Goal: Task Accomplishment & Management: Complete application form

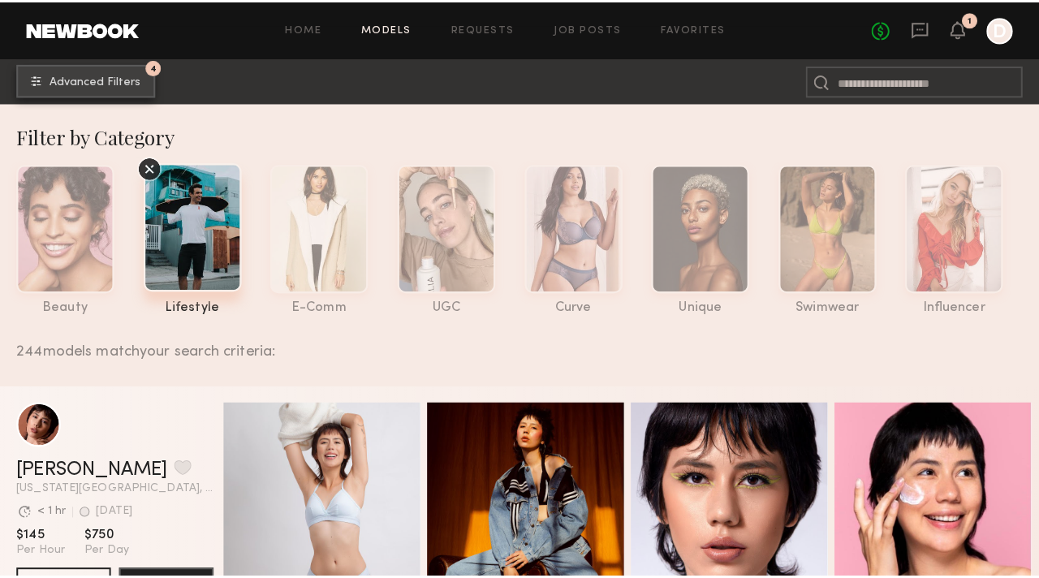
scroll to position [3, 0]
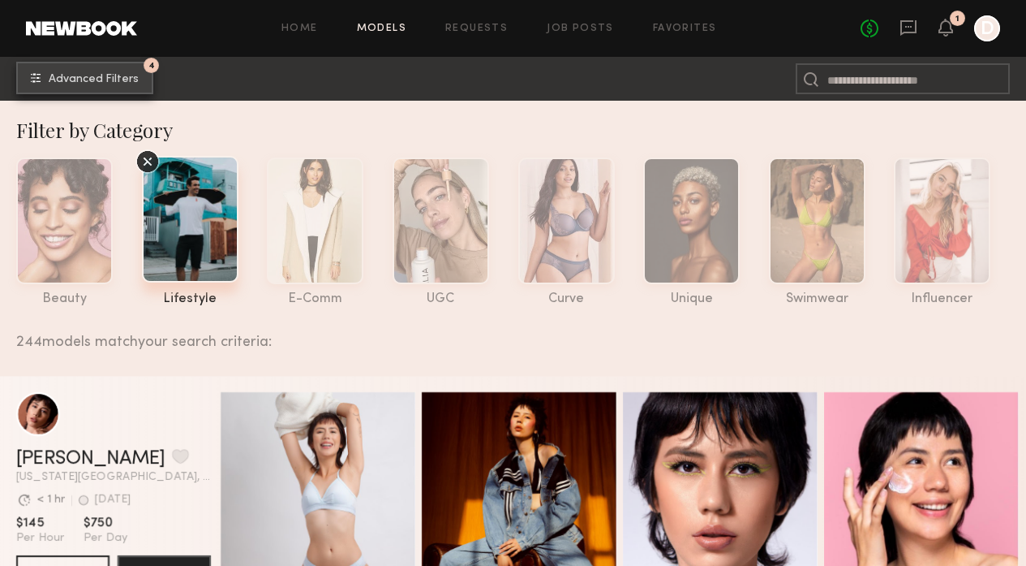
click at [123, 78] on span "Advanced Filters" at bounding box center [94, 79] width 90 height 11
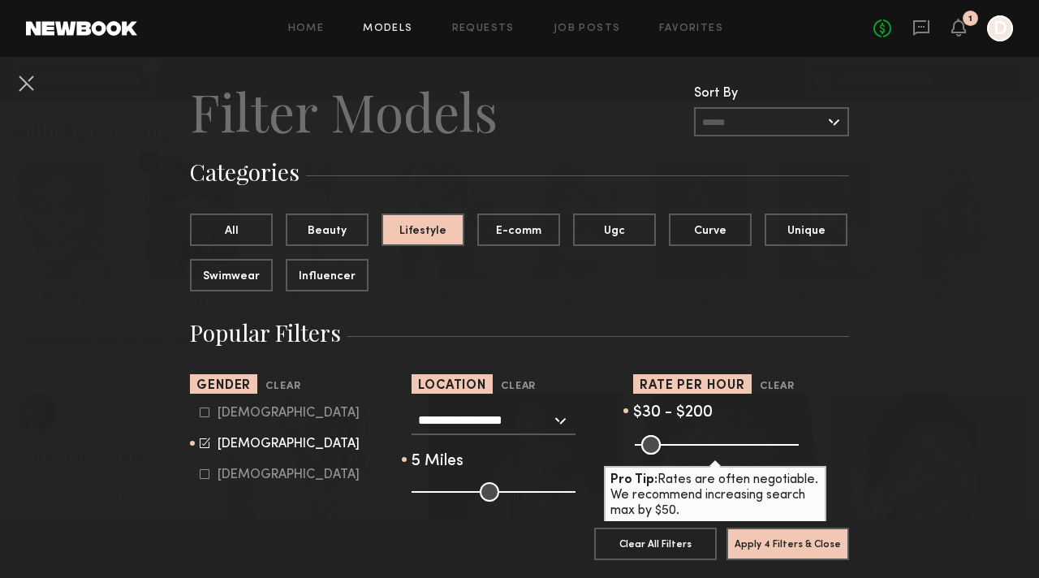
scroll to position [143, 0]
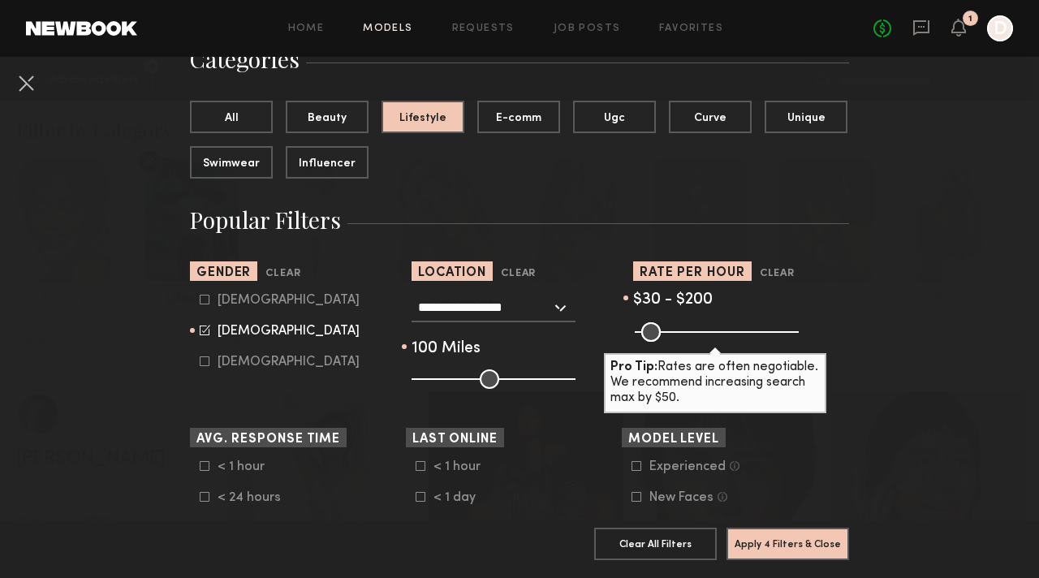
drag, startPoint x: 409, startPoint y: 383, endPoint x: 592, endPoint y: 394, distance: 182.9
type input "***"
click at [575, 389] on input "range" at bounding box center [493, 378] width 164 height 19
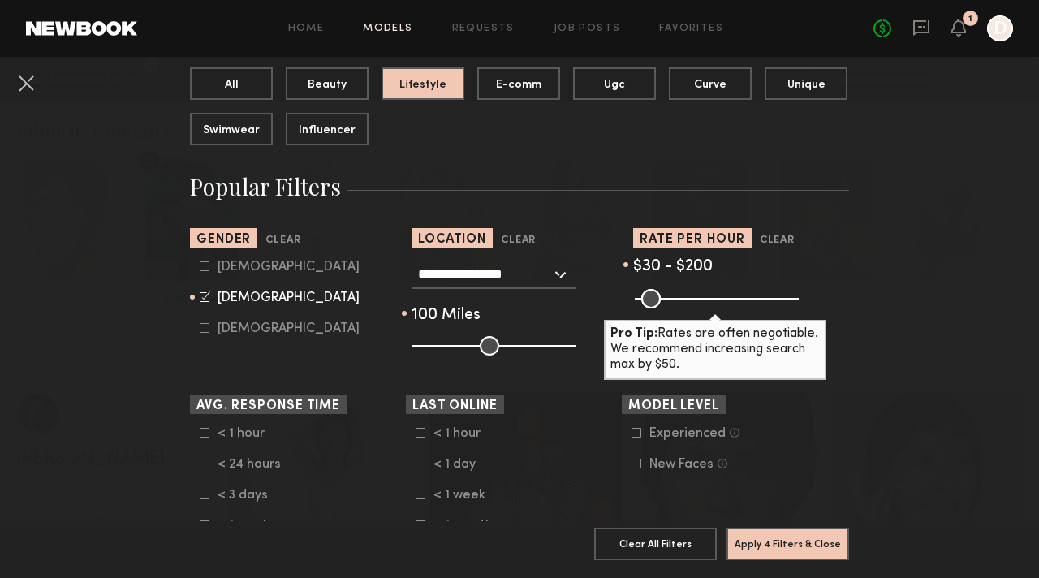
scroll to position [177, 0]
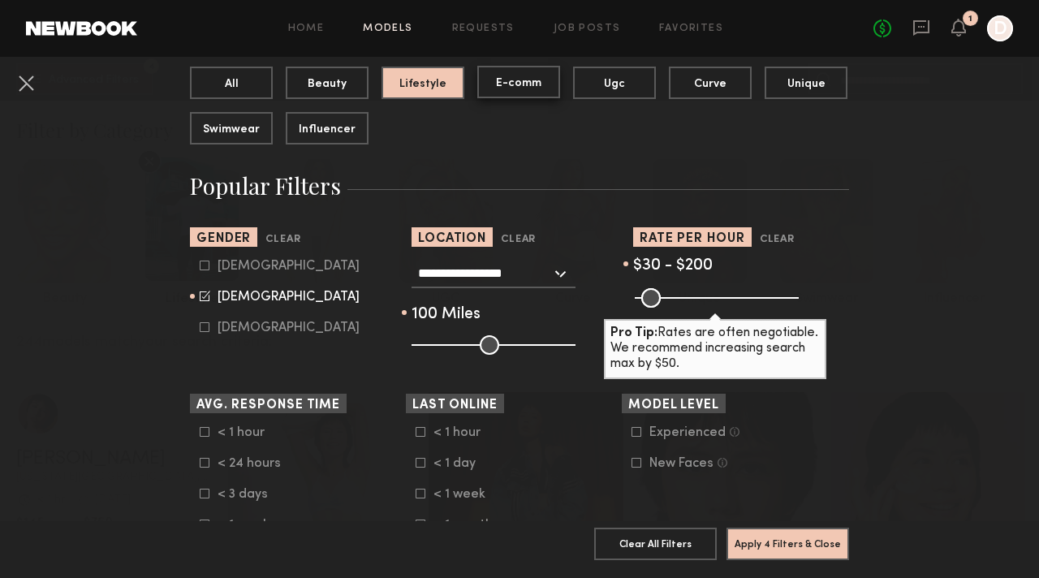
click at [516, 83] on button "E-comm" at bounding box center [518, 82] width 83 height 32
click at [420, 80] on button "Lifestyle" at bounding box center [422, 82] width 83 height 32
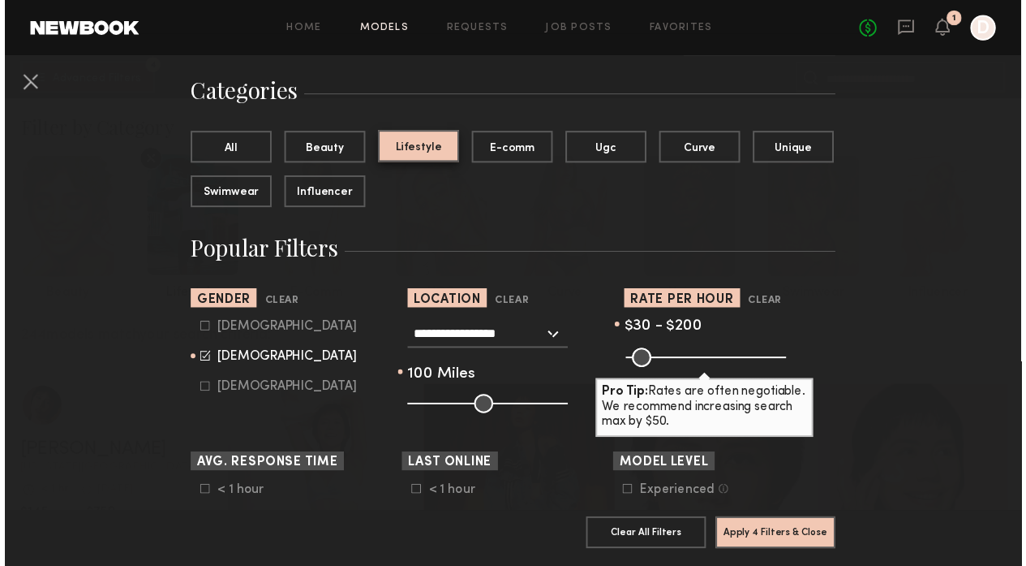
scroll to position [549, 0]
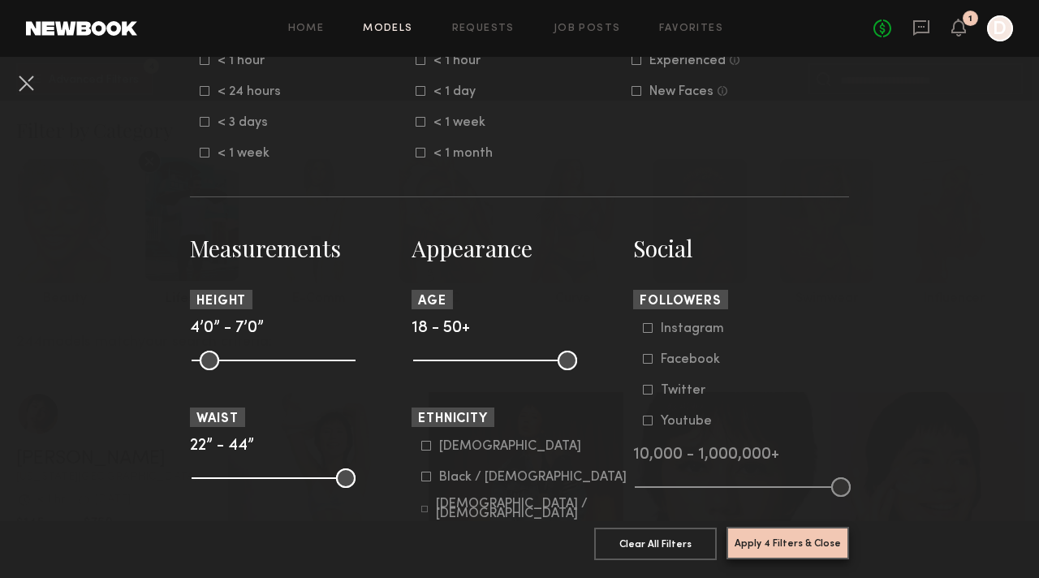
click at [798, 539] on button "Apply 4 Filters & Close" at bounding box center [787, 543] width 123 height 32
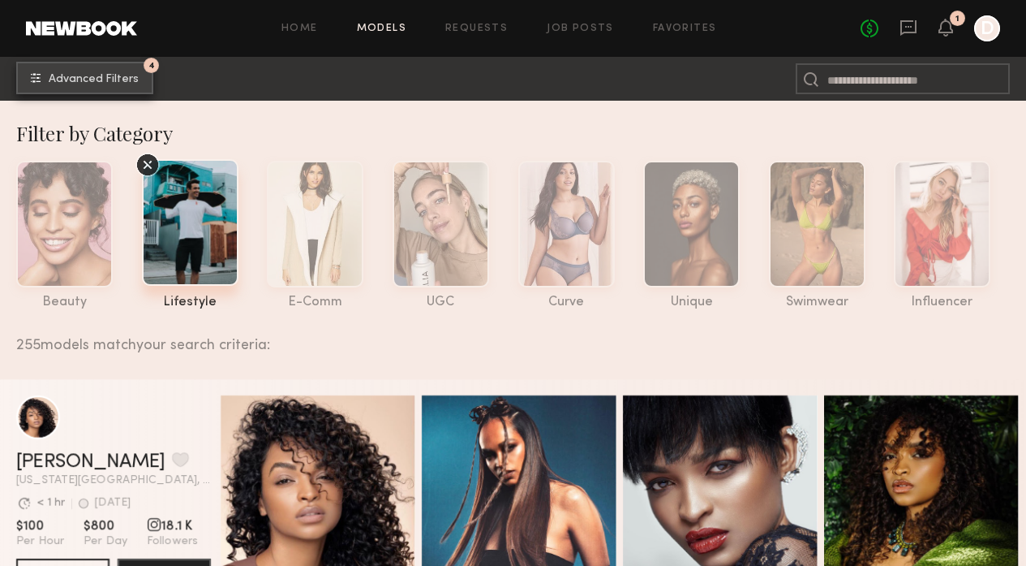
click at [129, 84] on span "Advanced Filters" at bounding box center [94, 79] width 90 height 11
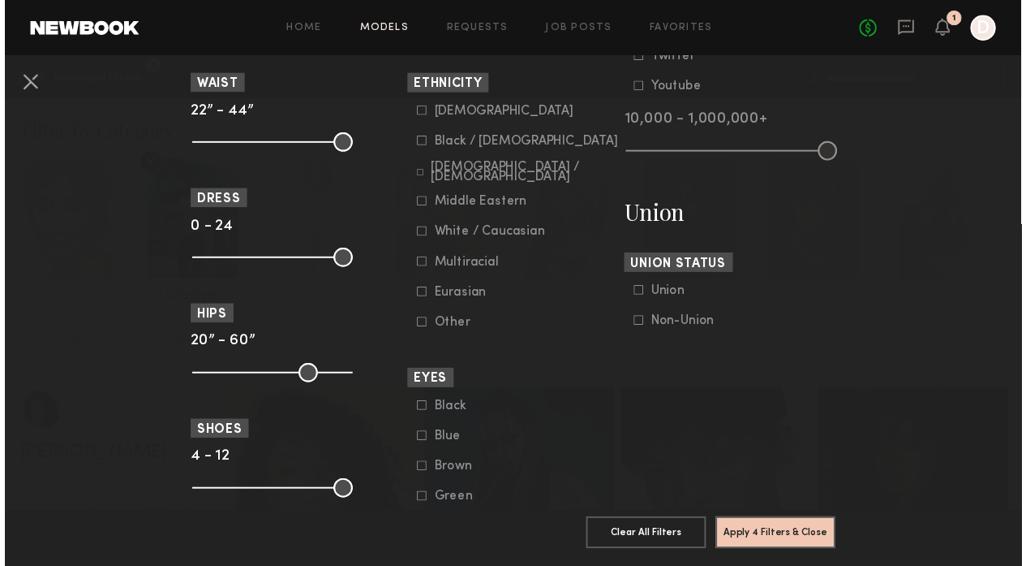
scroll to position [883, 0]
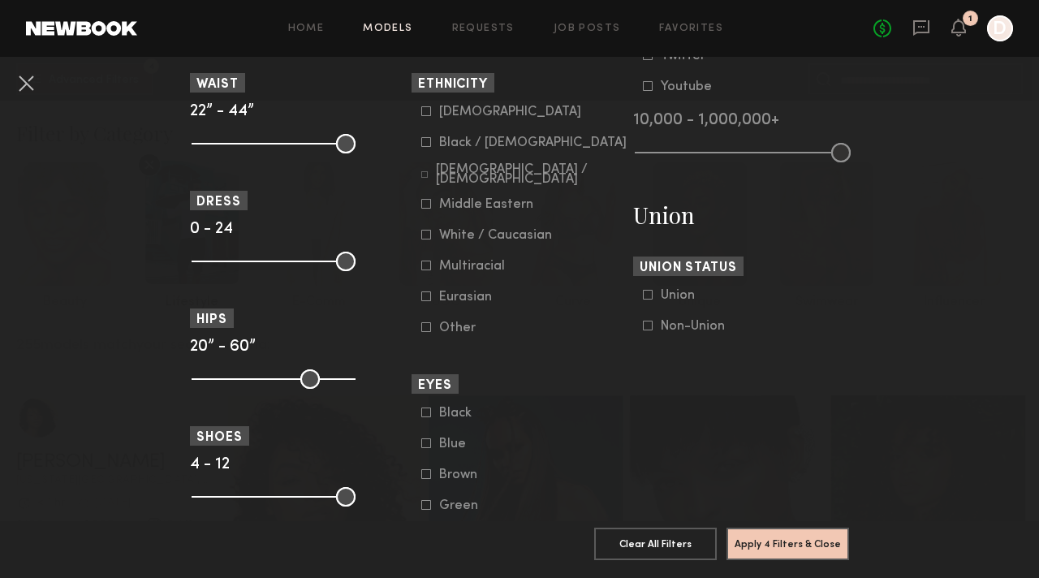
click at [421, 147] on icon at bounding box center [426, 142] width 10 height 10
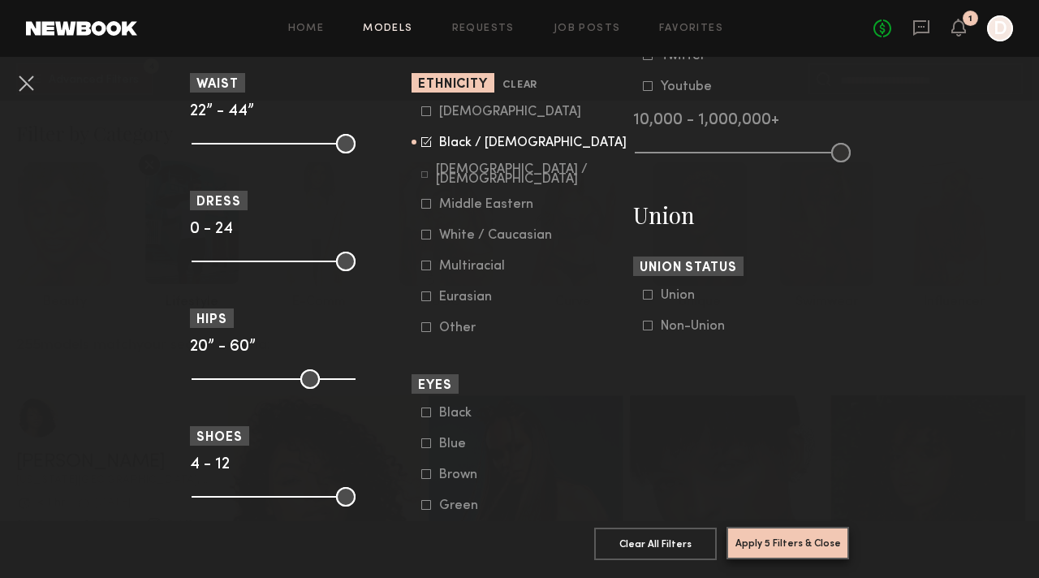
click at [823, 532] on button "Apply 5 Filters & Close" at bounding box center [787, 543] width 123 height 32
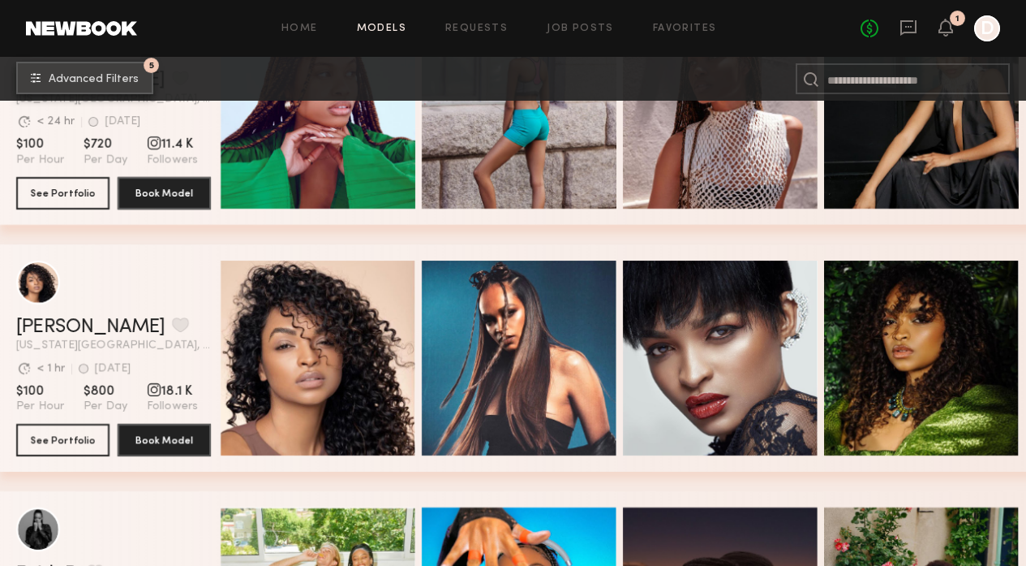
scroll to position [902, 0]
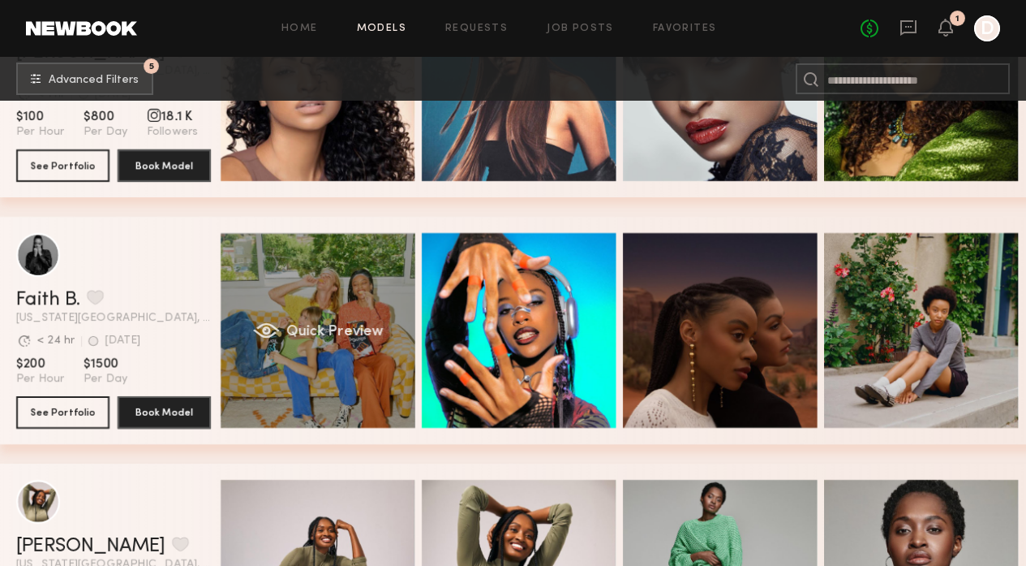
click at [365, 331] on span "Quick Preview" at bounding box center [334, 332] width 97 height 15
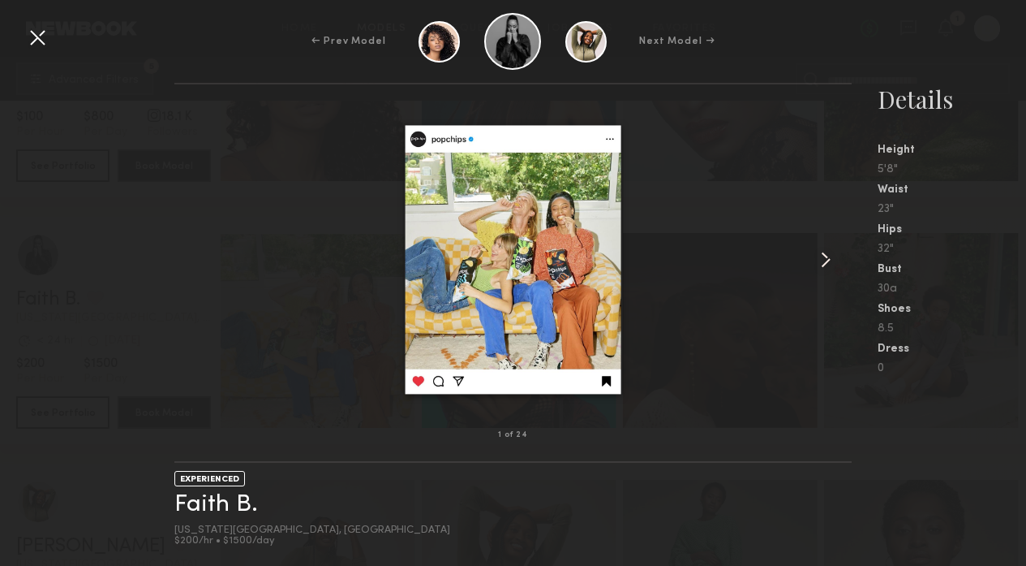
click at [831, 259] on common-icon at bounding box center [826, 260] width 26 height 26
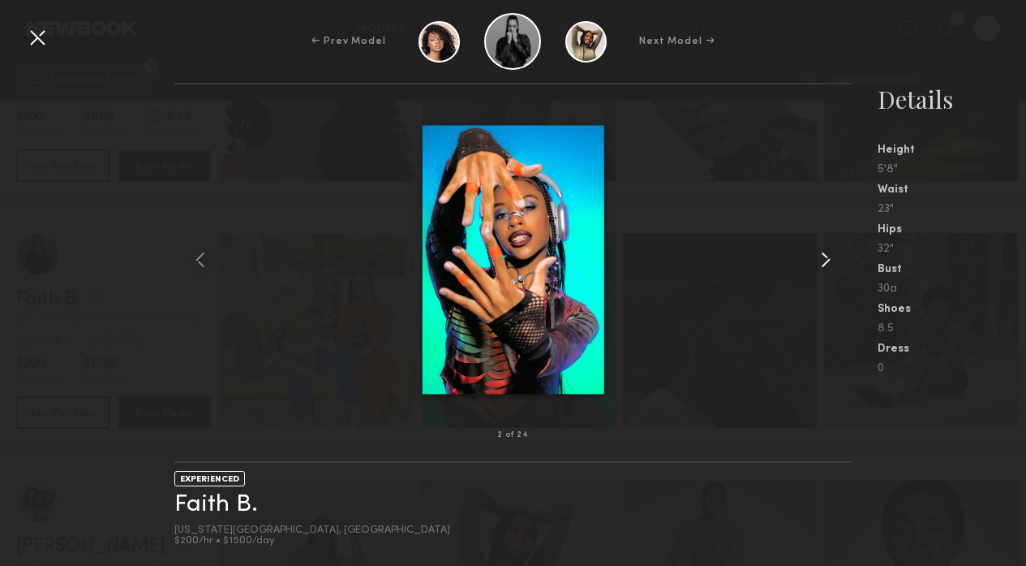
click at [831, 259] on common-icon at bounding box center [826, 260] width 26 height 26
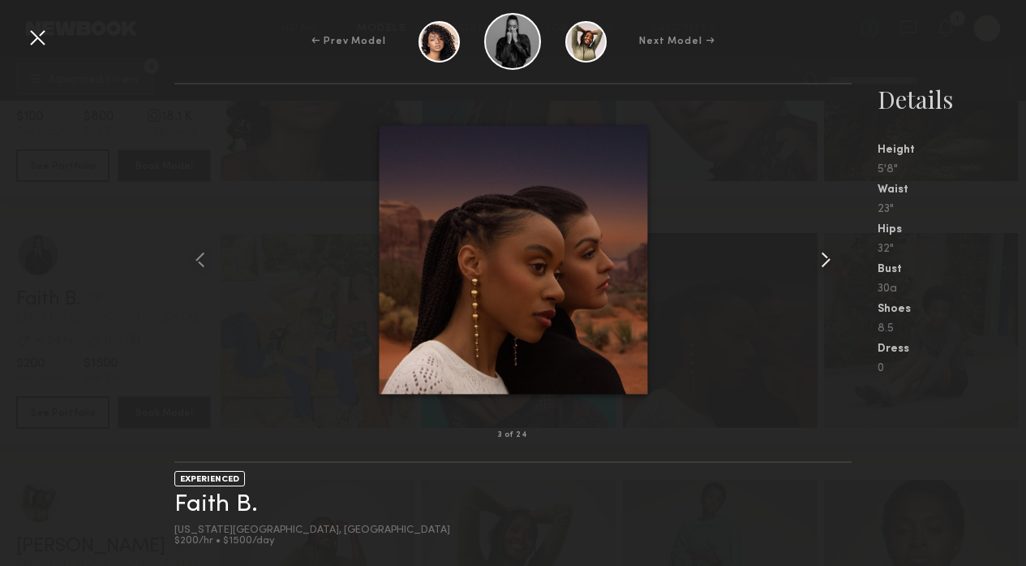
click at [831, 259] on common-icon at bounding box center [826, 260] width 26 height 26
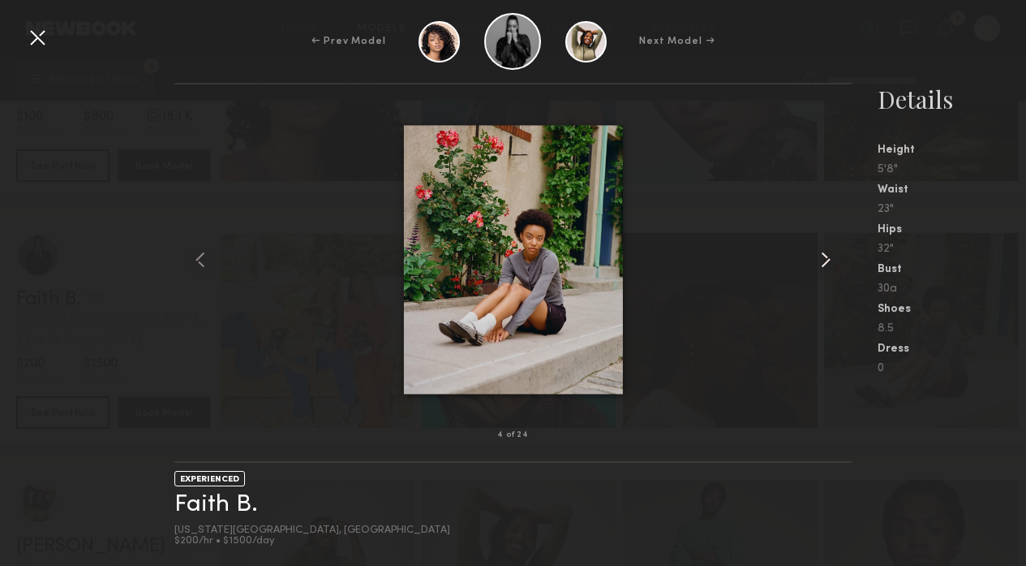
click at [831, 259] on common-icon at bounding box center [826, 260] width 26 height 26
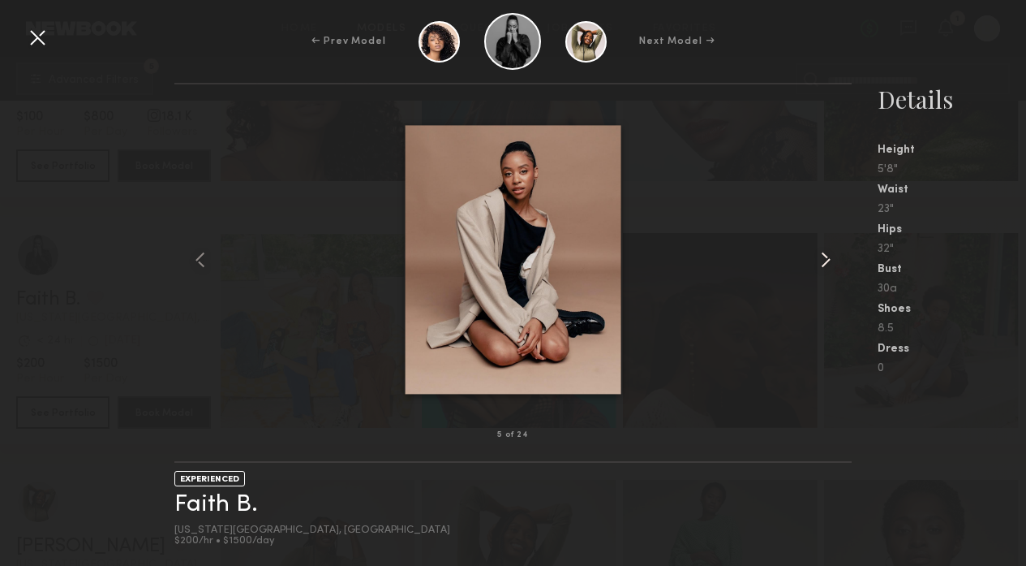
click at [831, 259] on common-icon at bounding box center [826, 260] width 26 height 26
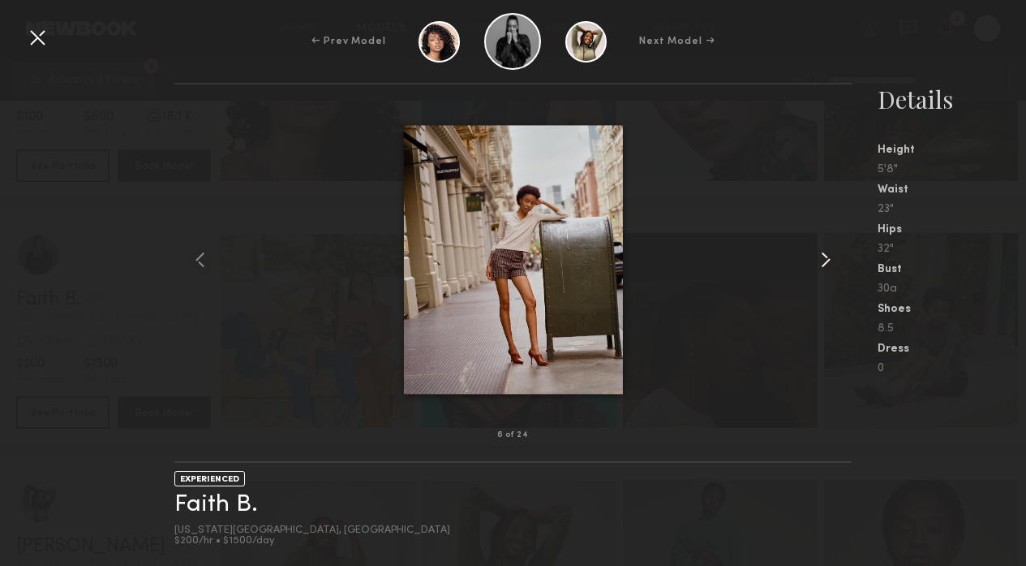
click at [831, 259] on common-icon at bounding box center [826, 260] width 26 height 26
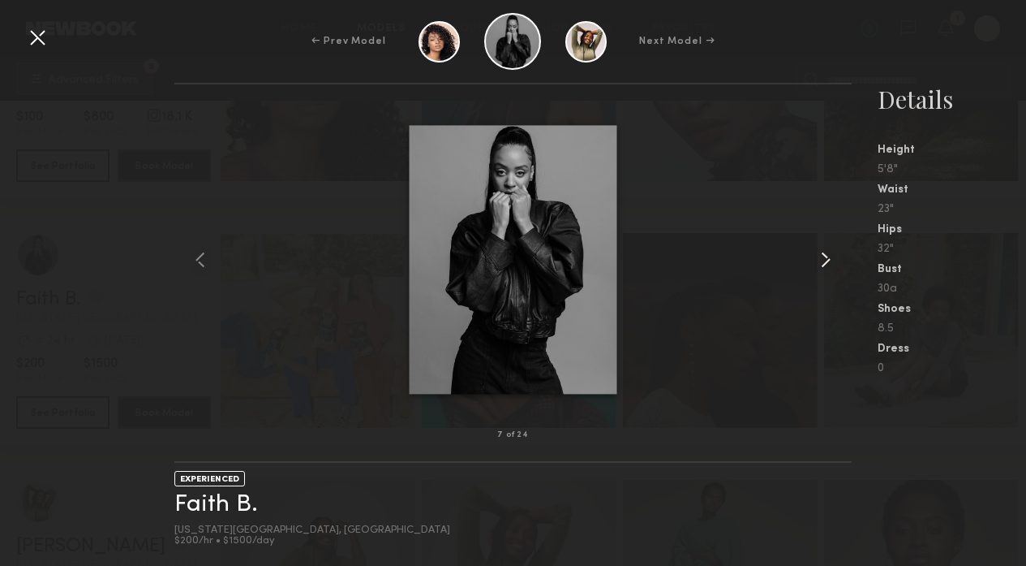
click at [831, 259] on common-icon at bounding box center [826, 260] width 26 height 26
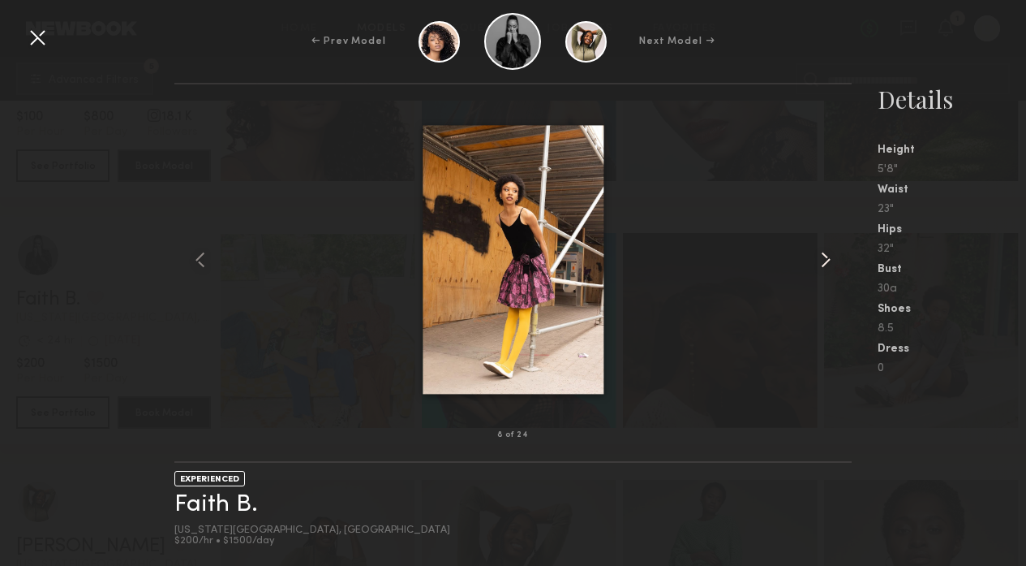
click at [831, 259] on common-icon at bounding box center [826, 260] width 26 height 26
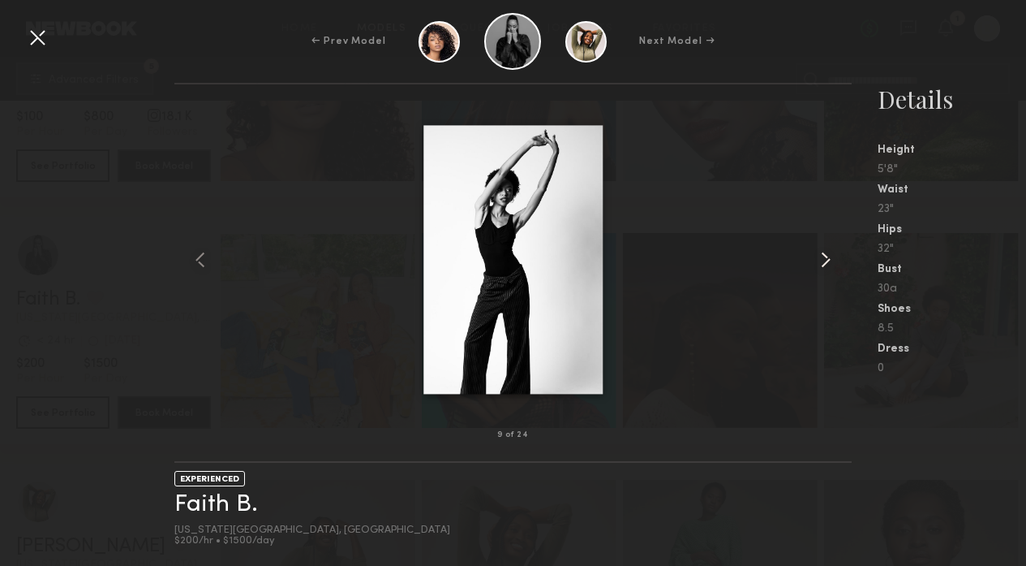
click at [831, 259] on common-icon at bounding box center [826, 260] width 26 height 26
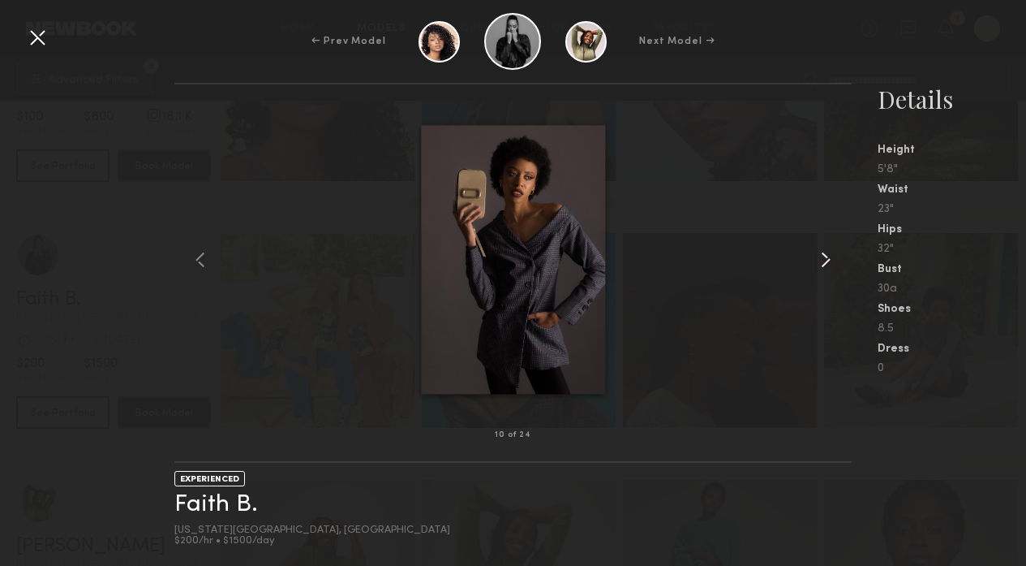
click at [831, 259] on common-icon at bounding box center [826, 260] width 26 height 26
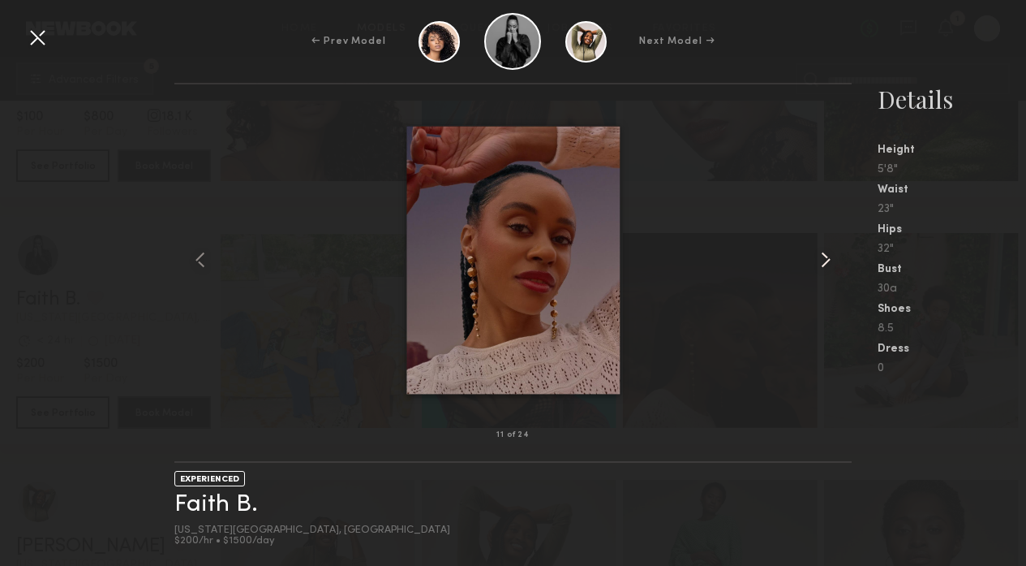
click at [831, 259] on common-icon at bounding box center [826, 260] width 26 height 26
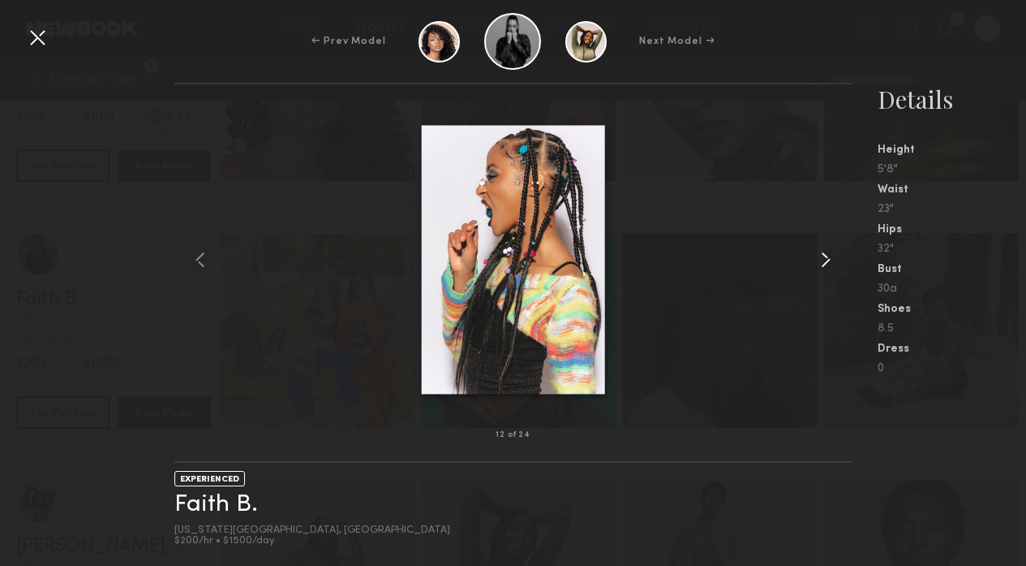
click at [831, 259] on common-icon at bounding box center [826, 260] width 26 height 26
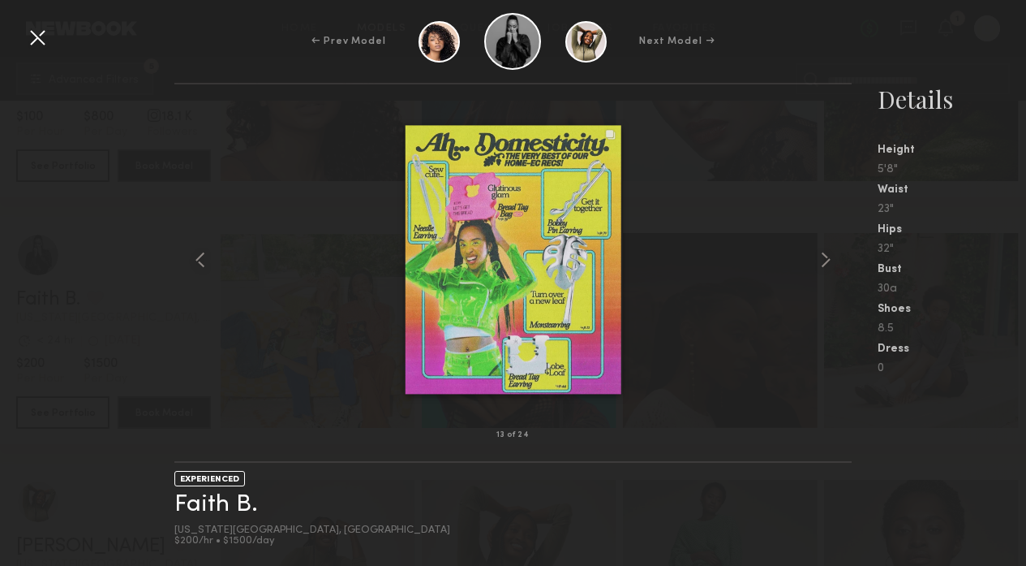
click at [42, 37] on div at bounding box center [37, 37] width 26 height 26
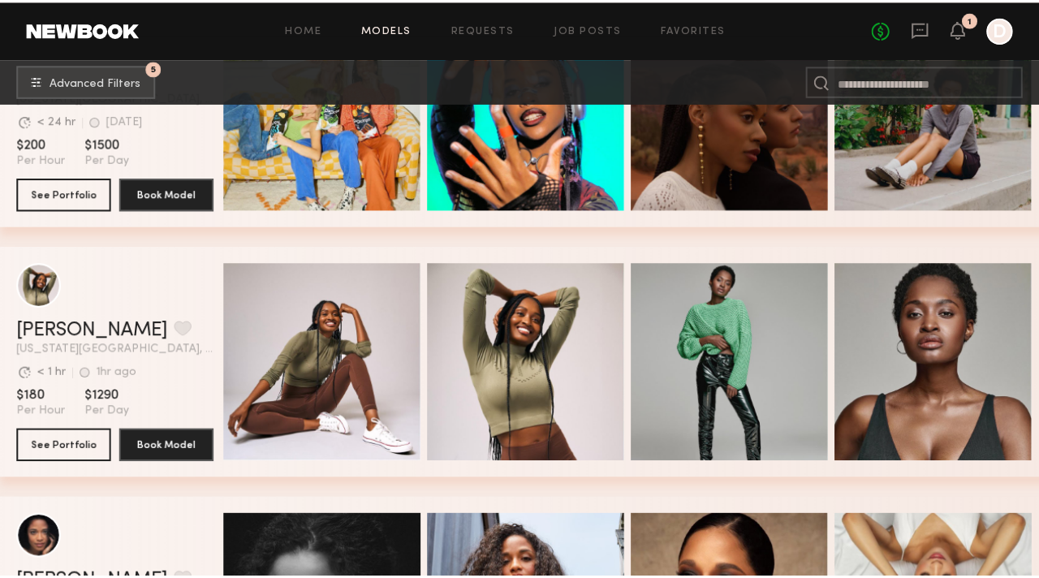
scroll to position [1137, 0]
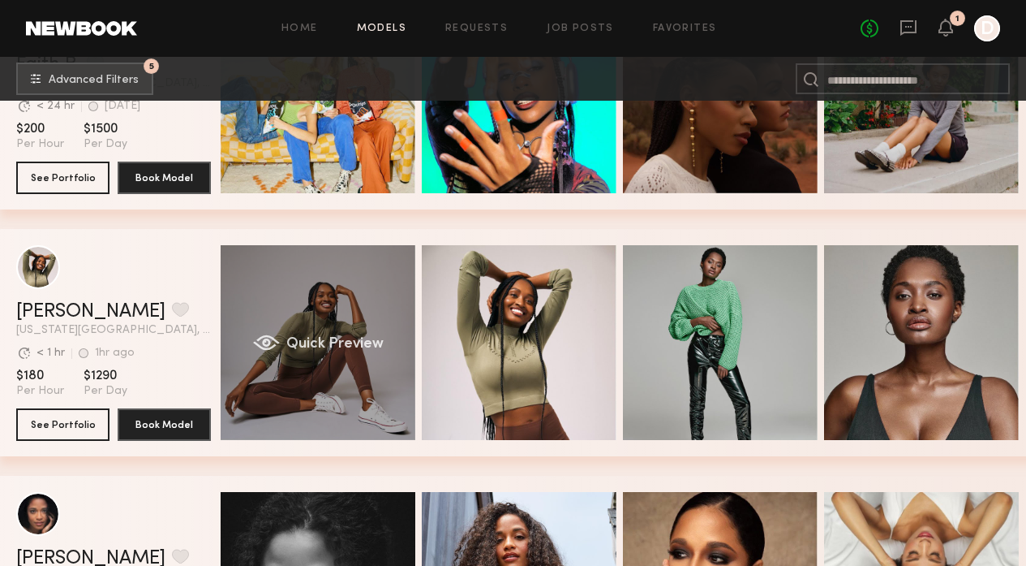
click at [312, 347] on span "Quick Preview" at bounding box center [334, 344] width 97 height 15
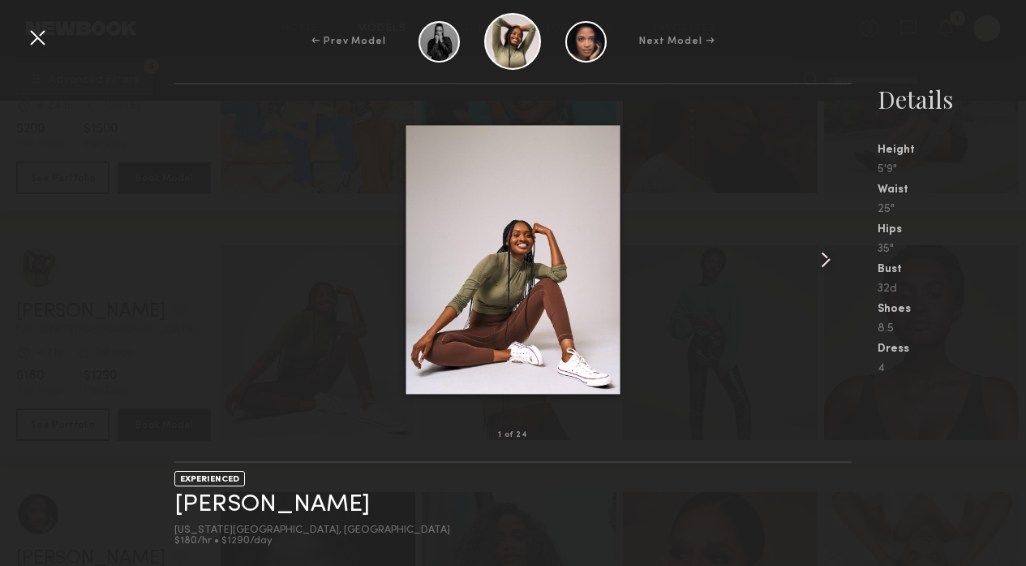
click at [830, 258] on common-icon at bounding box center [826, 260] width 26 height 26
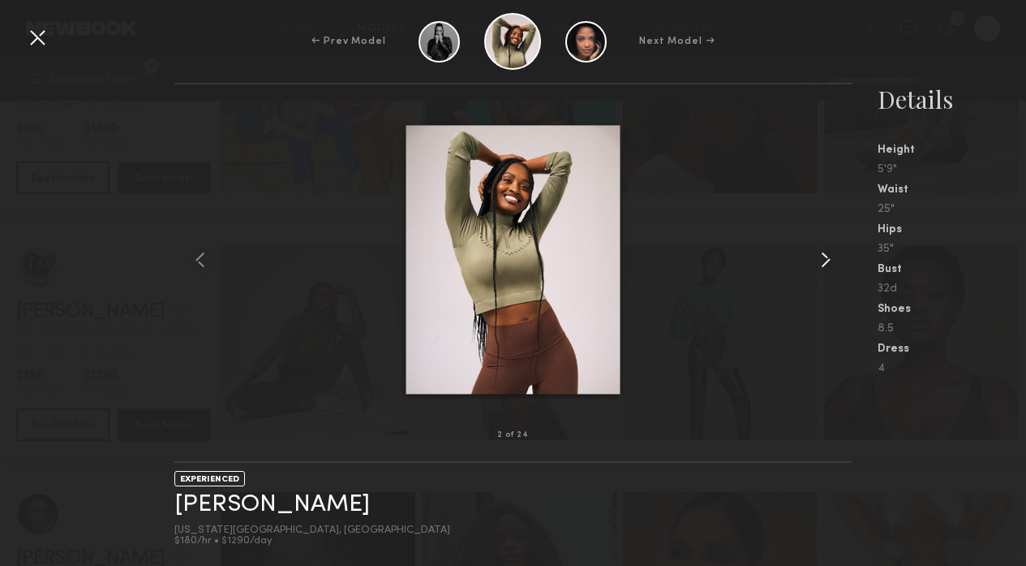
click at [830, 259] on common-icon at bounding box center [826, 260] width 26 height 26
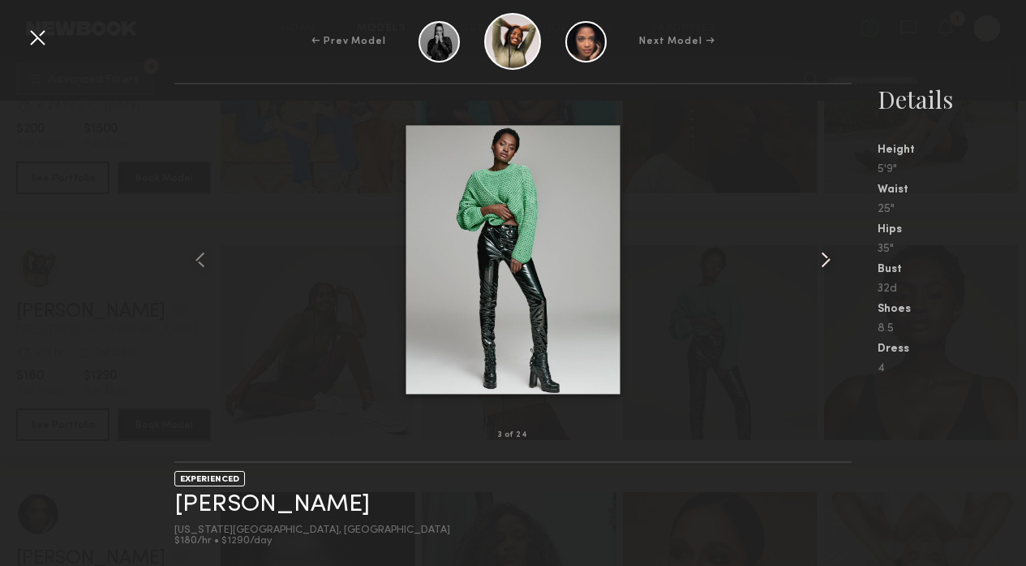
click at [830, 259] on common-icon at bounding box center [826, 260] width 26 height 26
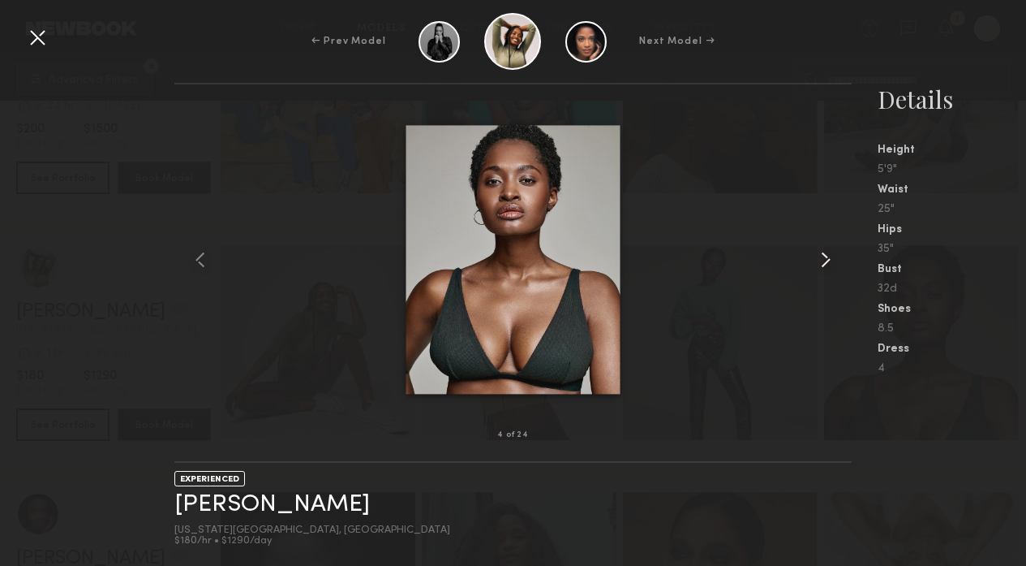
click at [830, 259] on common-icon at bounding box center [826, 260] width 26 height 26
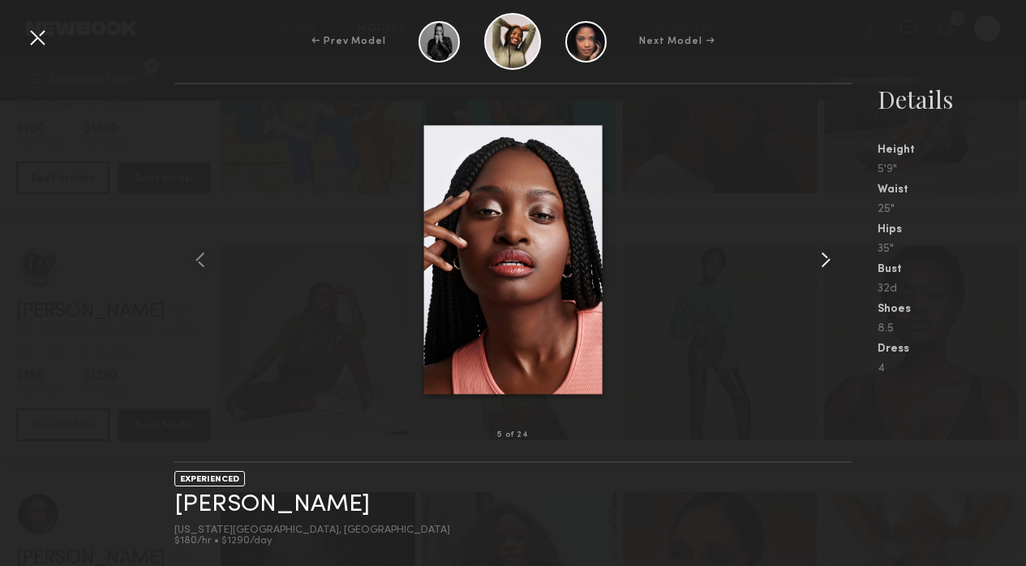
click at [830, 259] on common-icon at bounding box center [826, 260] width 26 height 26
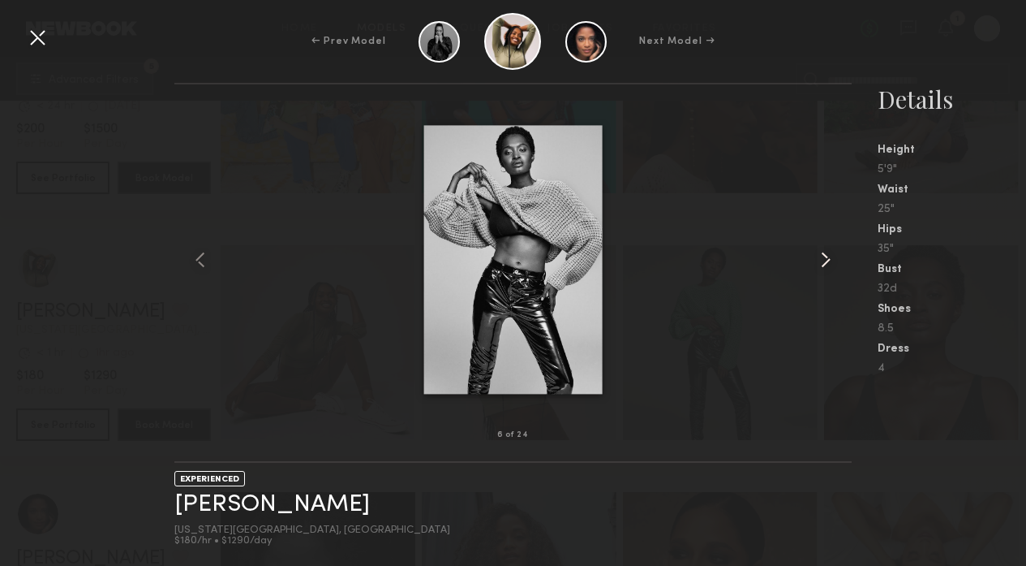
click at [830, 259] on common-icon at bounding box center [826, 260] width 26 height 26
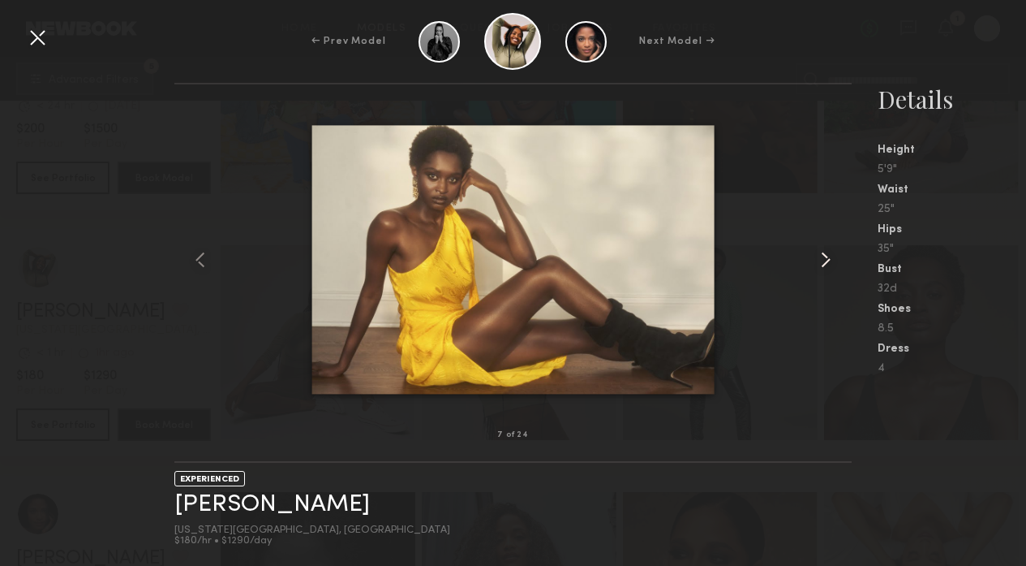
click at [830, 259] on common-icon at bounding box center [826, 260] width 26 height 26
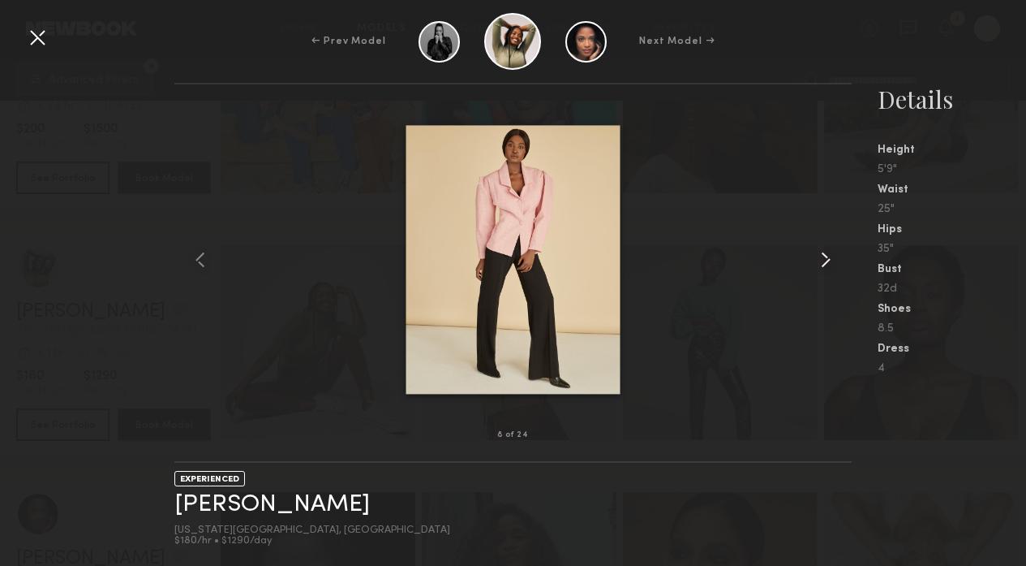
click at [830, 259] on common-icon at bounding box center [826, 260] width 26 height 26
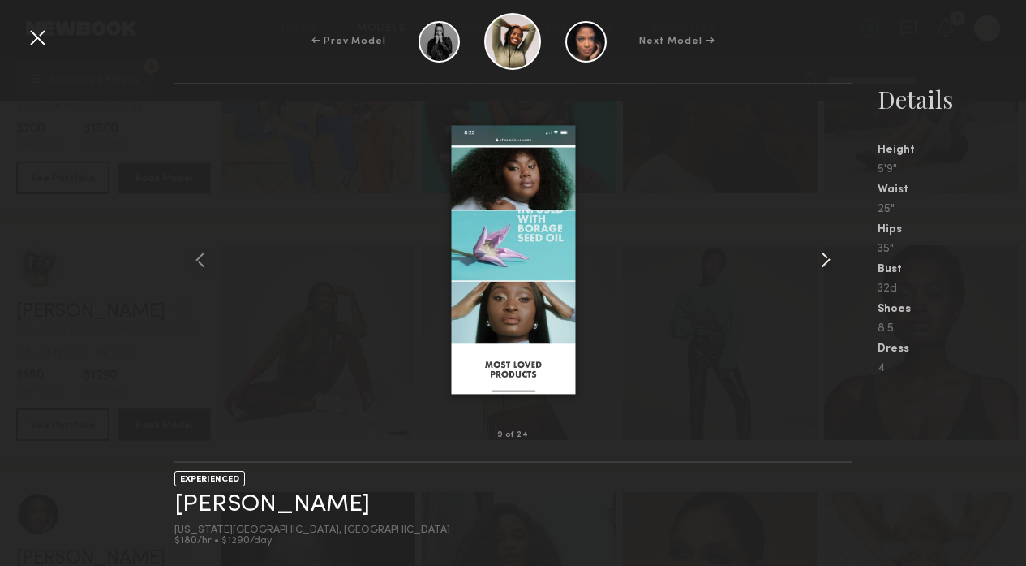
click at [830, 259] on common-icon at bounding box center [826, 260] width 26 height 26
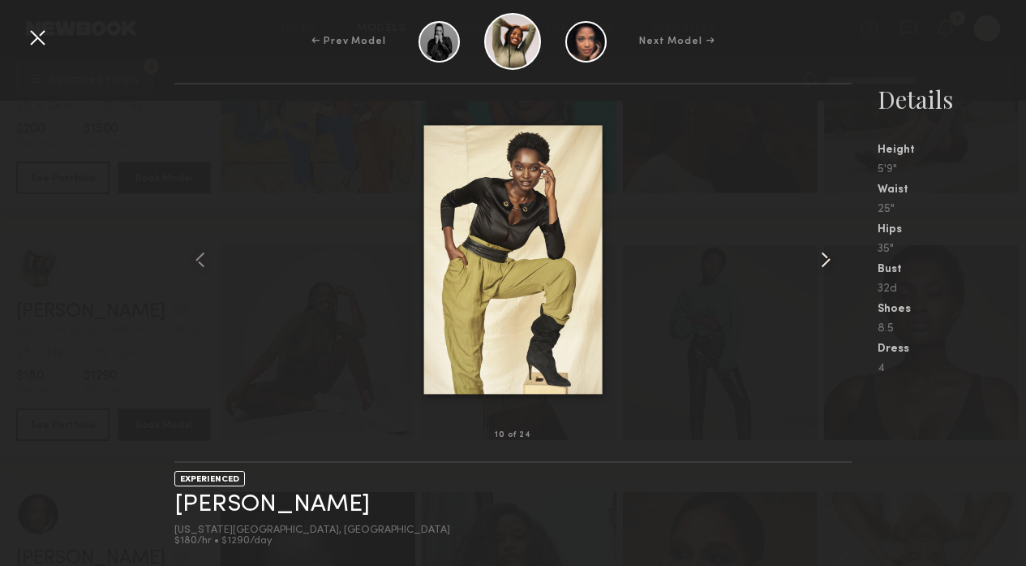
click at [830, 259] on common-icon at bounding box center [826, 260] width 26 height 26
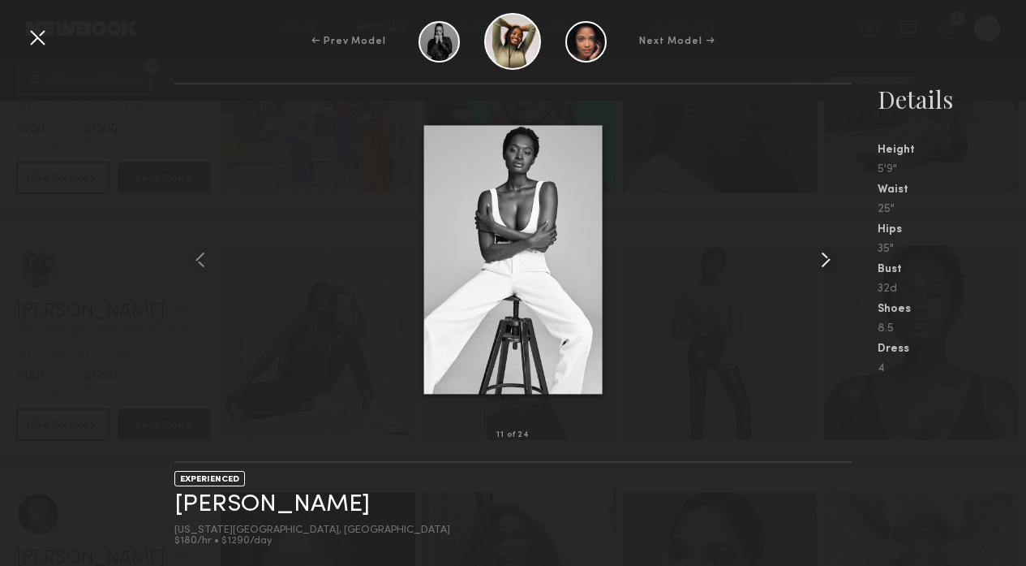
click at [830, 259] on common-icon at bounding box center [826, 260] width 26 height 26
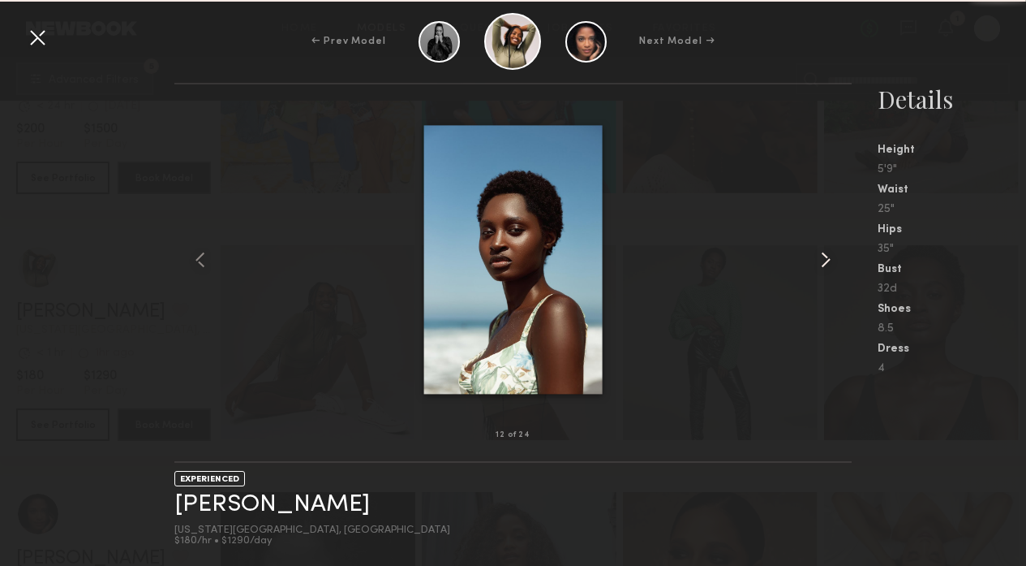
click at [830, 259] on common-icon at bounding box center [826, 260] width 26 height 26
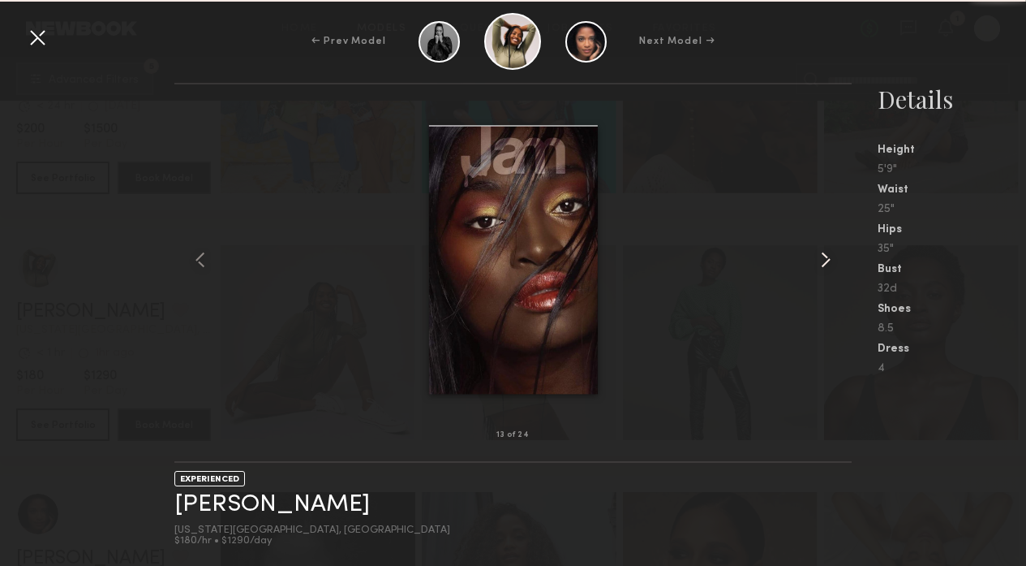
click at [830, 259] on common-icon at bounding box center [826, 260] width 26 height 26
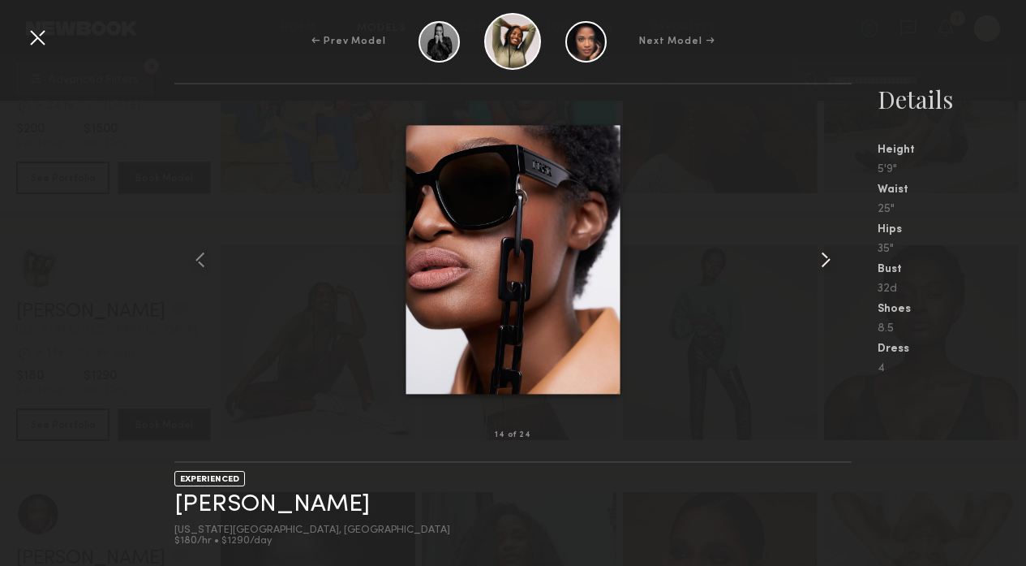
click at [830, 259] on common-icon at bounding box center [826, 260] width 26 height 26
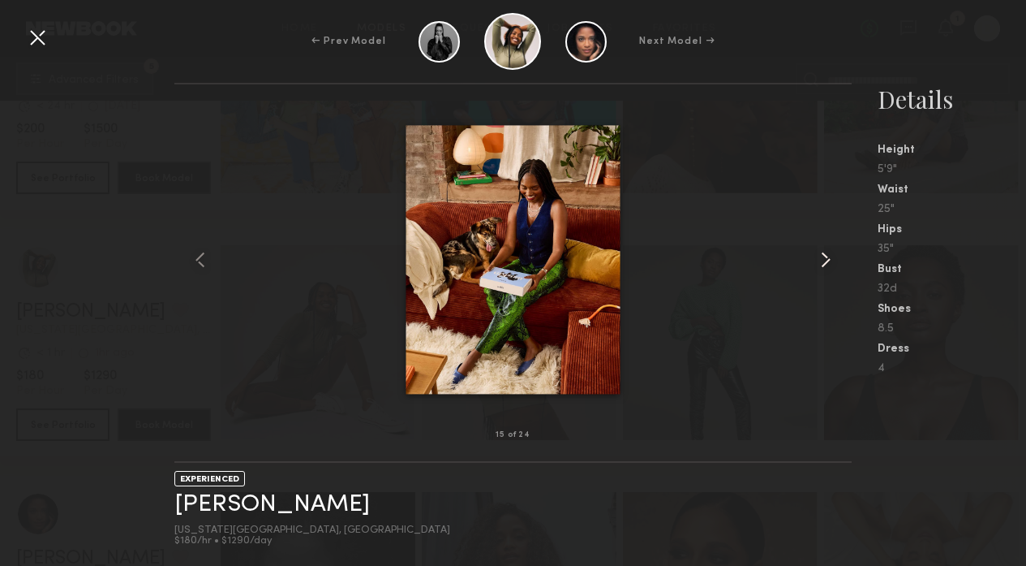
click at [830, 259] on common-icon at bounding box center [826, 260] width 26 height 26
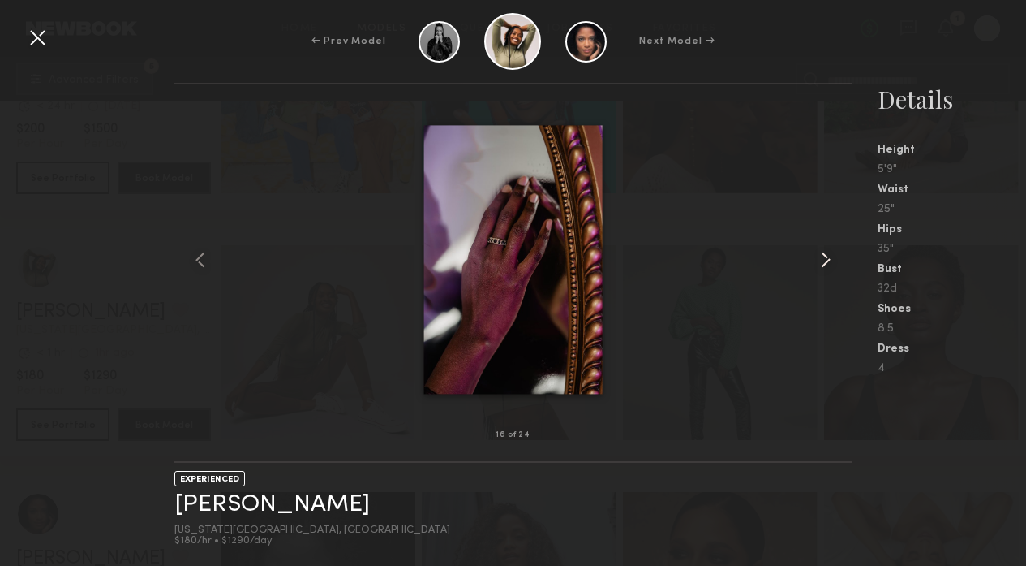
click at [830, 259] on common-icon at bounding box center [826, 260] width 26 height 26
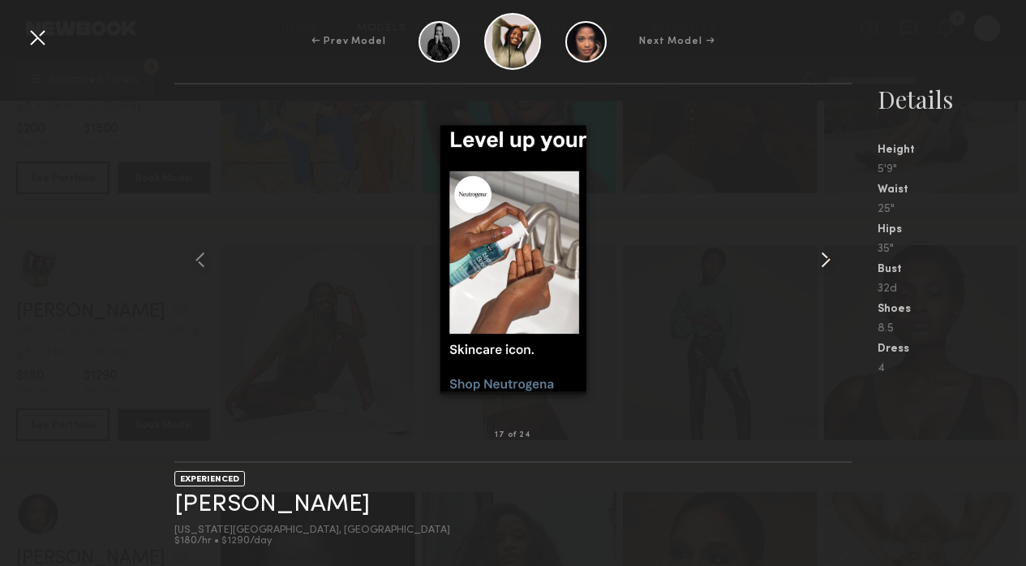
click at [830, 259] on common-icon at bounding box center [826, 260] width 26 height 26
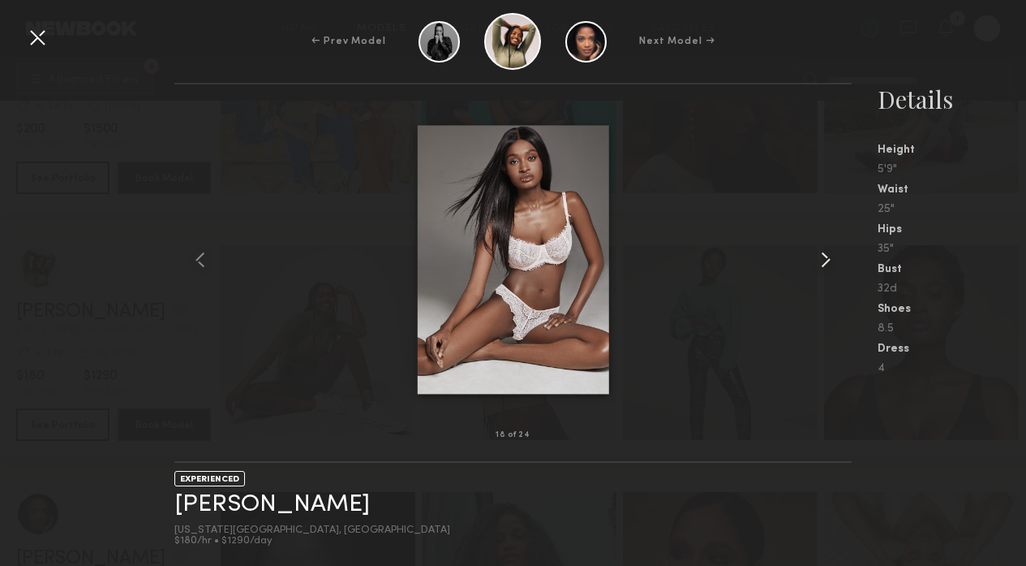
click at [830, 259] on common-icon at bounding box center [826, 260] width 26 height 26
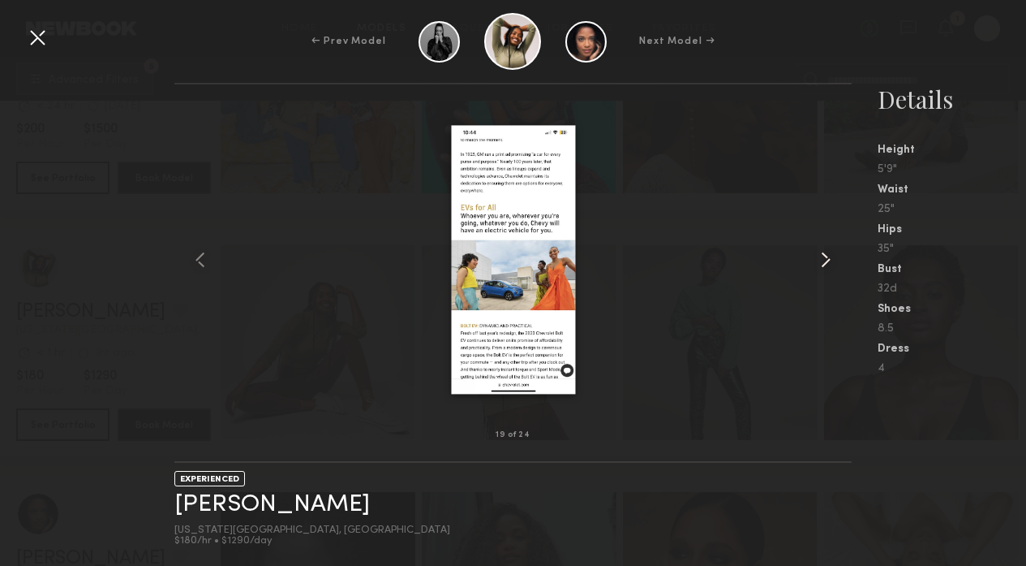
click at [830, 259] on common-icon at bounding box center [826, 260] width 26 height 26
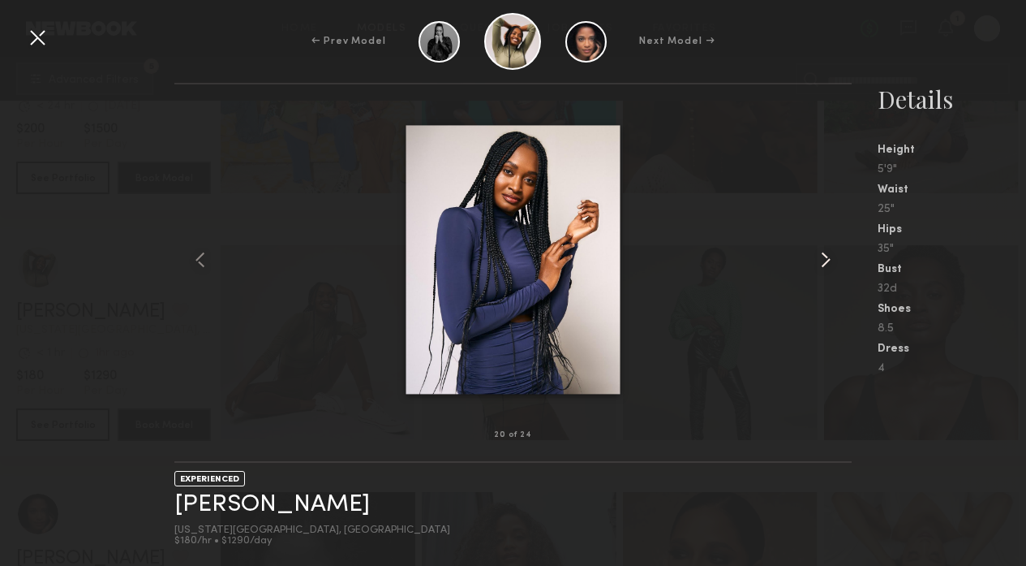
click at [830, 259] on common-icon at bounding box center [826, 260] width 26 height 26
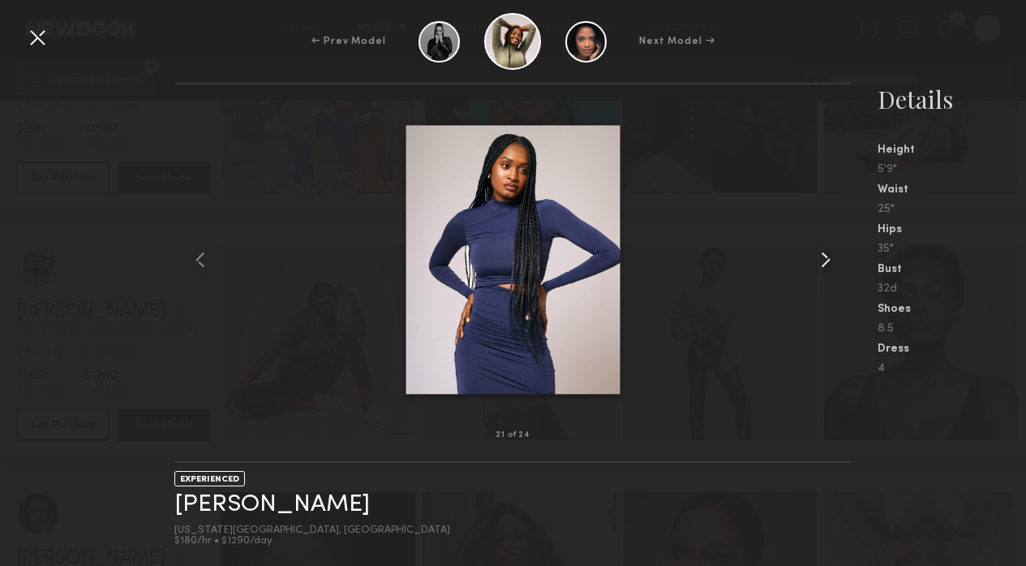
click at [830, 259] on common-icon at bounding box center [826, 260] width 26 height 26
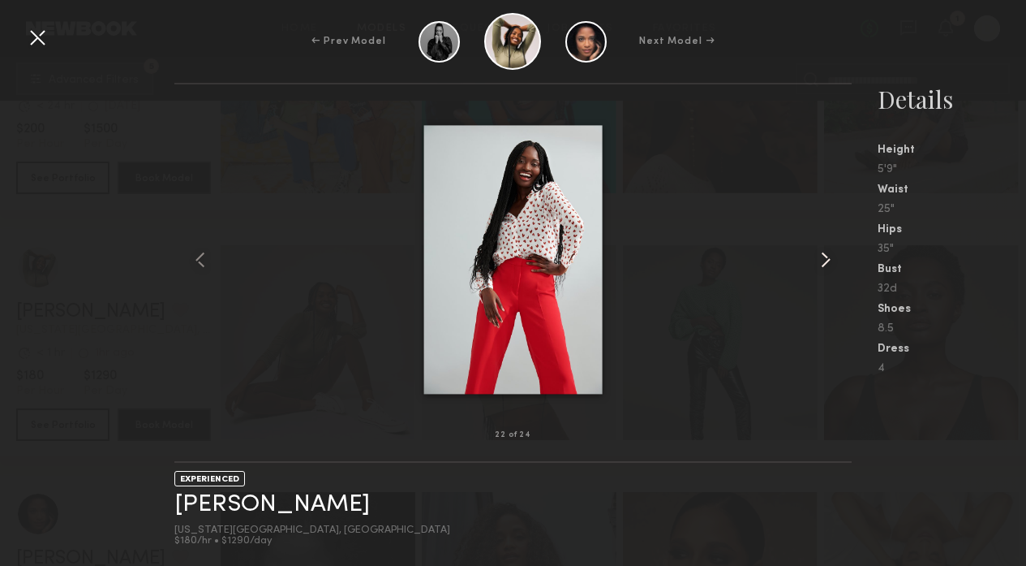
click at [830, 259] on common-icon at bounding box center [826, 260] width 26 height 26
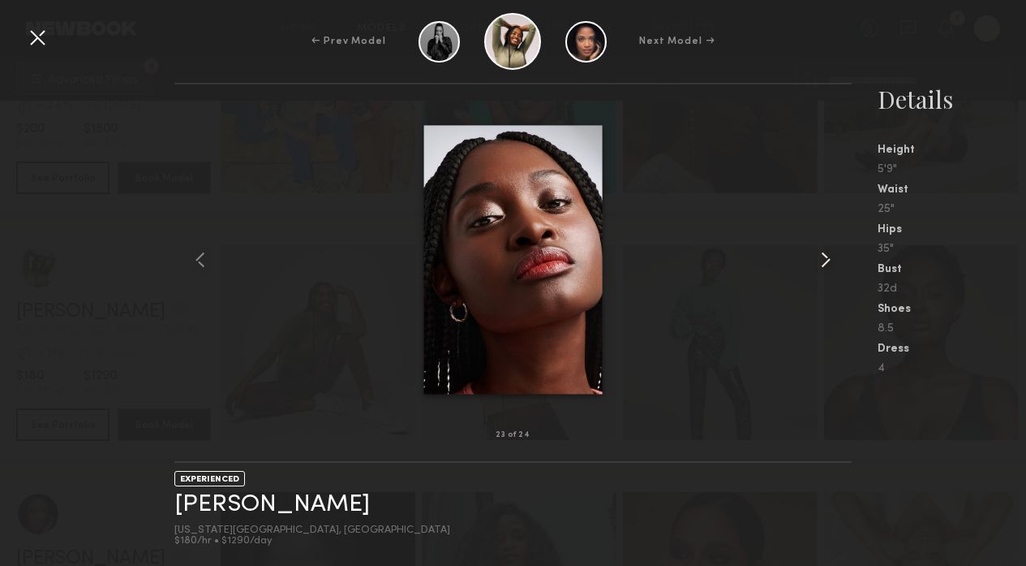
click at [830, 259] on common-icon at bounding box center [826, 260] width 26 height 26
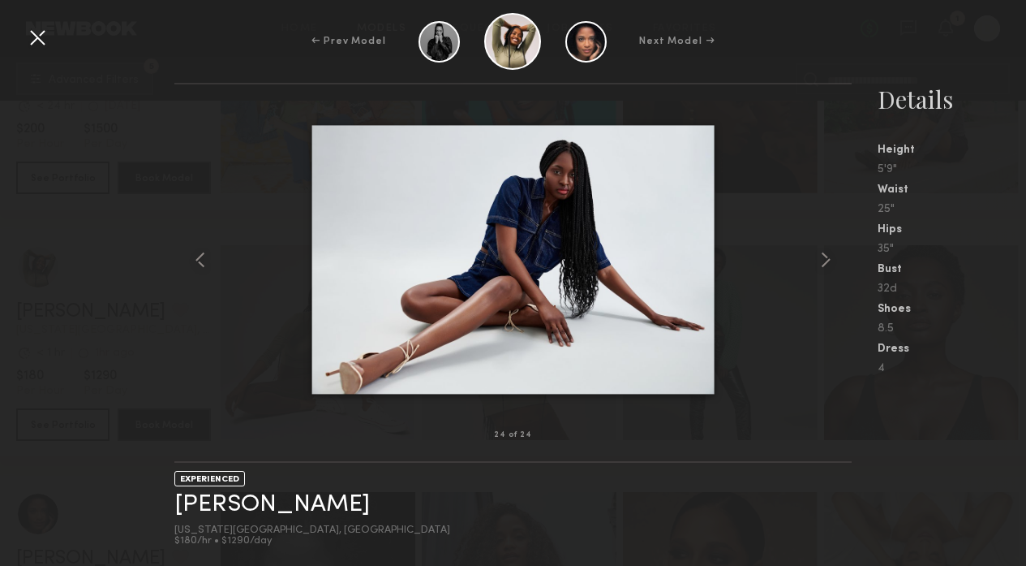
click at [161, 166] on div "24 of 24 EXPERIENCED Bianca S. New York City, NY $180/hr • $1290/day Details He…" at bounding box center [513, 324] width 1026 height 483
click at [37, 32] on div at bounding box center [37, 37] width 26 height 26
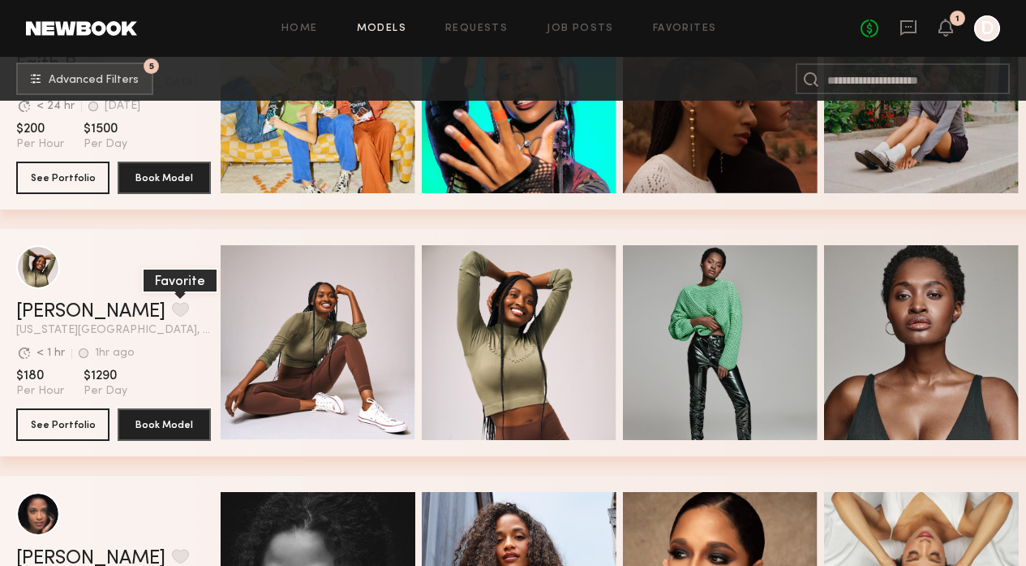
click at [172, 307] on button "grid" at bounding box center [180, 309] width 17 height 15
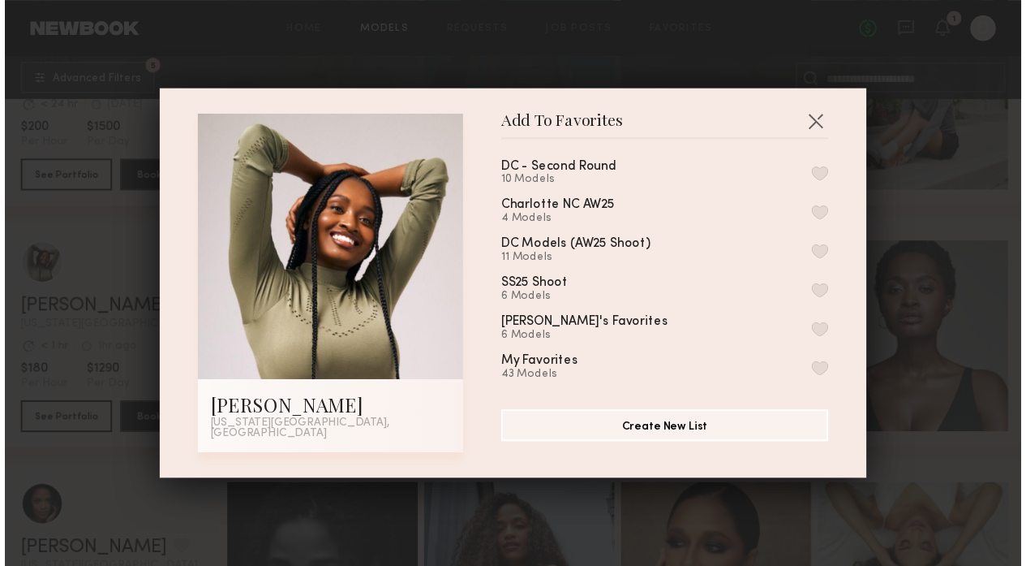
scroll to position [10, 0]
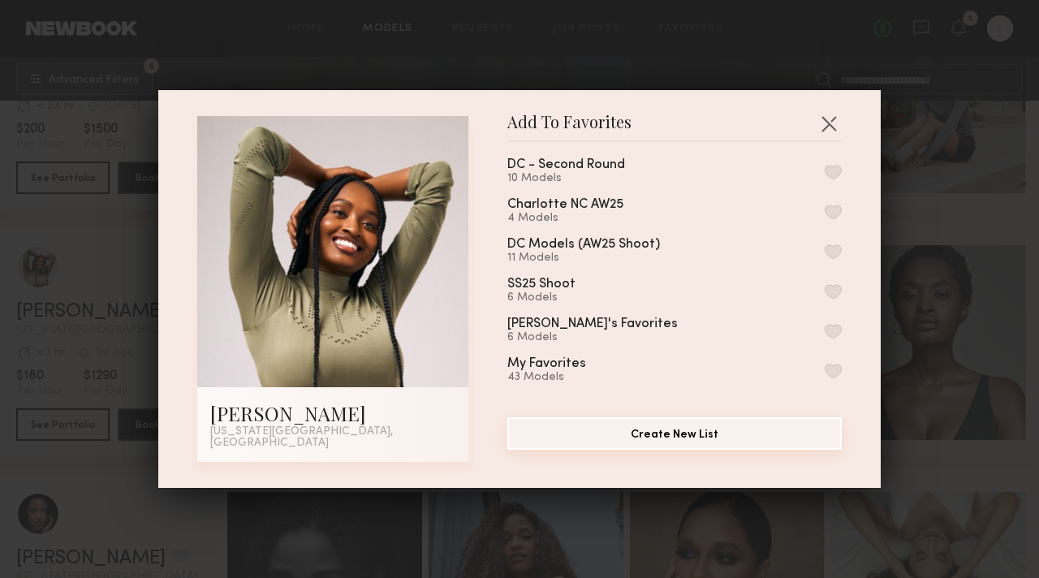
click at [682, 443] on button "Create New List" at bounding box center [674, 433] width 334 height 32
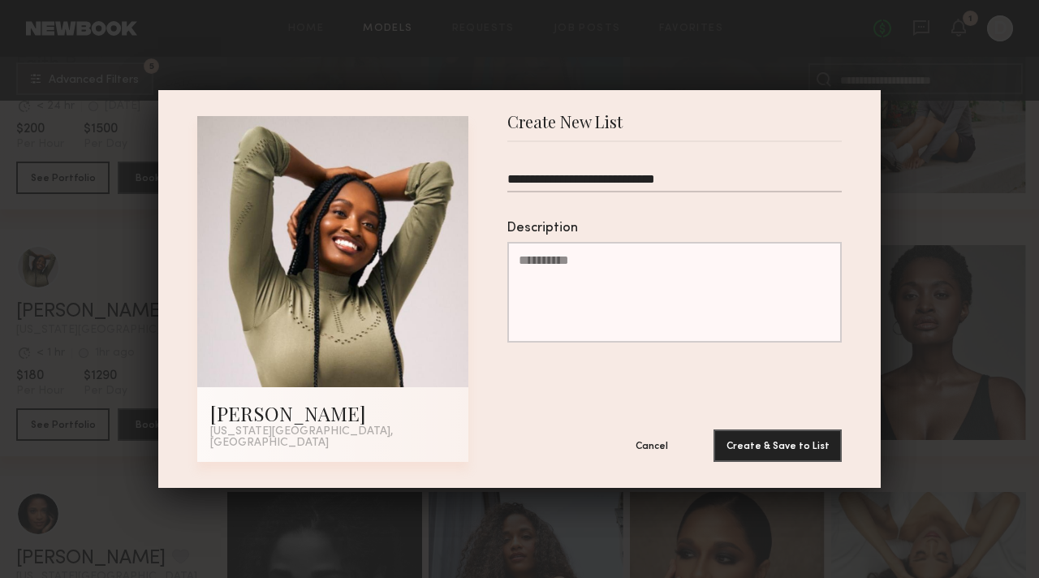
click at [531, 187] on input "**********" at bounding box center [674, 182] width 334 height 20
type input "**********"
click at [810, 441] on button "Create & Save to List" at bounding box center [777, 444] width 128 height 32
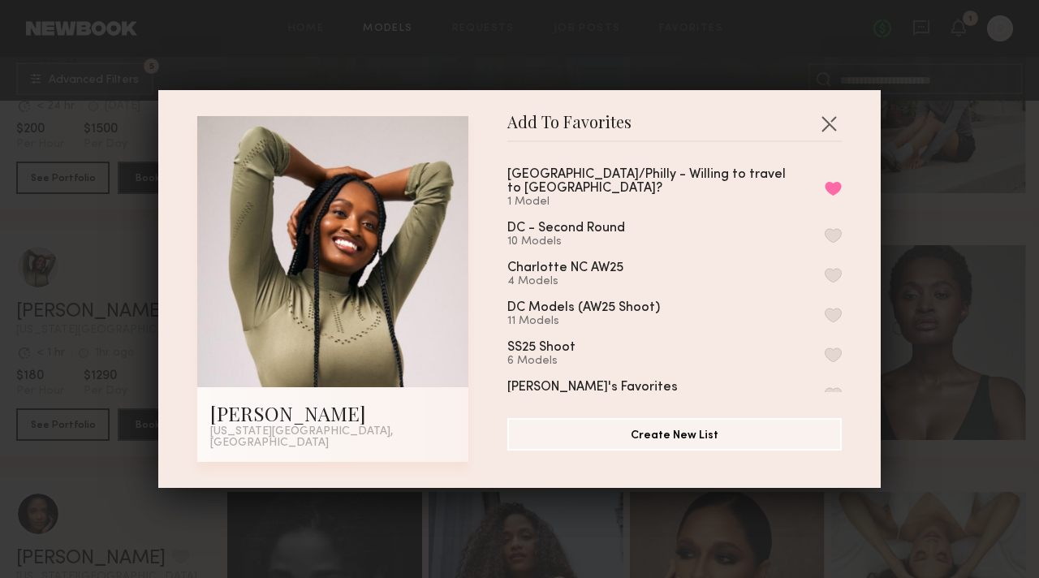
click at [935, 252] on div "Add To Favorites Bianca S. New York City, NY Add To Favorites NYC/Philly - Will…" at bounding box center [519, 289] width 1039 height 578
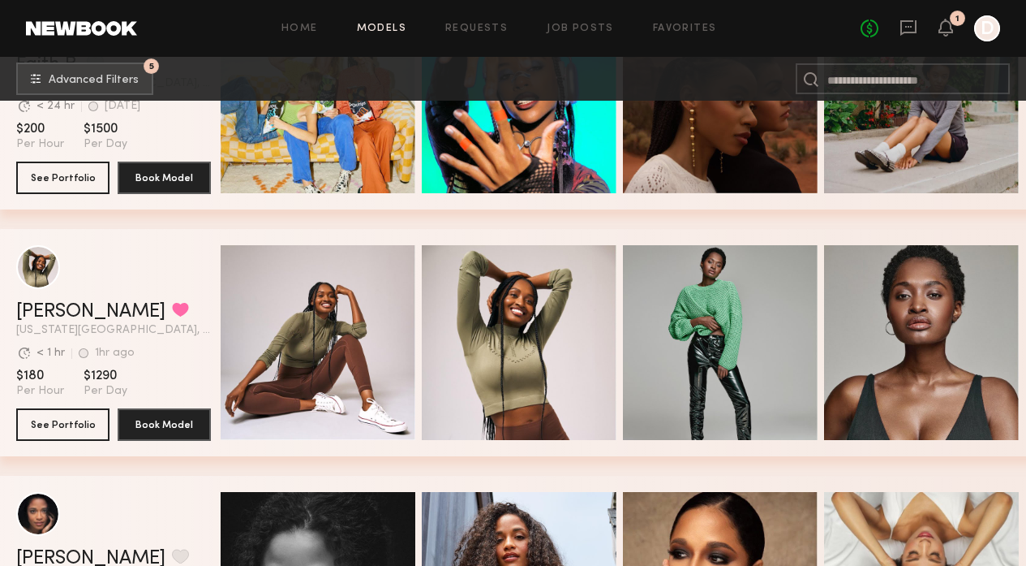
scroll to position [0, 0]
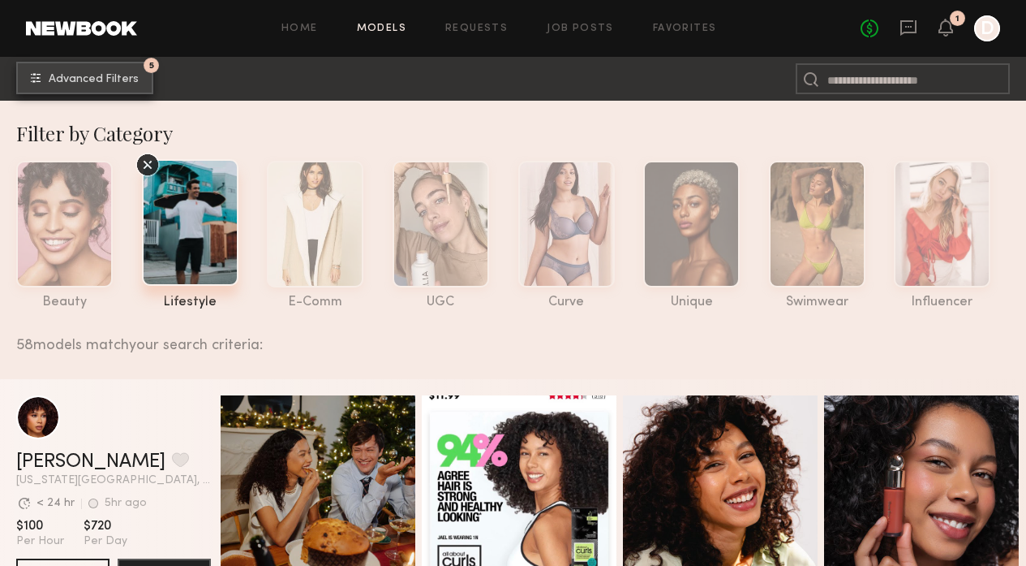
click at [80, 80] on span "Advanced Filters" at bounding box center [94, 79] width 90 height 11
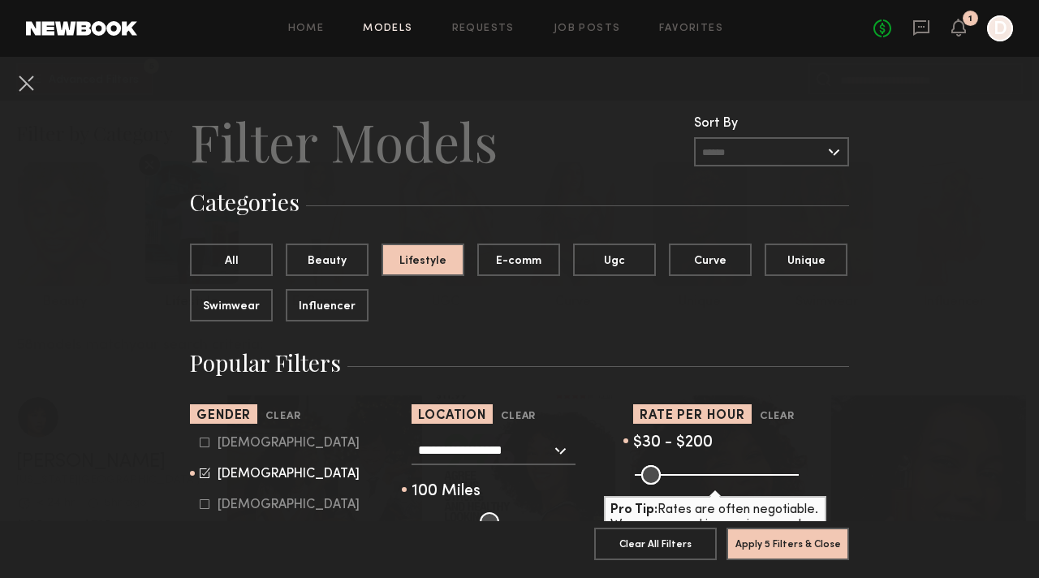
click at [528, 454] on input "**********" at bounding box center [484, 450] width 133 height 28
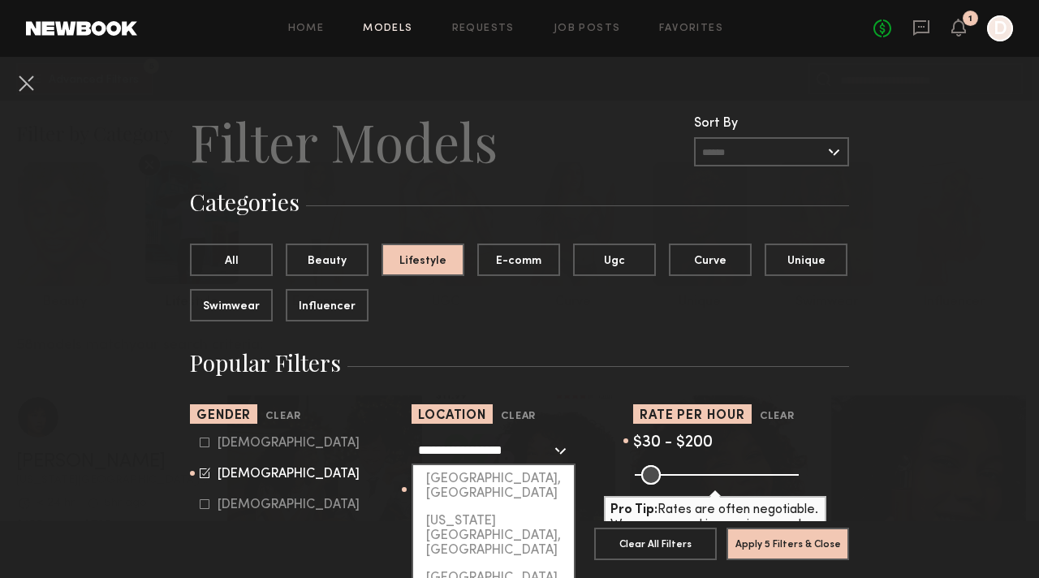
drag, startPoint x: 531, startPoint y: 448, endPoint x: 389, endPoint y: 450, distance: 142.0
click at [389, 450] on section "**********" at bounding box center [519, 467] width 659 height 127
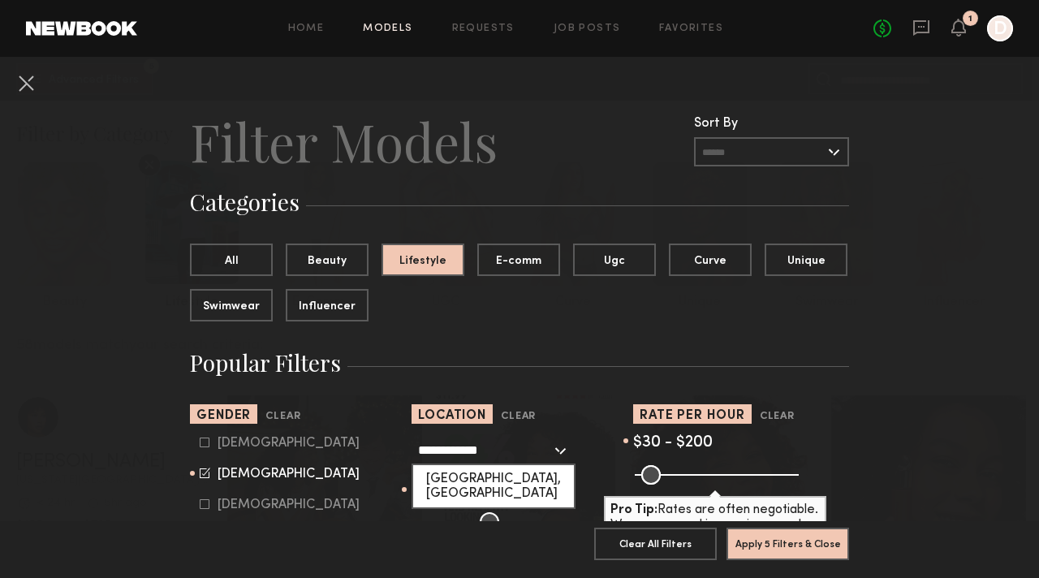
click at [485, 487] on div "Philadelphia, PA" at bounding box center [493, 486] width 161 height 42
type input "**********"
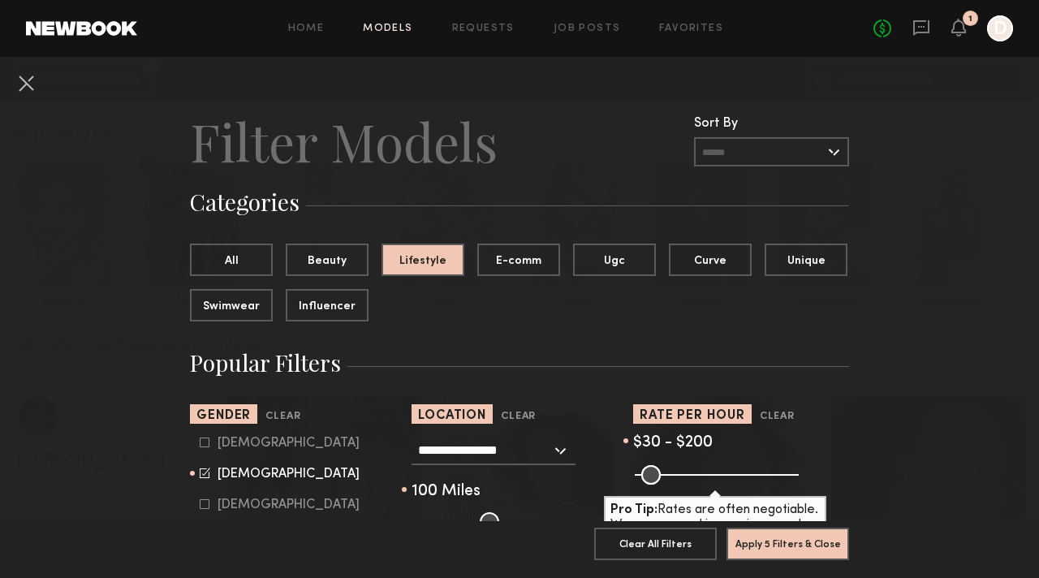
click at [846, 531] on nb-browse-filters-footer "Apply 5 Filters & Close Clear All Filters Apply 5 Filters & Close" at bounding box center [519, 549] width 1039 height 57
drag, startPoint x: 836, startPoint y: 531, endPoint x: 863, endPoint y: 535, distance: 27.0
click at [836, 531] on button "Apply 5 Filters & Close" at bounding box center [787, 543] width 123 height 32
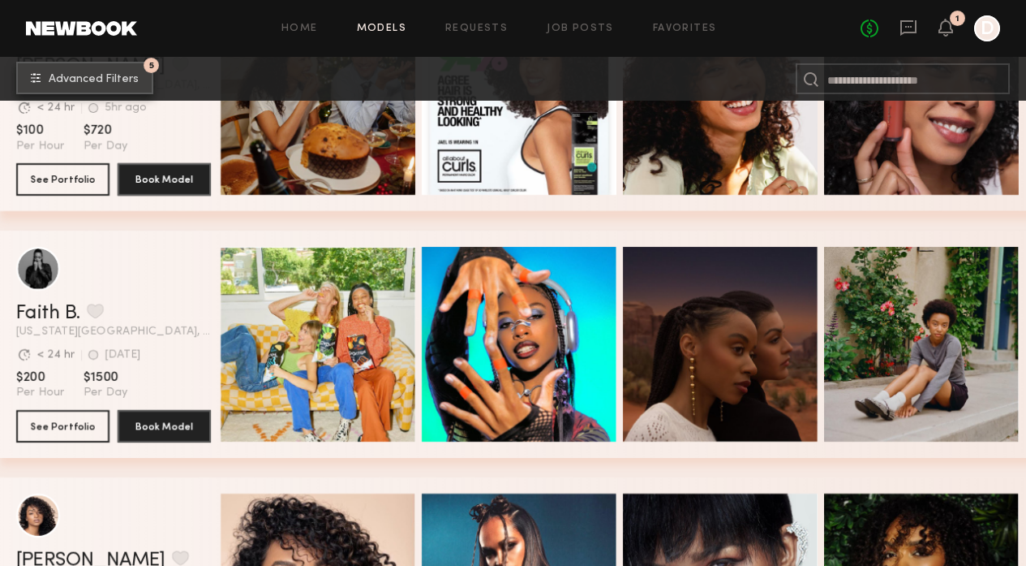
scroll to position [969, 0]
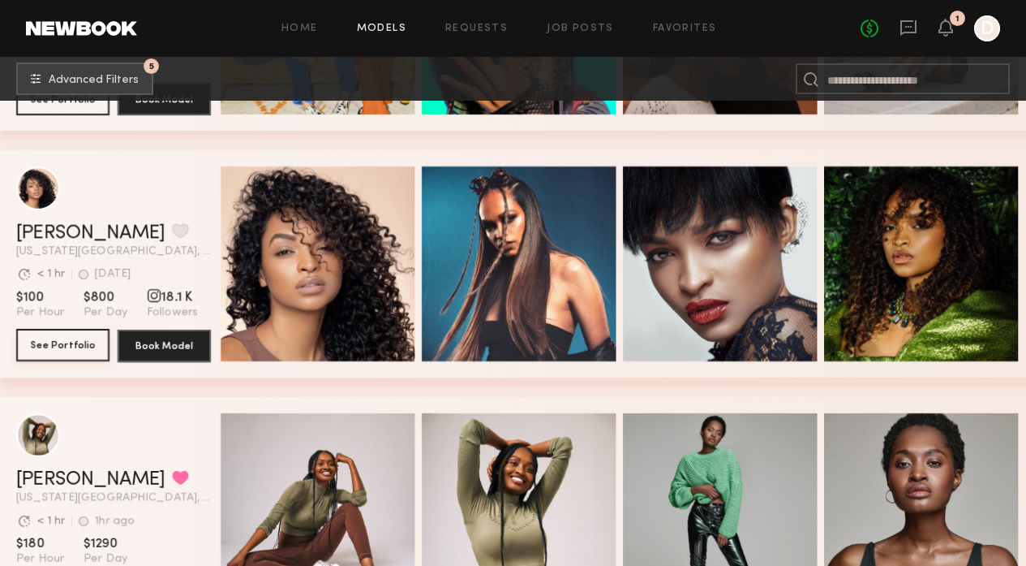
click at [75, 346] on button "See Portfolio" at bounding box center [62, 345] width 93 height 32
click at [46, 191] on div "grid" at bounding box center [38, 188] width 44 height 44
click at [172, 229] on button "grid" at bounding box center [180, 230] width 17 height 15
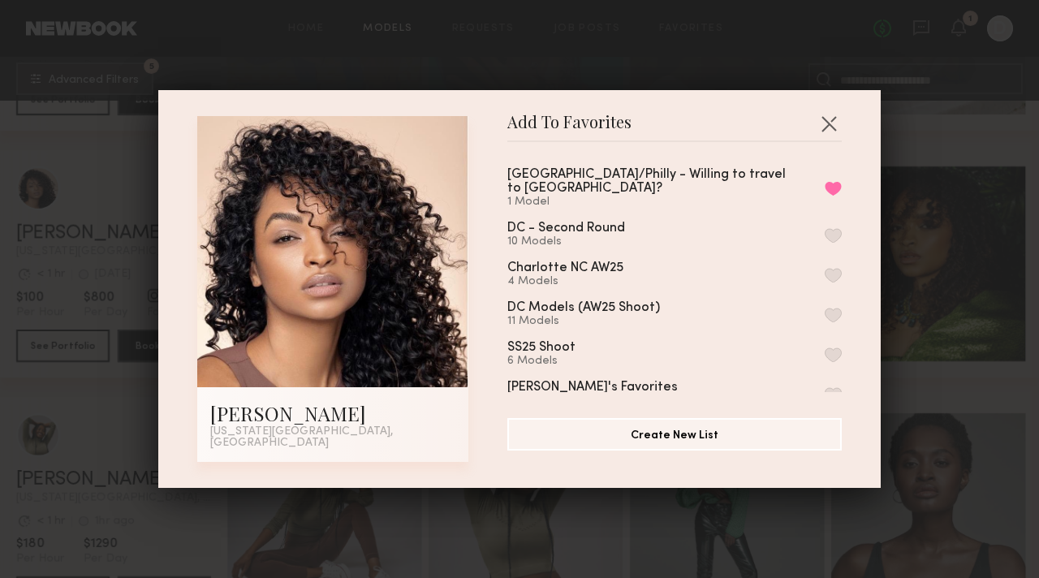
click at [932, 384] on div "Add To Favorites Tirzah E. New York City, NY Add To Favorites NYC/Philly - Will…" at bounding box center [519, 289] width 1039 height 578
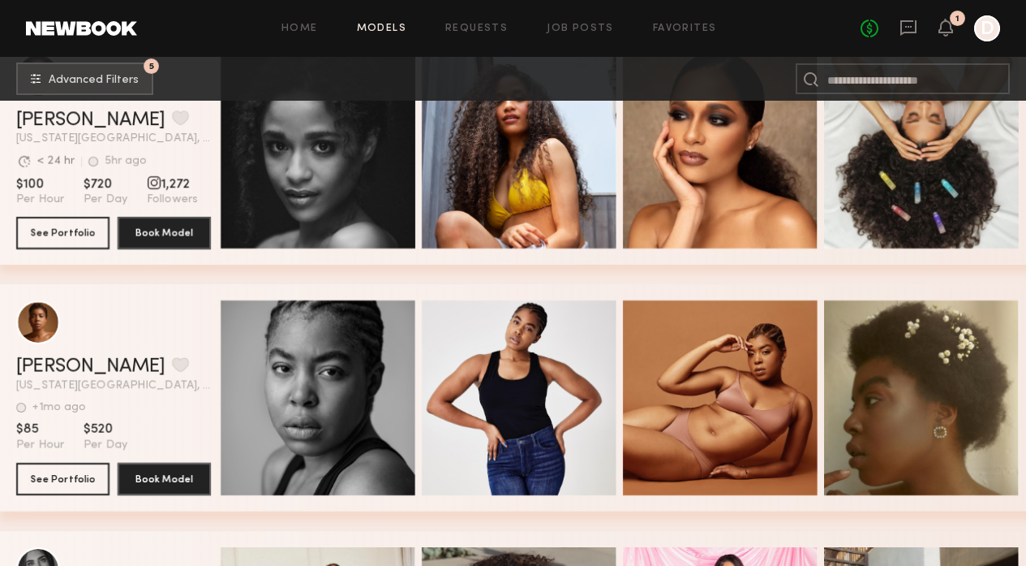
scroll to position [1439, 0]
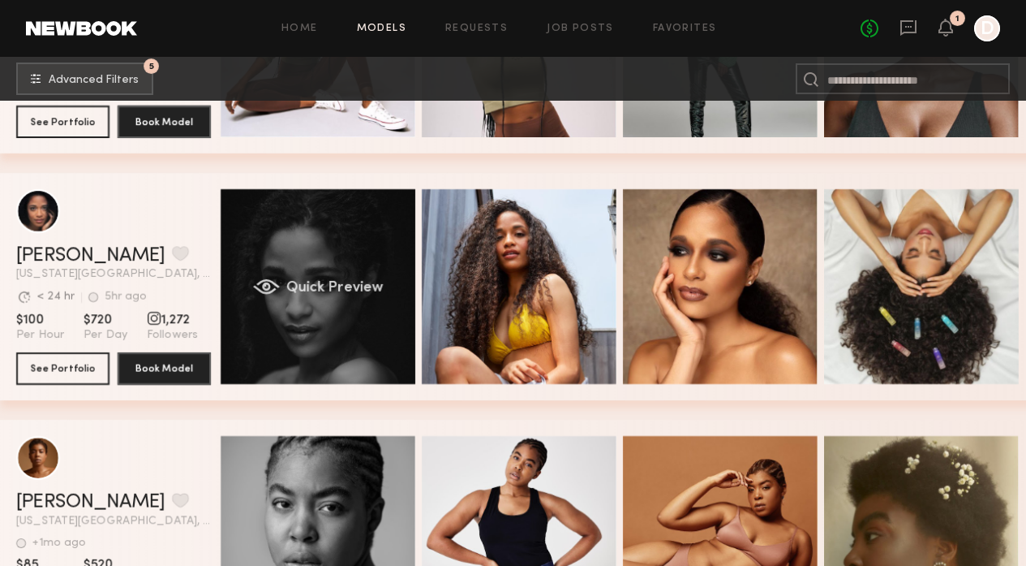
click at [359, 298] on div "Quick Preview" at bounding box center [318, 286] width 195 height 195
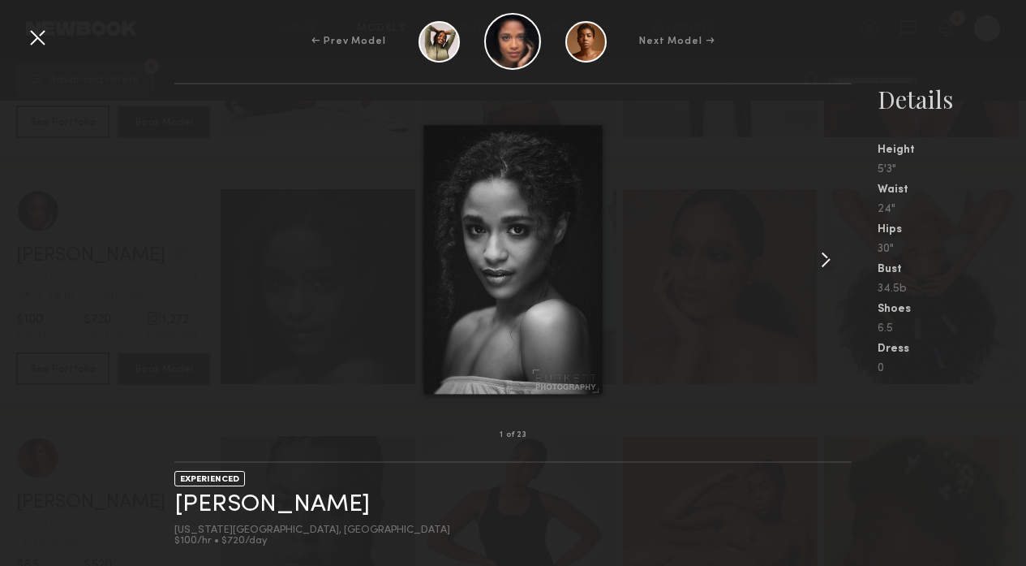
click at [827, 261] on common-icon at bounding box center [826, 260] width 26 height 26
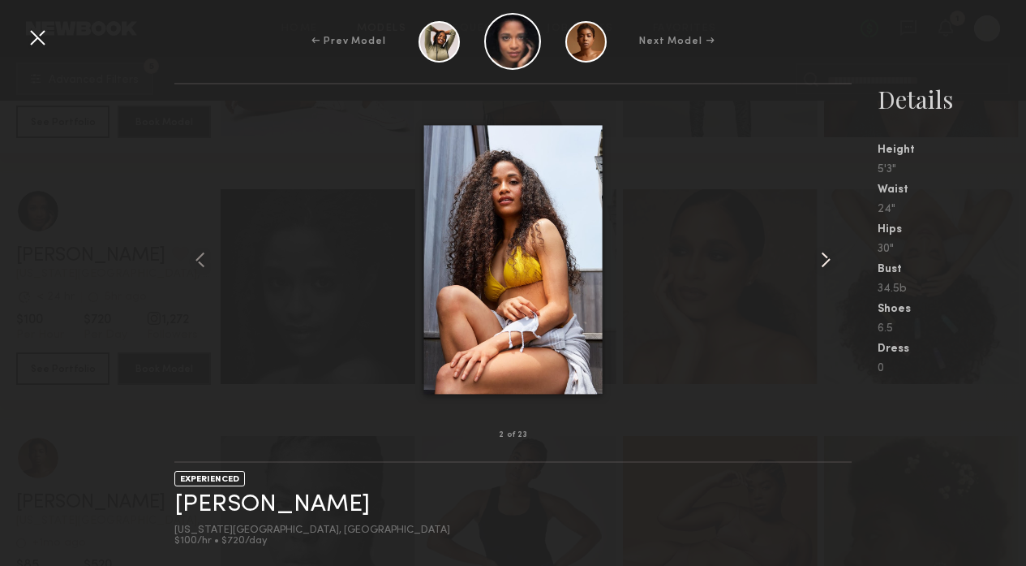
click at [827, 261] on common-icon at bounding box center [826, 260] width 26 height 26
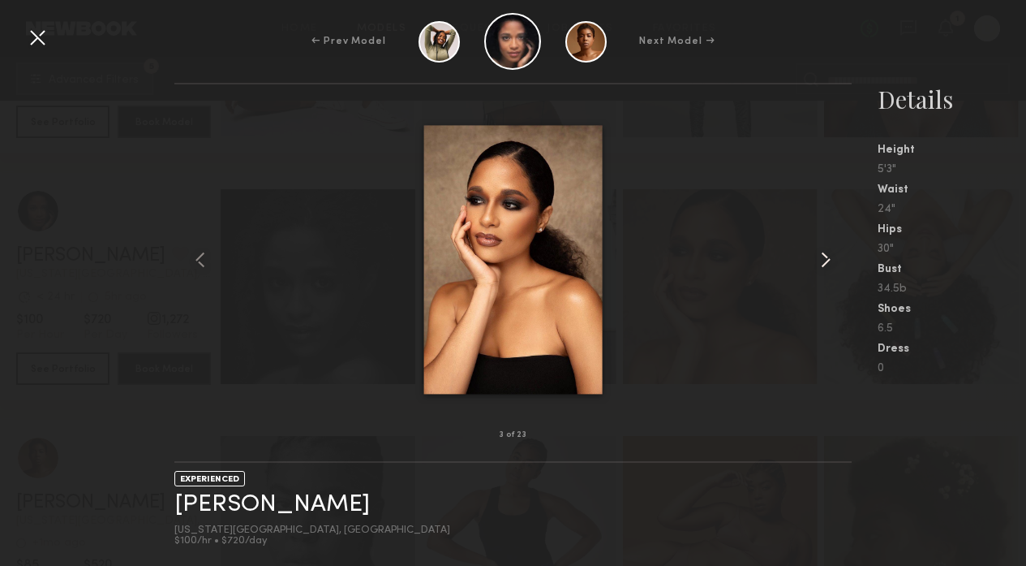
click at [827, 261] on common-icon at bounding box center [826, 260] width 26 height 26
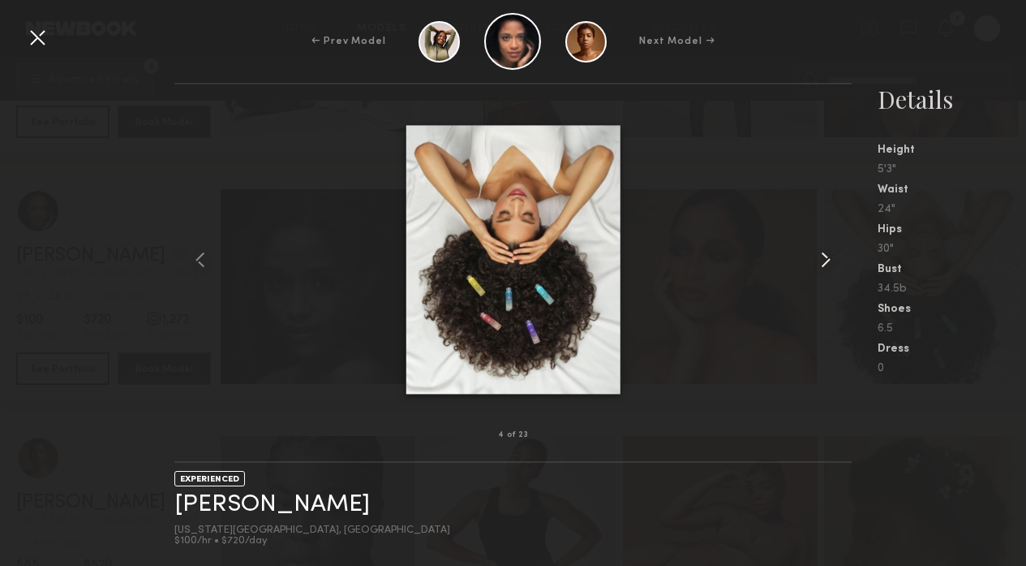
click at [827, 261] on common-icon at bounding box center [826, 260] width 26 height 26
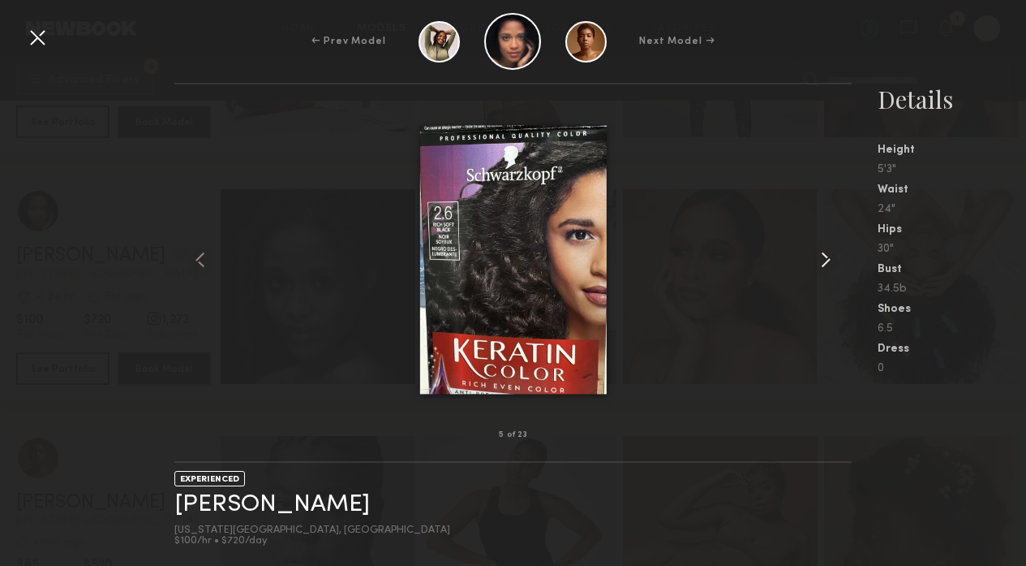
click at [827, 261] on common-icon at bounding box center [826, 260] width 26 height 26
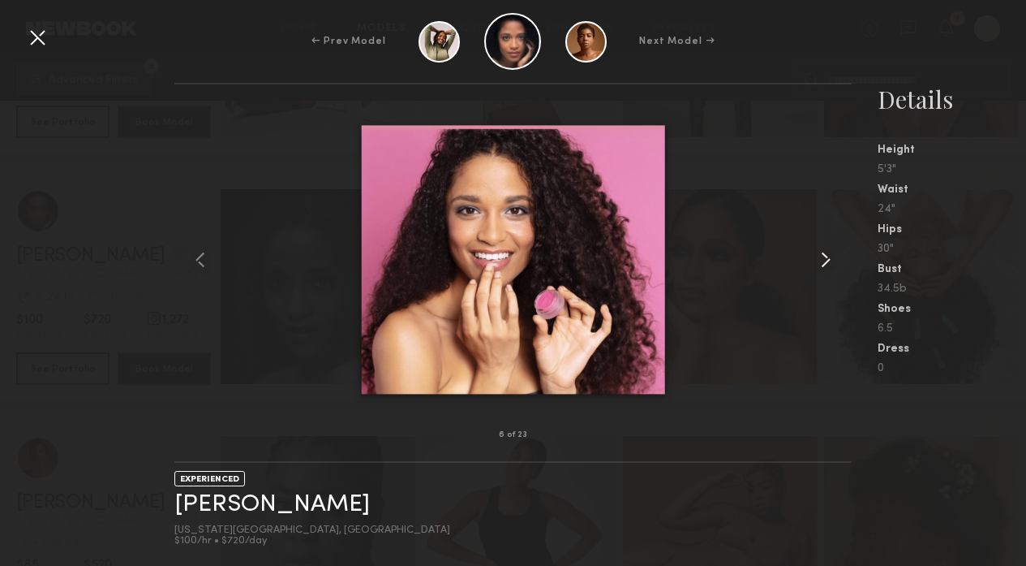
click at [827, 261] on common-icon at bounding box center [826, 260] width 26 height 26
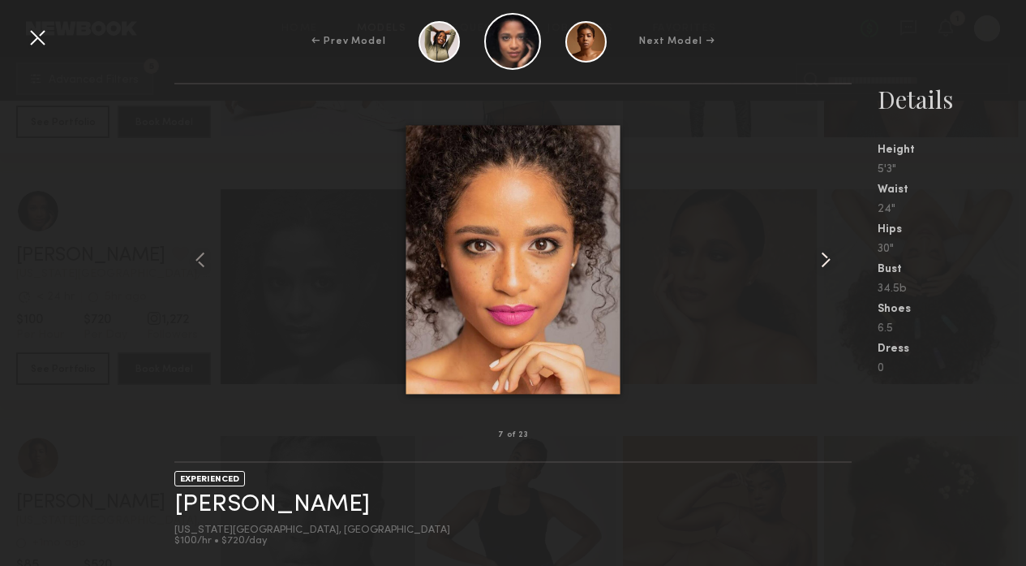
click at [827, 261] on common-icon at bounding box center [826, 260] width 26 height 26
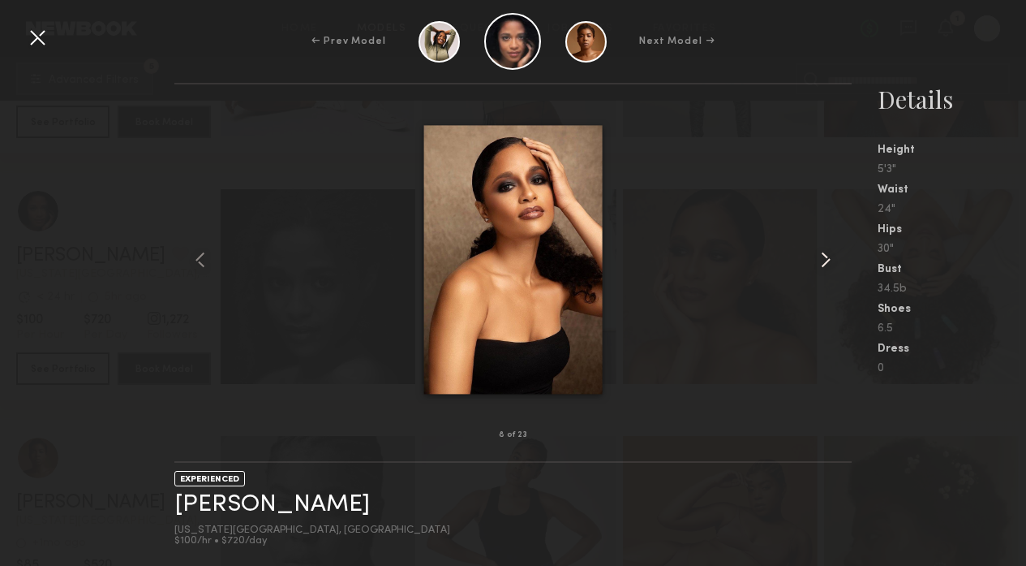
click at [827, 261] on common-icon at bounding box center [826, 260] width 26 height 26
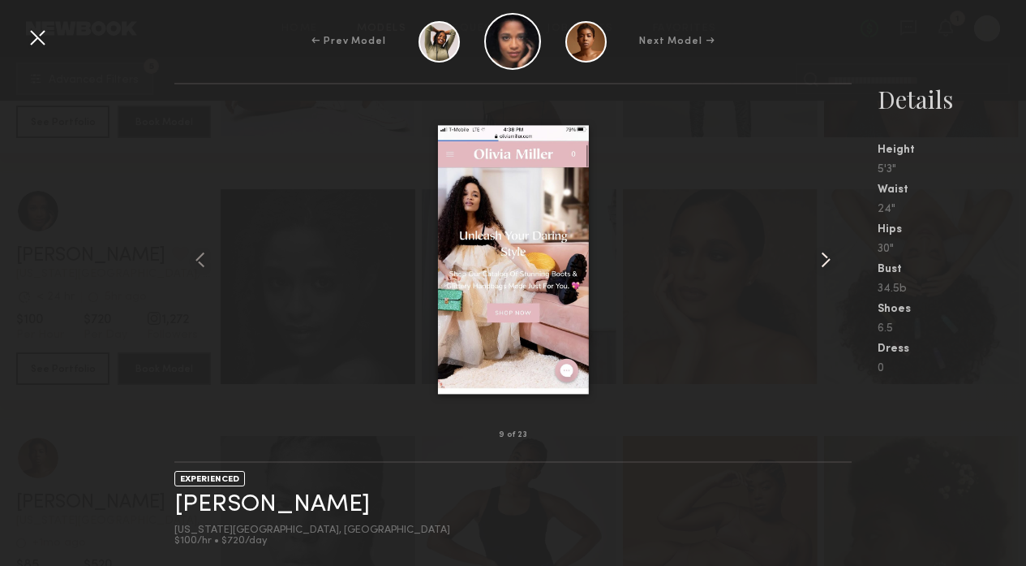
click at [827, 261] on common-icon at bounding box center [826, 260] width 26 height 26
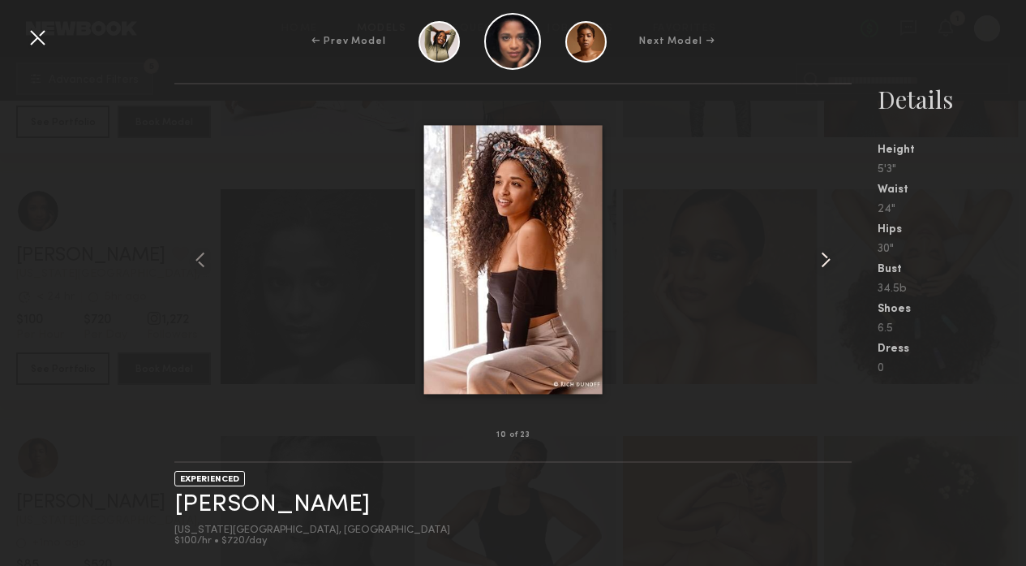
click at [827, 261] on common-icon at bounding box center [826, 260] width 26 height 26
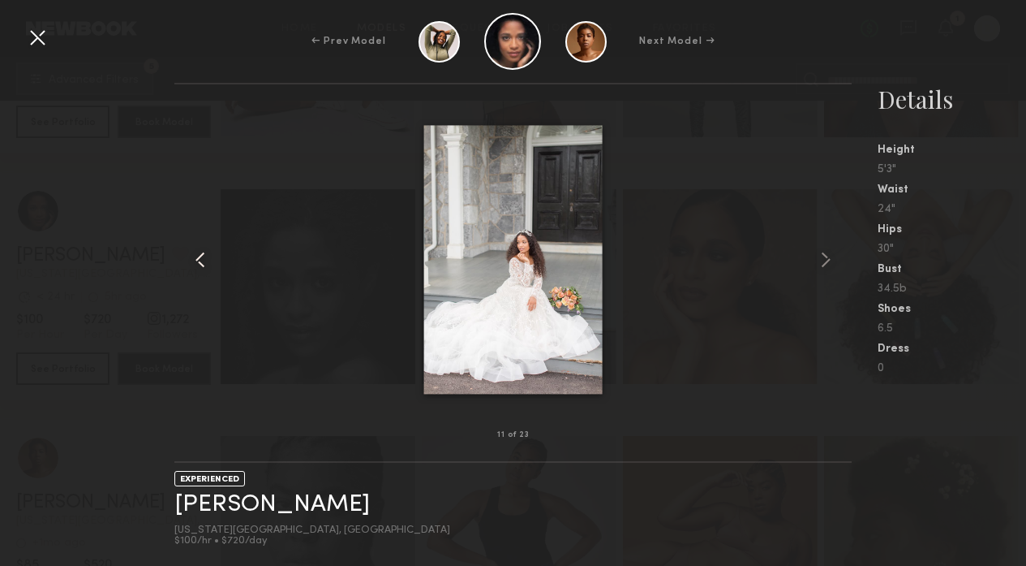
click at [211, 260] on common-icon at bounding box center [200, 260] width 26 height 26
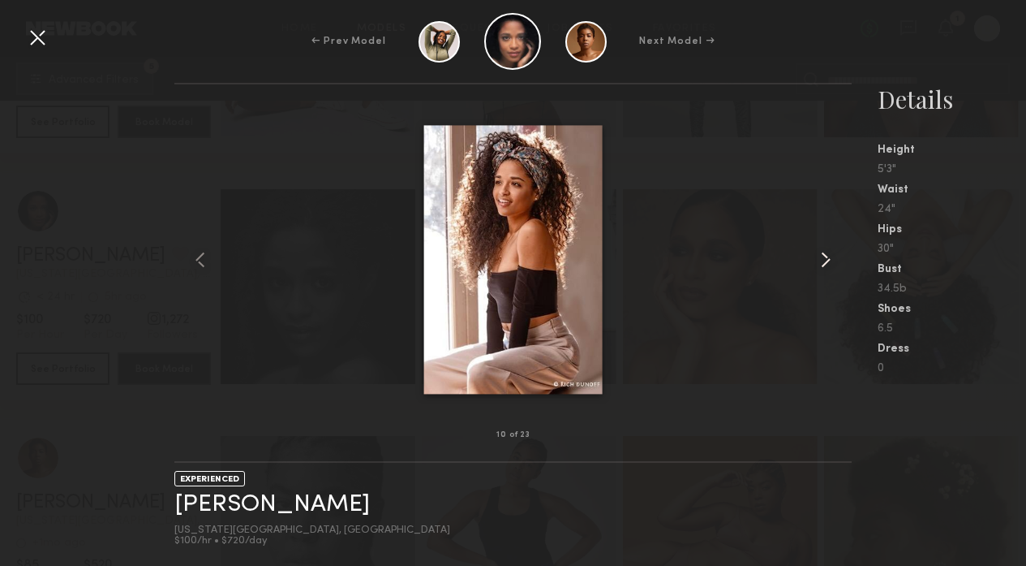
click at [820, 248] on common-icon at bounding box center [826, 260] width 26 height 26
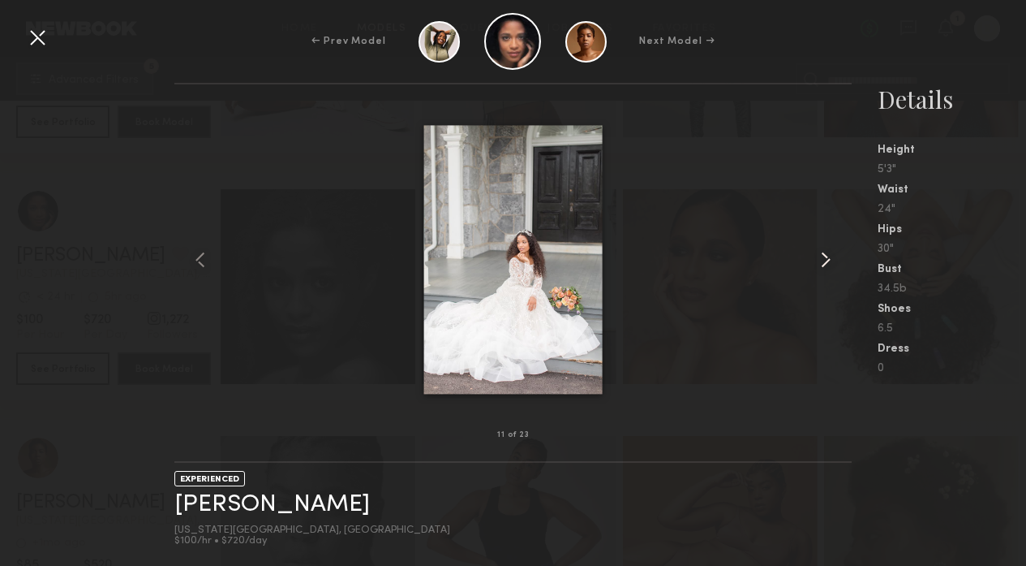
click at [820, 249] on common-icon at bounding box center [826, 260] width 26 height 26
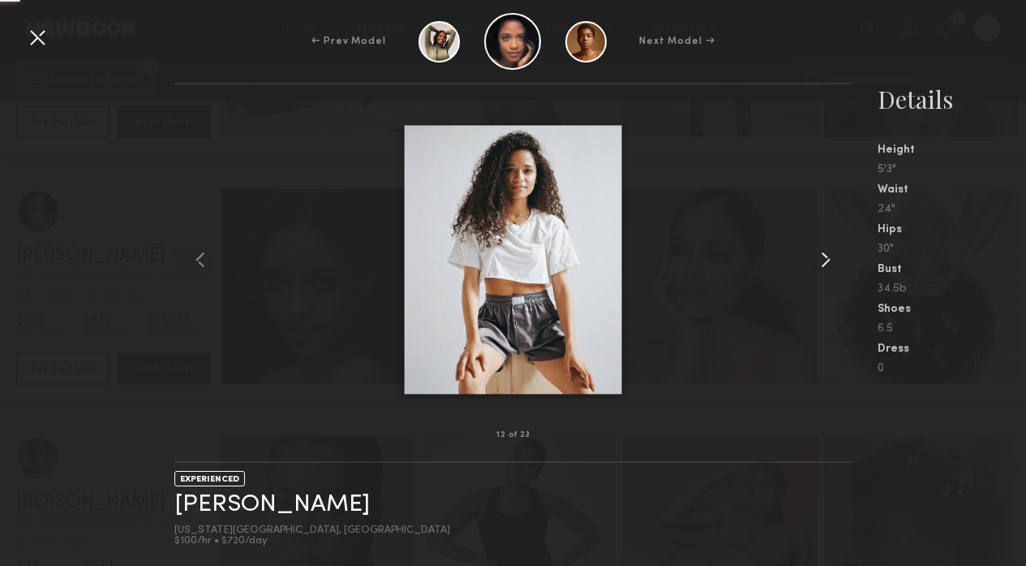
click at [820, 249] on common-icon at bounding box center [826, 260] width 26 height 26
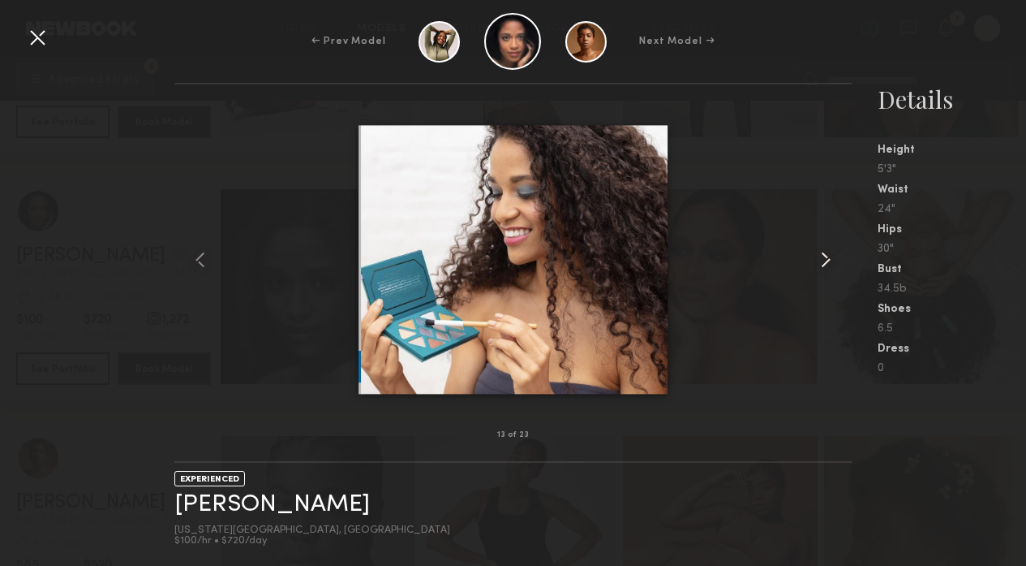
click at [820, 249] on common-icon at bounding box center [826, 260] width 26 height 26
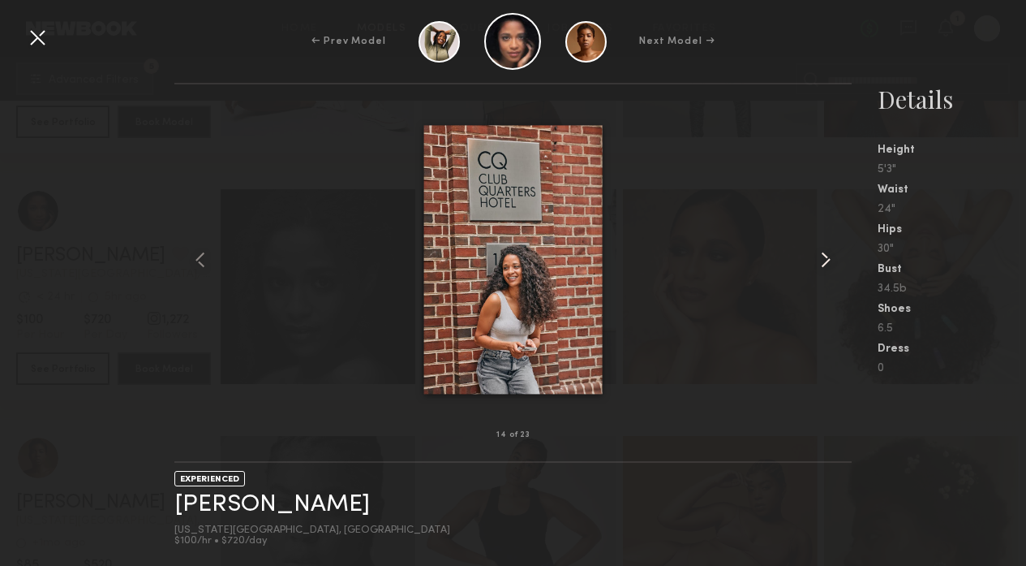
click at [820, 249] on common-icon at bounding box center [826, 260] width 26 height 26
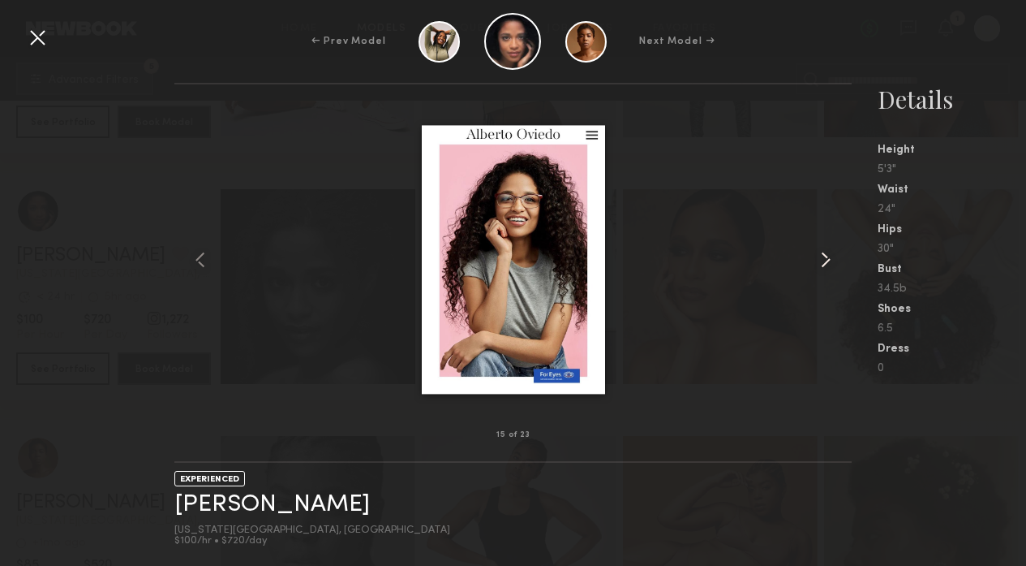
click at [820, 249] on common-icon at bounding box center [826, 260] width 26 height 26
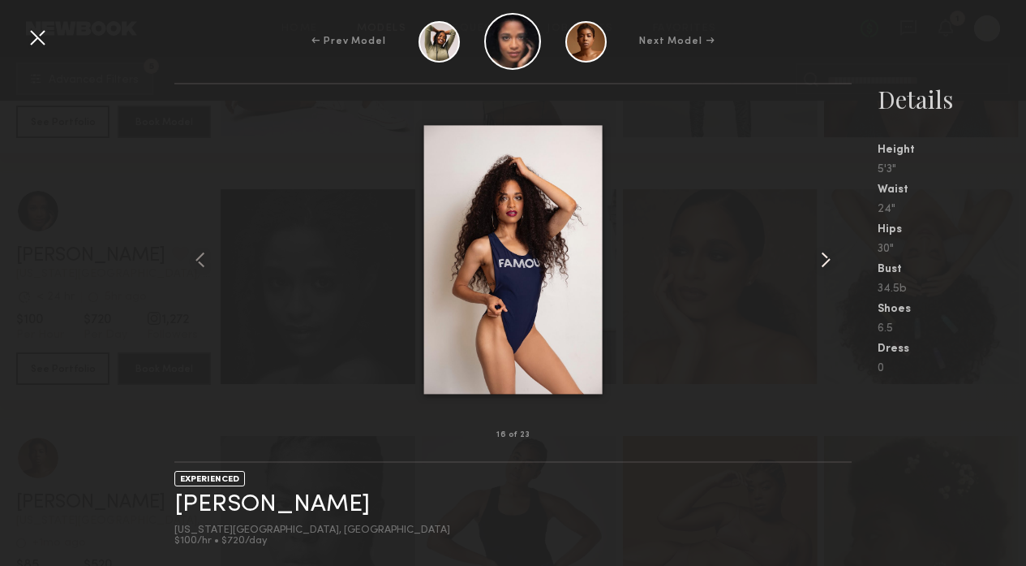
click at [820, 249] on common-icon at bounding box center [826, 260] width 26 height 26
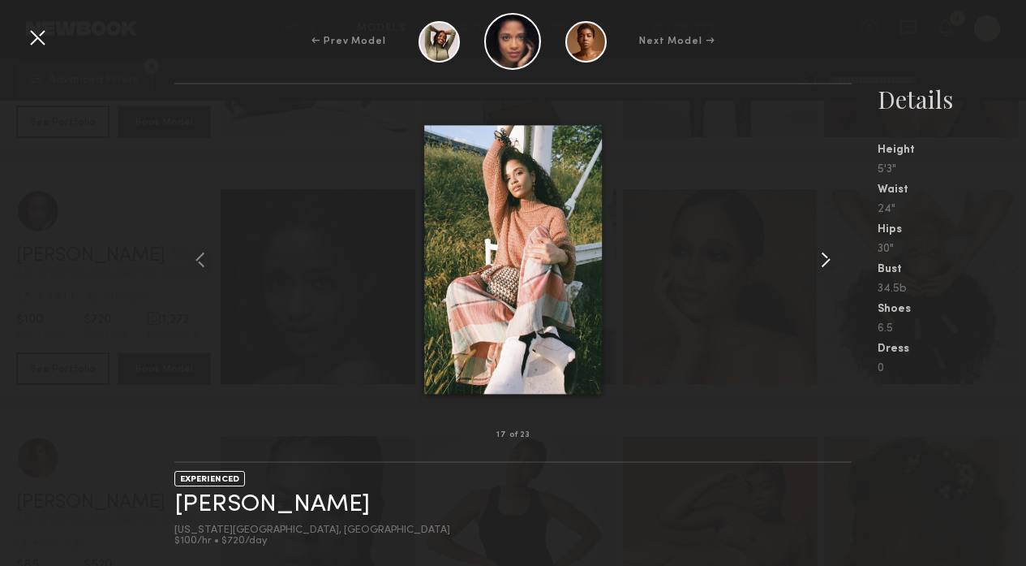
click at [820, 249] on common-icon at bounding box center [826, 260] width 26 height 26
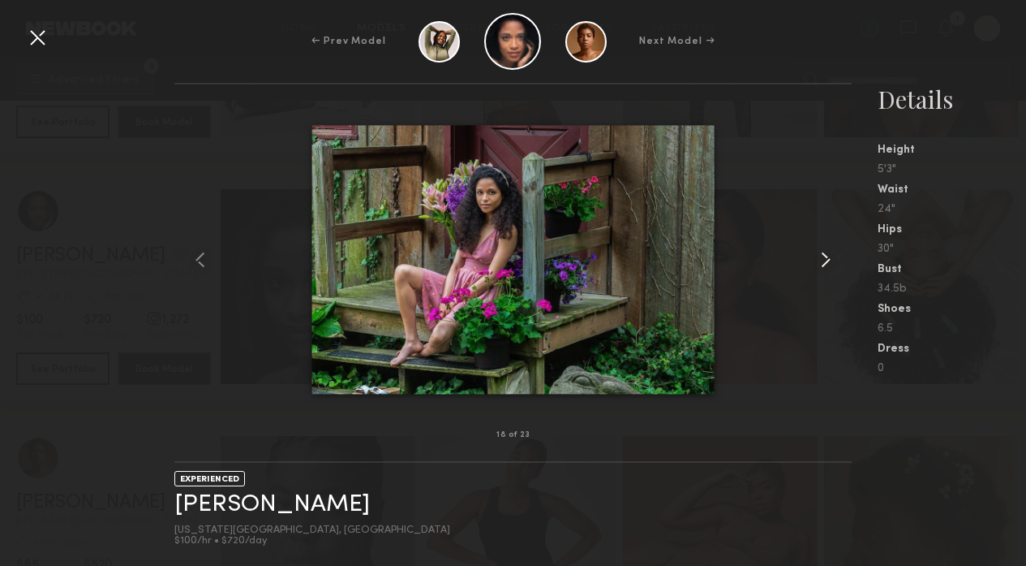
click at [820, 249] on common-icon at bounding box center [826, 260] width 26 height 26
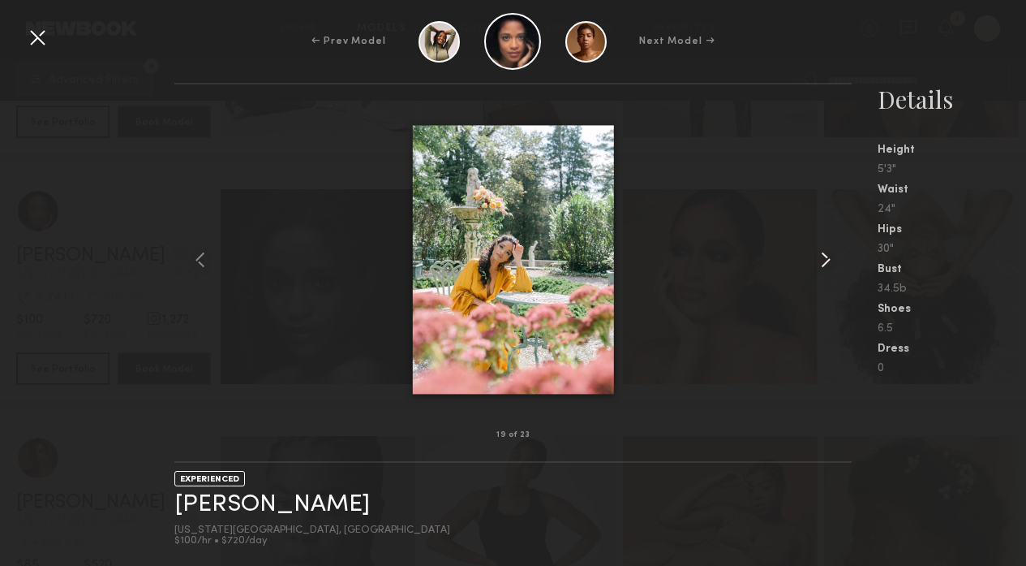
click at [820, 249] on common-icon at bounding box center [826, 260] width 26 height 26
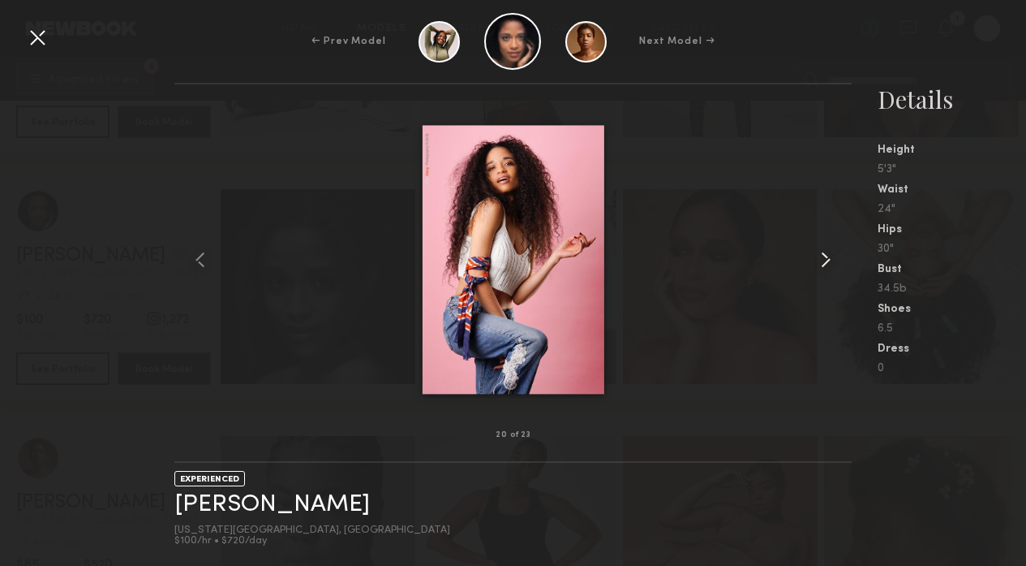
click at [820, 249] on common-icon at bounding box center [826, 260] width 26 height 26
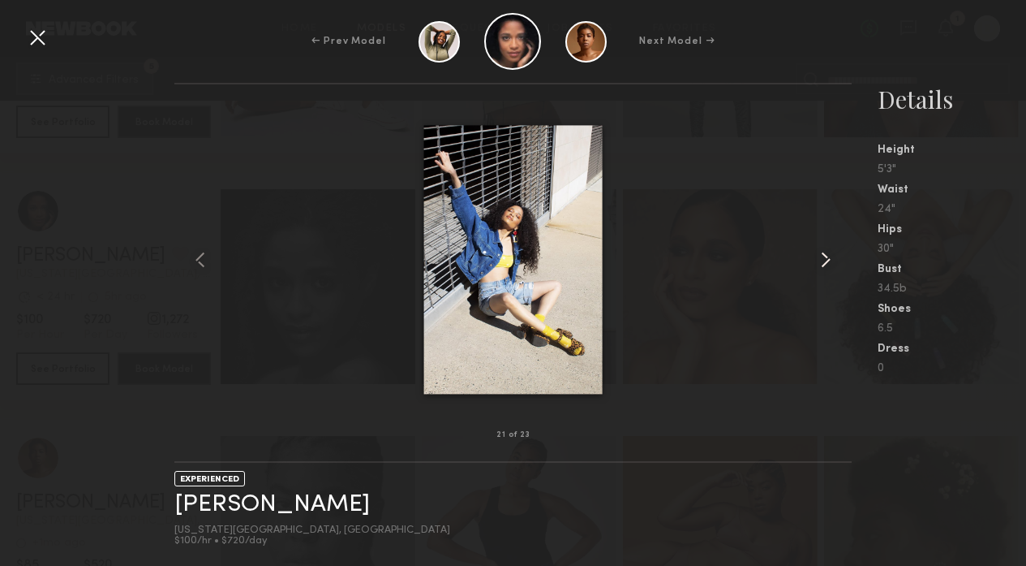
click at [820, 249] on common-icon at bounding box center [826, 260] width 26 height 26
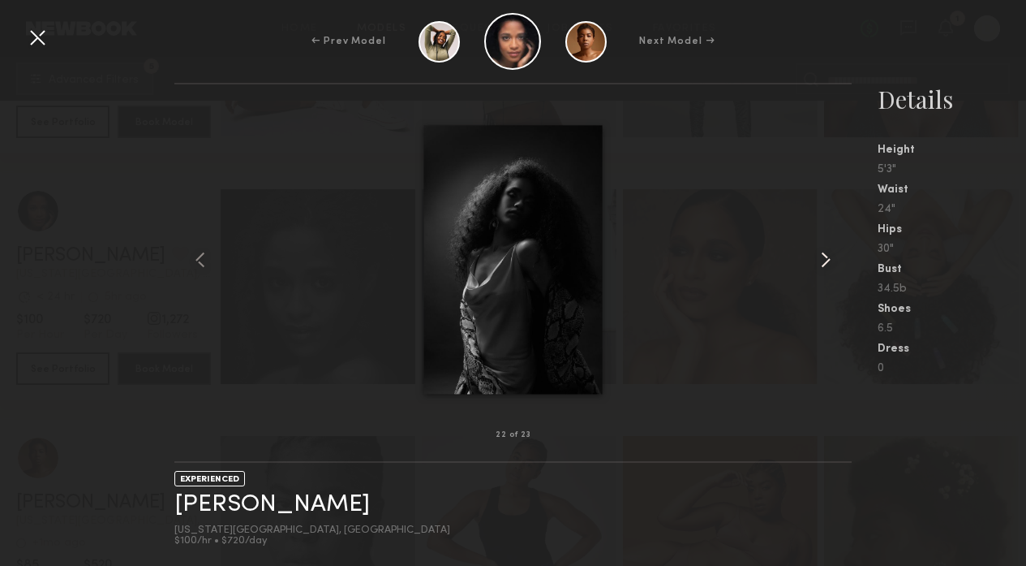
click at [820, 249] on common-icon at bounding box center [826, 260] width 26 height 26
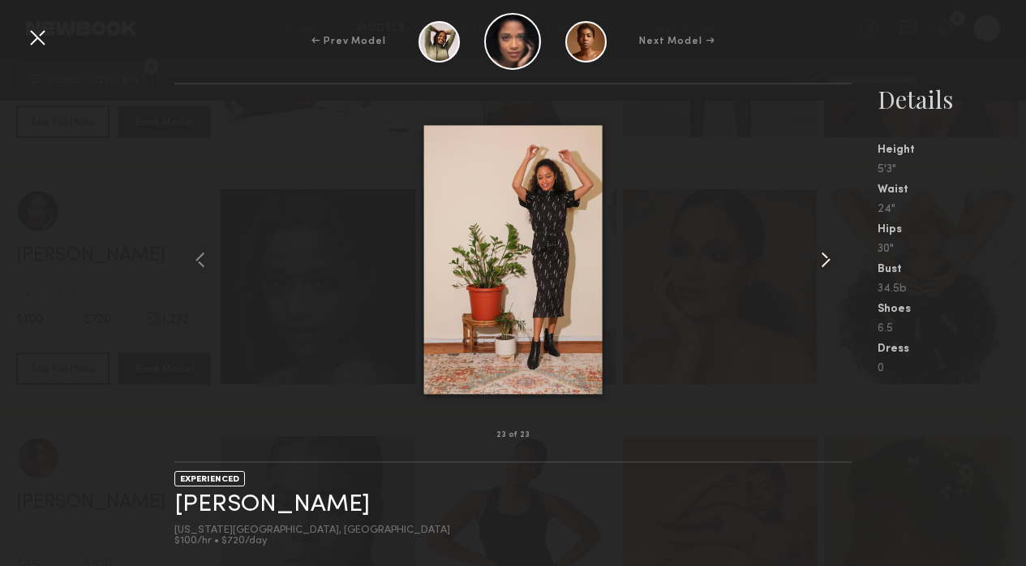
click at [820, 249] on common-icon at bounding box center [826, 260] width 26 height 26
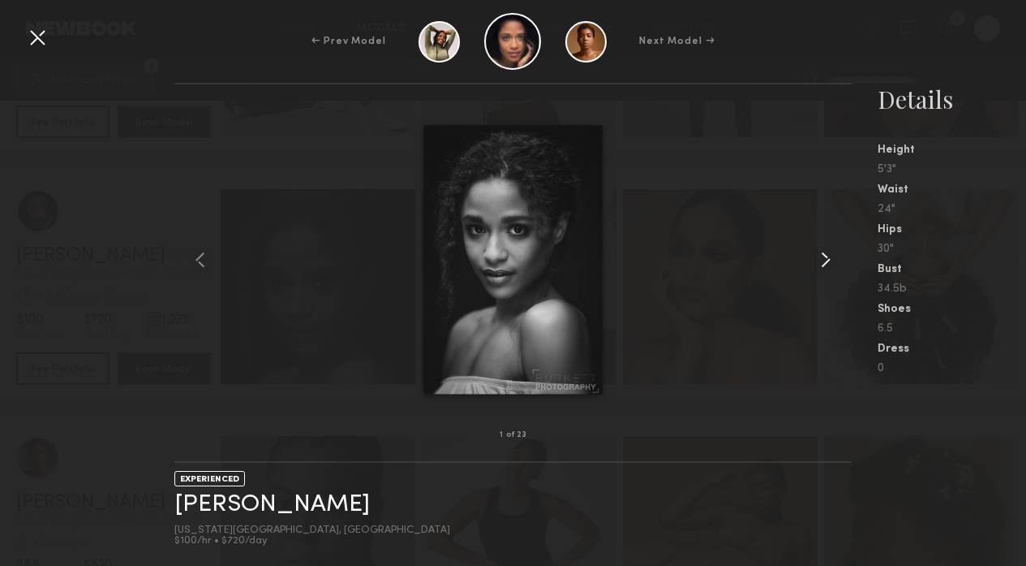
click at [820, 249] on common-icon at bounding box center [826, 260] width 26 height 26
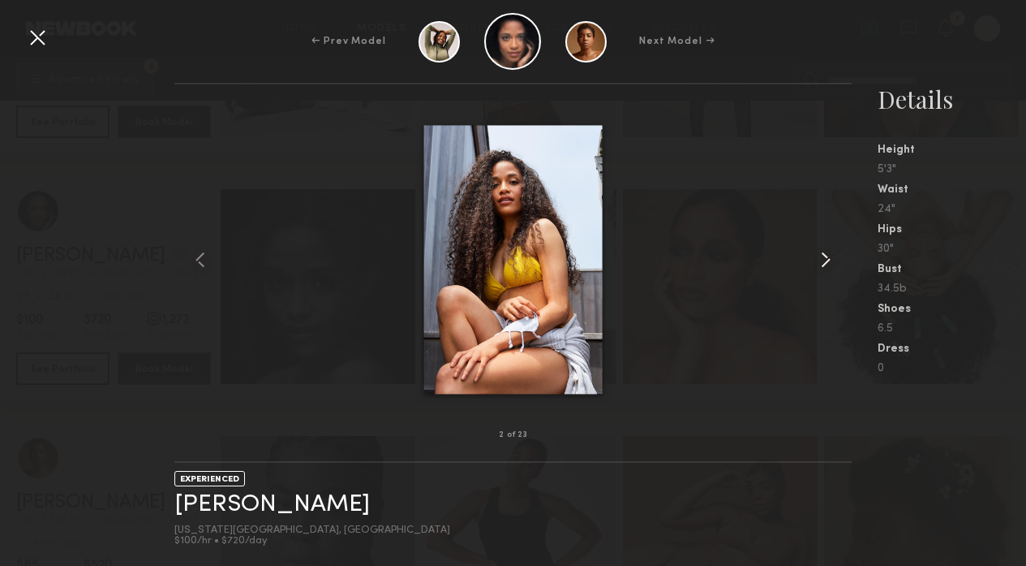
click at [820, 249] on common-icon at bounding box center [826, 260] width 26 height 26
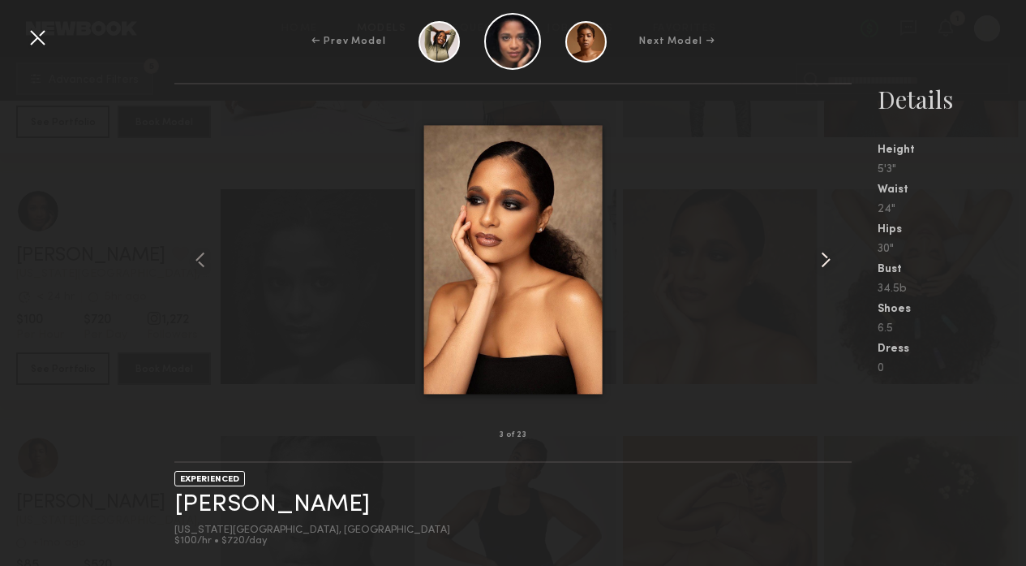
click at [820, 249] on common-icon at bounding box center [826, 260] width 26 height 26
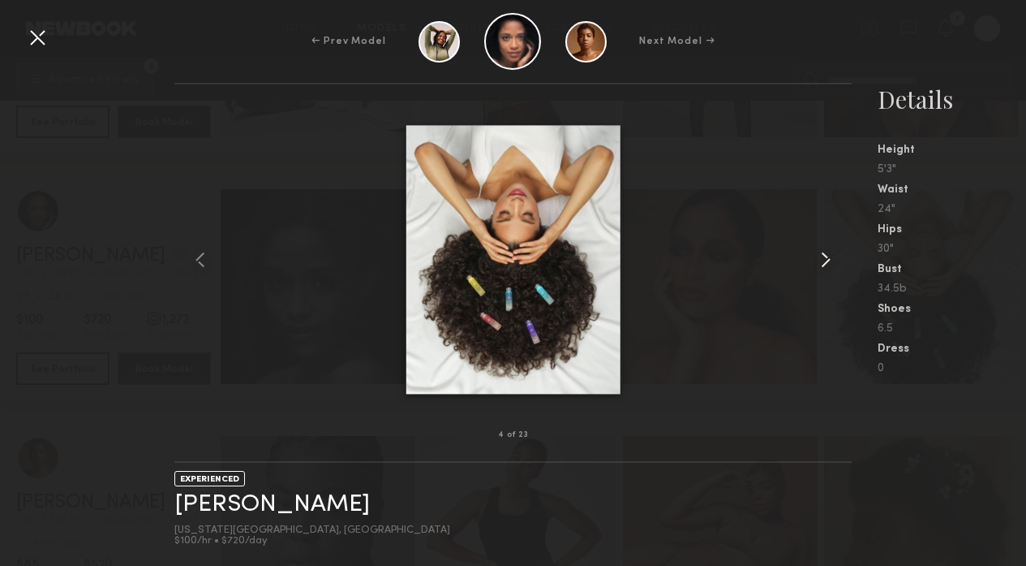
click at [820, 249] on common-icon at bounding box center [826, 260] width 26 height 26
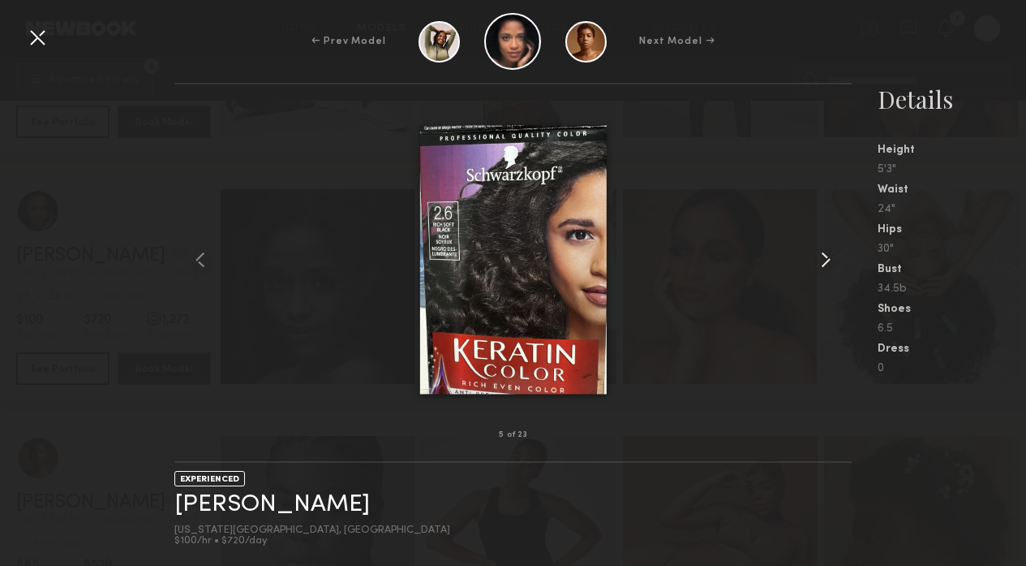
click at [820, 249] on common-icon at bounding box center [826, 260] width 26 height 26
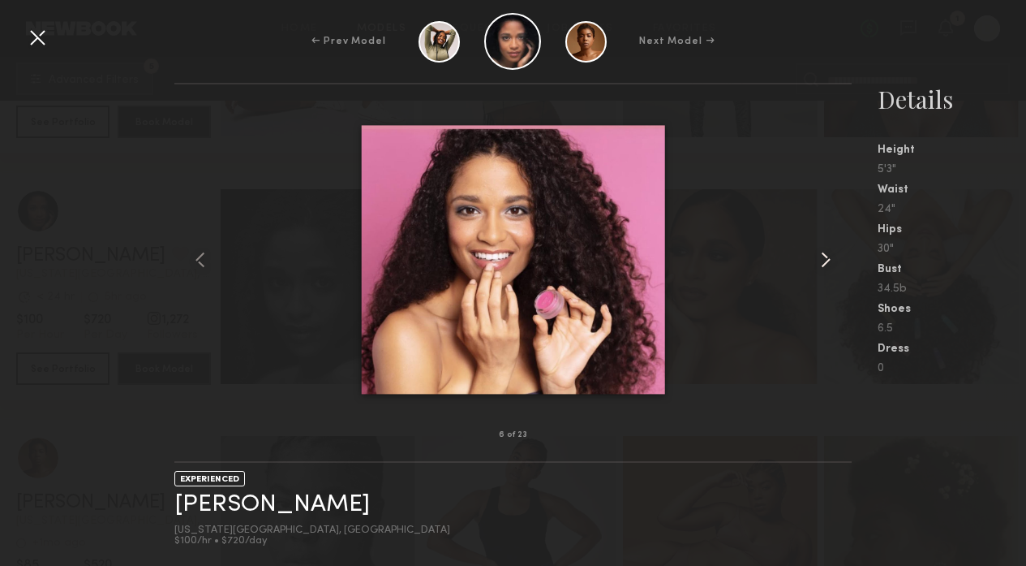
click at [820, 249] on common-icon at bounding box center [826, 260] width 26 height 26
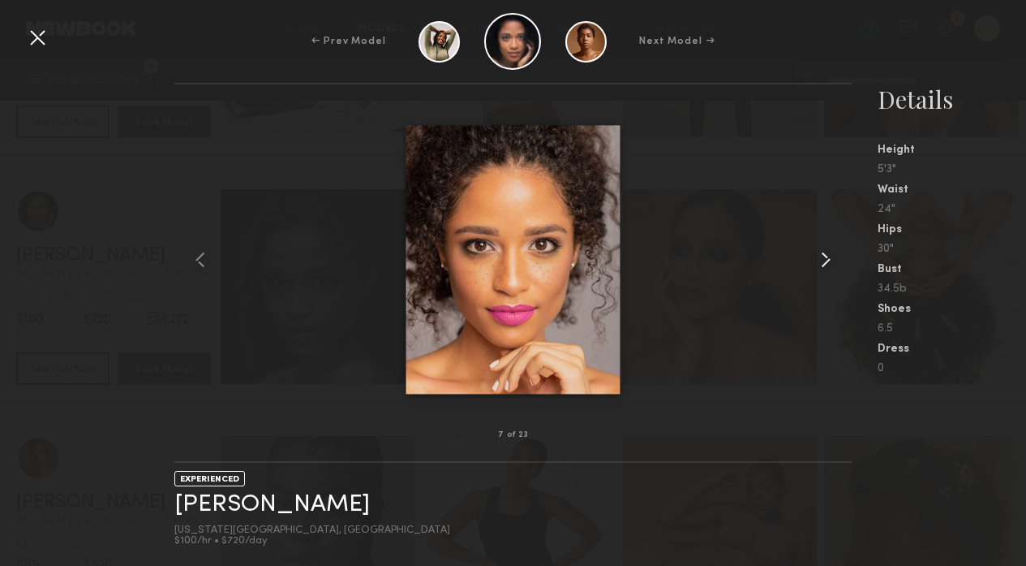
click at [820, 249] on common-icon at bounding box center [826, 260] width 26 height 26
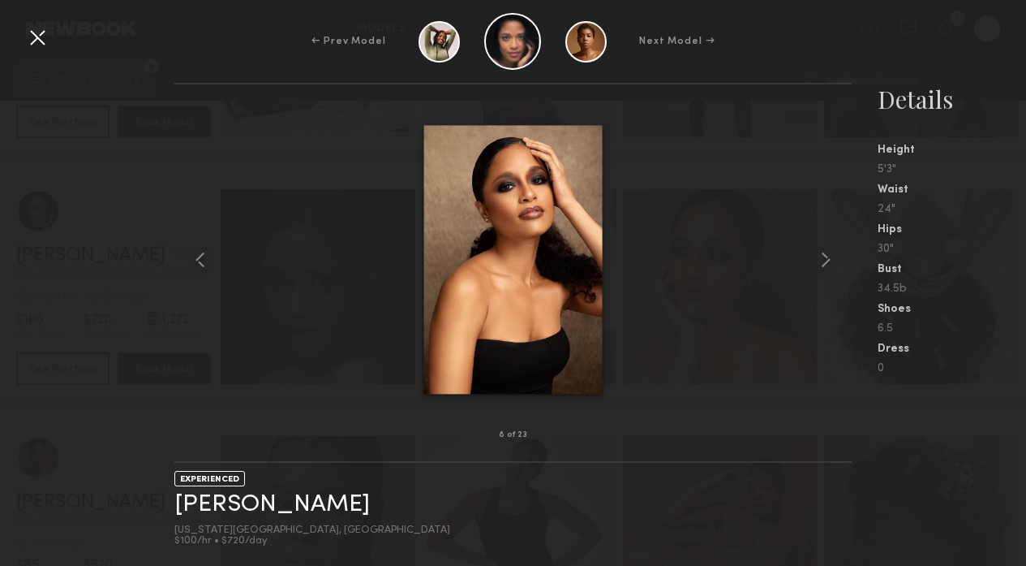
click at [40, 38] on div at bounding box center [37, 37] width 26 height 26
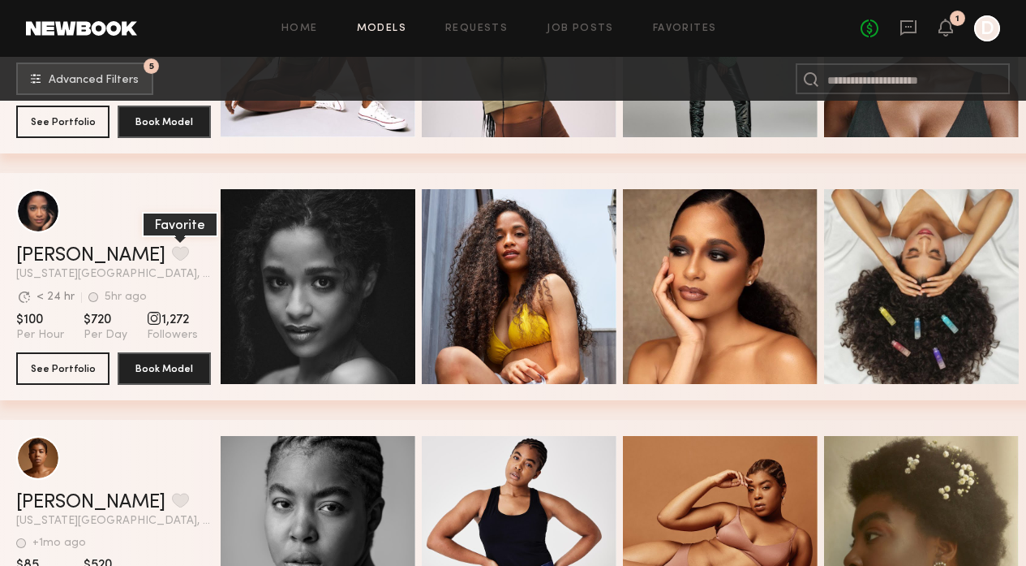
click at [172, 255] on button "grid" at bounding box center [180, 253] width 17 height 15
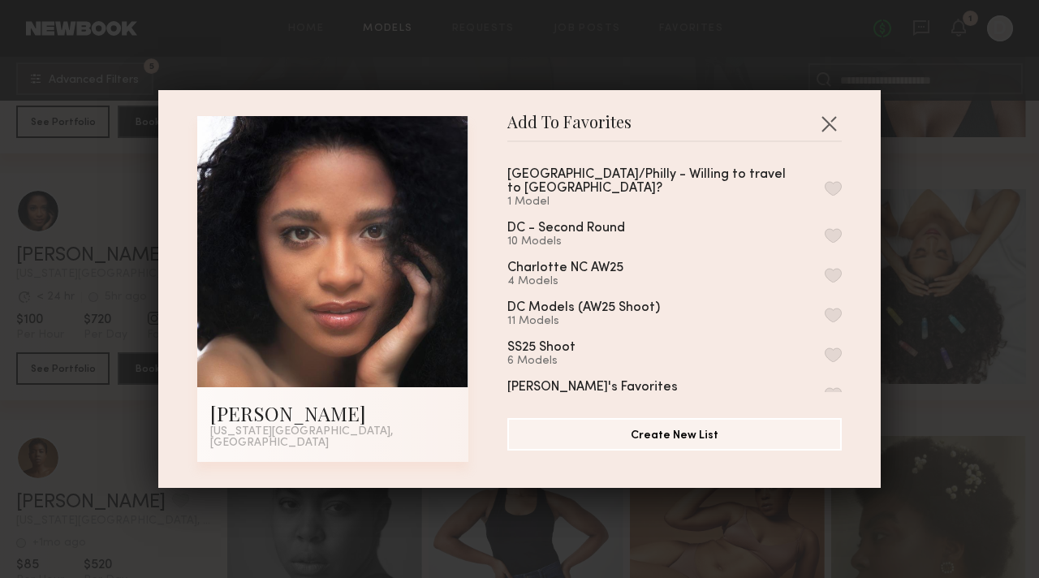
click at [824, 181] on button "button" at bounding box center [832, 188] width 17 height 15
click at [936, 299] on div "Add To Favorites Maria G. New York City, NY Add To Favorites NYC/Philly - Willi…" at bounding box center [519, 289] width 1039 height 578
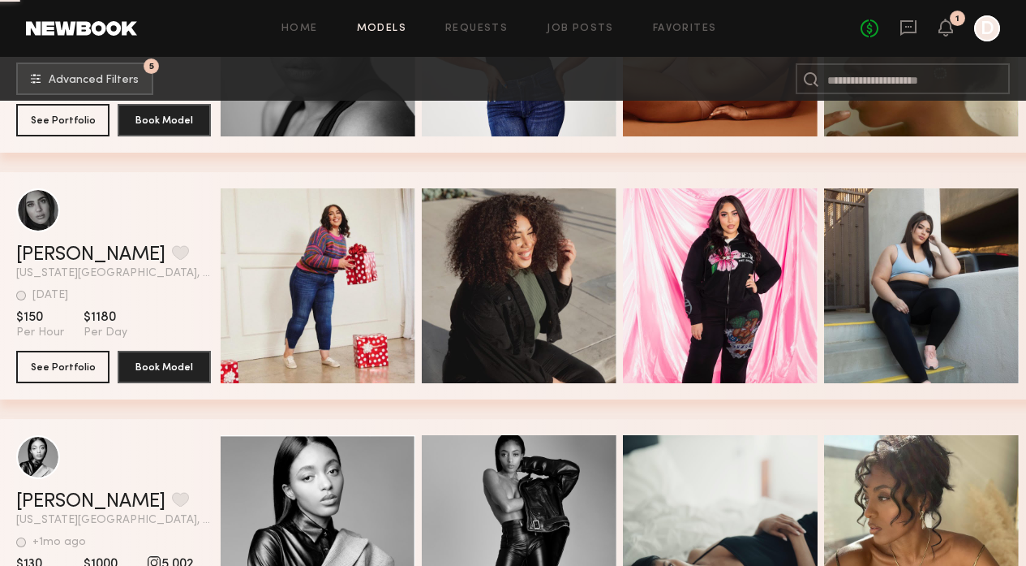
scroll to position [2111, 0]
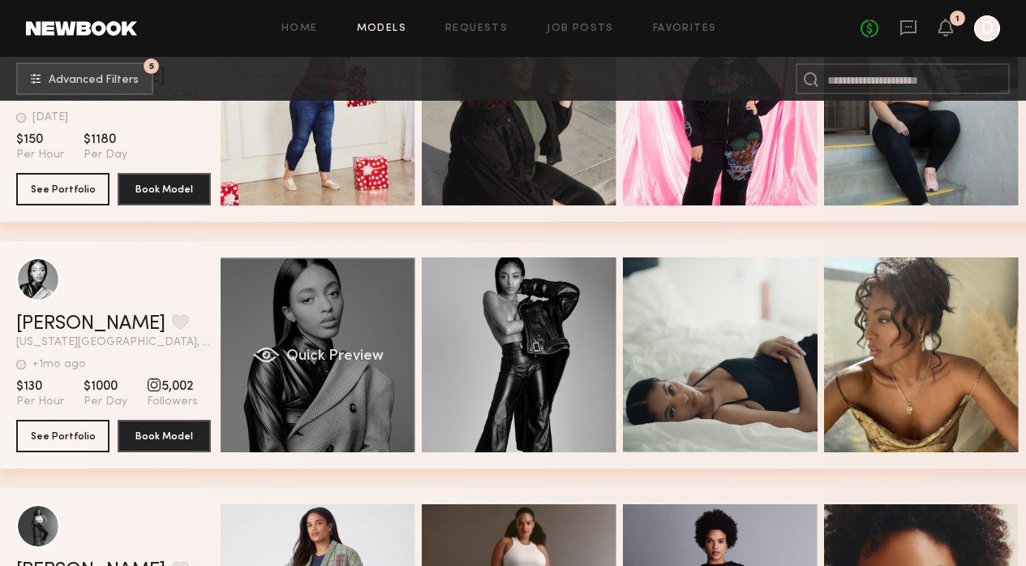
click at [337, 359] on span "Quick Preview" at bounding box center [334, 356] width 97 height 15
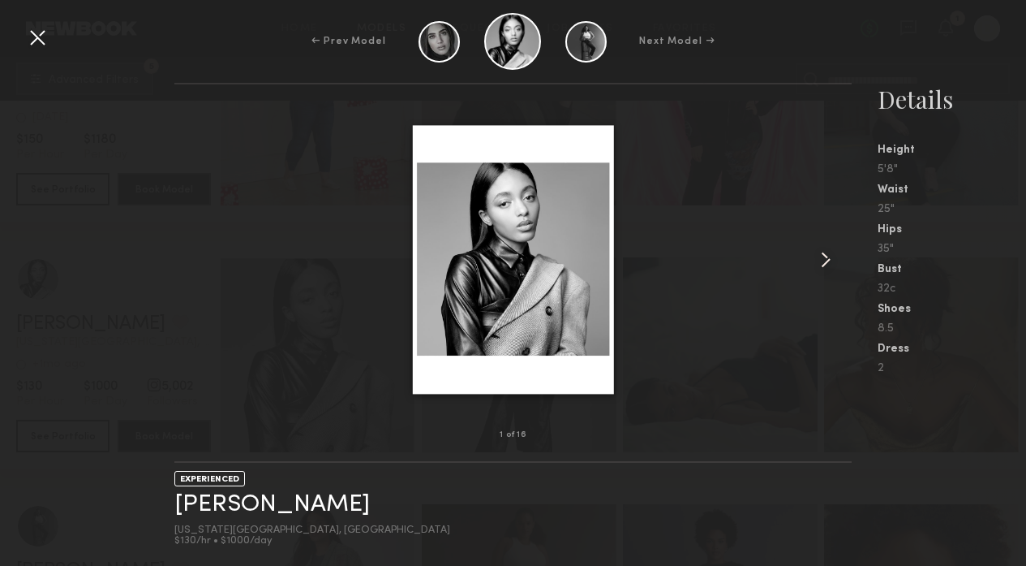
click at [820, 255] on common-icon at bounding box center [826, 260] width 26 height 26
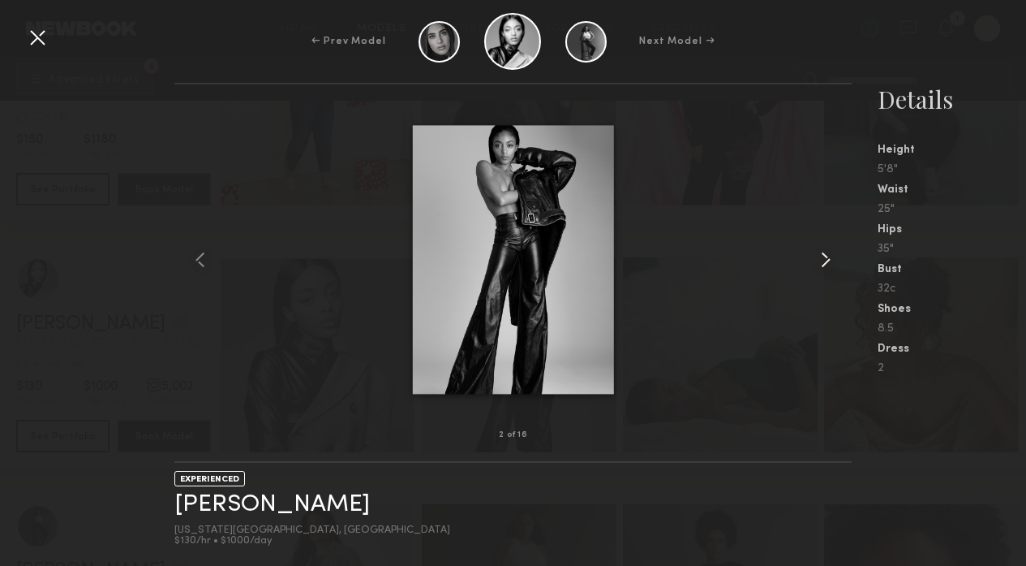
click at [820, 255] on common-icon at bounding box center [826, 260] width 26 height 26
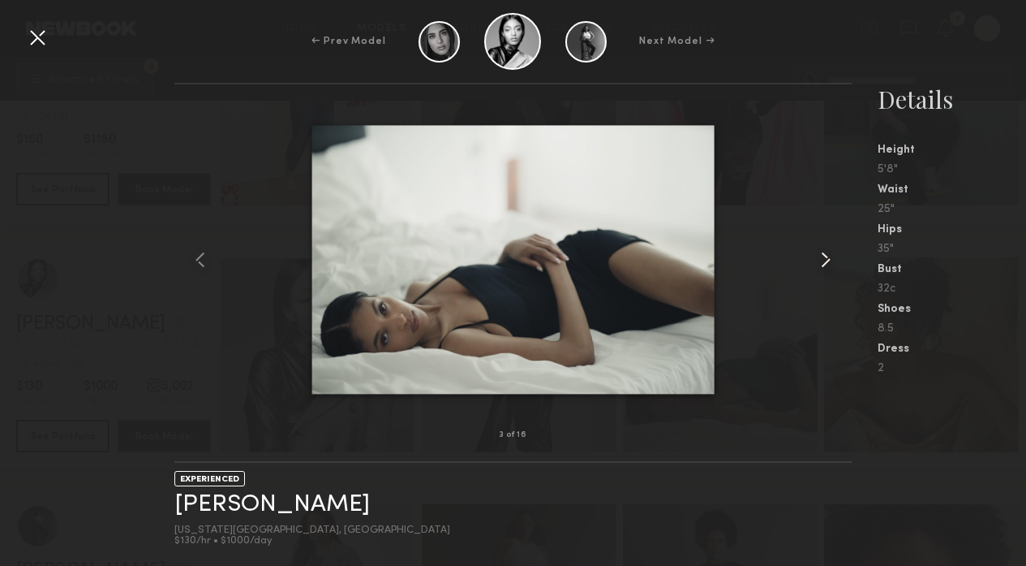
click at [820, 255] on common-icon at bounding box center [826, 260] width 26 height 26
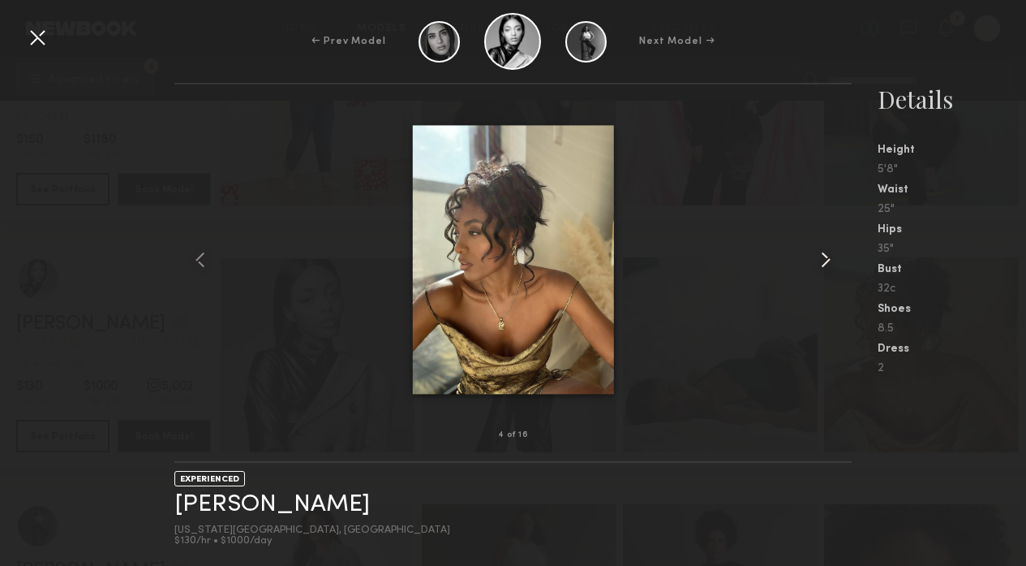
click at [820, 255] on common-icon at bounding box center [826, 260] width 26 height 26
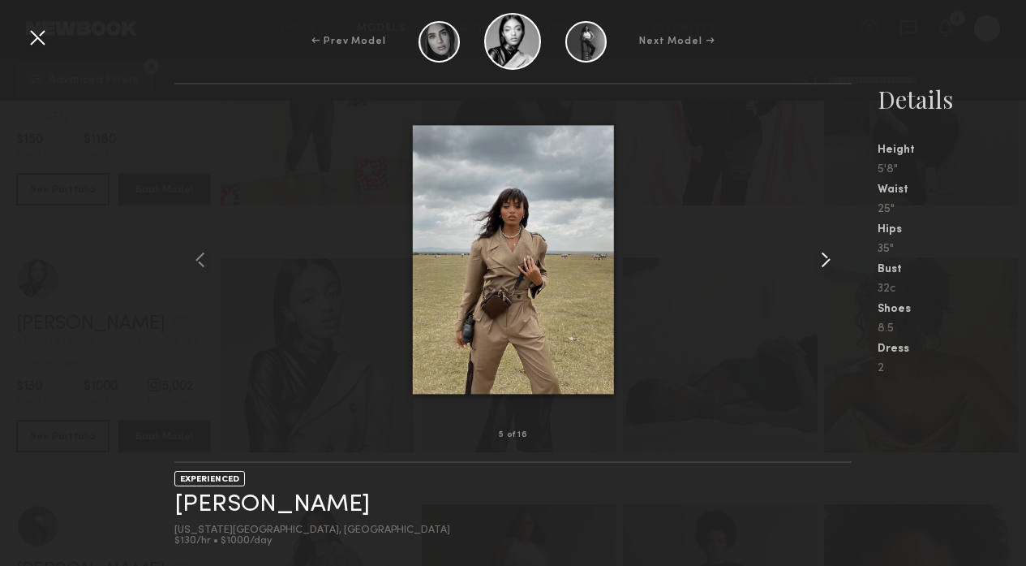
click at [820, 255] on common-icon at bounding box center [826, 260] width 26 height 26
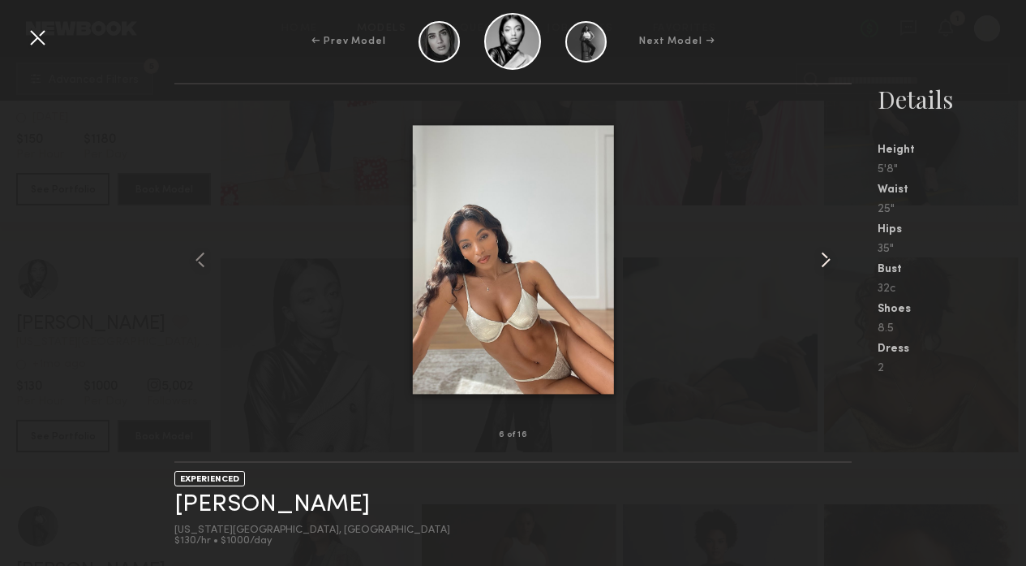
click at [820, 255] on common-icon at bounding box center [826, 260] width 26 height 26
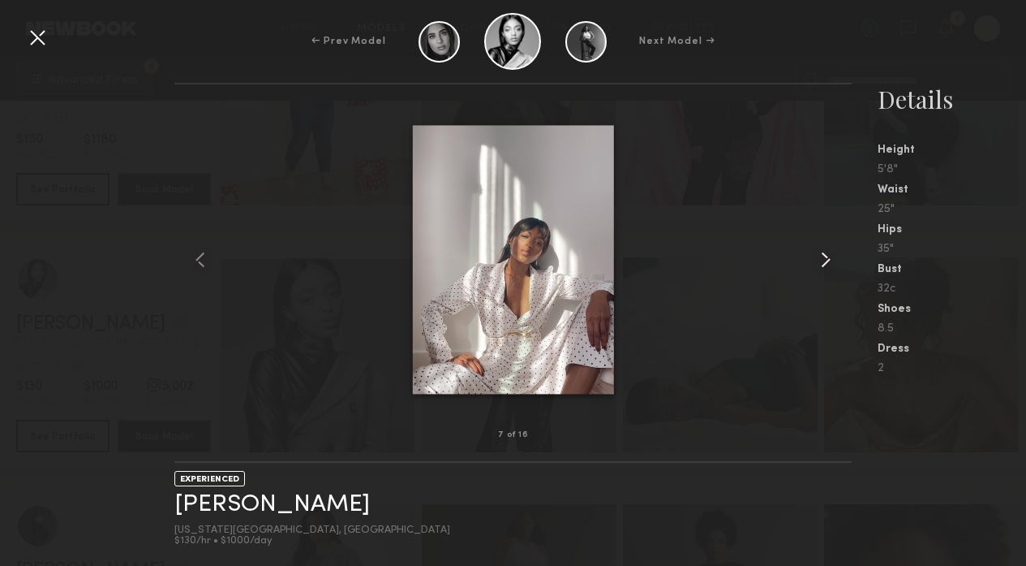
click at [820, 255] on common-icon at bounding box center [826, 260] width 26 height 26
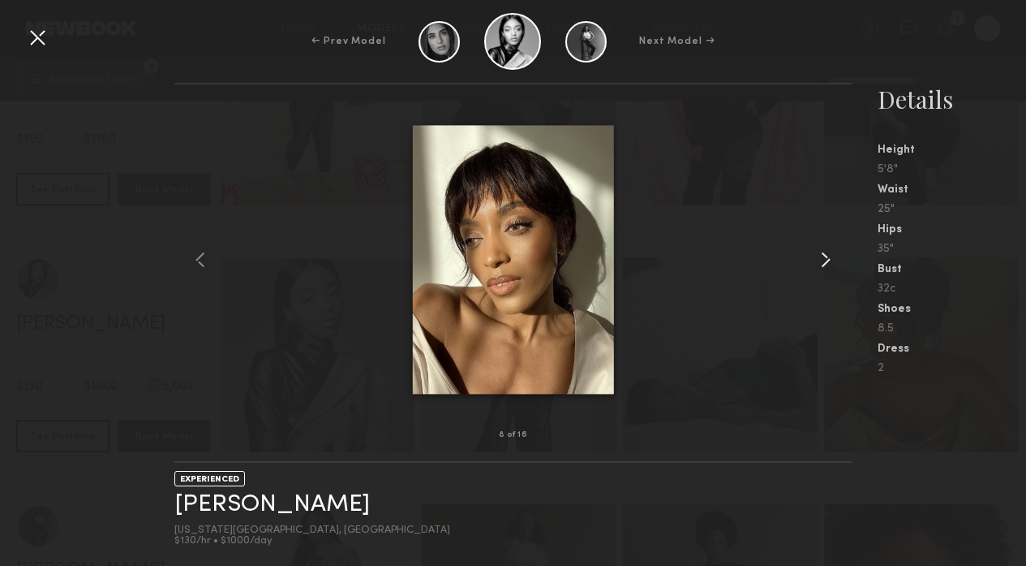
click at [820, 255] on common-icon at bounding box center [826, 260] width 26 height 26
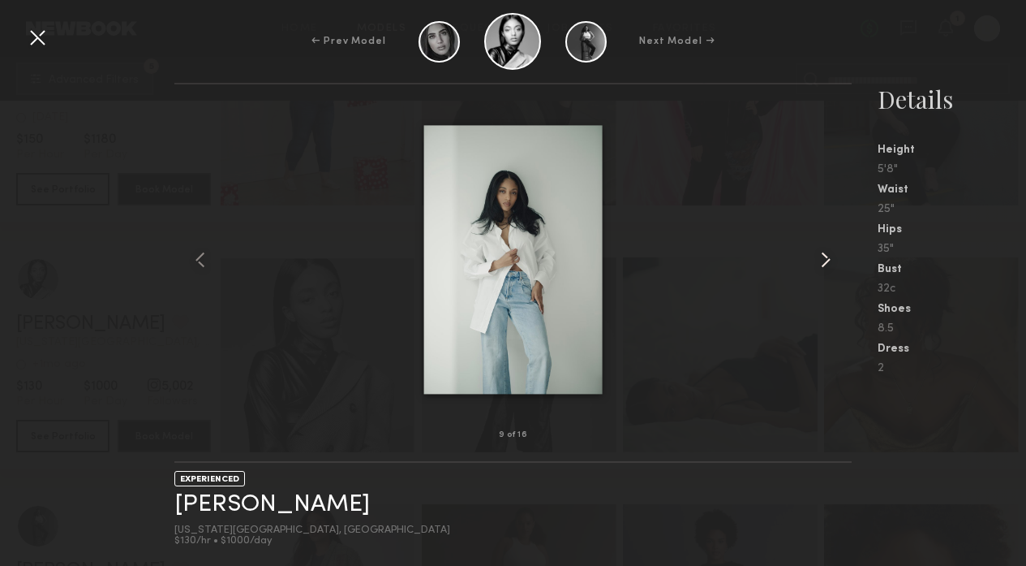
click at [820, 255] on common-icon at bounding box center [826, 260] width 26 height 26
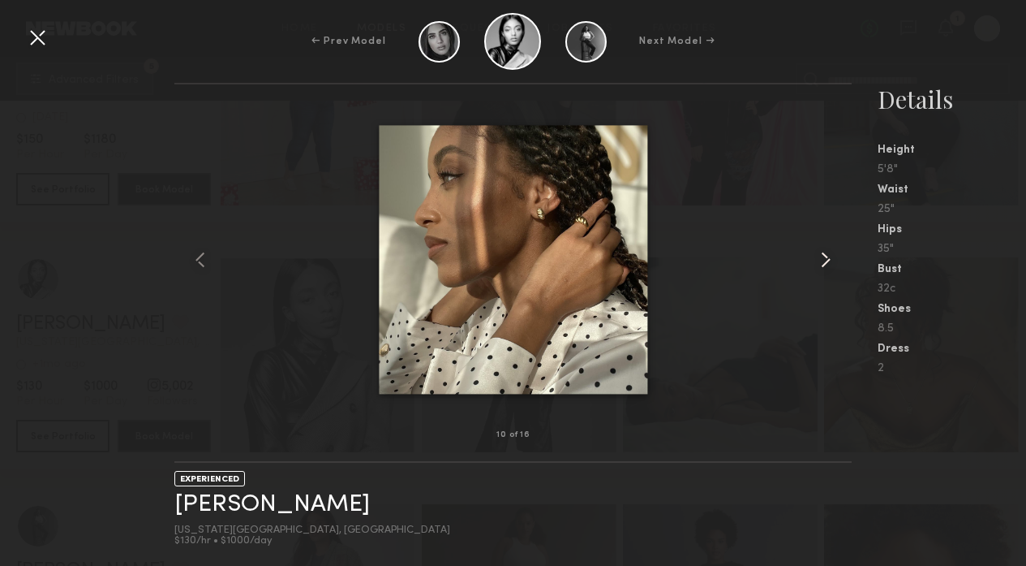
click at [820, 255] on common-icon at bounding box center [826, 260] width 26 height 26
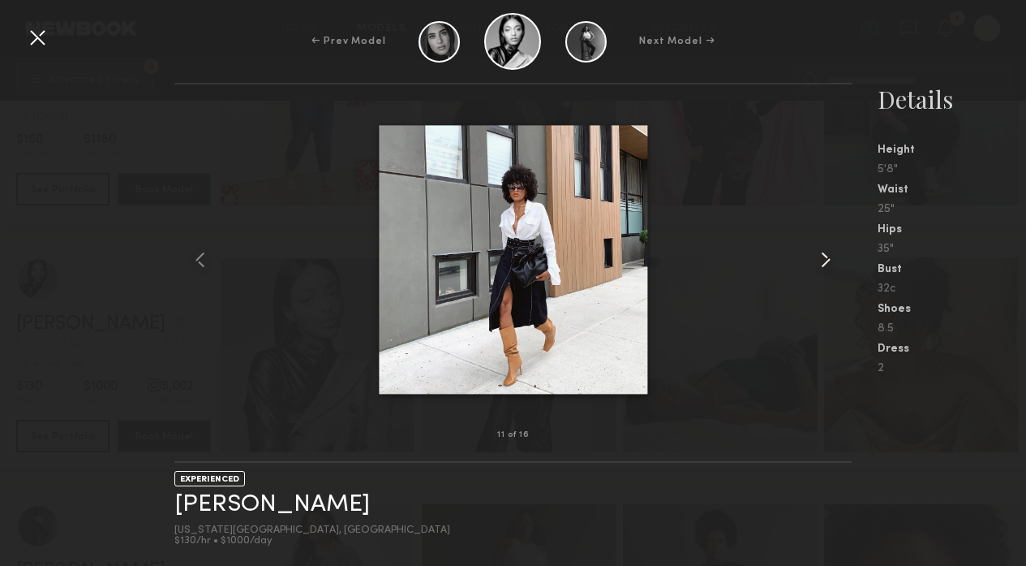
click at [820, 255] on common-icon at bounding box center [826, 260] width 26 height 26
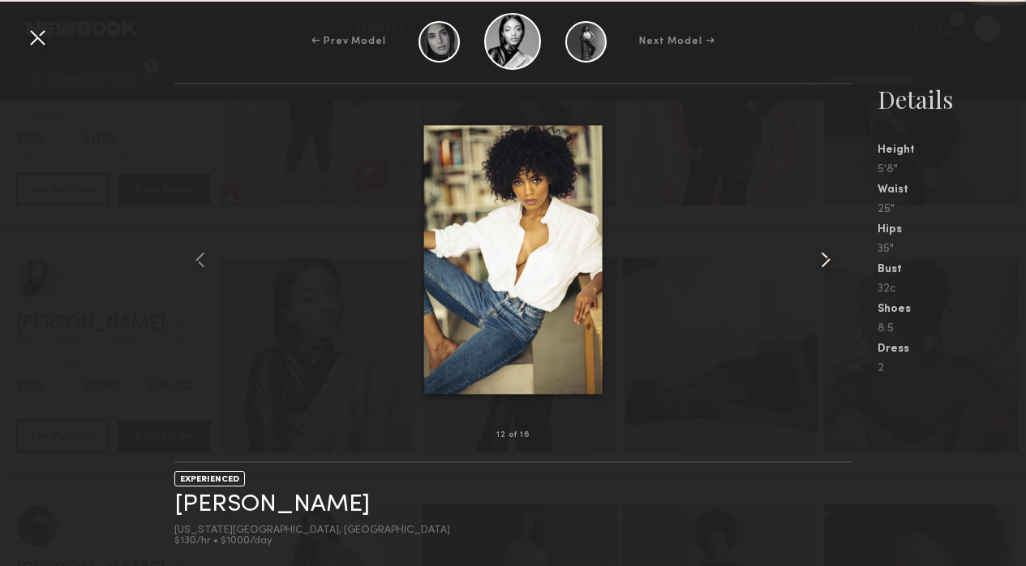
click at [820, 255] on common-icon at bounding box center [826, 260] width 26 height 26
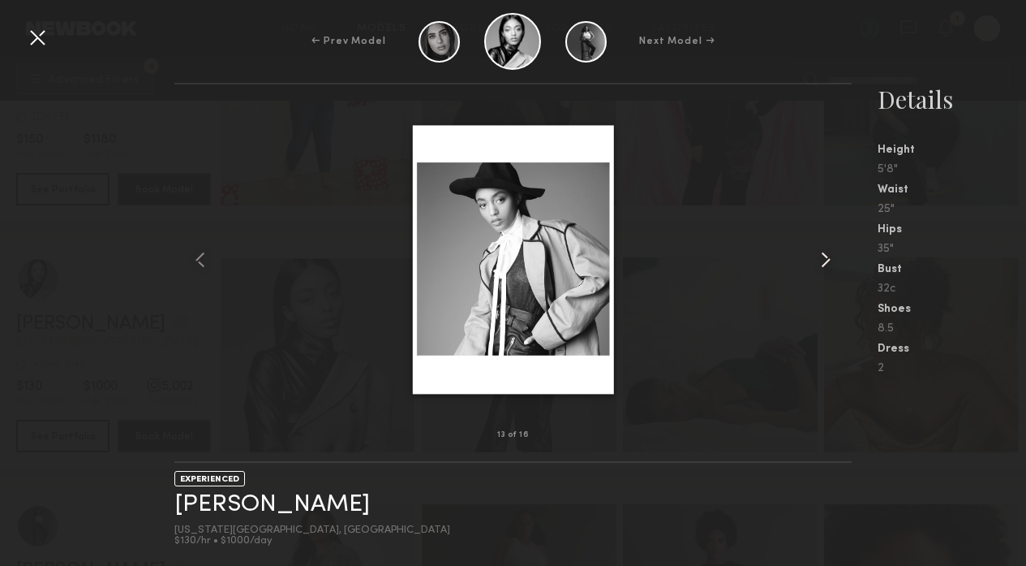
click at [820, 255] on common-icon at bounding box center [826, 260] width 26 height 26
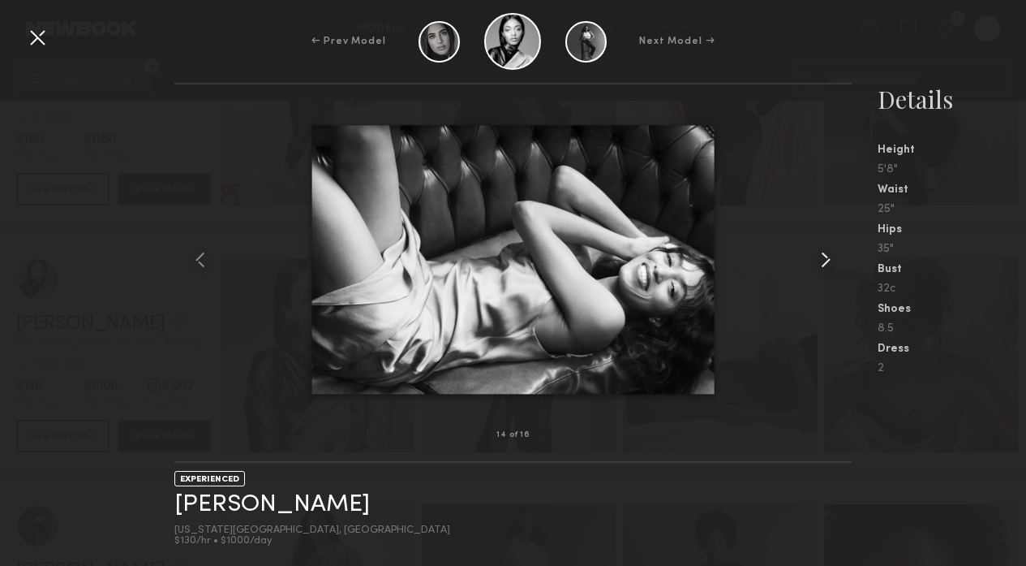
click at [820, 255] on common-icon at bounding box center [826, 260] width 26 height 26
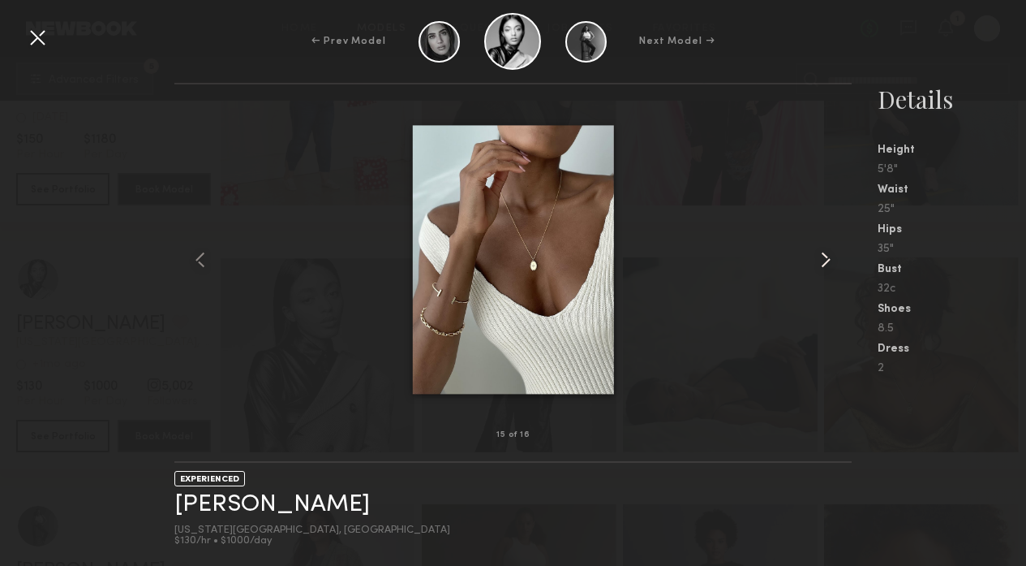
click at [820, 255] on common-icon at bounding box center [826, 260] width 26 height 26
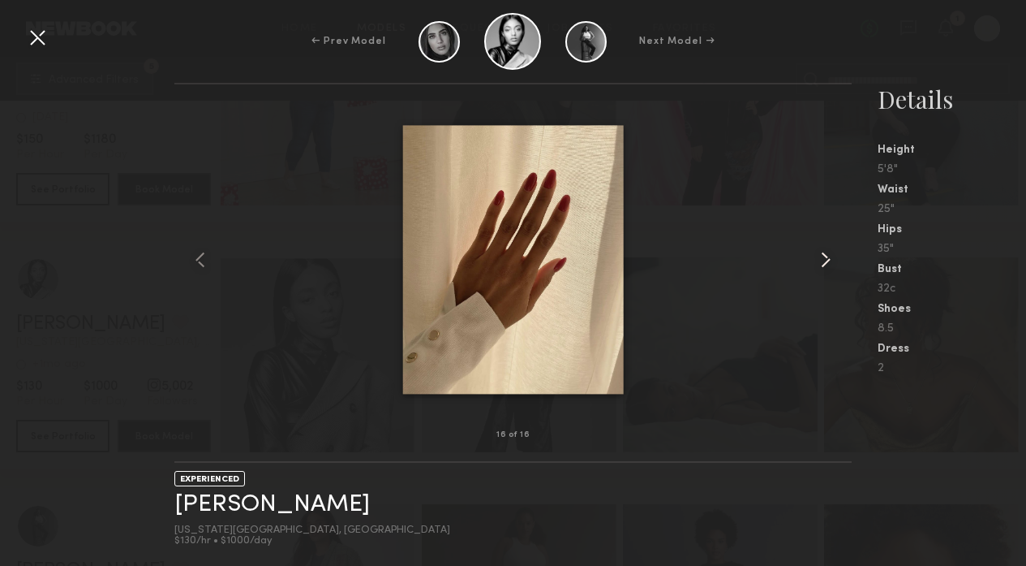
click at [820, 255] on common-icon at bounding box center [826, 260] width 26 height 26
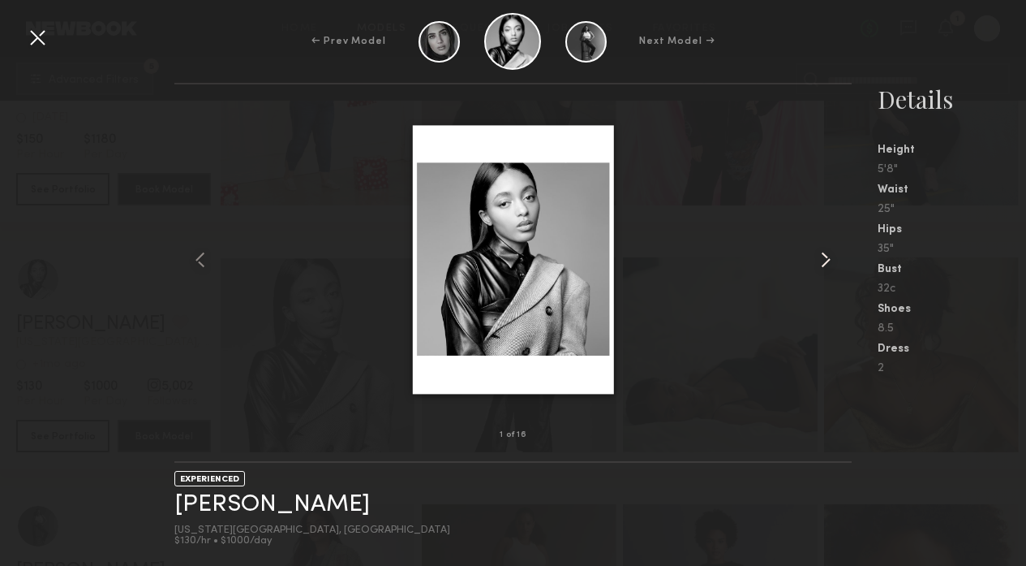
click at [820, 255] on common-icon at bounding box center [826, 260] width 26 height 26
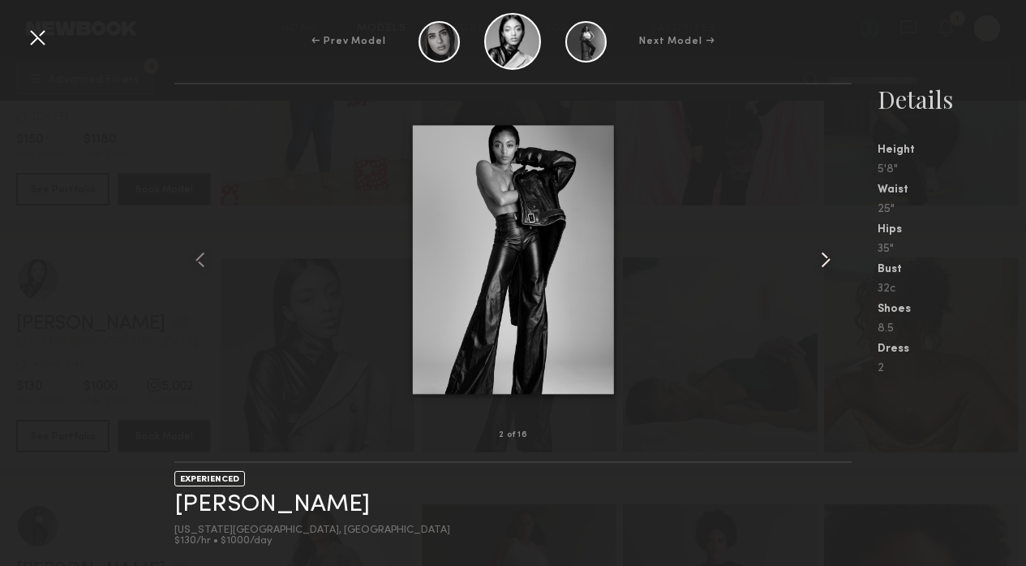
click at [820, 255] on common-icon at bounding box center [826, 260] width 26 height 26
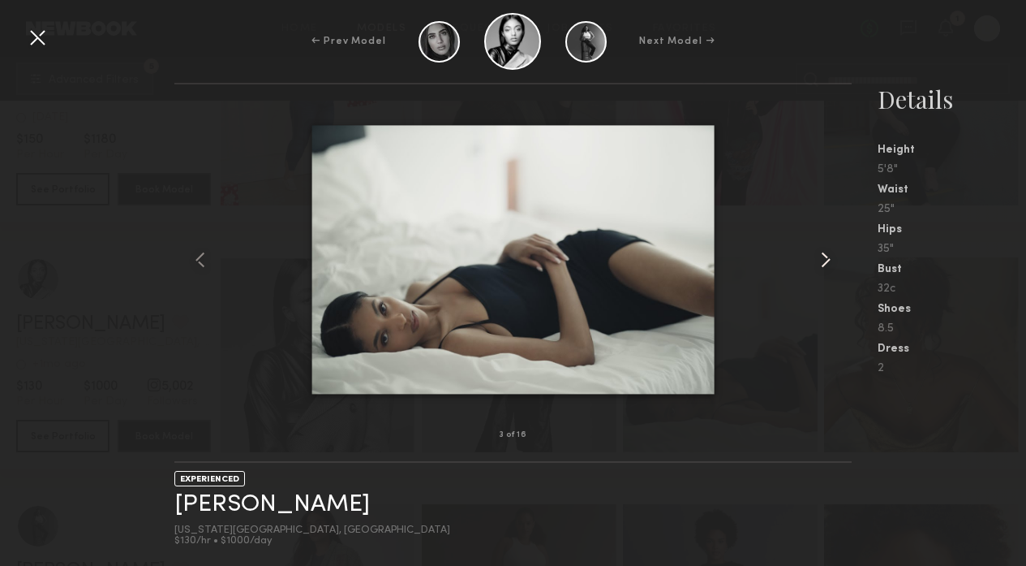
click at [820, 255] on common-icon at bounding box center [826, 260] width 26 height 26
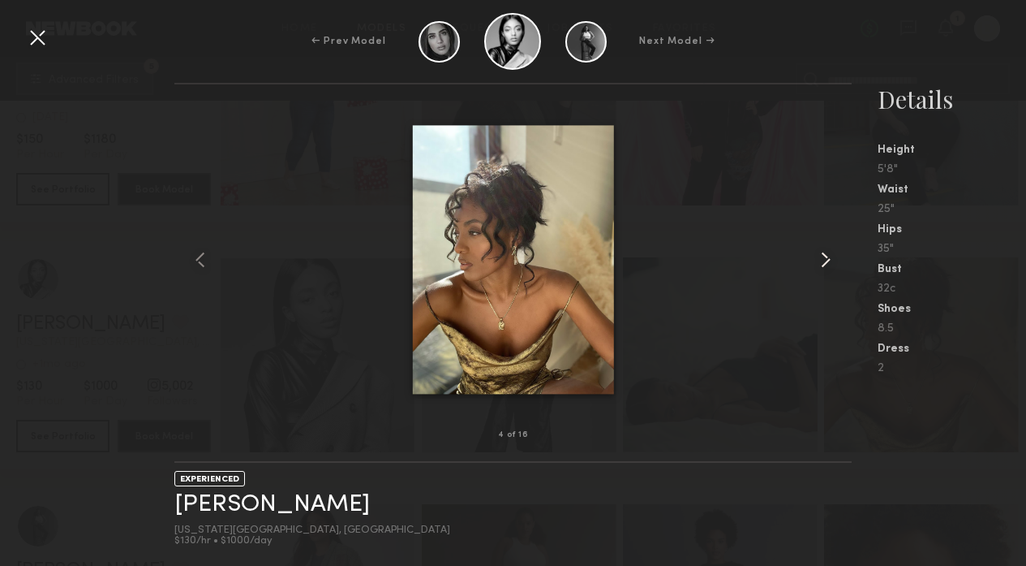
click at [820, 255] on common-icon at bounding box center [826, 260] width 26 height 26
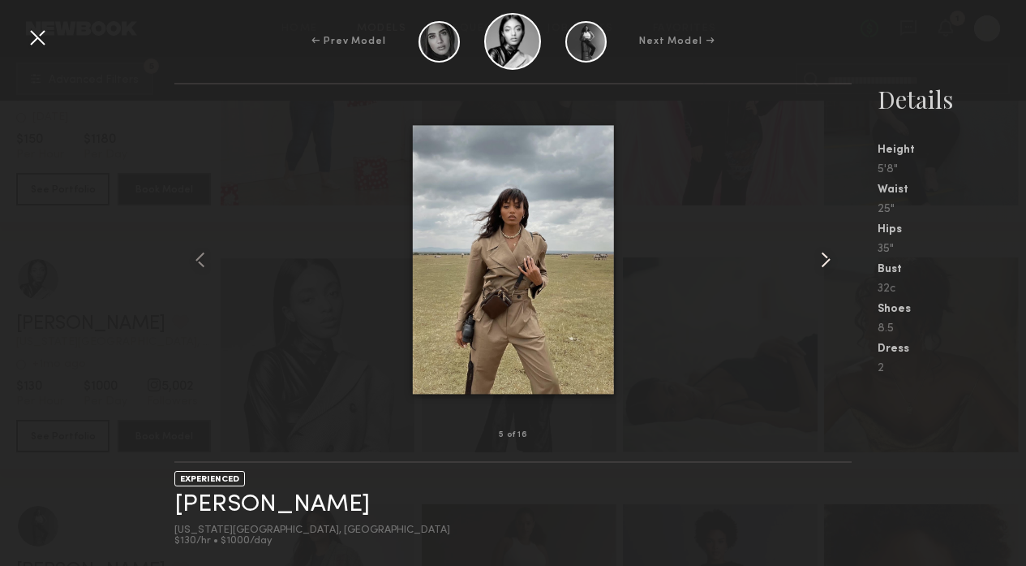
click at [820, 255] on common-icon at bounding box center [826, 260] width 26 height 26
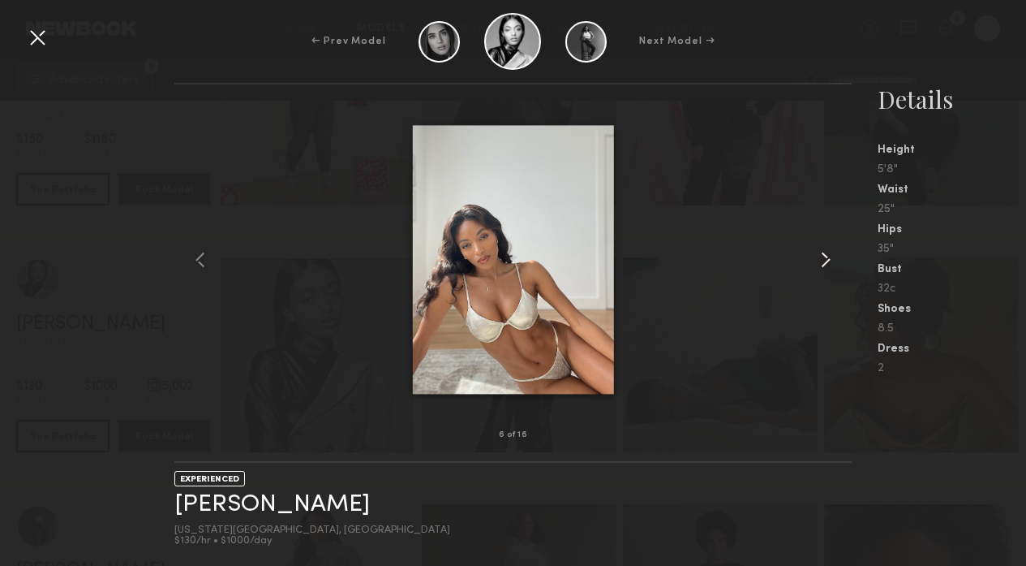
click at [820, 255] on common-icon at bounding box center [826, 260] width 26 height 26
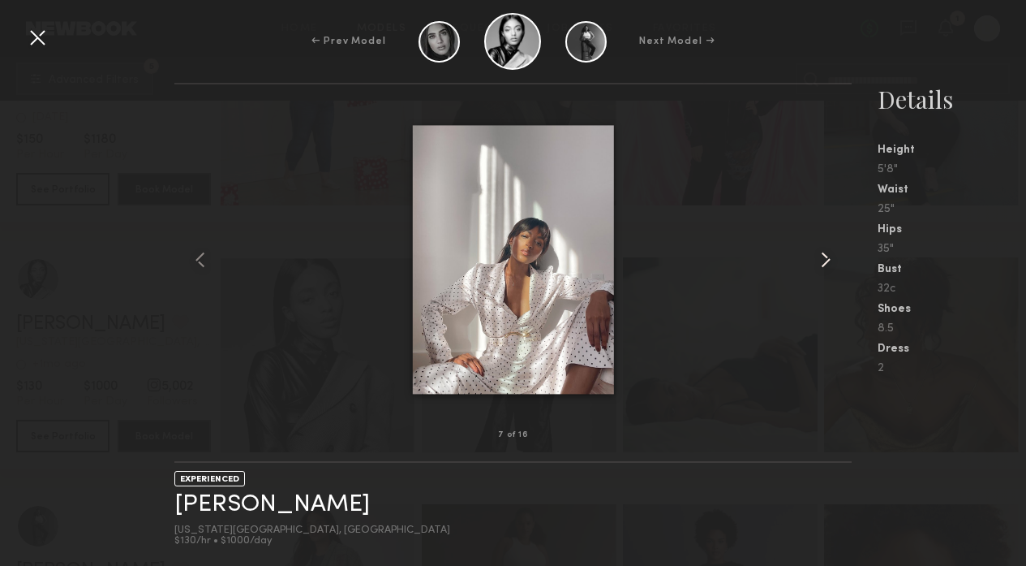
click at [820, 255] on common-icon at bounding box center [826, 260] width 26 height 26
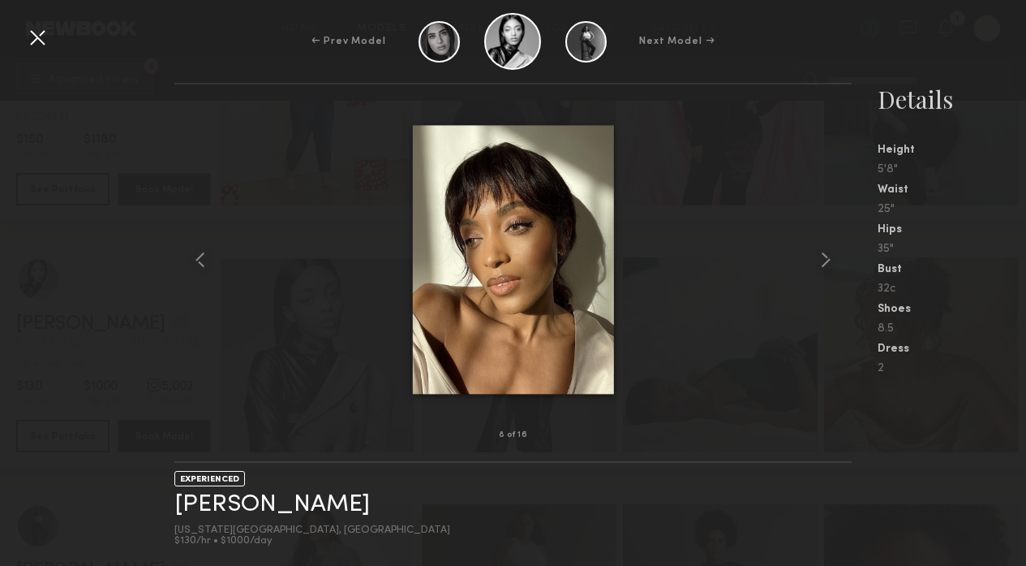
click at [43, 36] on div at bounding box center [37, 37] width 26 height 26
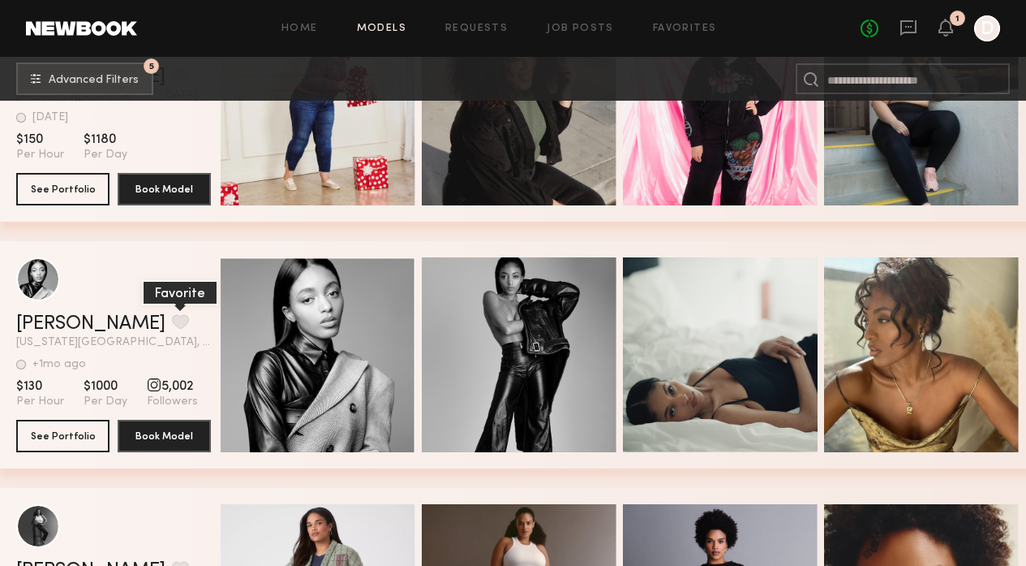
click at [172, 317] on button "grid" at bounding box center [180, 321] width 17 height 15
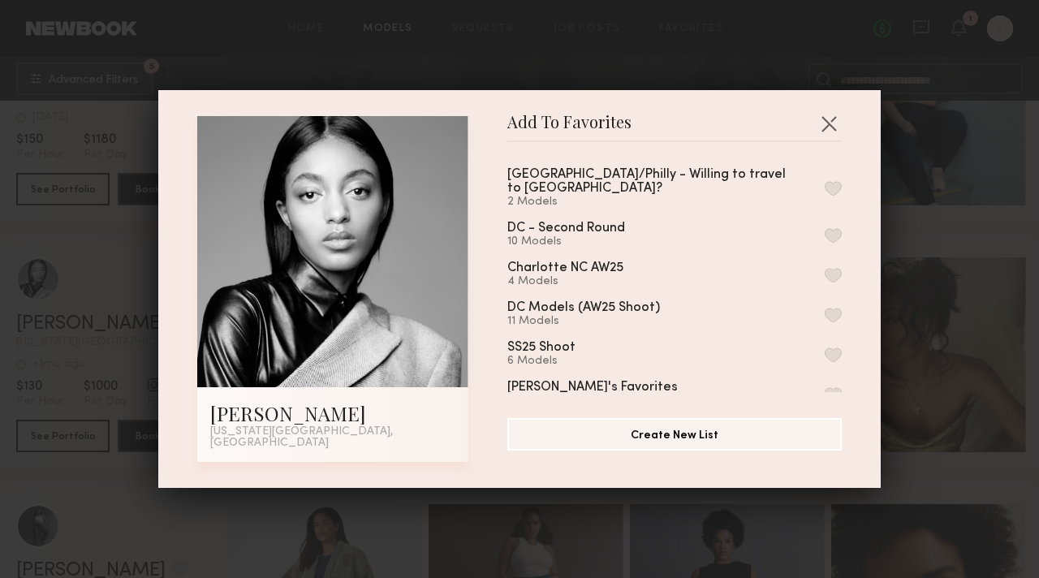
click at [824, 185] on button "button" at bounding box center [832, 188] width 17 height 15
click at [946, 422] on div "Add To Favorites Remonia M. New York City, NY Add To Favorites NYC/Philly - Wil…" at bounding box center [519, 289] width 1039 height 578
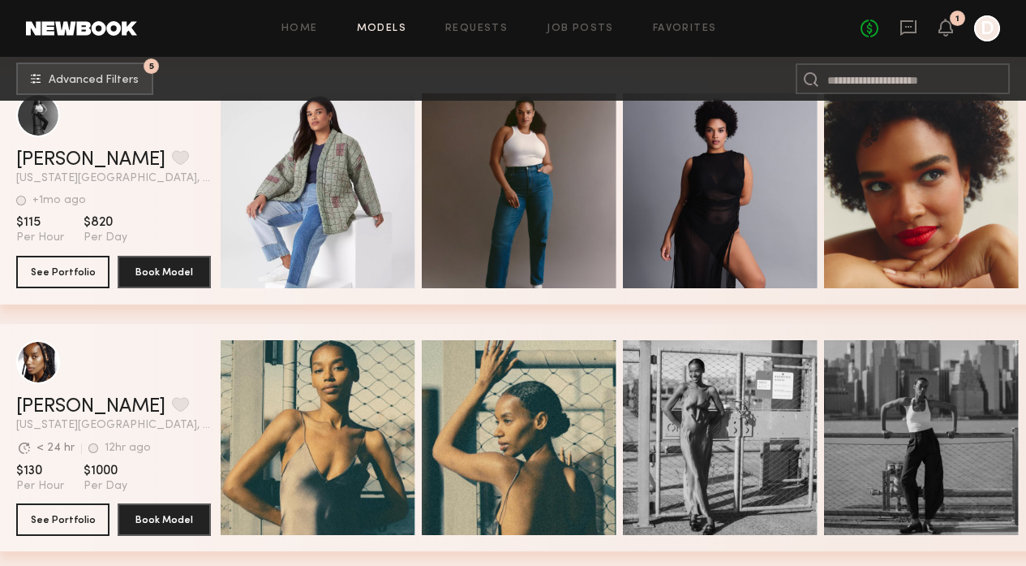
scroll to position [2653, 0]
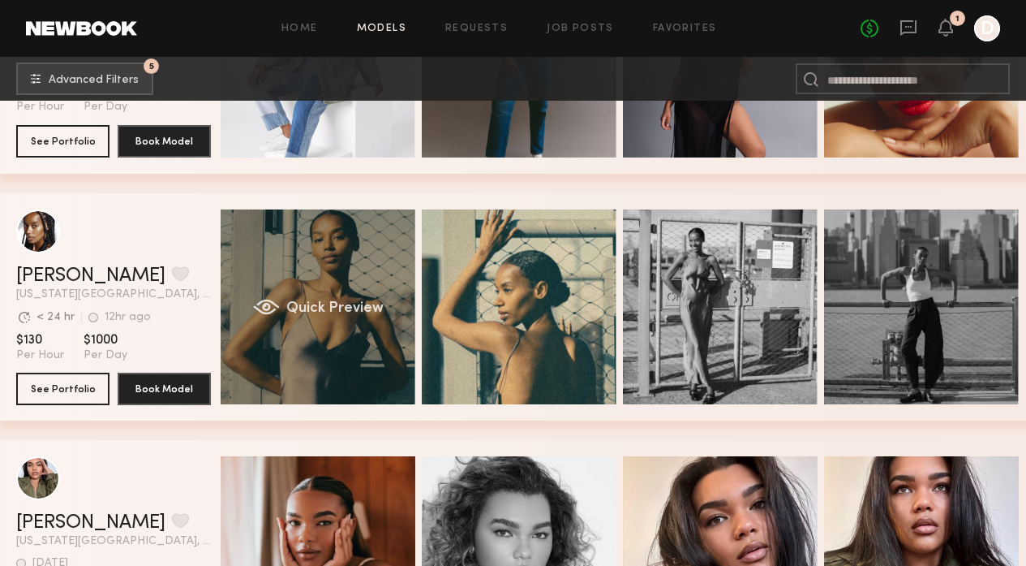
click at [360, 305] on span "Quick Preview" at bounding box center [334, 308] width 97 height 15
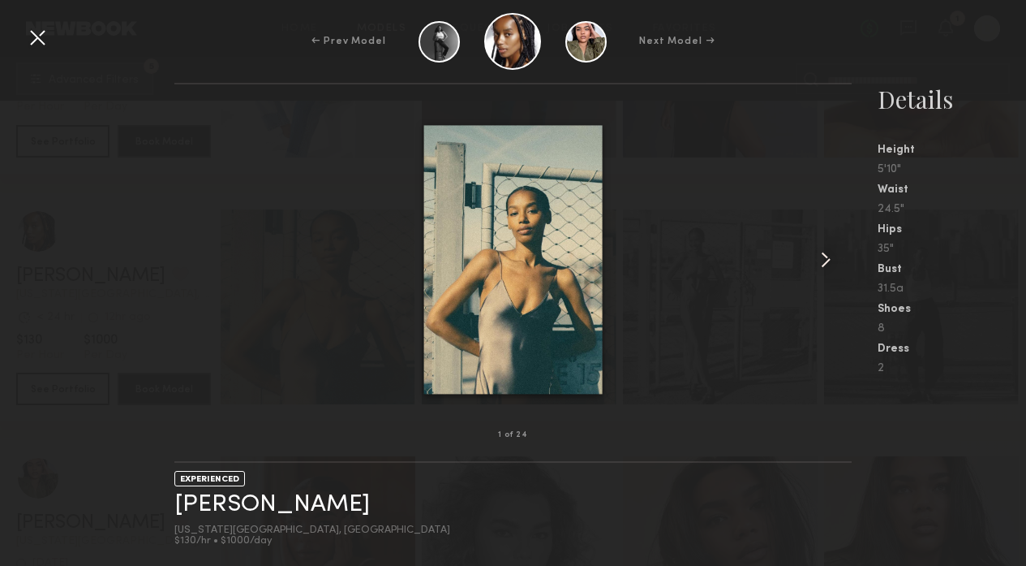
click at [831, 260] on common-icon at bounding box center [826, 260] width 26 height 26
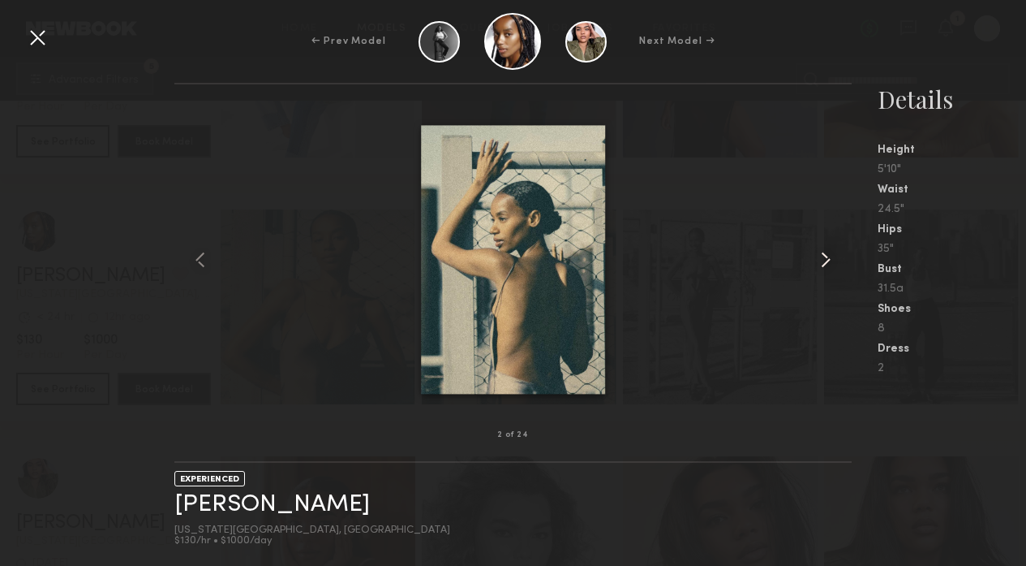
click at [831, 260] on common-icon at bounding box center [826, 260] width 26 height 26
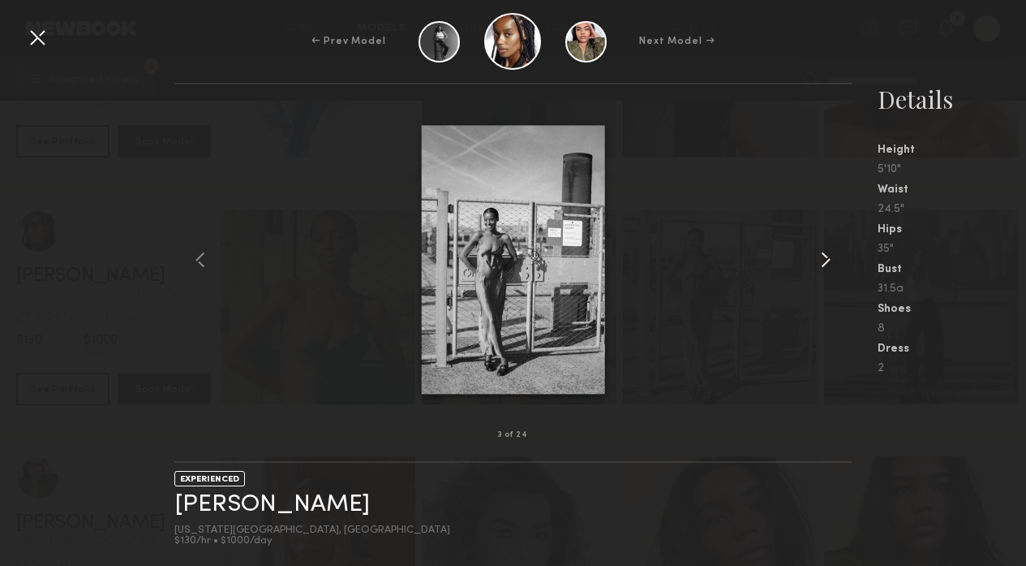
click at [831, 260] on common-icon at bounding box center [826, 260] width 26 height 26
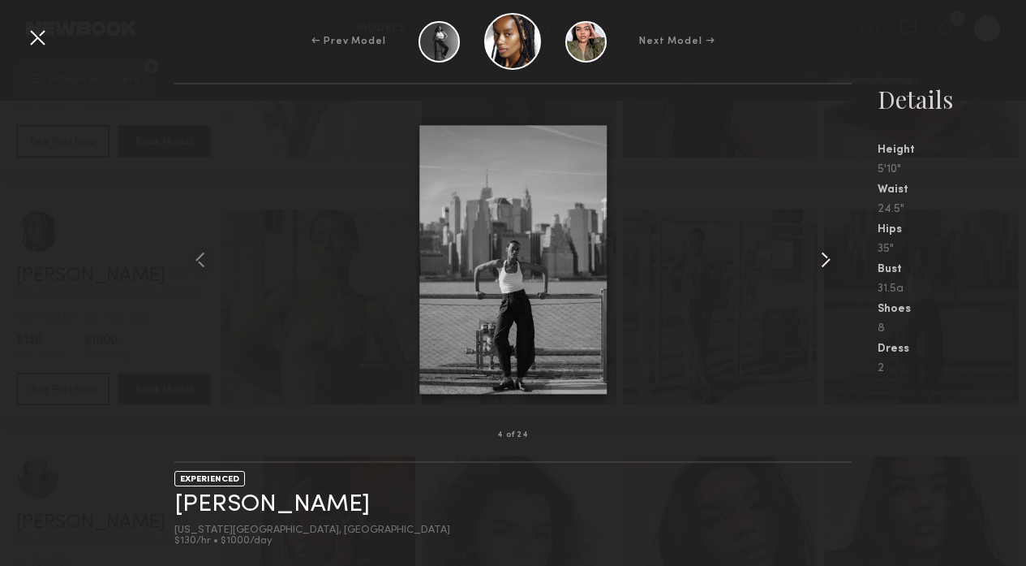
click at [831, 260] on common-icon at bounding box center [826, 260] width 26 height 26
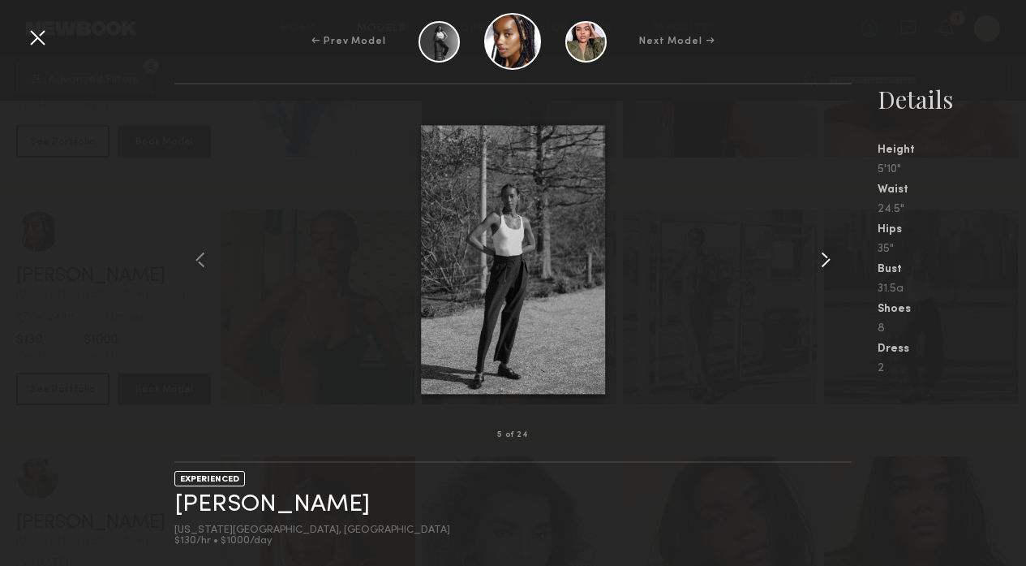
click at [831, 260] on common-icon at bounding box center [826, 260] width 26 height 26
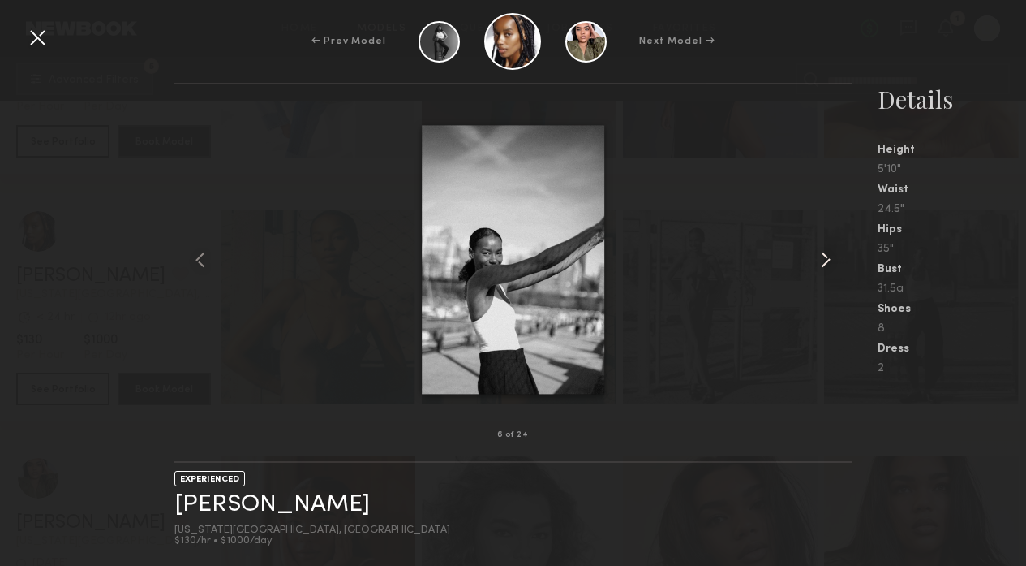
click at [831, 260] on common-icon at bounding box center [826, 260] width 26 height 26
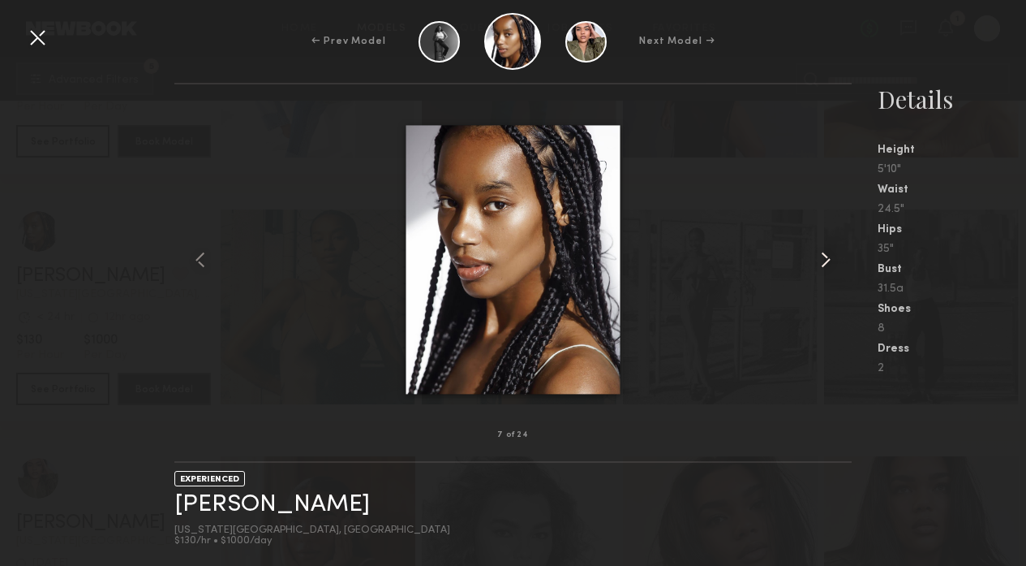
click at [831, 260] on common-icon at bounding box center [826, 260] width 26 height 26
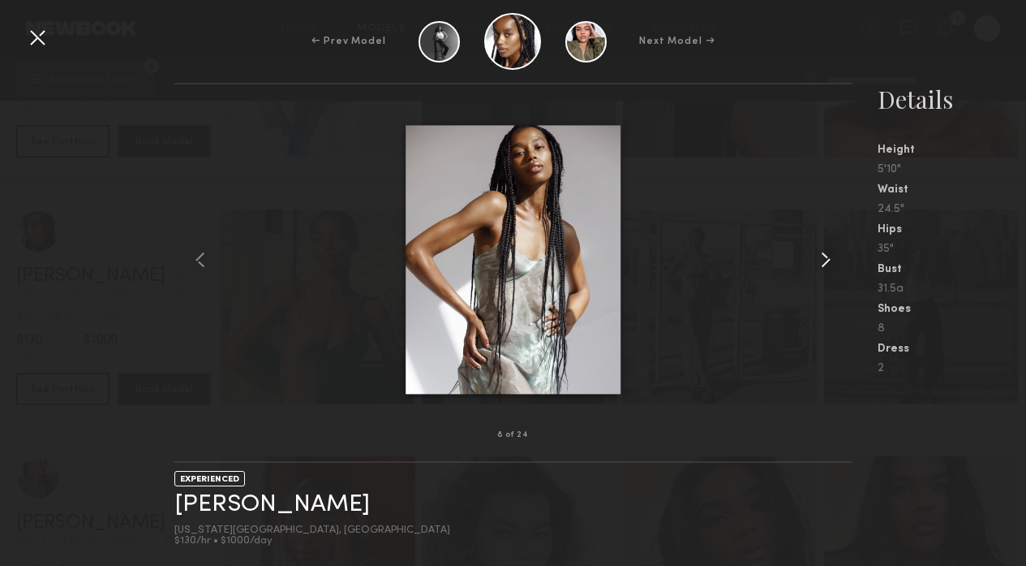
click at [831, 260] on common-icon at bounding box center [826, 260] width 26 height 26
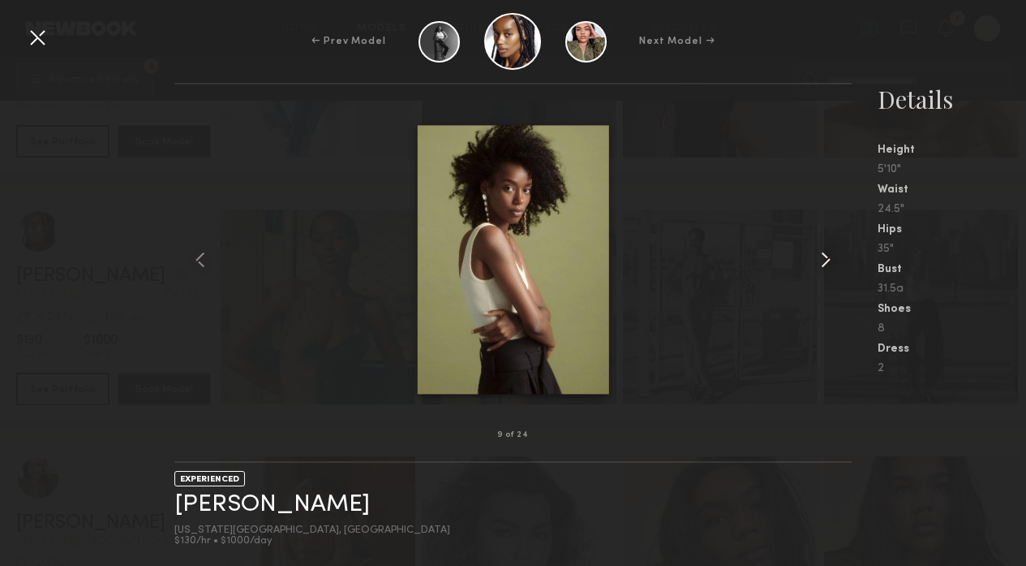
click at [831, 260] on common-icon at bounding box center [826, 260] width 26 height 26
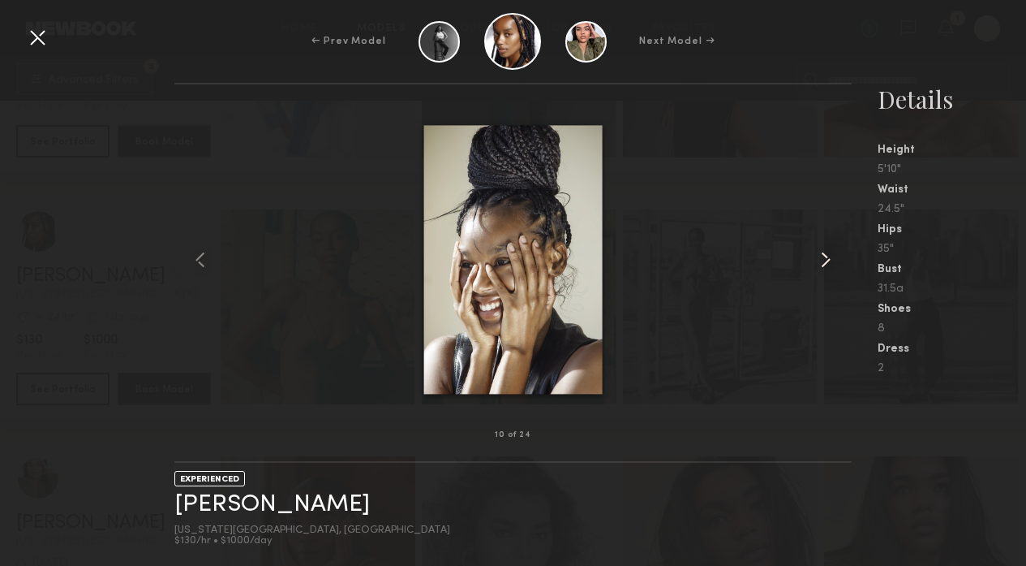
click at [831, 260] on common-icon at bounding box center [826, 260] width 26 height 26
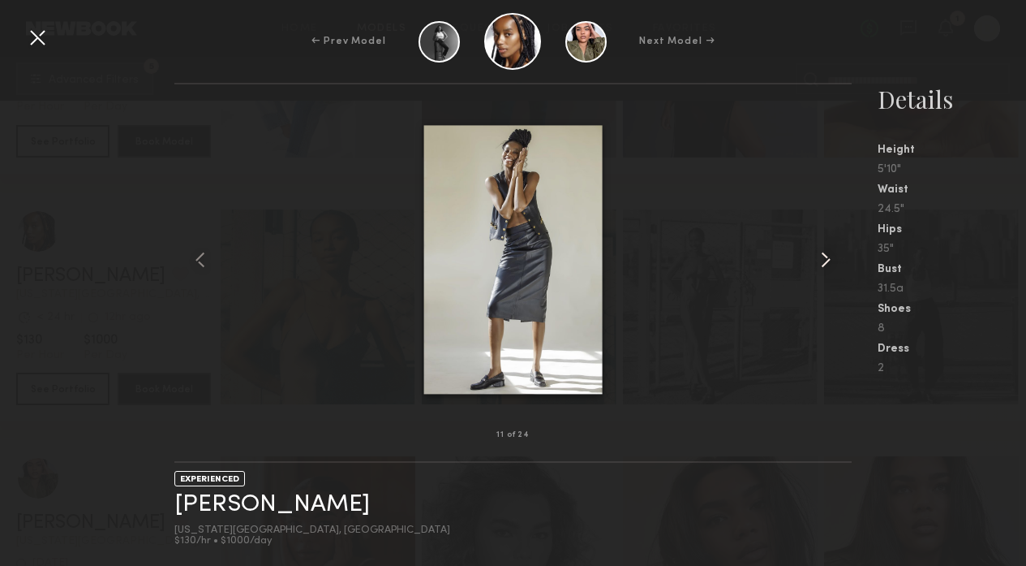
click at [831, 260] on common-icon at bounding box center [826, 260] width 26 height 26
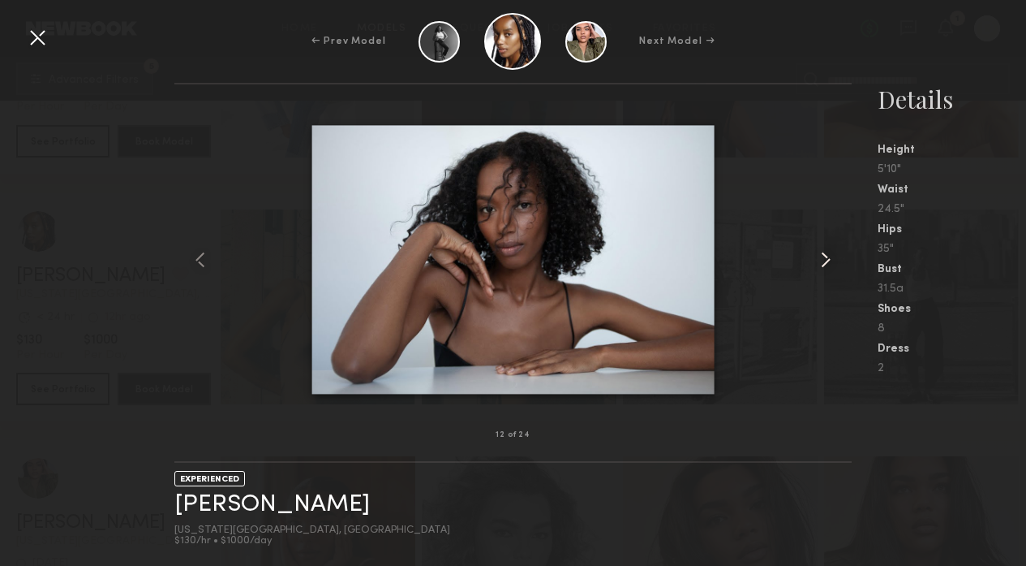
click at [831, 260] on common-icon at bounding box center [826, 260] width 26 height 26
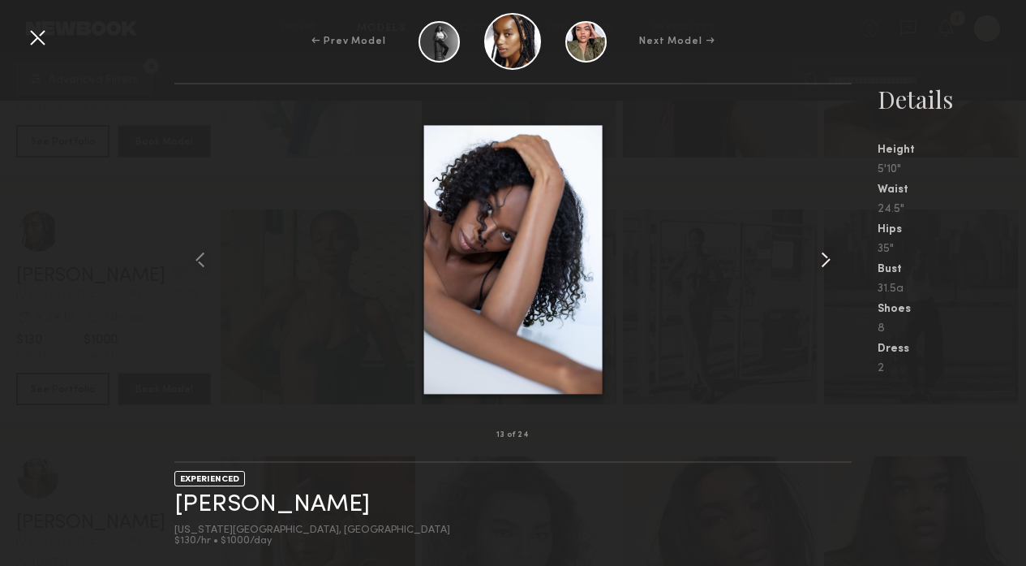
click at [831, 260] on common-icon at bounding box center [826, 260] width 26 height 26
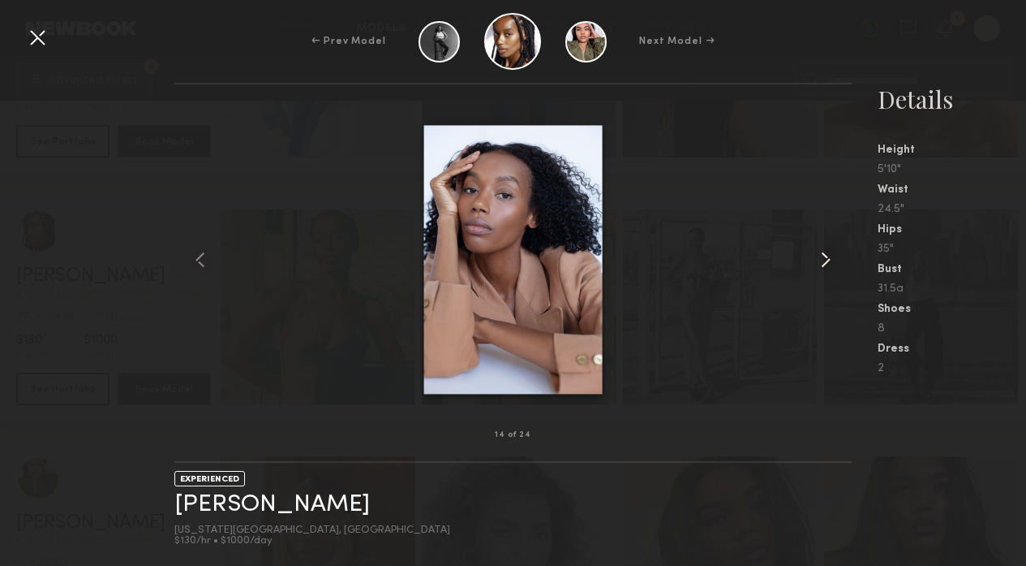
click at [831, 260] on common-icon at bounding box center [826, 260] width 26 height 26
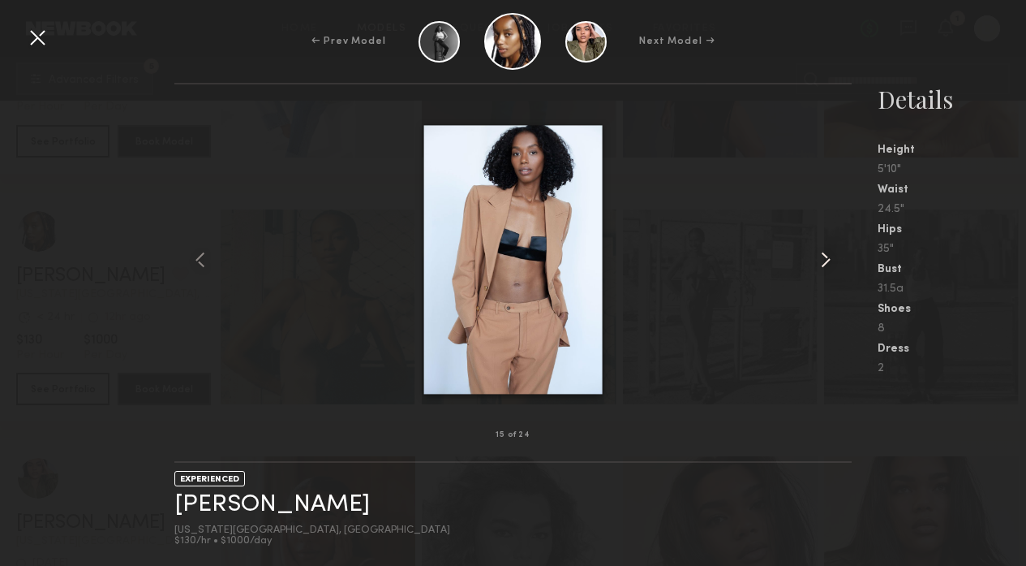
click at [831, 260] on common-icon at bounding box center [826, 260] width 26 height 26
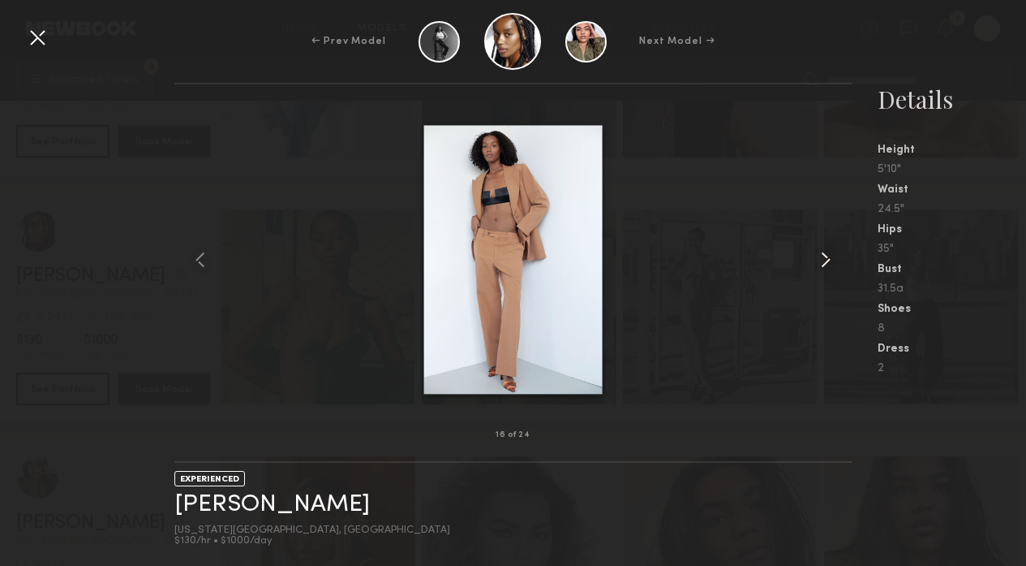
click at [831, 260] on common-icon at bounding box center [826, 260] width 26 height 26
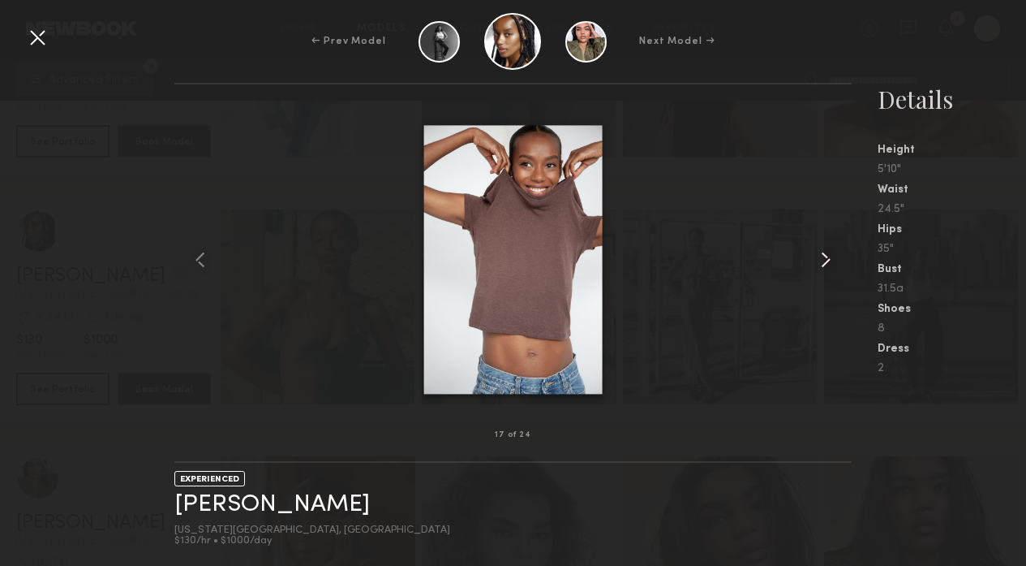
click at [831, 260] on common-icon at bounding box center [826, 260] width 26 height 26
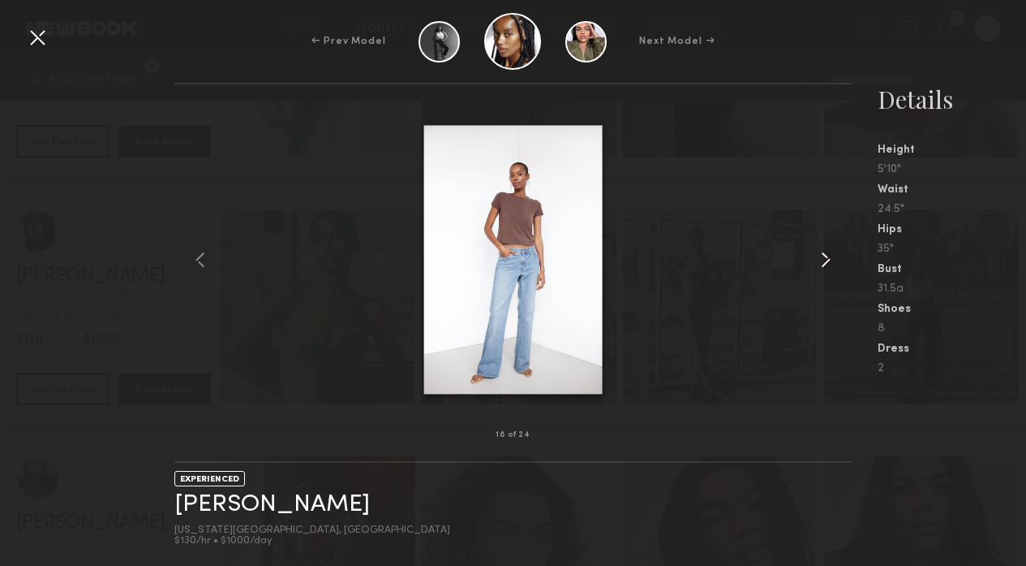
click at [831, 260] on common-icon at bounding box center [826, 260] width 26 height 26
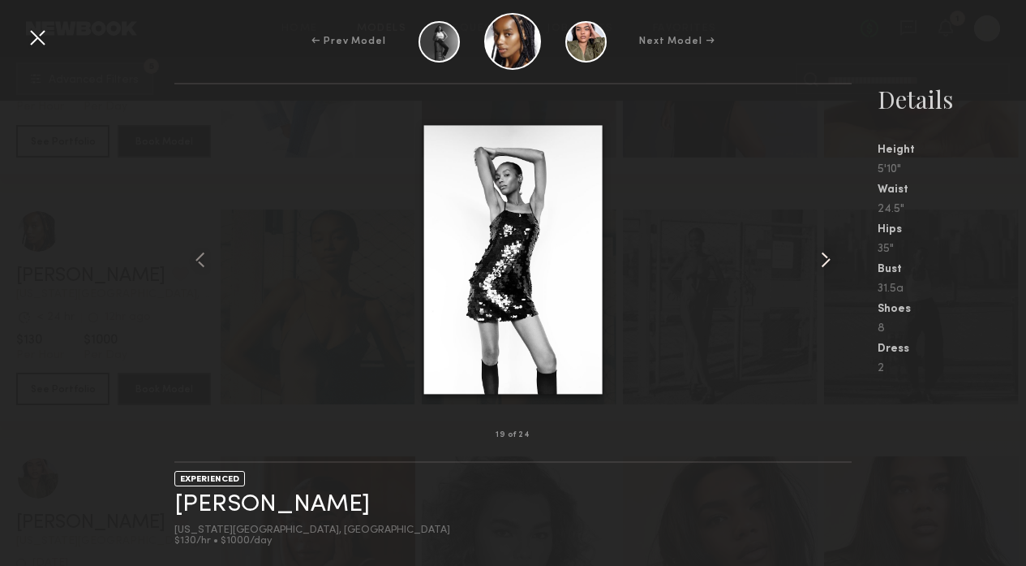
click at [831, 260] on common-icon at bounding box center [826, 260] width 26 height 26
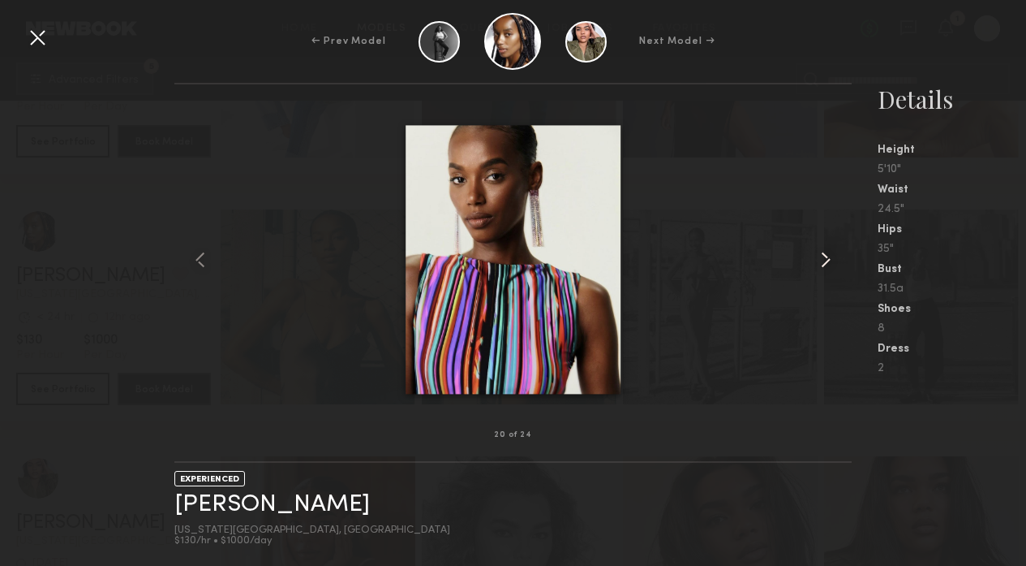
click at [831, 260] on common-icon at bounding box center [826, 260] width 26 height 26
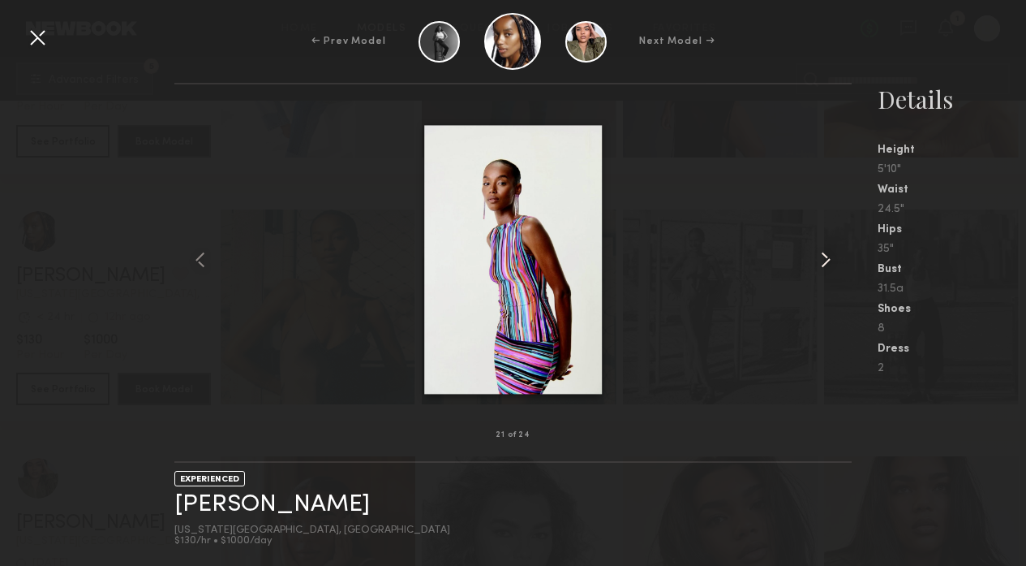
click at [831, 260] on common-icon at bounding box center [826, 260] width 26 height 26
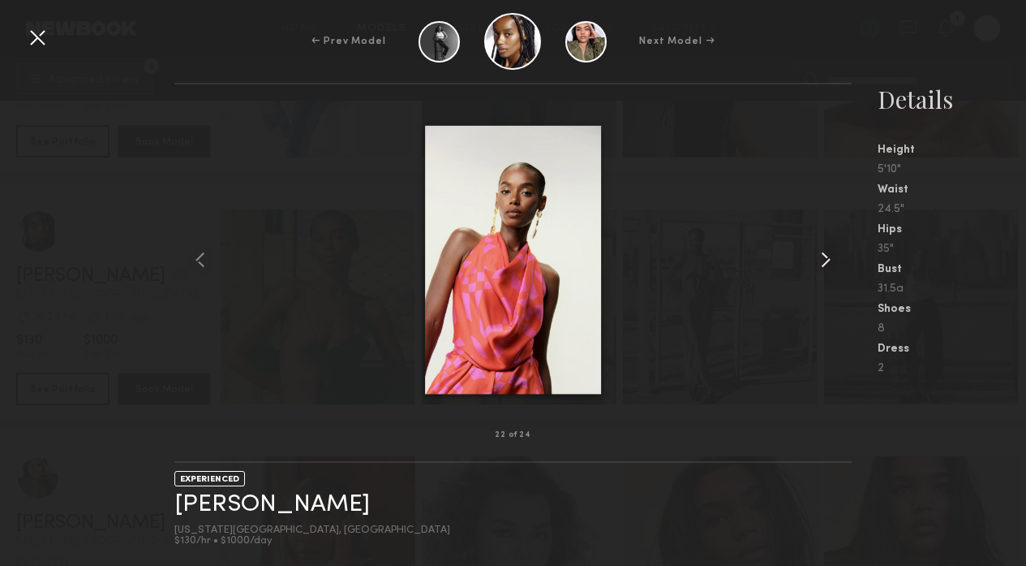
click at [831, 260] on common-icon at bounding box center [826, 260] width 26 height 26
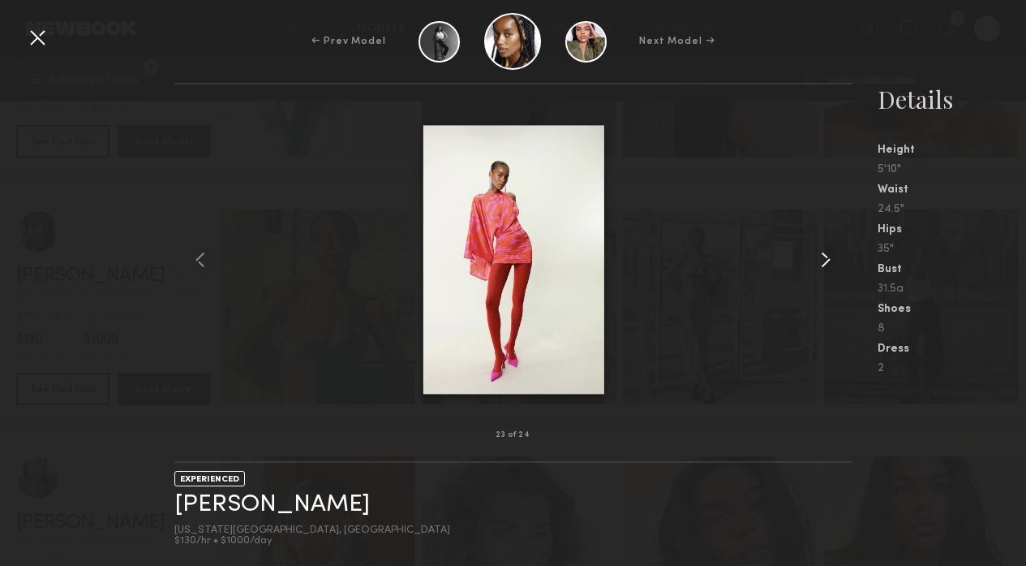
click at [831, 260] on common-icon at bounding box center [826, 260] width 26 height 26
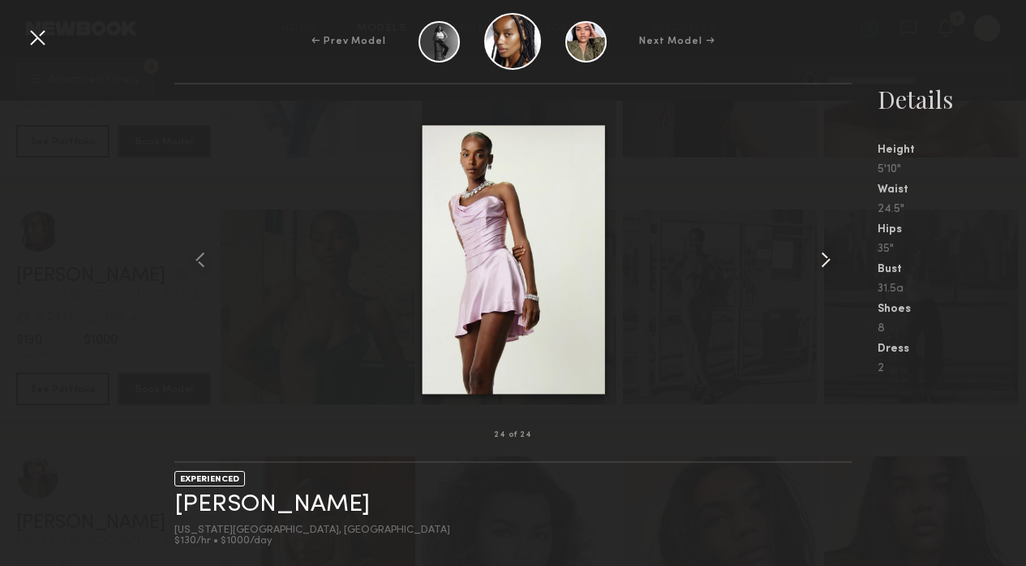
click at [831, 260] on common-icon at bounding box center [826, 260] width 26 height 26
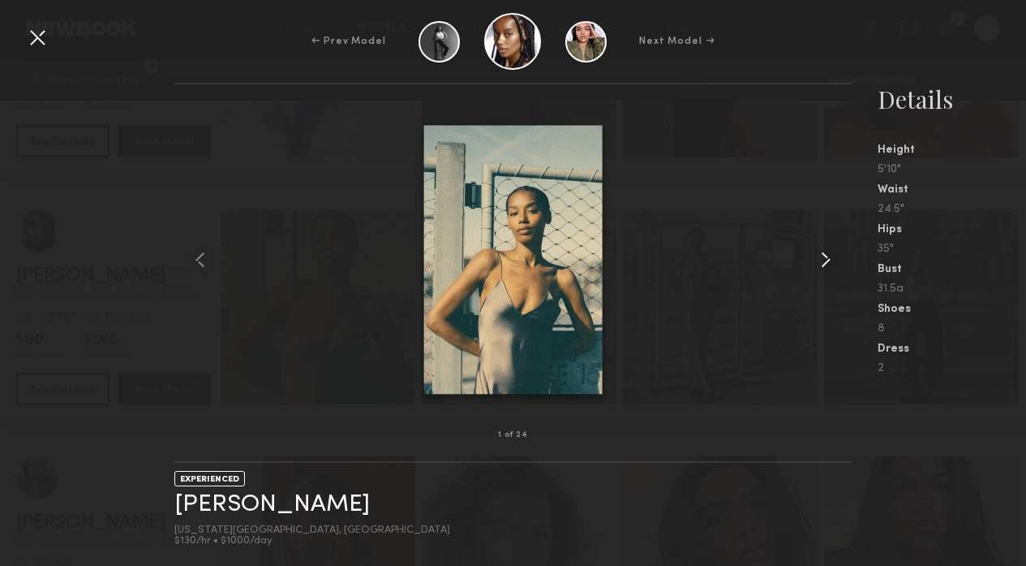
click at [831, 260] on common-icon at bounding box center [826, 260] width 26 height 26
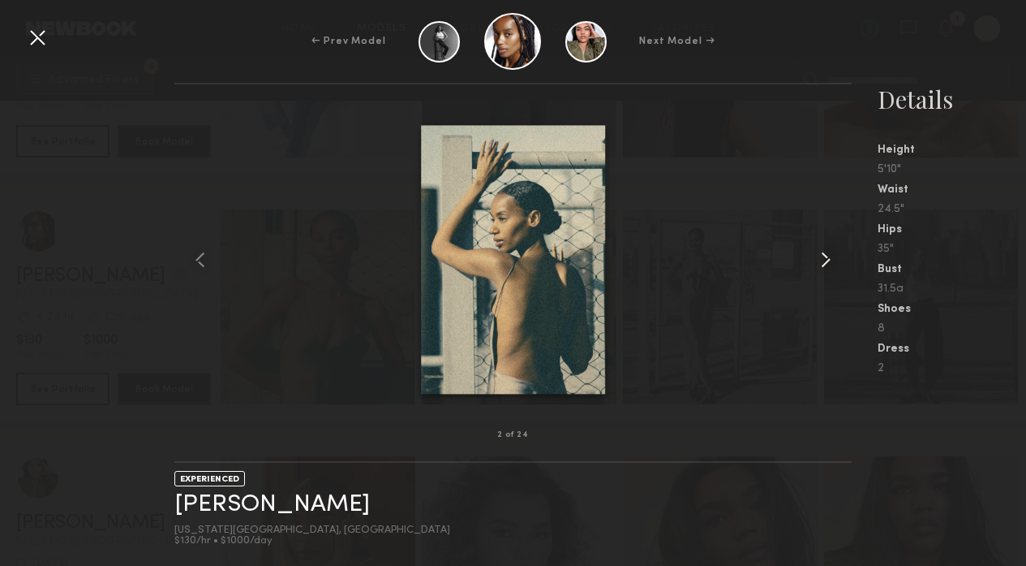
click at [831, 260] on common-icon at bounding box center [826, 260] width 26 height 26
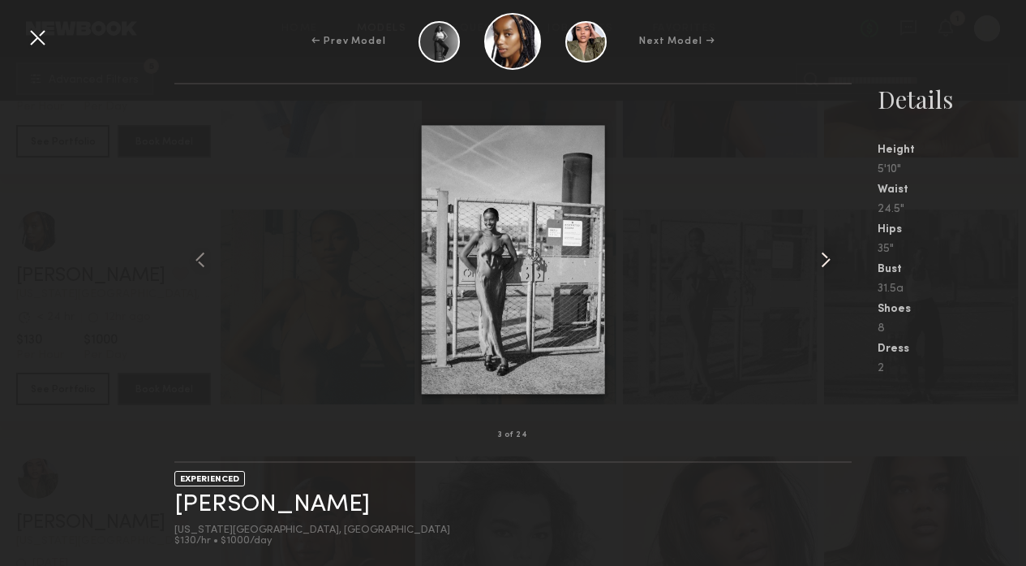
click at [831, 260] on common-icon at bounding box center [826, 260] width 26 height 26
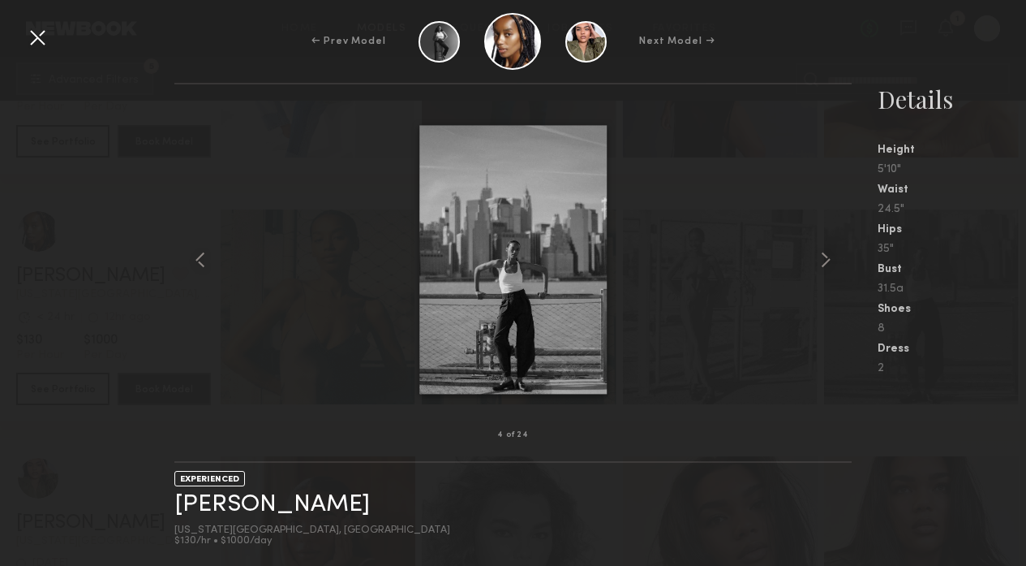
click at [44, 37] on div at bounding box center [37, 37] width 26 height 26
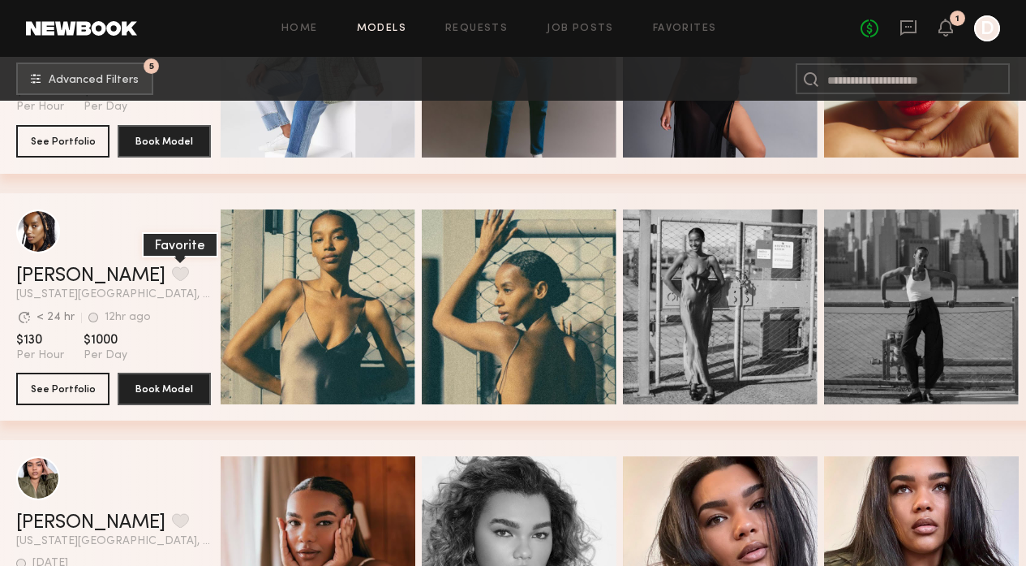
click at [172, 278] on button "grid" at bounding box center [180, 273] width 17 height 15
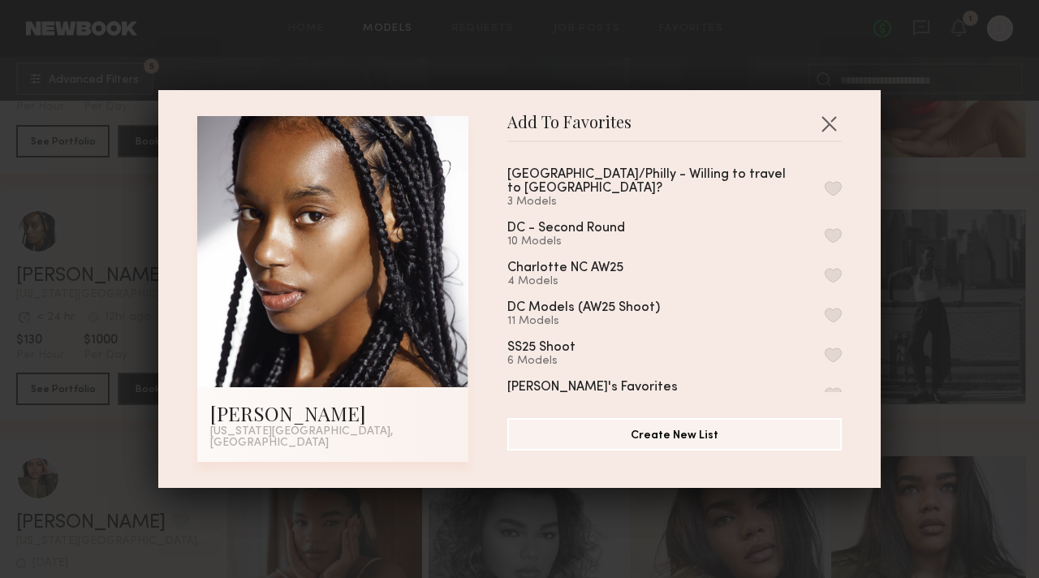
click at [824, 186] on button "button" at bounding box center [832, 188] width 17 height 15
click at [963, 376] on div "Add To Favorites Paige G. New York City, NY Add To Favorites NYC/Philly - Willi…" at bounding box center [519, 289] width 1039 height 578
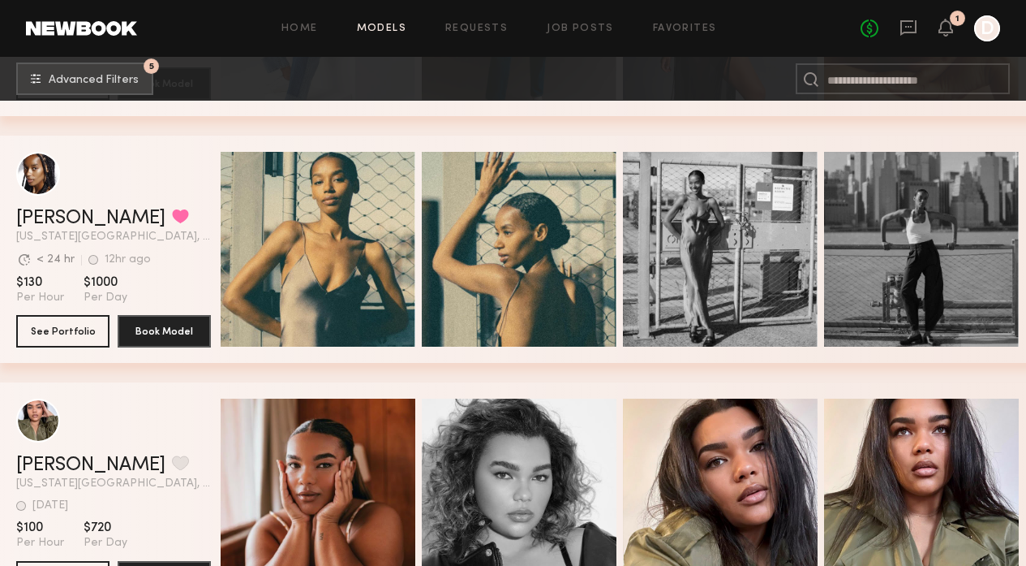
scroll to position [2682, 0]
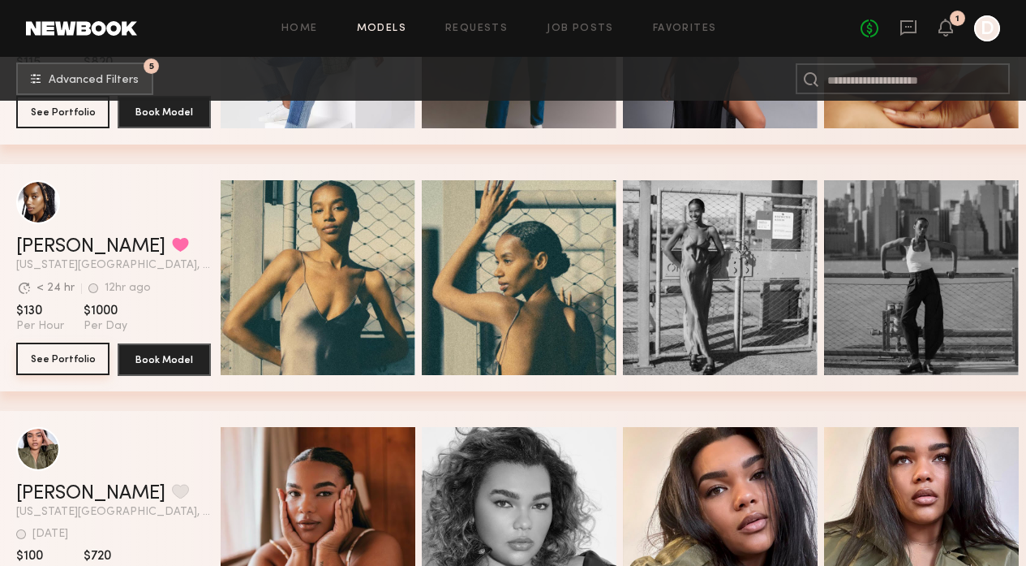
click at [61, 364] on button "See Portfolio" at bounding box center [62, 358] width 93 height 32
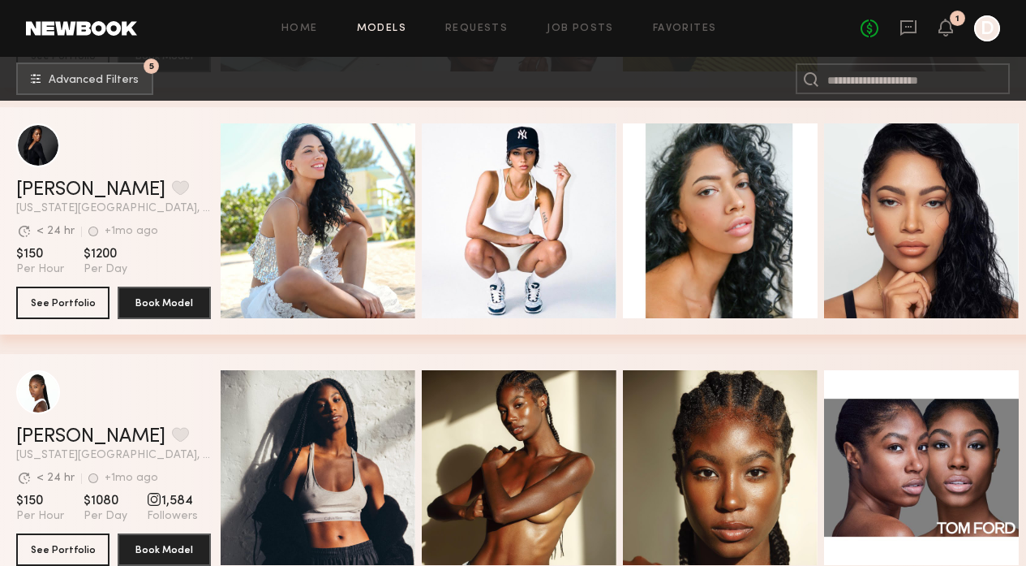
scroll to position [3614, 0]
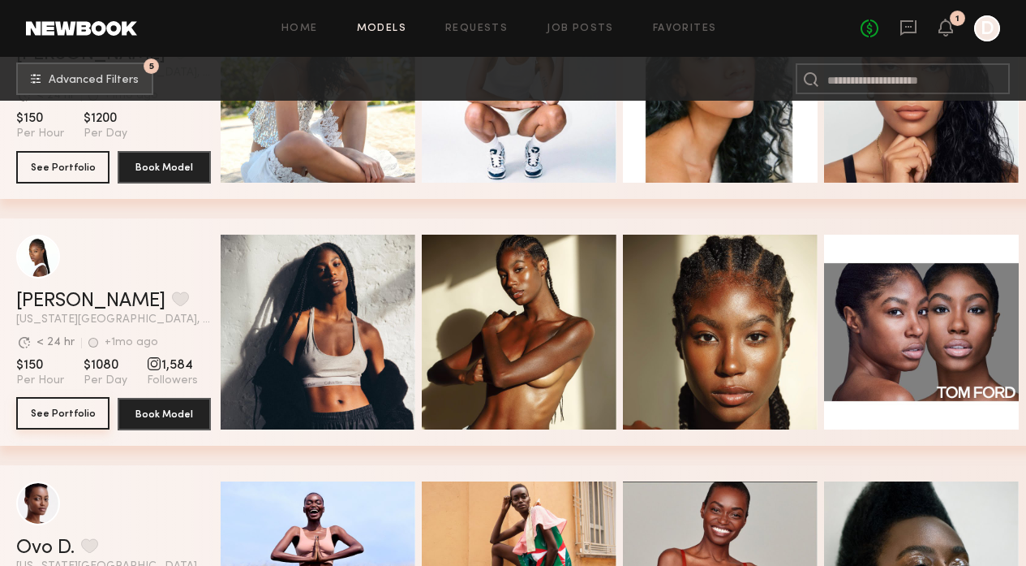
click at [71, 411] on button "See Portfolio" at bounding box center [62, 413] width 93 height 32
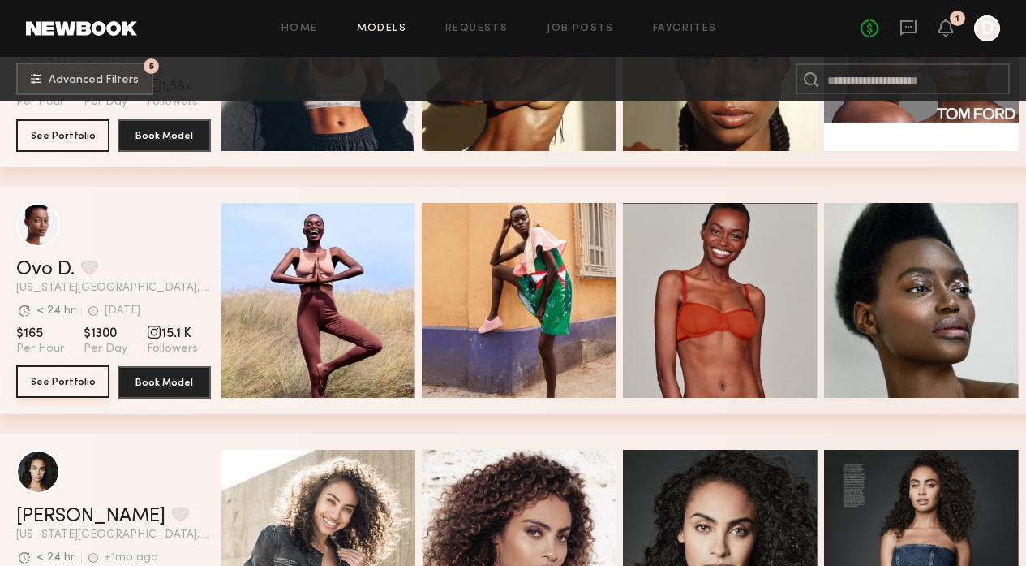
click at [64, 380] on button "See Portfolio" at bounding box center [62, 381] width 93 height 32
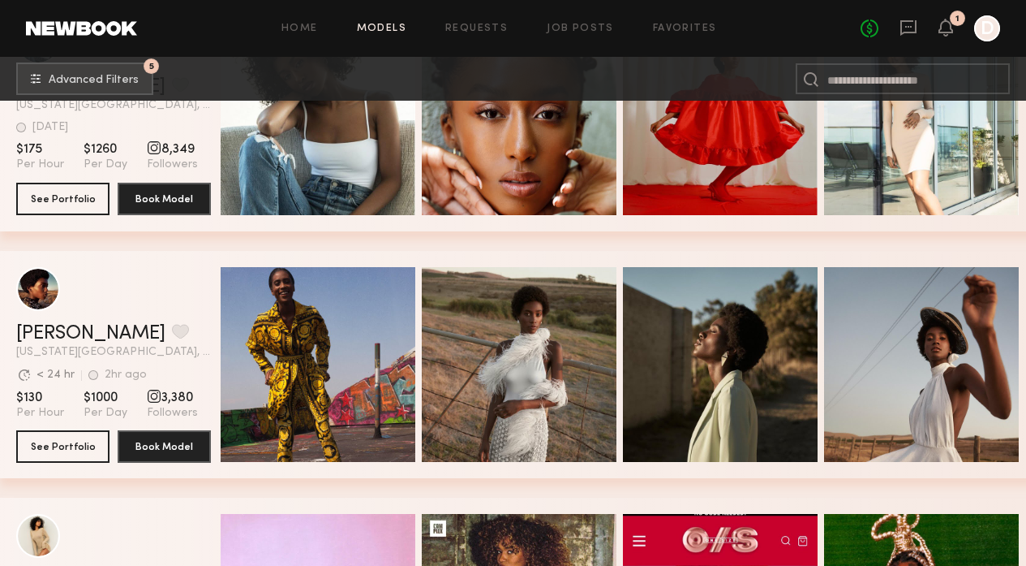
scroll to position [5308, 0]
click at [76, 445] on button "See Portfolio" at bounding box center [62, 445] width 93 height 32
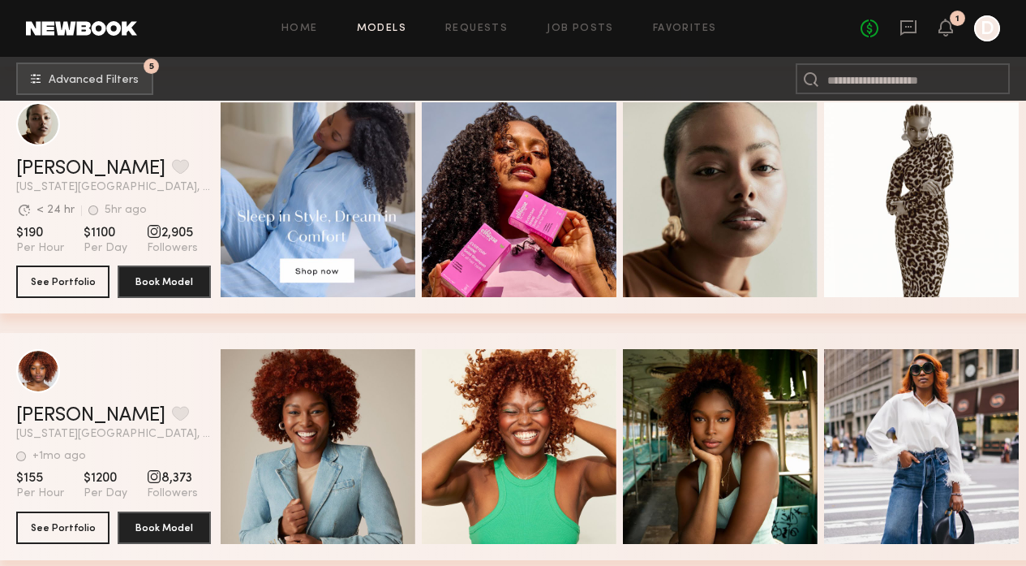
scroll to position [6978, 0]
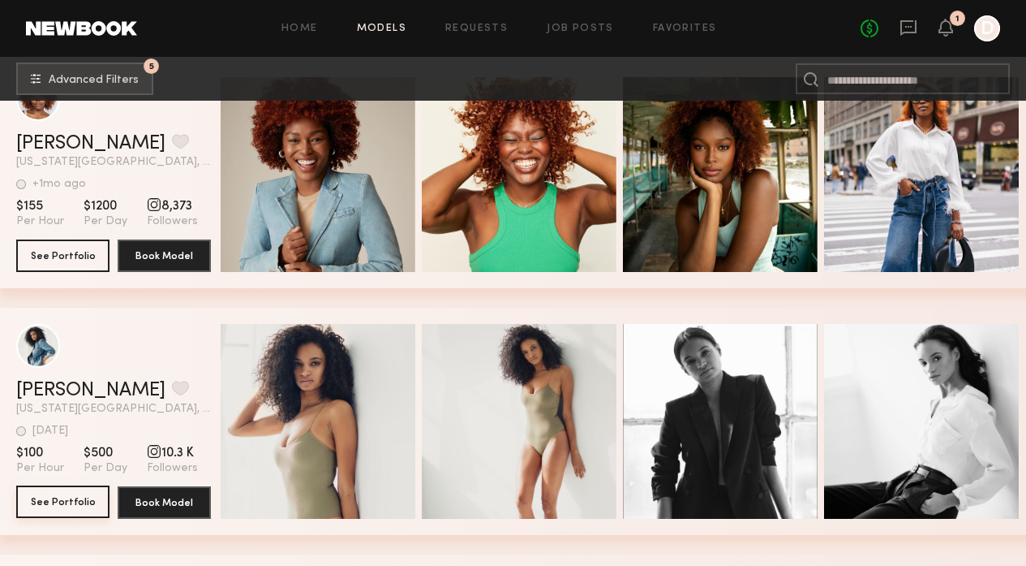
click at [28, 501] on button "See Portfolio" at bounding box center [62, 501] width 93 height 32
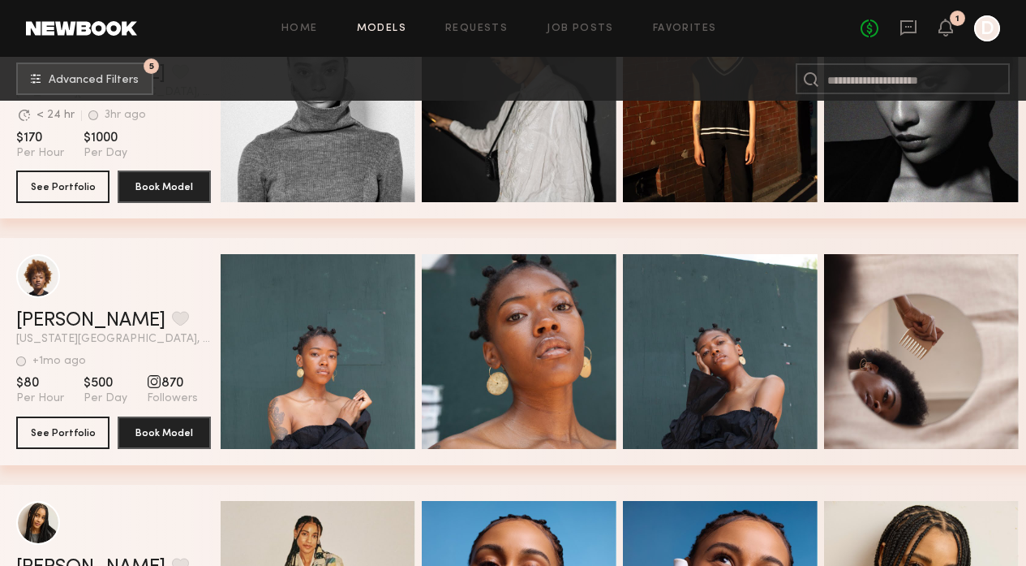
scroll to position [7782, 0]
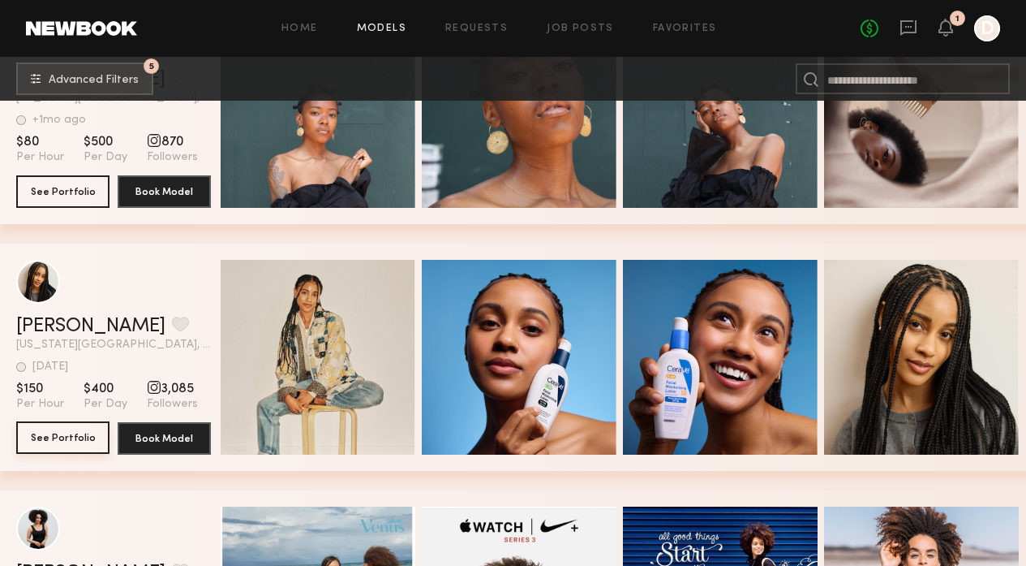
click at [75, 441] on button "See Portfolio" at bounding box center [62, 437] width 93 height 32
click at [172, 322] on button "grid" at bounding box center [180, 323] width 17 height 15
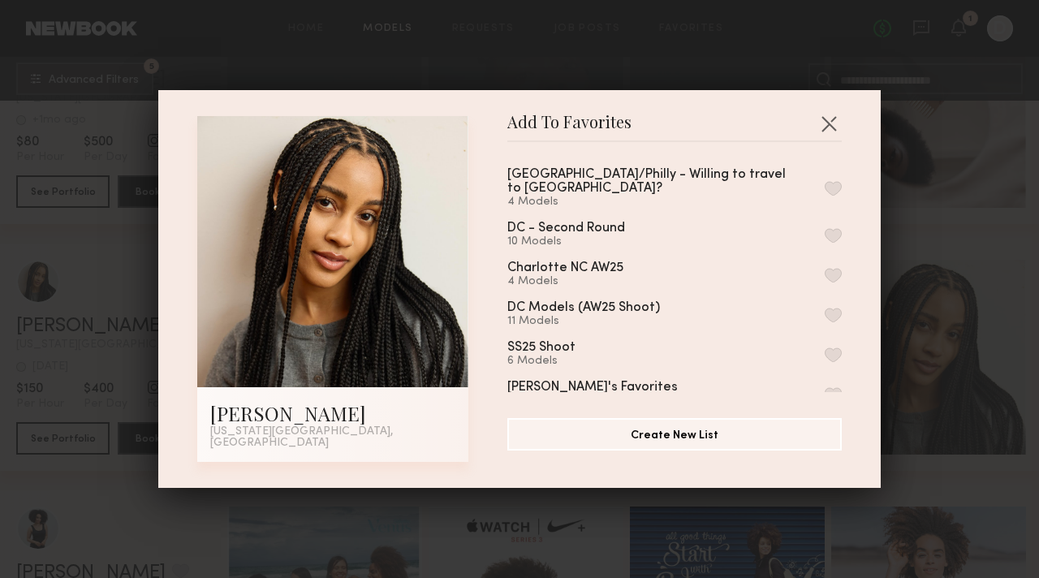
click at [824, 186] on button "button" at bounding box center [832, 188] width 17 height 15
click at [901, 242] on div "Add To Favorites Jordan K. New York City, NY Add To Favorites NYC/Philly - Will…" at bounding box center [519, 289] width 1039 height 578
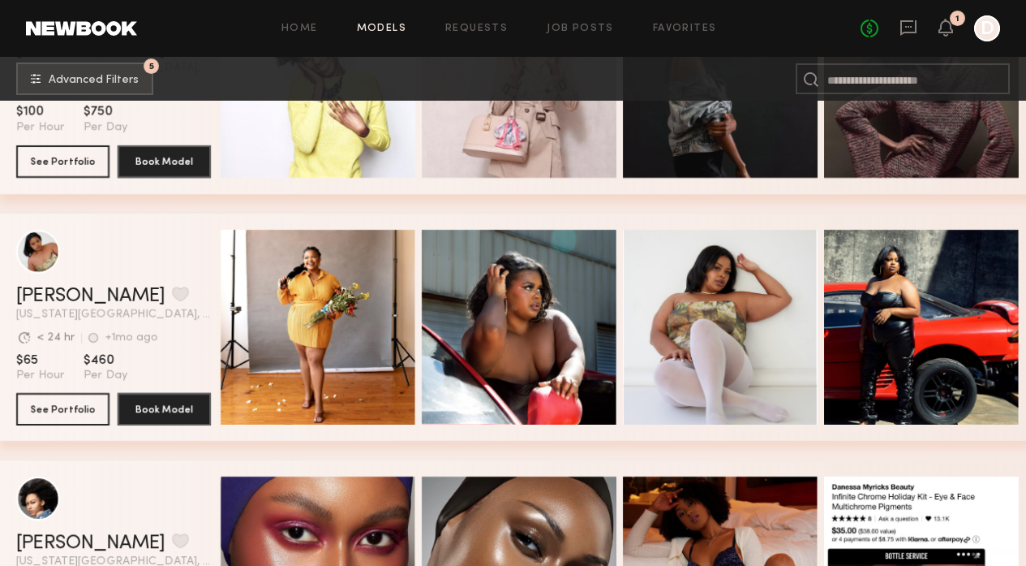
scroll to position [9004, 0]
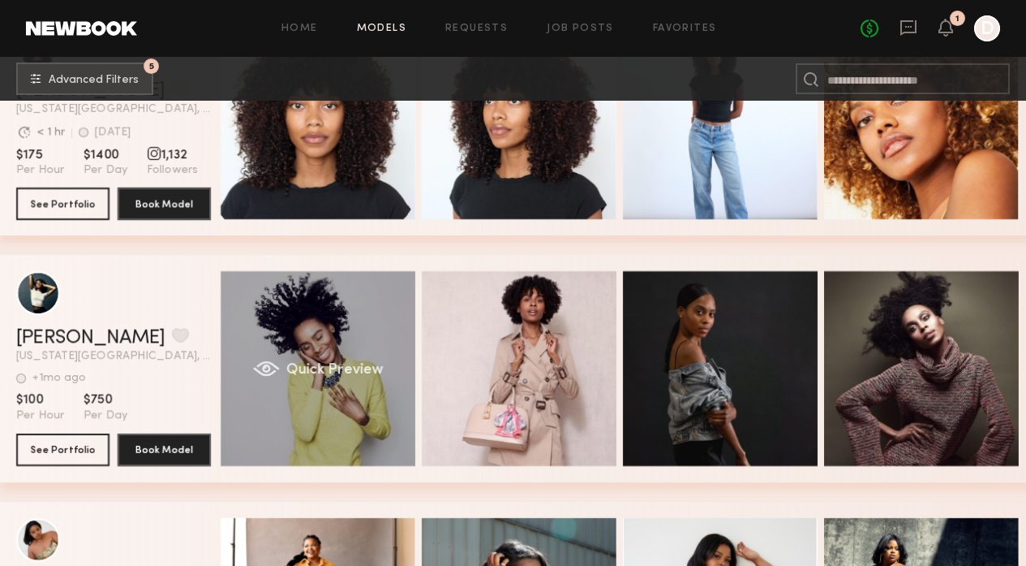
click at [287, 383] on div "Quick Preview" at bounding box center [318, 368] width 195 height 195
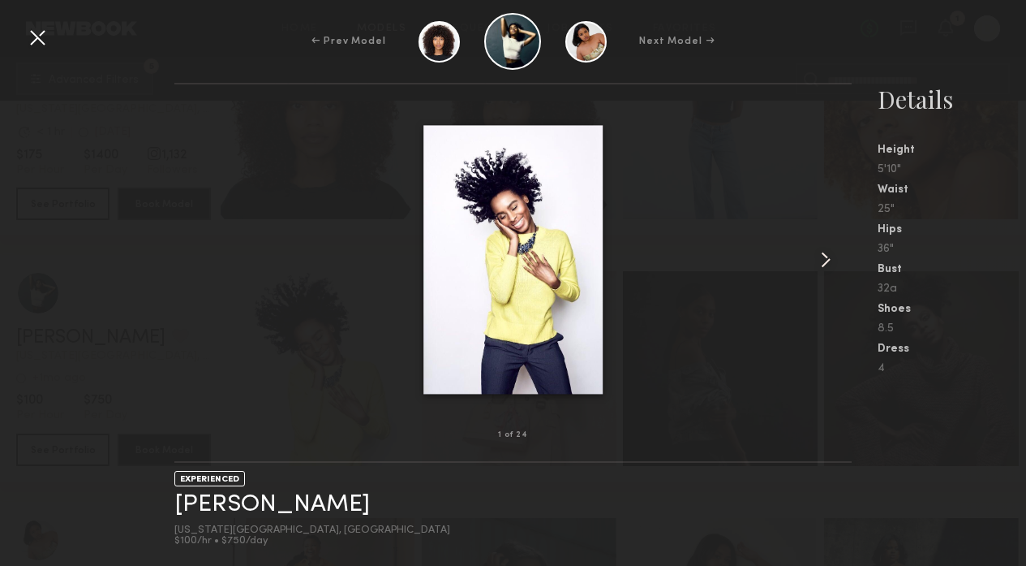
click at [834, 258] on common-icon at bounding box center [826, 260] width 26 height 26
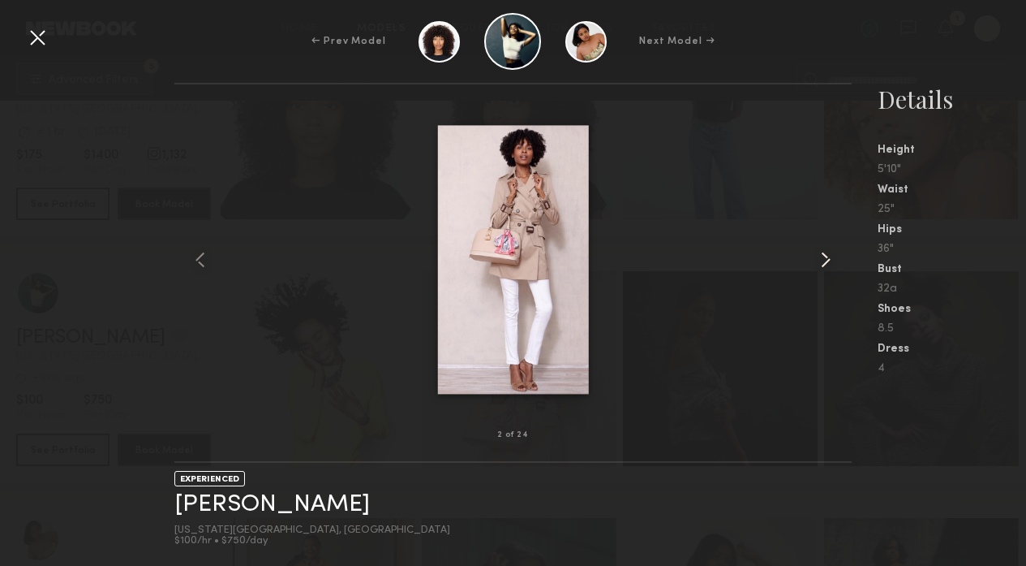
click at [833, 257] on common-icon at bounding box center [826, 260] width 26 height 26
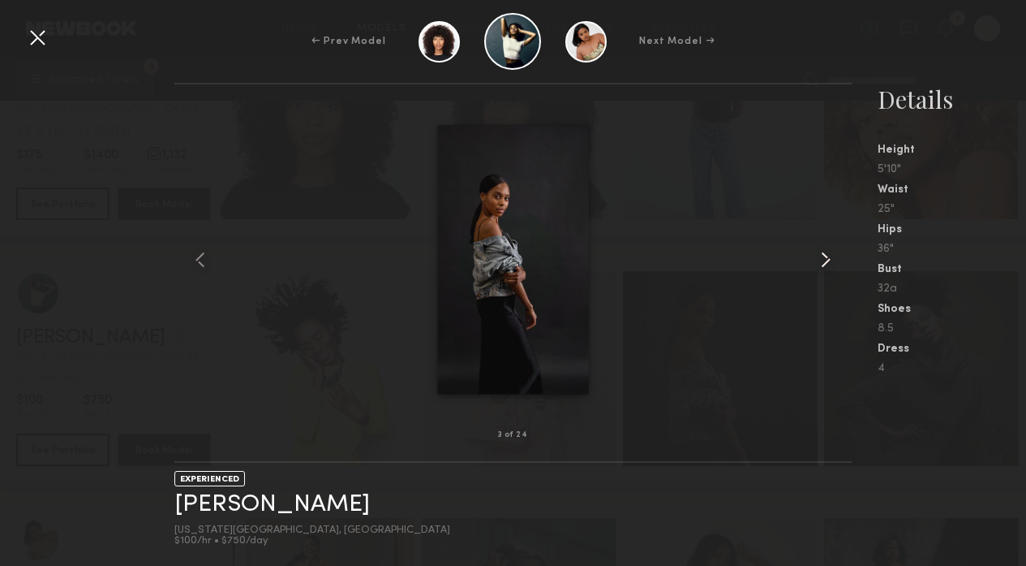
click at [833, 257] on common-icon at bounding box center [826, 260] width 26 height 26
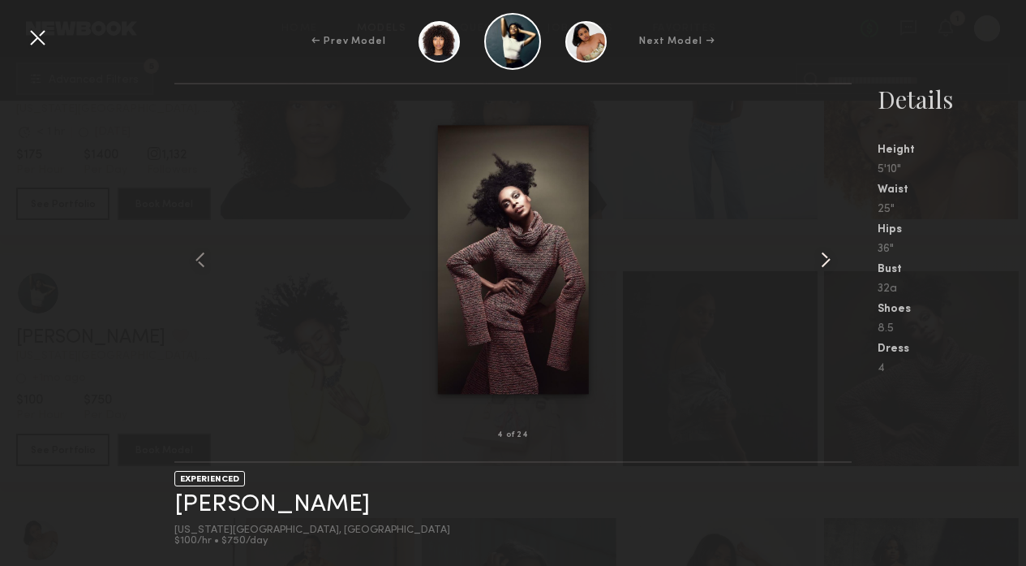
click at [833, 257] on common-icon at bounding box center [826, 260] width 26 height 26
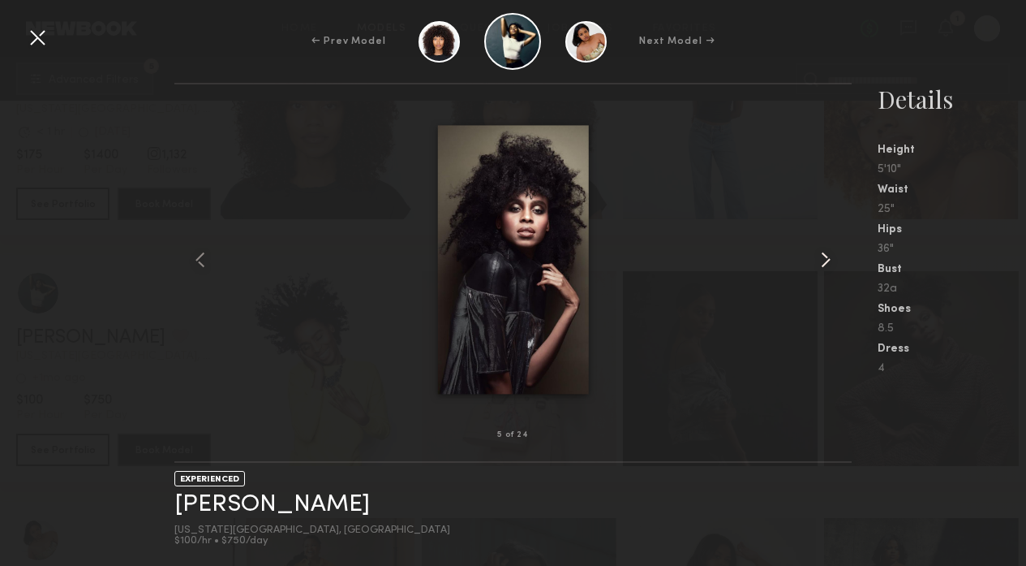
click at [833, 257] on common-icon at bounding box center [826, 260] width 26 height 26
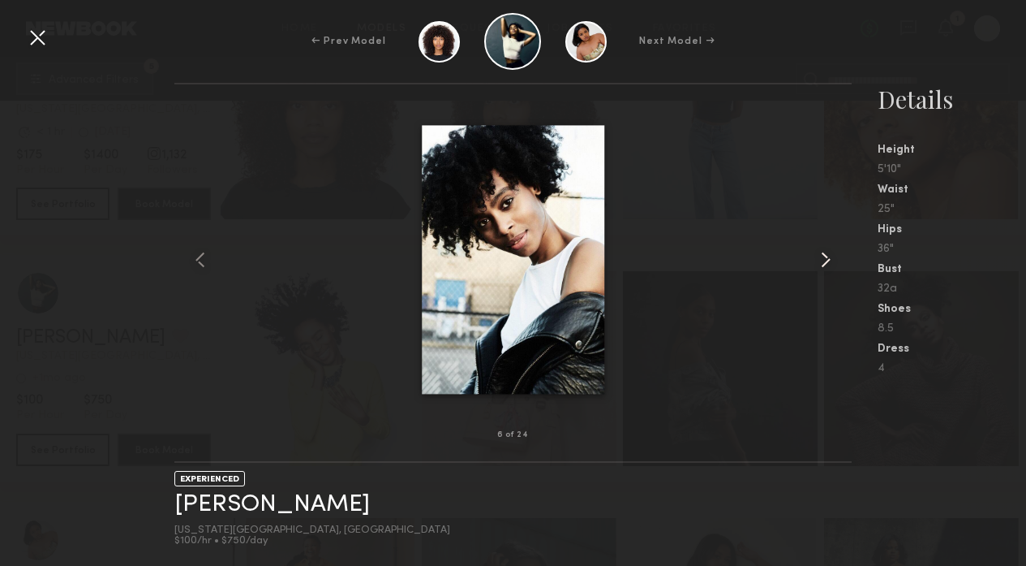
click at [833, 257] on common-icon at bounding box center [826, 260] width 26 height 26
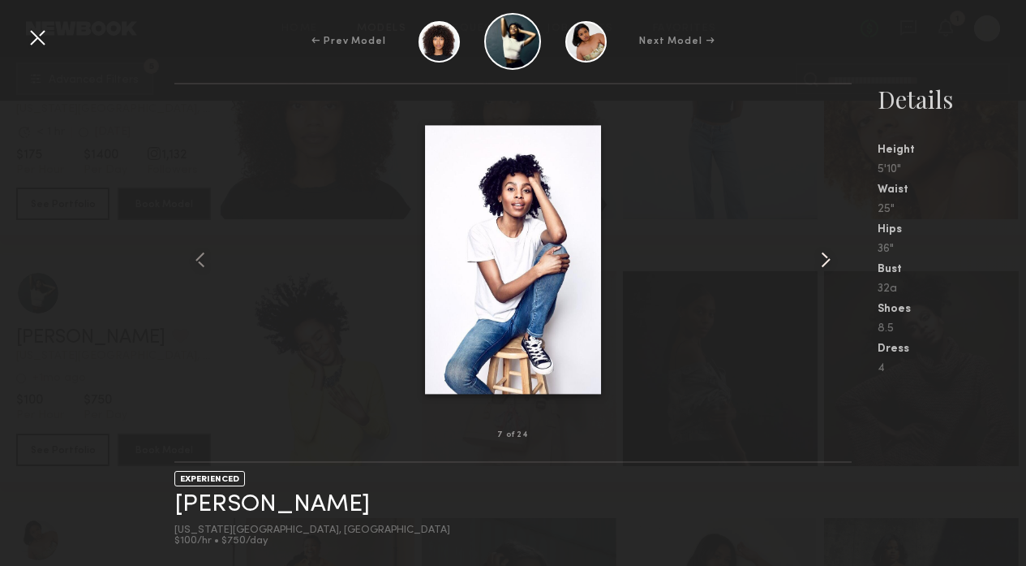
click at [833, 257] on common-icon at bounding box center [826, 260] width 26 height 26
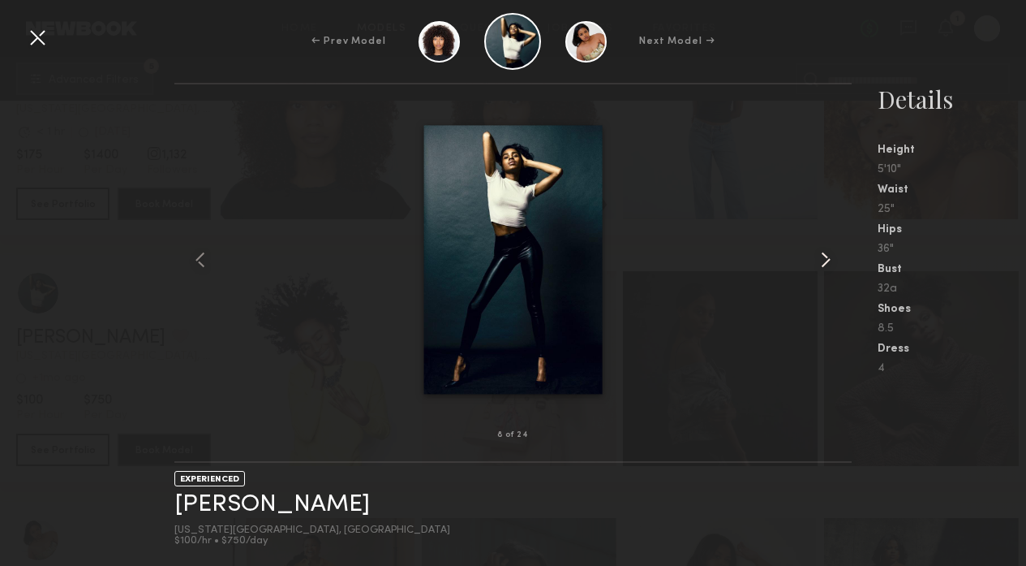
click at [833, 257] on common-icon at bounding box center [826, 260] width 26 height 26
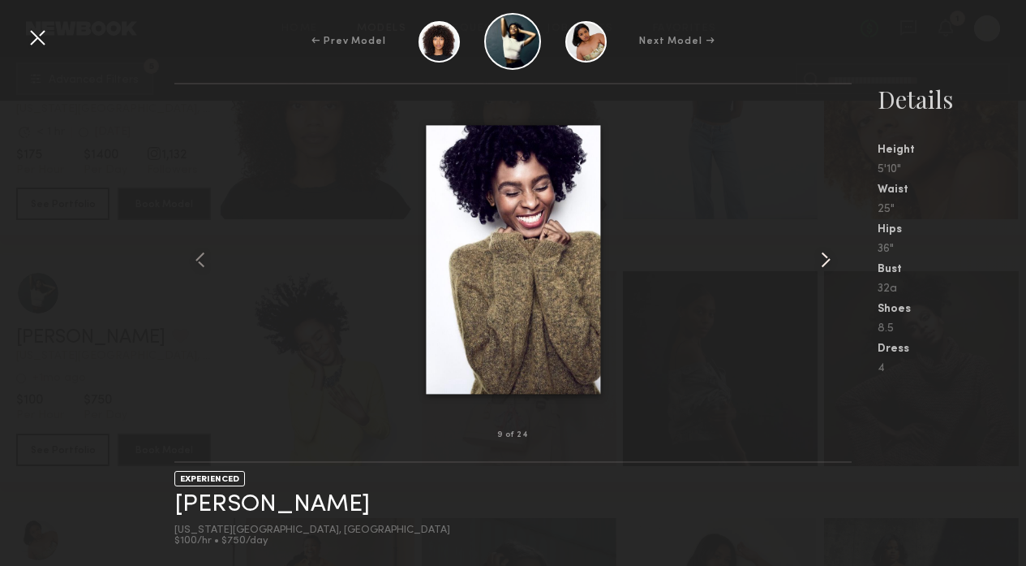
click at [833, 257] on common-icon at bounding box center [826, 260] width 26 height 26
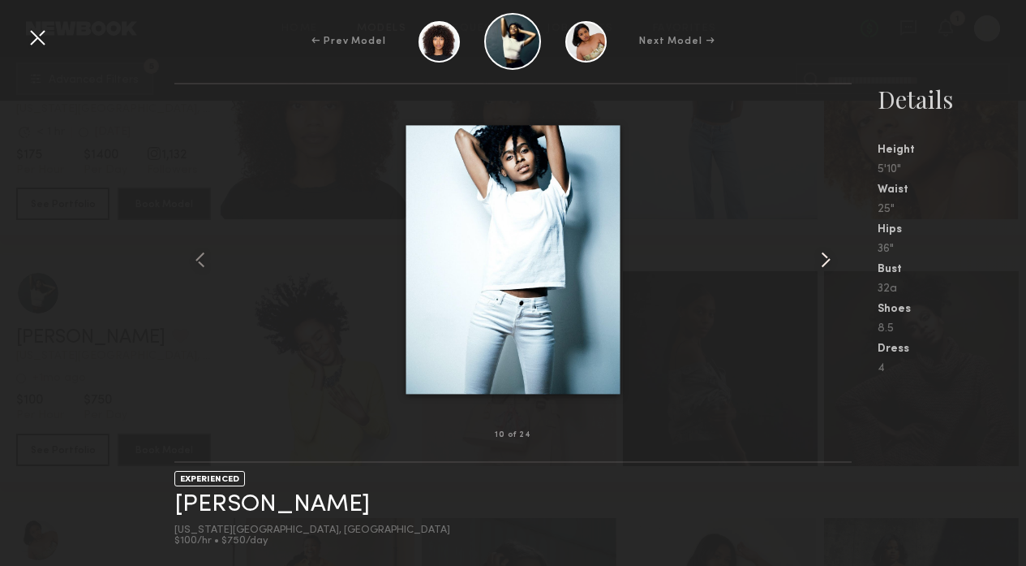
click at [833, 257] on common-icon at bounding box center [826, 260] width 26 height 26
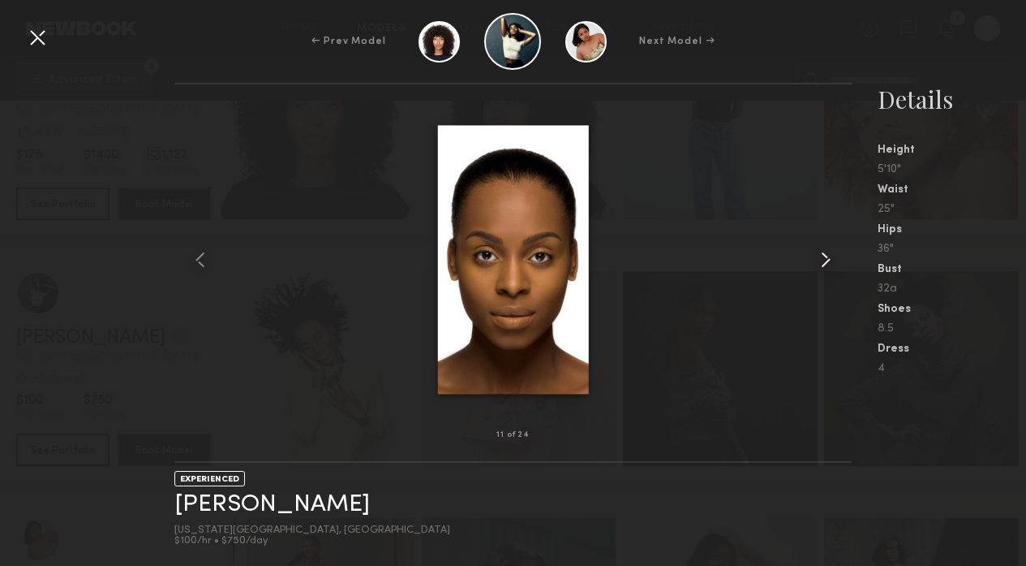
click at [833, 257] on common-icon at bounding box center [826, 260] width 26 height 26
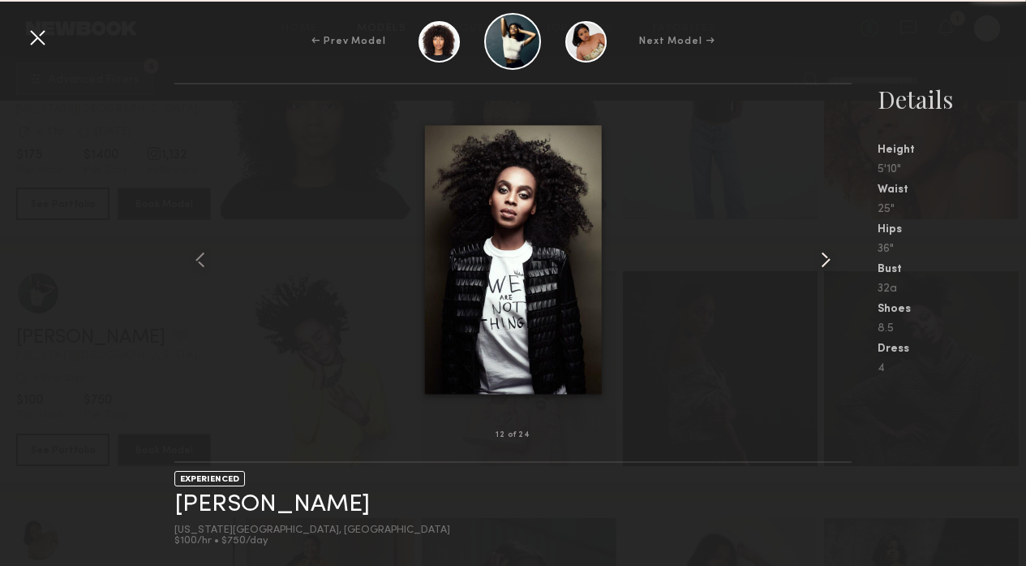
click at [833, 257] on common-icon at bounding box center [826, 260] width 26 height 26
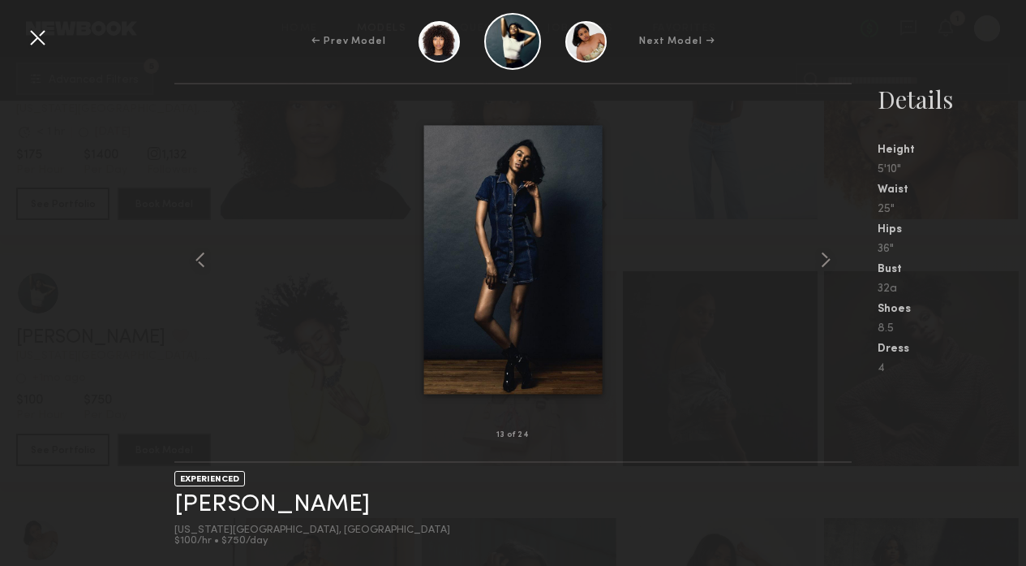
click at [41, 39] on div at bounding box center [37, 37] width 26 height 26
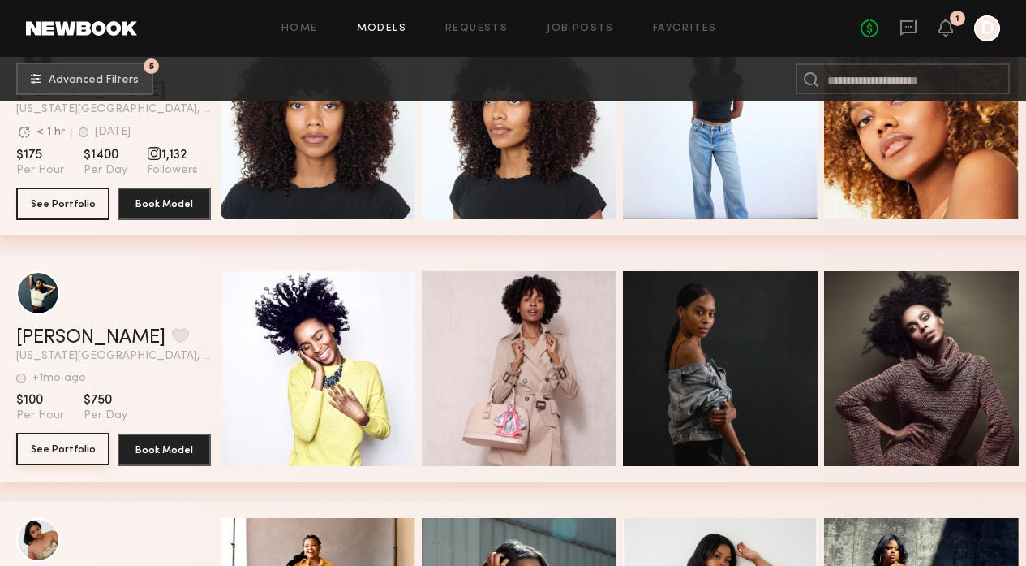
click at [66, 451] on button "See Portfolio" at bounding box center [62, 448] width 93 height 32
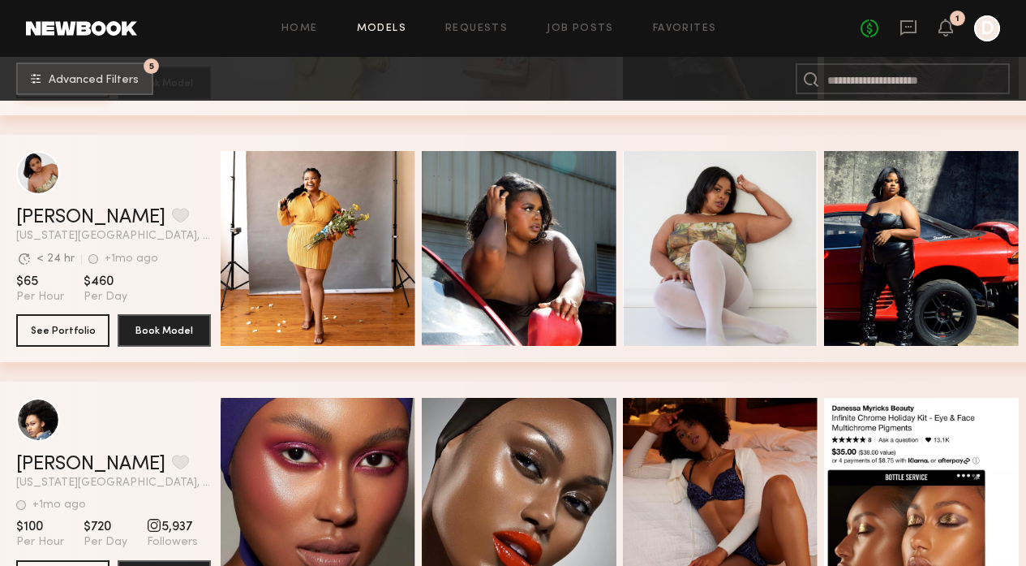
scroll to position [9499, 0]
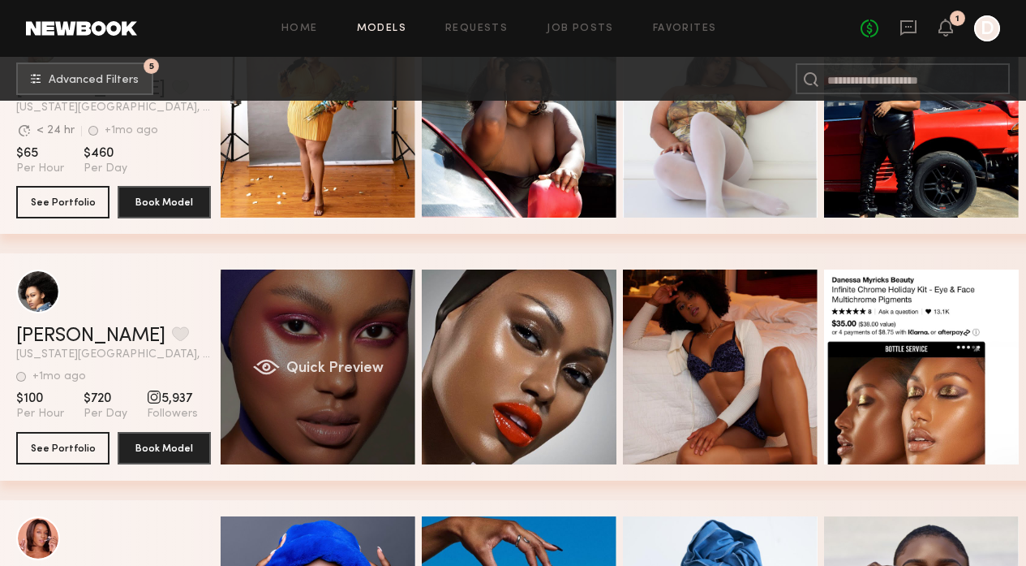
click at [371, 375] on span "Quick Preview" at bounding box center [334, 368] width 97 height 15
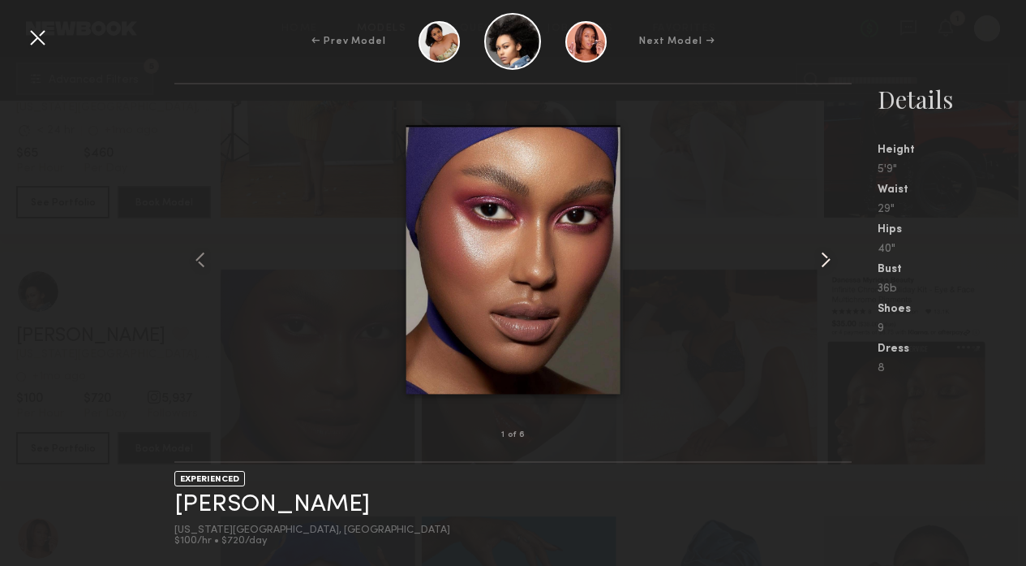
click at [824, 260] on common-icon at bounding box center [826, 260] width 26 height 26
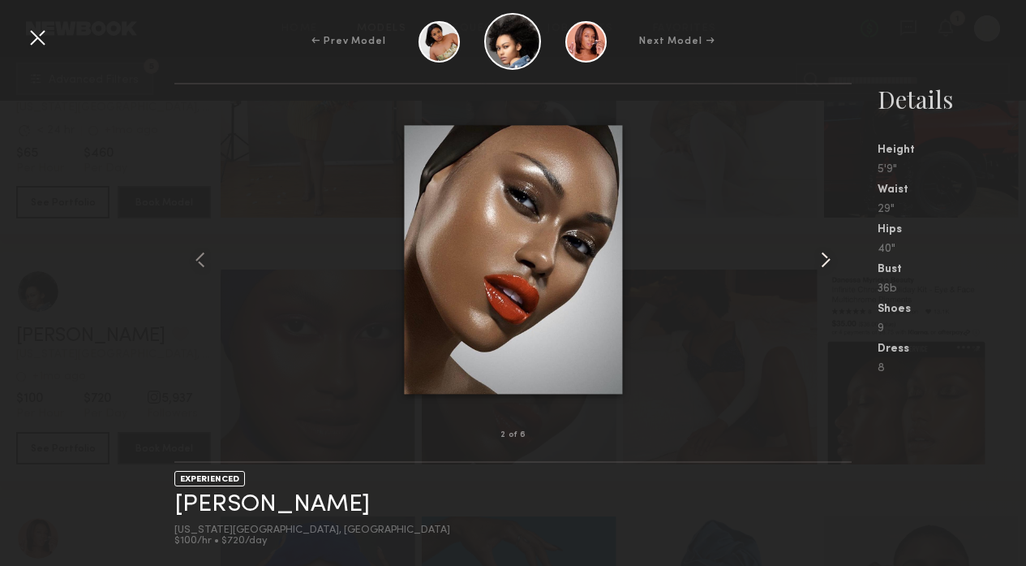
click at [824, 260] on common-icon at bounding box center [826, 260] width 26 height 26
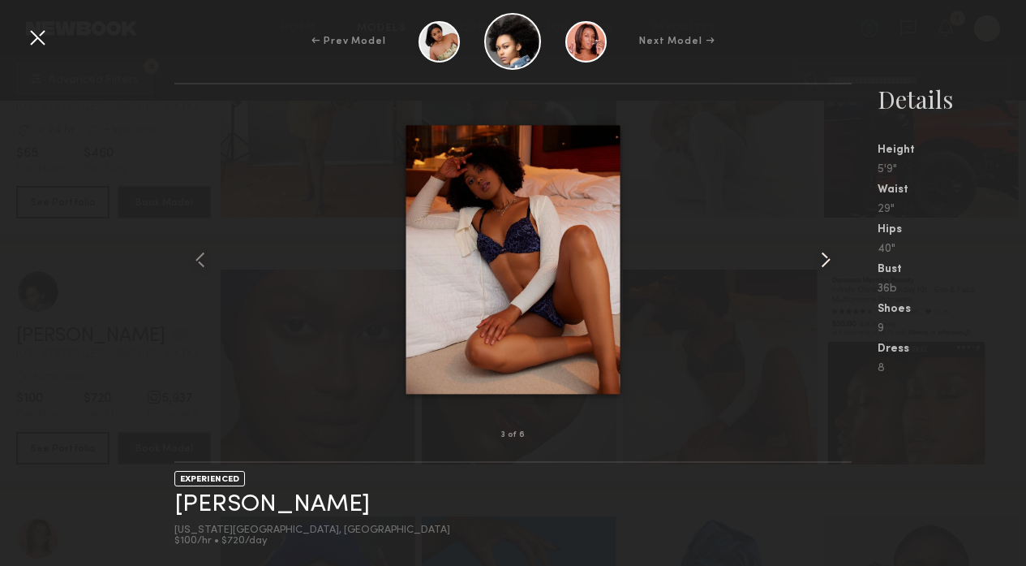
click at [824, 260] on common-icon at bounding box center [826, 260] width 26 height 26
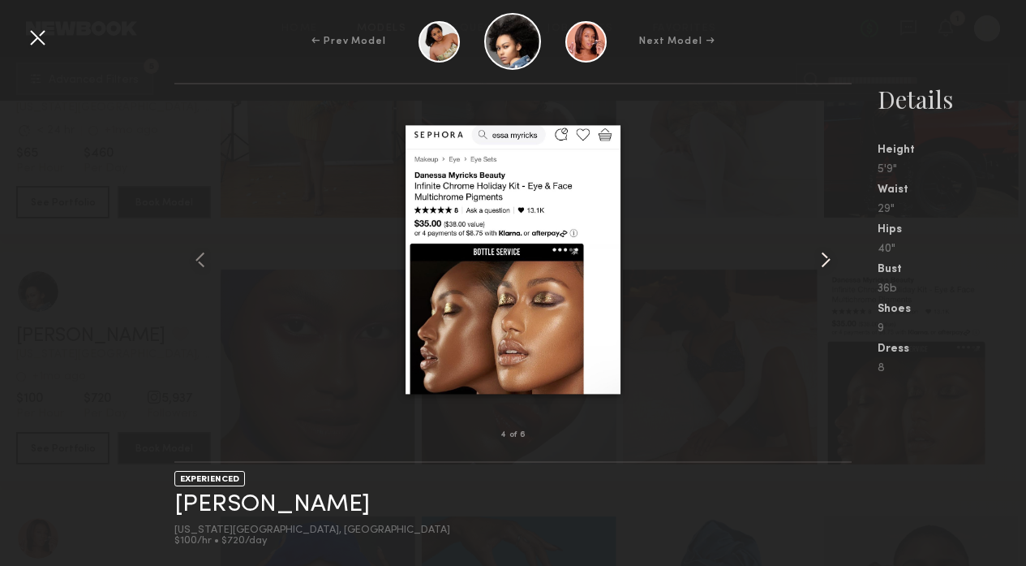
click at [824, 260] on common-icon at bounding box center [826, 260] width 26 height 26
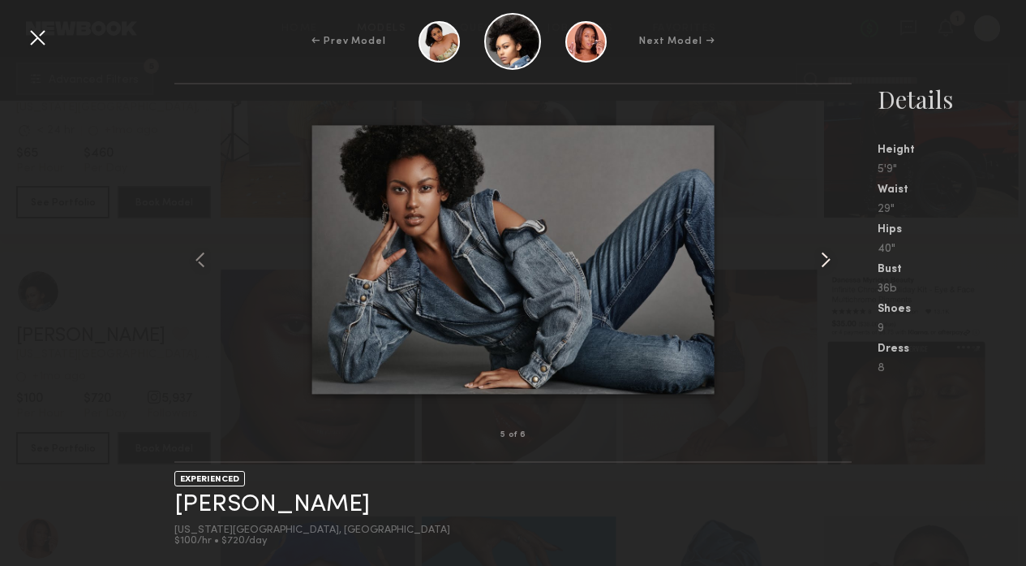
click at [824, 260] on common-icon at bounding box center [826, 260] width 26 height 26
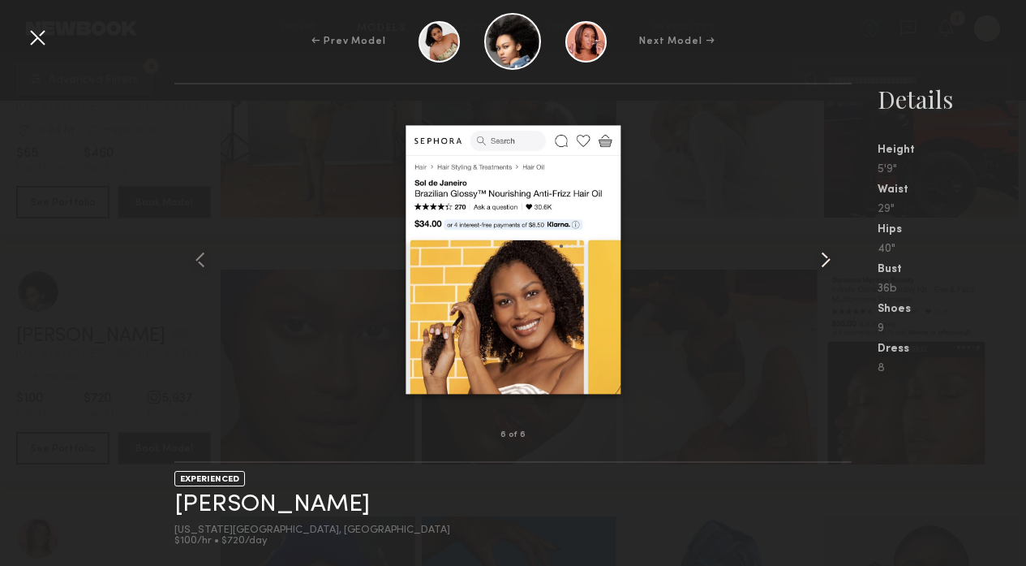
click at [824, 260] on common-icon at bounding box center [826, 260] width 26 height 26
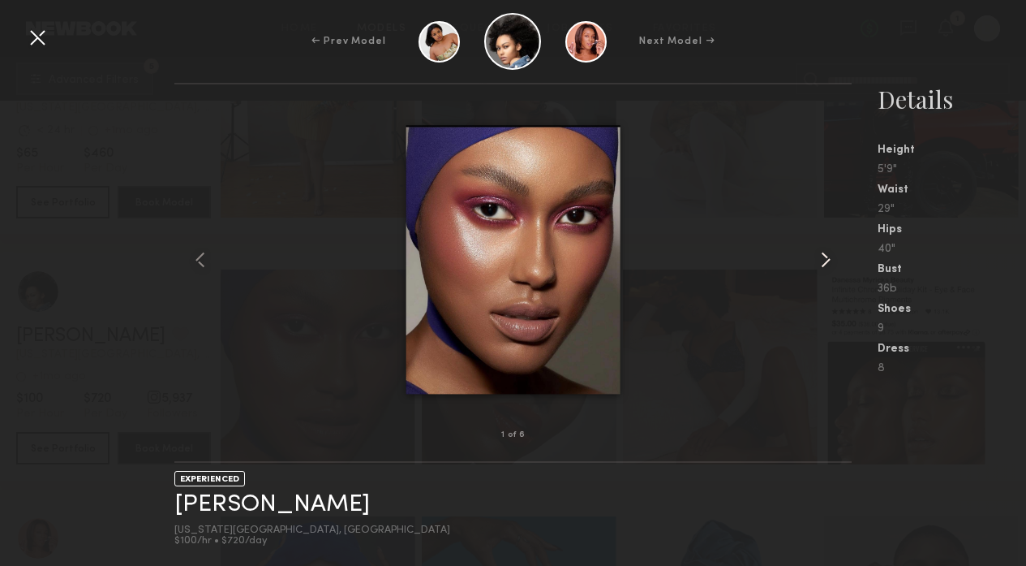
click at [824, 260] on common-icon at bounding box center [826, 260] width 26 height 26
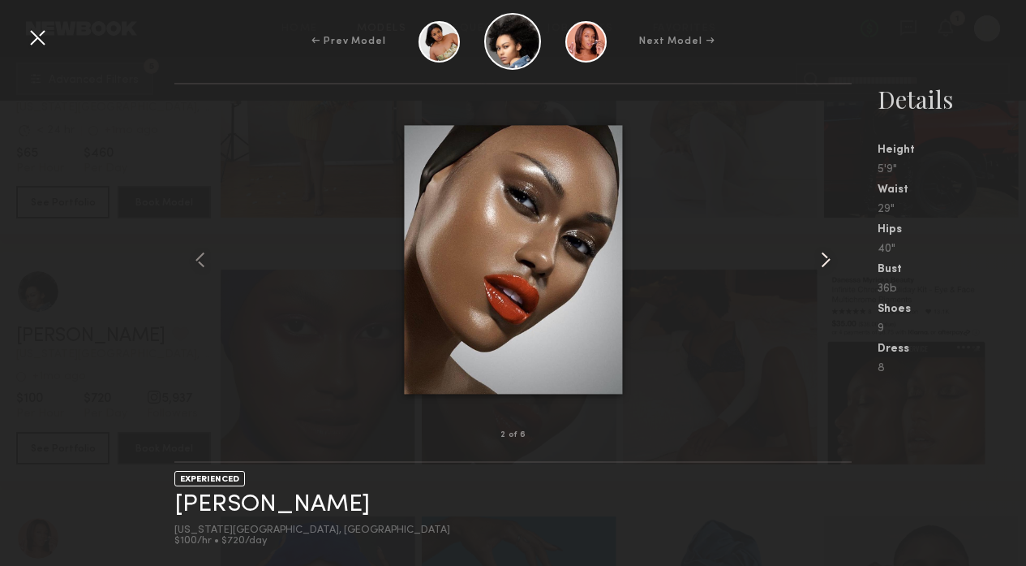
click at [824, 260] on common-icon at bounding box center [826, 260] width 26 height 26
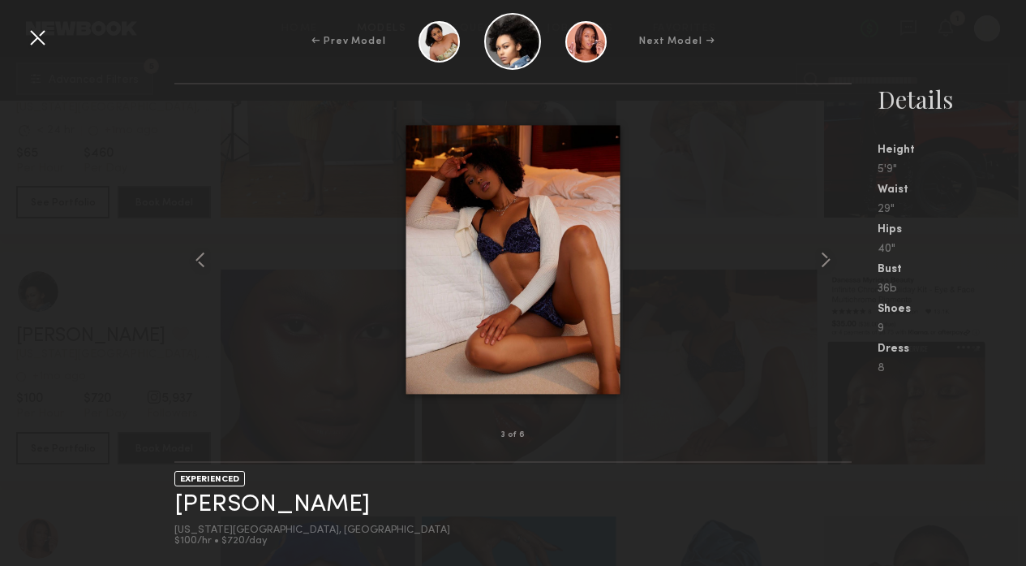
click at [27, 39] on div at bounding box center [37, 37] width 26 height 26
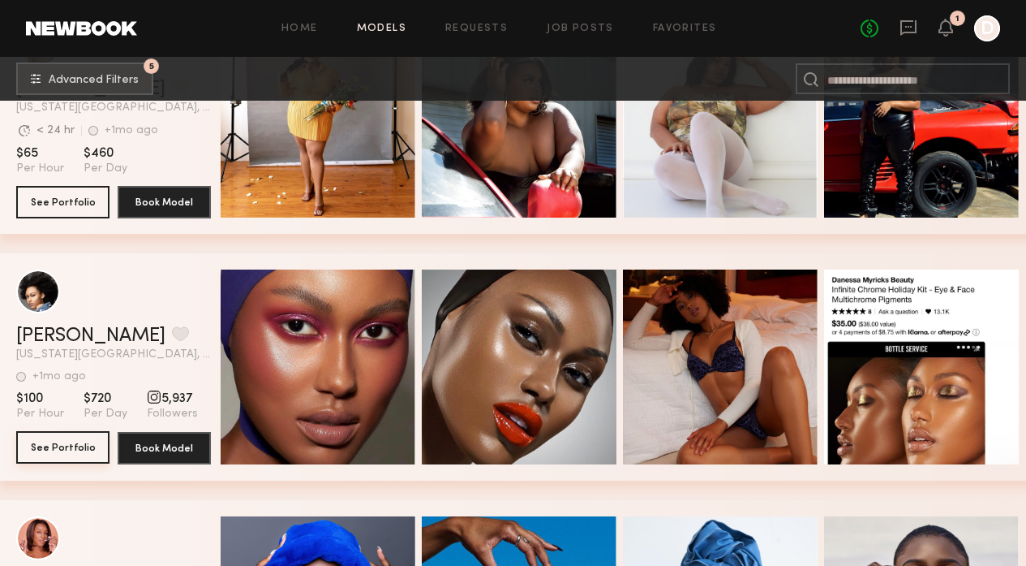
click at [73, 446] on button "See Portfolio" at bounding box center [62, 447] width 93 height 32
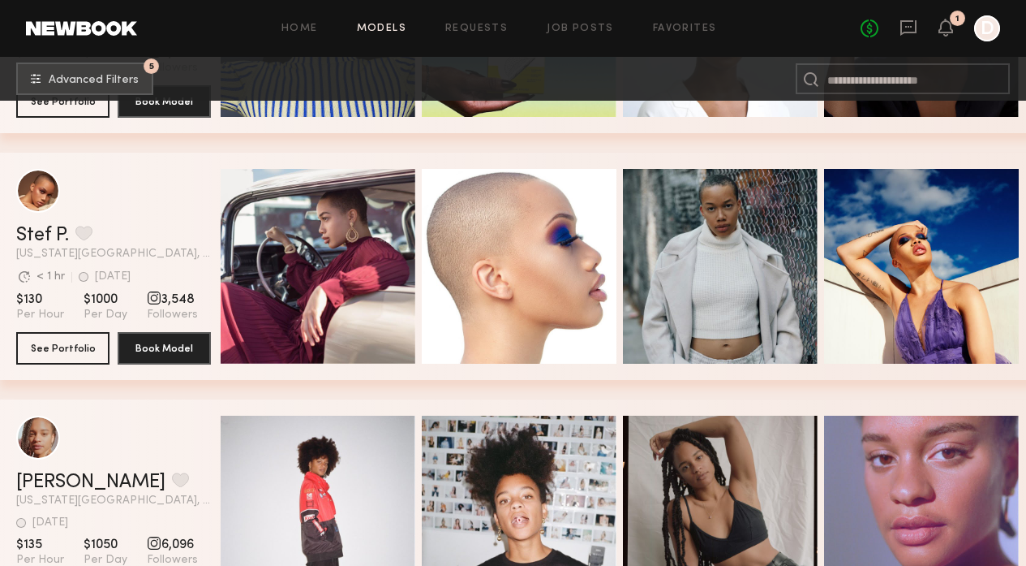
scroll to position [10386, 0]
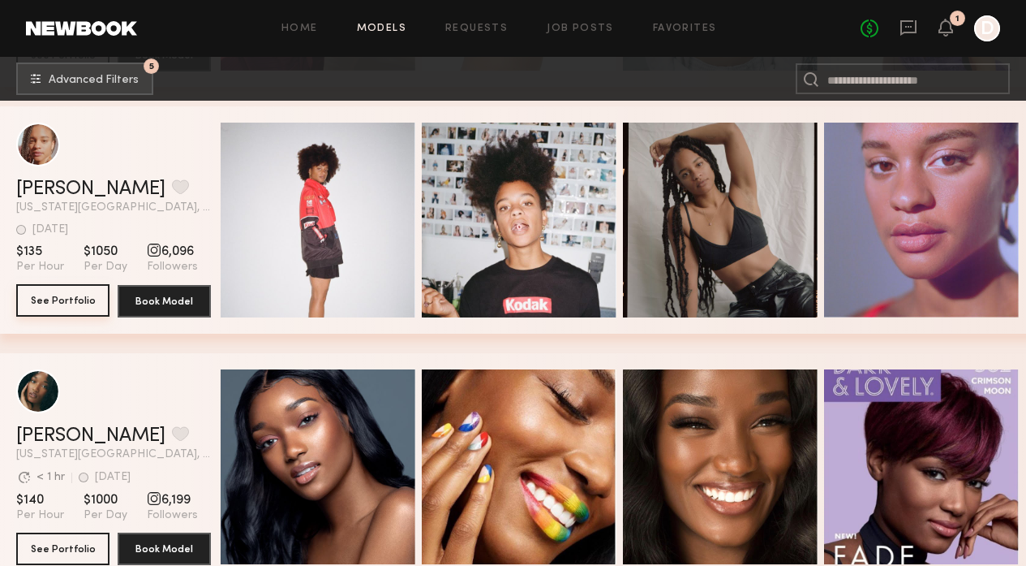
click at [67, 305] on button "See Portfolio" at bounding box center [62, 300] width 93 height 32
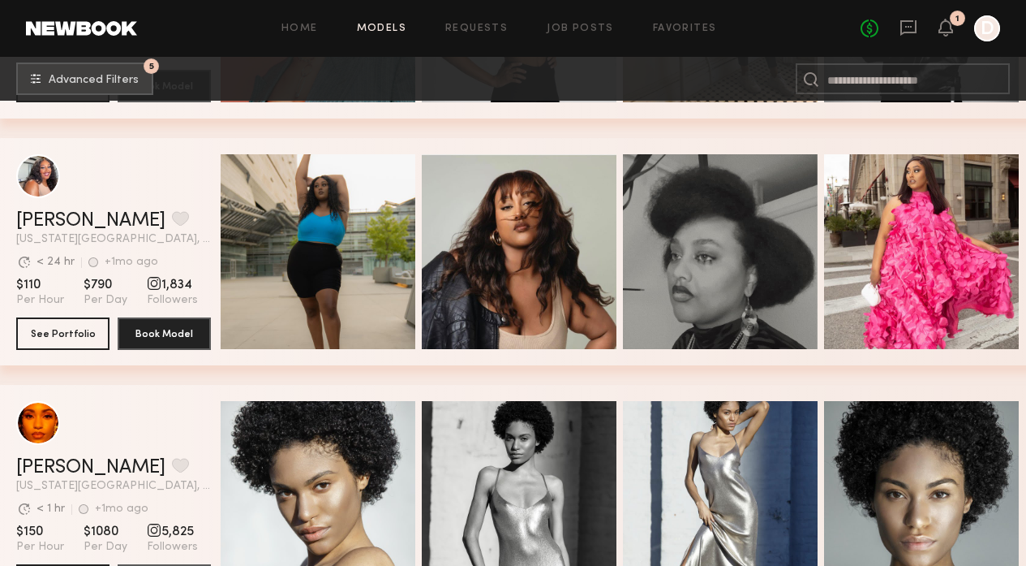
scroll to position [11062, 0]
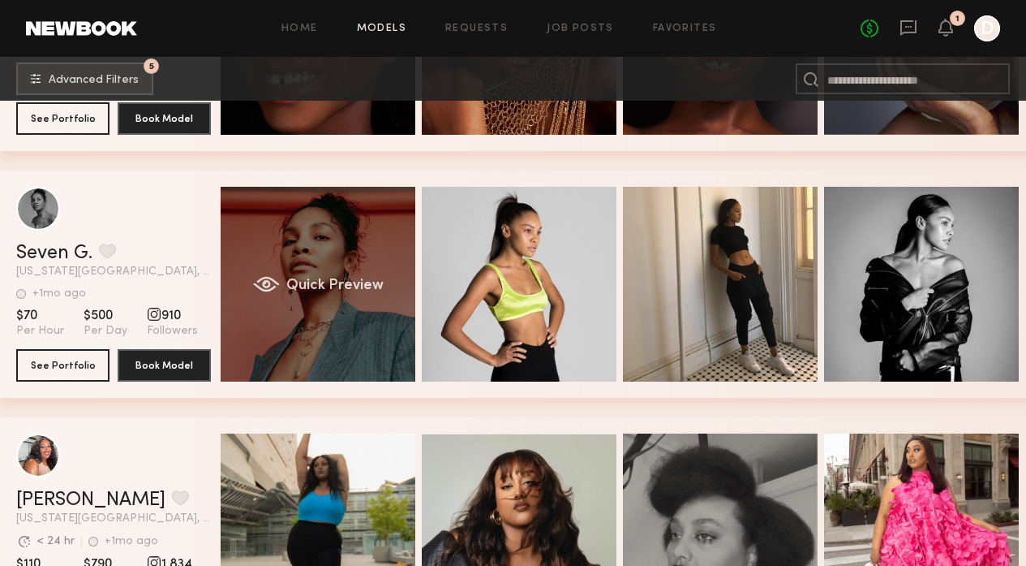
click at [340, 286] on span "Quick Preview" at bounding box center [334, 285] width 97 height 15
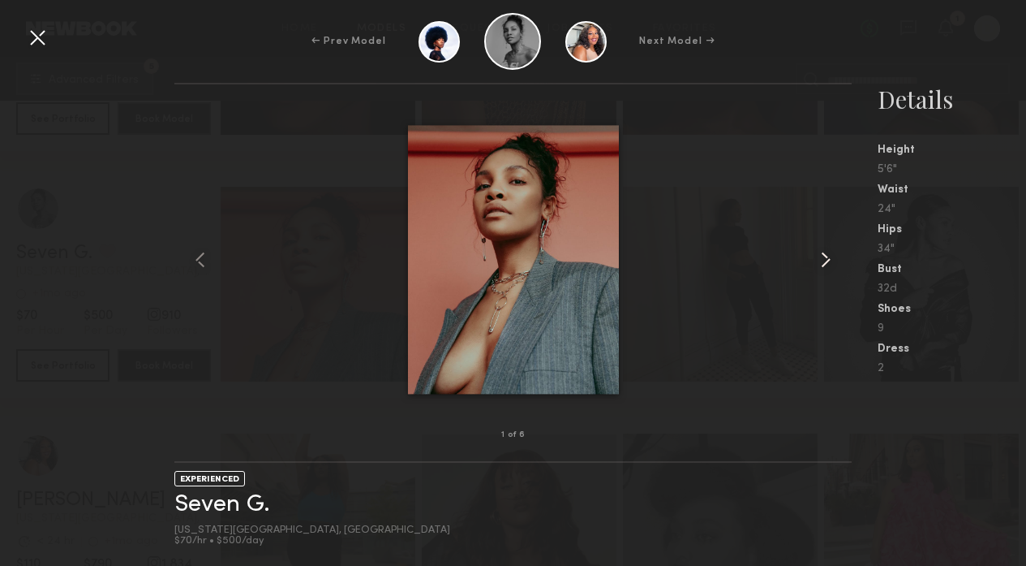
click at [830, 258] on common-icon at bounding box center [826, 260] width 26 height 26
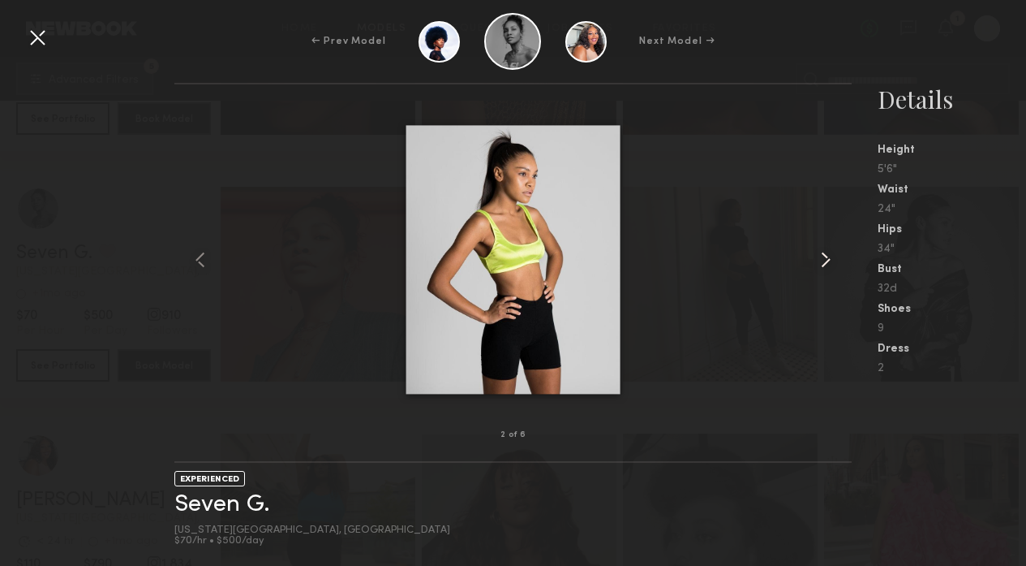
click at [830, 258] on common-icon at bounding box center [826, 260] width 26 height 26
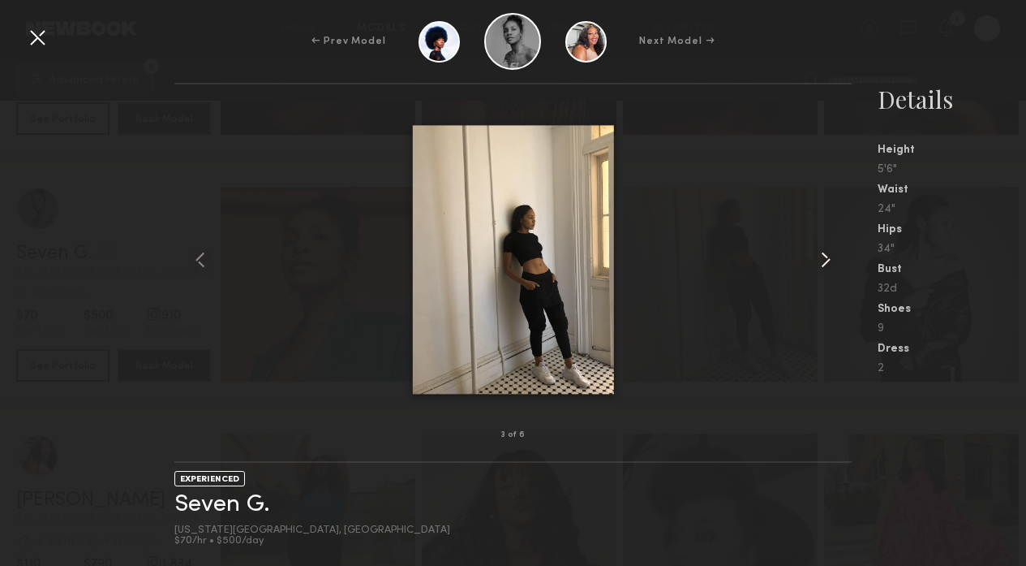
click at [830, 258] on common-icon at bounding box center [826, 260] width 26 height 26
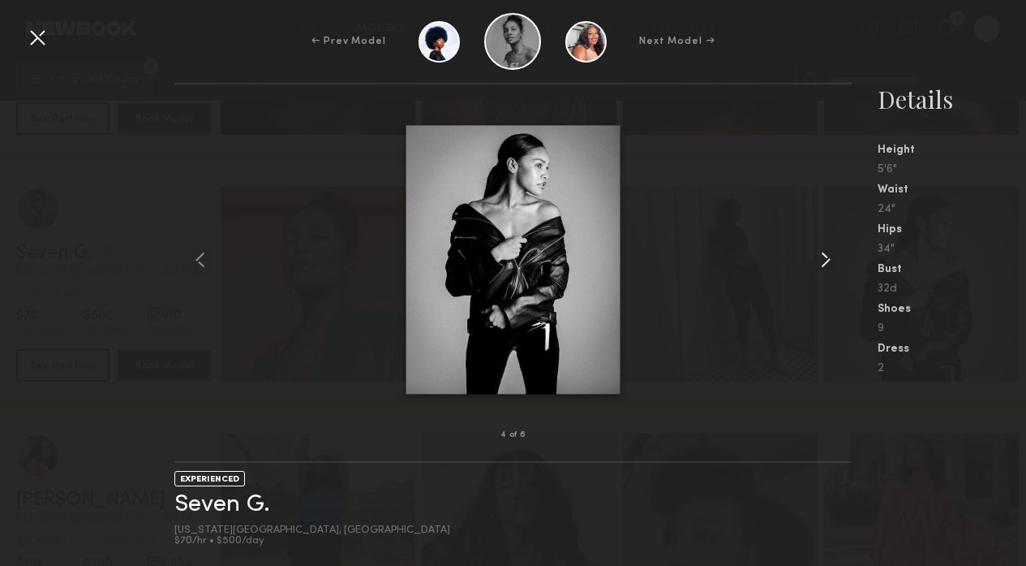
click at [830, 258] on common-icon at bounding box center [826, 260] width 26 height 26
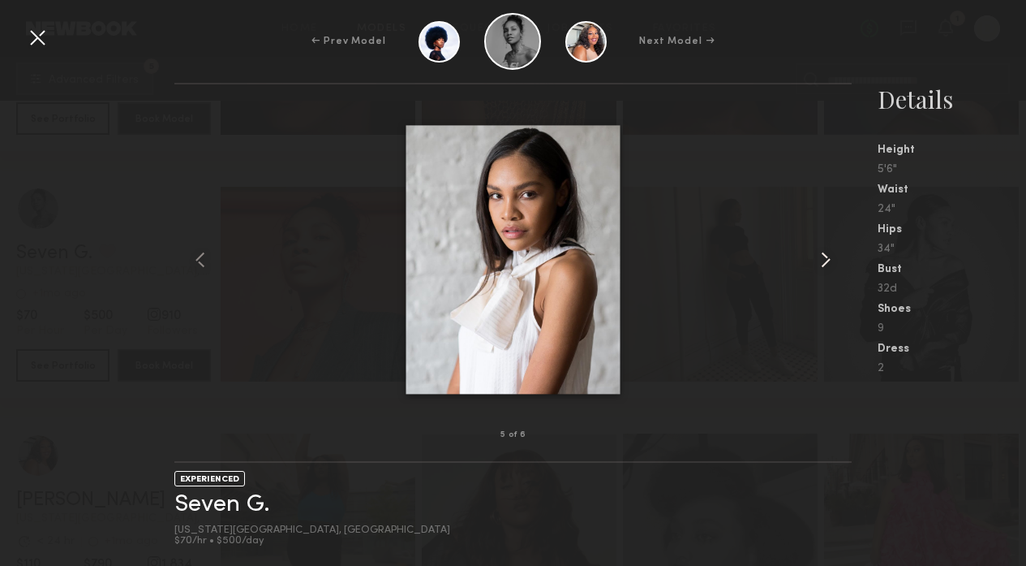
click at [830, 258] on common-icon at bounding box center [826, 260] width 26 height 26
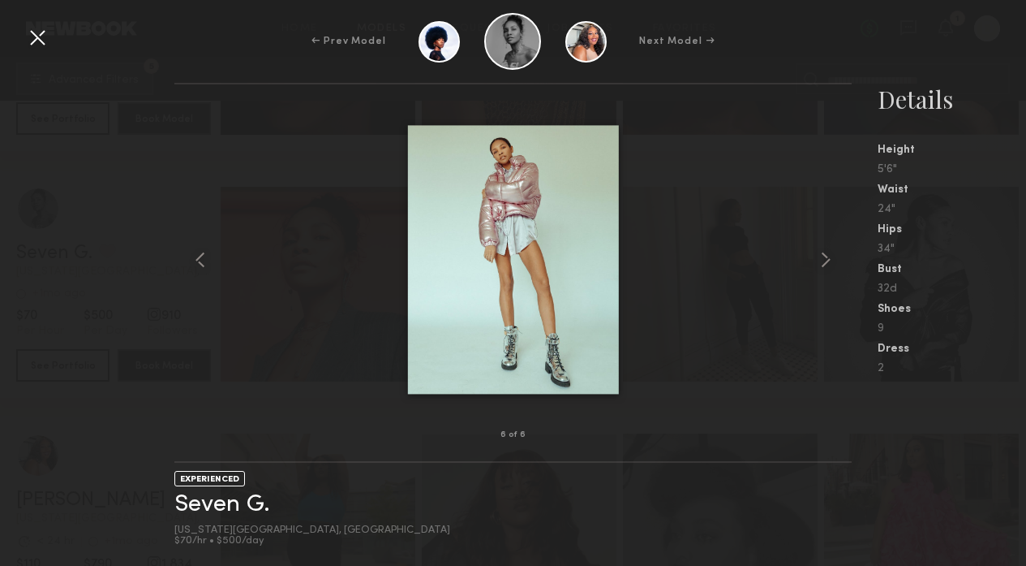
click at [37, 47] on div at bounding box center [37, 37] width 26 height 26
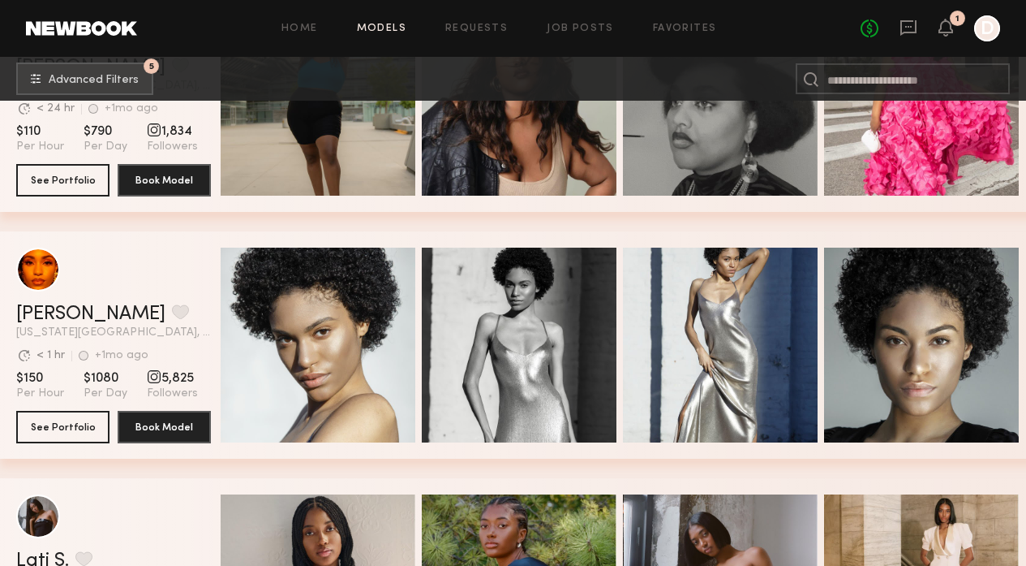
scroll to position [11811, 0]
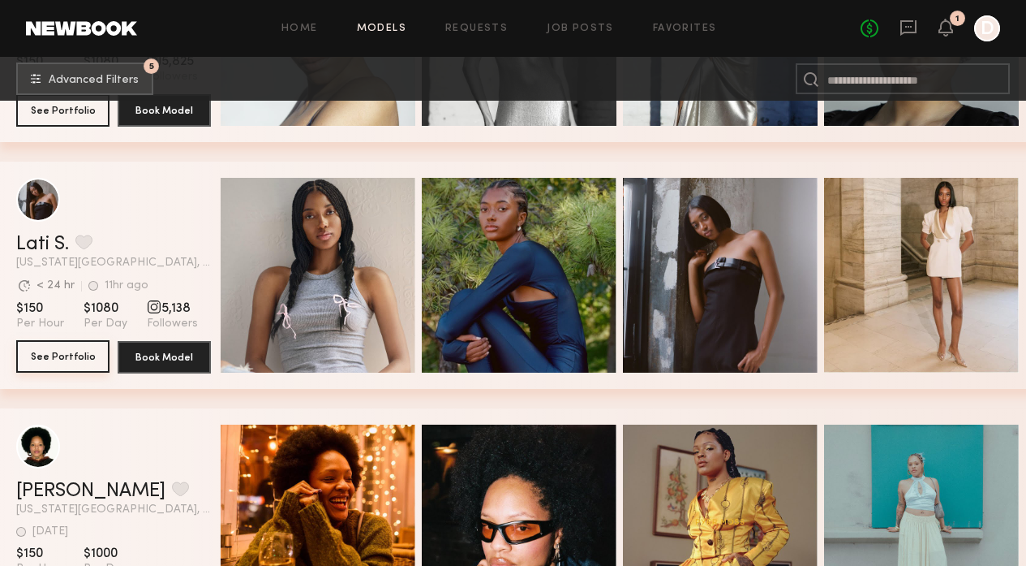
click at [49, 349] on button "See Portfolio" at bounding box center [62, 356] width 93 height 32
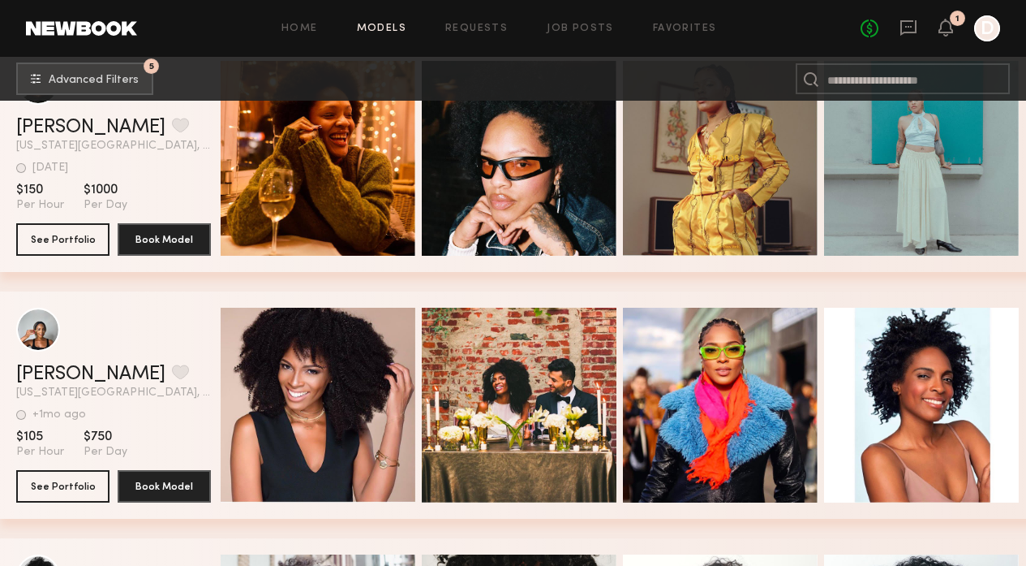
scroll to position [12267, 0]
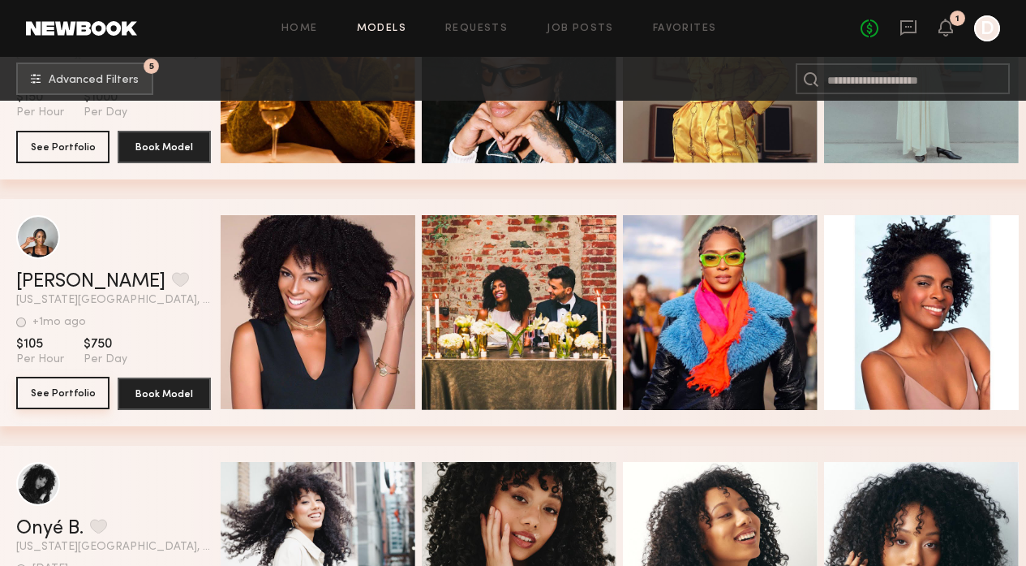
click at [65, 394] on button "See Portfolio" at bounding box center [62, 393] width 93 height 32
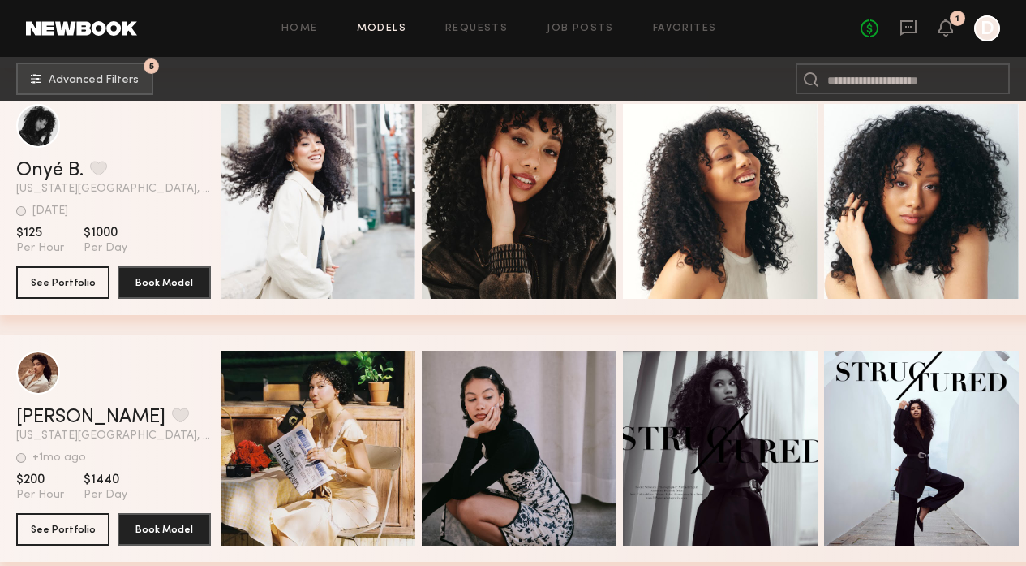
scroll to position [12502, 0]
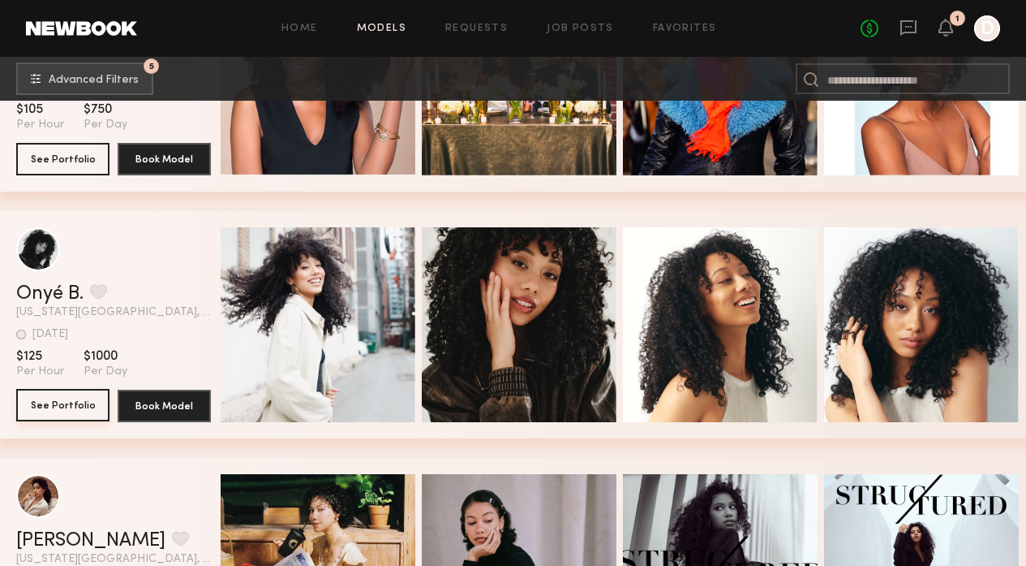
click at [54, 411] on button "See Portfolio" at bounding box center [62, 405] width 93 height 32
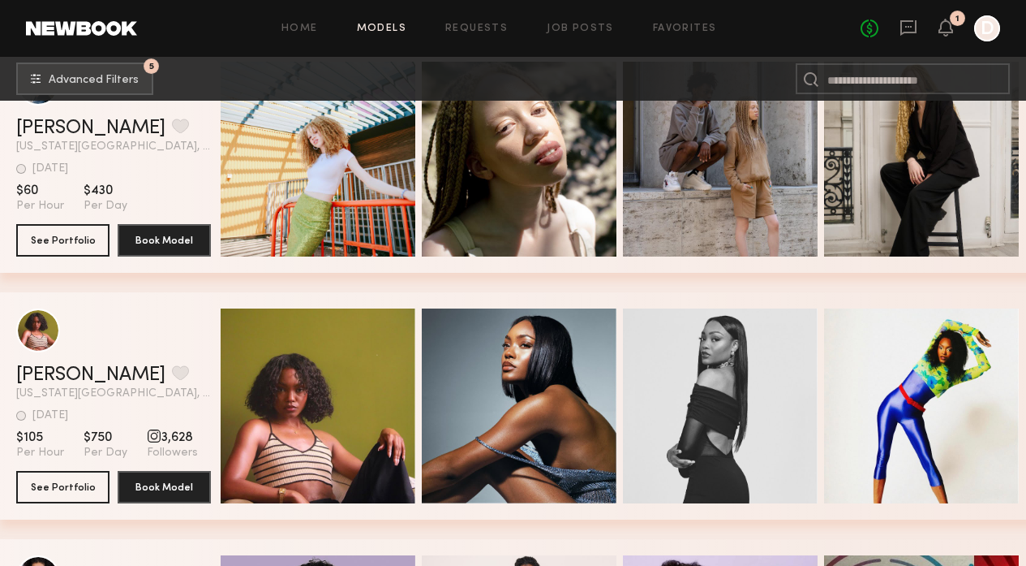
scroll to position [13285, 0]
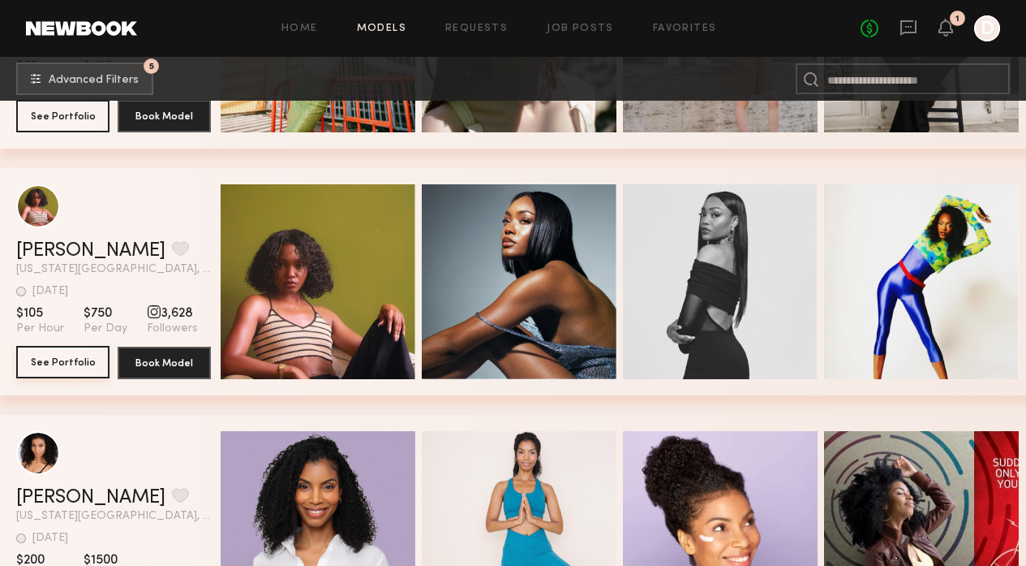
click at [80, 364] on button "See Portfolio" at bounding box center [62, 362] width 93 height 32
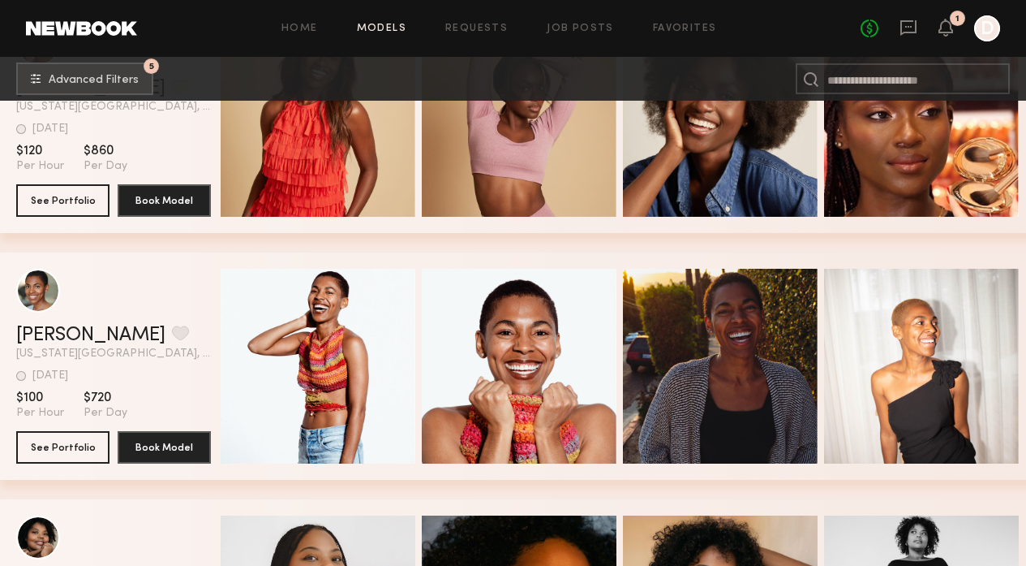
scroll to position [14076, 0]
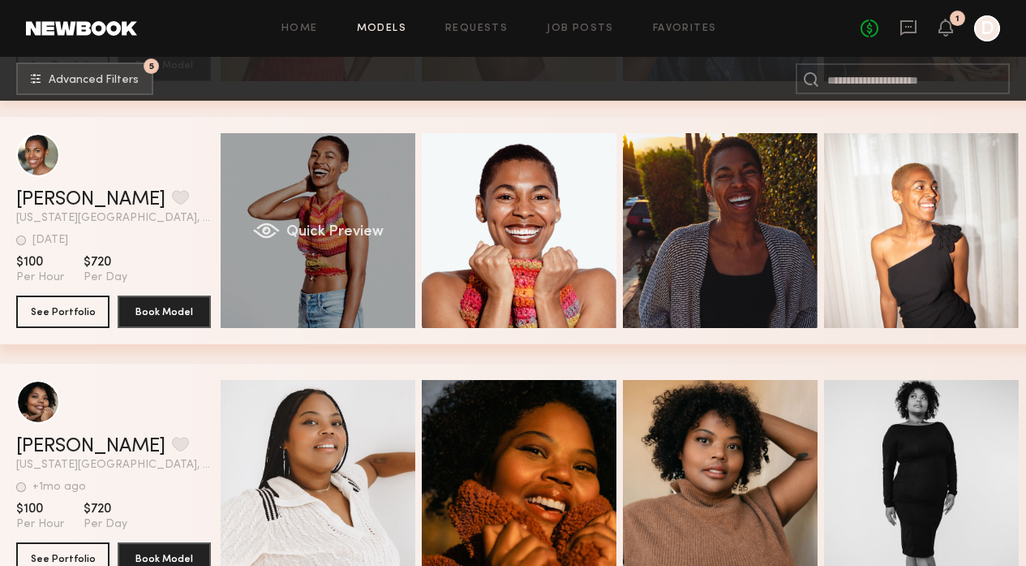
click at [298, 268] on div "Quick Preview" at bounding box center [318, 230] width 195 height 195
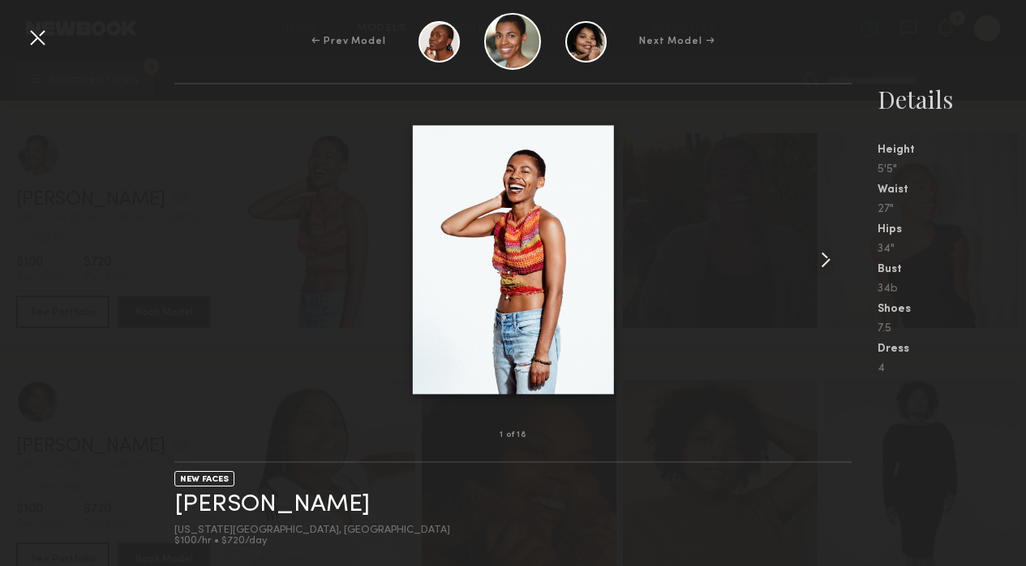
click at [825, 250] on common-icon at bounding box center [826, 260] width 26 height 26
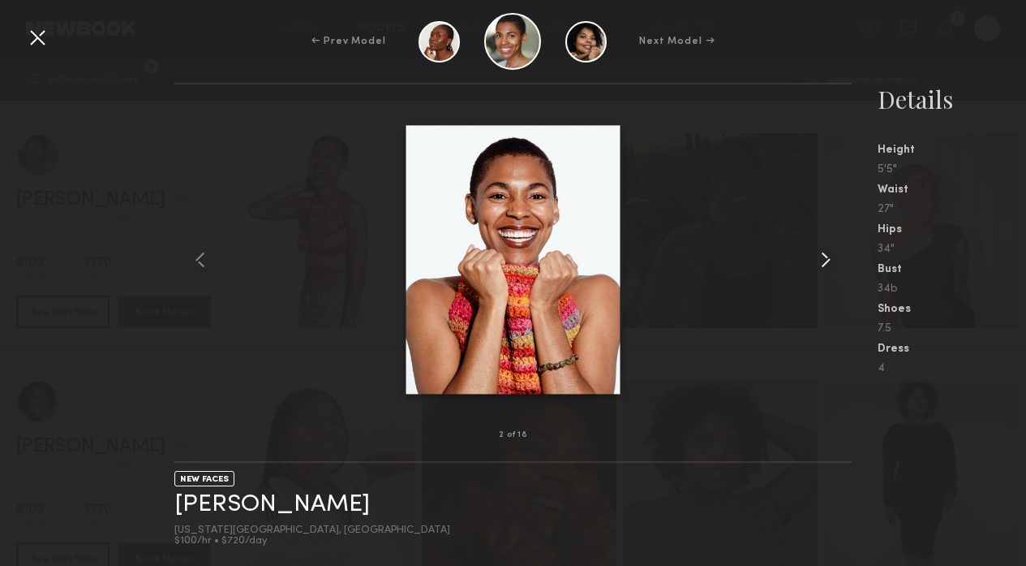
click at [826, 265] on common-icon at bounding box center [826, 260] width 26 height 26
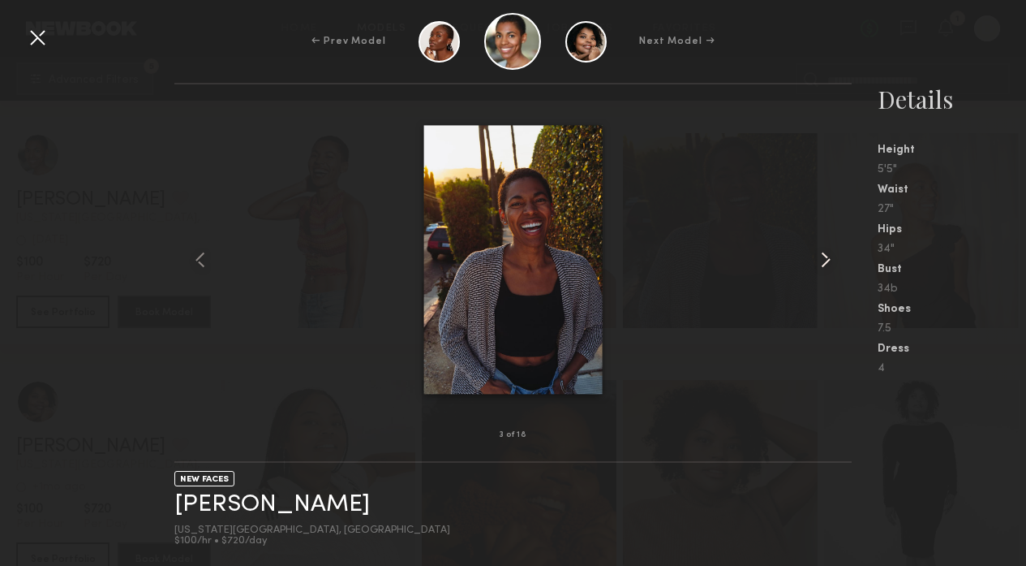
click at [826, 265] on common-icon at bounding box center [826, 260] width 26 height 26
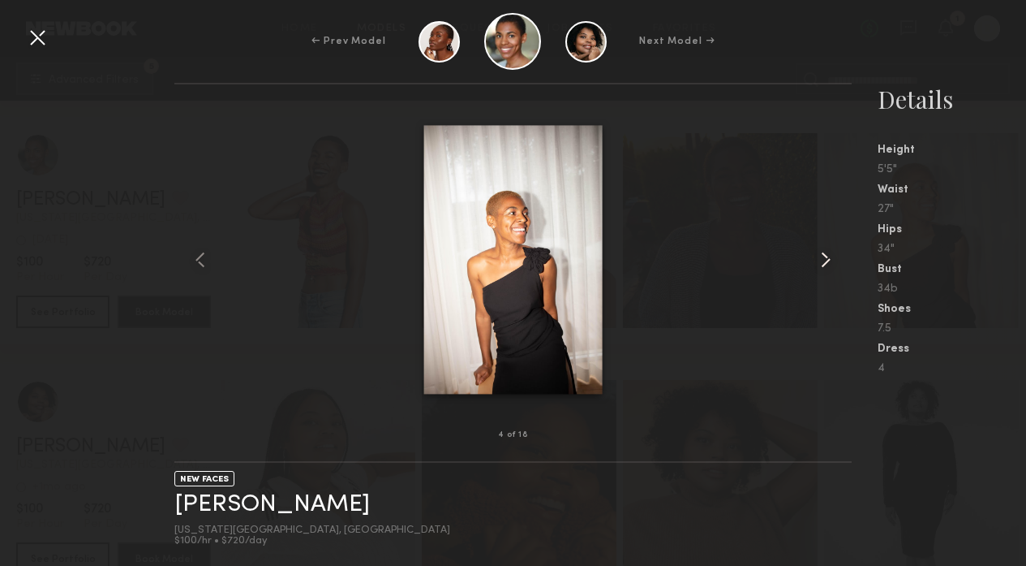
click at [826, 265] on common-icon at bounding box center [826, 260] width 26 height 26
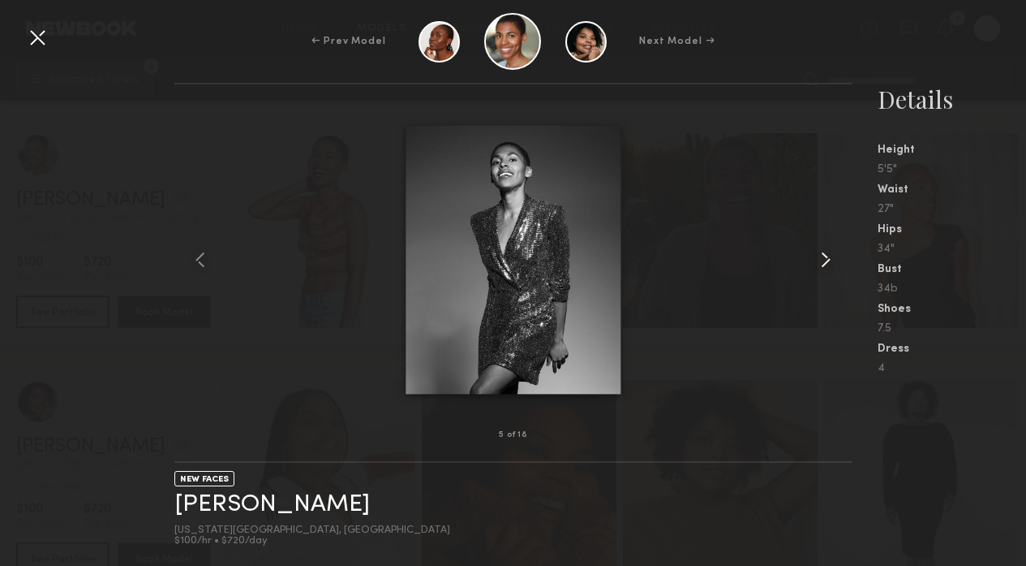
click at [826, 265] on common-icon at bounding box center [826, 260] width 26 height 26
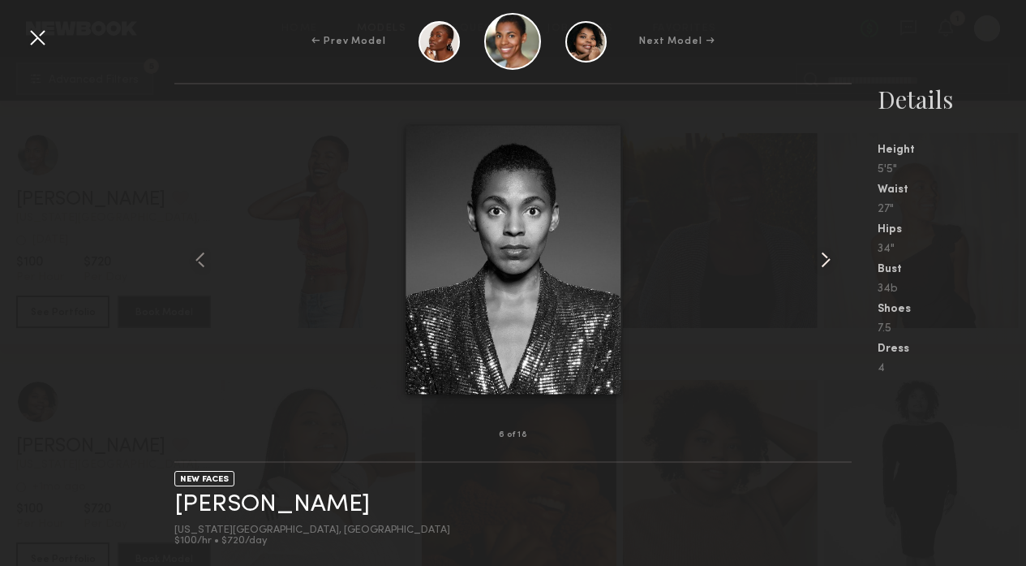
click at [826, 265] on common-icon at bounding box center [826, 260] width 26 height 26
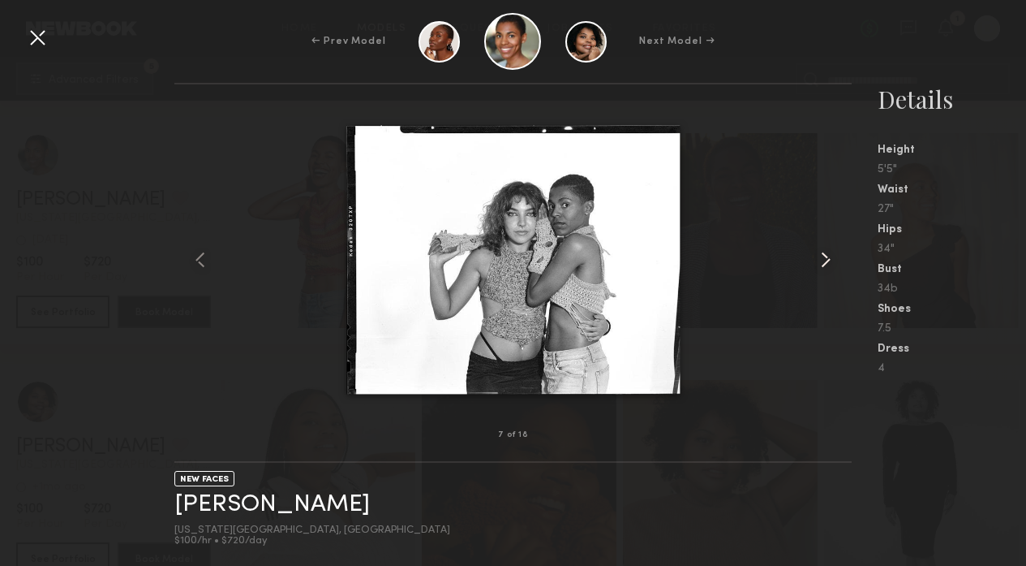
click at [826, 265] on common-icon at bounding box center [826, 260] width 26 height 26
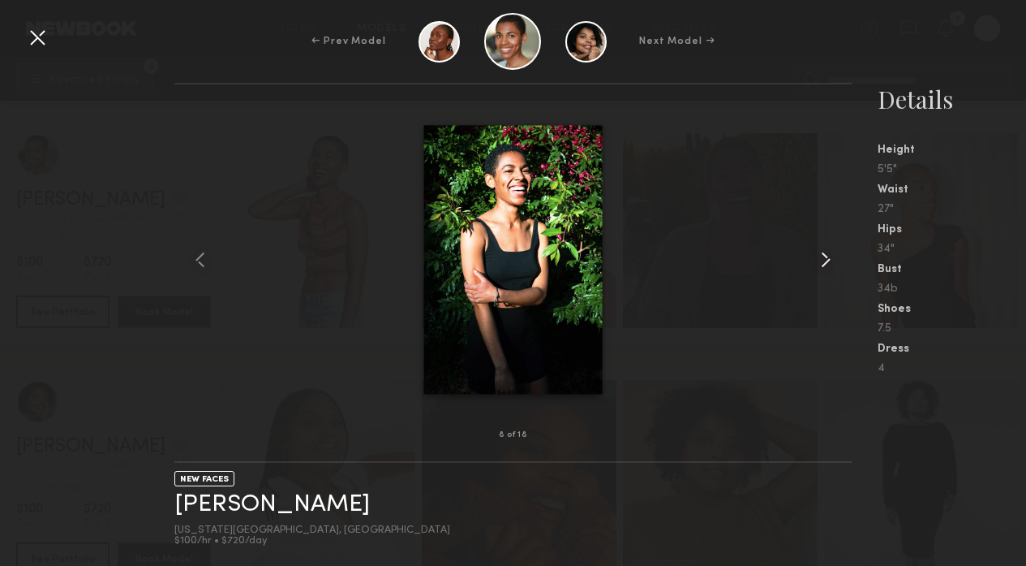
click at [826, 265] on common-icon at bounding box center [826, 260] width 26 height 26
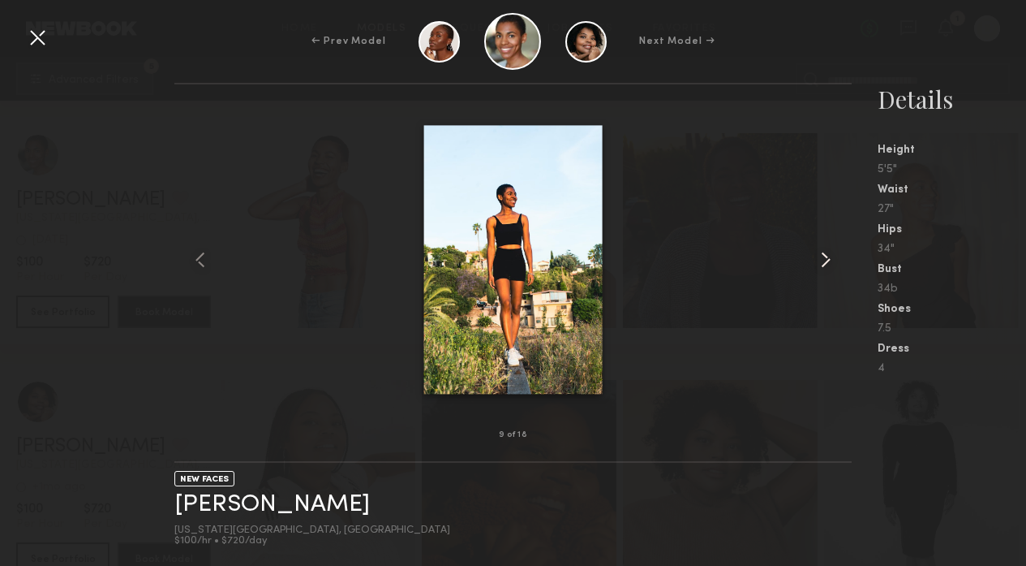
click at [826, 265] on common-icon at bounding box center [826, 260] width 26 height 26
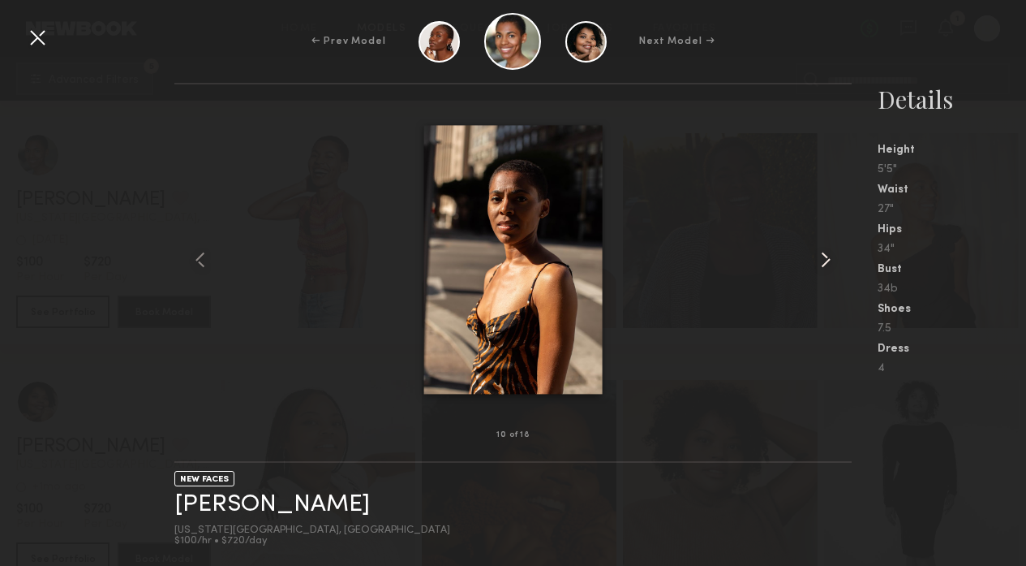
click at [826, 265] on common-icon at bounding box center [826, 260] width 26 height 26
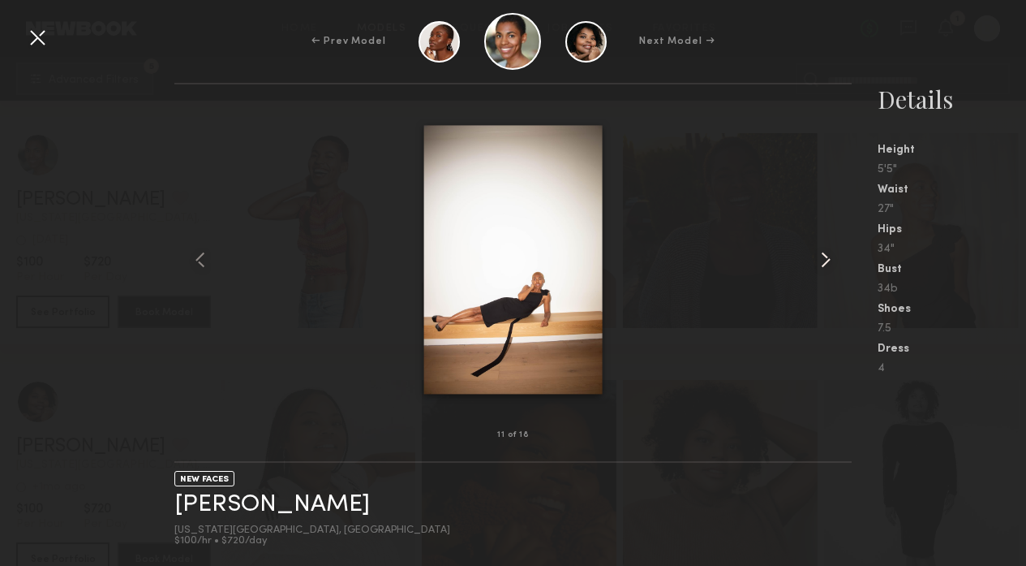
click at [826, 265] on common-icon at bounding box center [826, 260] width 26 height 26
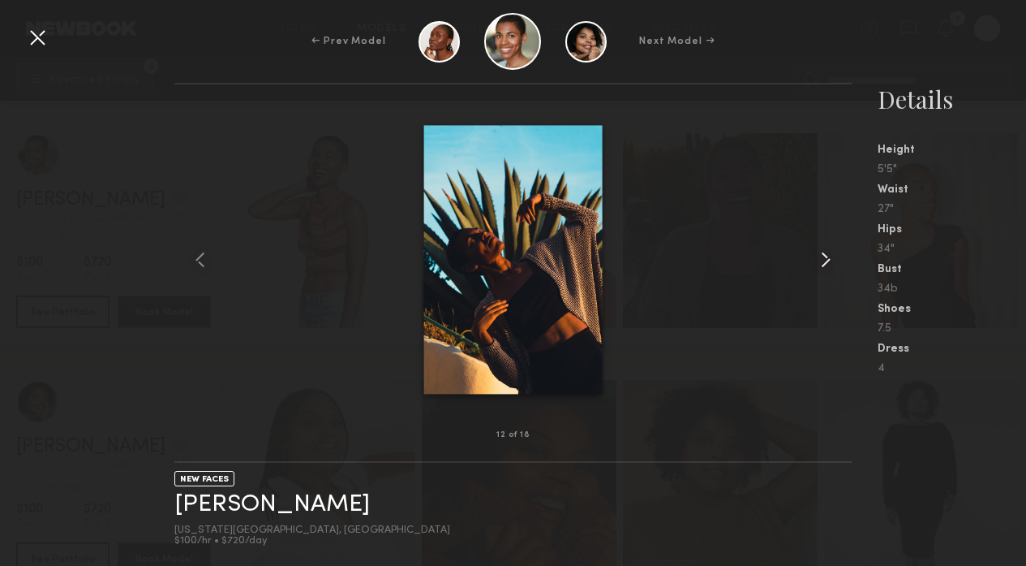
click at [826, 265] on common-icon at bounding box center [826, 260] width 26 height 26
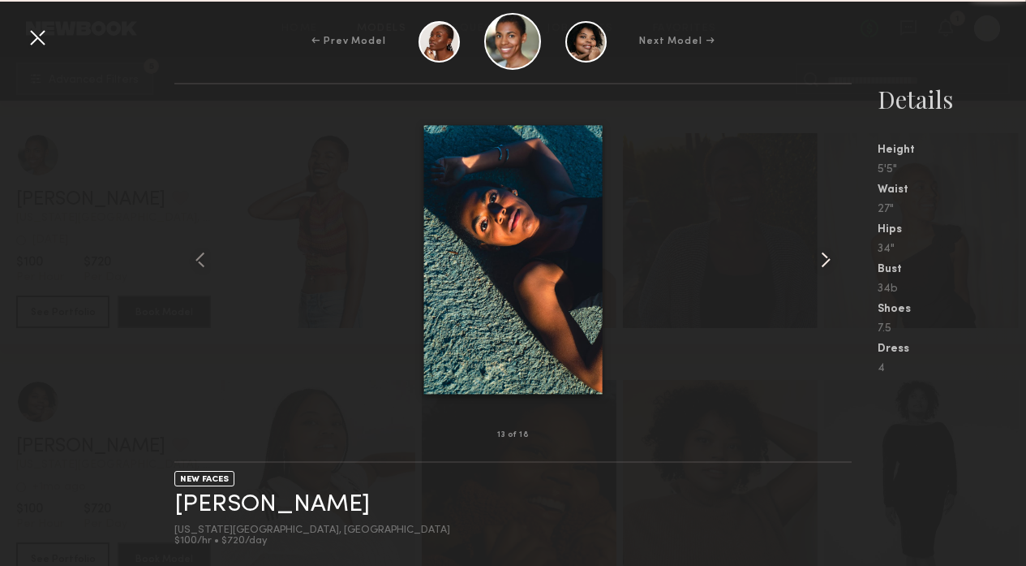
click at [826, 265] on common-icon at bounding box center [826, 260] width 26 height 26
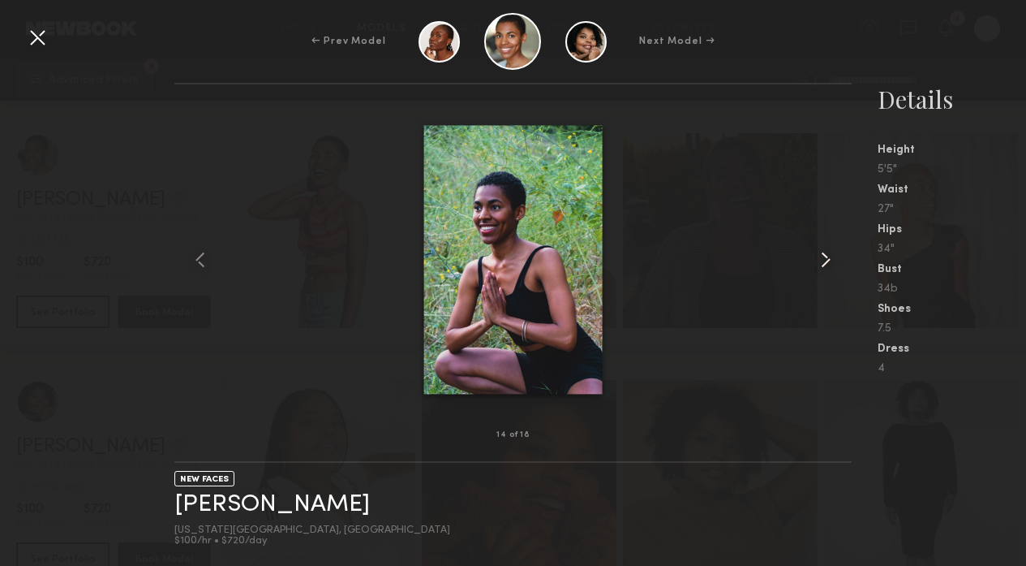
click at [826, 265] on common-icon at bounding box center [826, 260] width 26 height 26
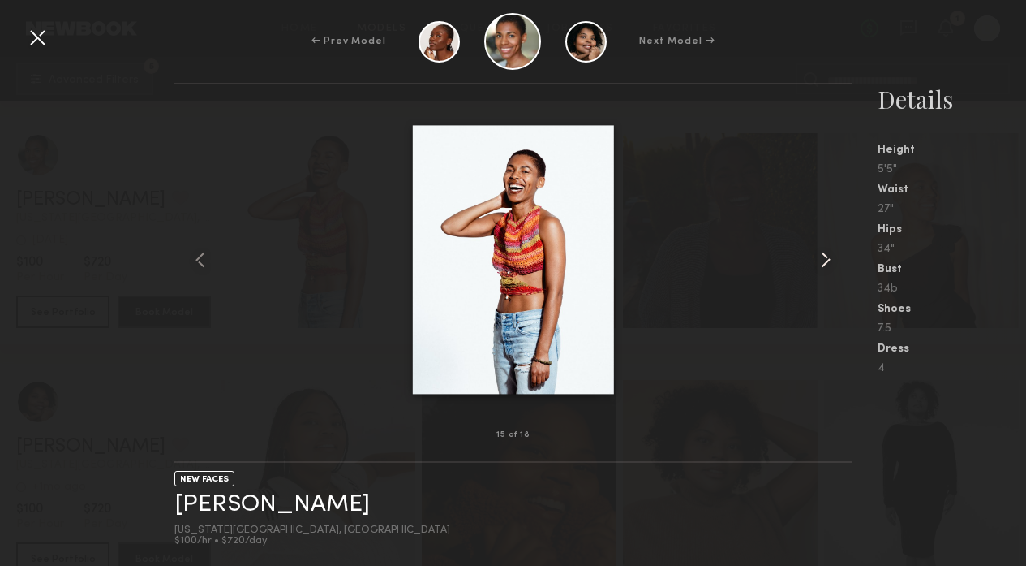
click at [826, 265] on common-icon at bounding box center [826, 260] width 26 height 26
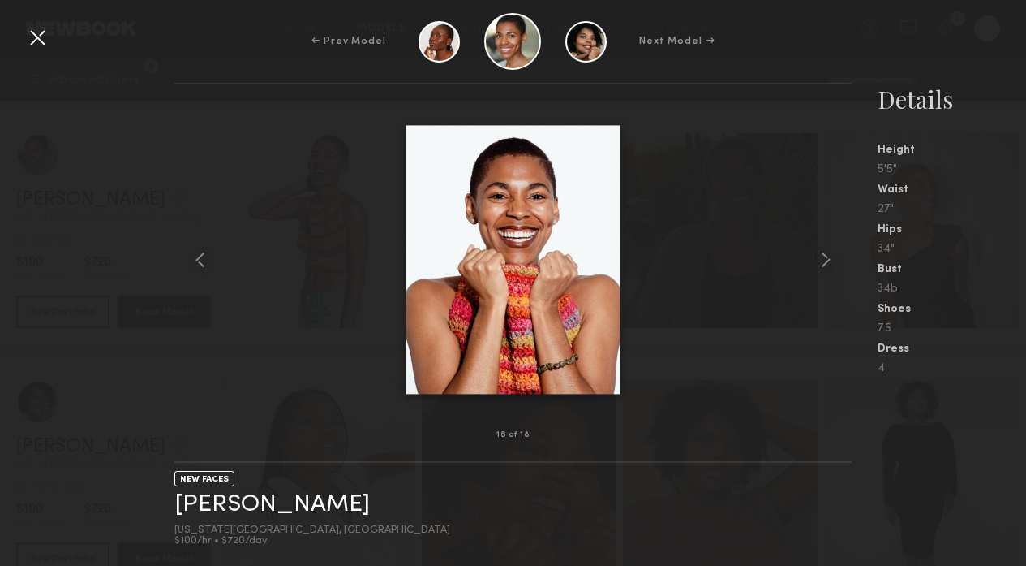
click at [40, 44] on div at bounding box center [37, 37] width 26 height 26
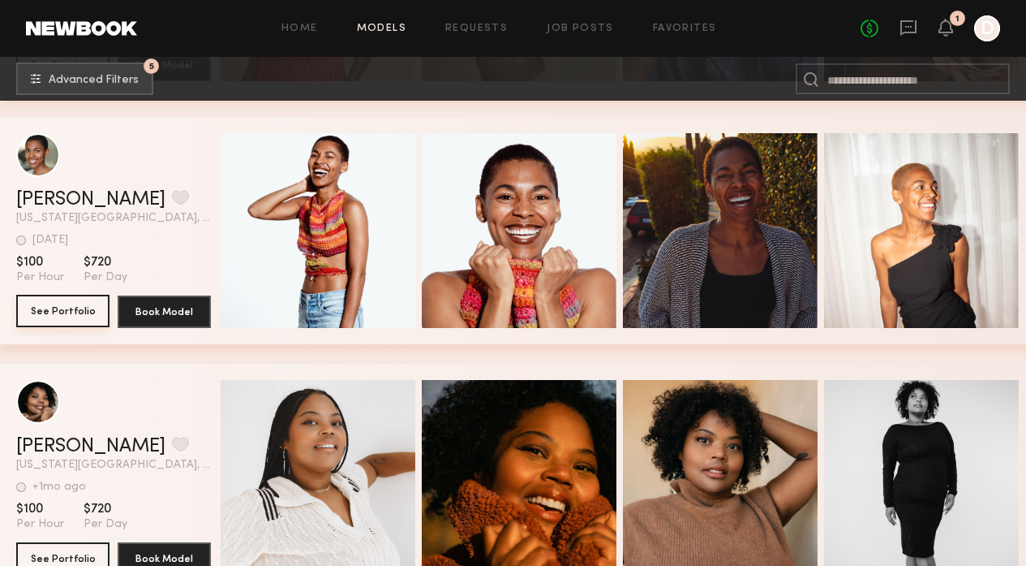
click at [67, 316] on button "See Portfolio" at bounding box center [62, 311] width 93 height 32
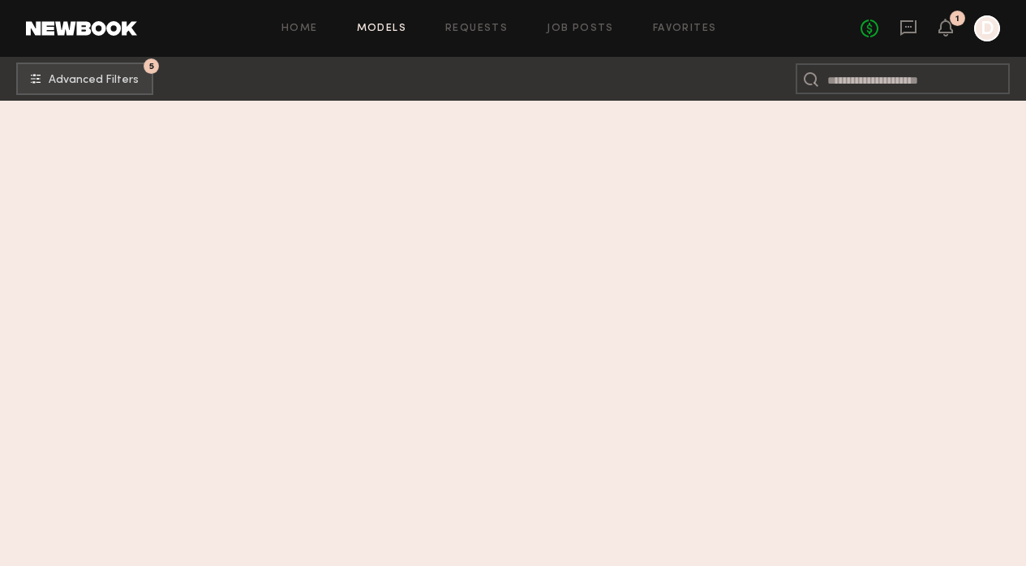
scroll to position [7168, 0]
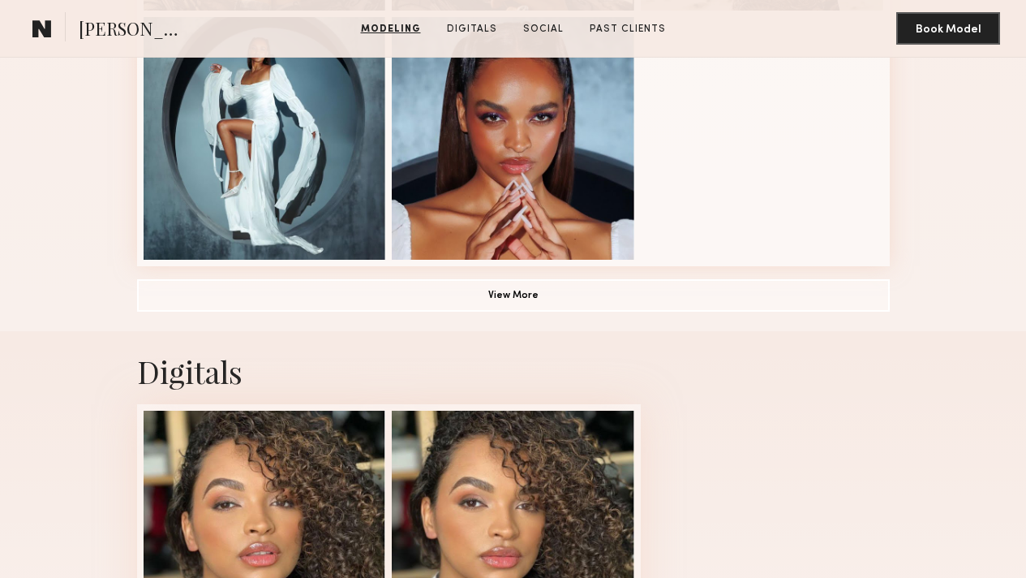
scroll to position [1363, 0]
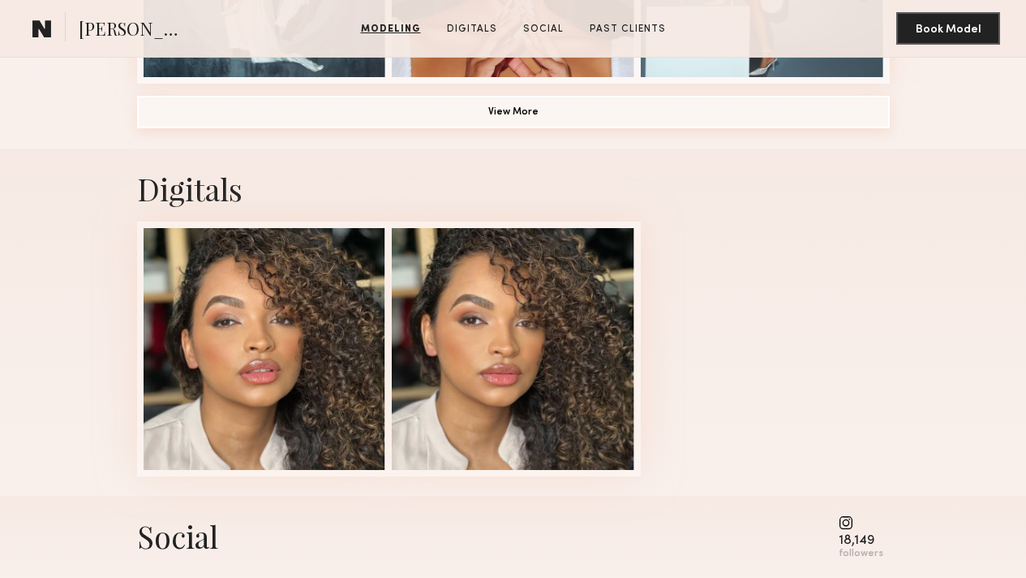
click at [552, 128] on button "View More" at bounding box center [513, 112] width 753 height 32
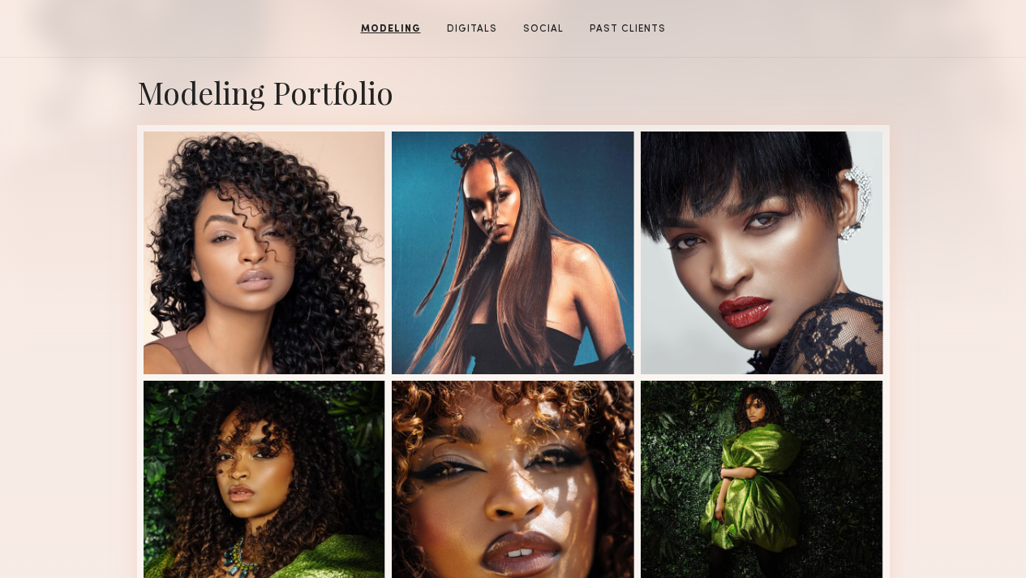
scroll to position [0, 0]
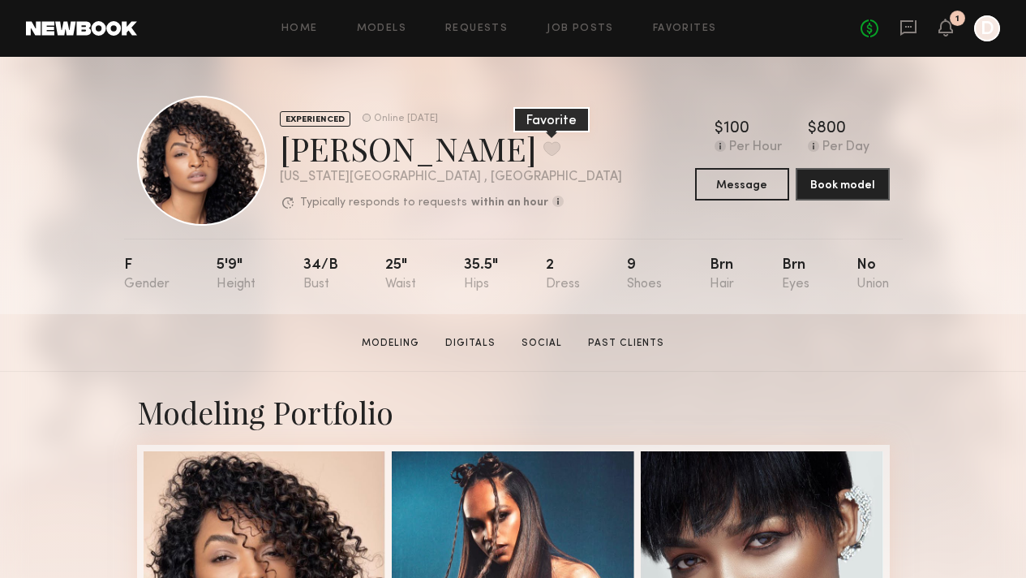
click at [544, 152] on button at bounding box center [552, 148] width 17 height 15
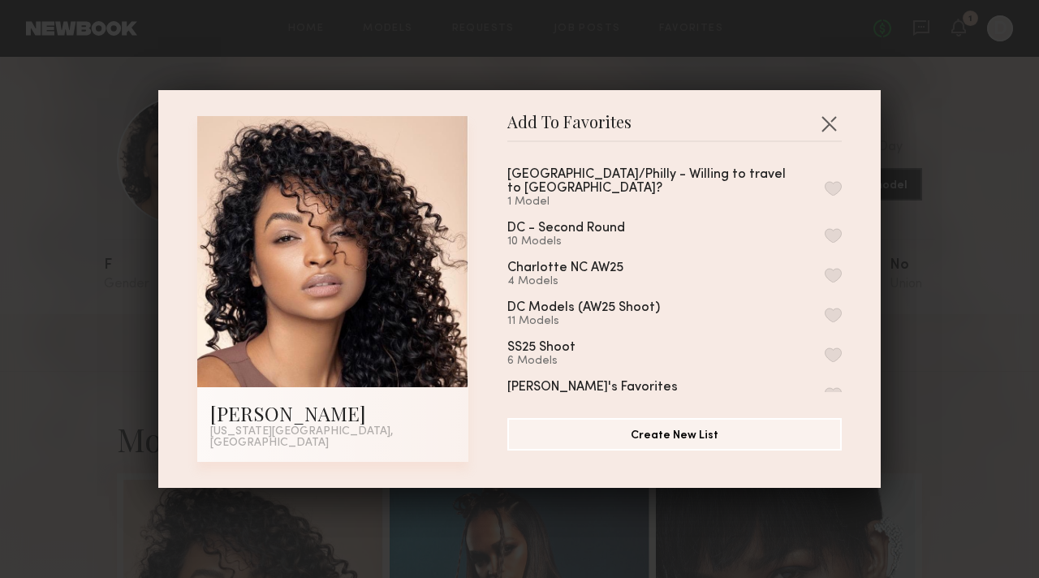
click at [824, 184] on button "button" at bounding box center [832, 188] width 17 height 15
click at [936, 429] on div "Add To Favorites Tirzah E. New York City, NY Add To Favorites NYC/Philly - Will…" at bounding box center [519, 289] width 1039 height 578
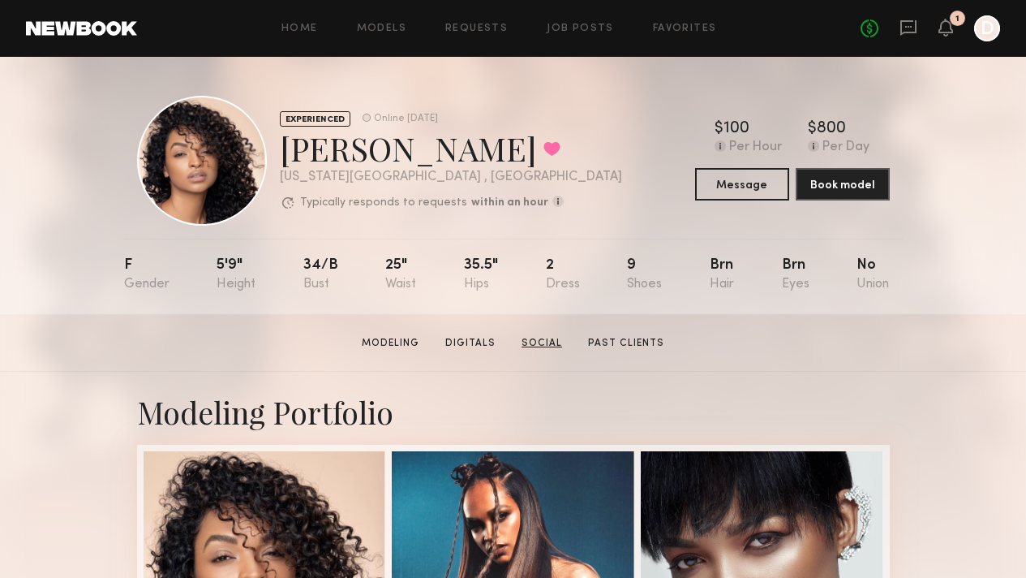
click at [552, 346] on link "Social" at bounding box center [542, 343] width 54 height 15
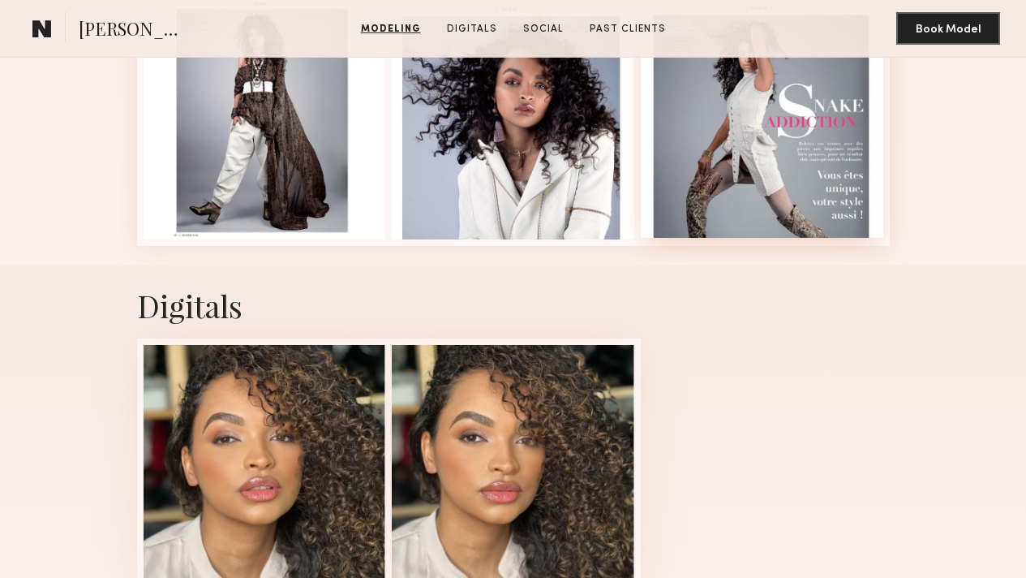
scroll to position [2197, 0]
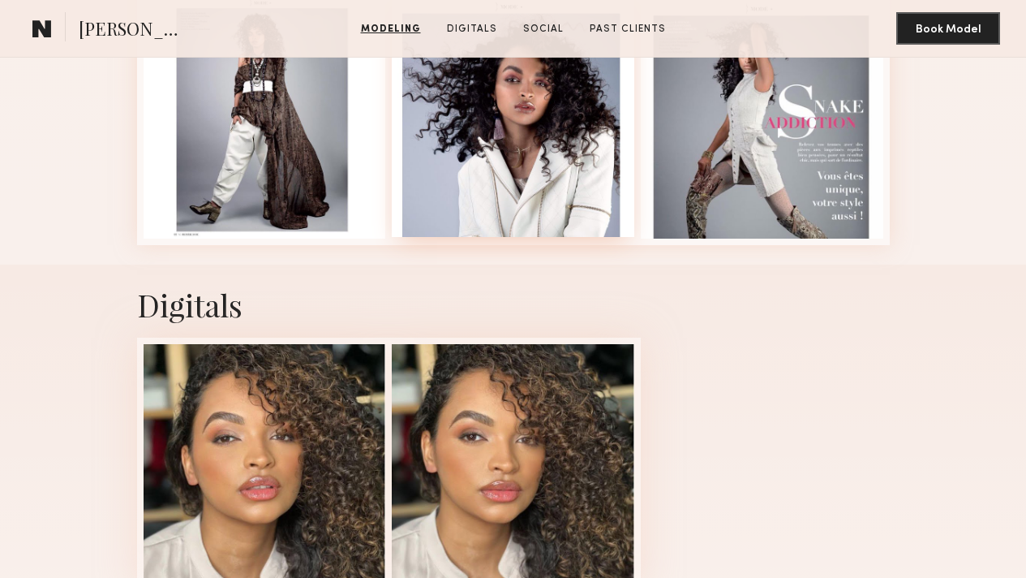
drag, startPoint x: 544, startPoint y: 321, endPoint x: 640, endPoint y: 329, distance: 96.0
click at [544, 238] on div at bounding box center [513, 116] width 243 height 243
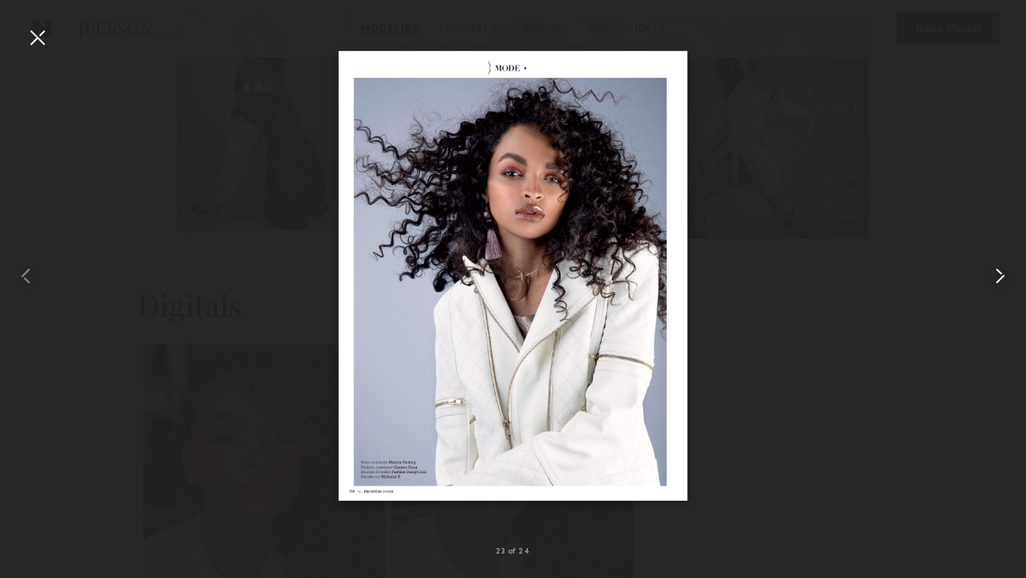
click at [1000, 274] on common-icon at bounding box center [1001, 276] width 26 height 26
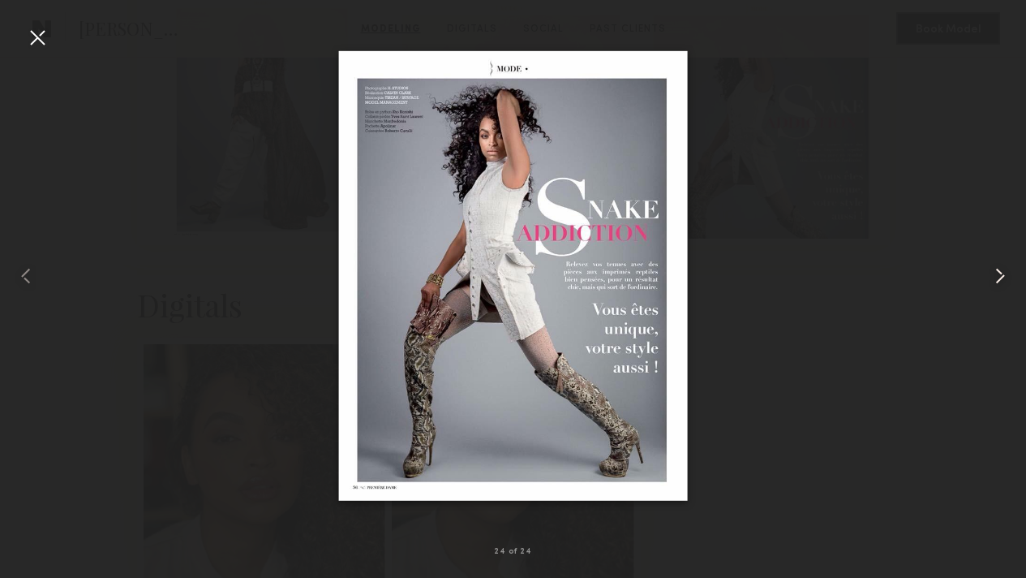
click at [1000, 274] on common-icon at bounding box center [1001, 276] width 26 height 26
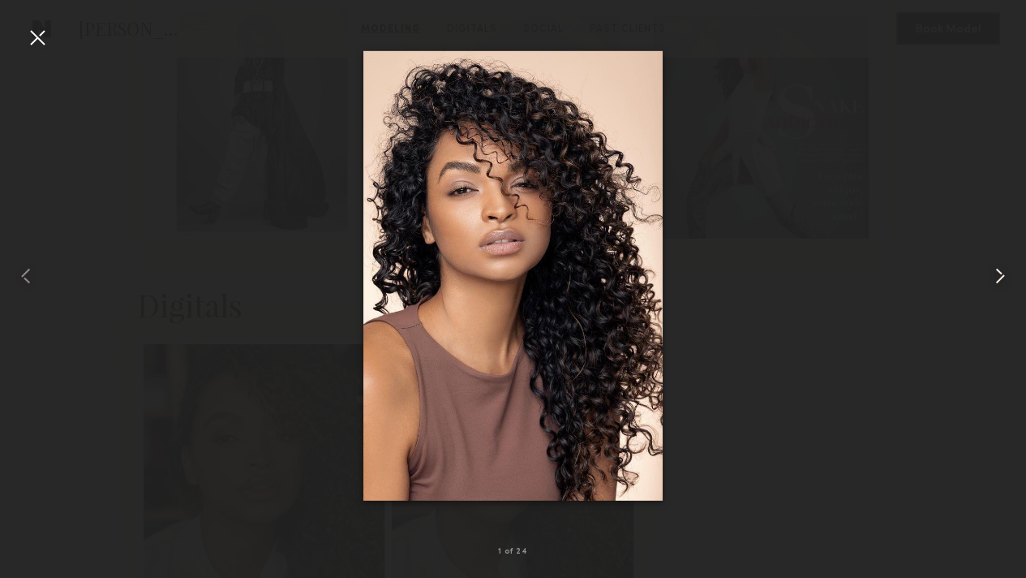
click at [1000, 274] on common-icon at bounding box center [1001, 276] width 26 height 26
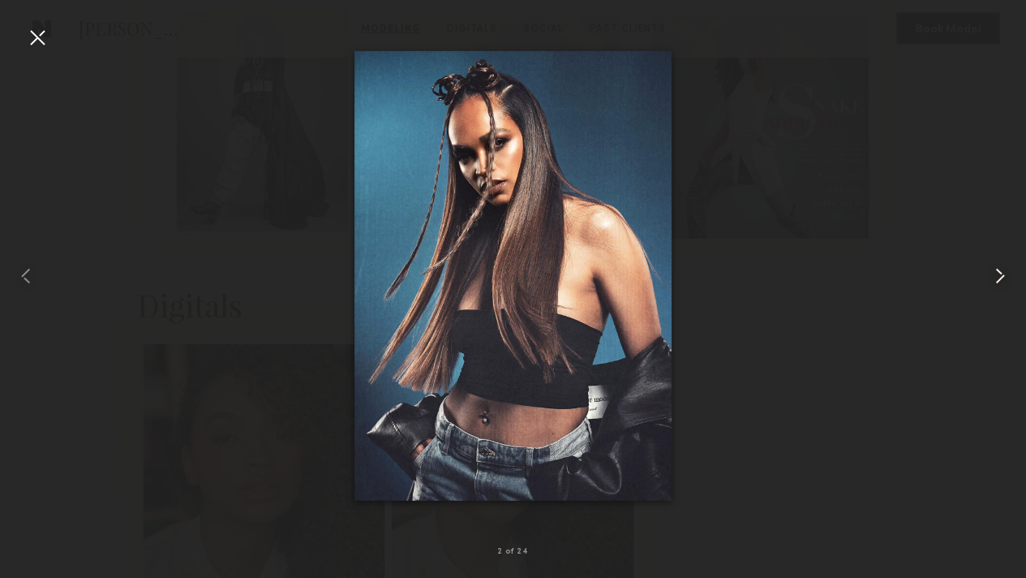
click at [1000, 274] on common-icon at bounding box center [1001, 276] width 26 height 26
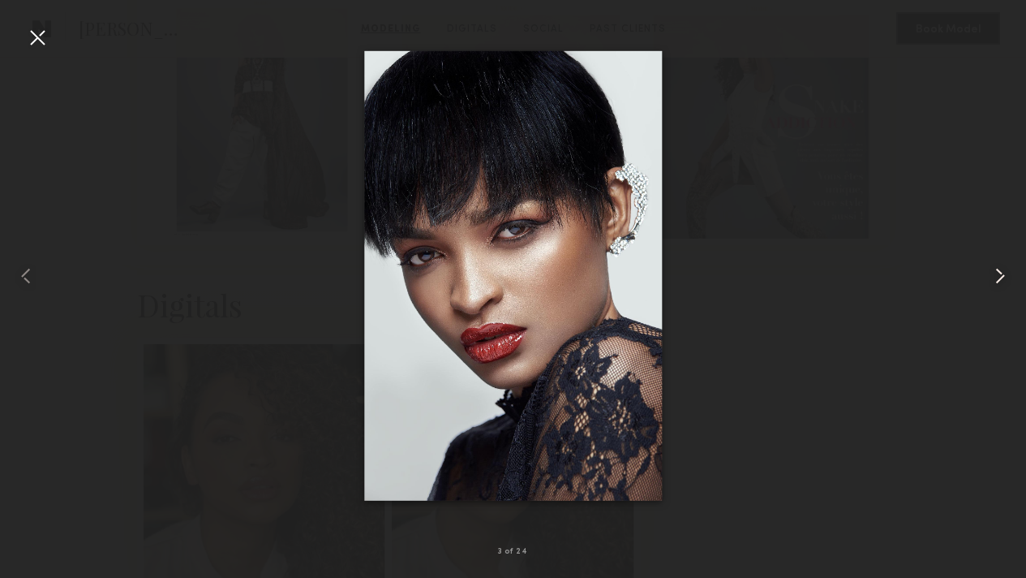
click at [1000, 274] on common-icon at bounding box center [1001, 276] width 26 height 26
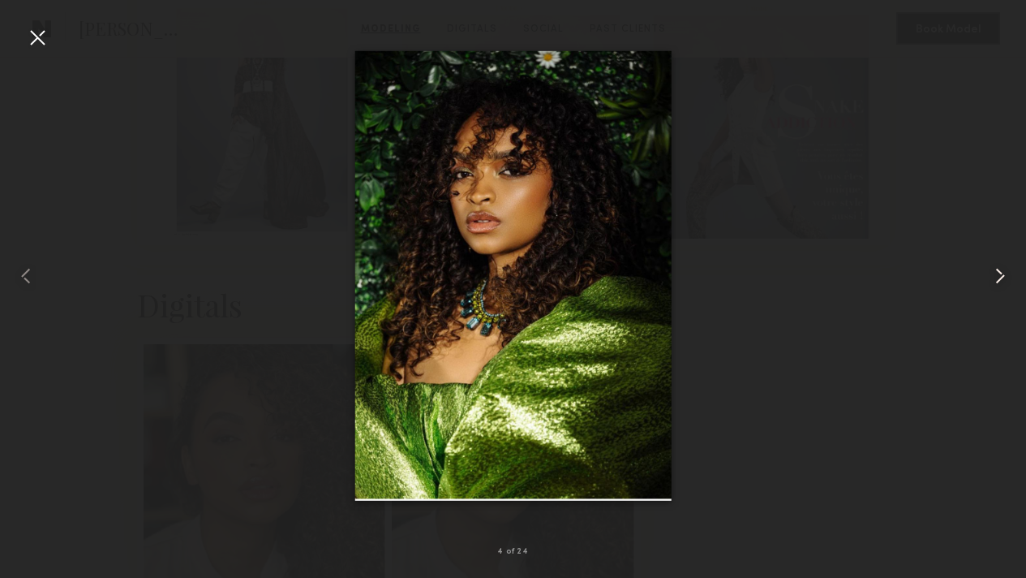
click at [1000, 274] on common-icon at bounding box center [1001, 276] width 26 height 26
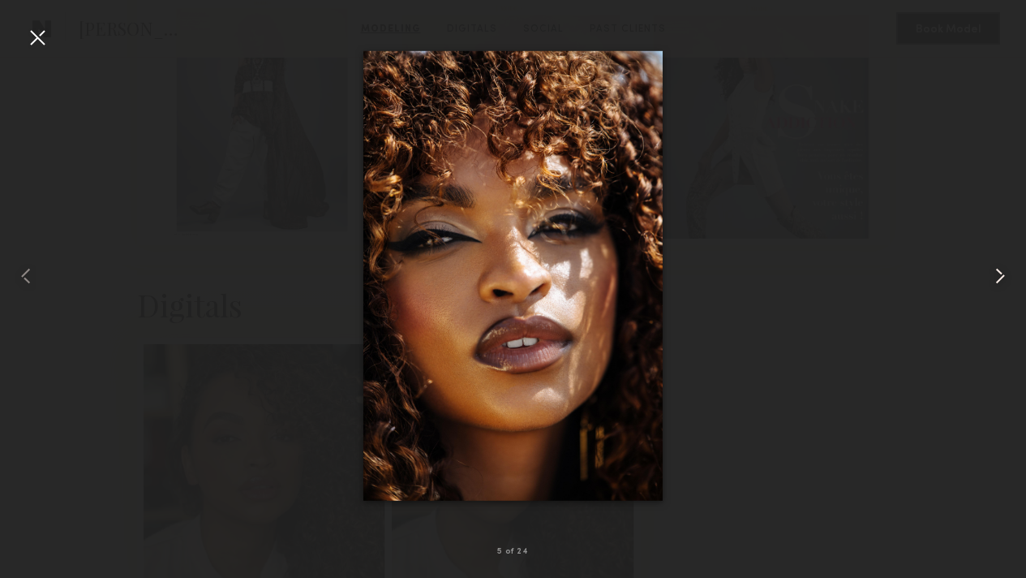
click at [1000, 274] on common-icon at bounding box center [1001, 276] width 26 height 26
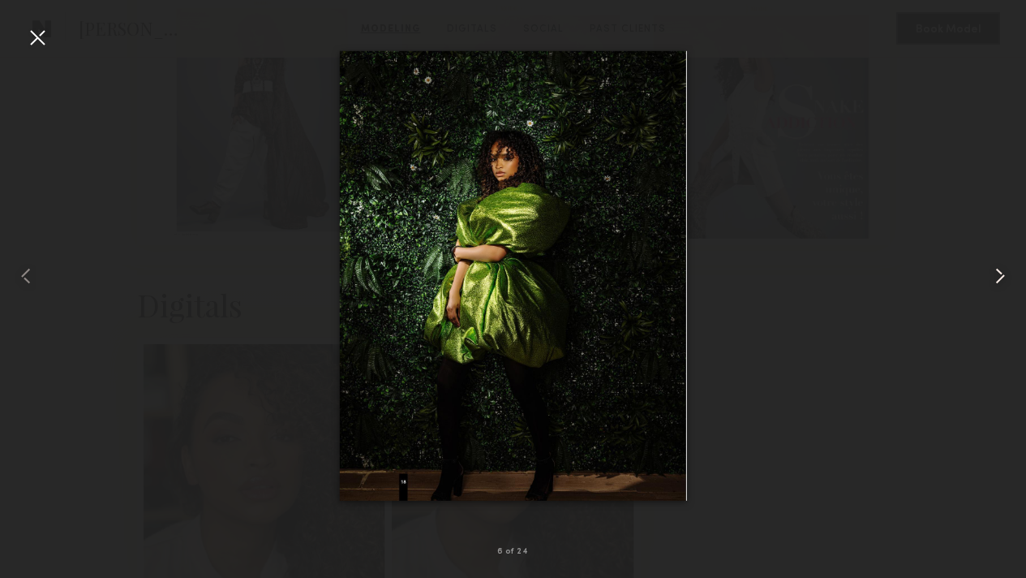
click at [1000, 274] on common-icon at bounding box center [1001, 276] width 26 height 26
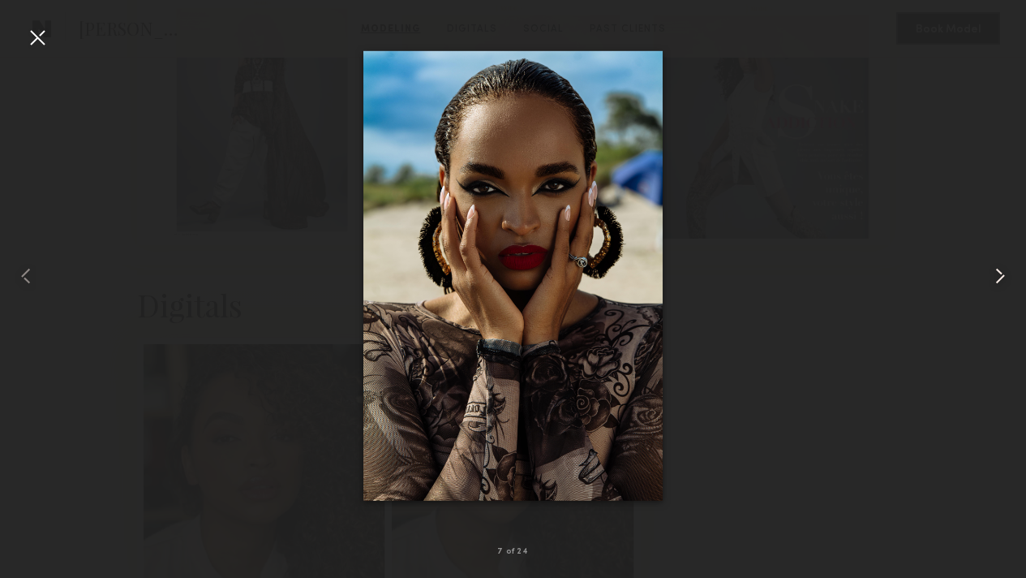
click at [1000, 274] on common-icon at bounding box center [1001, 276] width 26 height 26
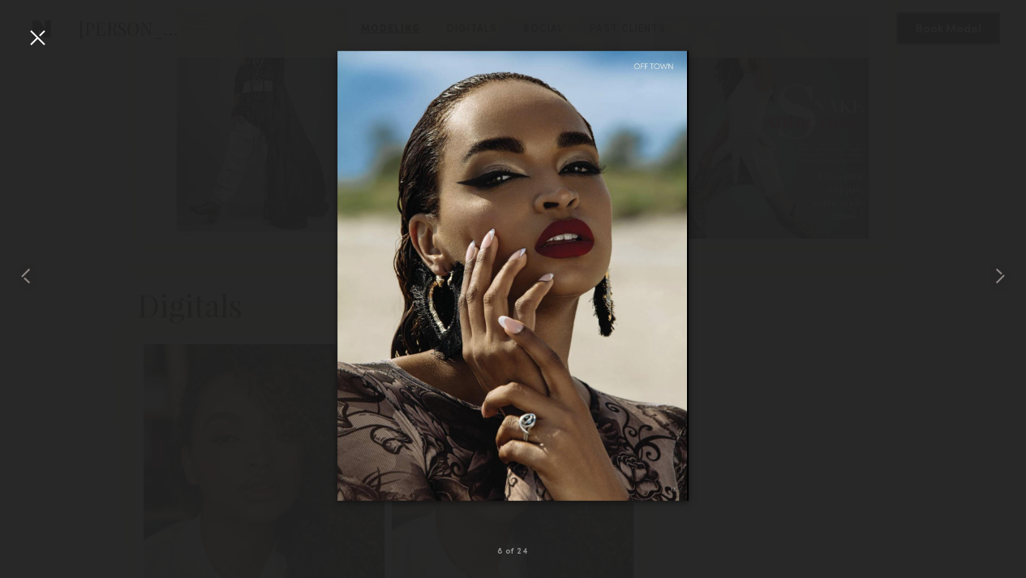
click at [966, 265] on div at bounding box center [513, 276] width 1026 height 500
click at [37, 35] on div at bounding box center [37, 37] width 26 height 26
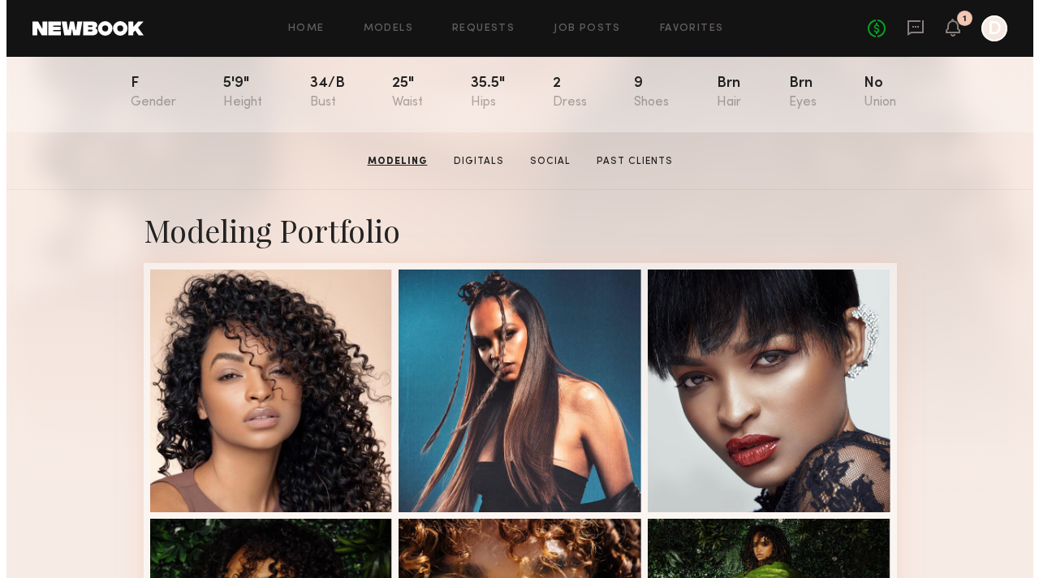
scroll to position [0, 0]
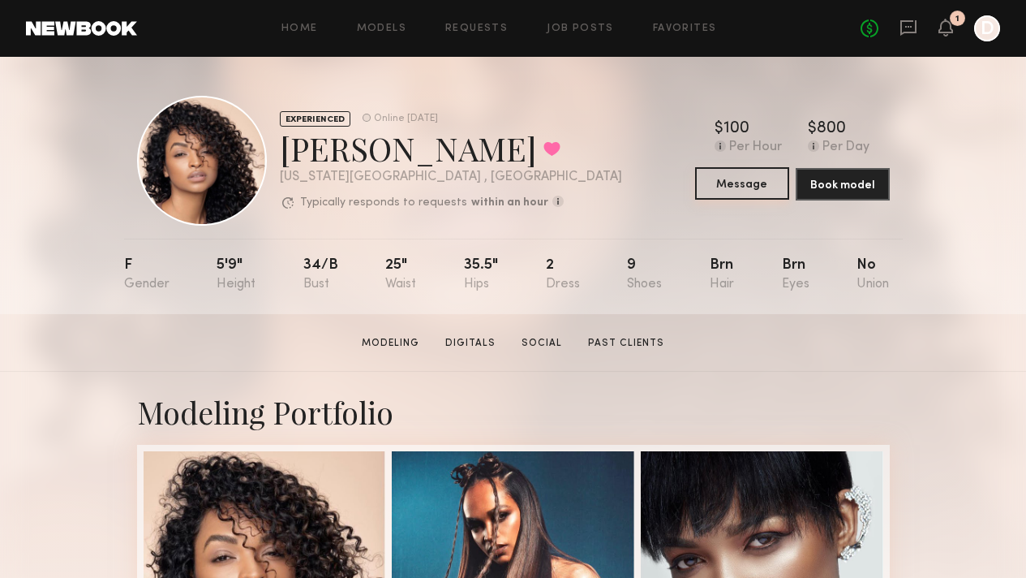
click at [765, 191] on button "Message" at bounding box center [742, 183] width 94 height 32
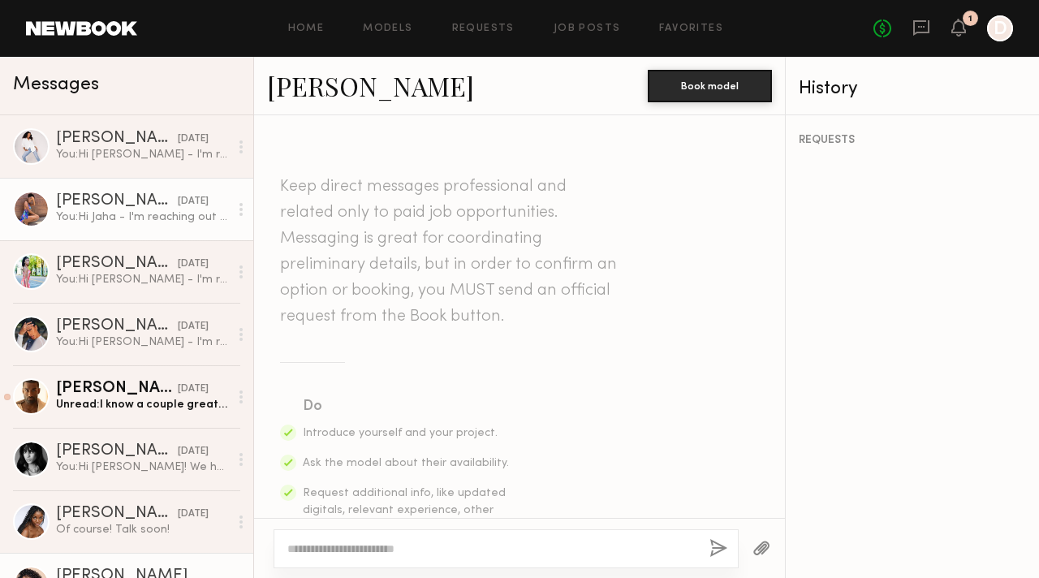
click at [126, 209] on div "You: Hi Jaha - I'm reaching out about a photoshoot for a new footwear collectio…" at bounding box center [142, 216] width 173 height 15
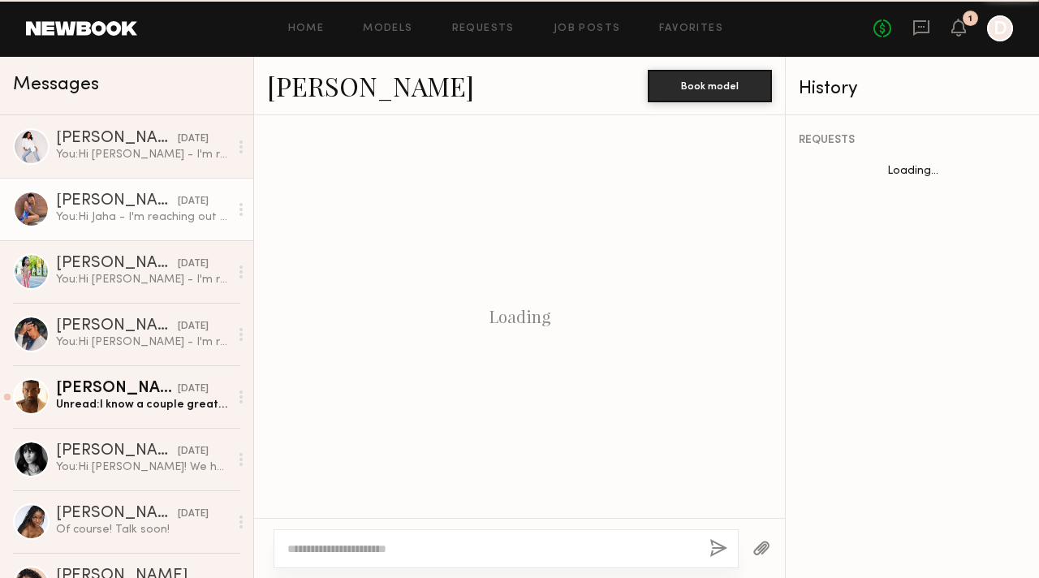
scroll to position [560, 0]
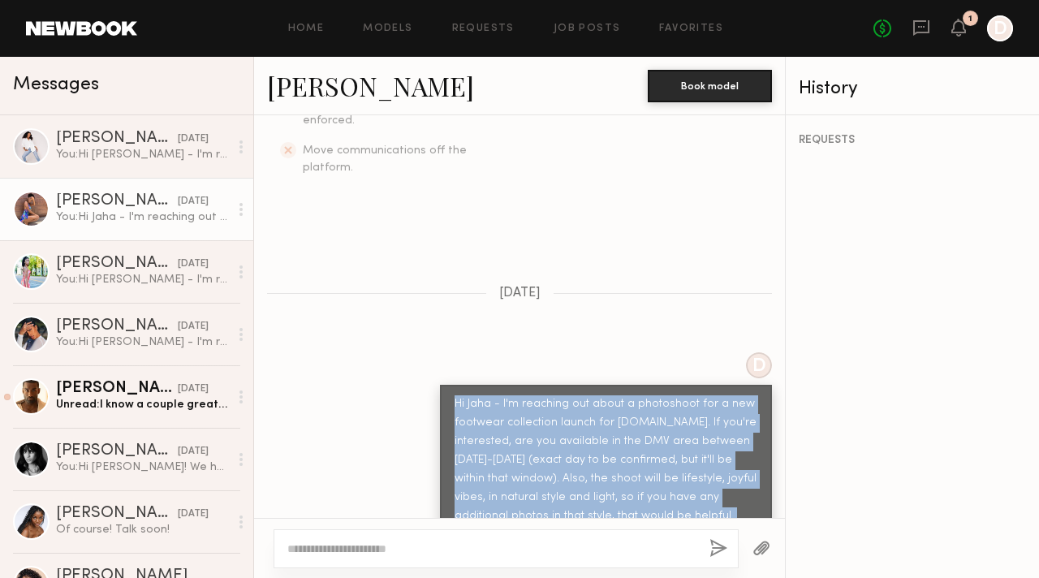
drag, startPoint x: 445, startPoint y: 373, endPoint x: 728, endPoint y: 479, distance: 302.2
click at [727, 479] on div "Hi Jaha - I'm reaching out about a photoshoot for a new footwear collection lau…" at bounding box center [605, 469] width 303 height 149
copy div "Hi Jaha - I'm reaching out about a photoshoot for a new footwear collection lau…"
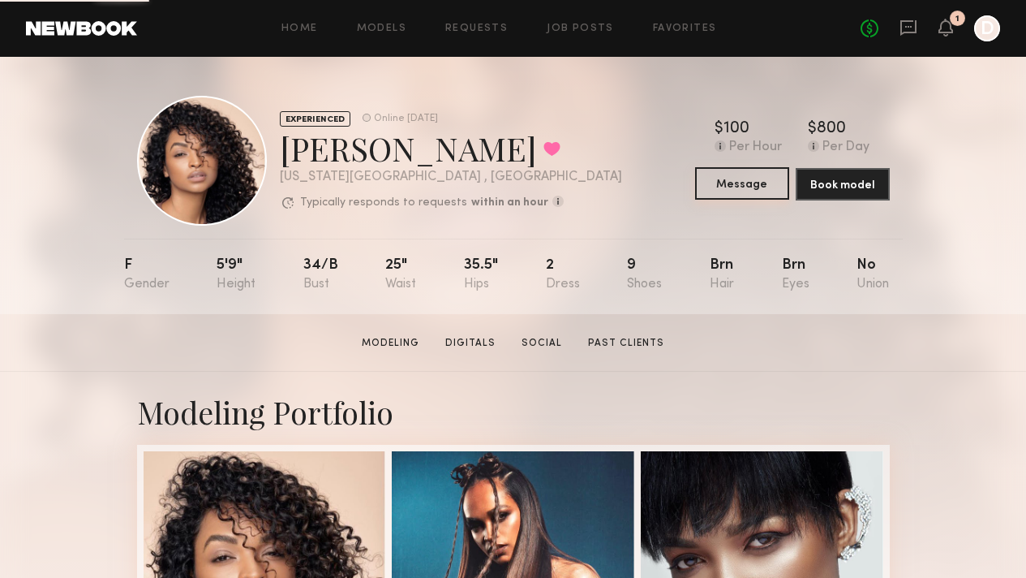
click at [777, 196] on button "Message" at bounding box center [742, 183] width 94 height 32
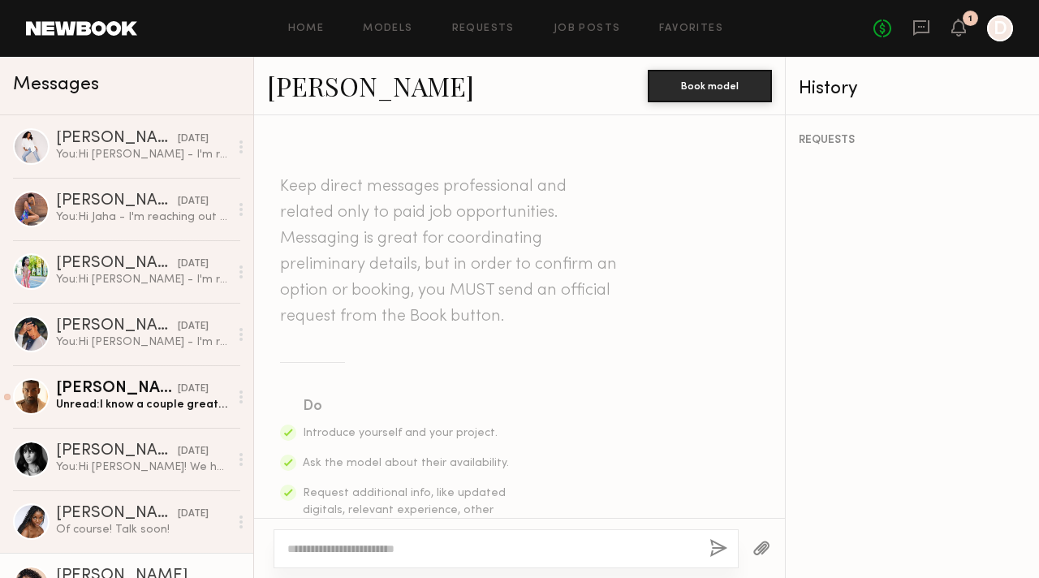
click at [305, 545] on textarea at bounding box center [491, 548] width 409 height 16
paste textarea "**********"
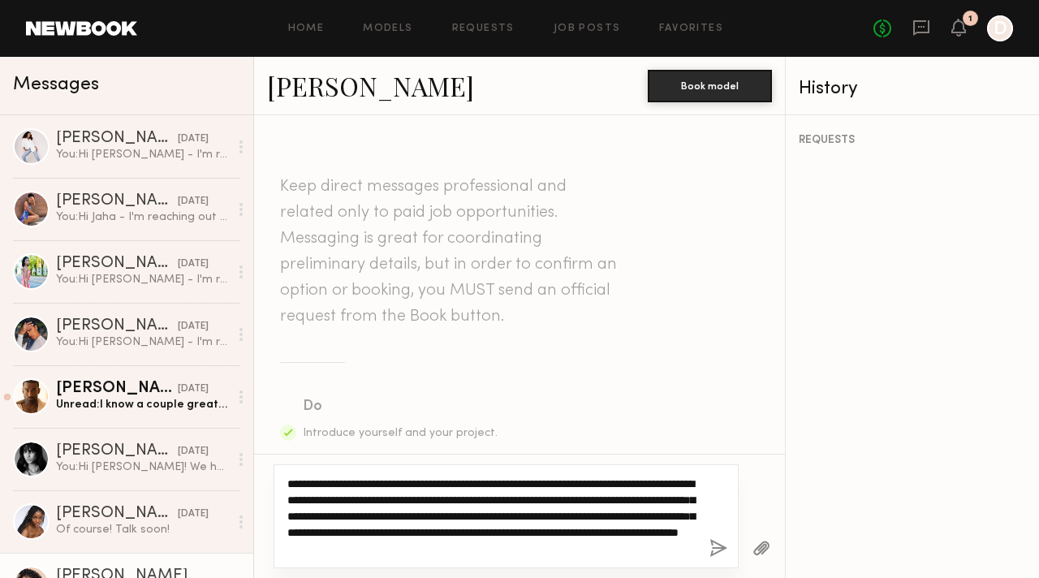
click at [313, 485] on textarea "**********" at bounding box center [491, 515] width 409 height 81
click at [478, 489] on textarea "**********" at bounding box center [491, 515] width 409 height 81
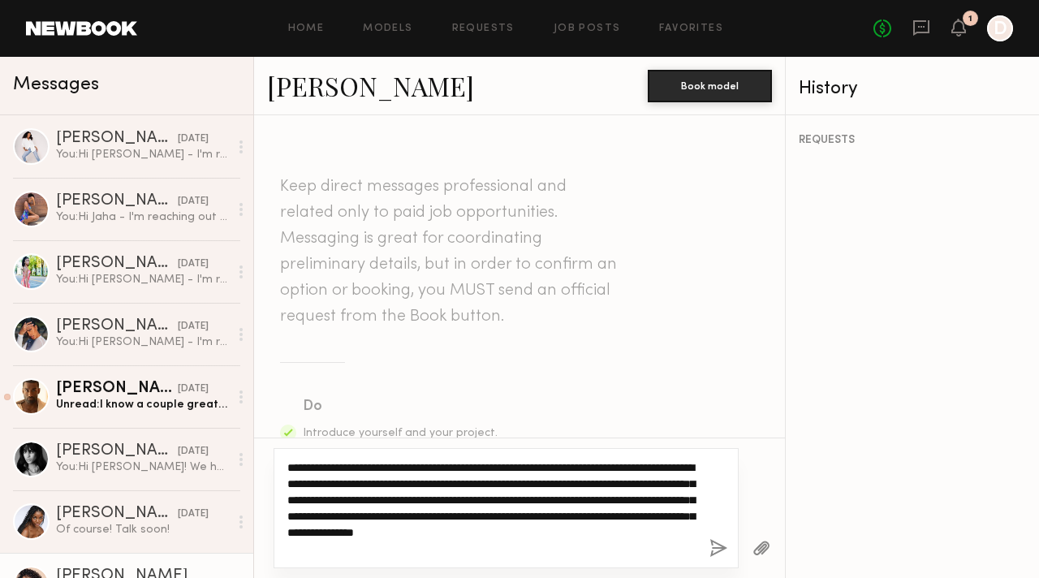
drag, startPoint x: 339, startPoint y: 482, endPoint x: 431, endPoint y: 484, distance: 91.7
click at [428, 484] on textarea "**********" at bounding box center [491, 507] width 409 height 97
click at [441, 484] on textarea "**********" at bounding box center [491, 507] width 409 height 97
click at [433, 484] on textarea "**********" at bounding box center [491, 507] width 409 height 97
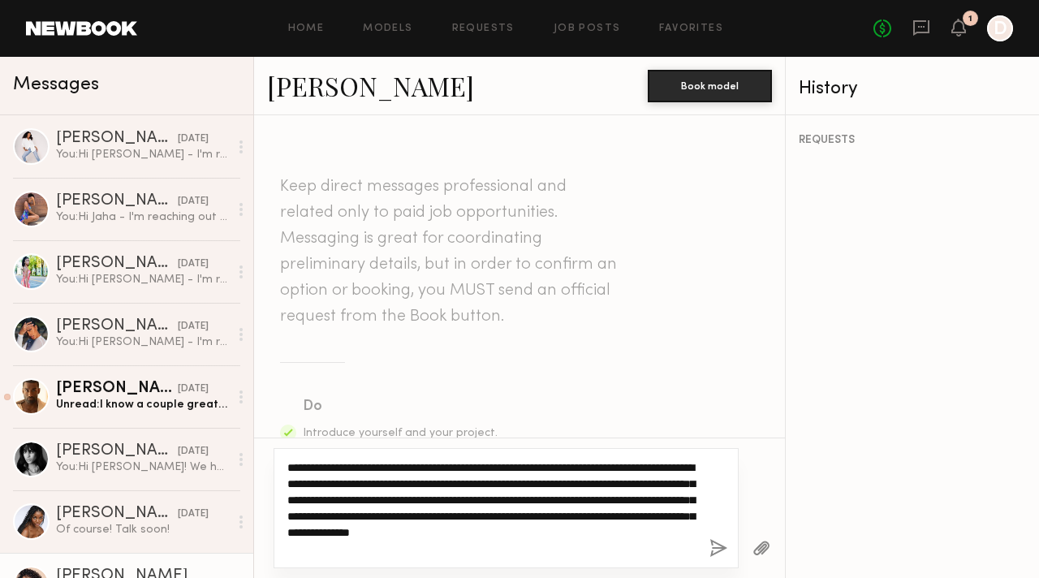
click at [385, 499] on textarea "**********" at bounding box center [491, 507] width 409 height 97
drag, startPoint x: 409, startPoint y: 514, endPoint x: 545, endPoint y: 514, distance: 136.3
click at [545, 514] on textarea "**********" at bounding box center [491, 507] width 409 height 97
click at [582, 514] on textarea "**********" at bounding box center [491, 507] width 409 height 97
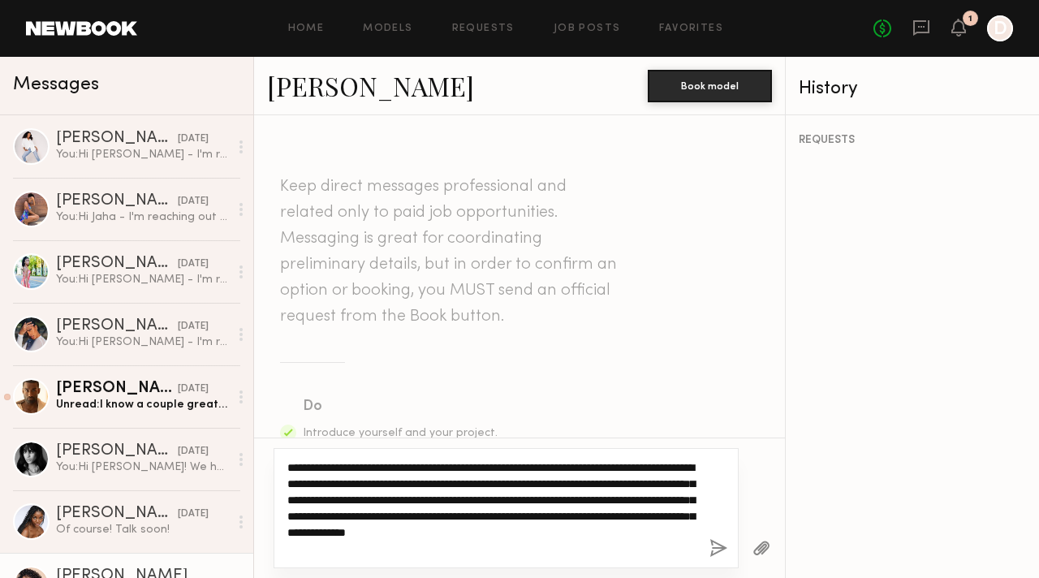
drag, startPoint x: 345, startPoint y: 532, endPoint x: 532, endPoint y: 532, distance: 187.4
click at [500, 531] on textarea "**********" at bounding box center [491, 507] width 409 height 97
click at [532, 532] on textarea "**********" at bounding box center [491, 507] width 409 height 97
drag, startPoint x: 412, startPoint y: 516, endPoint x: 328, endPoint y: 548, distance: 90.1
click at [328, 548] on textarea "**********" at bounding box center [491, 507] width 409 height 97
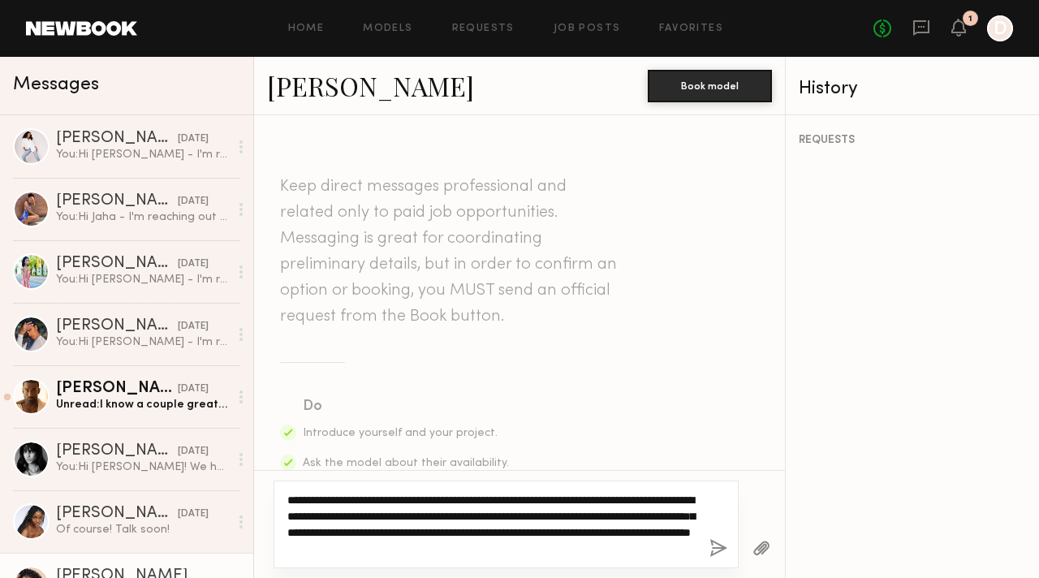
drag, startPoint x: 355, startPoint y: 502, endPoint x: 503, endPoint y: 514, distance: 148.2
click at [510, 501] on textarea "**********" at bounding box center [491, 524] width 409 height 65
click at [495, 534] on textarea "**********" at bounding box center [491, 524] width 409 height 65
drag, startPoint x: 303, startPoint y: 513, endPoint x: 490, endPoint y: 514, distance: 187.4
click at [464, 514] on textarea "**********" at bounding box center [491, 524] width 409 height 65
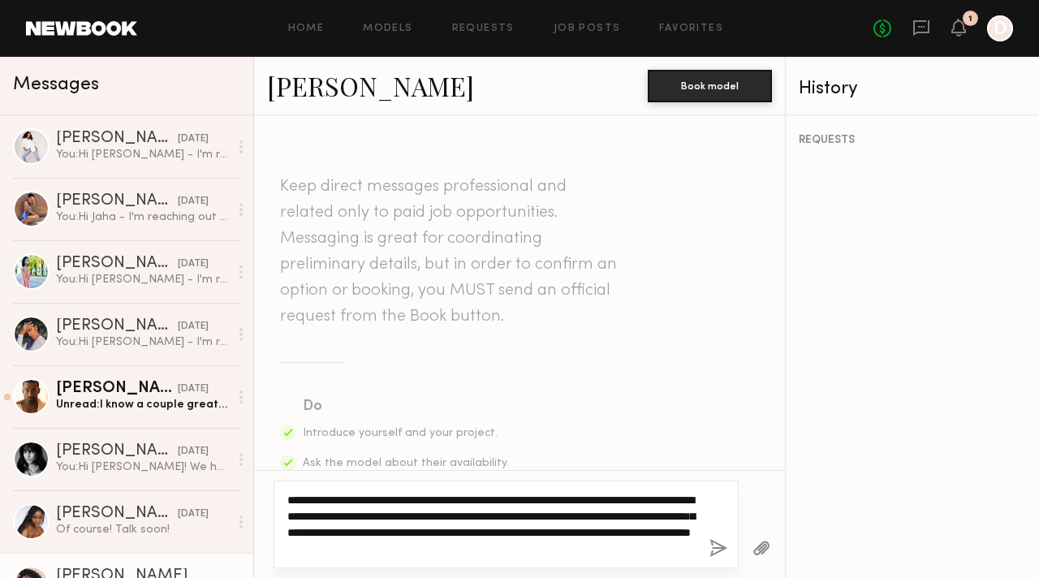
click at [490, 514] on textarea "**********" at bounding box center [491, 524] width 409 height 65
drag, startPoint x: 506, startPoint y: 516, endPoint x: 623, endPoint y: 514, distance: 117.7
click at [623, 514] on textarea "**********" at bounding box center [491, 524] width 409 height 65
click at [604, 530] on textarea "**********" at bounding box center [491, 524] width 409 height 65
drag, startPoint x: 333, startPoint y: 529, endPoint x: 398, endPoint y: 530, distance: 65.7
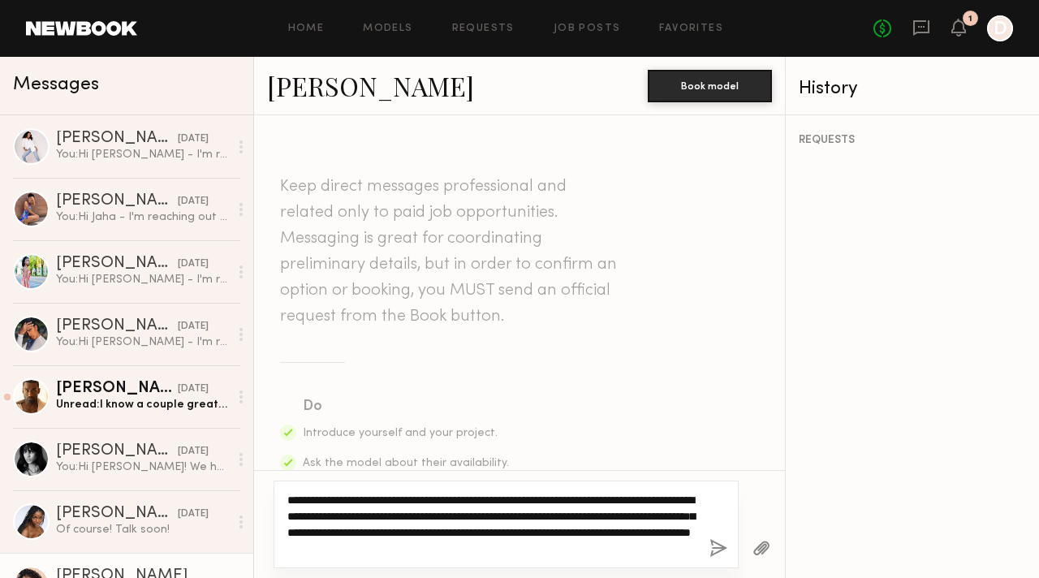
click at [398, 530] on textarea "**********" at bounding box center [491, 524] width 409 height 65
click at [418, 531] on textarea "**********" at bounding box center [491, 524] width 409 height 65
click at [364, 529] on textarea "**********" at bounding box center [491, 524] width 409 height 65
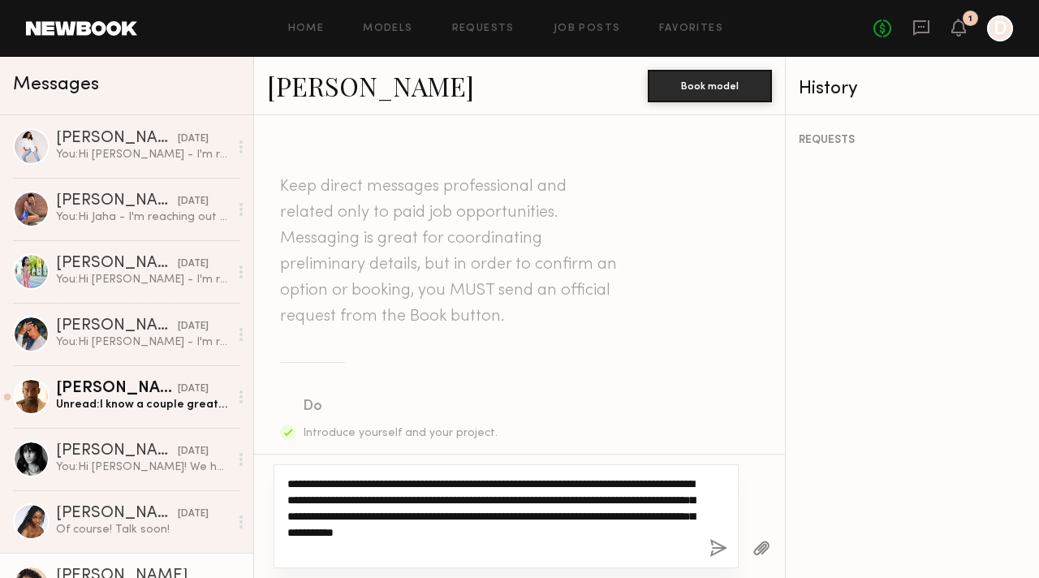
drag, startPoint x: 495, startPoint y: 513, endPoint x: 602, endPoint y: 519, distance: 107.3
click at [597, 515] on textarea "**********" at bounding box center [491, 515] width 409 height 81
click at [605, 523] on textarea "**********" at bounding box center [491, 515] width 409 height 81
click at [603, 527] on textarea "**********" at bounding box center [491, 515] width 409 height 81
drag, startPoint x: 484, startPoint y: 513, endPoint x: 581, endPoint y: 514, distance: 96.6
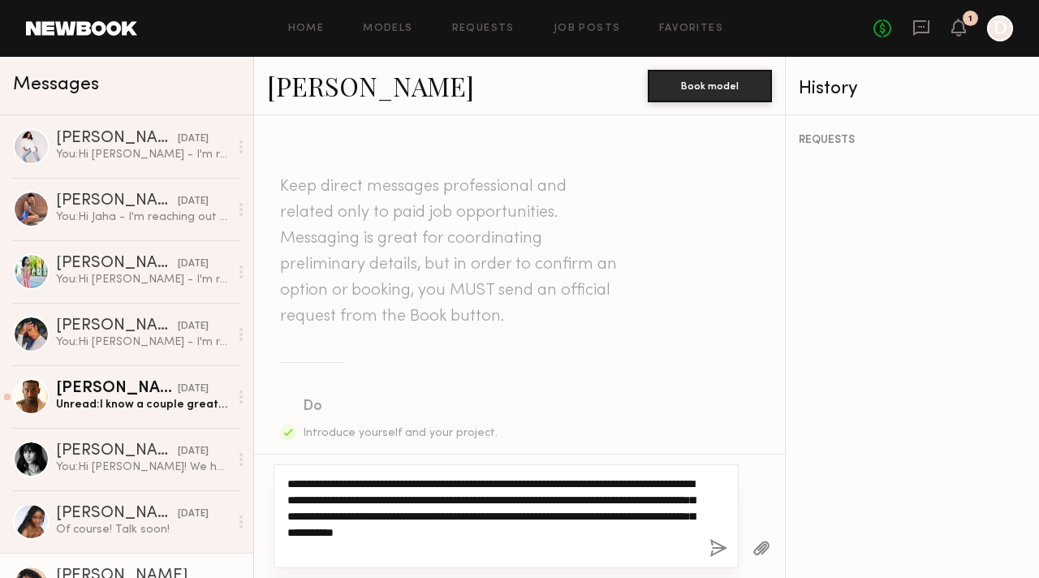
click at [580, 514] on textarea "**********" at bounding box center [491, 515] width 409 height 81
click at [611, 516] on textarea "**********" at bounding box center [491, 515] width 409 height 81
drag, startPoint x: 531, startPoint y: 517, endPoint x: 609, endPoint y: 518, distance: 77.1
click at [609, 518] on textarea "**********" at bounding box center [491, 515] width 409 height 81
click at [627, 519] on textarea "**********" at bounding box center [491, 515] width 409 height 81
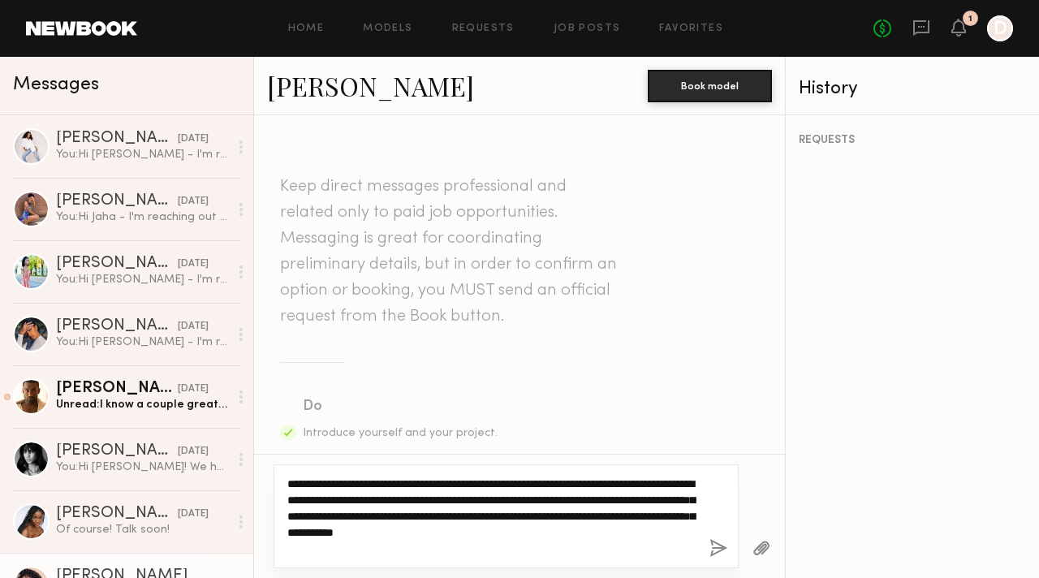
drag, startPoint x: 456, startPoint y: 514, endPoint x: 590, endPoint y: 517, distance: 133.9
click at [572, 513] on textarea "**********" at bounding box center [491, 515] width 409 height 81
click at [592, 518] on textarea "**********" at bounding box center [491, 515] width 409 height 81
click at [574, 516] on textarea "**********" at bounding box center [491, 515] width 409 height 81
click at [477, 548] on textarea "**********" at bounding box center [491, 515] width 409 height 81
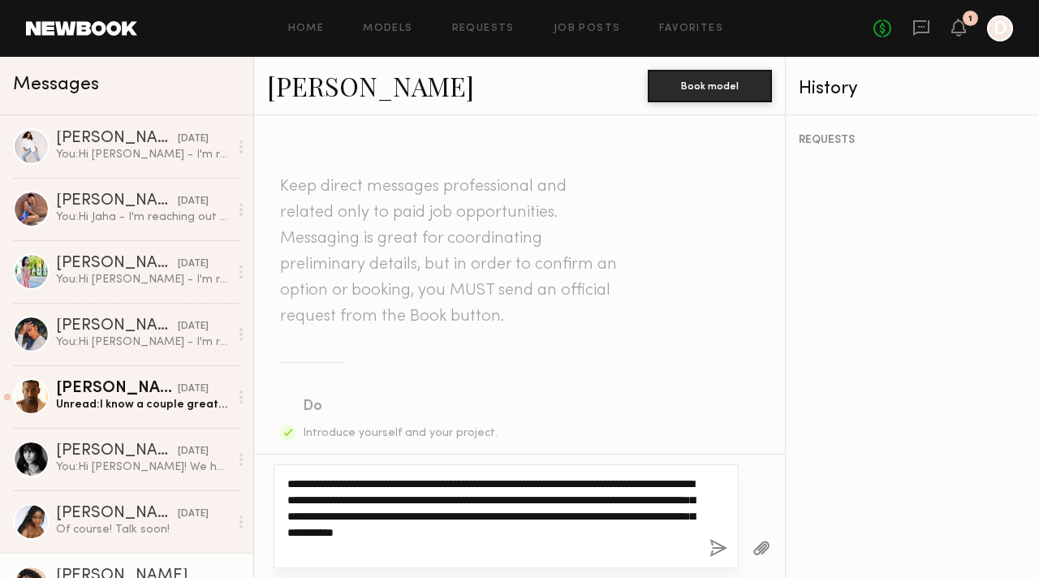
click at [508, 528] on textarea "**********" at bounding box center [491, 515] width 409 height 81
click at [485, 515] on textarea "**********" at bounding box center [491, 515] width 409 height 81
drag, startPoint x: 316, startPoint y: 527, endPoint x: 591, endPoint y: 534, distance: 274.3
click at [591, 534] on textarea "**********" at bounding box center [491, 515] width 409 height 81
click at [592, 534] on textarea "**********" at bounding box center [491, 515] width 409 height 81
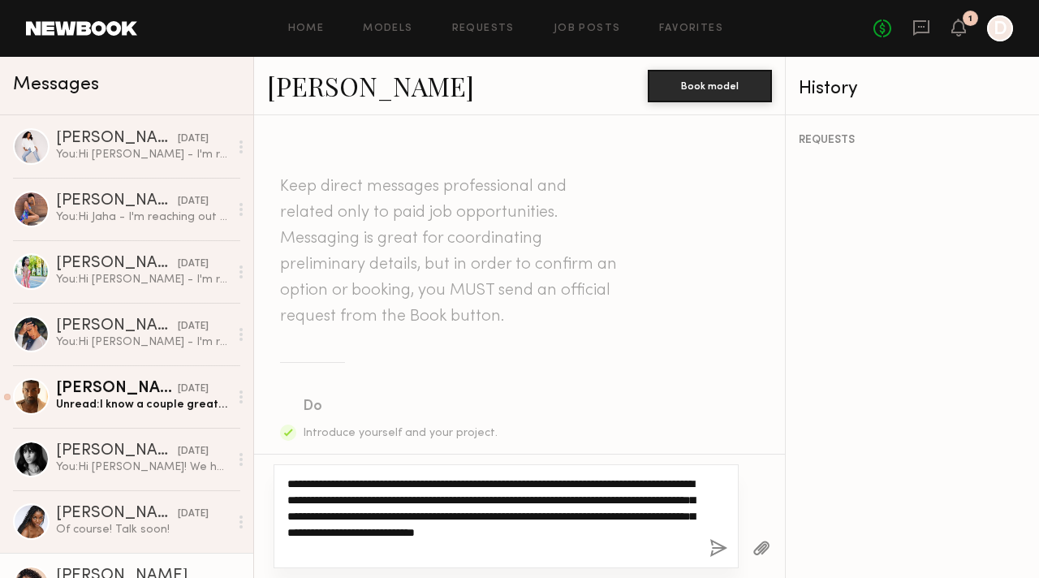
drag, startPoint x: 336, startPoint y: 550, endPoint x: 479, endPoint y: 550, distance: 142.8
click at [441, 550] on textarea "**********" at bounding box center [491, 515] width 409 height 81
click at [479, 550] on textarea "**********" at bounding box center [491, 515] width 409 height 81
drag, startPoint x: 317, startPoint y: 500, endPoint x: 411, endPoint y: 500, distance: 93.3
click at [411, 500] on textarea "**********" at bounding box center [491, 515] width 409 height 81
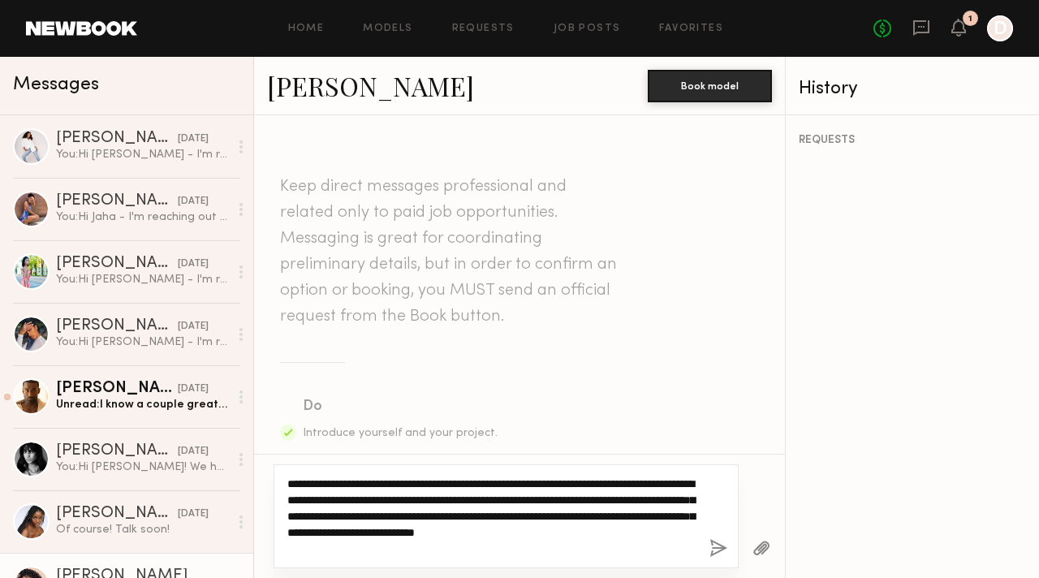
drag, startPoint x: 422, startPoint y: 501, endPoint x: 367, endPoint y: 500, distance: 55.2
click at [422, 501] on textarea "**********" at bounding box center [491, 515] width 409 height 81
drag, startPoint x: 355, startPoint y: 499, endPoint x: 511, endPoint y: 503, distance: 156.7
click at [505, 502] on textarea "**********" at bounding box center [491, 515] width 409 height 81
click at [535, 506] on textarea "**********" at bounding box center [491, 515] width 409 height 81
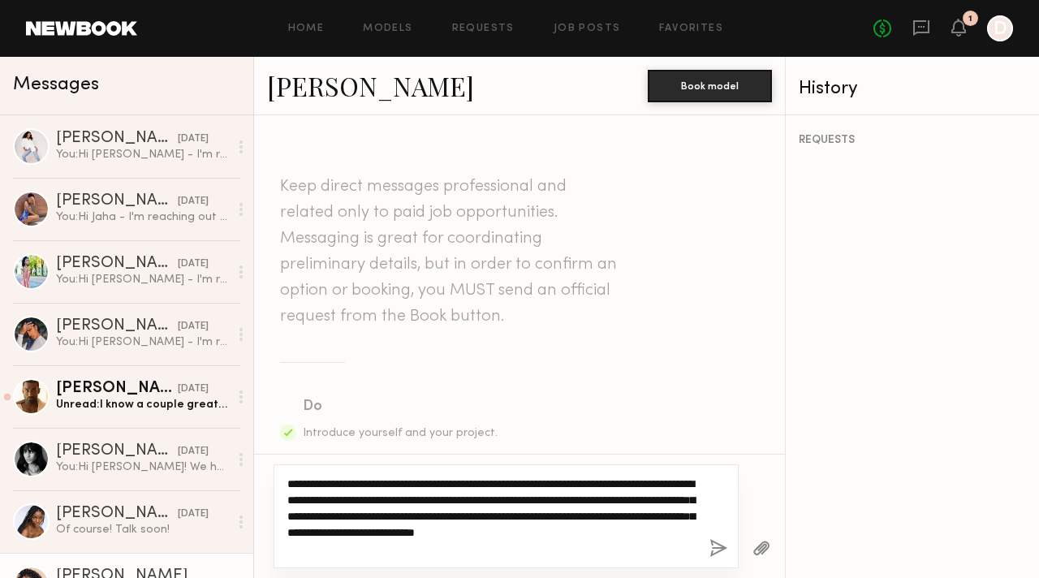
drag, startPoint x: 504, startPoint y: 501, endPoint x: 534, endPoint y: 521, distance: 35.8
click at [635, 502] on textarea "**********" at bounding box center [491, 515] width 409 height 81
click at [534, 521] on textarea "**********" at bounding box center [491, 515] width 409 height 81
drag, startPoint x: 325, startPoint y: 515, endPoint x: 498, endPoint y: 518, distance: 172.9
click at [496, 518] on textarea "**********" at bounding box center [491, 515] width 409 height 81
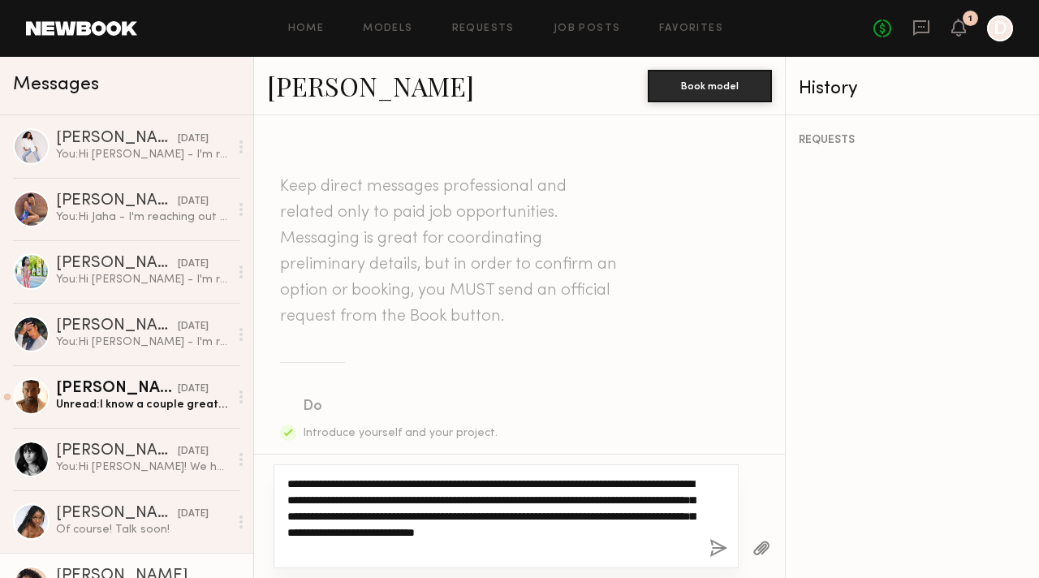
click at [521, 519] on textarea "**********" at bounding box center [491, 515] width 409 height 81
drag, startPoint x: 450, startPoint y: 517, endPoint x: 583, endPoint y: 517, distance: 133.1
click at [578, 517] on textarea "**********" at bounding box center [491, 515] width 409 height 81
click at [596, 517] on textarea "**********" at bounding box center [491, 515] width 409 height 81
click at [502, 515] on textarea "**********" at bounding box center [491, 515] width 409 height 81
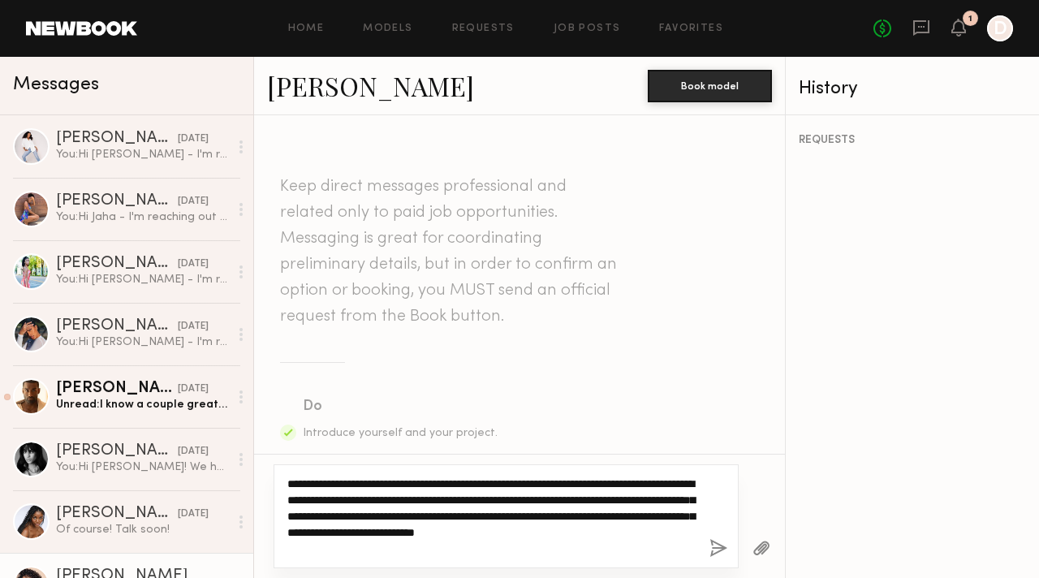
click at [502, 515] on textarea "**********" at bounding box center [491, 515] width 409 height 81
drag, startPoint x: 436, startPoint y: 528, endPoint x: 497, endPoint y: 530, distance: 61.7
click at [497, 530] on textarea "**********" at bounding box center [491, 515] width 409 height 81
click at [553, 536] on textarea "**********" at bounding box center [491, 515] width 409 height 81
drag, startPoint x: 518, startPoint y: 532, endPoint x: 639, endPoint y: 535, distance: 121.7
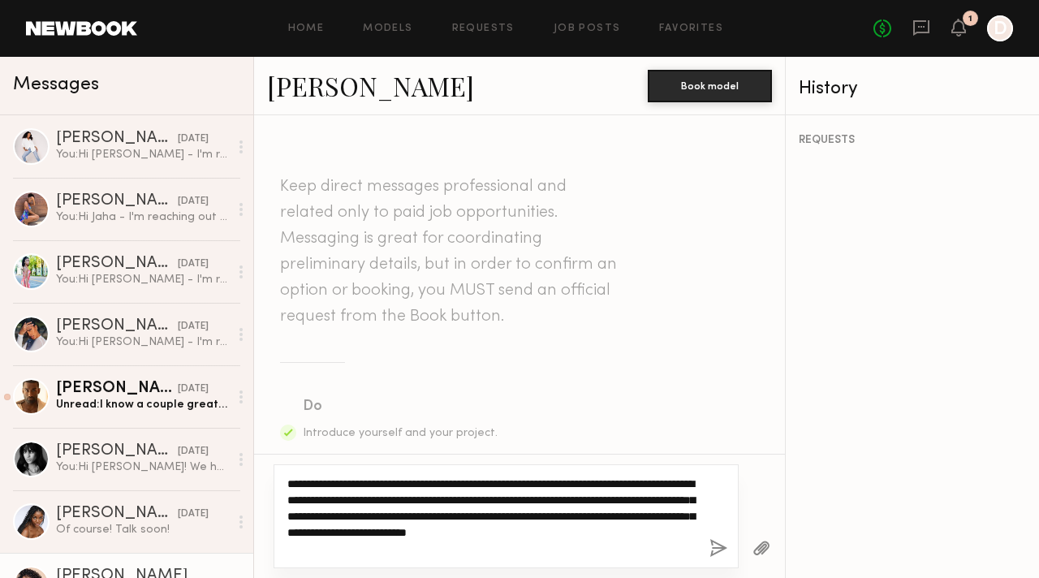
click at [639, 535] on textarea "**********" at bounding box center [491, 515] width 409 height 81
click at [656, 536] on textarea "**********" at bounding box center [491, 515] width 409 height 81
click at [639, 552] on textarea "**********" at bounding box center [491, 515] width 409 height 81
drag, startPoint x: 467, startPoint y: 552, endPoint x: 273, endPoint y: 473, distance: 208.5
click at [273, 473] on div "**********" at bounding box center [505, 516] width 465 height 104
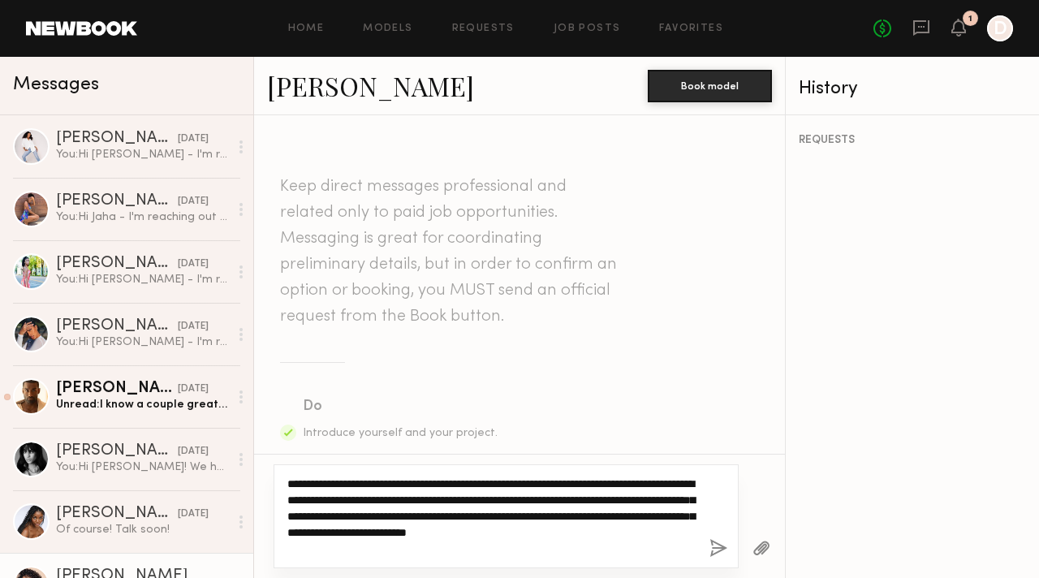
click at [506, 543] on textarea "**********" at bounding box center [491, 515] width 409 height 81
type textarea "**********"
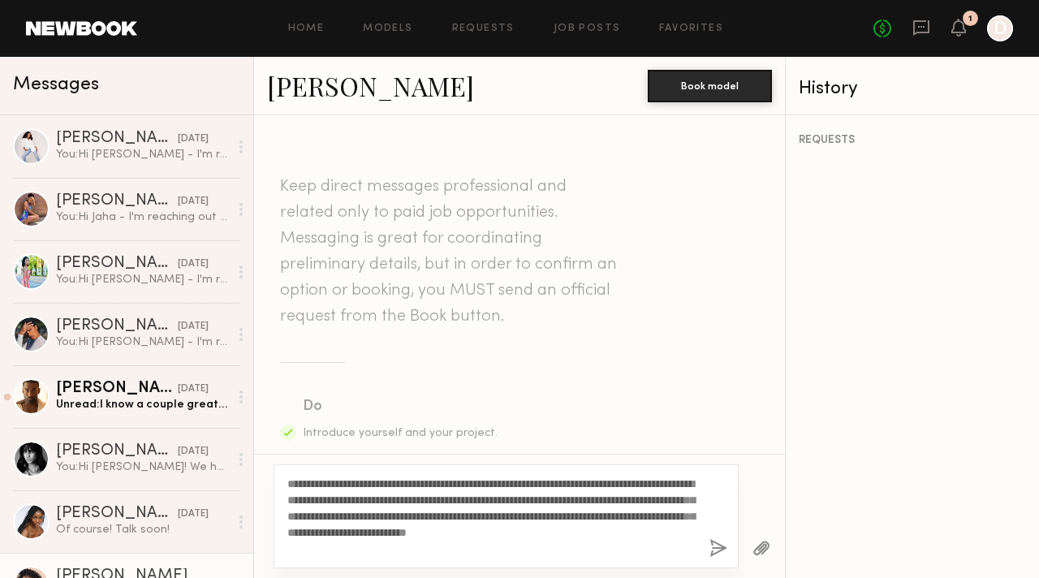
click at [717, 547] on button "button" at bounding box center [718, 549] width 18 height 20
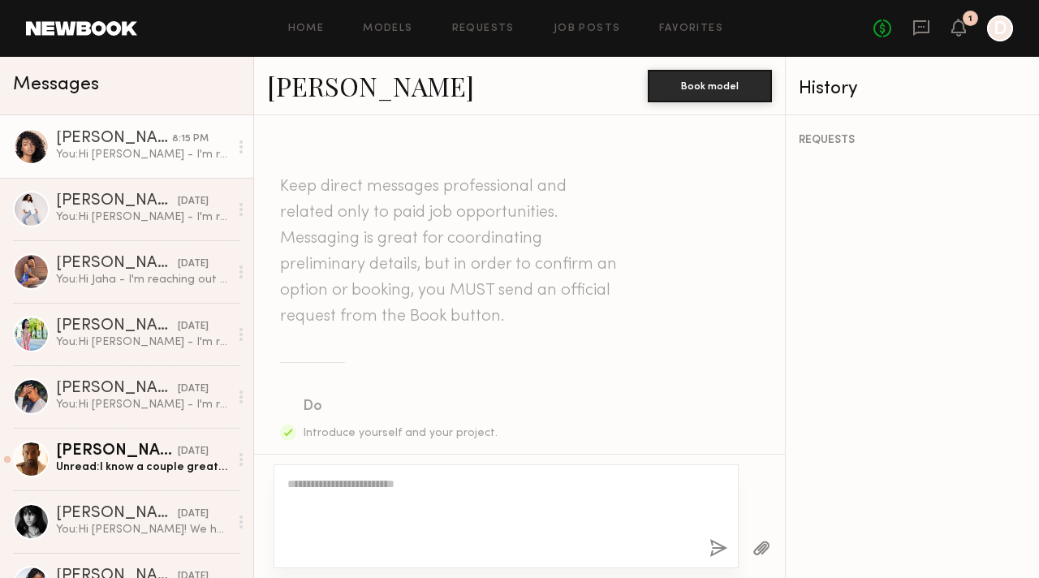
scroll to position [541, 0]
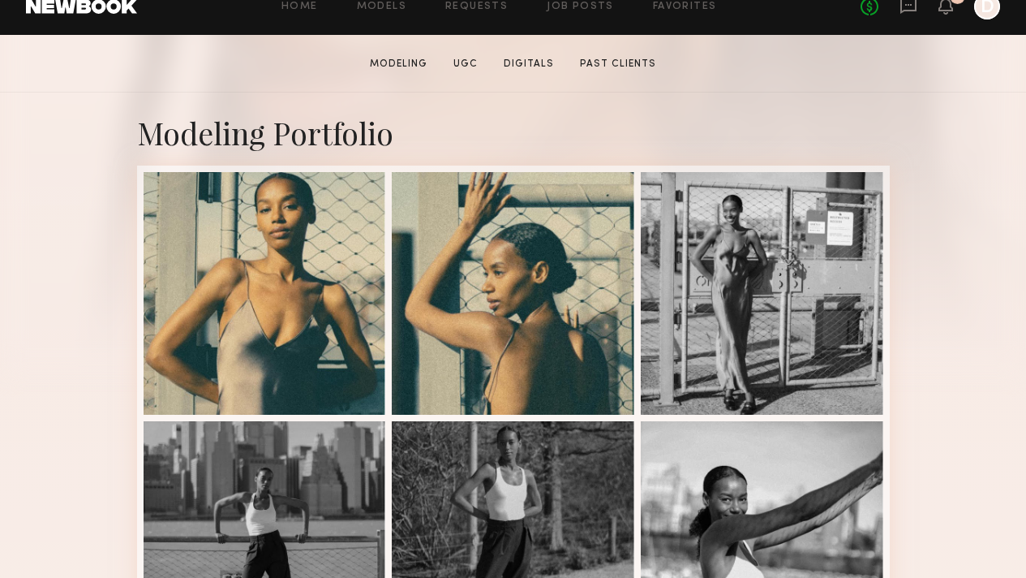
scroll to position [514, 0]
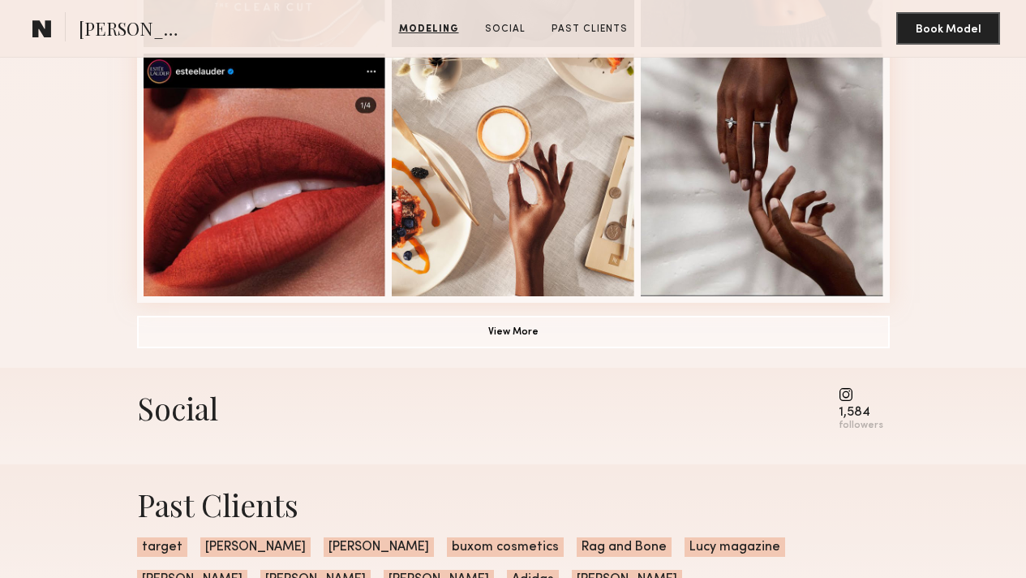
scroll to position [1416, 0]
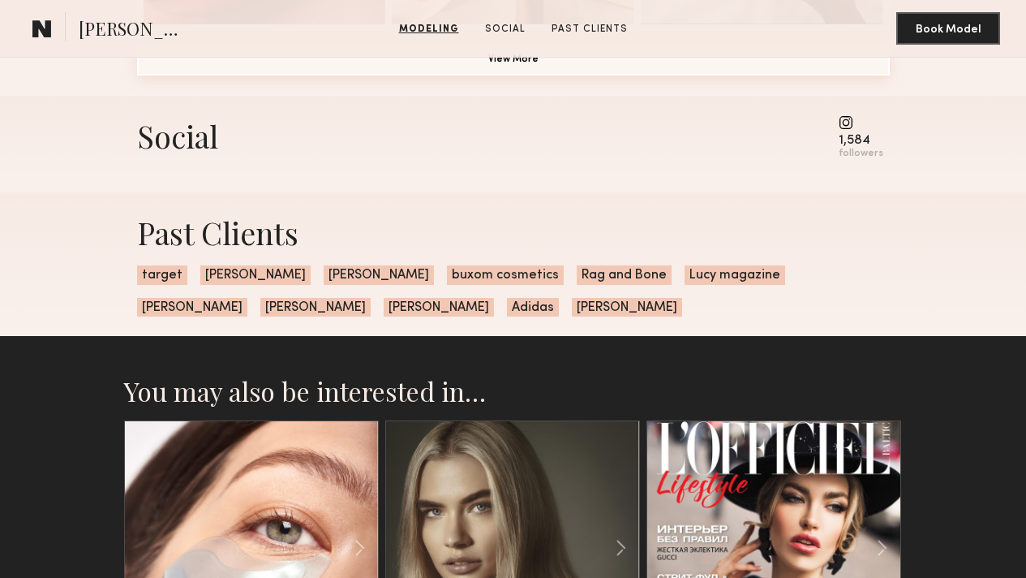
click at [574, 75] on button "View More" at bounding box center [513, 59] width 753 height 32
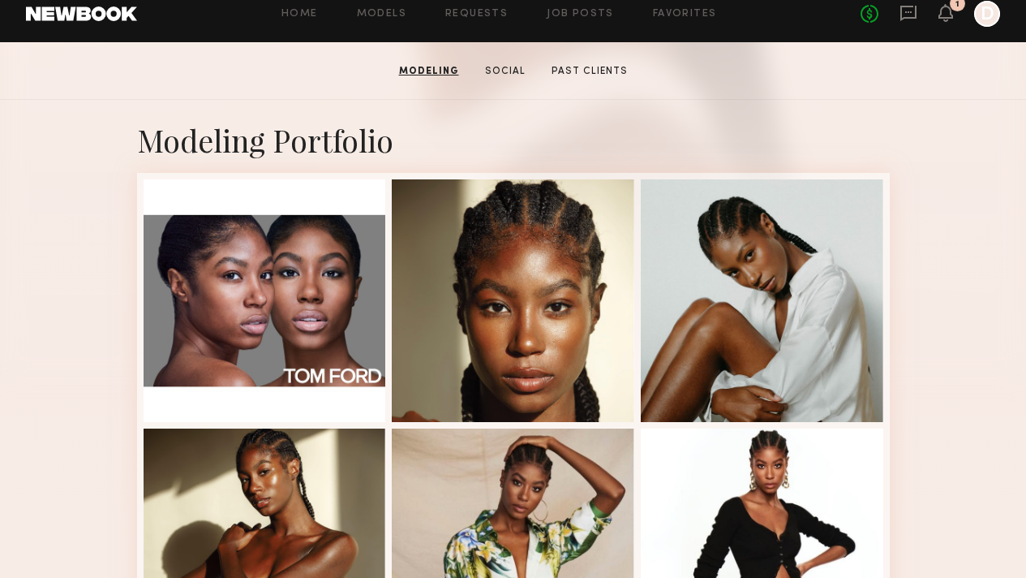
scroll to position [0, 0]
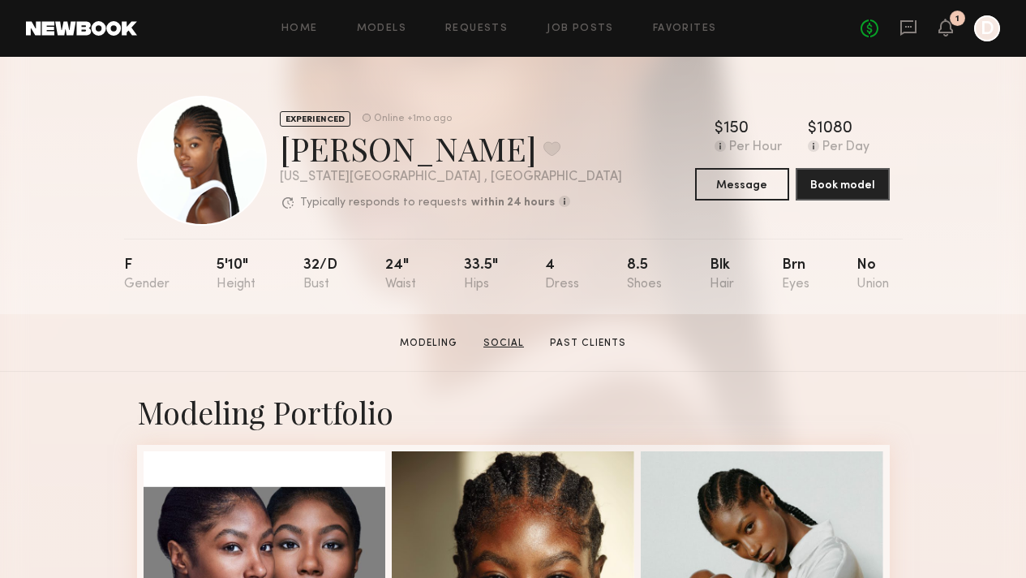
click at [495, 340] on link "Social" at bounding box center [504, 343] width 54 height 15
click at [544, 148] on button at bounding box center [552, 148] width 17 height 15
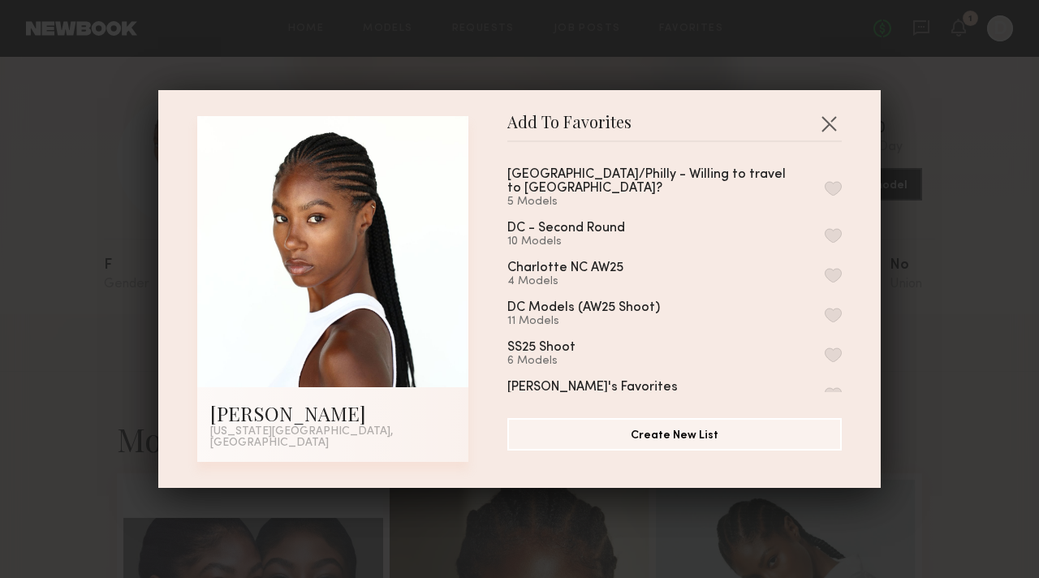
click at [824, 182] on button "button" at bounding box center [832, 188] width 17 height 15
click at [947, 413] on div "Add To Favorites [PERSON_NAME] [US_STATE][GEOGRAPHIC_DATA], [GEOGRAPHIC_DATA] A…" at bounding box center [519, 289] width 1039 height 578
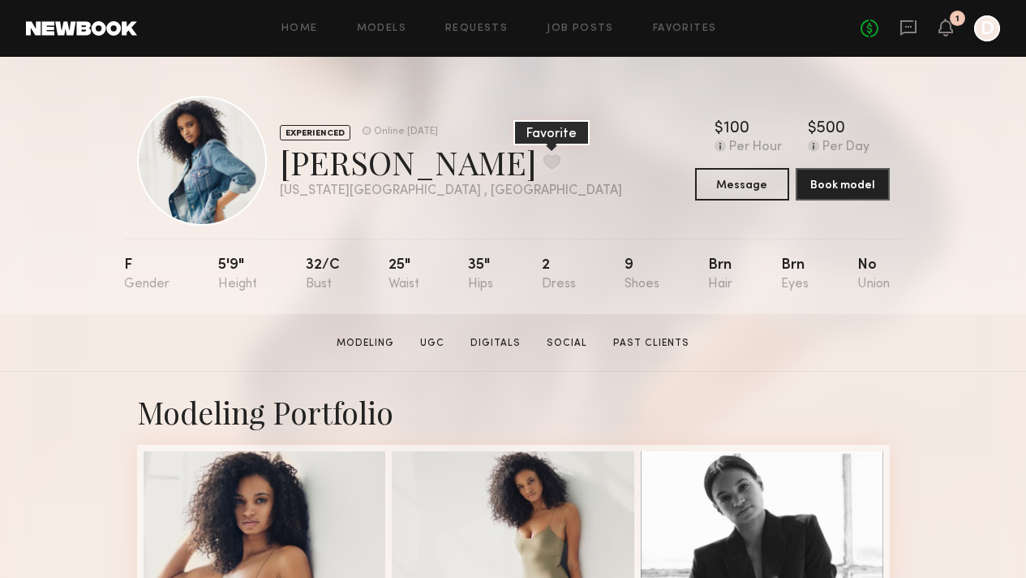
click at [544, 162] on button at bounding box center [552, 161] width 17 height 15
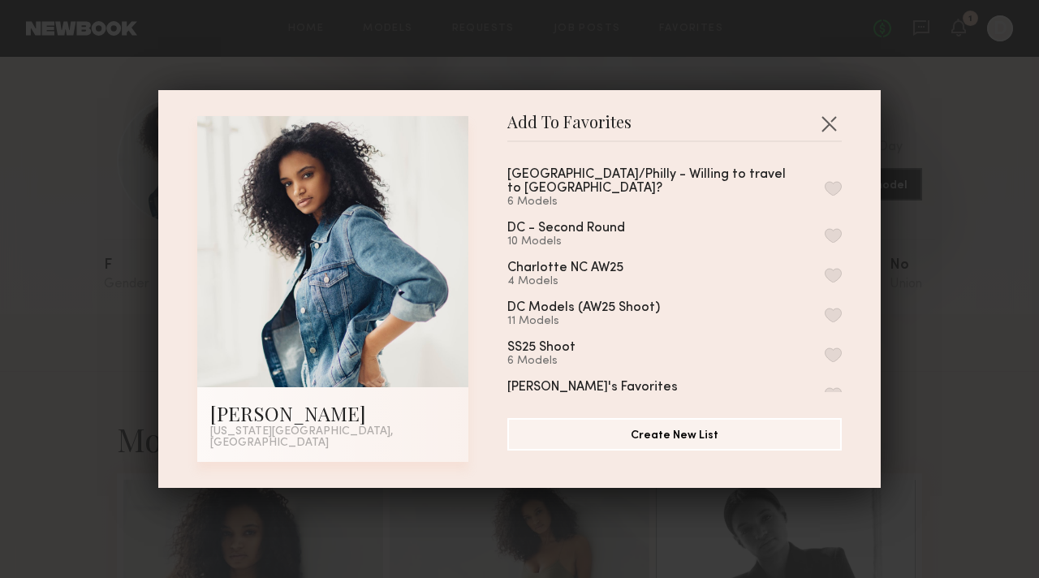
click at [824, 187] on button "button" at bounding box center [832, 188] width 17 height 15
click at [957, 359] on div "Add To Favorites Erica W. New York City, NY Add To Favorites NYC/Philly - Willi…" at bounding box center [519, 289] width 1039 height 578
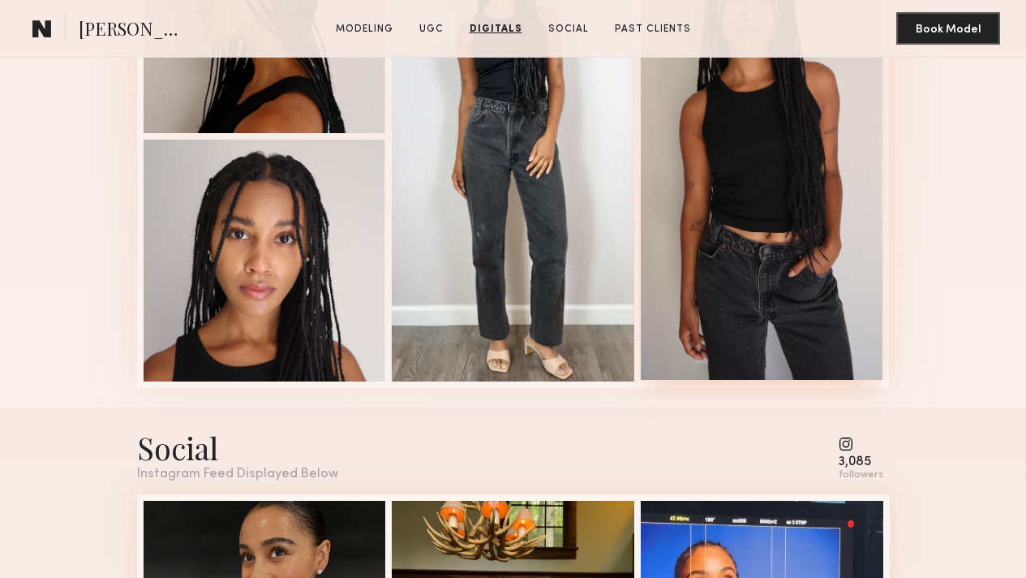
scroll to position [2117, 0]
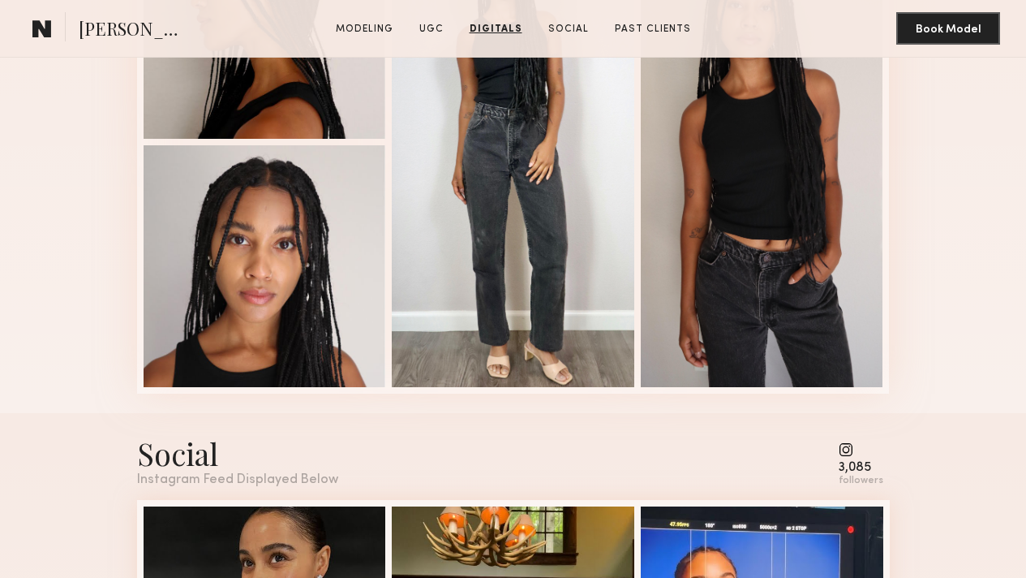
click at [0, 0] on button "Message" at bounding box center [0, 0] width 0 height 0
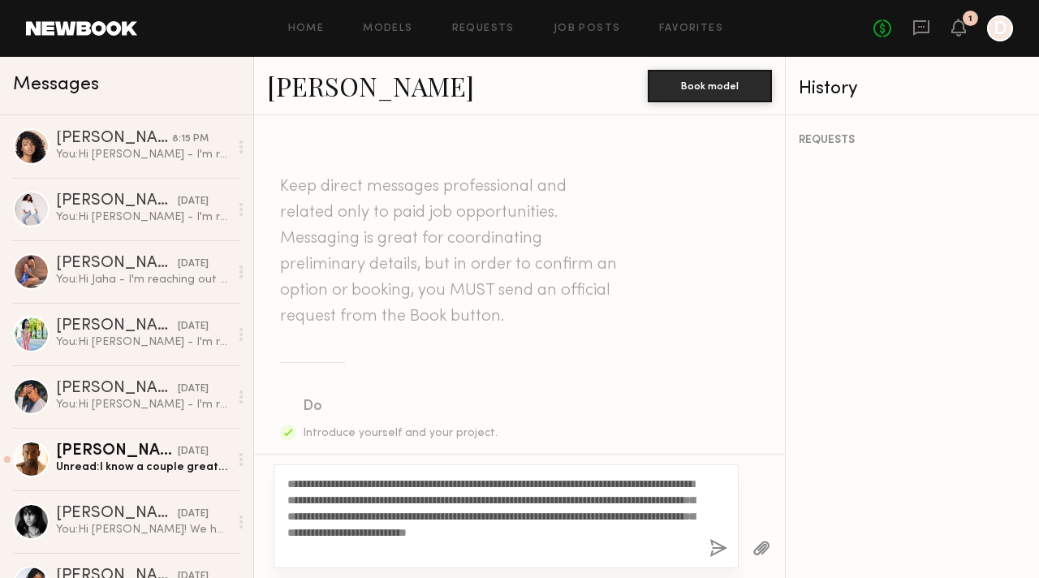
click at [316, 484] on textarea "**********" at bounding box center [491, 515] width 409 height 81
drag, startPoint x: 334, startPoint y: 512, endPoint x: 451, endPoint y: 514, distance: 116.9
click at [442, 514] on textarea "**********" at bounding box center [491, 515] width 409 height 81
click at [466, 514] on textarea "**********" at bounding box center [491, 515] width 409 height 81
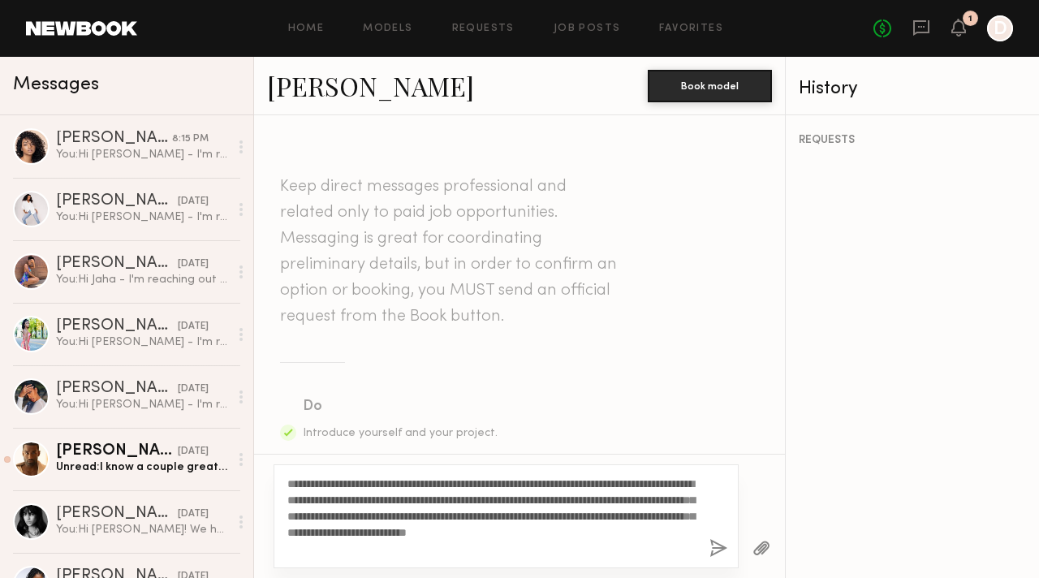
drag, startPoint x: 403, startPoint y: 515, endPoint x: 543, endPoint y: 515, distance: 139.6
click at [521, 515] on textarea "**********" at bounding box center [491, 515] width 409 height 81
drag, startPoint x: 543, startPoint y: 515, endPoint x: 520, endPoint y: 514, distance: 22.7
click at [543, 515] on textarea "**********" at bounding box center [491, 515] width 409 height 81
drag, startPoint x: 501, startPoint y: 514, endPoint x: 641, endPoint y: 515, distance: 140.4
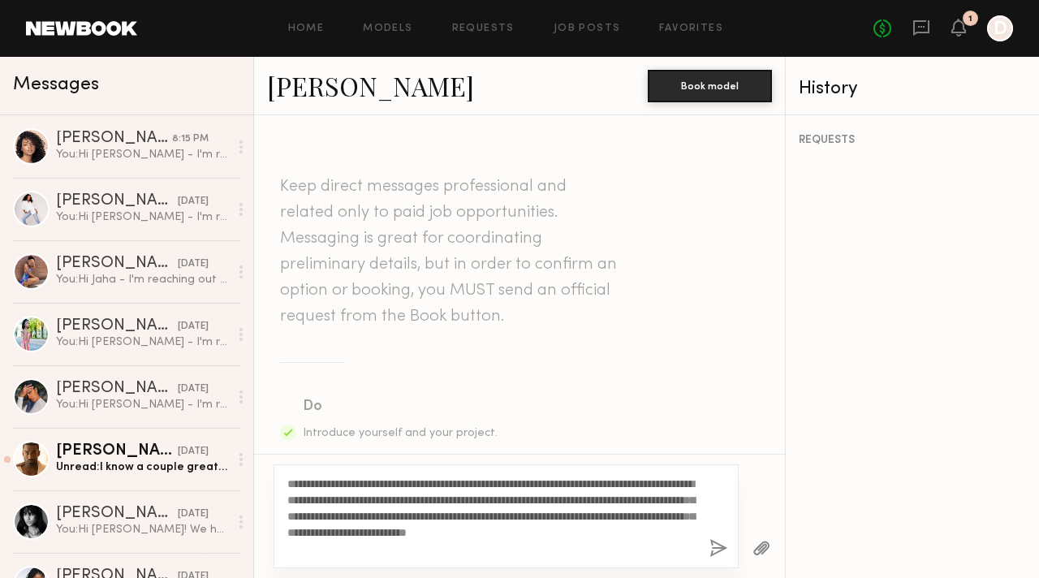
click at [641, 515] on textarea "**********" at bounding box center [491, 515] width 409 height 81
click at [630, 532] on textarea "**********" at bounding box center [491, 515] width 409 height 81
drag, startPoint x: 311, startPoint y: 538, endPoint x: 441, endPoint y: 534, distance: 130.7
click at [441, 534] on textarea "**********" at bounding box center [491, 515] width 409 height 81
click at [498, 534] on textarea "**********" at bounding box center [491, 515] width 409 height 81
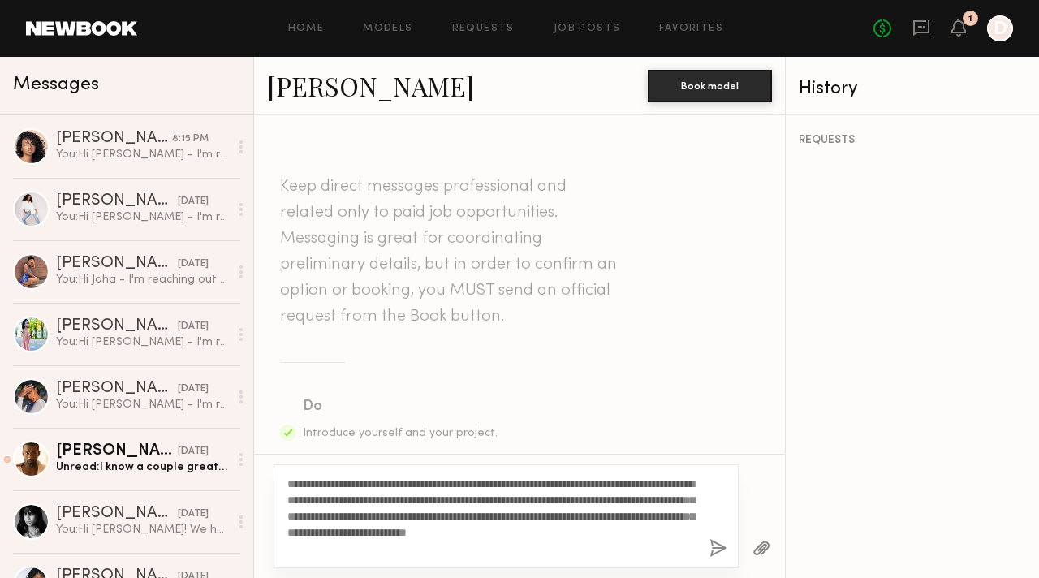
drag, startPoint x: 434, startPoint y: 529, endPoint x: 580, endPoint y: 529, distance: 146.1
click at [580, 529] on textarea "**********" at bounding box center [491, 515] width 409 height 81
click at [622, 531] on textarea "**********" at bounding box center [491, 515] width 409 height 81
drag, startPoint x: 303, startPoint y: 549, endPoint x: 465, endPoint y: 549, distance: 162.3
click at [441, 549] on textarea "**********" at bounding box center [491, 515] width 409 height 81
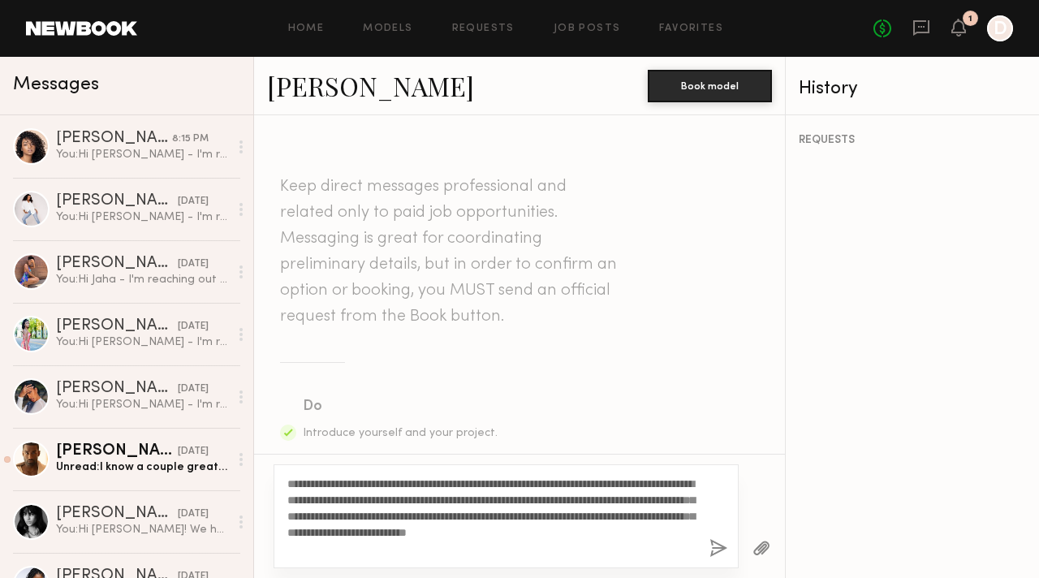
click at [467, 549] on textarea "**********" at bounding box center [491, 515] width 409 height 81
click at [463, 545] on textarea "**********" at bounding box center [491, 515] width 409 height 81
type textarea "**********"
click at [718, 548] on button "button" at bounding box center [718, 549] width 18 height 20
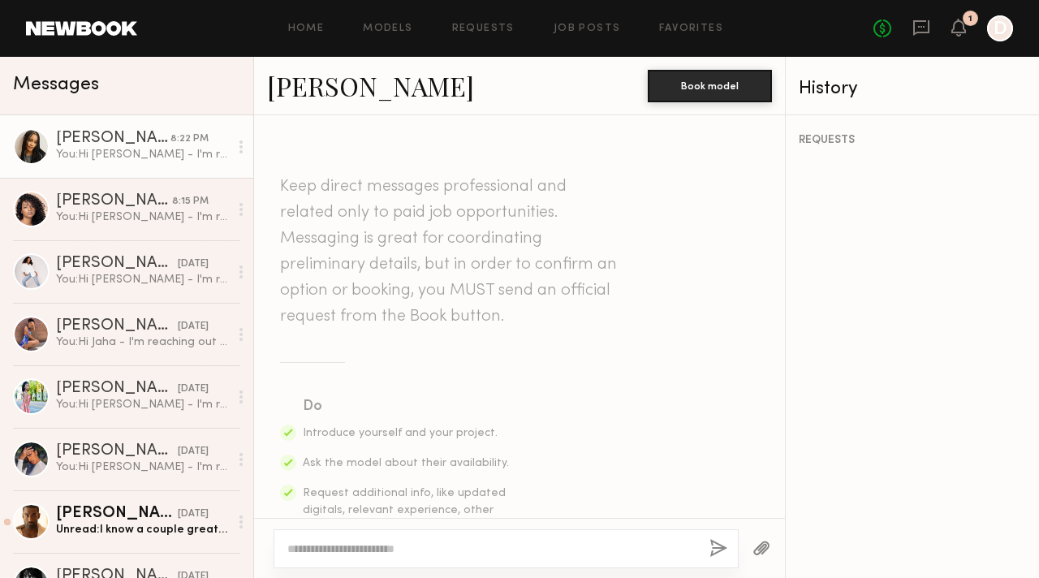
scroll to position [541, 0]
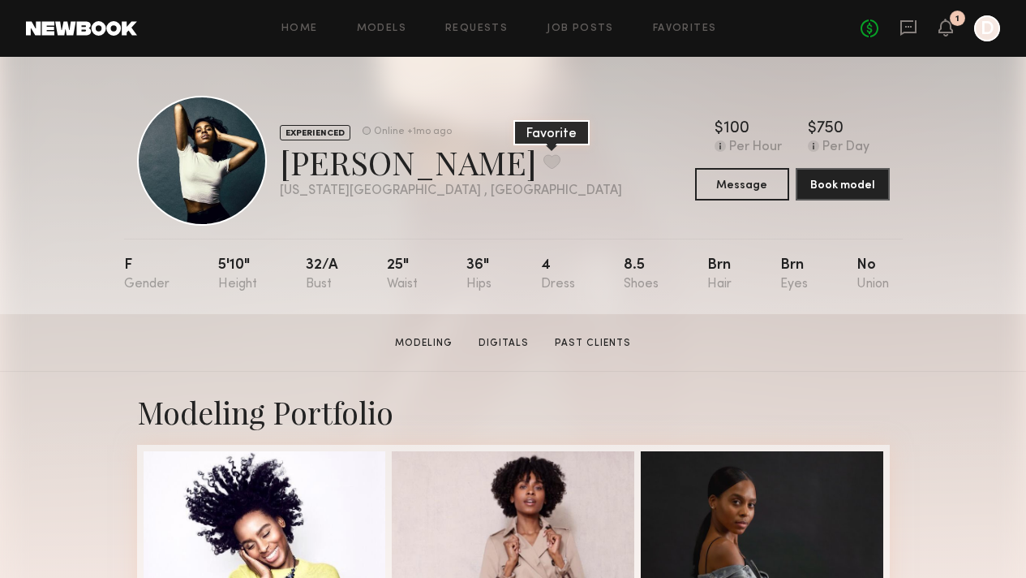
click at [544, 159] on button at bounding box center [552, 161] width 17 height 15
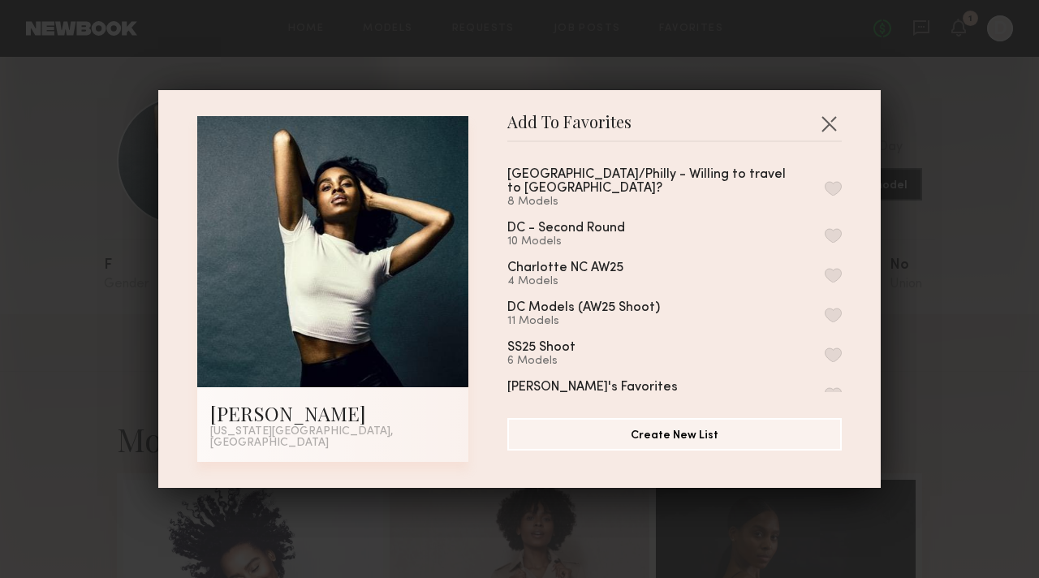
click at [824, 183] on button "button" at bounding box center [832, 188] width 17 height 15
click at [955, 369] on div "Add To Favorites [PERSON_NAME] [US_STATE][GEOGRAPHIC_DATA], [GEOGRAPHIC_DATA] A…" at bounding box center [519, 289] width 1039 height 578
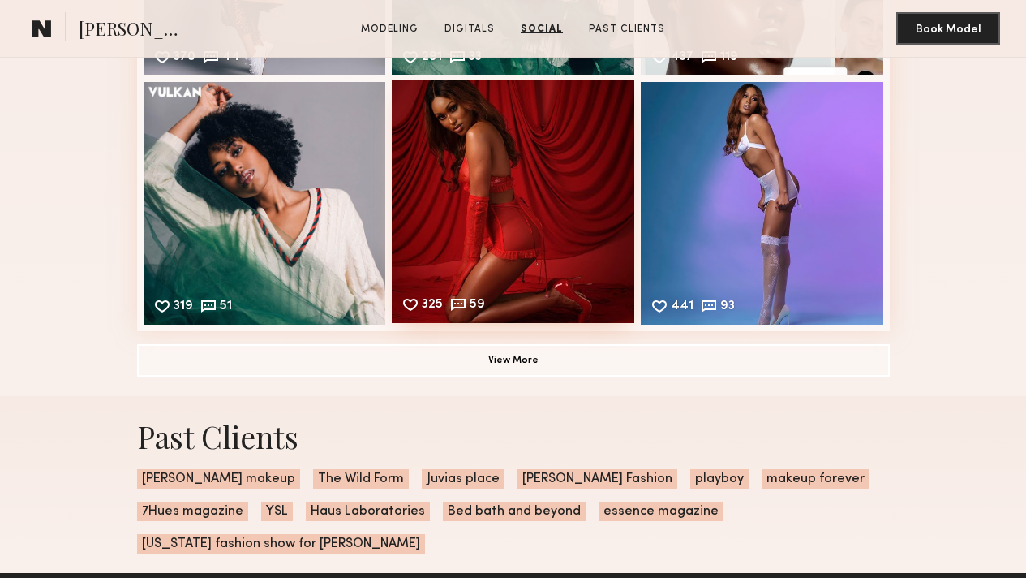
scroll to position [1826, 0]
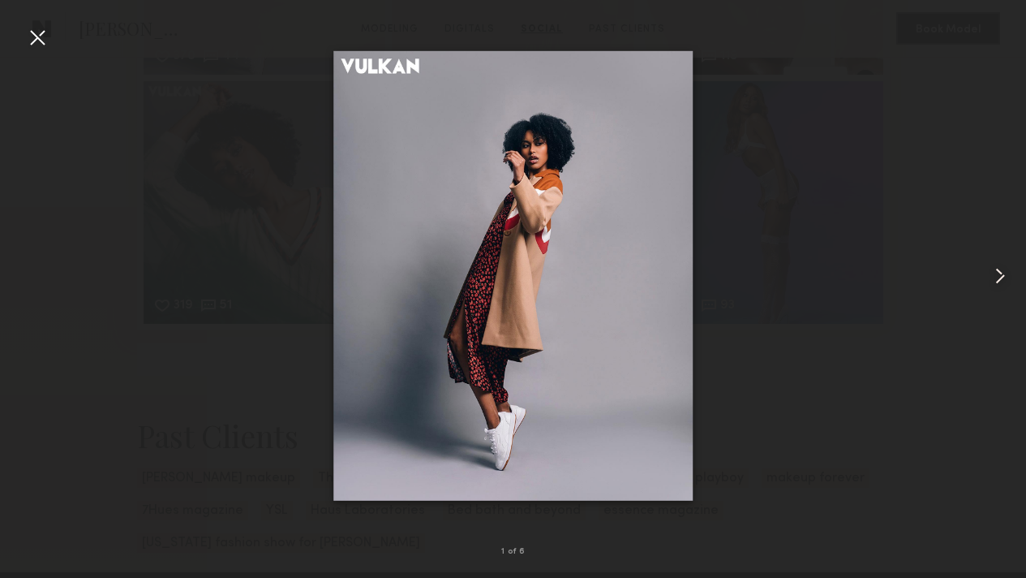
click at [1005, 271] on common-icon at bounding box center [1001, 276] width 26 height 26
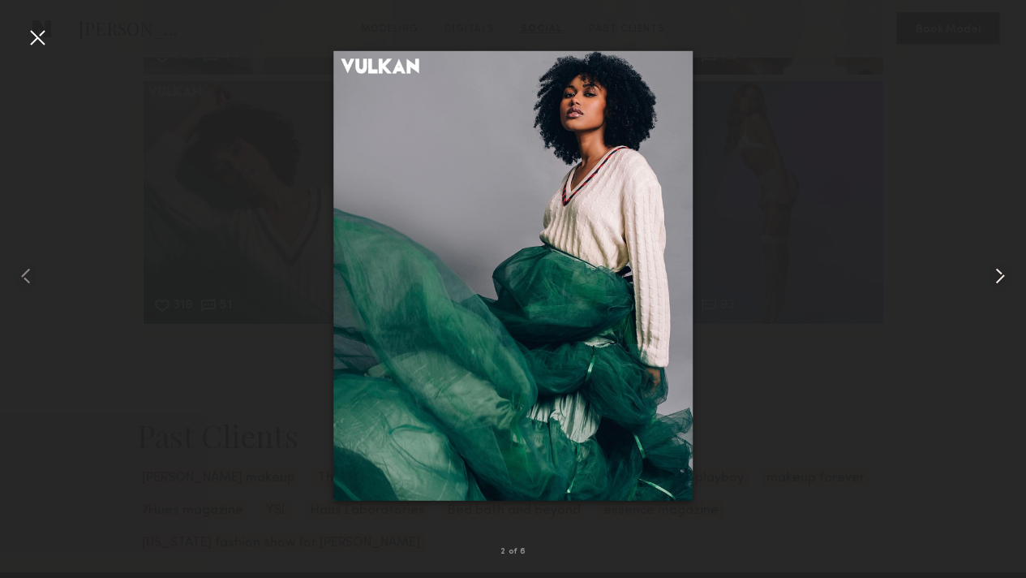
click at [1005, 271] on common-icon at bounding box center [1001, 276] width 26 height 26
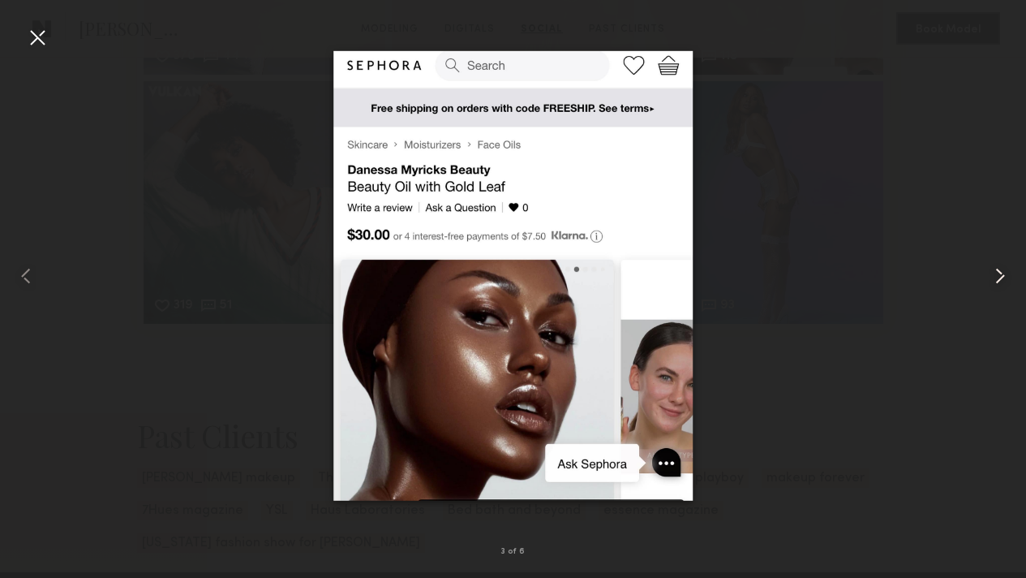
click at [1005, 271] on common-icon at bounding box center [1001, 276] width 26 height 26
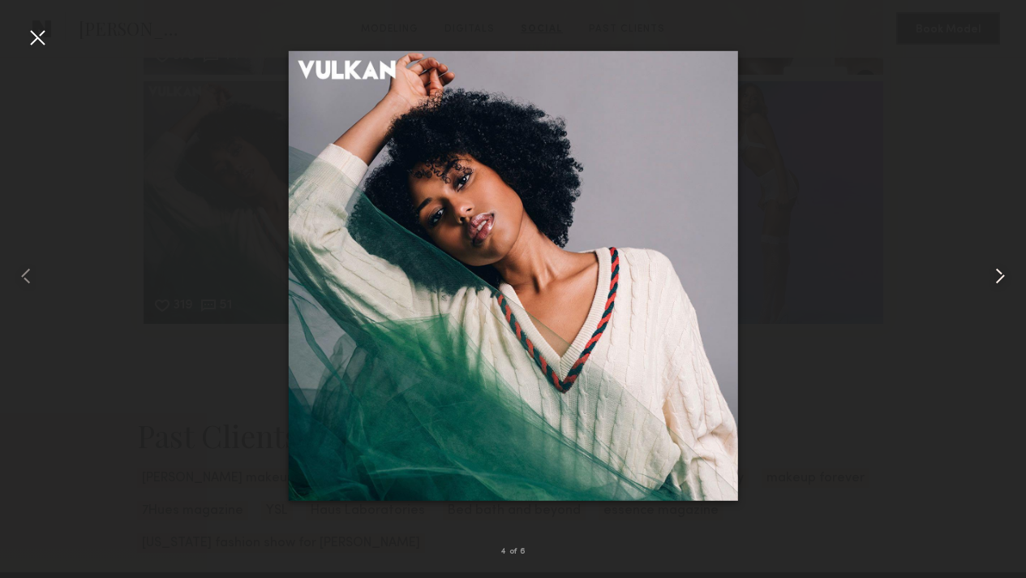
click at [1005, 271] on common-icon at bounding box center [1001, 276] width 26 height 26
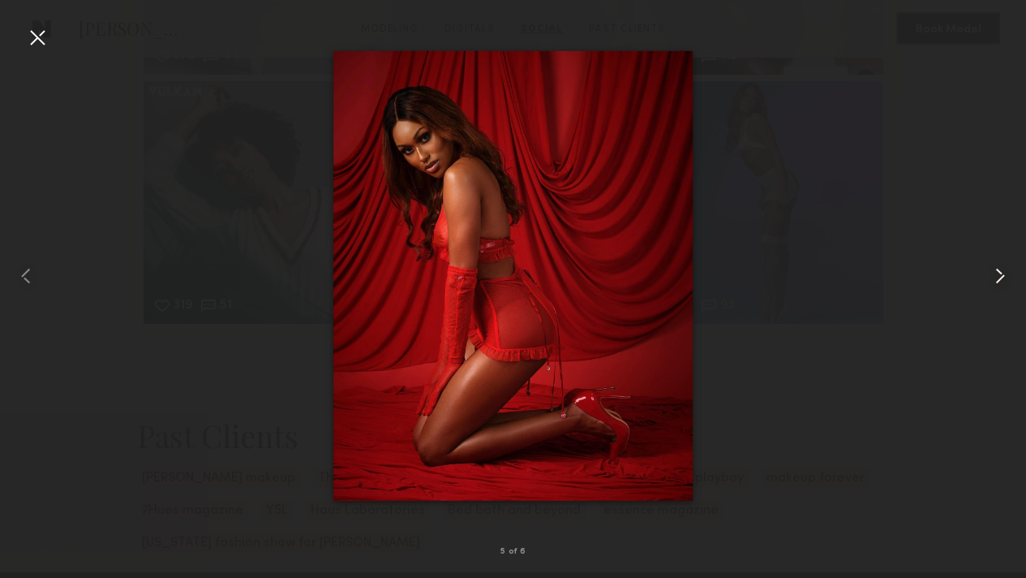
click at [1005, 271] on common-icon at bounding box center [1001, 276] width 26 height 26
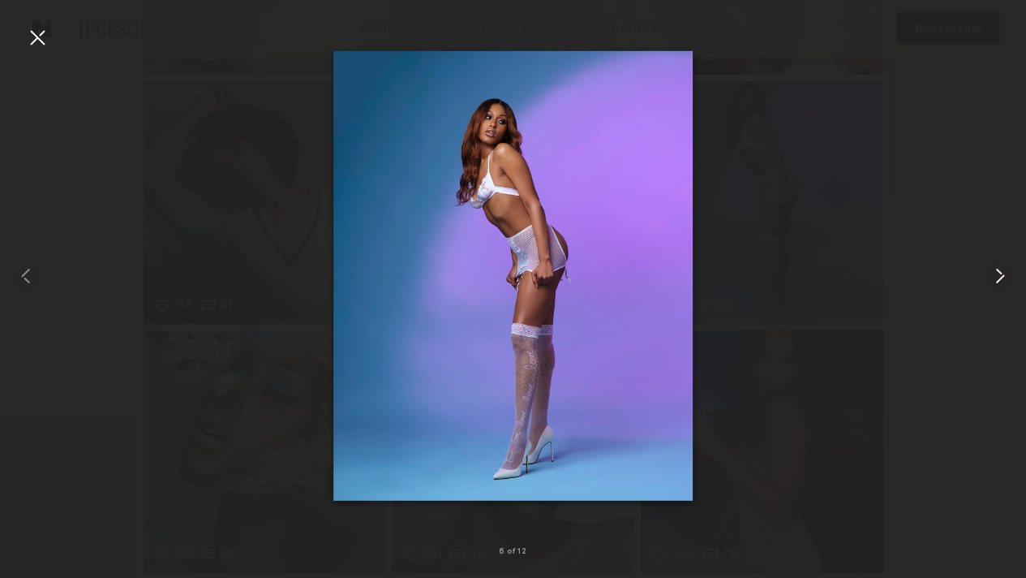
click at [1005, 271] on common-icon at bounding box center [1001, 276] width 26 height 26
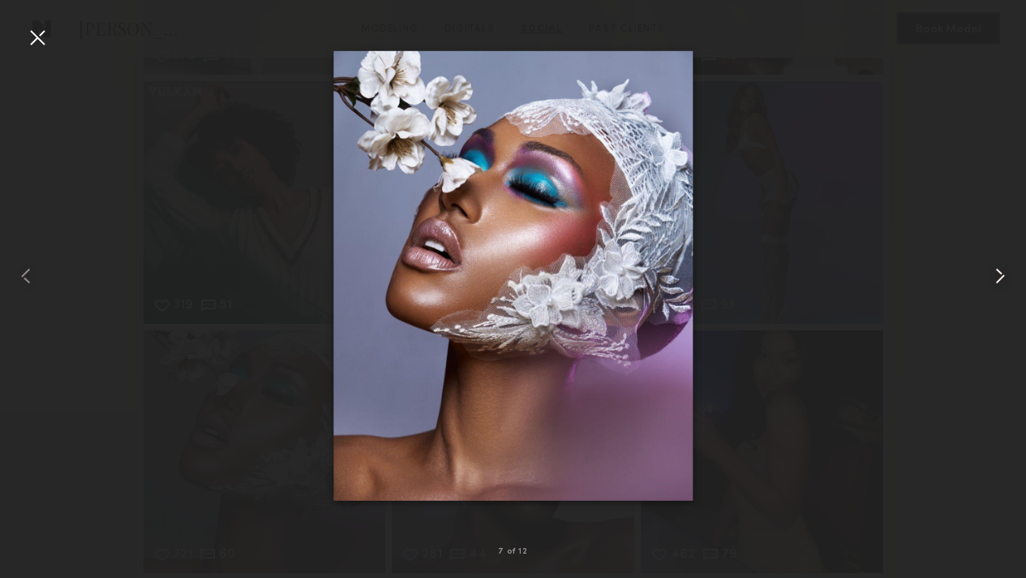
click at [1005, 271] on common-icon at bounding box center [1001, 276] width 26 height 26
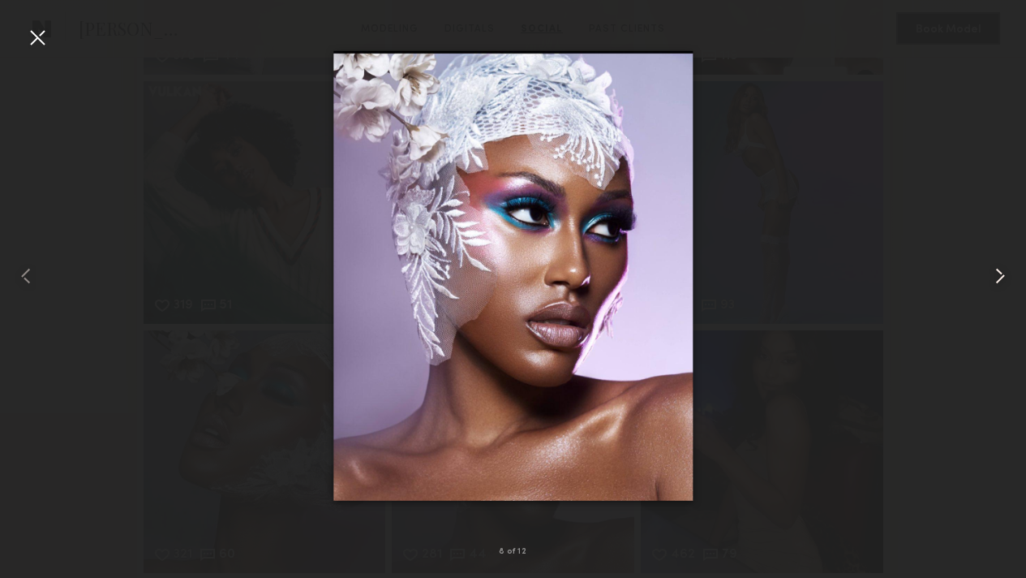
click at [1005, 271] on common-icon at bounding box center [1001, 276] width 26 height 26
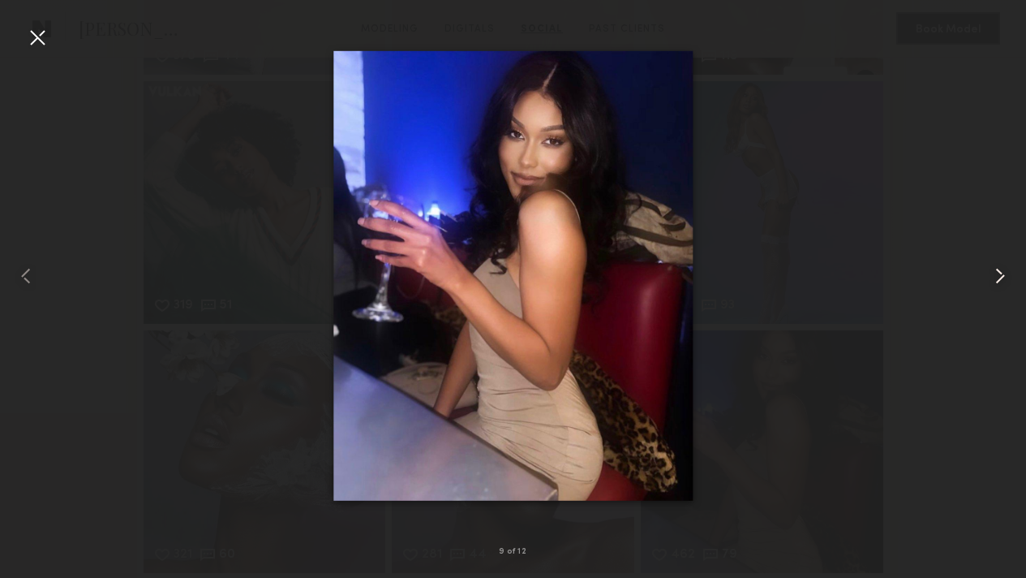
click at [1005, 271] on common-icon at bounding box center [1001, 276] width 26 height 26
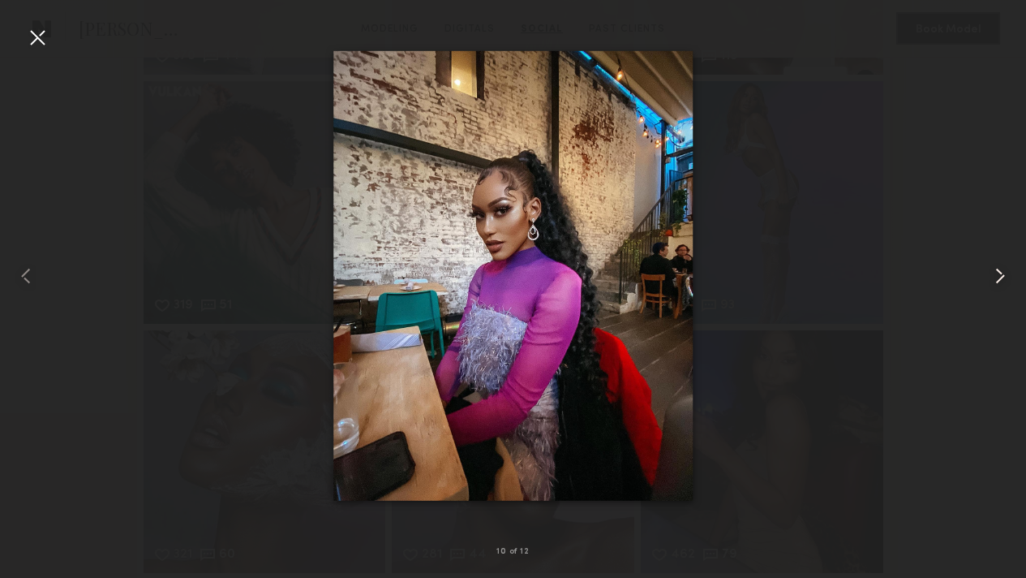
click at [1005, 271] on common-icon at bounding box center [1001, 276] width 26 height 26
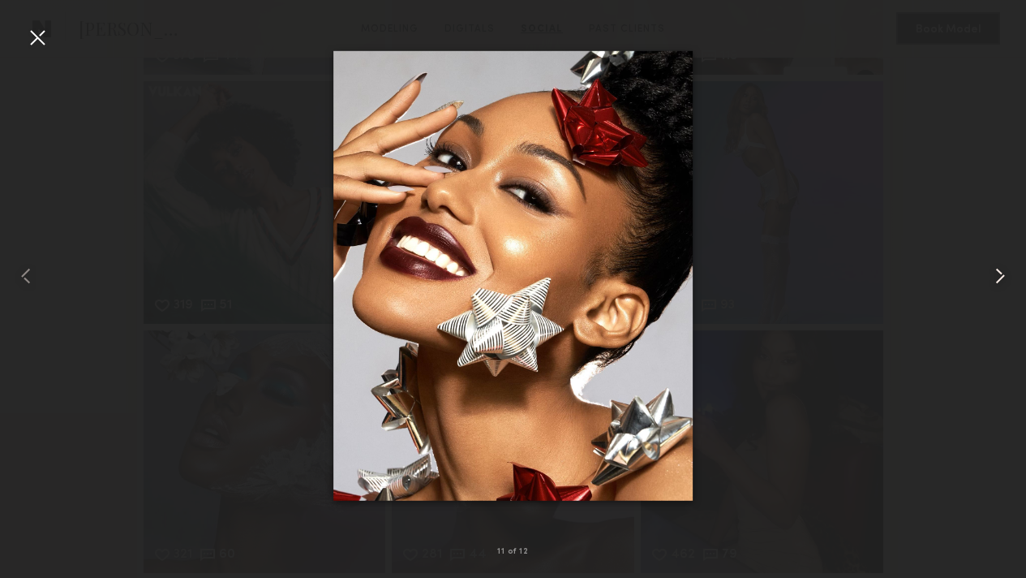
click at [1005, 271] on common-icon at bounding box center [1001, 276] width 26 height 26
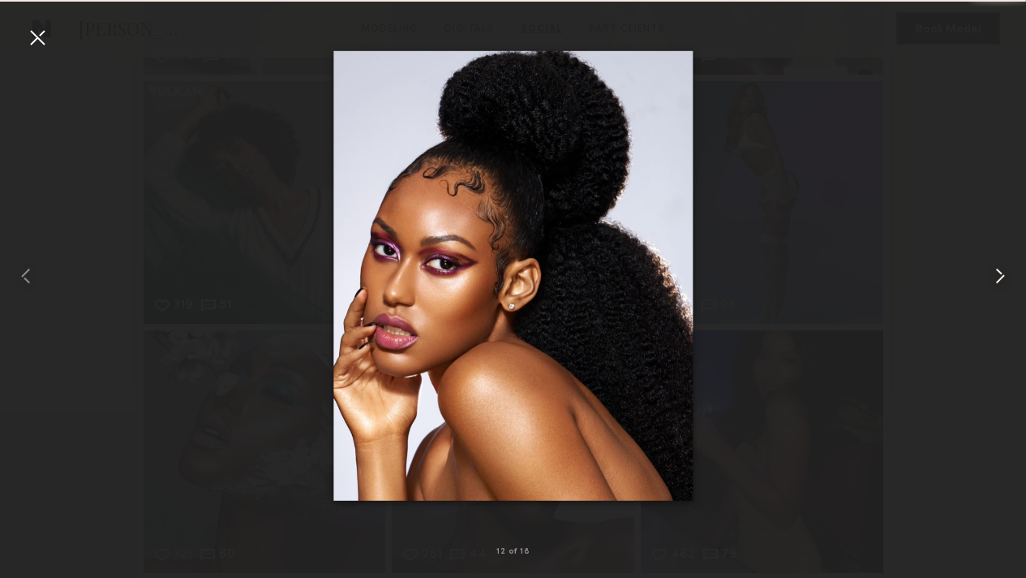
click at [1005, 271] on common-icon at bounding box center [1001, 276] width 26 height 26
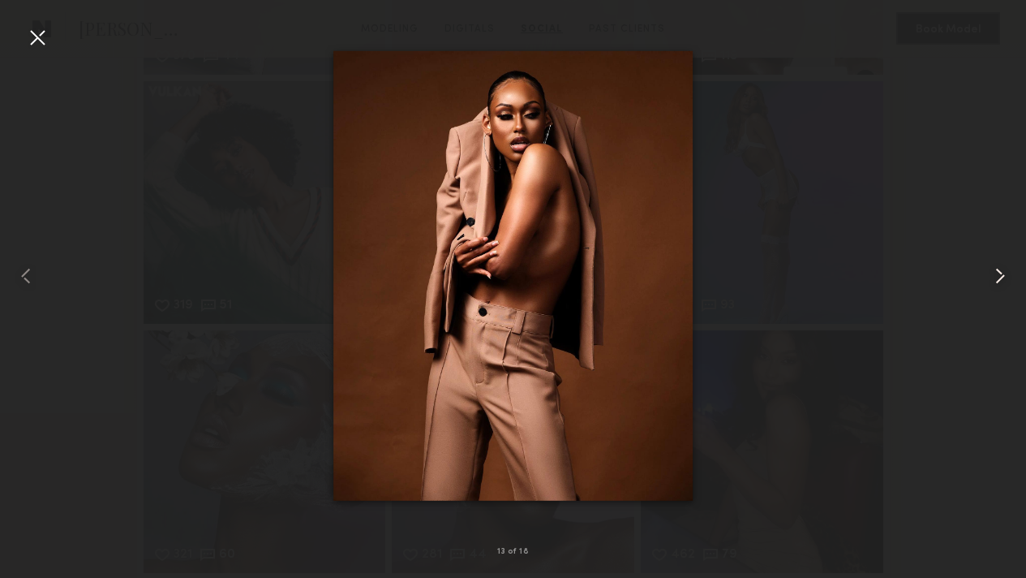
click at [1005, 271] on common-icon at bounding box center [1001, 276] width 26 height 26
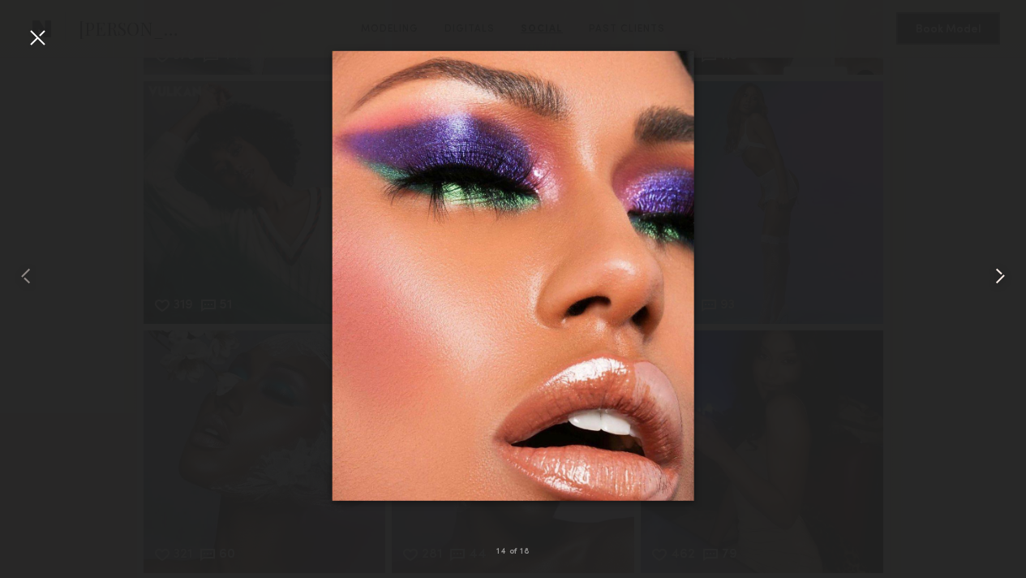
click at [1005, 271] on common-icon at bounding box center [1001, 276] width 26 height 26
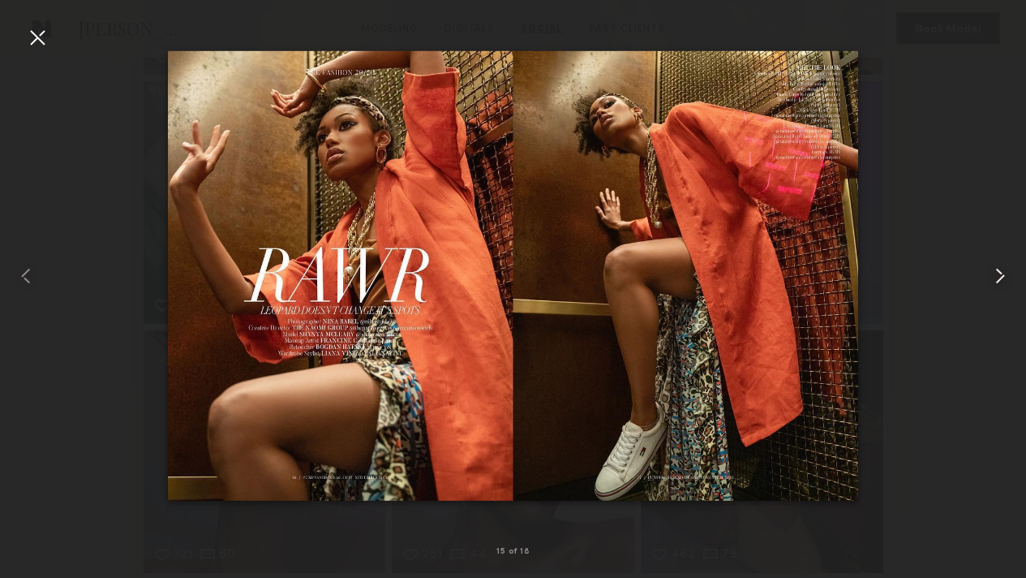
click at [1005, 271] on common-icon at bounding box center [1001, 276] width 26 height 26
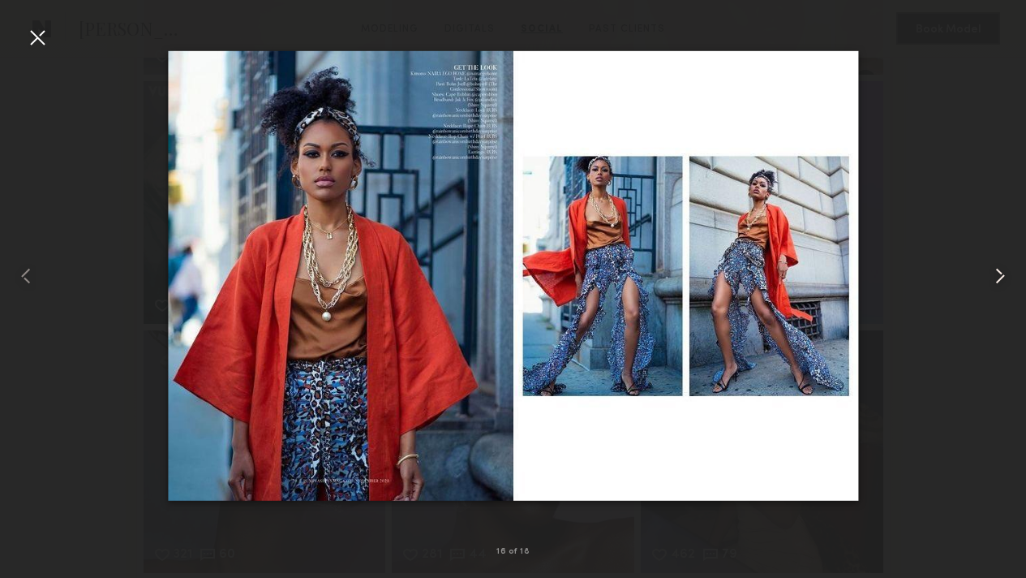
click at [1005, 271] on common-icon at bounding box center [1001, 276] width 26 height 26
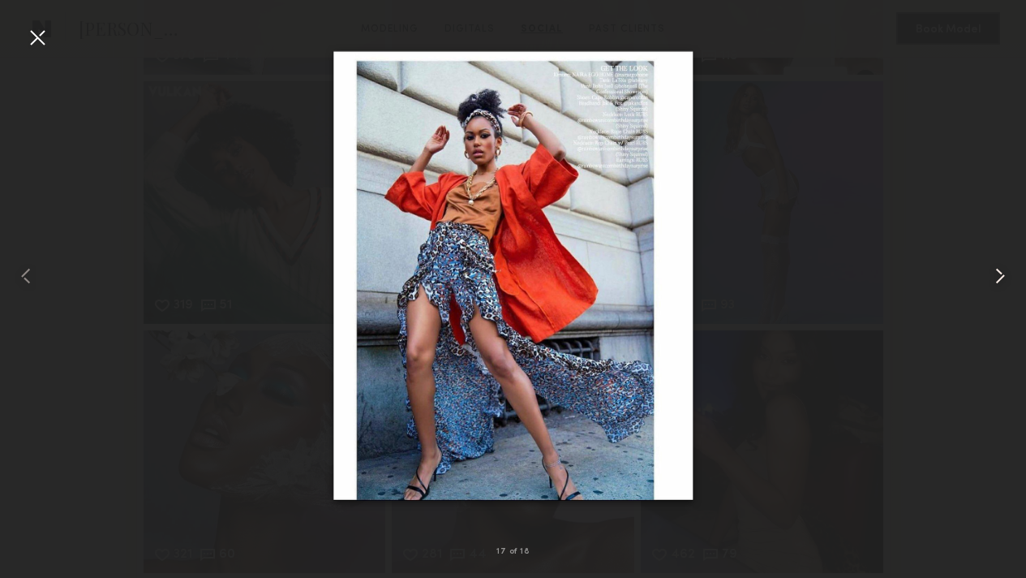
click at [1001, 273] on common-icon at bounding box center [1001, 276] width 26 height 26
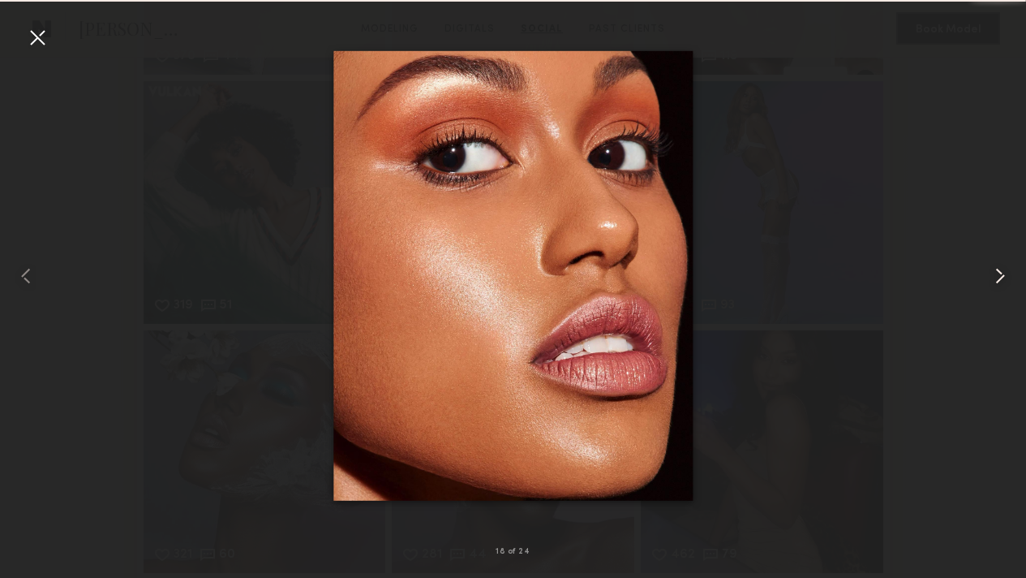
click at [1001, 273] on common-icon at bounding box center [1001, 276] width 26 height 26
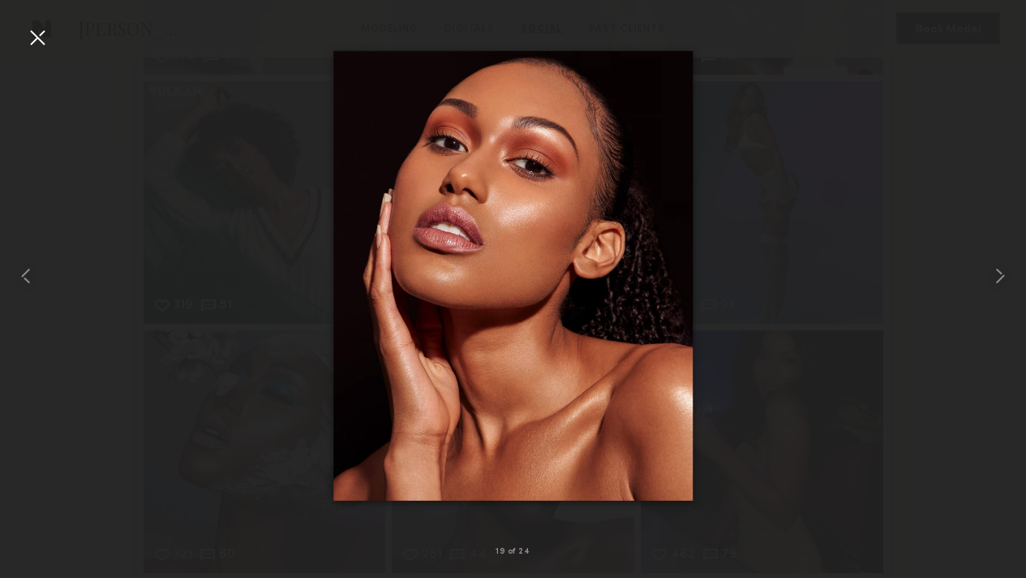
click at [34, 32] on div at bounding box center [37, 37] width 26 height 26
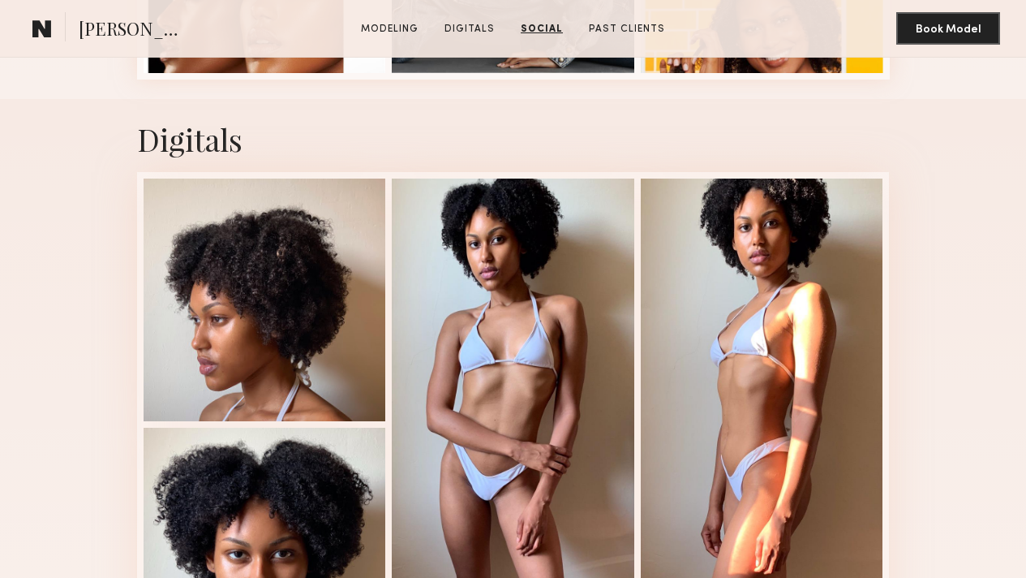
scroll to position [445, 0]
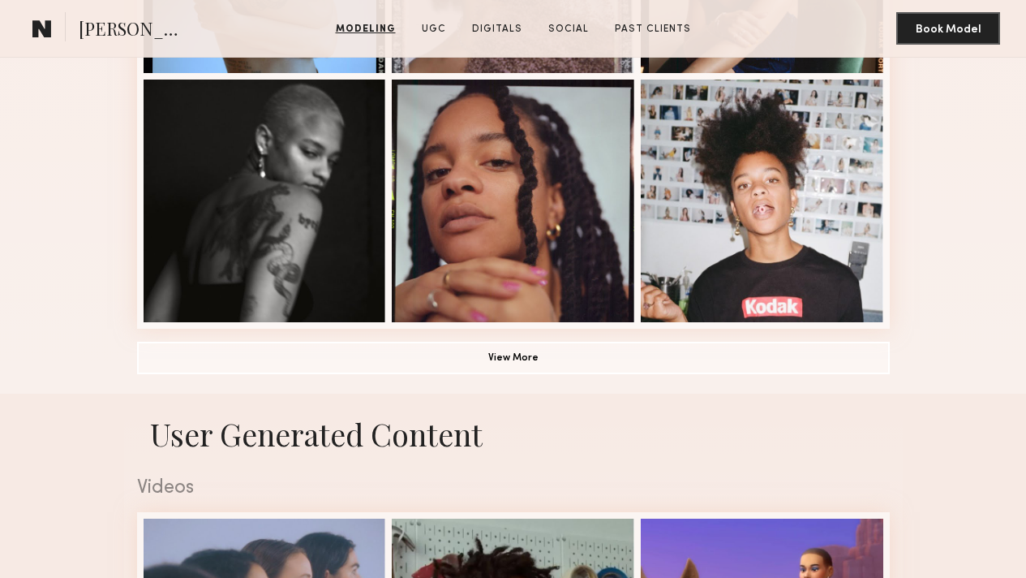
scroll to position [1118, 0]
click at [616, 373] on button "View More" at bounding box center [513, 357] width 753 height 32
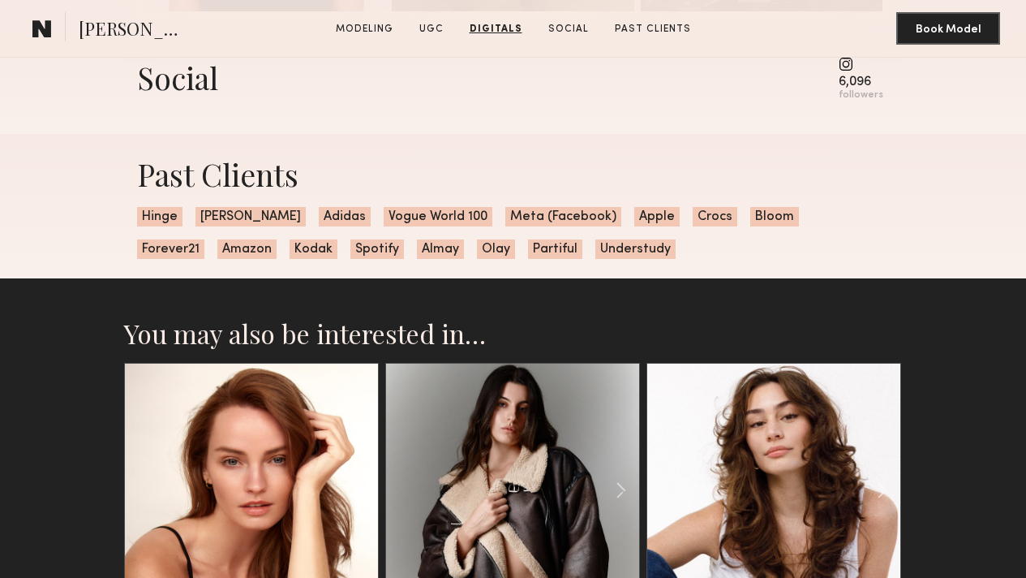
scroll to position [2653, 0]
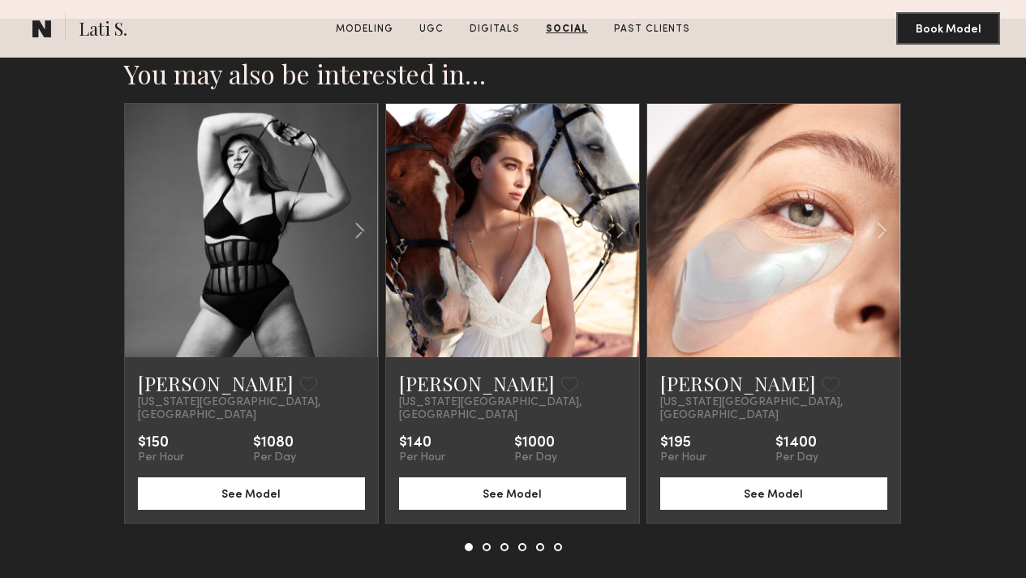
scroll to position [3622, 0]
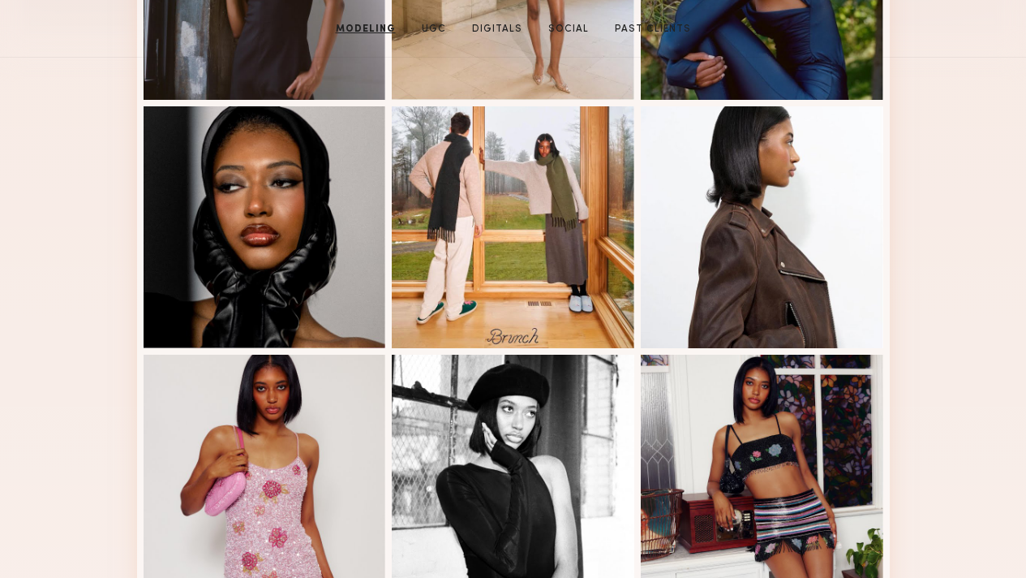
scroll to position [0, 0]
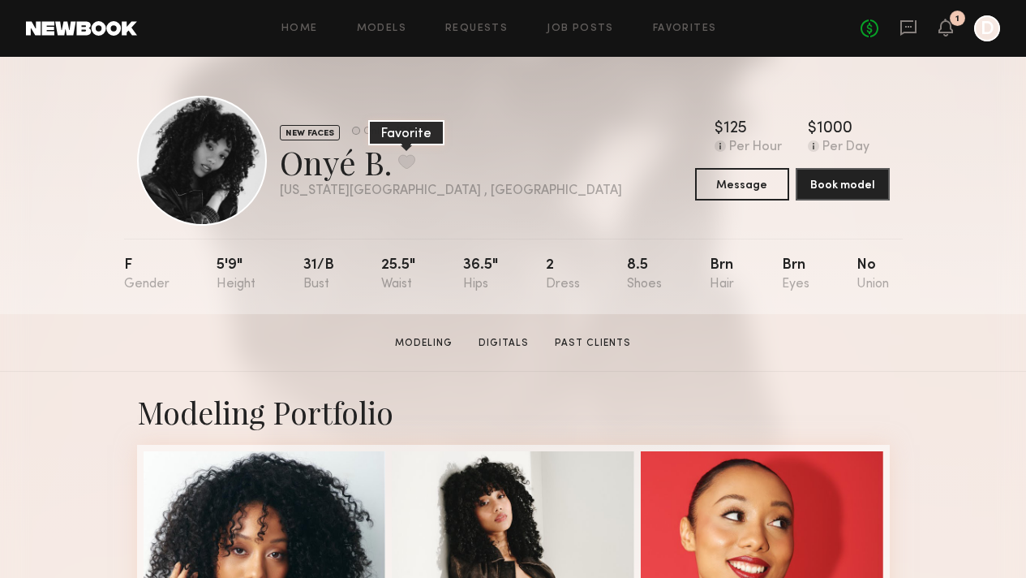
click at [398, 157] on button at bounding box center [406, 161] width 17 height 15
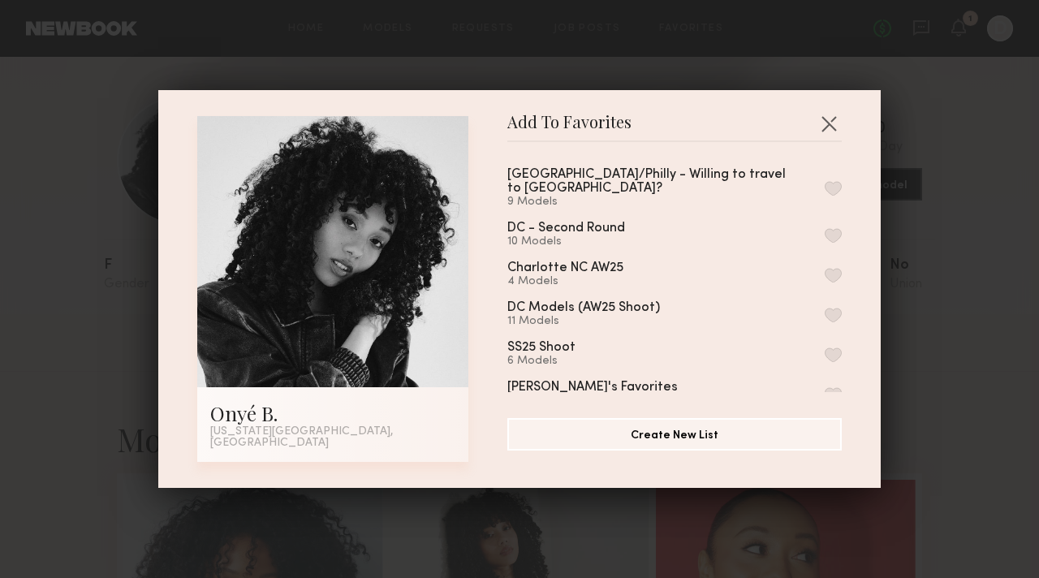
click at [823, 182] on div "[GEOGRAPHIC_DATA]/Philly - Willing to travel to [GEOGRAPHIC_DATA]? 9 Models DC …" at bounding box center [682, 273] width 351 height 237
click at [824, 183] on button "button" at bounding box center [832, 188] width 17 height 15
click at [962, 316] on div "Add To Favorites Onyé B. [US_STATE][GEOGRAPHIC_DATA], [GEOGRAPHIC_DATA] Add To …" at bounding box center [519, 289] width 1039 height 578
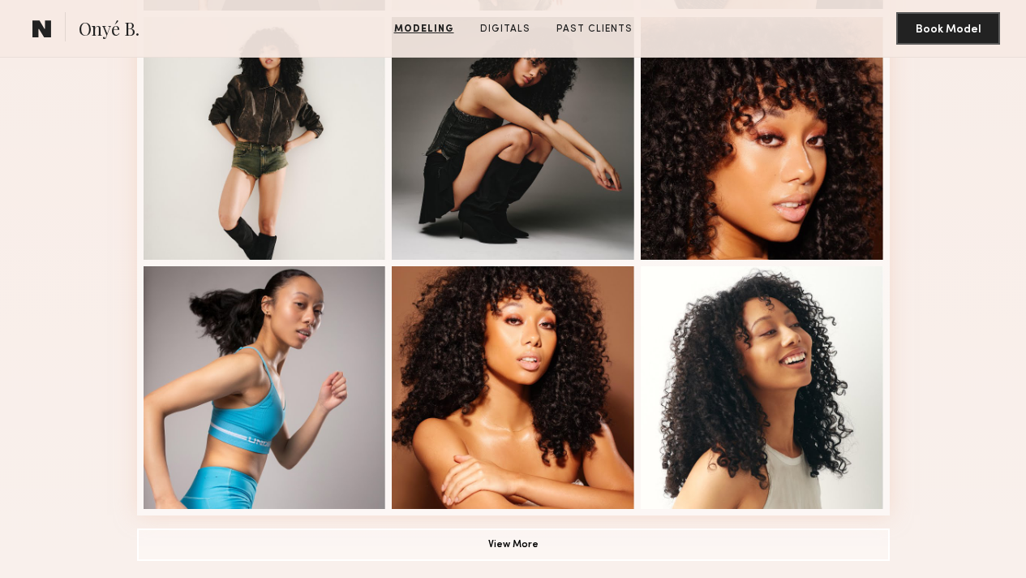
scroll to position [1228, 0]
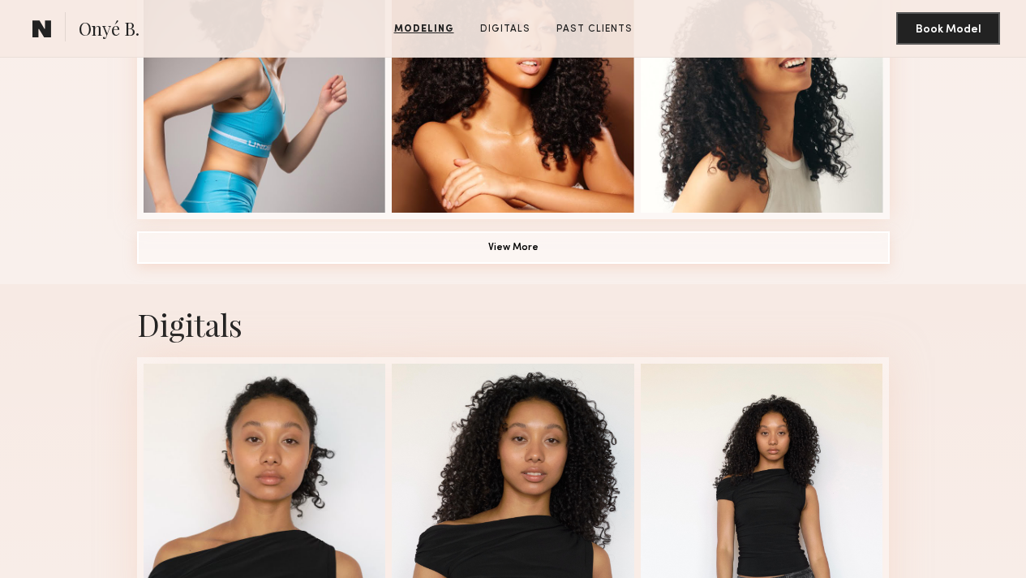
click at [583, 264] on button "View More" at bounding box center [513, 247] width 753 height 32
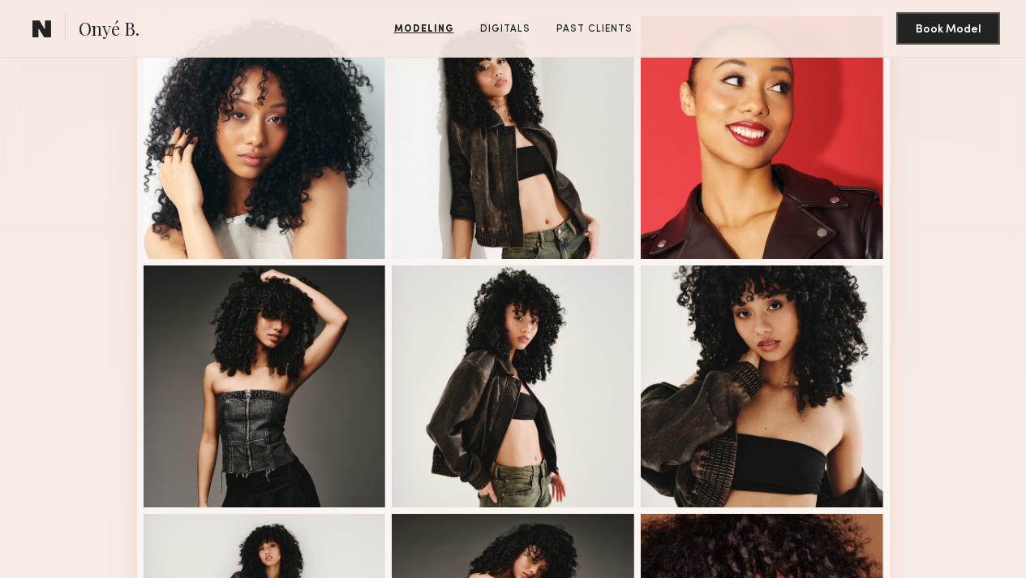
scroll to position [0, 0]
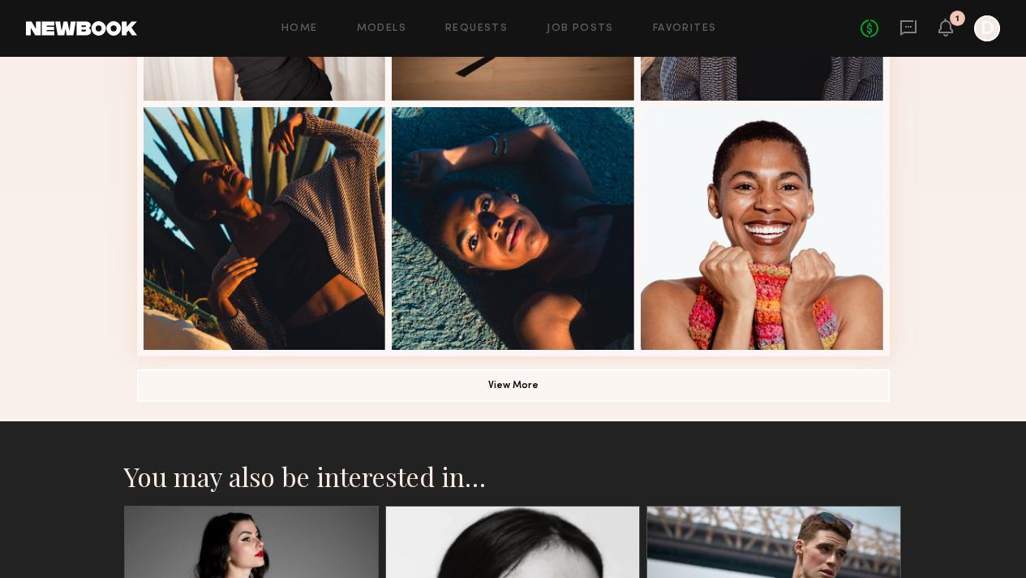
scroll to position [1063, 0]
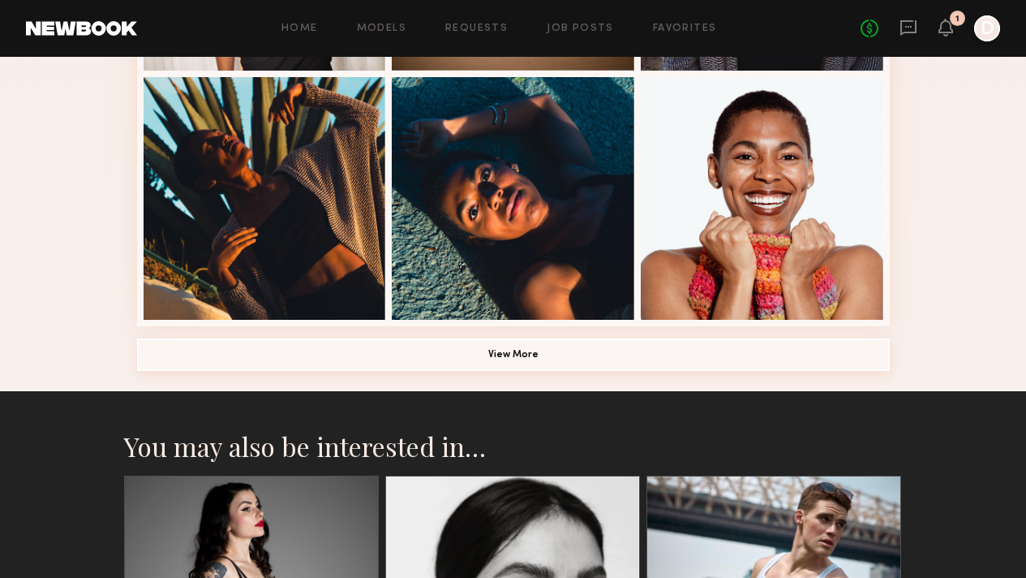
click at [537, 371] on button "View More" at bounding box center [513, 354] width 753 height 32
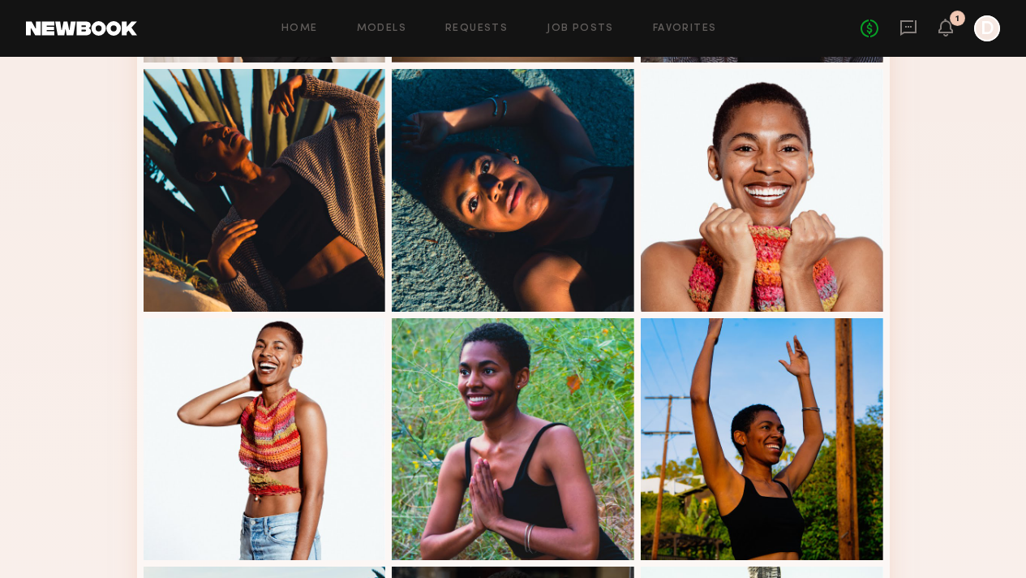
scroll to position [1079, 0]
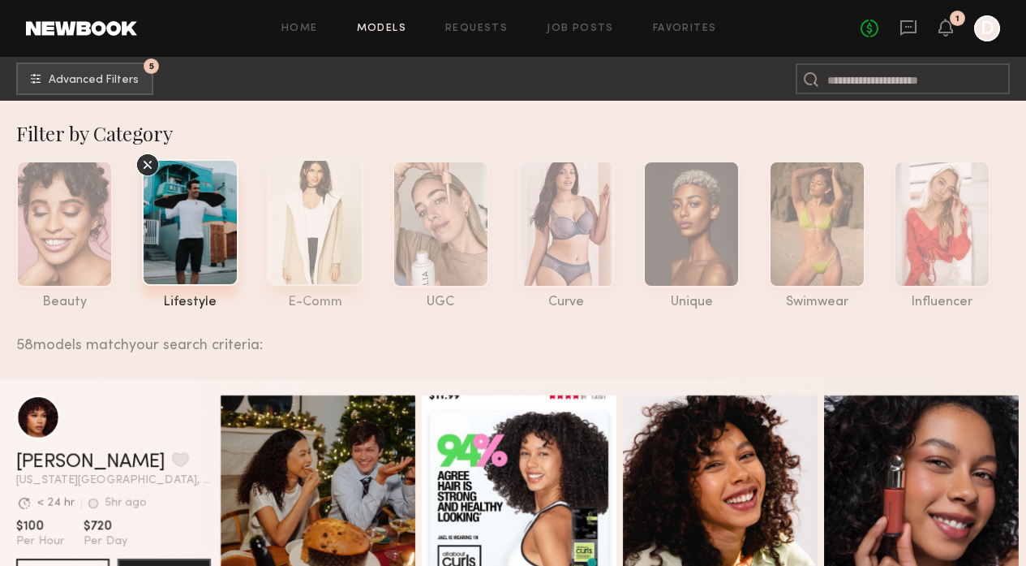
click at [329, 243] on div at bounding box center [315, 222] width 97 height 127
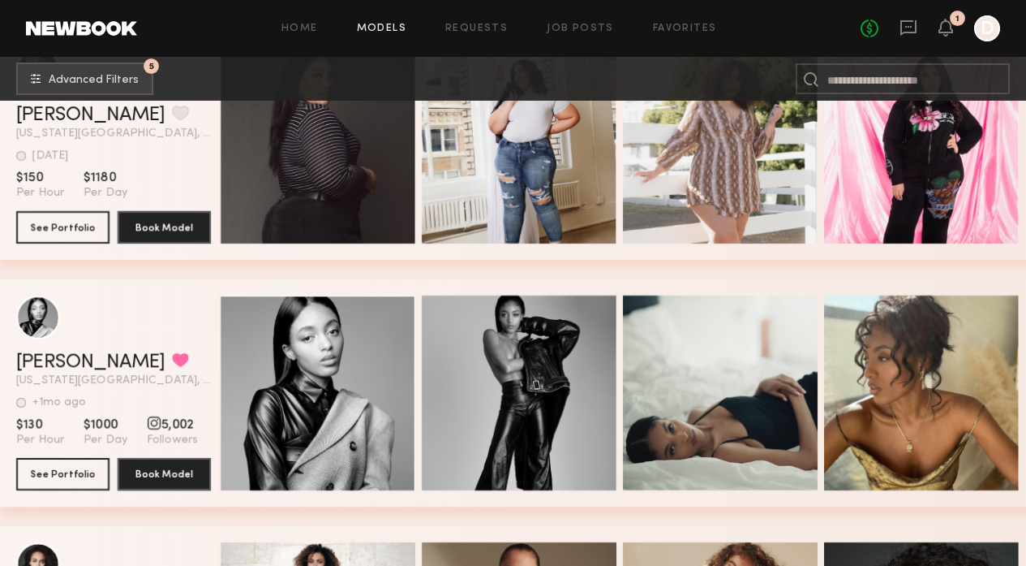
scroll to position [953, 0]
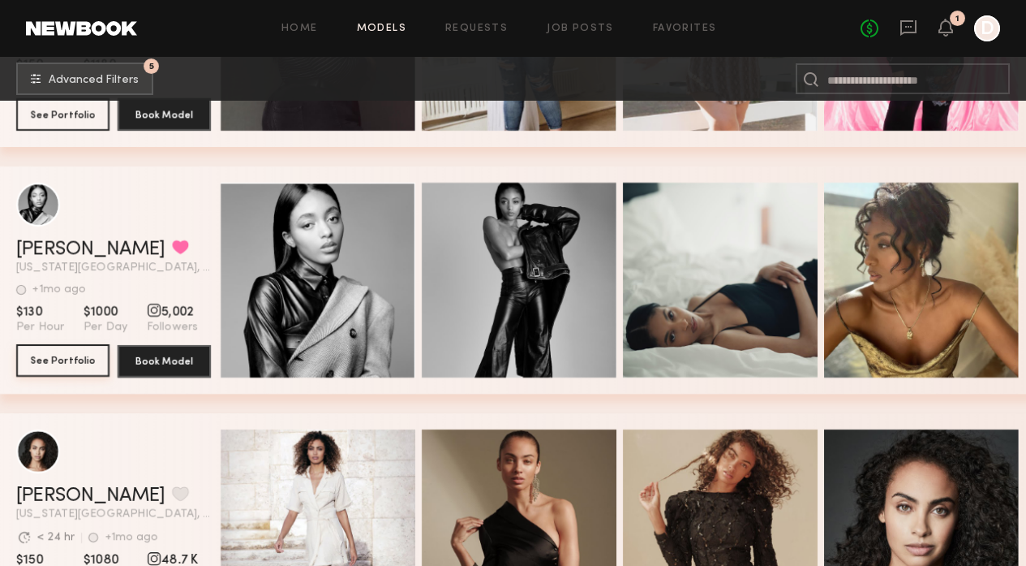
click at [78, 359] on button "See Portfolio" at bounding box center [62, 360] width 93 height 32
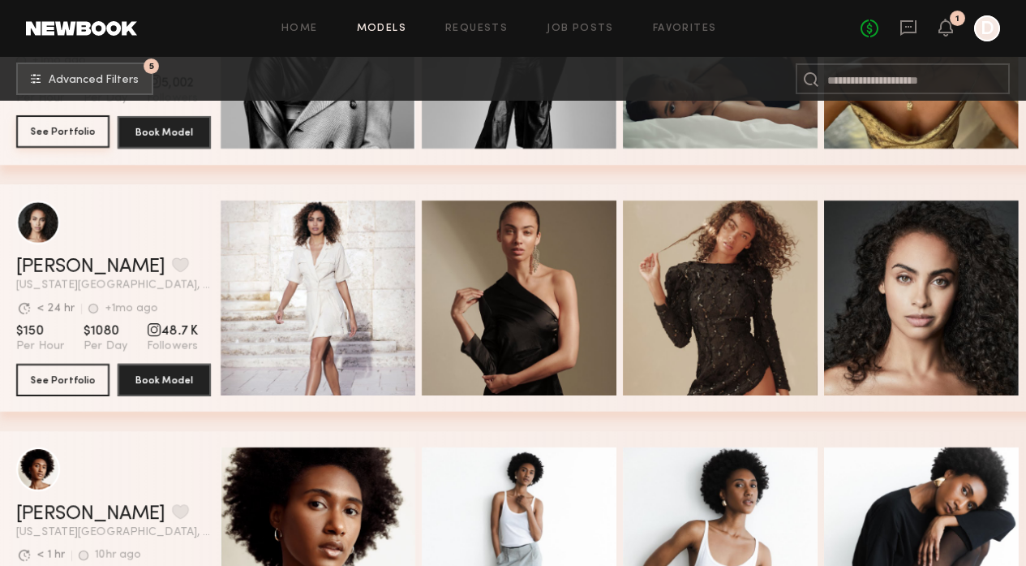
scroll to position [1431, 0]
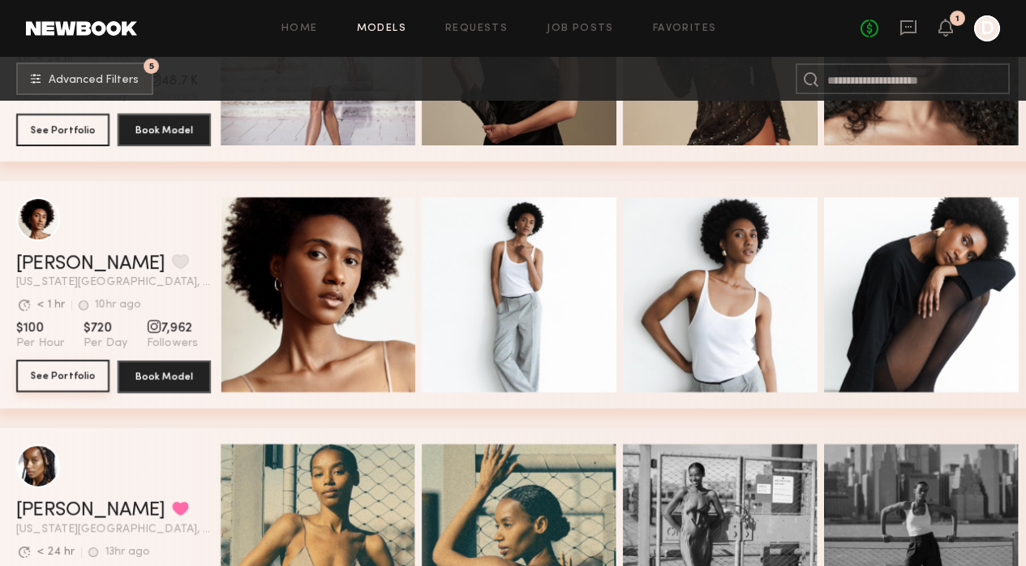
click at [69, 374] on button "See Portfolio" at bounding box center [62, 375] width 93 height 32
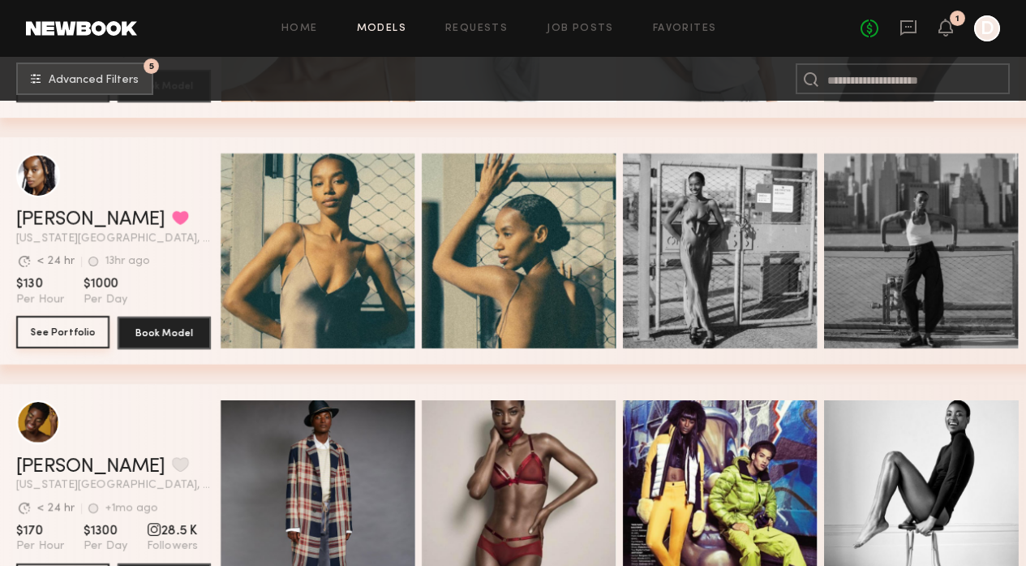
click at [66, 339] on button "See Portfolio" at bounding box center [62, 332] width 93 height 32
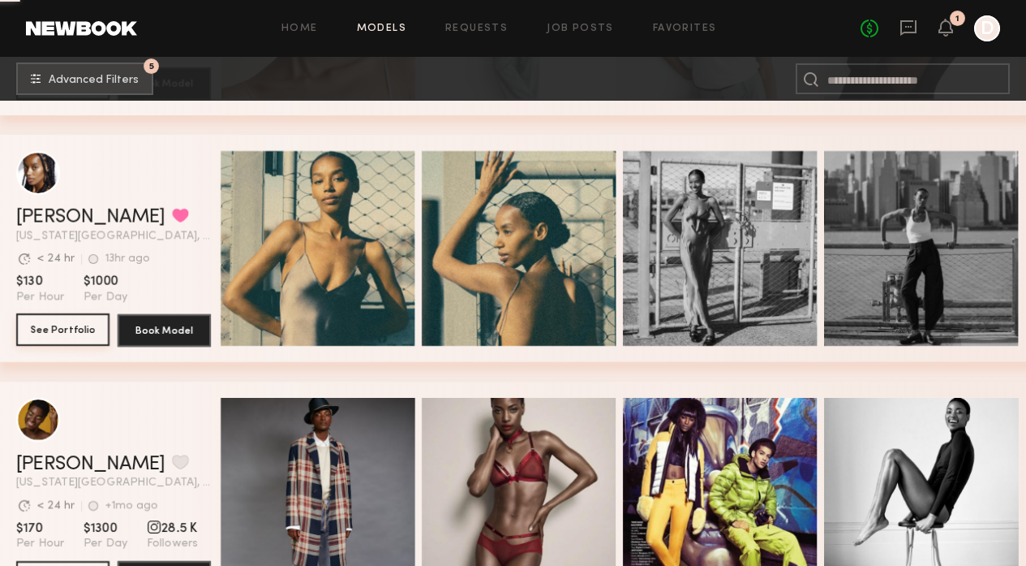
scroll to position [1957, 0]
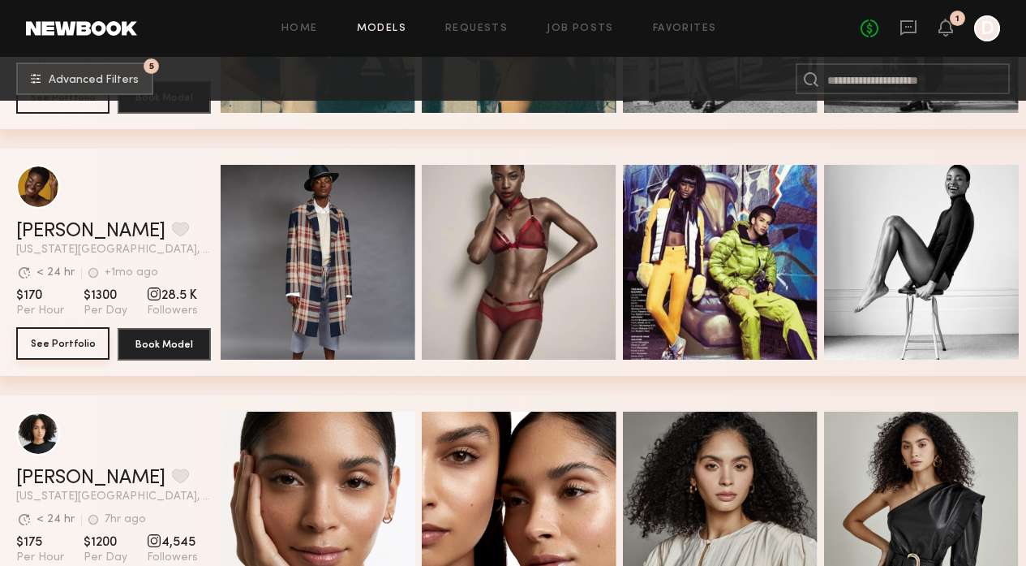
click at [74, 347] on button "See Portfolio" at bounding box center [62, 343] width 93 height 32
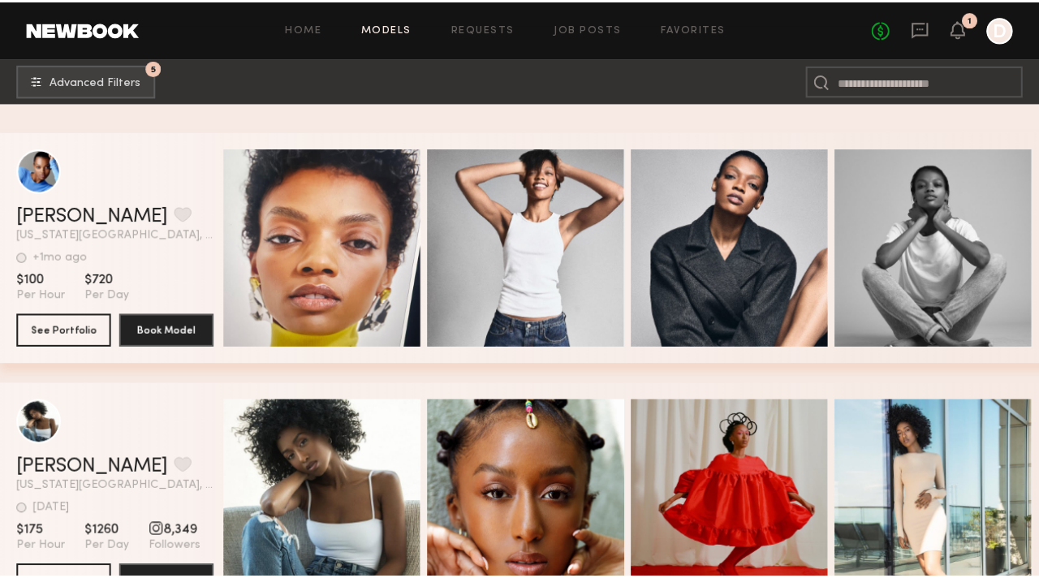
scroll to position [4872, 0]
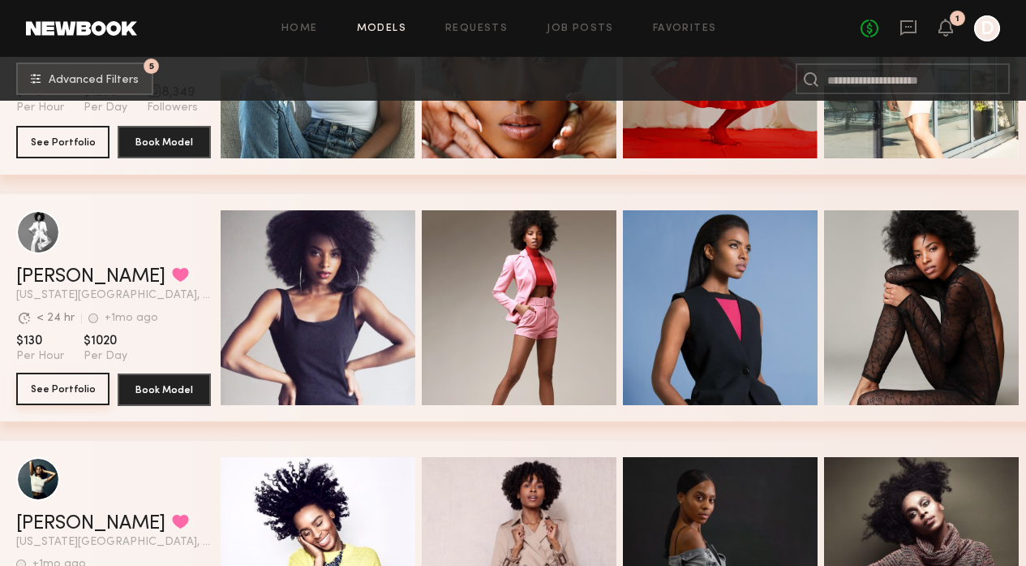
click at [66, 390] on button "See Portfolio" at bounding box center [62, 388] width 93 height 32
click at [172, 275] on button "grid" at bounding box center [180, 274] width 17 height 15
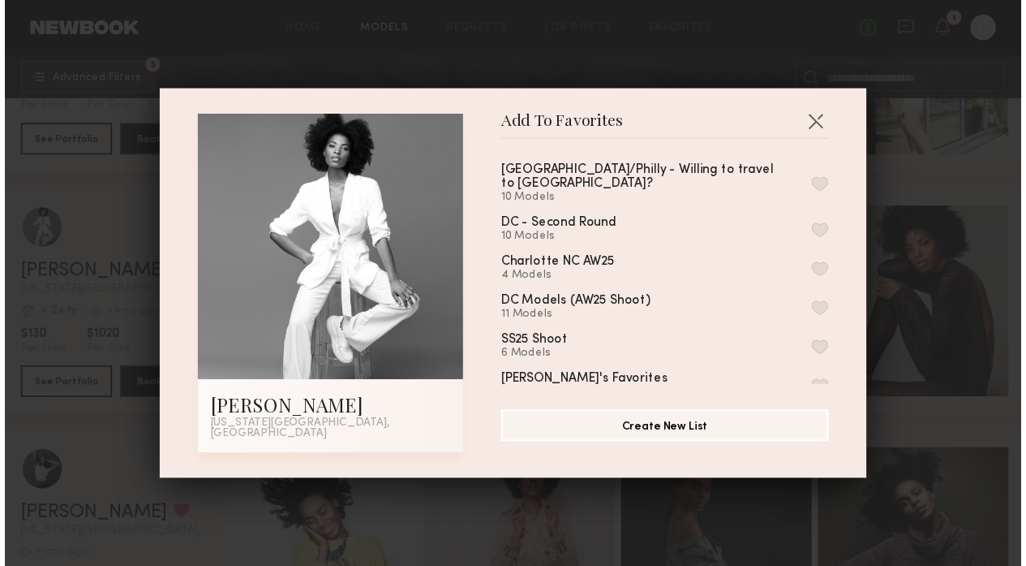
scroll to position [0, 0]
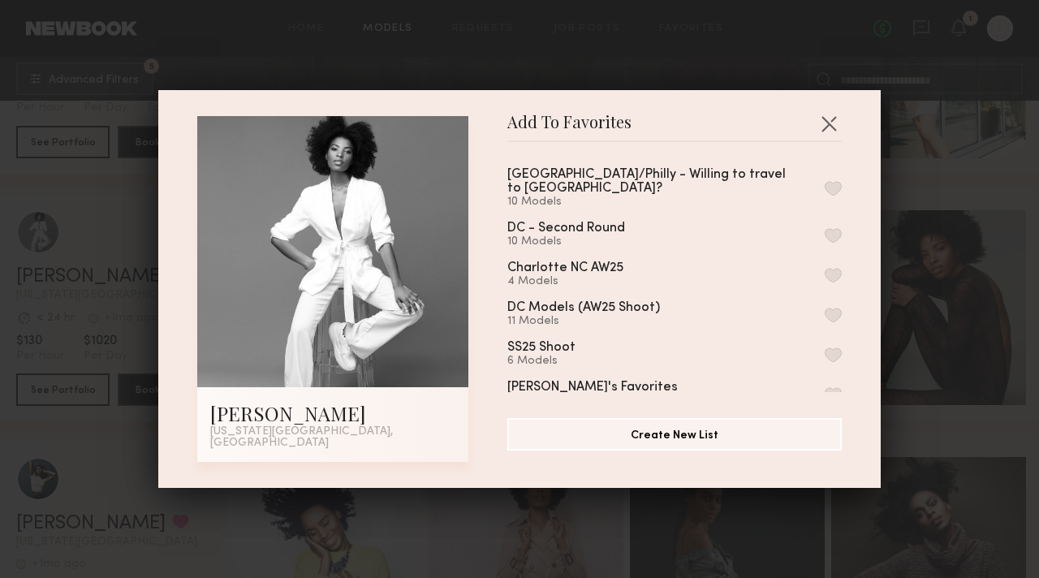
click at [824, 189] on button "button" at bounding box center [832, 188] width 17 height 15
click at [897, 429] on div "Add To Favorites Christina S. New York City, NY Add To Favorites NYC/Philly - W…" at bounding box center [519, 289] width 1039 height 578
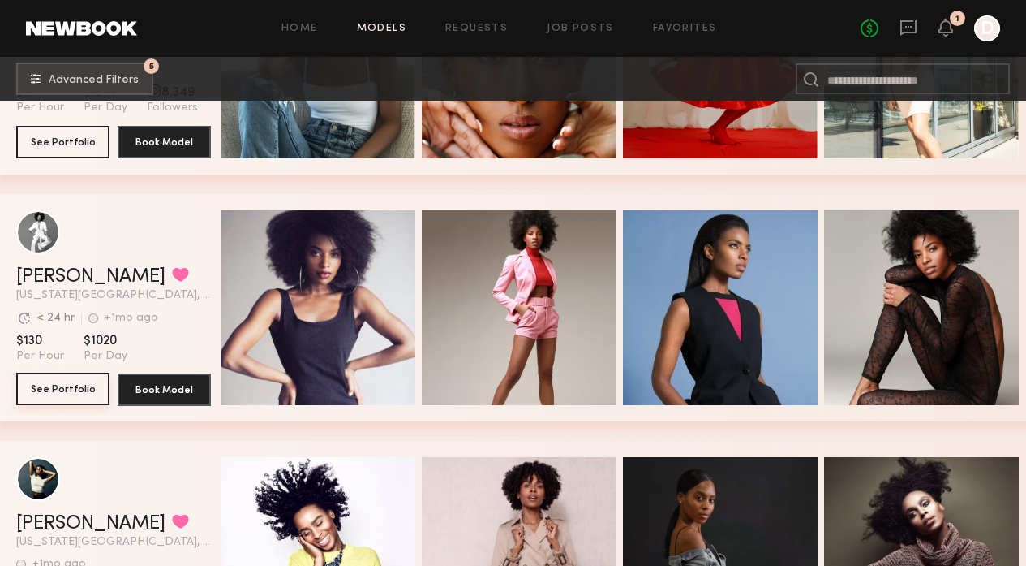
click at [74, 394] on button "See Portfolio" at bounding box center [62, 388] width 93 height 32
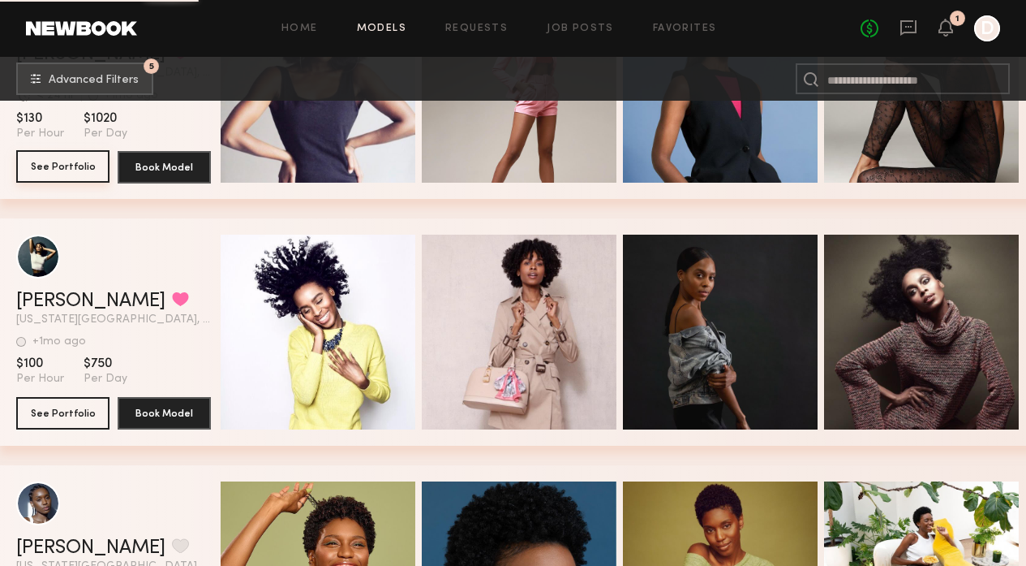
scroll to position [5122, 0]
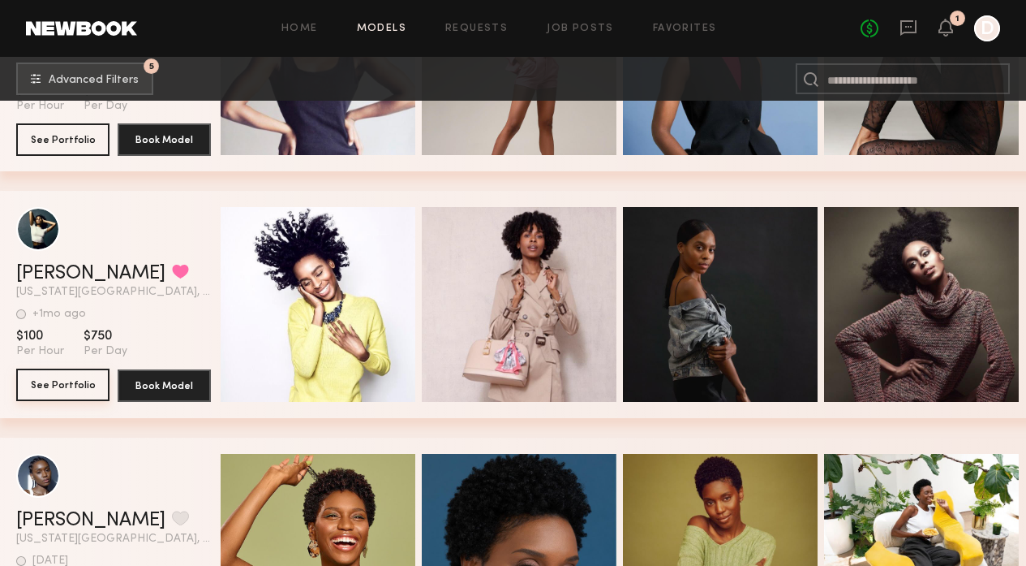
click at [88, 390] on button "See Portfolio" at bounding box center [62, 384] width 93 height 32
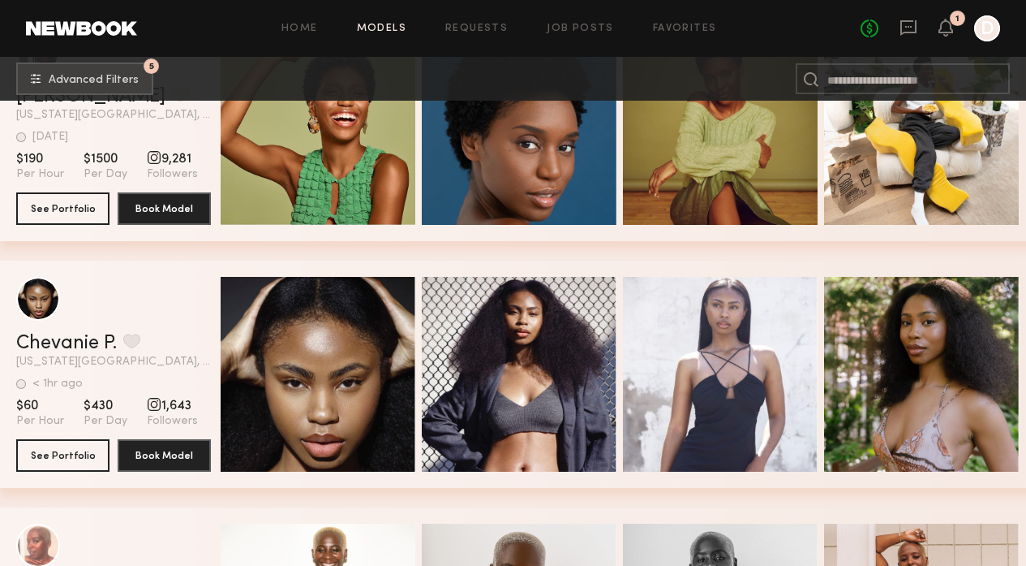
scroll to position [5673, 0]
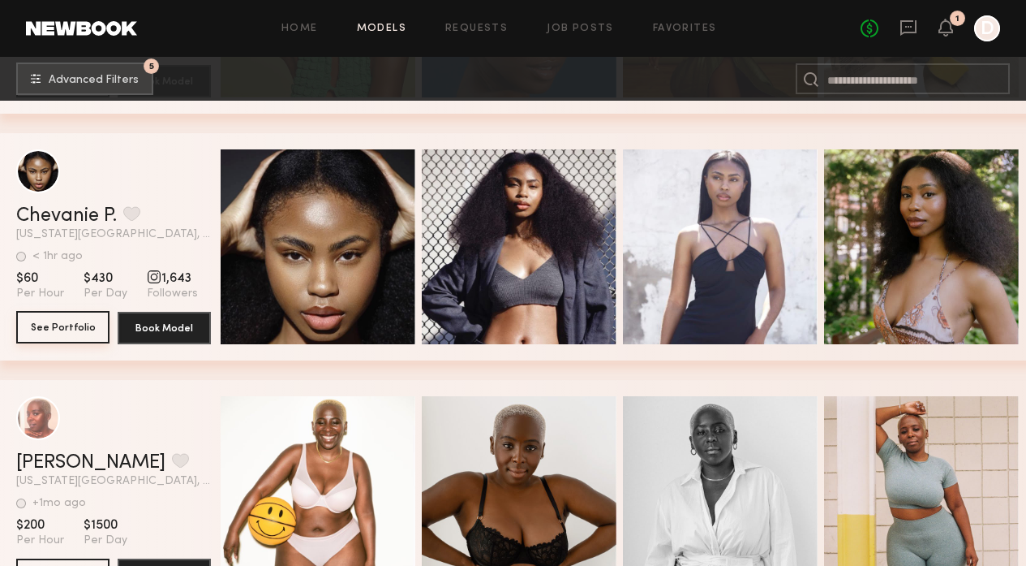
click at [54, 334] on button "See Portfolio" at bounding box center [62, 327] width 93 height 32
click at [58, 327] on button "See Portfolio" at bounding box center [62, 327] width 93 height 32
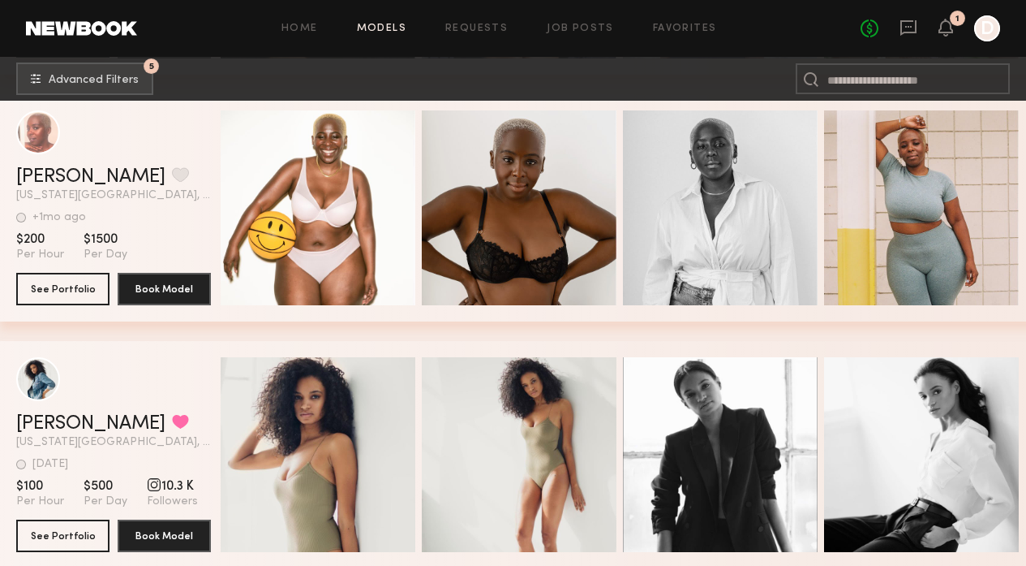
scroll to position [6124, 0]
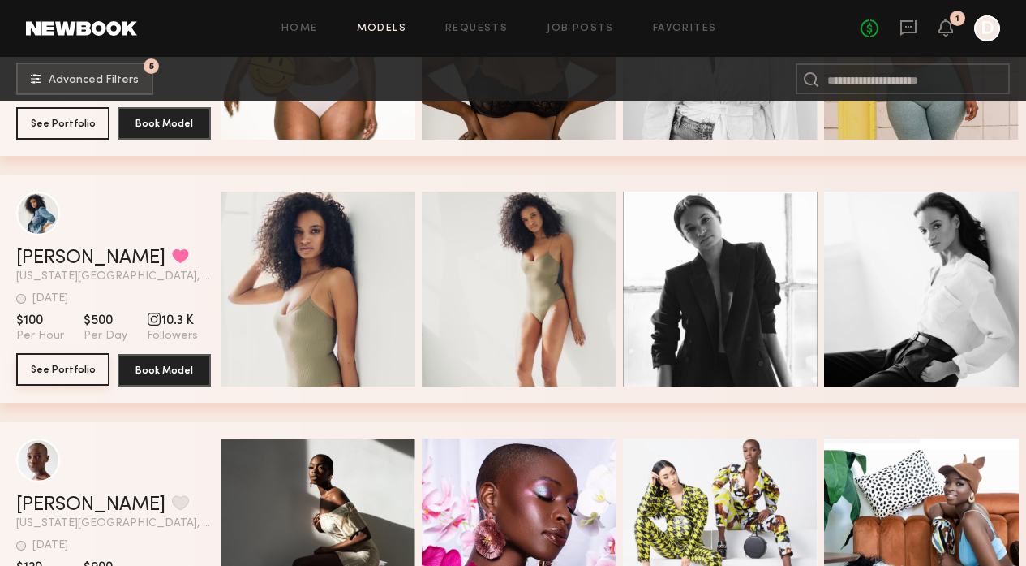
click at [60, 374] on button "See Portfolio" at bounding box center [62, 369] width 93 height 32
click at [172, 254] on button "grid" at bounding box center [180, 255] width 17 height 15
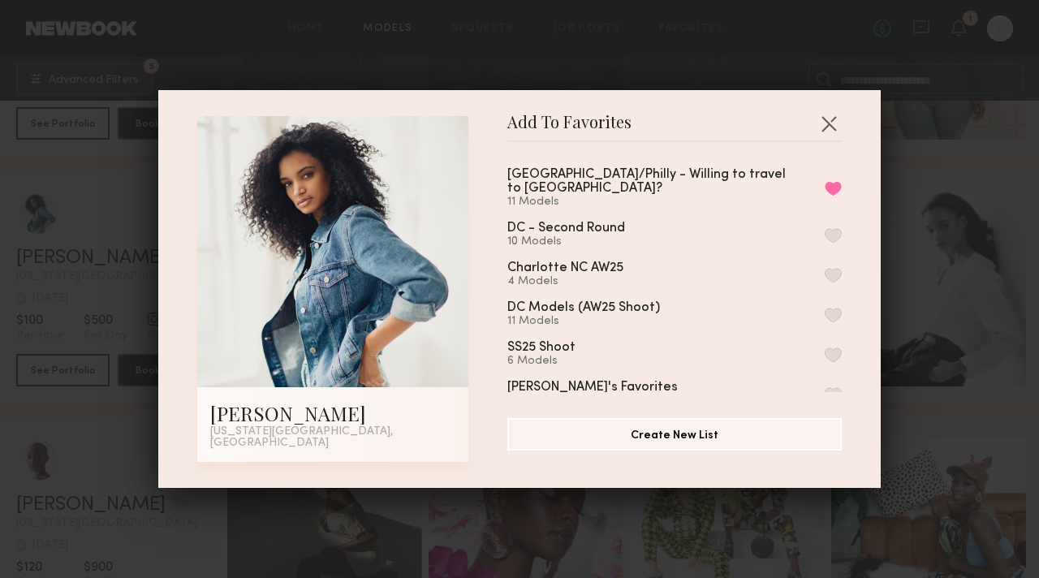
click at [952, 300] on div "Add To Favorites Erica W. New York City, NY Add To Favorites NYC/Philly - Willi…" at bounding box center [519, 289] width 1039 height 578
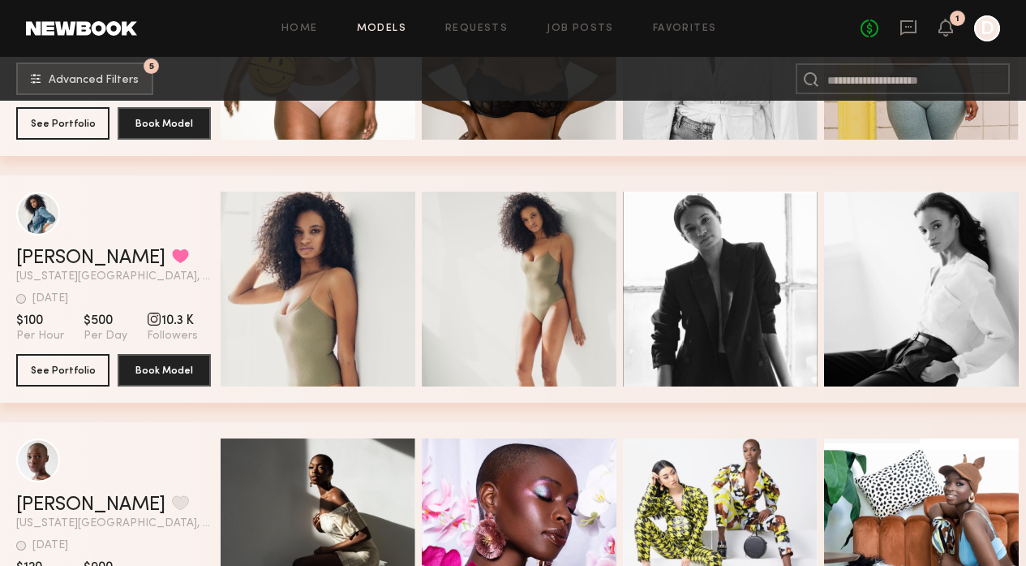
scroll to position [6429, 0]
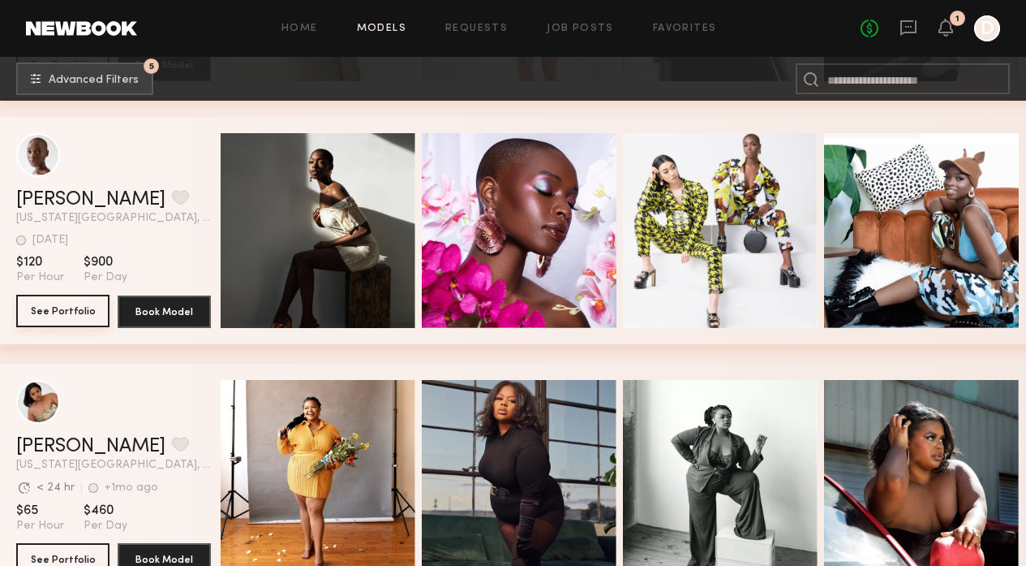
click at [76, 313] on button "See Portfolio" at bounding box center [62, 311] width 93 height 32
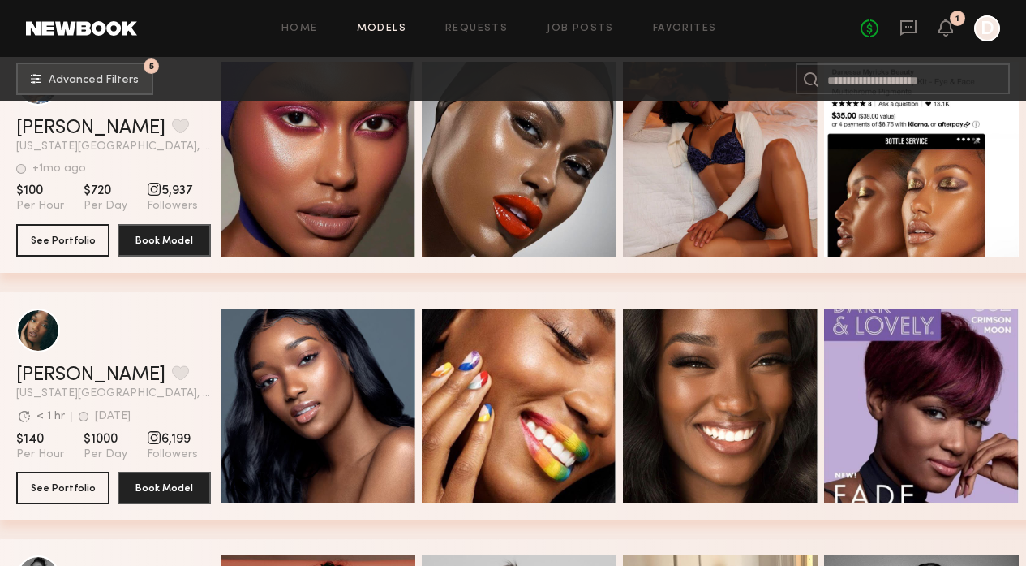
scroll to position [7512, 0]
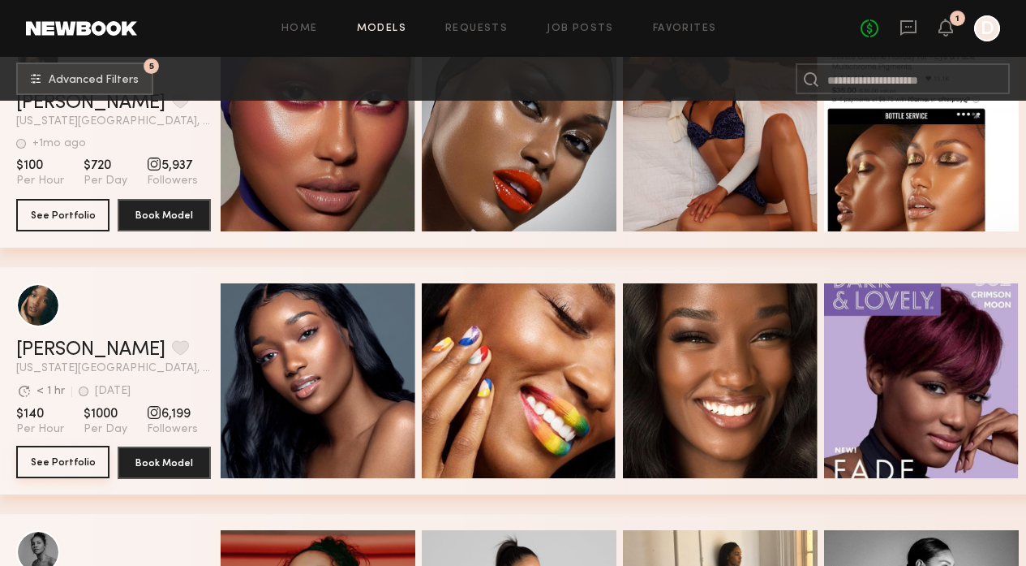
click at [62, 458] on button "See Portfolio" at bounding box center [62, 461] width 93 height 32
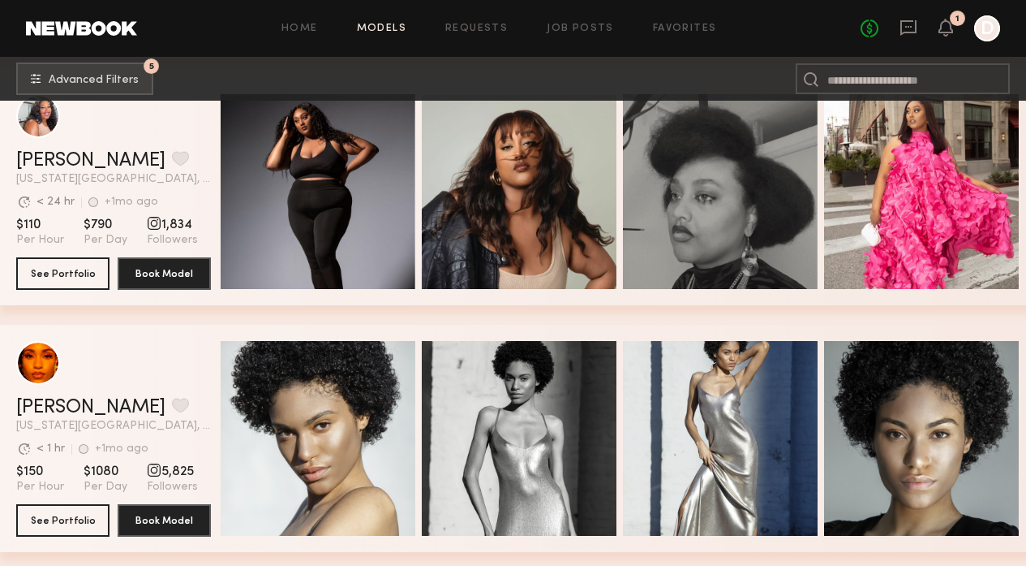
scroll to position [8622, 0]
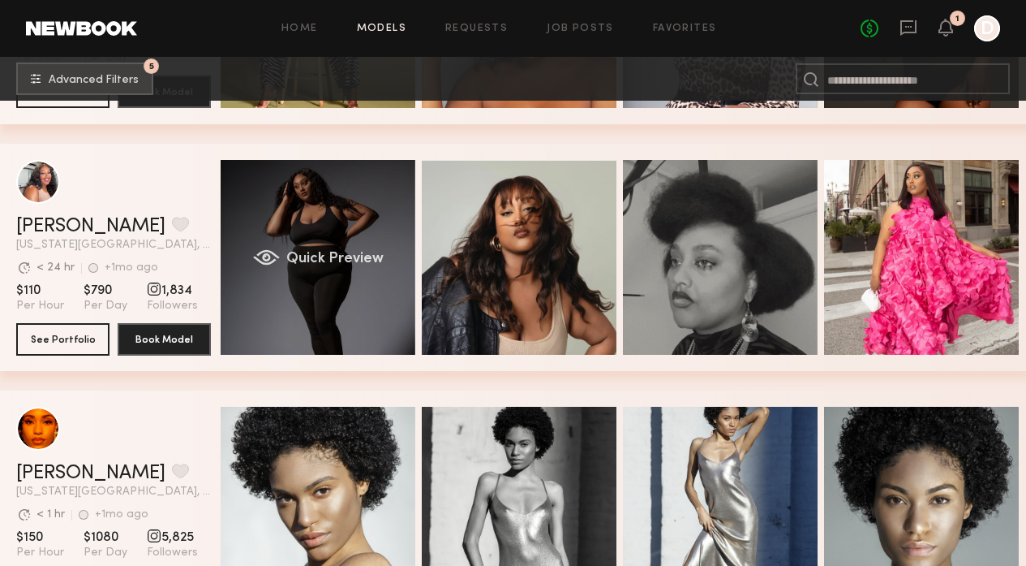
click at [316, 252] on span "Quick Preview" at bounding box center [334, 259] width 97 height 15
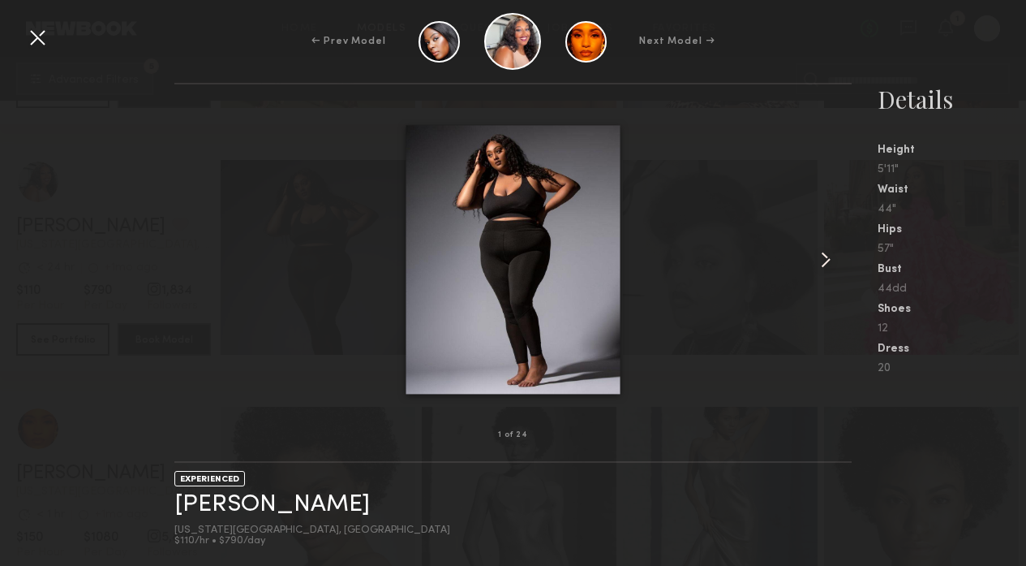
click at [820, 257] on common-icon at bounding box center [826, 260] width 26 height 26
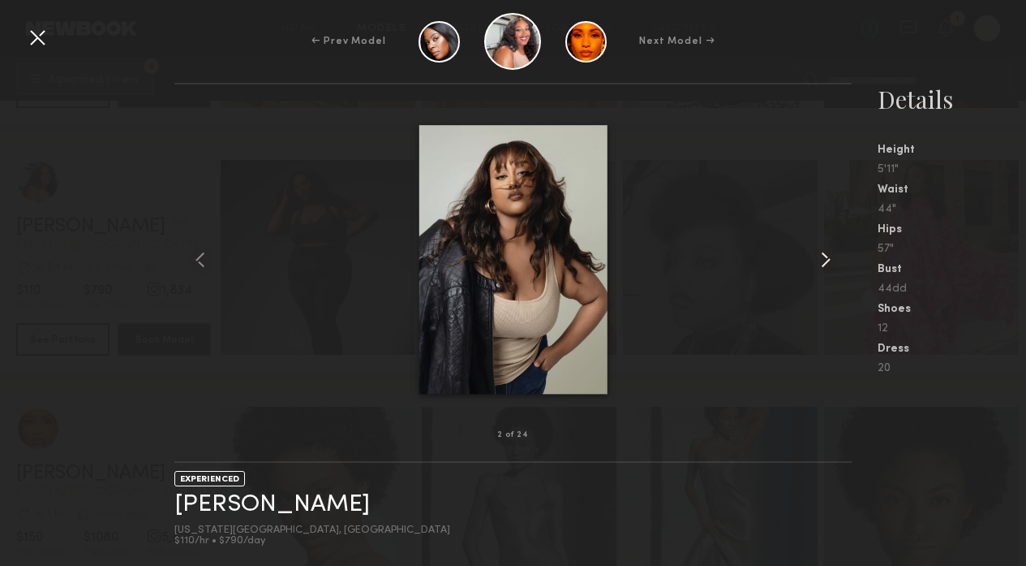
click at [820, 257] on common-icon at bounding box center [826, 260] width 26 height 26
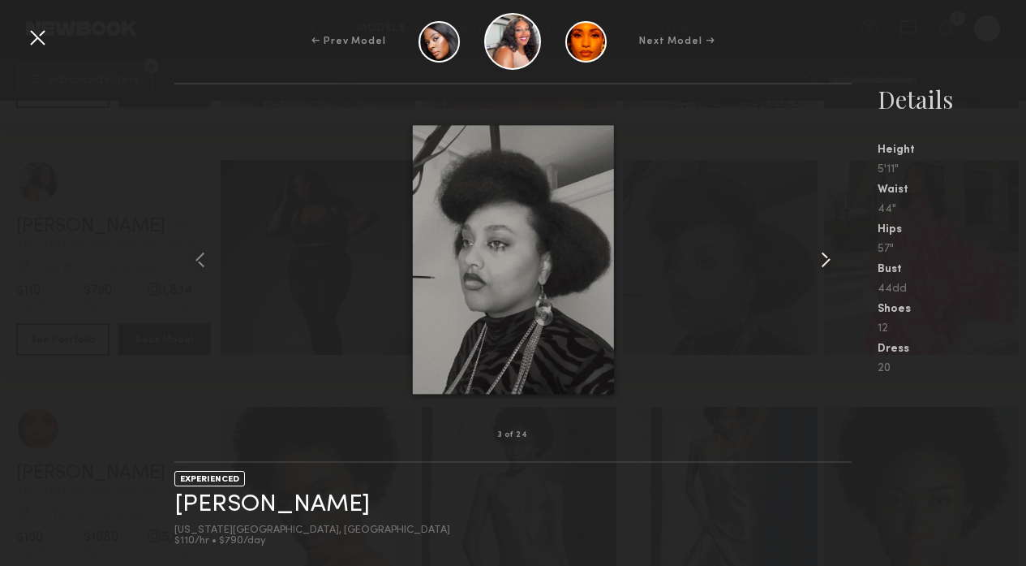
click at [820, 257] on common-icon at bounding box center [826, 260] width 26 height 26
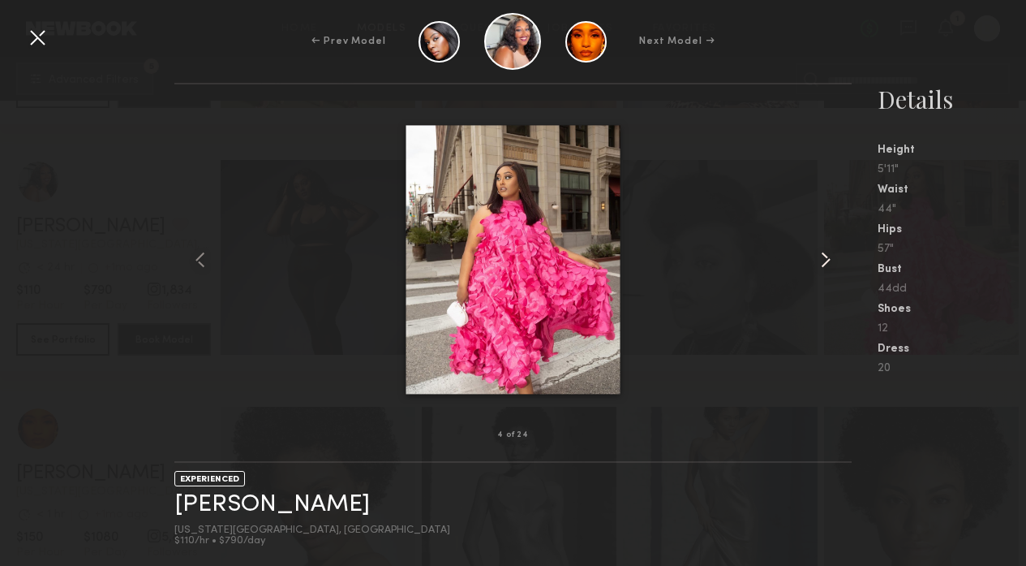
click at [820, 257] on common-icon at bounding box center [826, 260] width 26 height 26
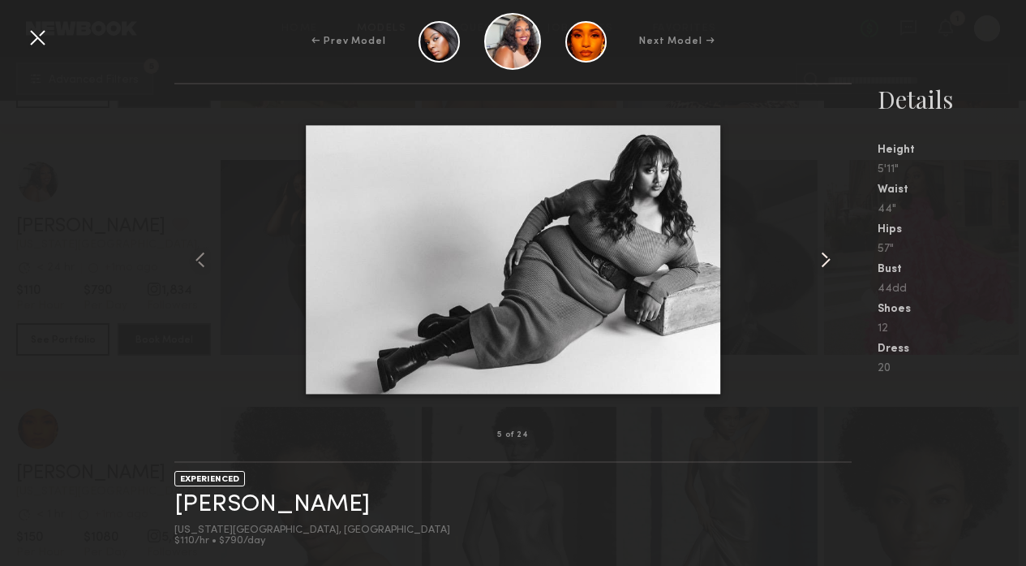
click at [820, 257] on common-icon at bounding box center [826, 260] width 26 height 26
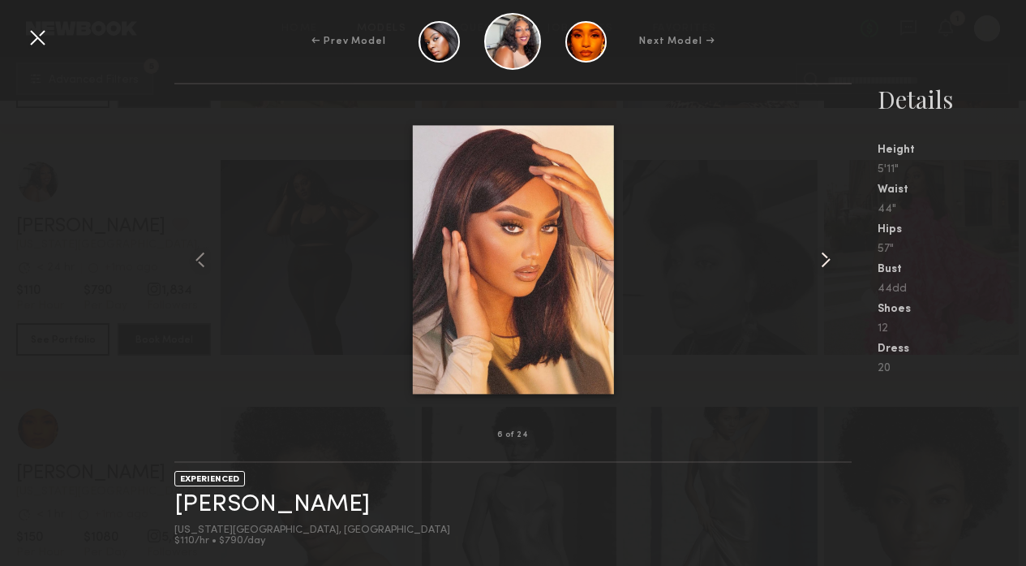
click at [820, 257] on common-icon at bounding box center [826, 260] width 26 height 26
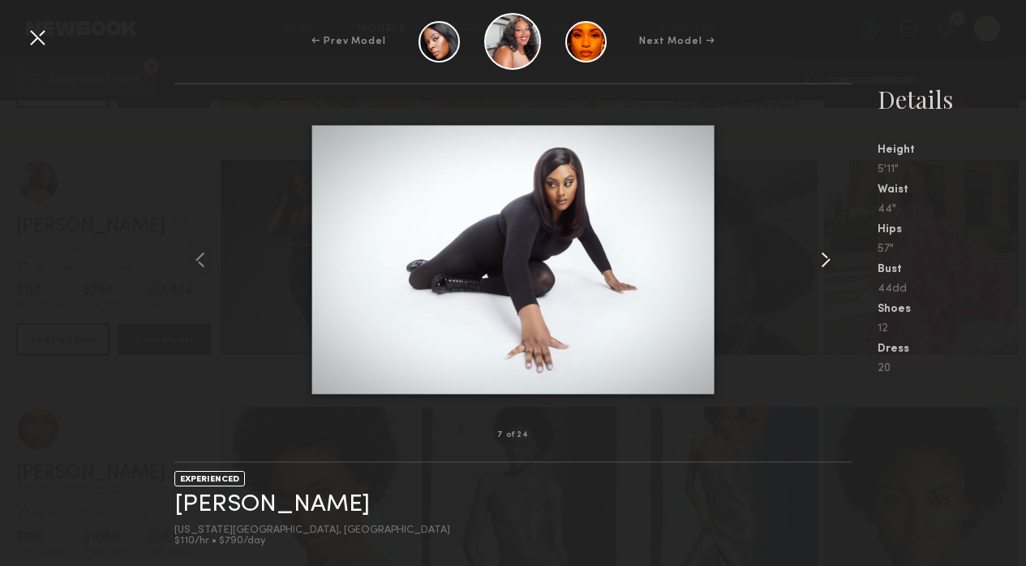
click at [820, 257] on common-icon at bounding box center [826, 260] width 26 height 26
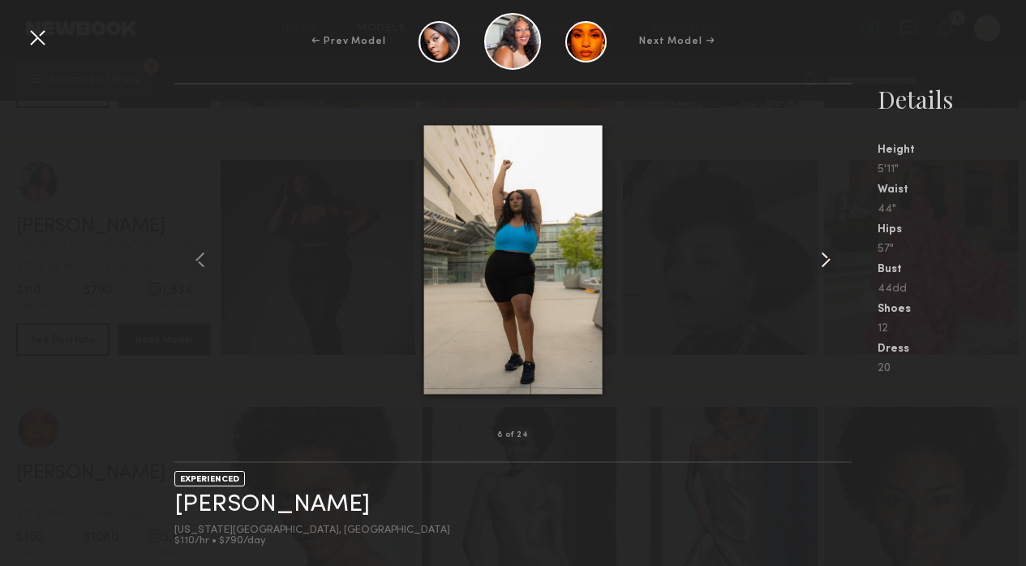
click at [820, 257] on common-icon at bounding box center [826, 260] width 26 height 26
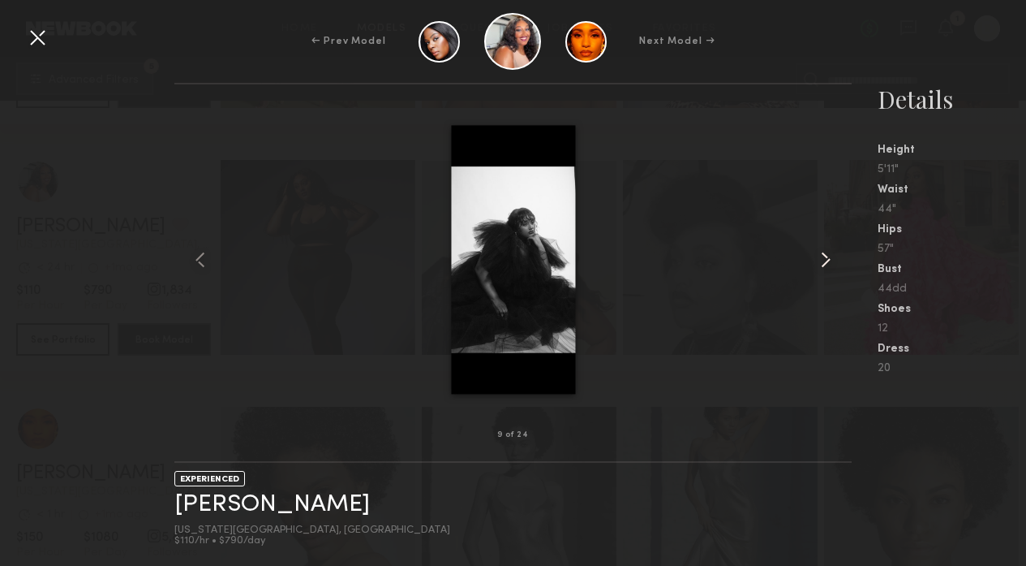
click at [820, 257] on common-icon at bounding box center [826, 260] width 26 height 26
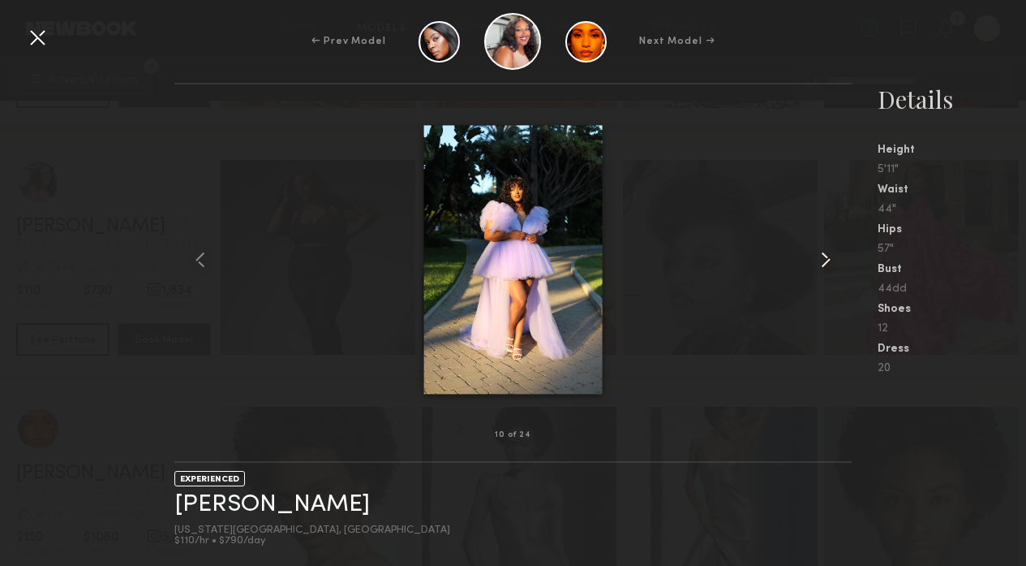
click at [820, 257] on common-icon at bounding box center [826, 260] width 26 height 26
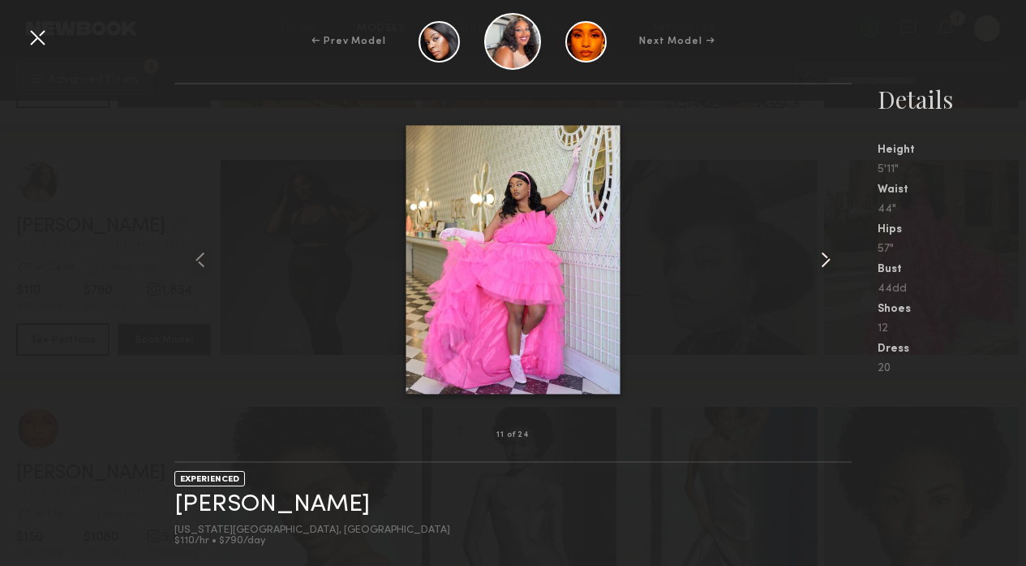
click at [820, 257] on common-icon at bounding box center [826, 260] width 26 height 26
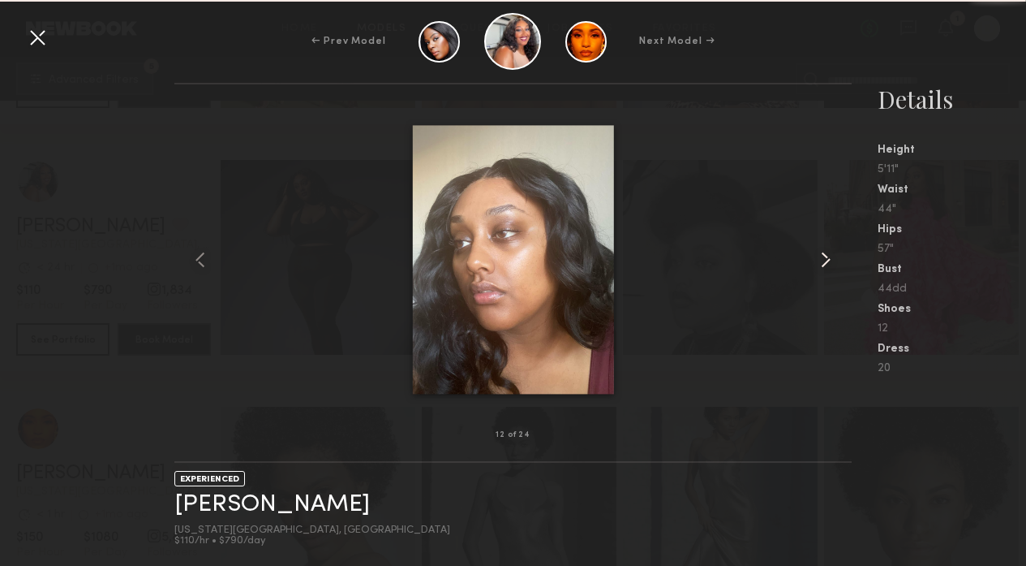
click at [820, 257] on common-icon at bounding box center [826, 260] width 26 height 26
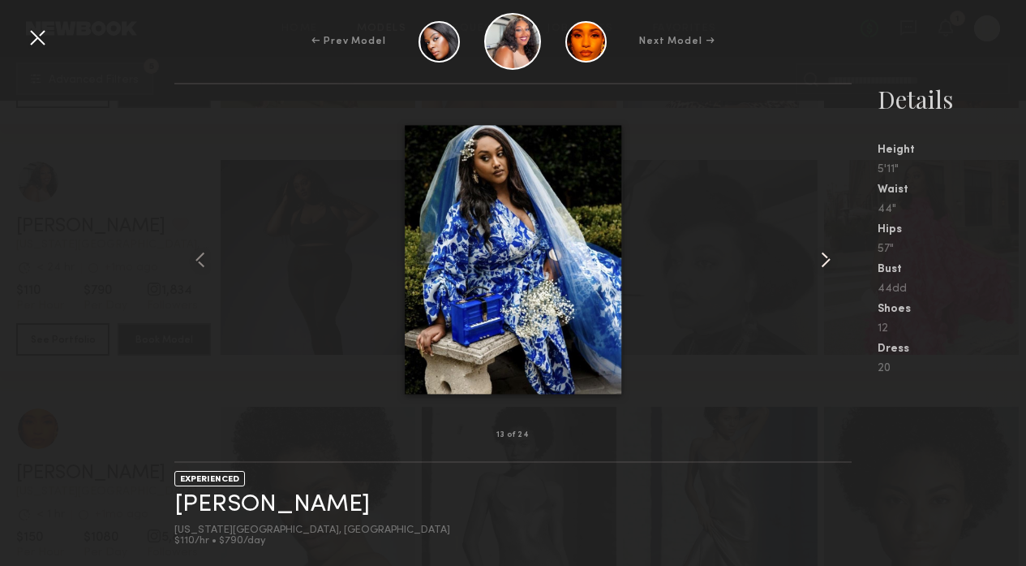
click at [820, 257] on common-icon at bounding box center [826, 260] width 26 height 26
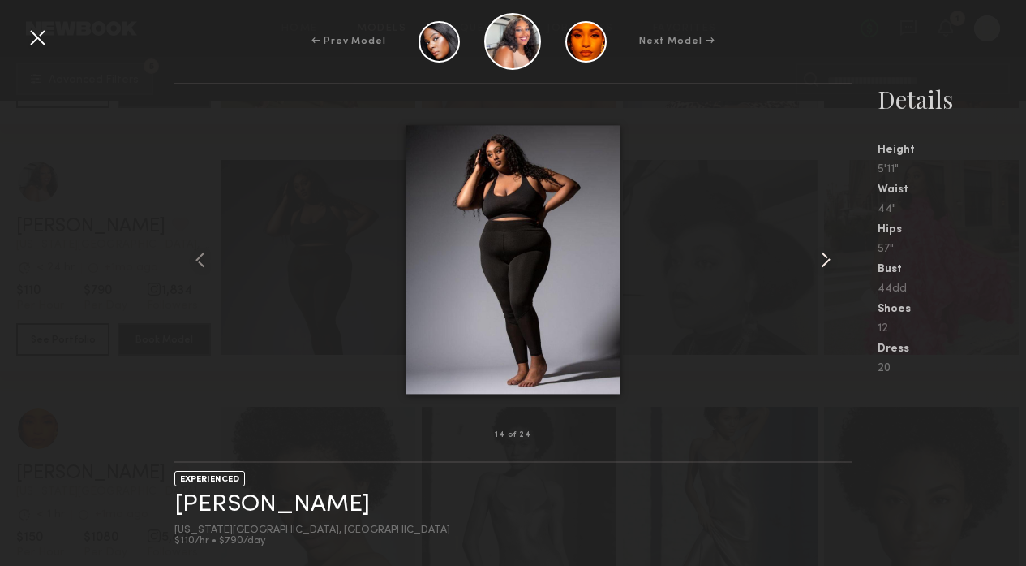
click at [820, 257] on common-icon at bounding box center [826, 260] width 26 height 26
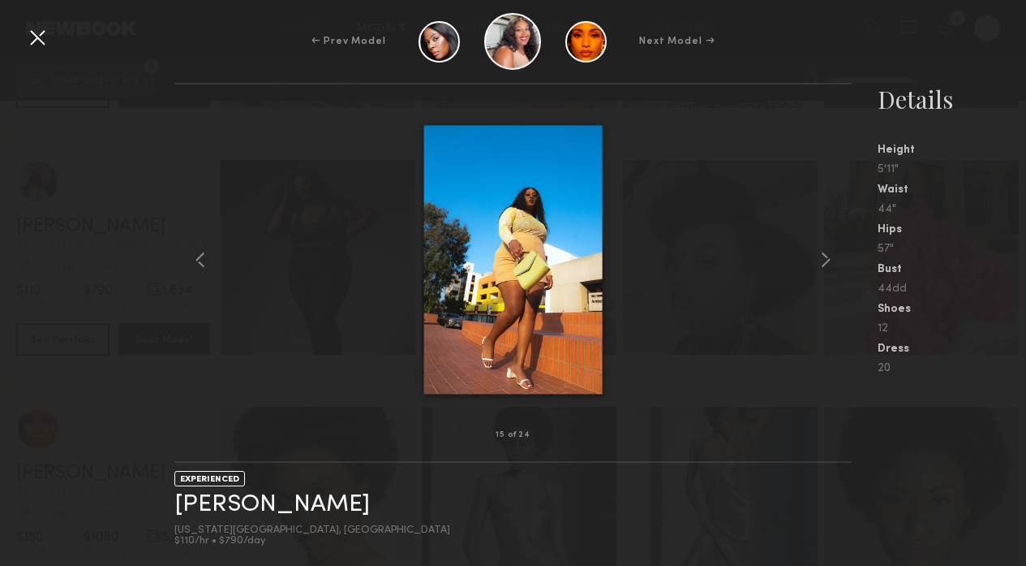
click at [39, 41] on div at bounding box center [37, 37] width 26 height 26
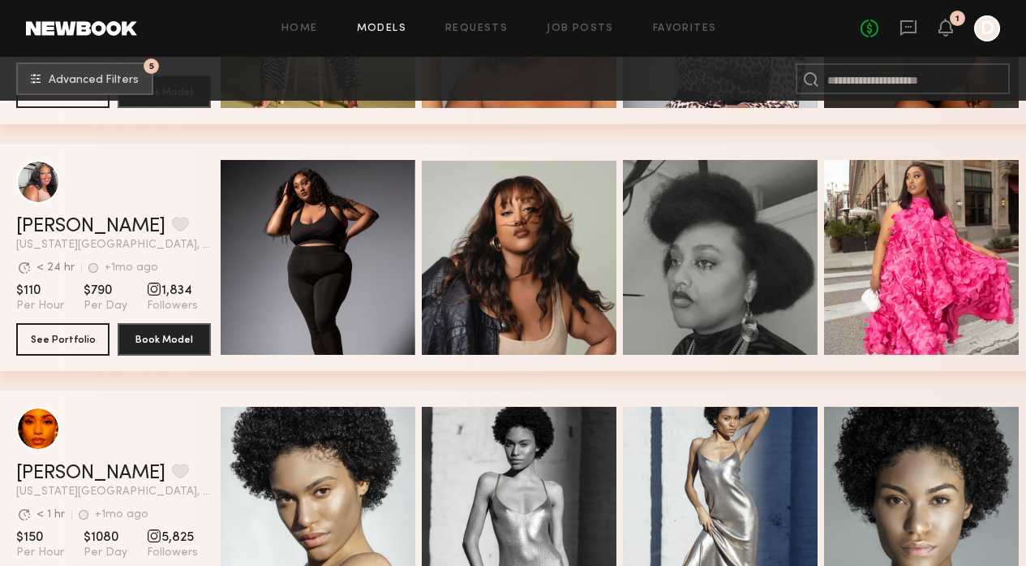
scroll to position [8880, 0]
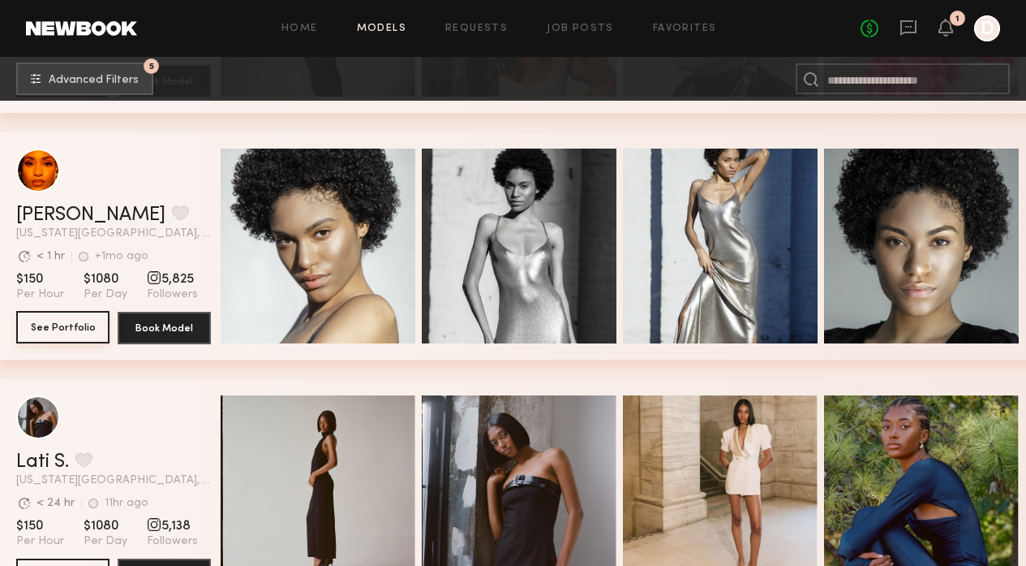
click at [66, 328] on button "See Portfolio" at bounding box center [62, 327] width 93 height 32
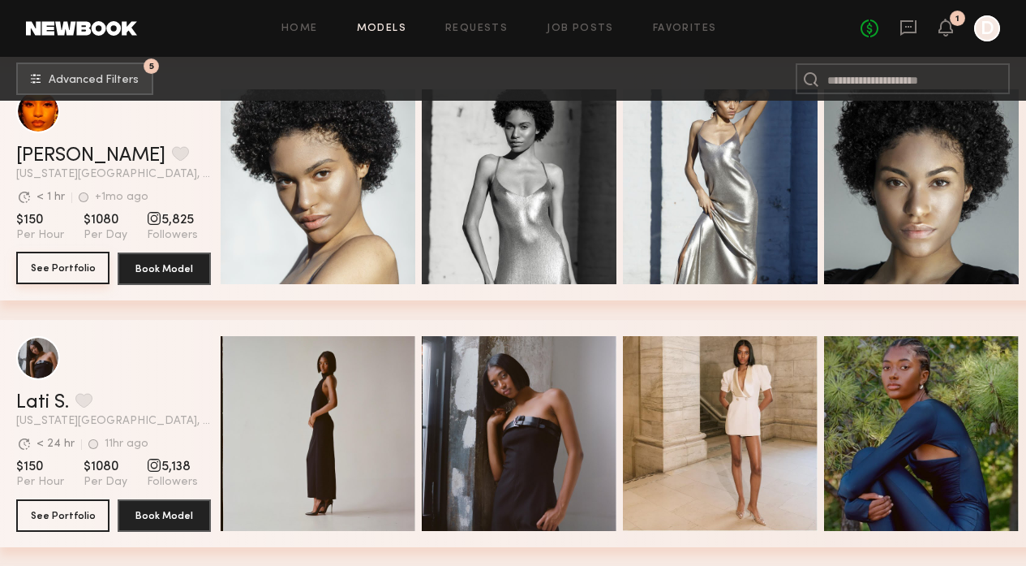
scroll to position [9031, 0]
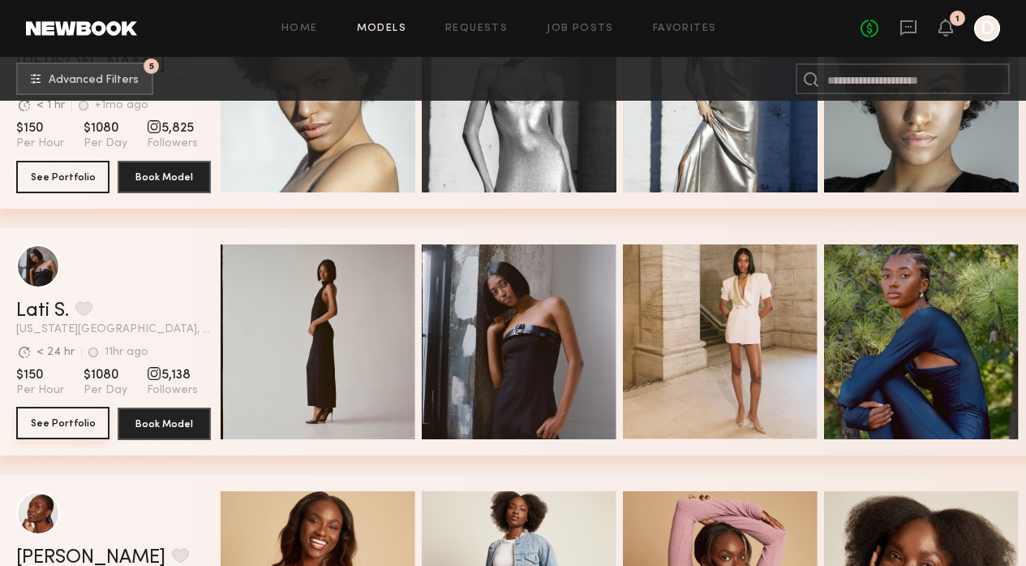
click at [67, 429] on button "See Portfolio" at bounding box center [62, 423] width 93 height 32
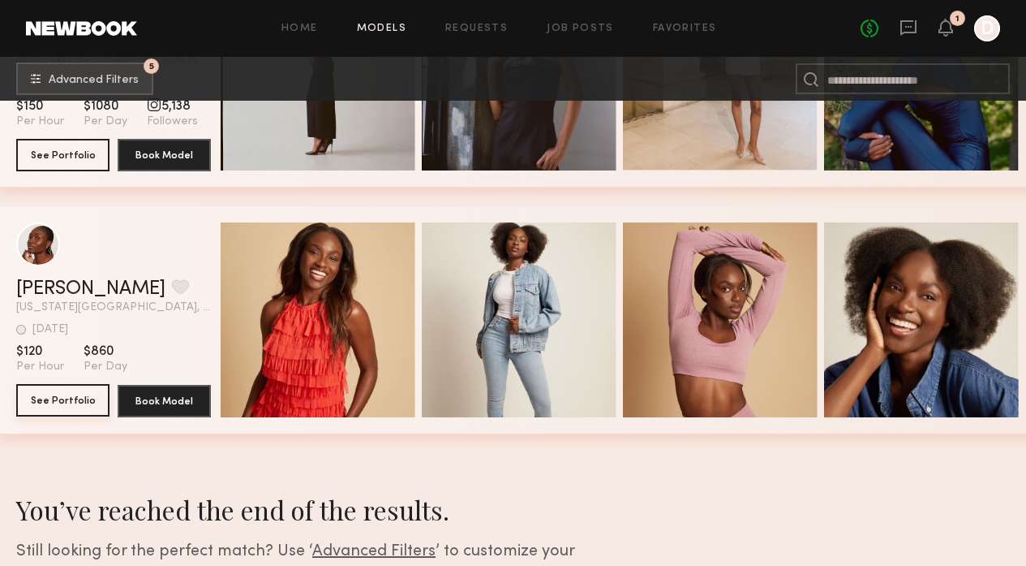
click at [59, 404] on button "See Portfolio" at bounding box center [62, 400] width 93 height 32
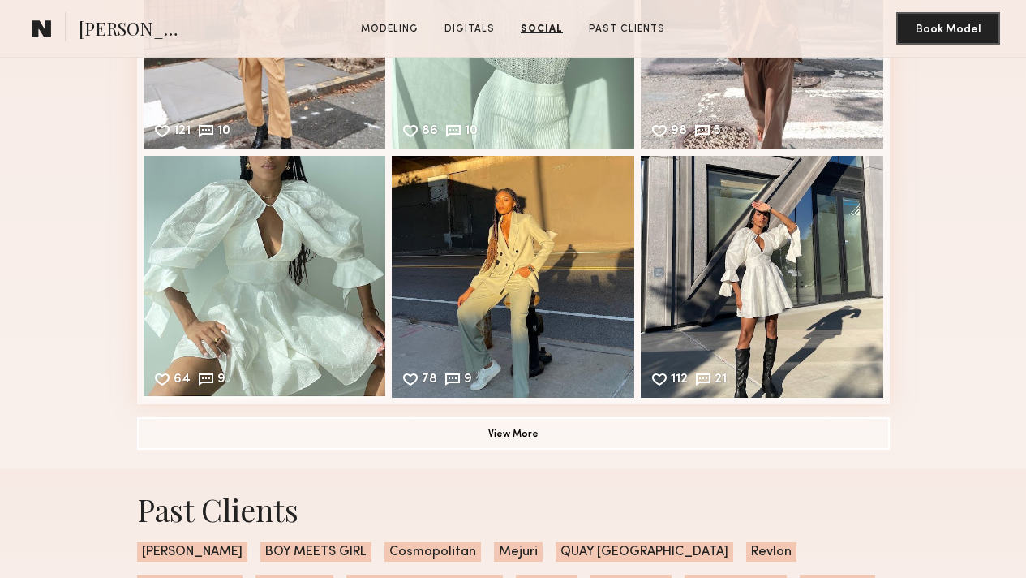
scroll to position [2822, 0]
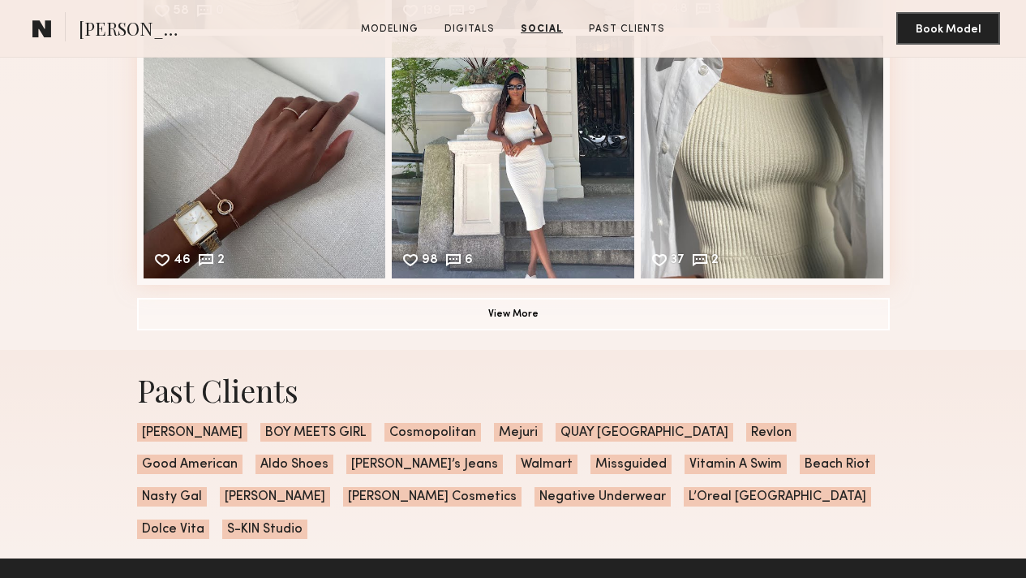
scroll to position [3133, 0]
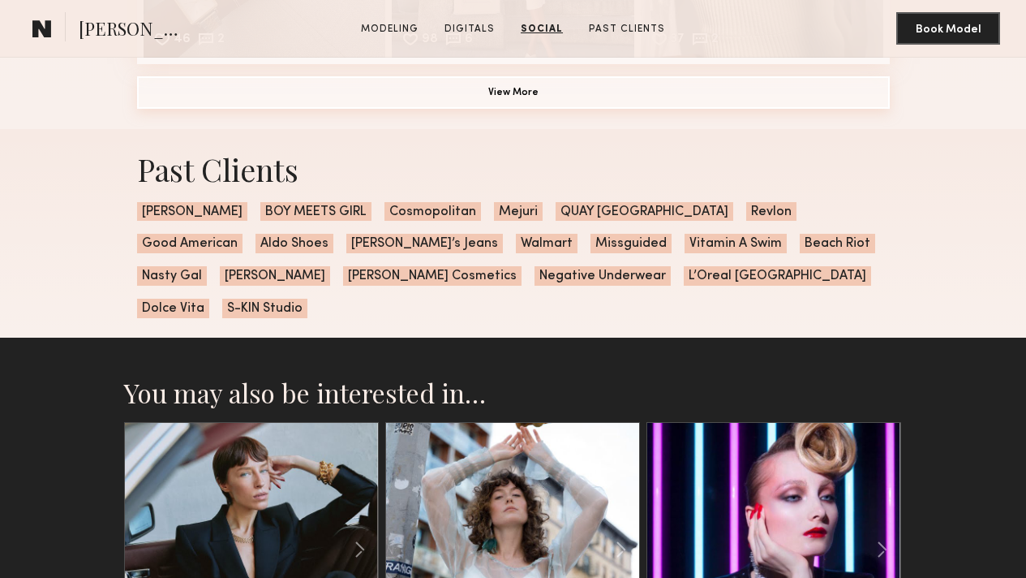
click at [627, 109] on button "View More" at bounding box center [513, 92] width 753 height 32
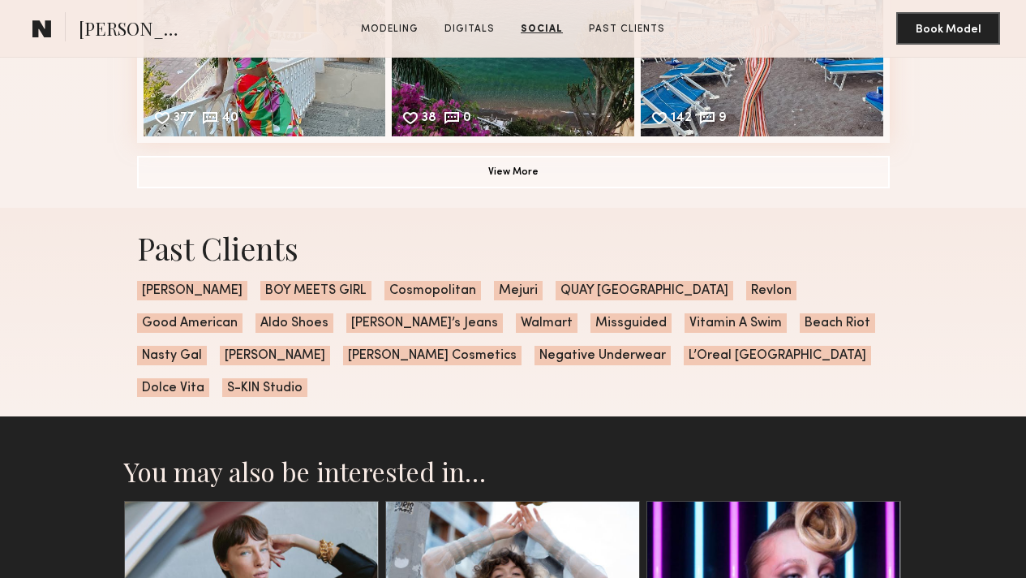
scroll to position [3554, 0]
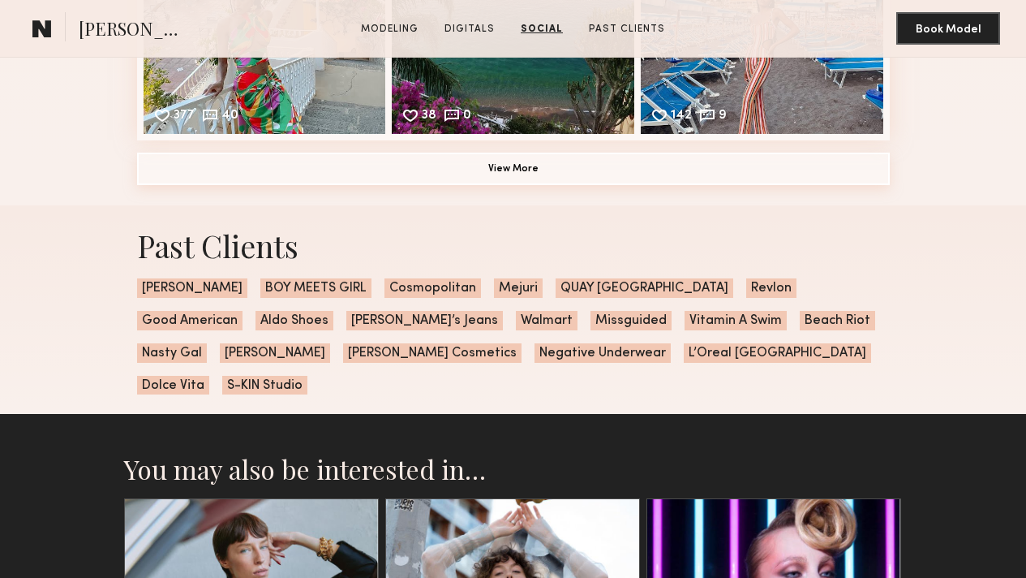
click at [653, 185] on button "View More" at bounding box center [513, 169] width 753 height 32
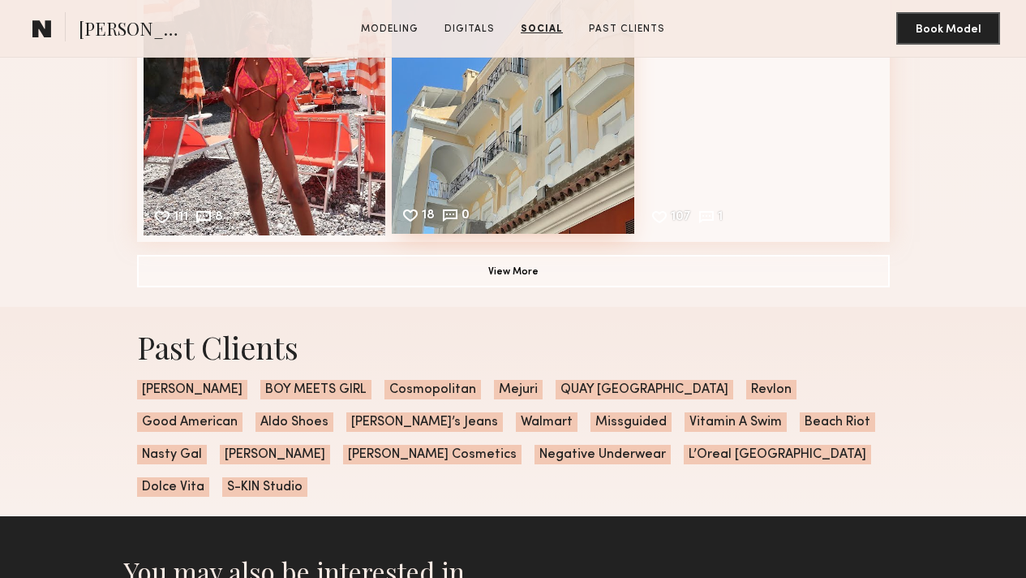
scroll to position [4157, 0]
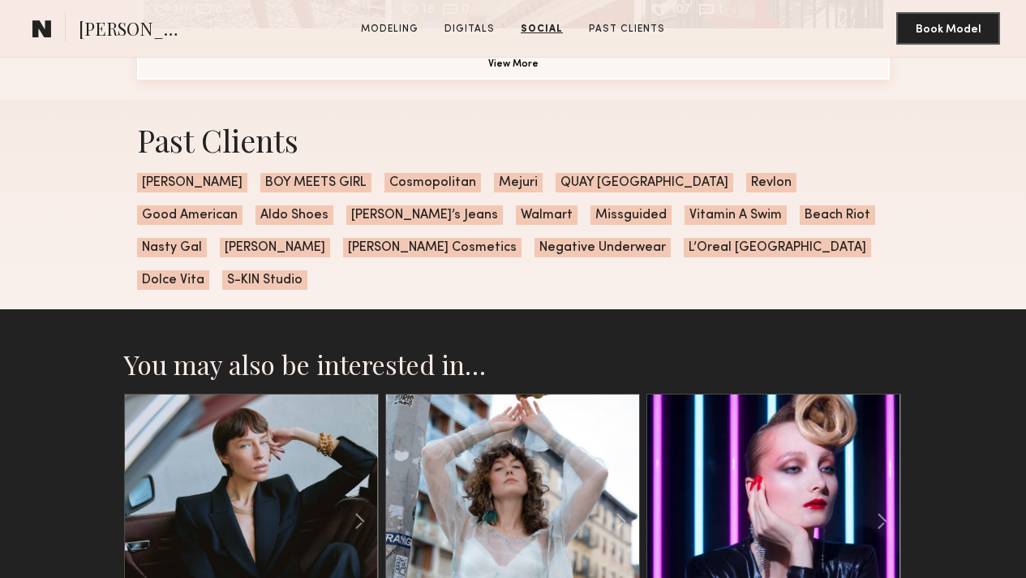
click at [555, 80] on button "View More" at bounding box center [513, 63] width 753 height 32
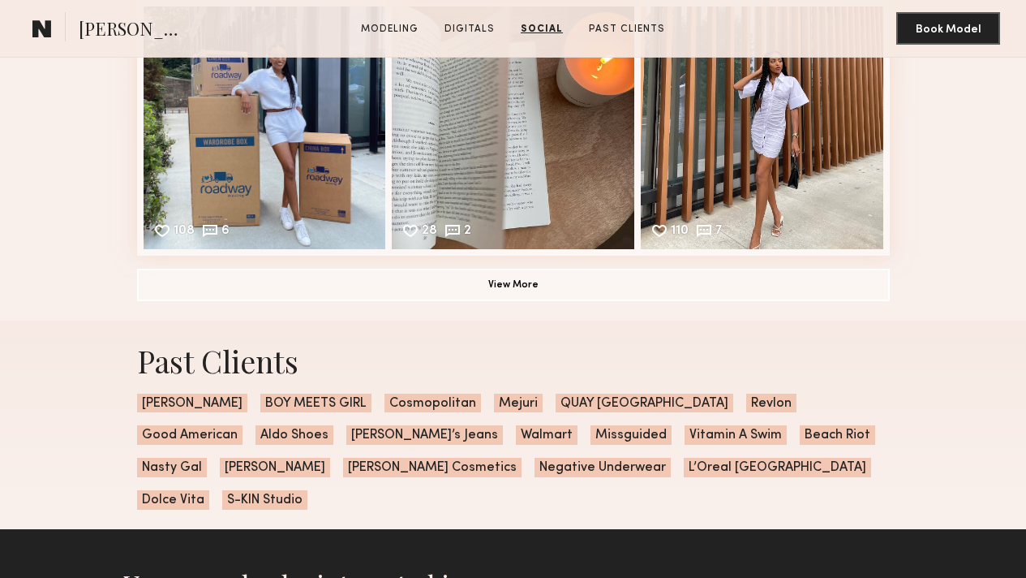
scroll to position [4733, 0]
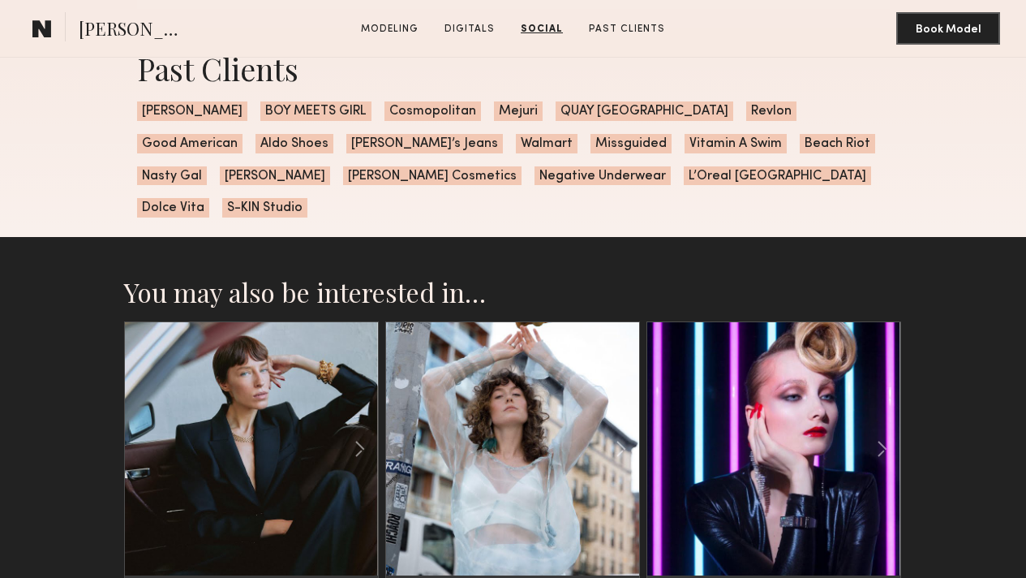
scroll to position [5265, 0]
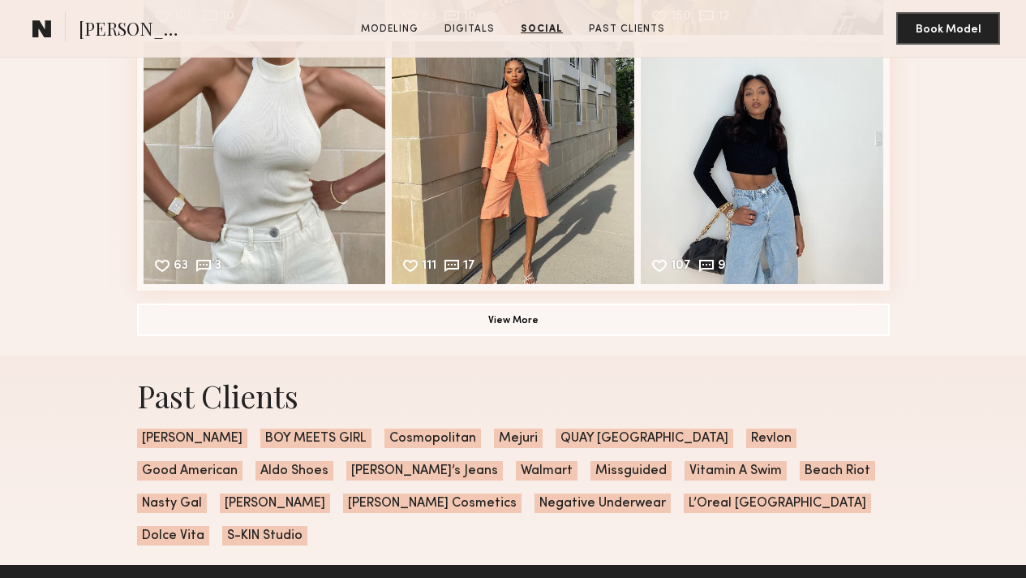
scroll to position [5667, 0]
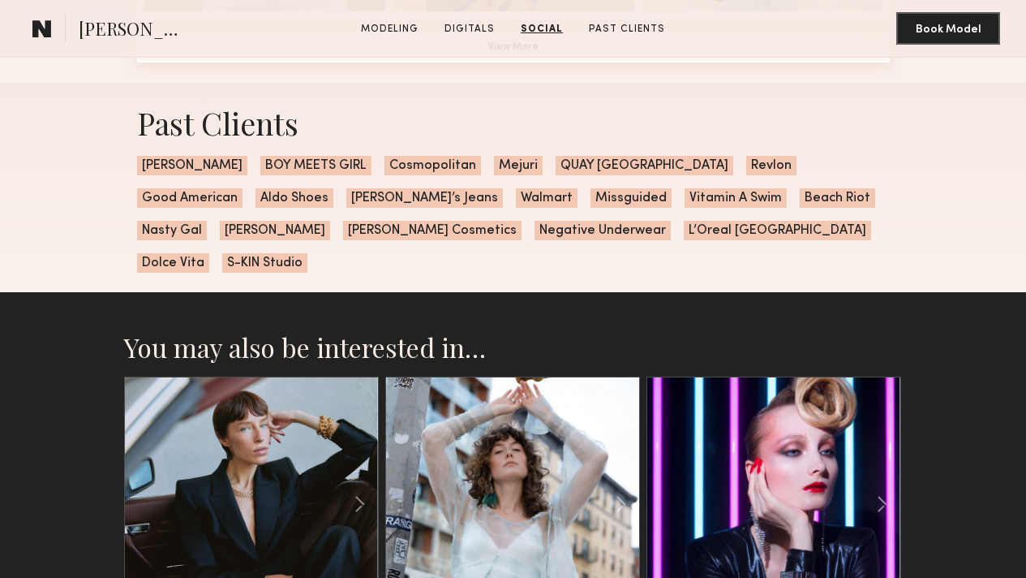
click at [670, 62] on button "View More" at bounding box center [513, 46] width 753 height 32
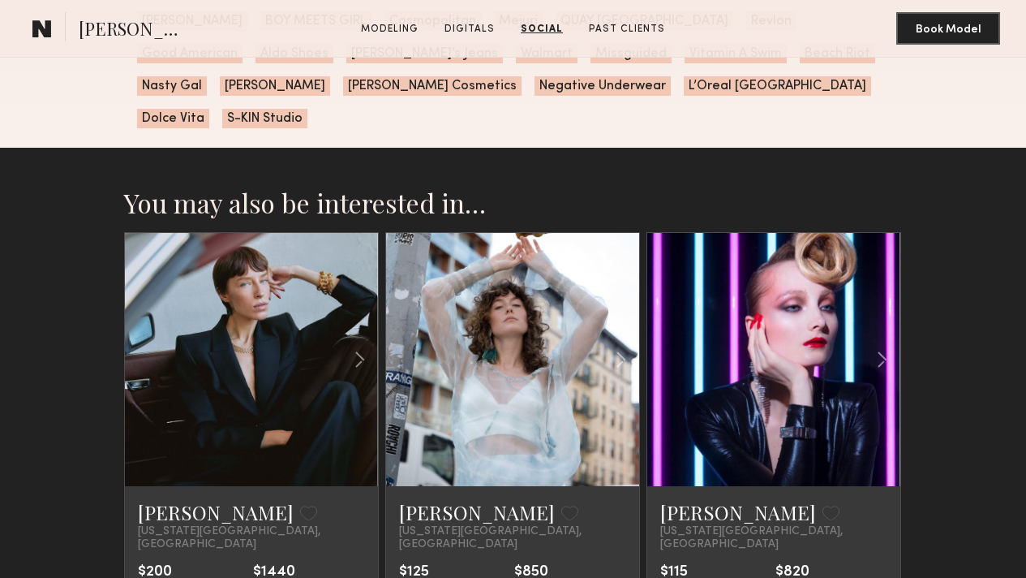
scroll to position [5984, 0]
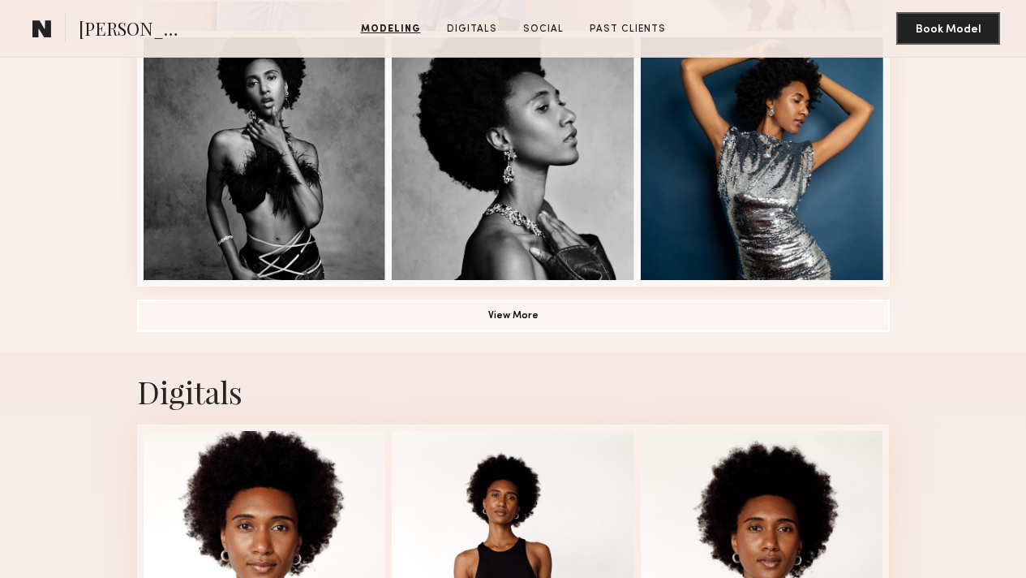
scroll to position [1419, 0]
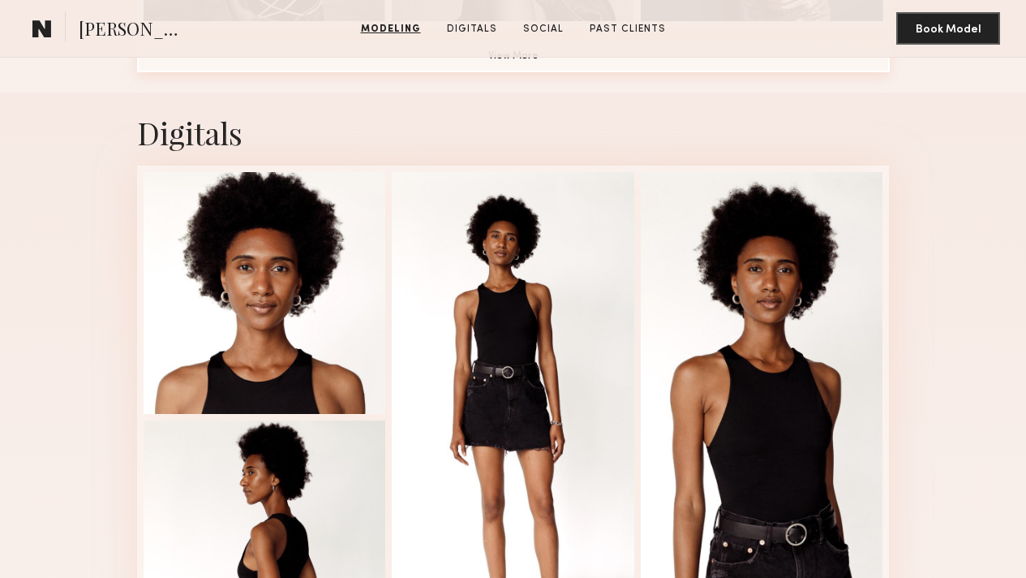
click at [544, 72] on button "View More" at bounding box center [513, 56] width 753 height 32
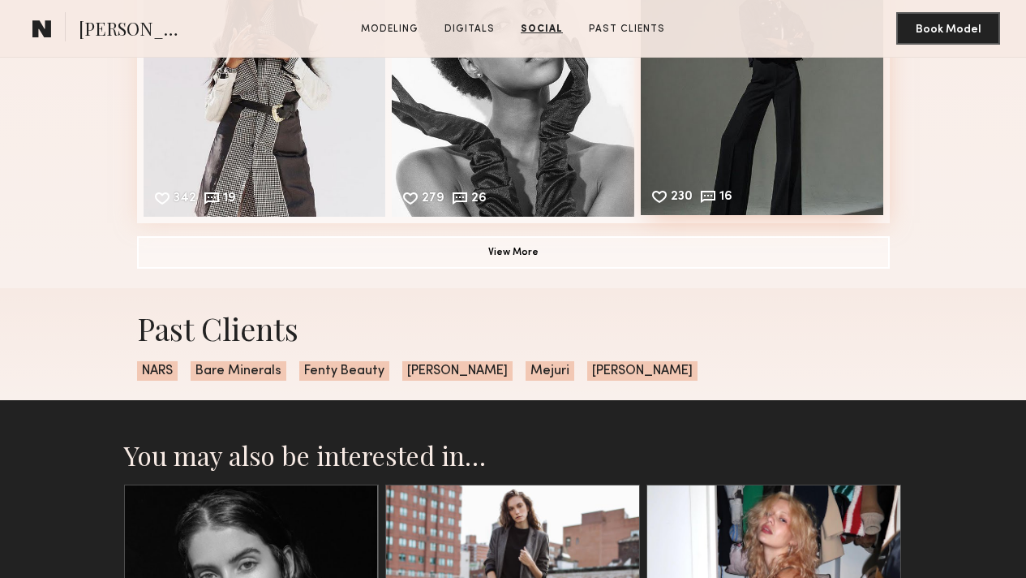
scroll to position [3318, 0]
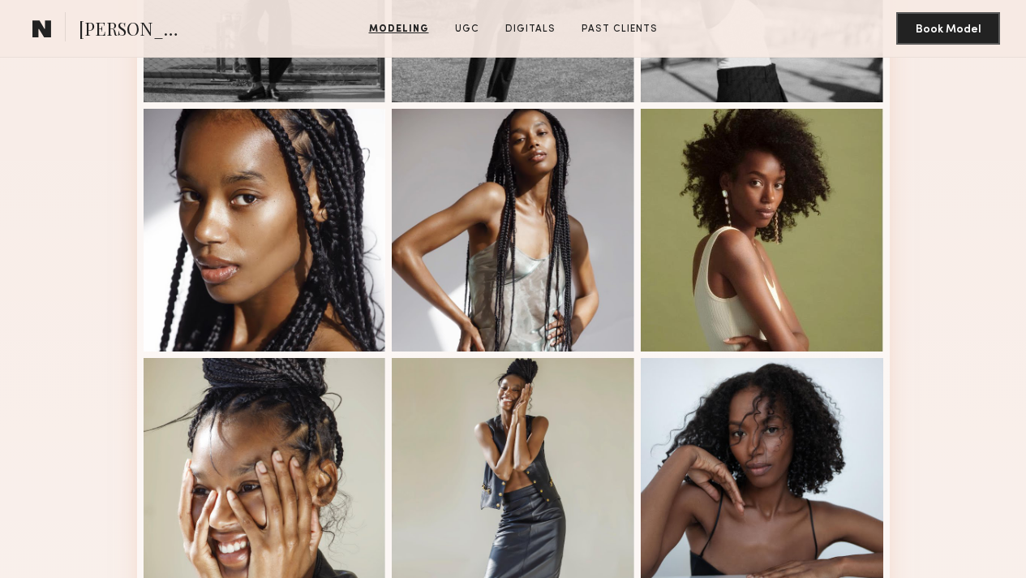
scroll to position [1138, 0]
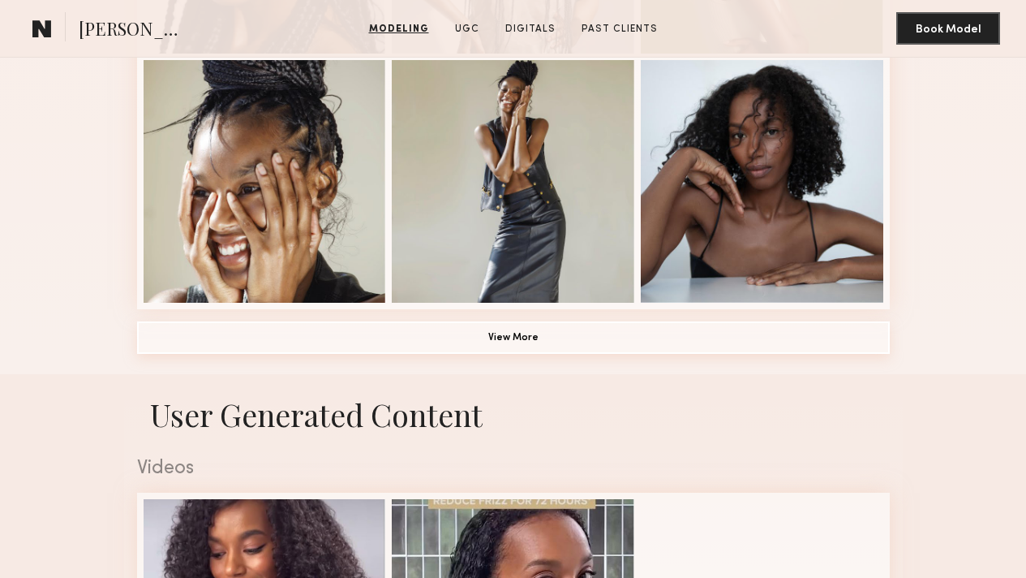
click at [563, 354] on button "View More" at bounding box center [513, 337] width 753 height 32
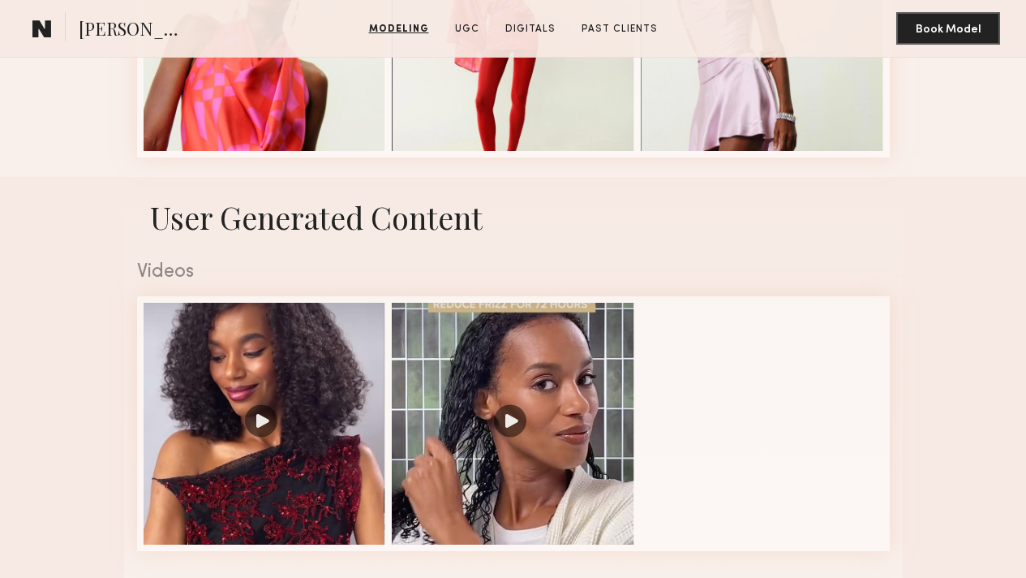
scroll to position [2529, 0]
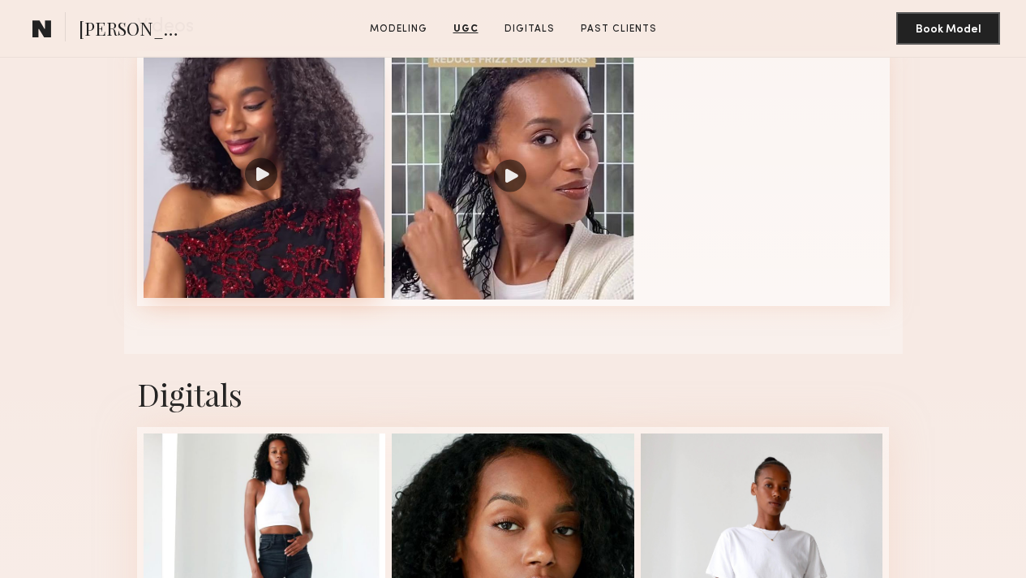
drag, startPoint x: 252, startPoint y: 373, endPoint x: 266, endPoint y: 377, distance: 14.2
click at [252, 299] on div at bounding box center [265, 177] width 243 height 243
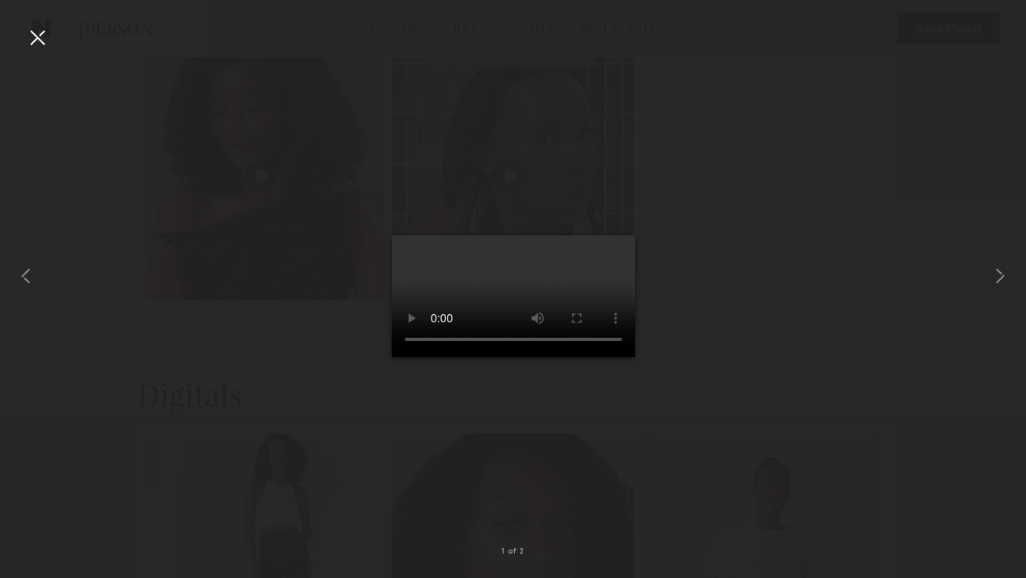
click at [37, 37] on div at bounding box center [37, 37] width 26 height 26
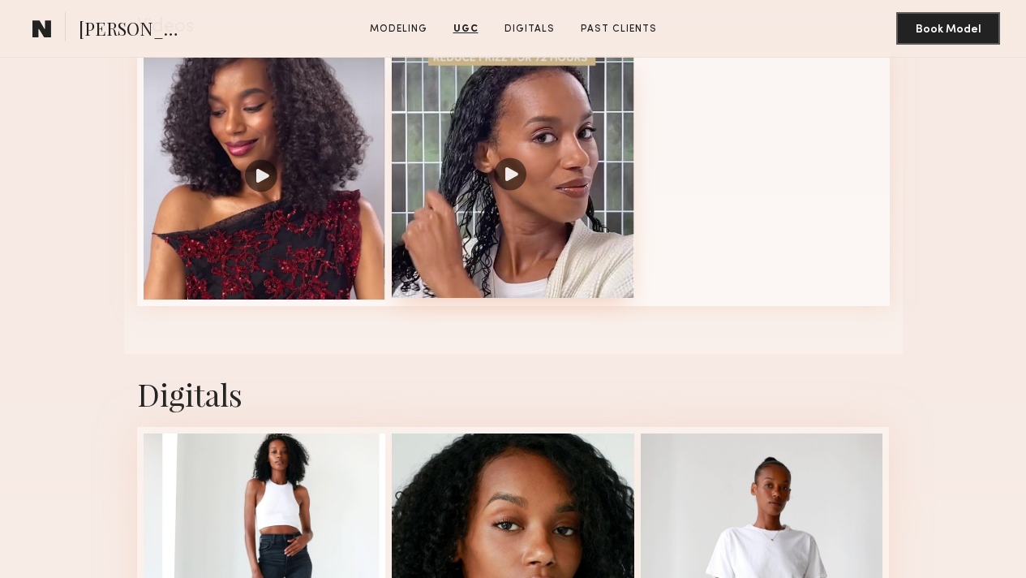
click at [508, 299] on div at bounding box center [513, 177] width 243 height 243
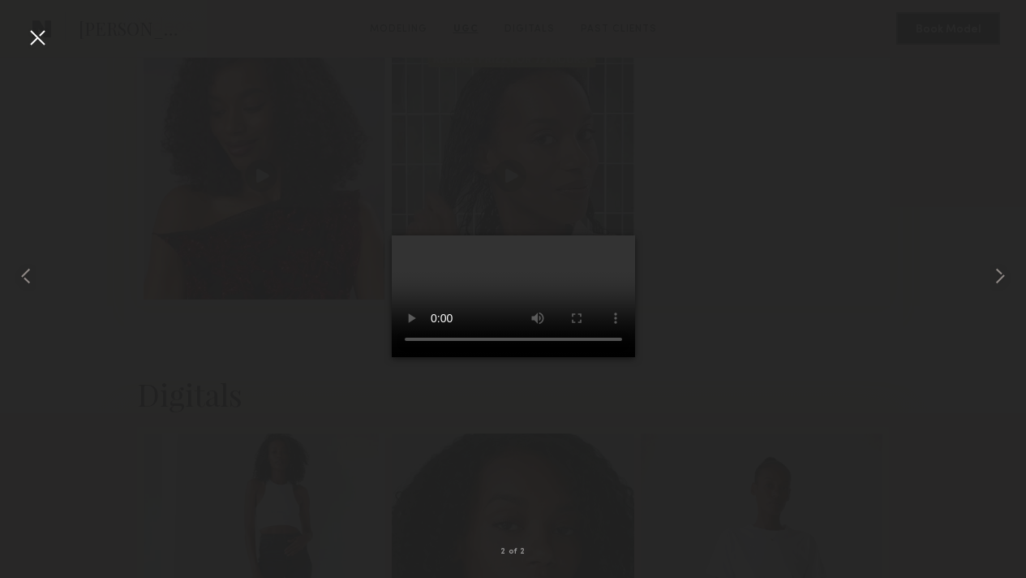
click at [35, 32] on div at bounding box center [37, 37] width 26 height 26
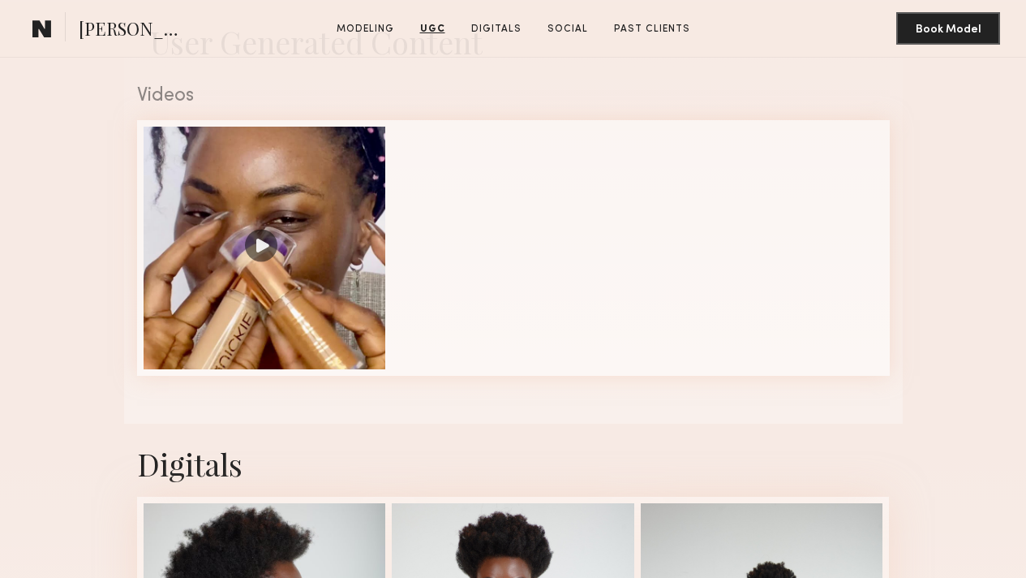
scroll to position [1225, 0]
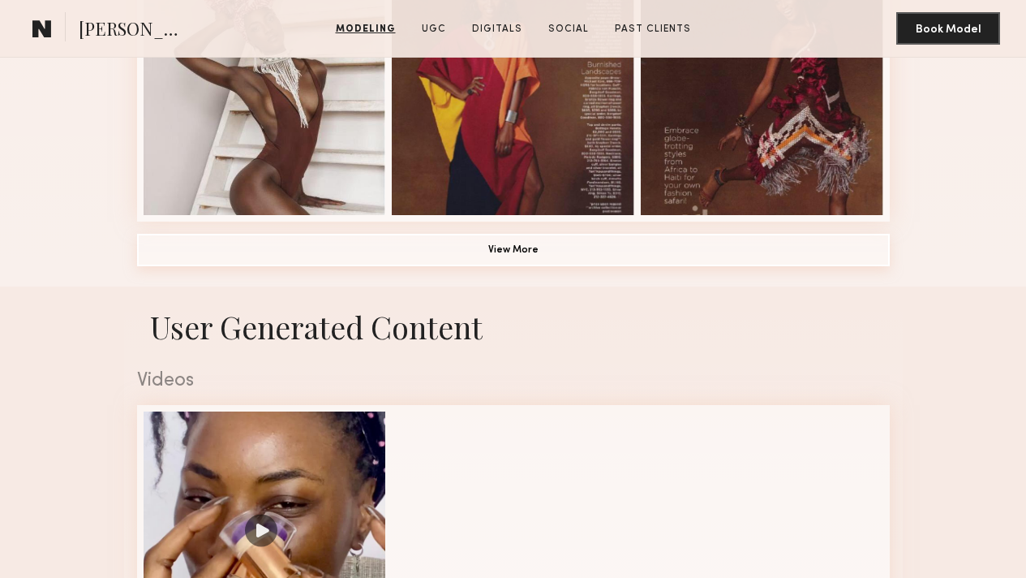
click at [579, 266] on button "View More" at bounding box center [513, 250] width 753 height 32
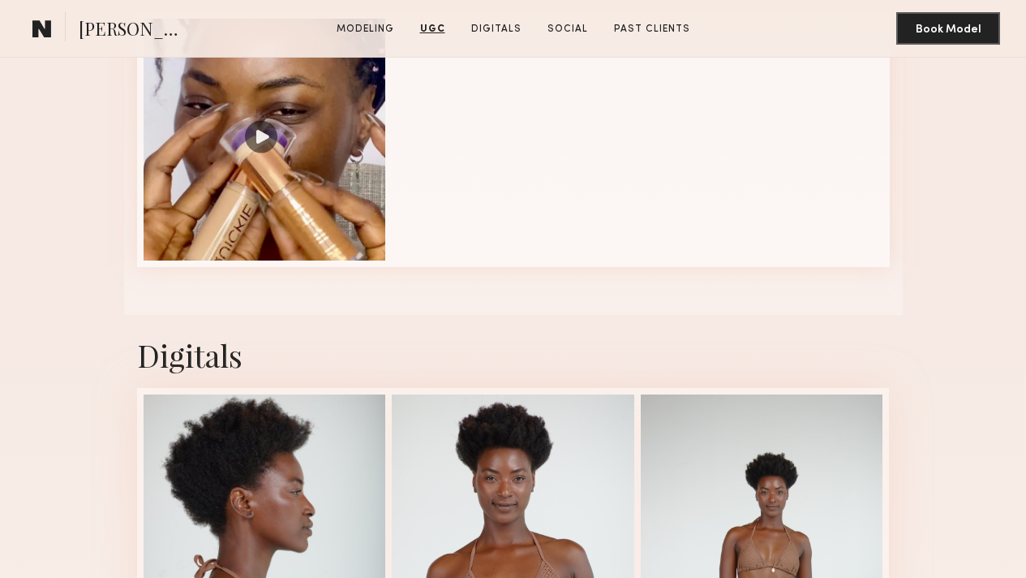
scroll to position [2650, 0]
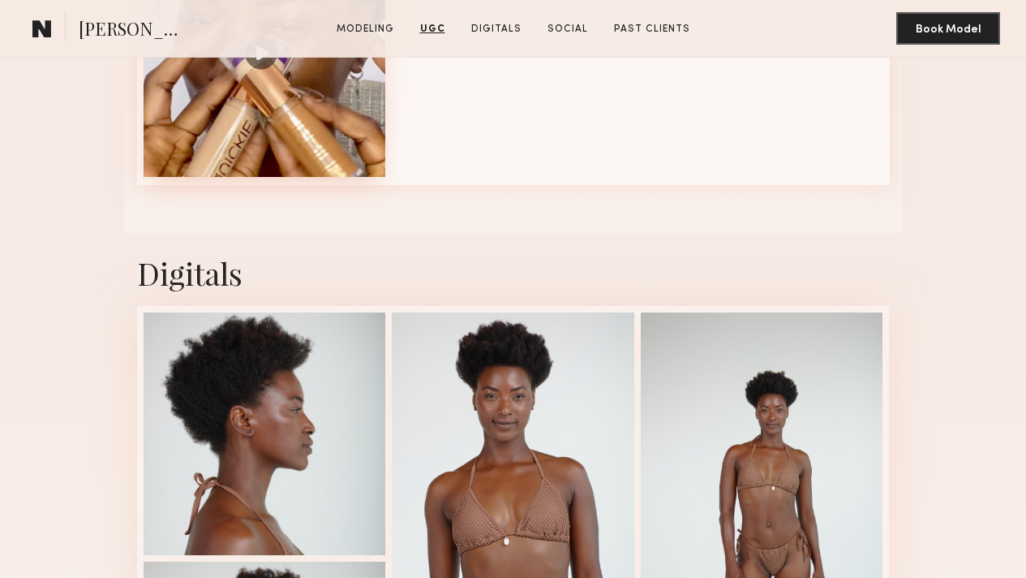
click at [313, 178] on div at bounding box center [265, 56] width 243 height 243
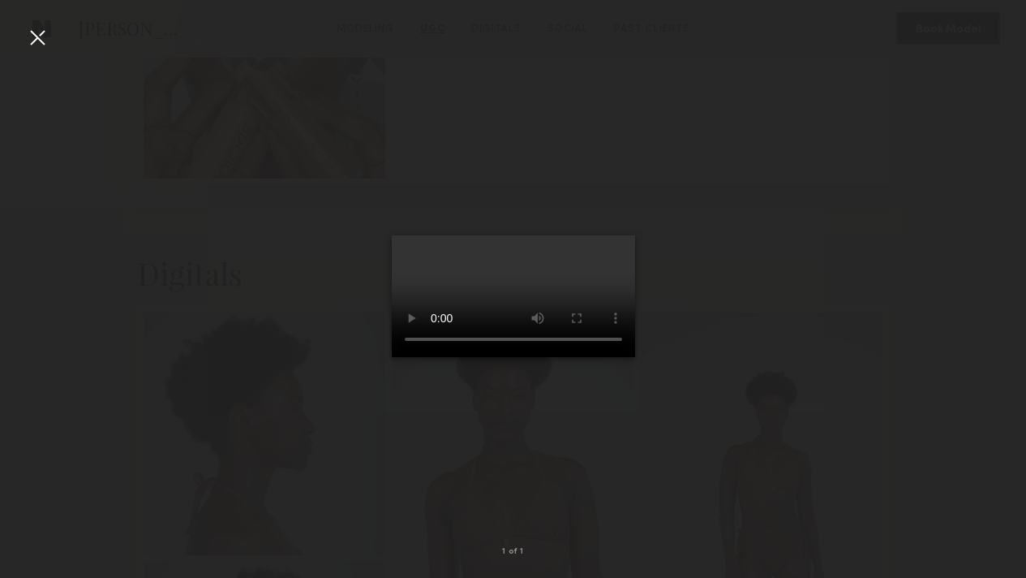
drag, startPoint x: 38, startPoint y: 36, endPoint x: 104, endPoint y: 54, distance: 68.3
click at [38, 36] on div at bounding box center [37, 37] width 26 height 26
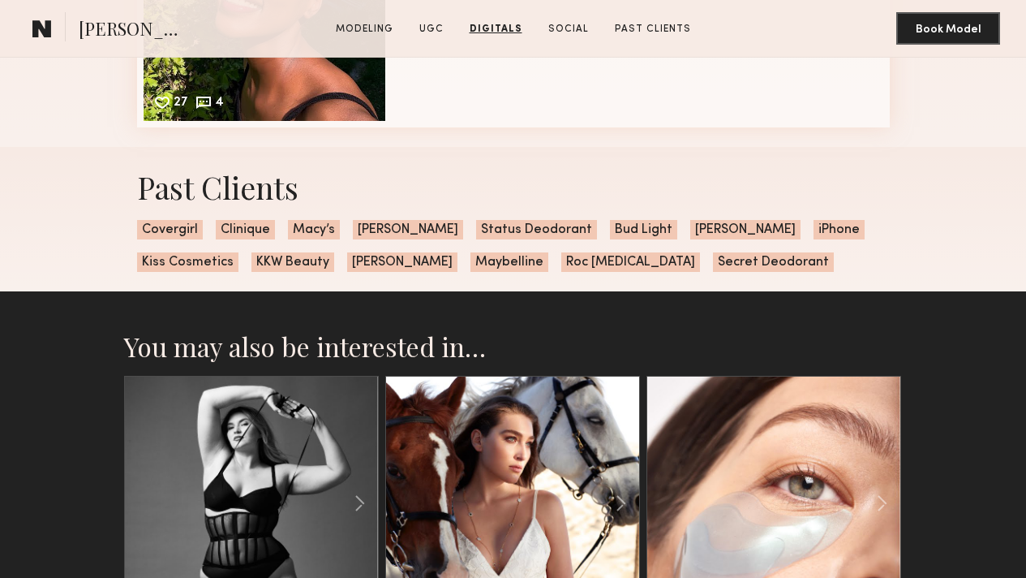
scroll to position [3791, 0]
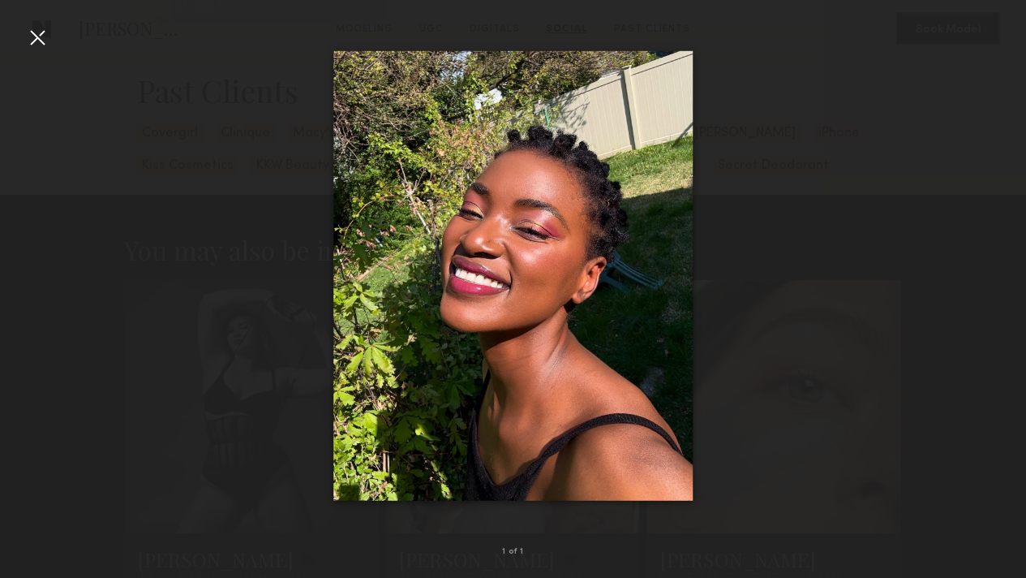
click at [33, 41] on div at bounding box center [37, 37] width 26 height 26
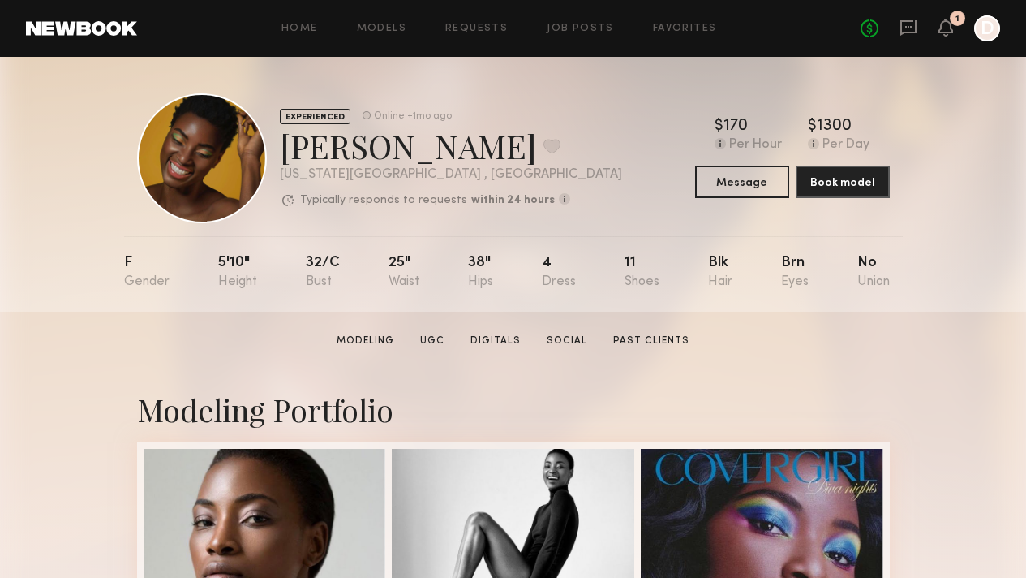
scroll to position [3, 0]
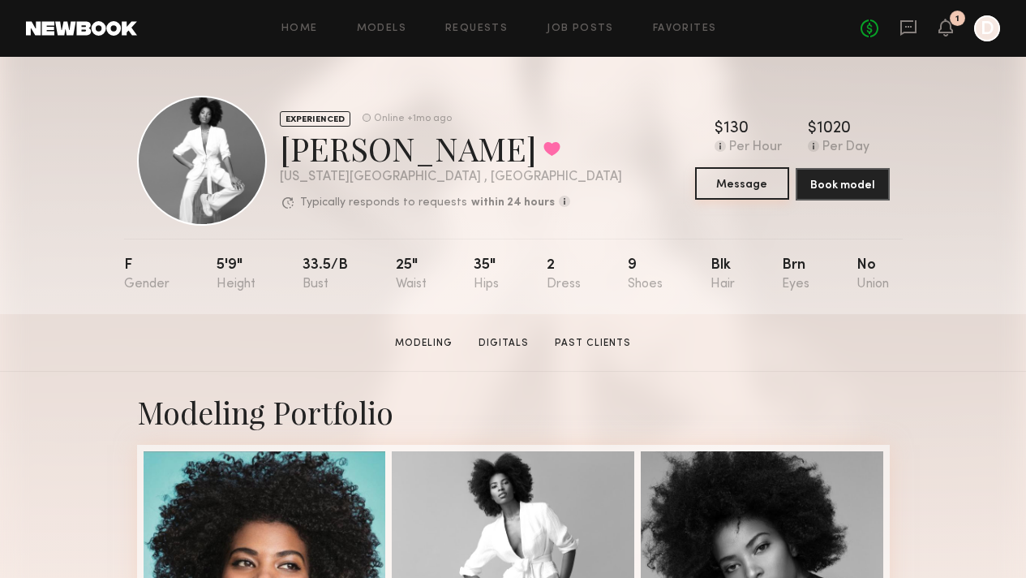
click at [762, 191] on button "Message" at bounding box center [742, 183] width 94 height 32
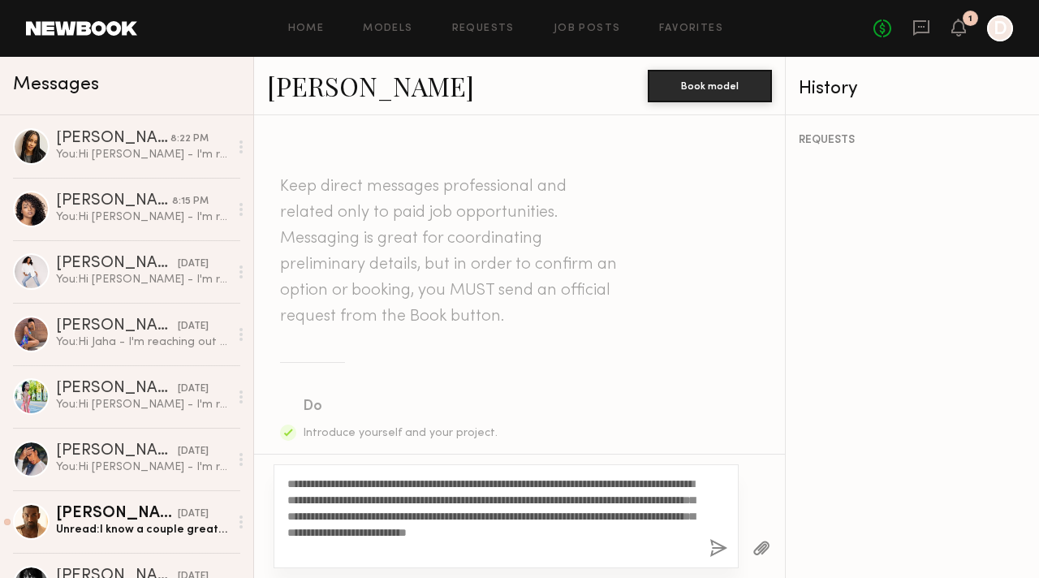
click at [318, 478] on textarea "**********" at bounding box center [491, 515] width 409 height 81
drag, startPoint x: 428, startPoint y: 497, endPoint x: 498, endPoint y: 499, distance: 70.6
click at [498, 499] on textarea "**********" at bounding box center [491, 515] width 409 height 81
drag, startPoint x: 420, startPoint y: 510, endPoint x: 541, endPoint y: 513, distance: 121.7
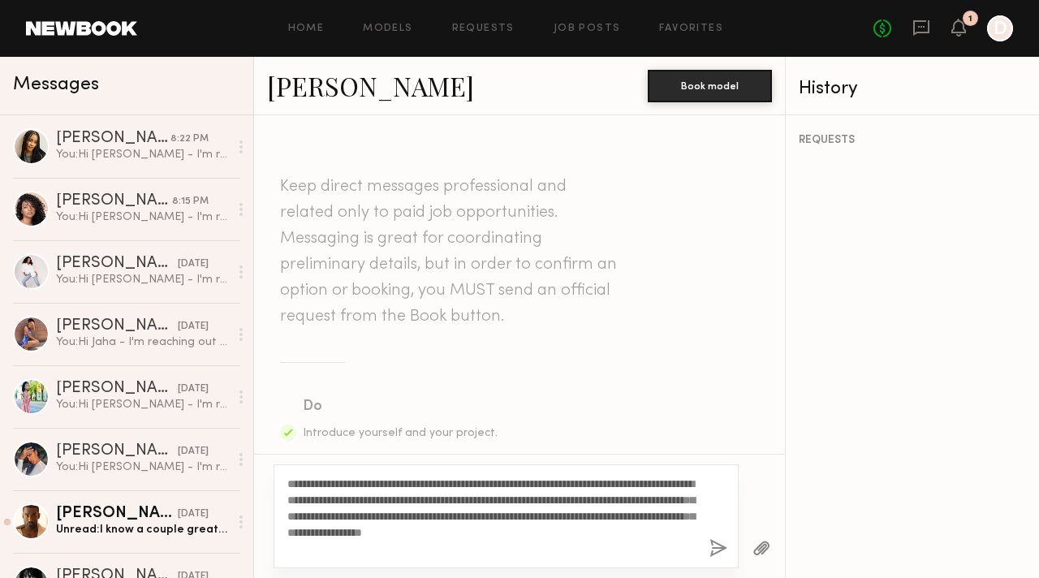
click at [541, 513] on textarea "**********" at bounding box center [491, 515] width 409 height 81
click at [553, 514] on textarea "**********" at bounding box center [491, 515] width 409 height 81
drag, startPoint x: 347, startPoint y: 529, endPoint x: 502, endPoint y: 530, distance: 155.0
click at [498, 529] on textarea "**********" at bounding box center [491, 515] width 409 height 81
click at [542, 532] on textarea "**********" at bounding box center [491, 515] width 409 height 81
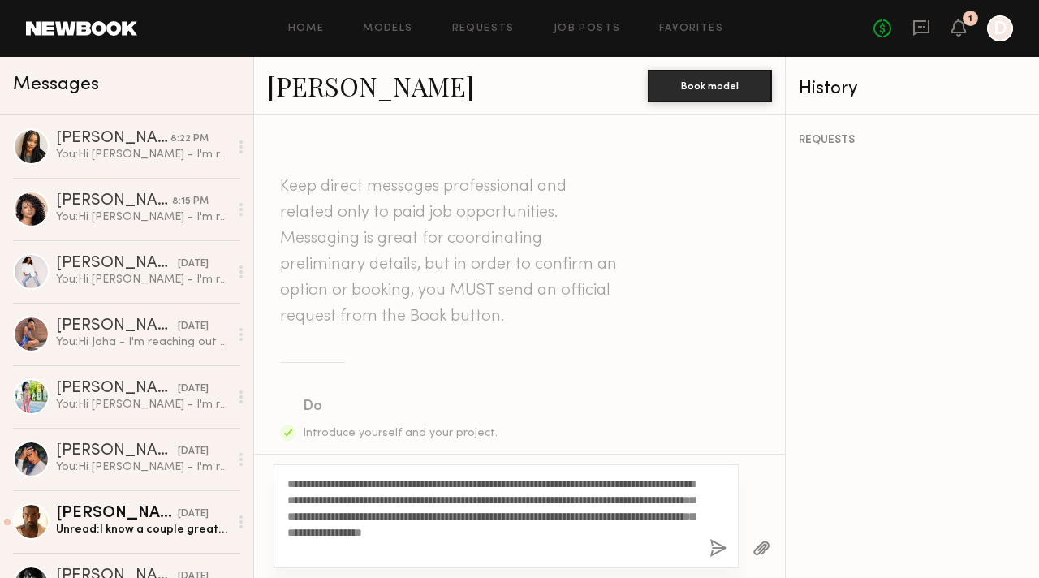
click at [514, 541] on textarea "**********" at bounding box center [491, 515] width 409 height 81
type textarea "**********"
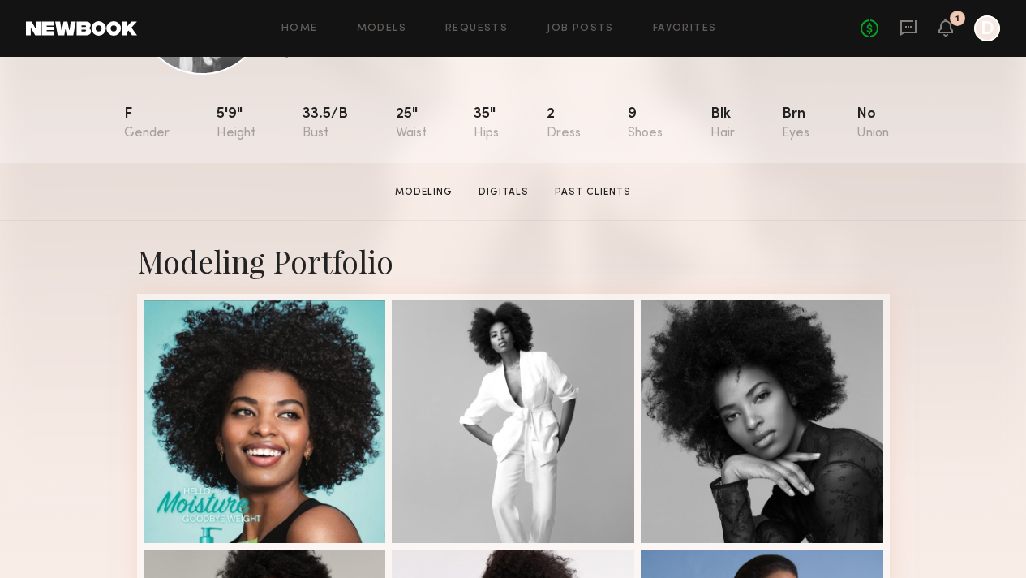
click at [504, 192] on link "Digitals" at bounding box center [503, 192] width 63 height 15
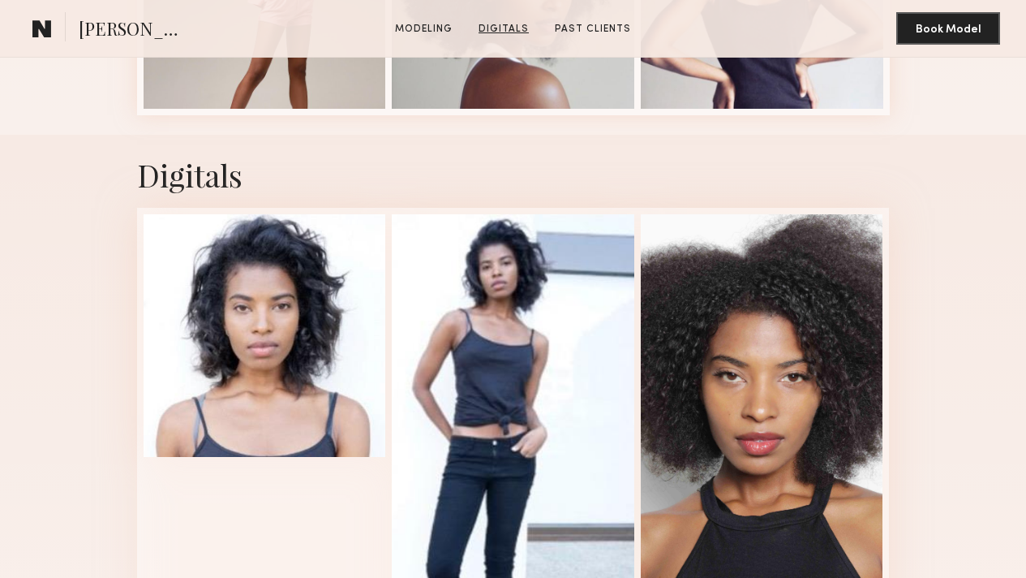
scroll to position [1225, 0]
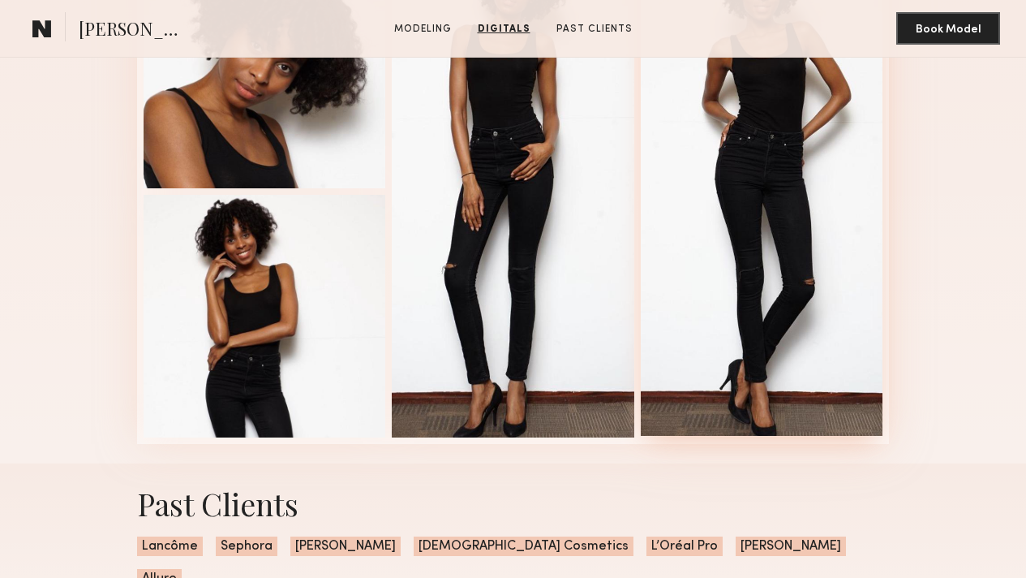
scroll to position [1583, 0]
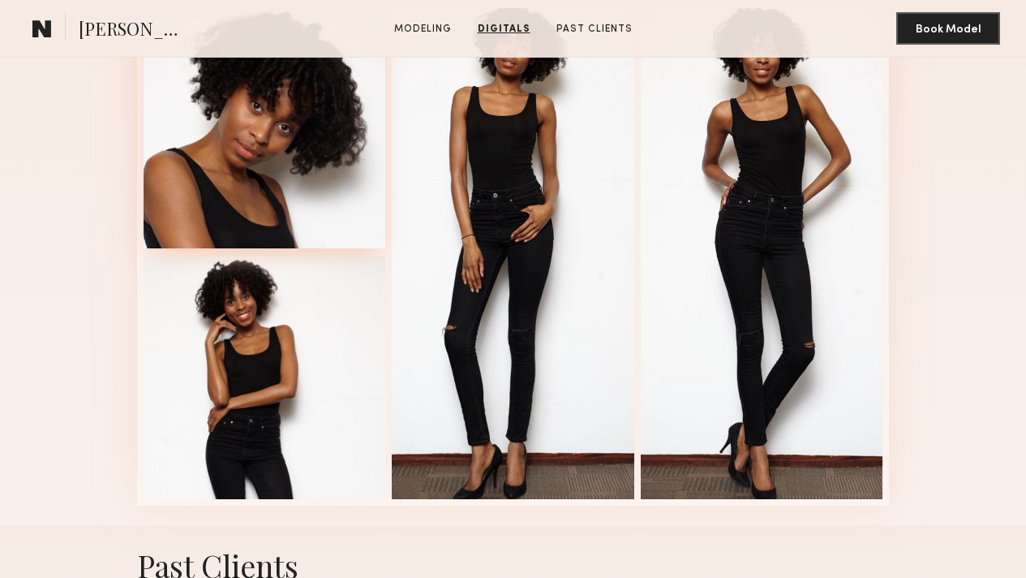
click at [236, 249] on div at bounding box center [265, 127] width 243 height 243
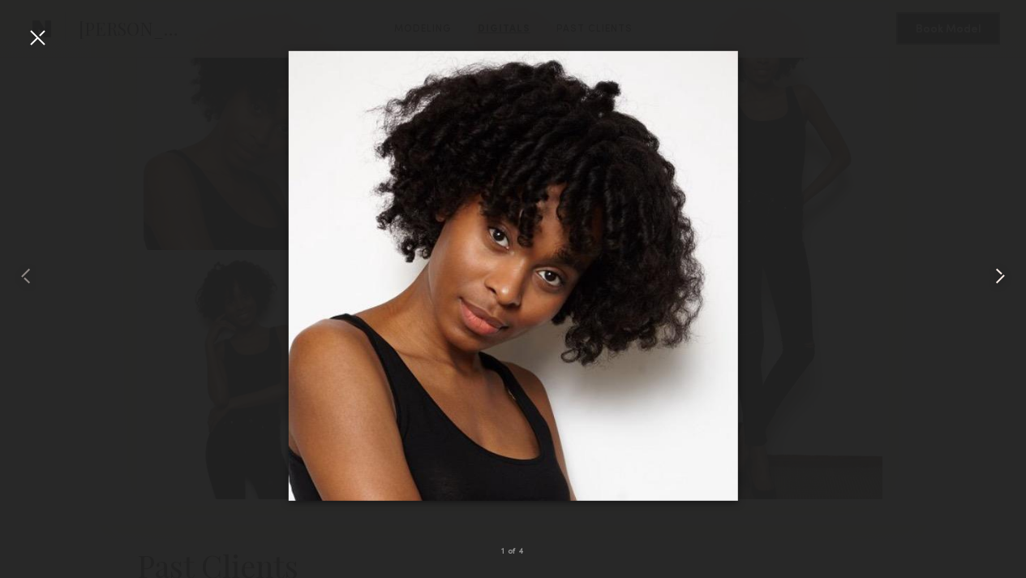
click at [1005, 280] on common-icon at bounding box center [1001, 276] width 26 height 26
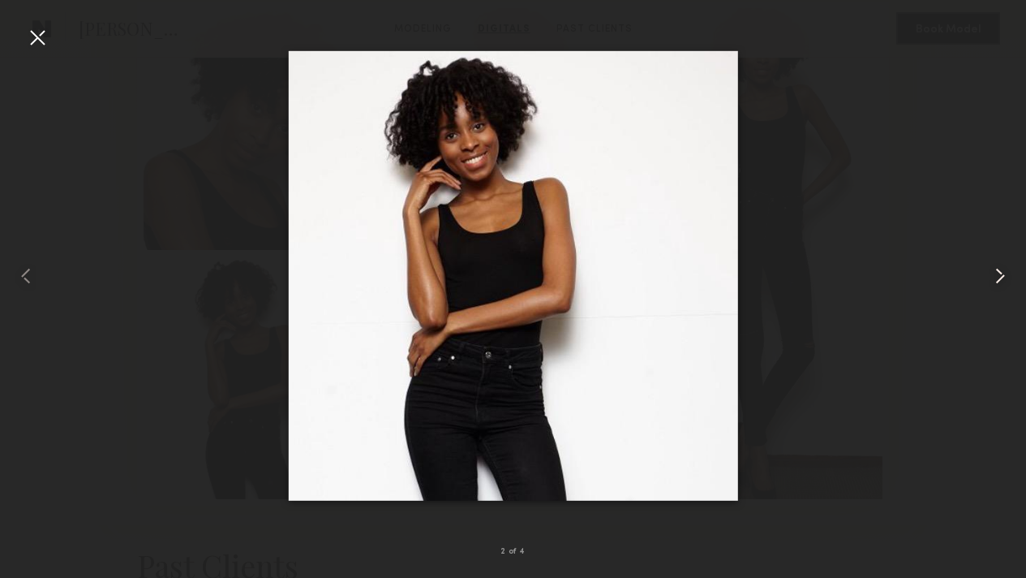
click at [1005, 280] on common-icon at bounding box center [1001, 276] width 26 height 26
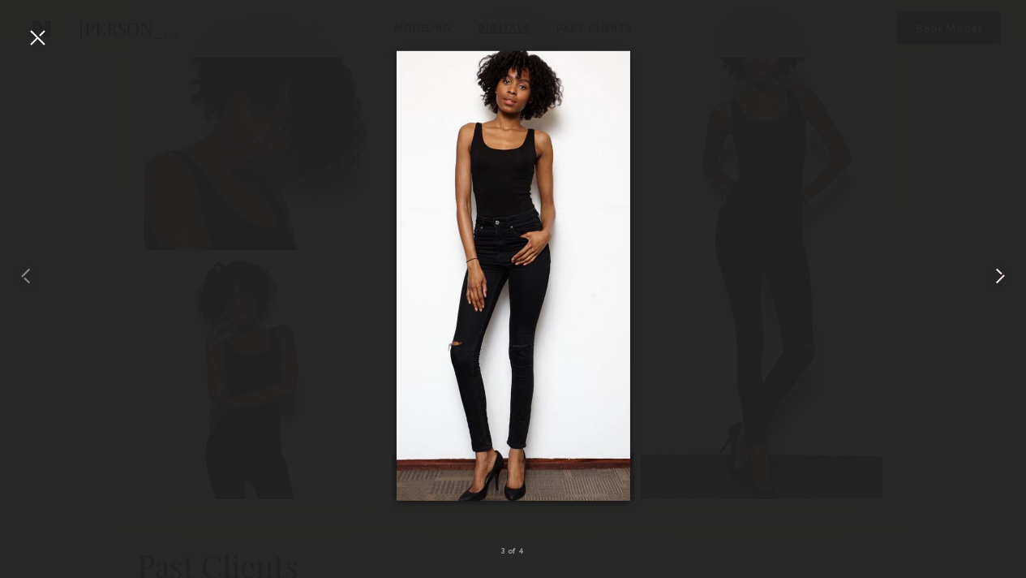
click at [1005, 280] on common-icon at bounding box center [1001, 276] width 26 height 26
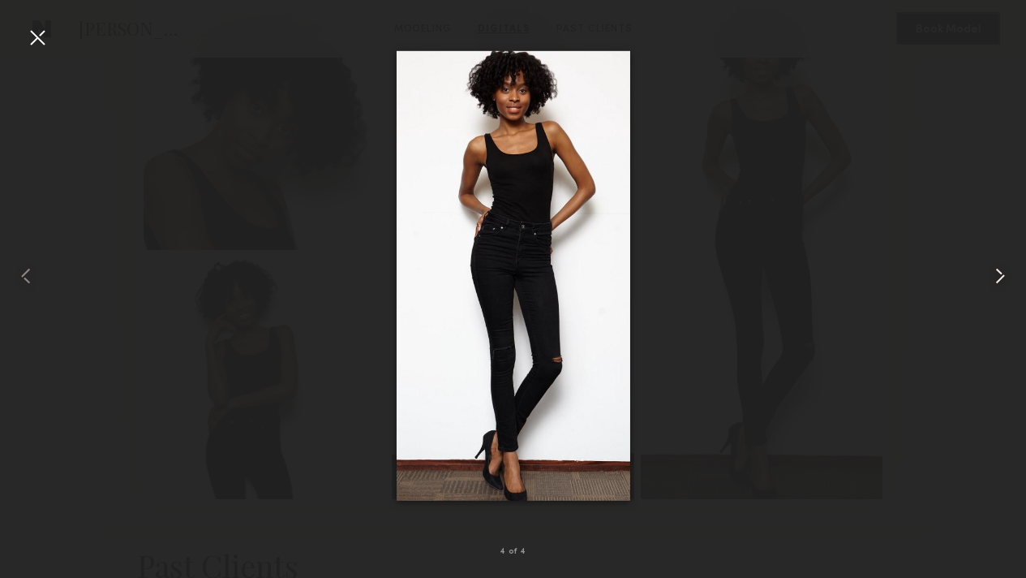
click at [1005, 280] on common-icon at bounding box center [1001, 276] width 26 height 26
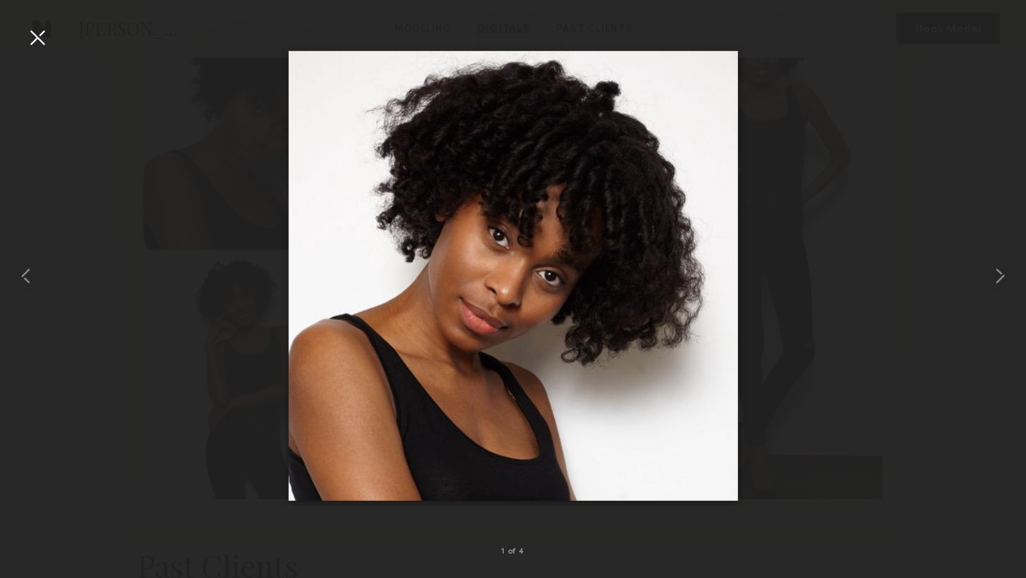
click at [29, 41] on div at bounding box center [37, 37] width 26 height 26
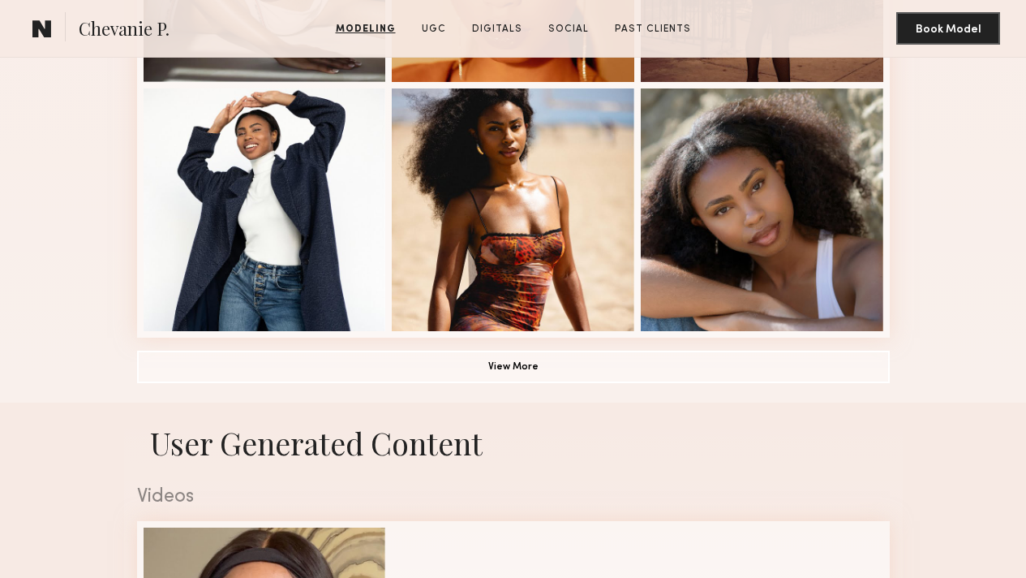
scroll to position [1021, 0]
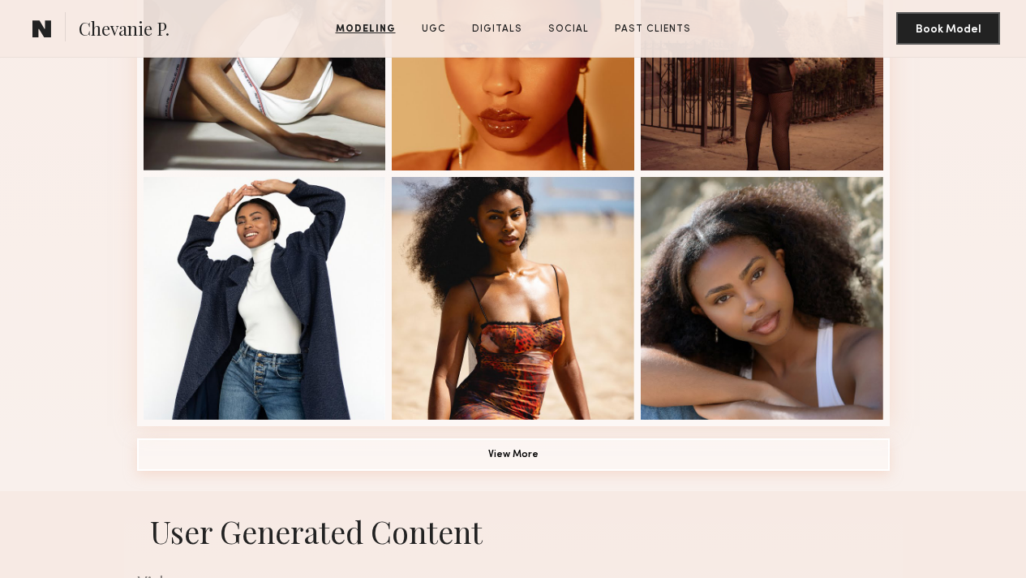
click at [536, 471] on button "View More" at bounding box center [513, 454] width 753 height 32
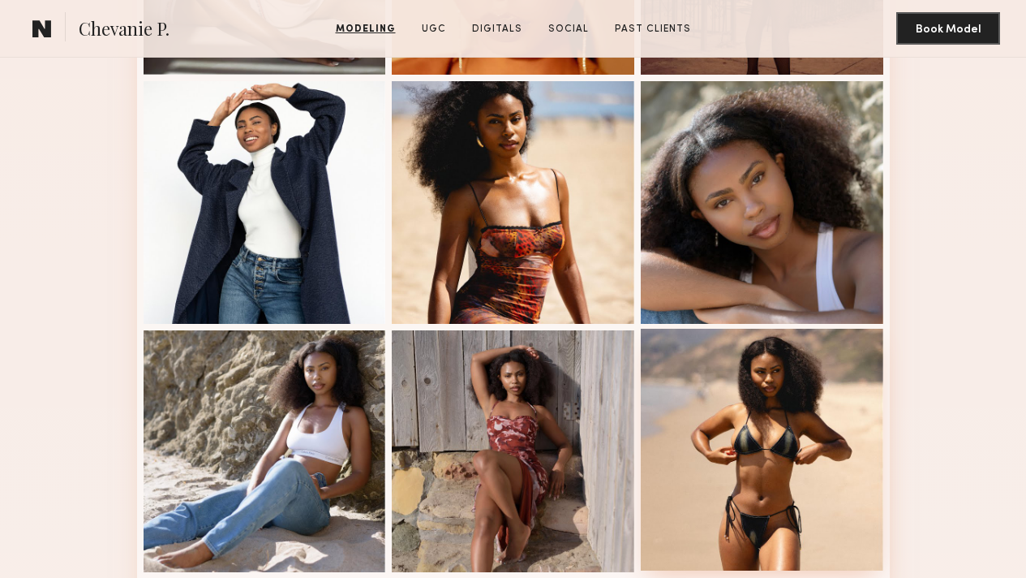
scroll to position [938, 0]
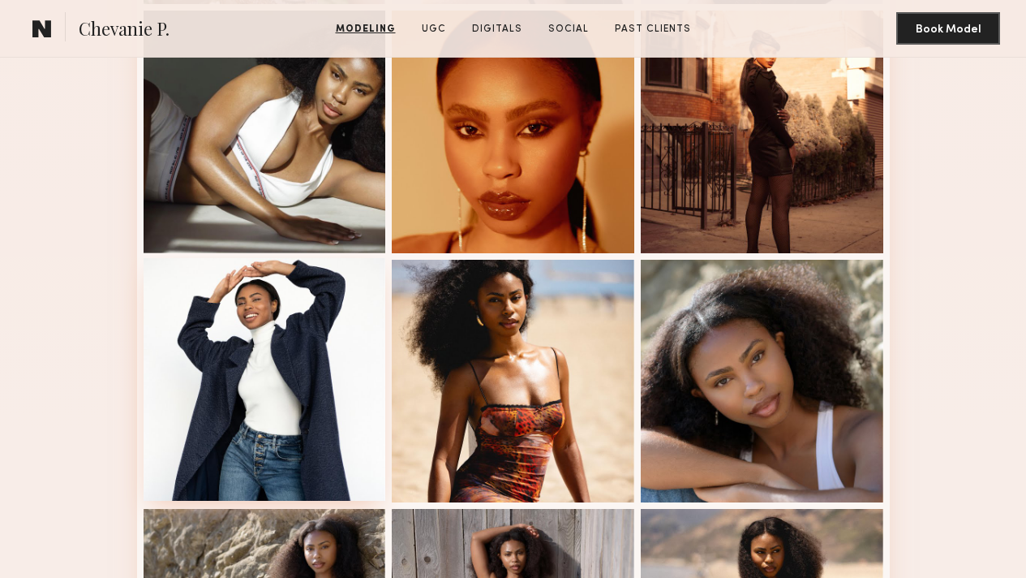
click at [294, 424] on div at bounding box center [265, 379] width 243 height 243
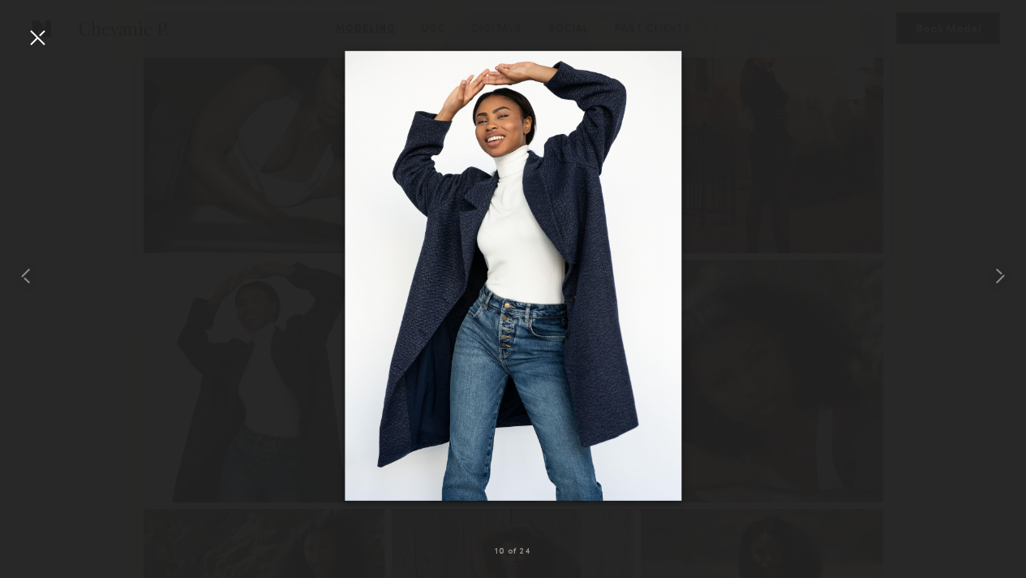
click at [49, 41] on div at bounding box center [37, 37] width 26 height 26
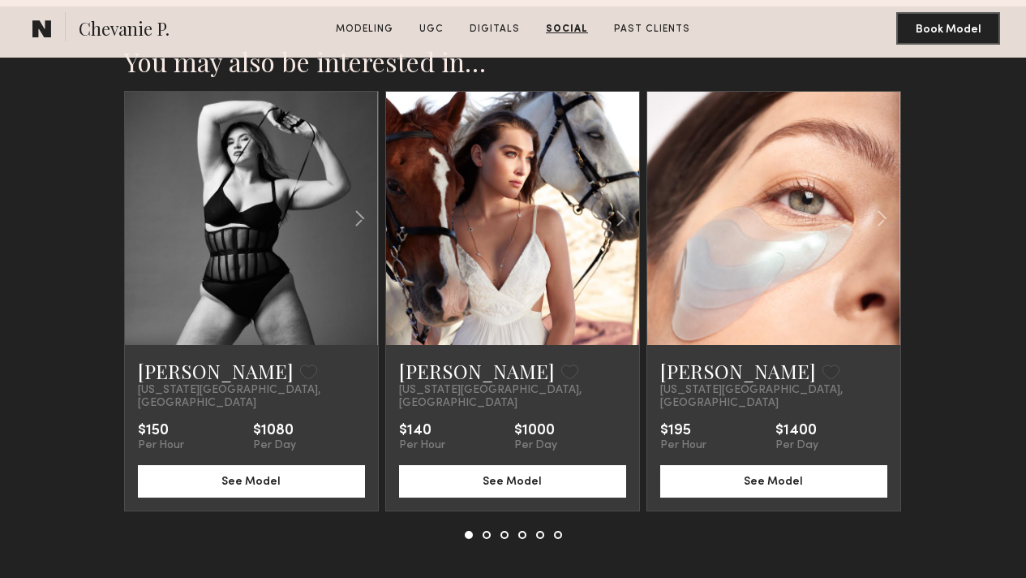
scroll to position [3597, 0]
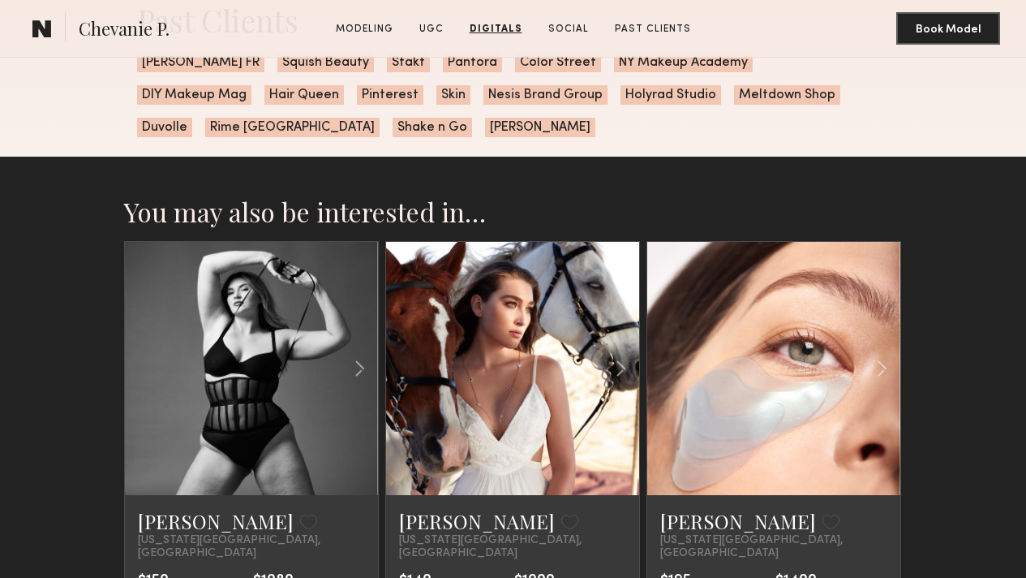
click at [0, 0] on button "Message" at bounding box center [0, 0] width 0 height 0
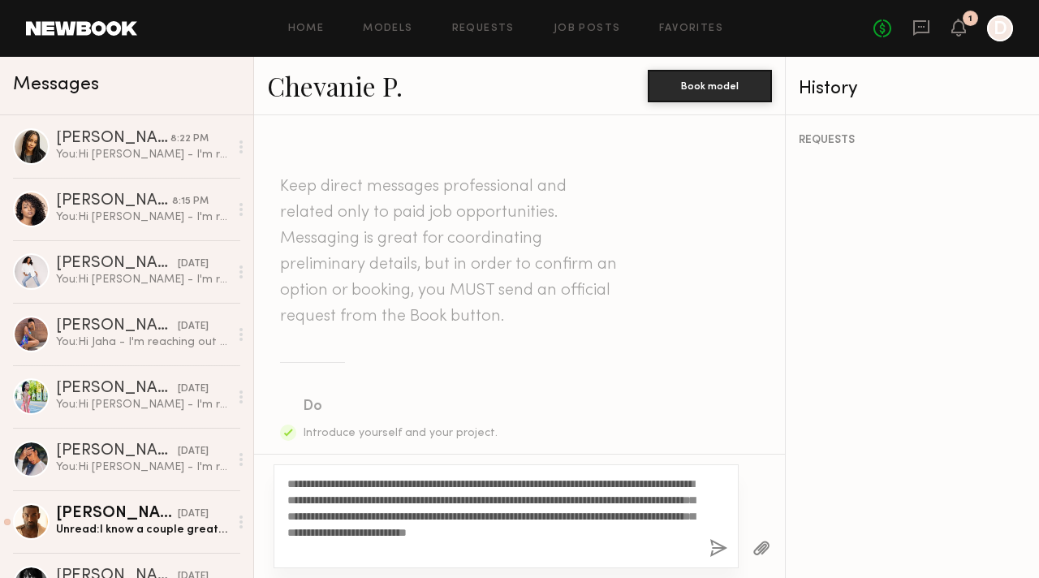
click at [320, 484] on textarea "**********" at bounding box center [491, 515] width 409 height 81
drag, startPoint x: 347, startPoint y: 499, endPoint x: 509, endPoint y: 499, distance: 161.5
click at [494, 499] on textarea "**********" at bounding box center [491, 515] width 409 height 81
click at [529, 501] on textarea "**********" at bounding box center [491, 515] width 409 height 81
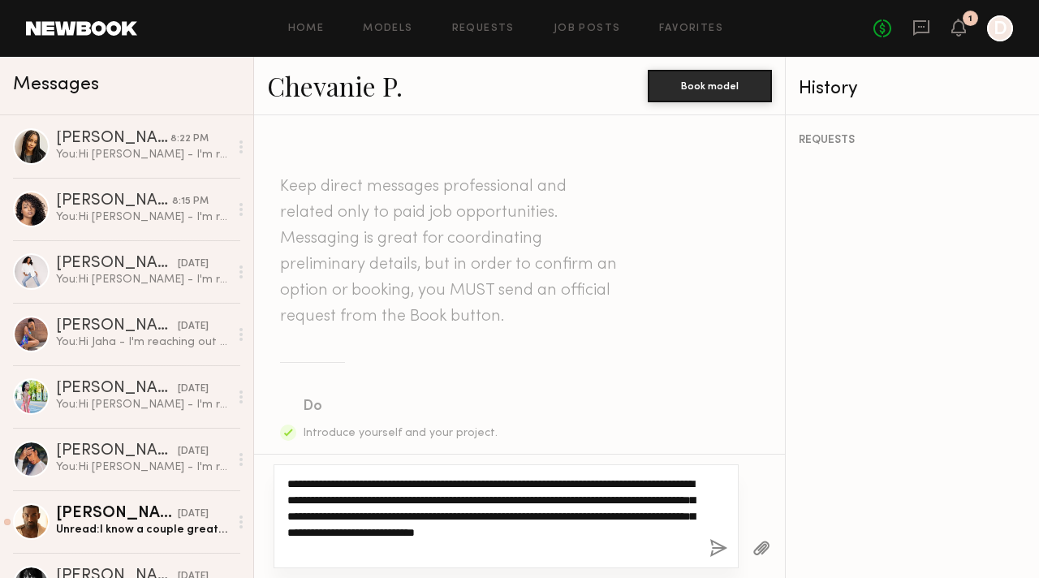
drag, startPoint x: 427, startPoint y: 499, endPoint x: 493, endPoint y: 499, distance: 65.7
click at [493, 499] on textarea "**********" at bounding box center [491, 515] width 409 height 81
click at [506, 531] on textarea "**********" at bounding box center [491, 515] width 409 height 81
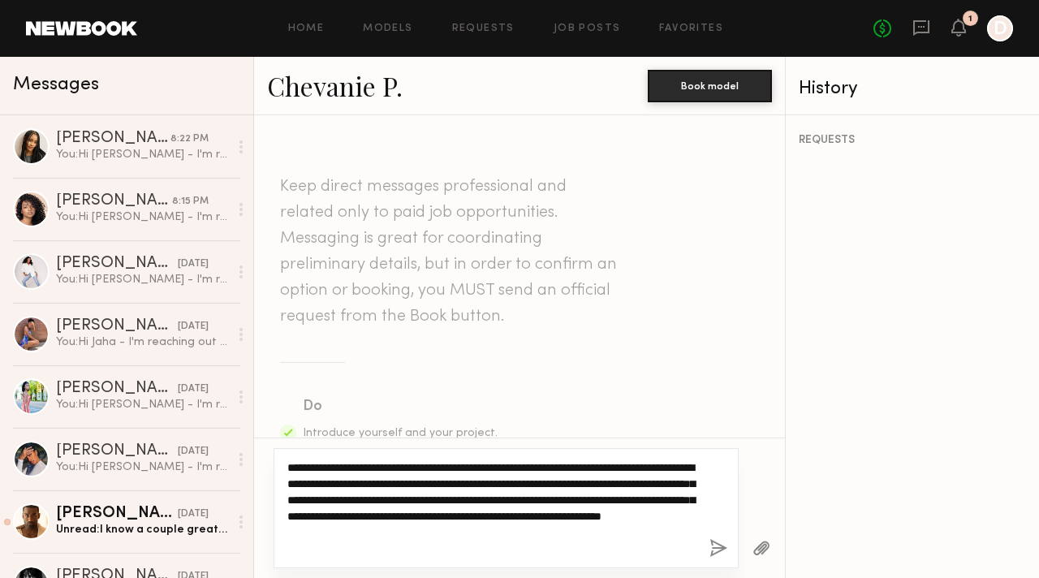
click at [510, 516] on textarea "**********" at bounding box center [491, 507] width 409 height 97
click at [348, 531] on textarea "**********" at bounding box center [491, 507] width 409 height 97
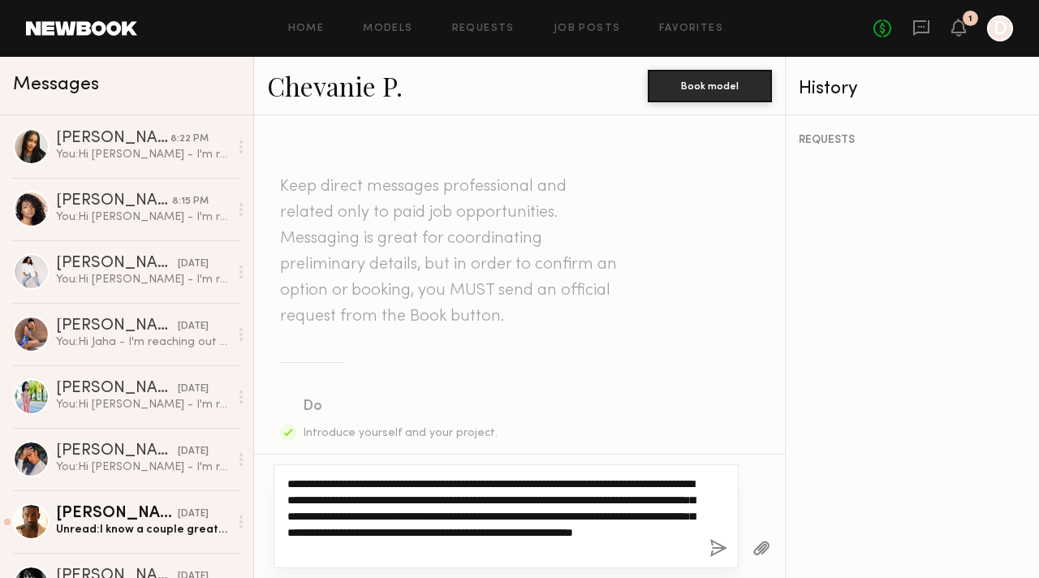
click at [414, 546] on textarea "**********" at bounding box center [491, 515] width 409 height 81
drag, startPoint x: 409, startPoint y: 546, endPoint x: 582, endPoint y: 551, distance: 172.9
click at [582, 551] on textarea "**********" at bounding box center [491, 515] width 409 height 81
click at [643, 553] on textarea "**********" at bounding box center [491, 515] width 409 height 81
click at [694, 549] on textarea "**********" at bounding box center [491, 515] width 409 height 81
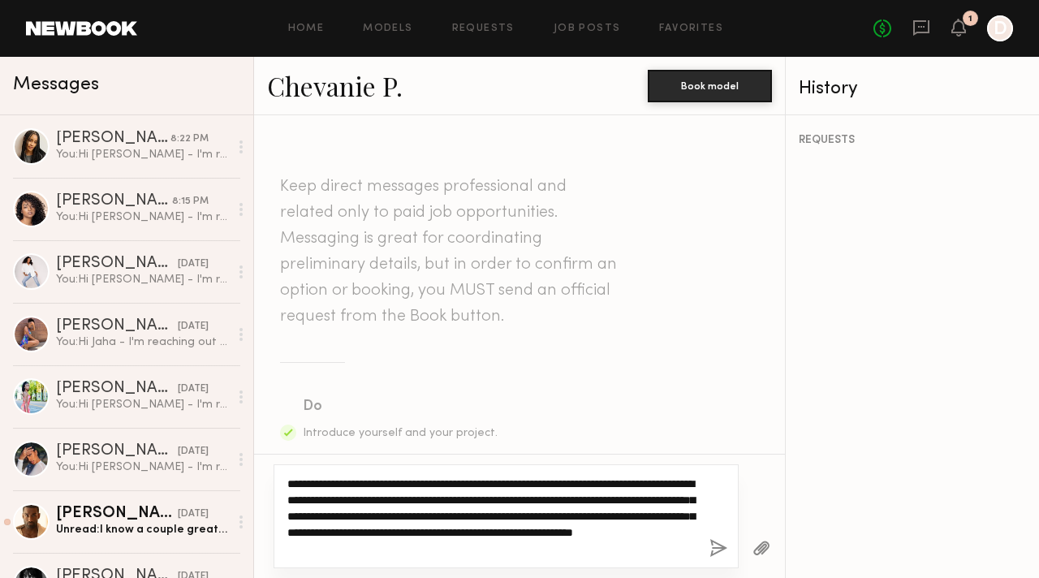
type textarea "**********"
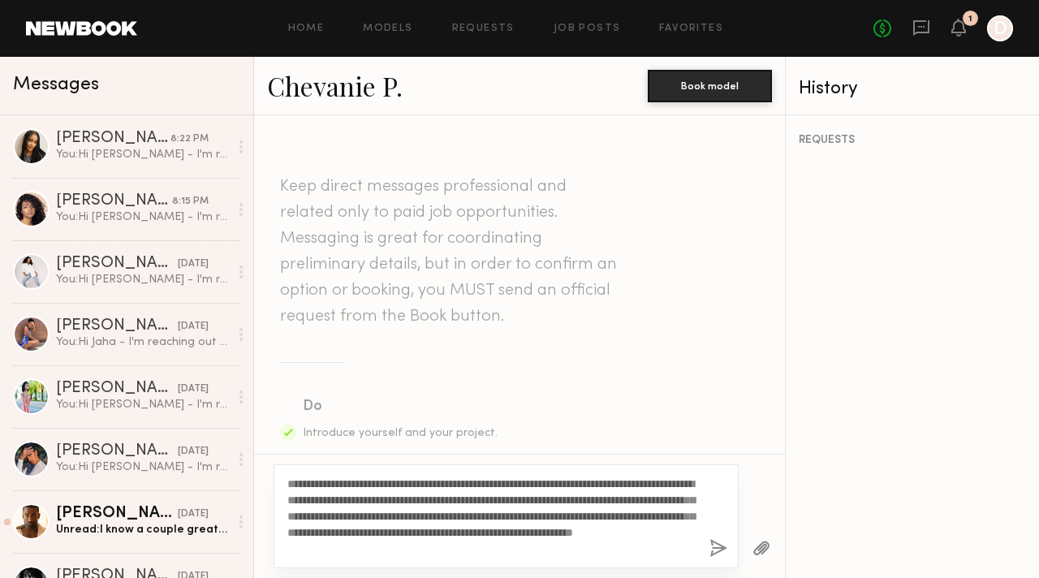
click at [720, 549] on button "button" at bounding box center [718, 549] width 18 height 20
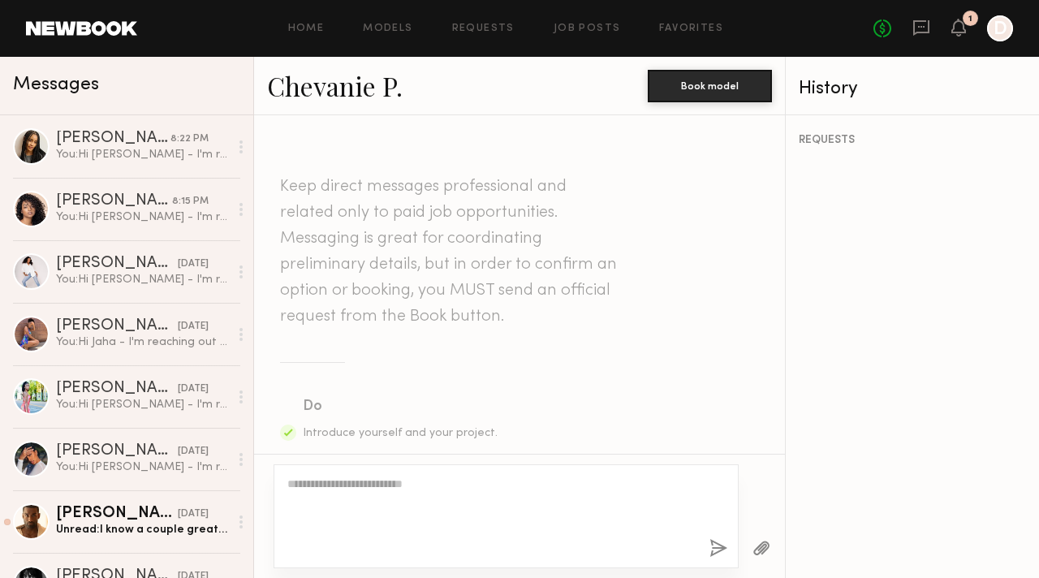
scroll to position [560, 0]
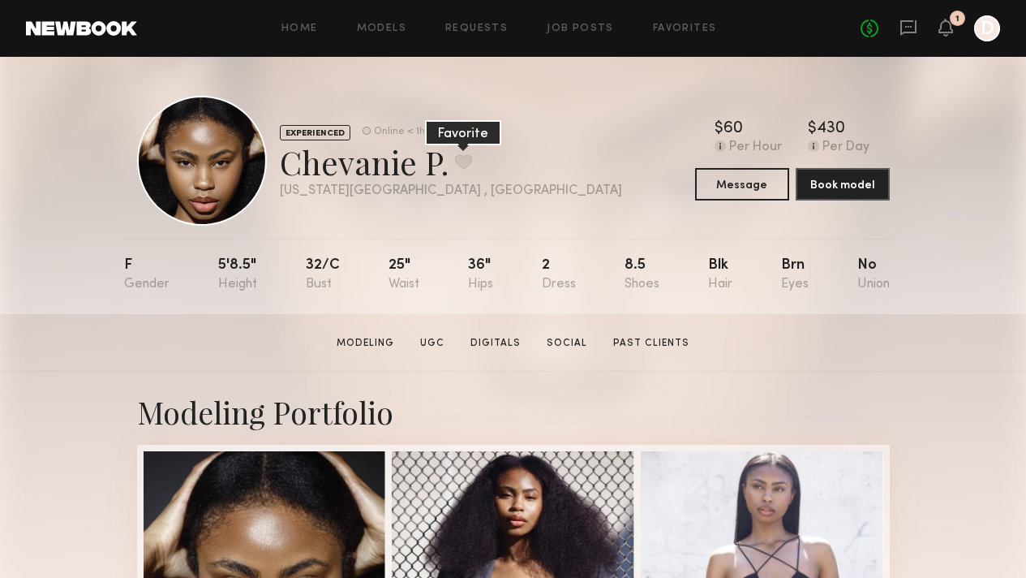
click at [455, 161] on button at bounding box center [463, 161] width 17 height 15
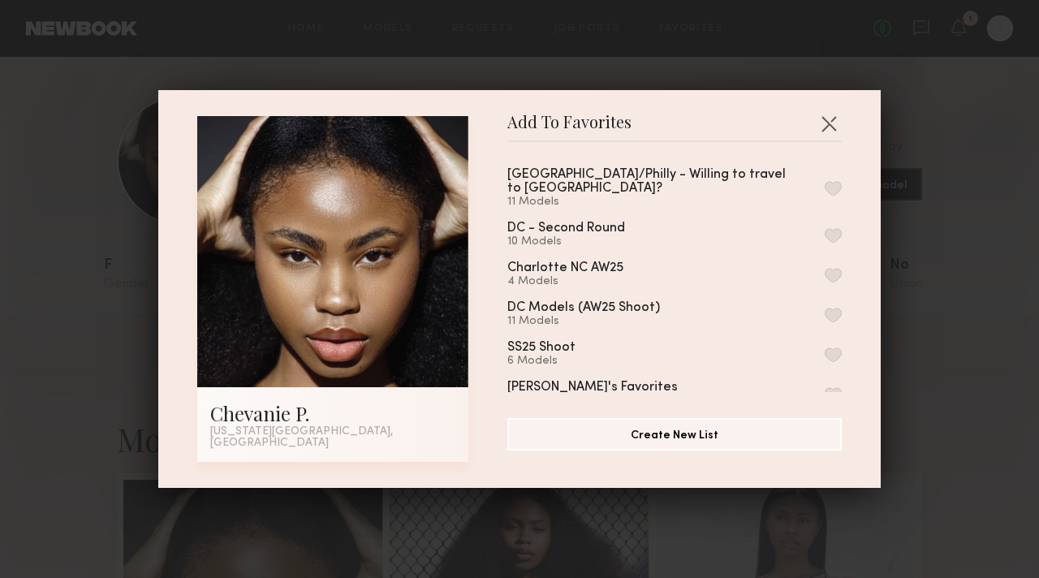
click at [824, 184] on button "button" at bounding box center [832, 188] width 17 height 15
click at [1000, 351] on div "Add To Favorites Chevanie P. [US_STATE][GEOGRAPHIC_DATA], [GEOGRAPHIC_DATA] Add…" at bounding box center [519, 289] width 1039 height 578
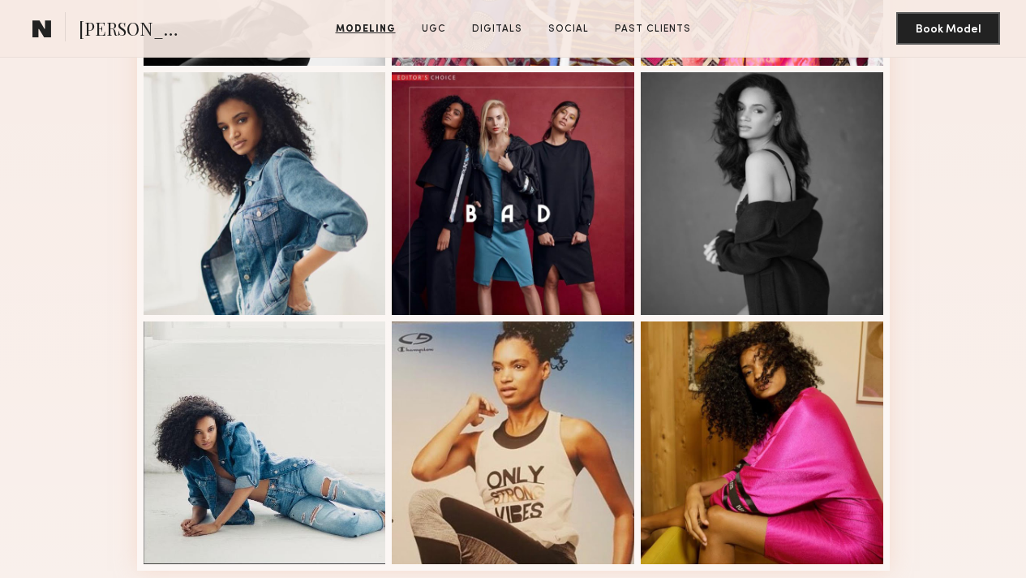
scroll to position [962, 0]
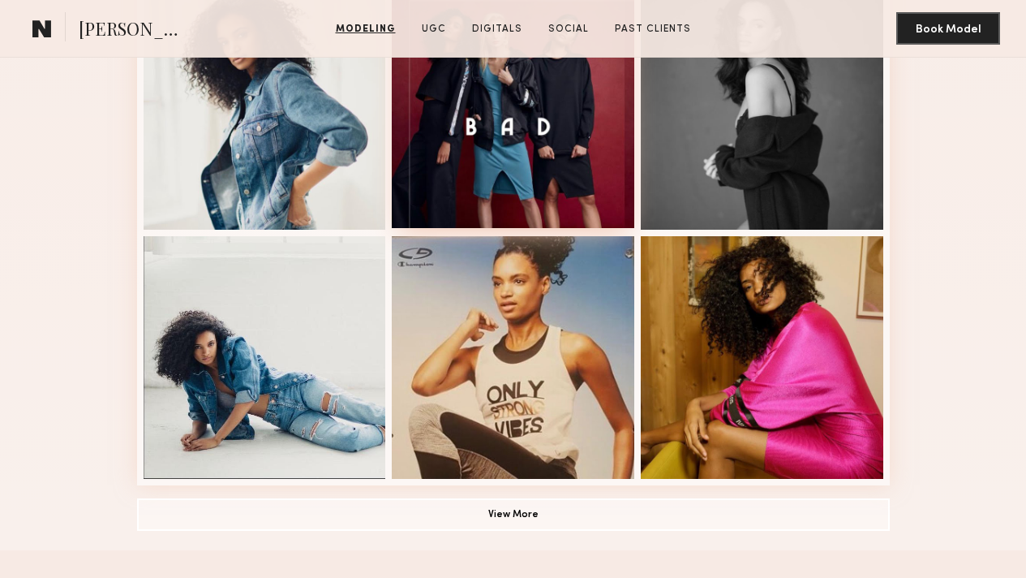
click at [531, 199] on div at bounding box center [513, 106] width 243 height 243
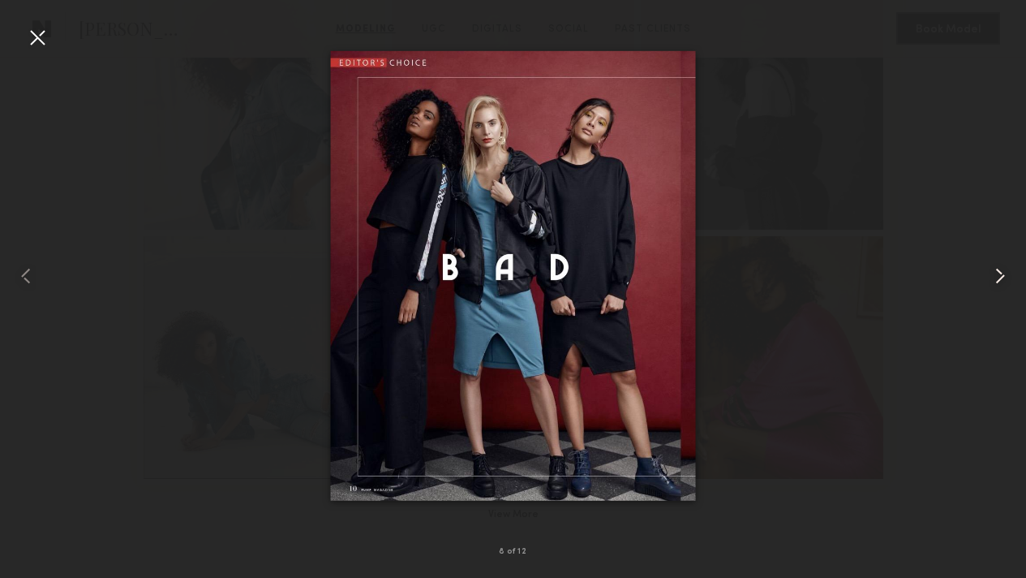
click at [992, 278] on common-icon at bounding box center [1001, 276] width 26 height 26
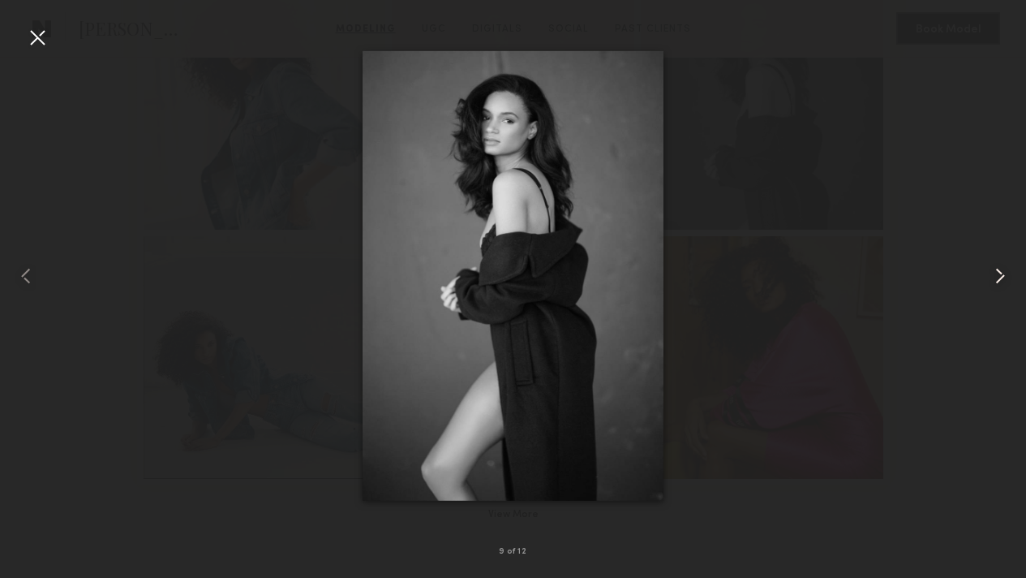
click at [992, 278] on common-icon at bounding box center [1001, 276] width 26 height 26
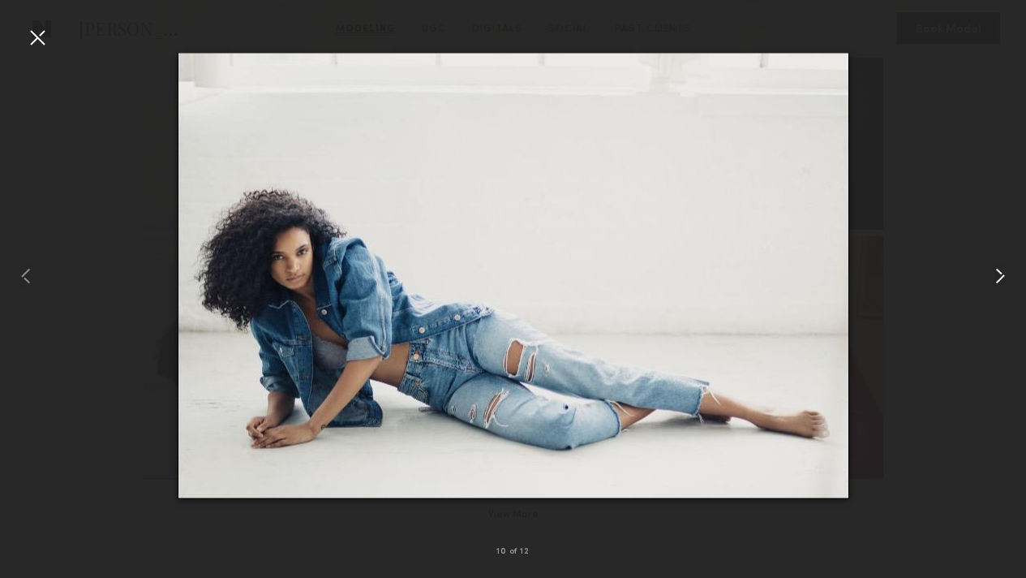
click at [992, 278] on common-icon at bounding box center [1001, 276] width 26 height 26
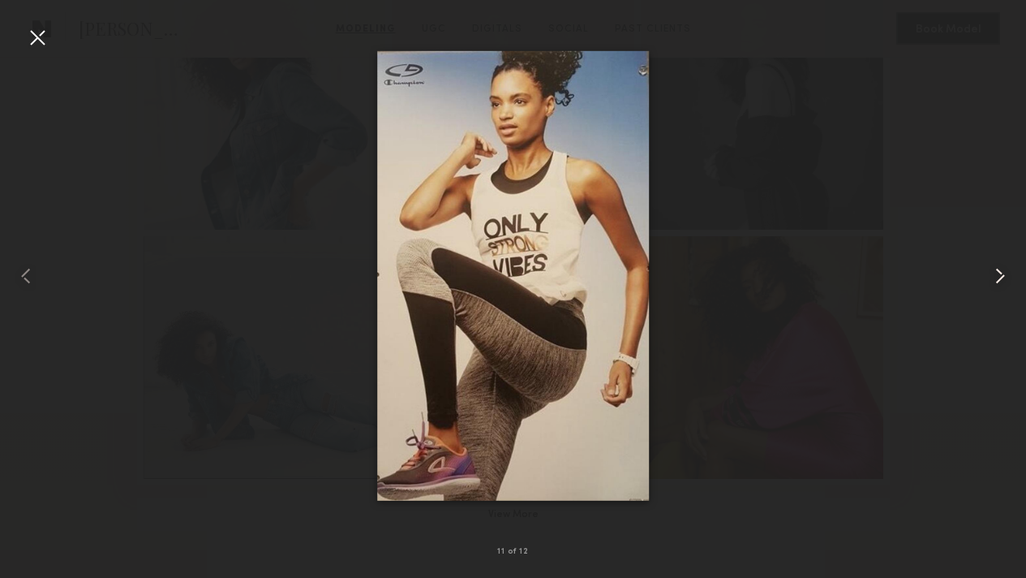
click at [992, 278] on common-icon at bounding box center [1001, 276] width 26 height 26
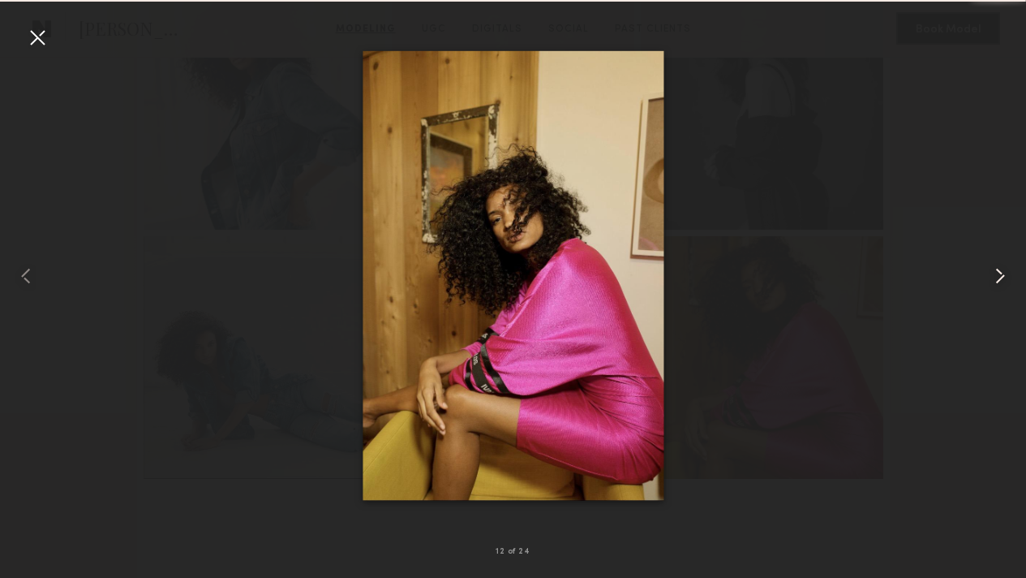
click at [992, 278] on common-icon at bounding box center [1001, 276] width 26 height 26
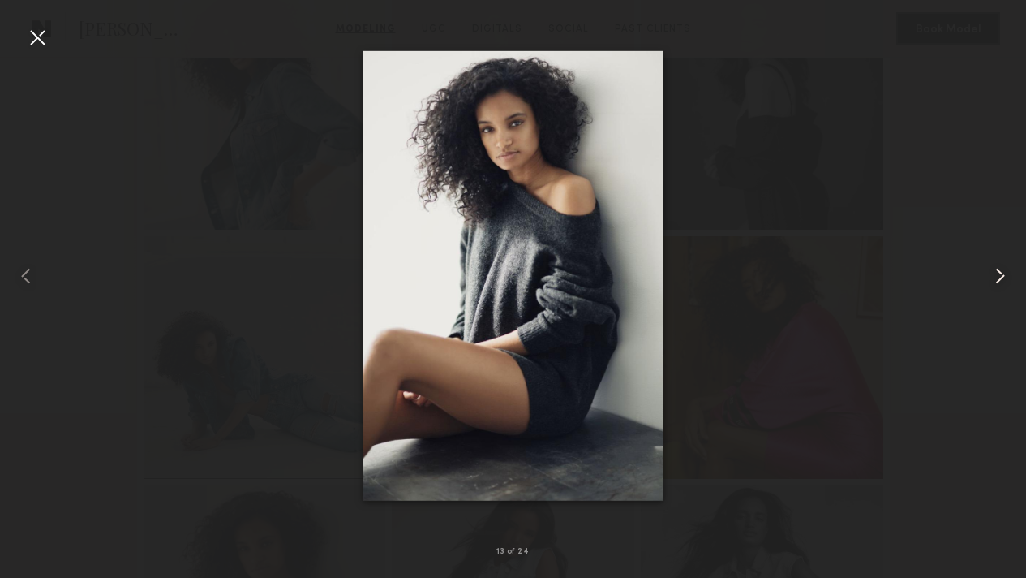
click at [992, 278] on common-icon at bounding box center [1001, 276] width 26 height 26
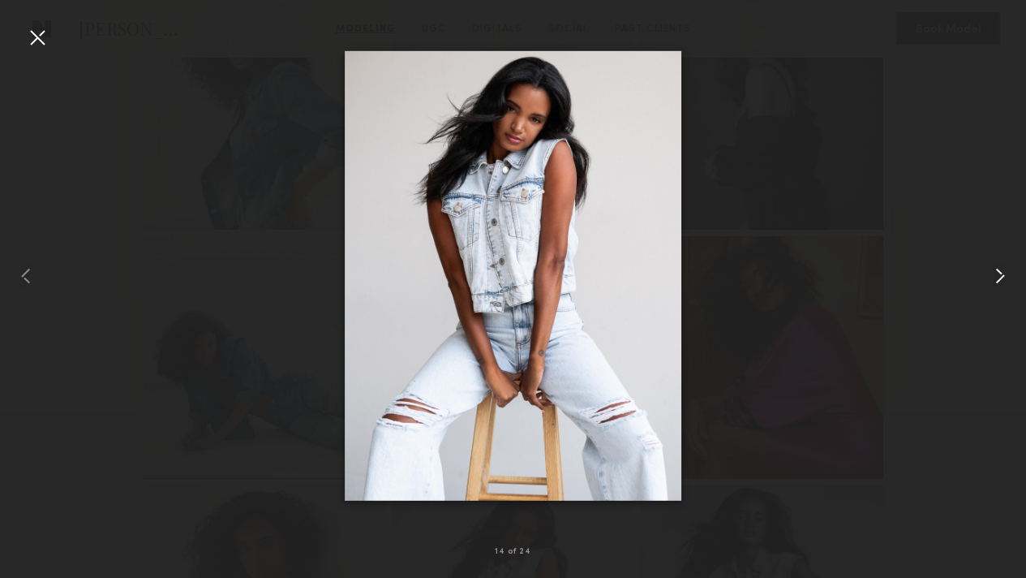
click at [992, 278] on common-icon at bounding box center [1001, 276] width 26 height 26
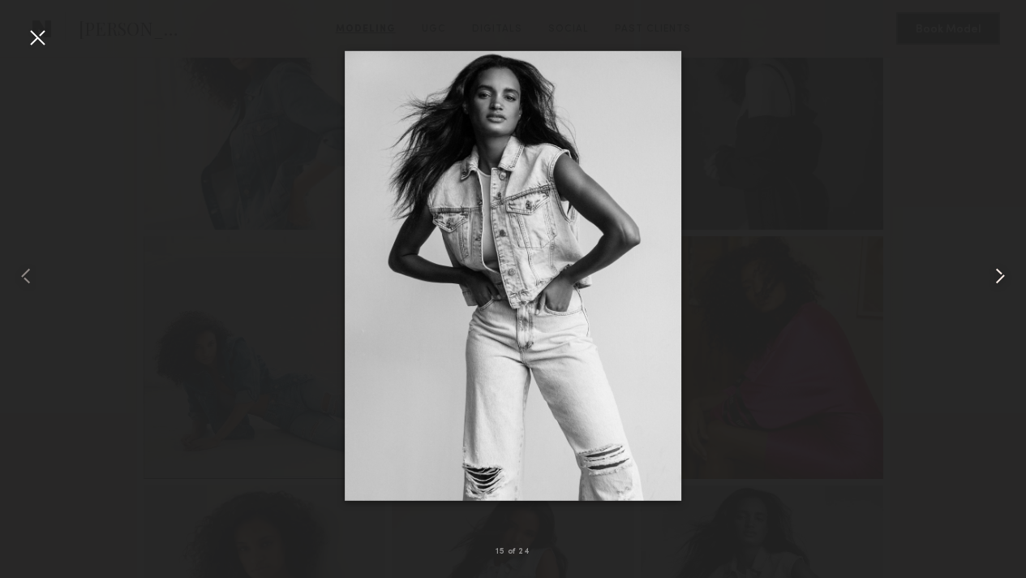
click at [992, 278] on common-icon at bounding box center [1001, 276] width 26 height 26
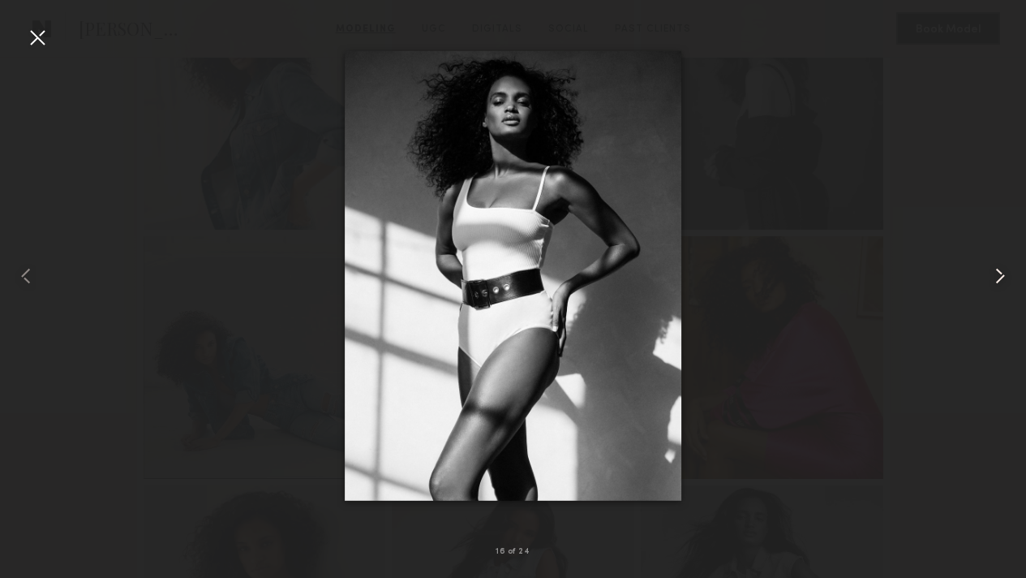
click at [992, 278] on common-icon at bounding box center [1001, 276] width 26 height 26
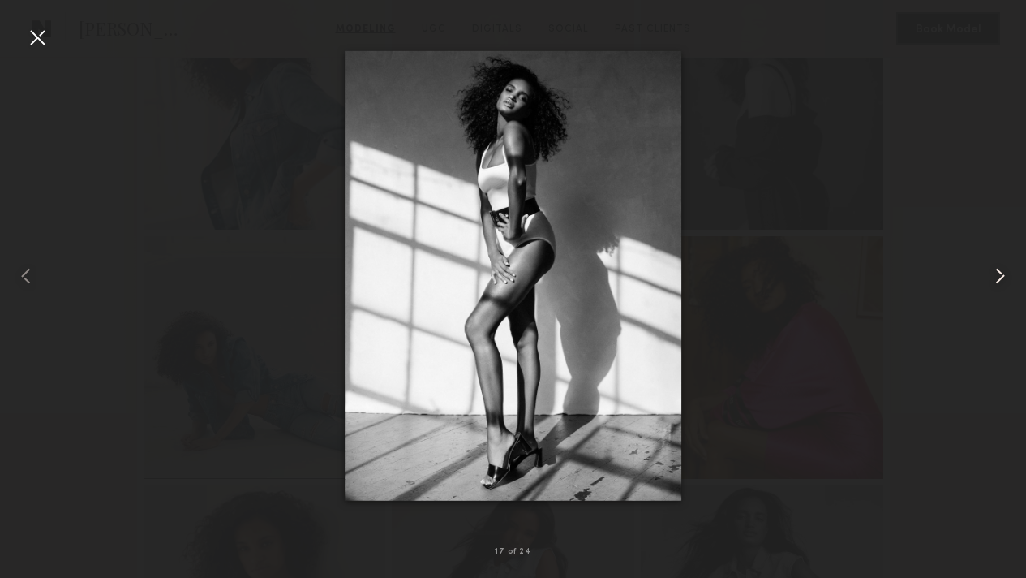
click at [992, 278] on common-icon at bounding box center [1001, 276] width 26 height 26
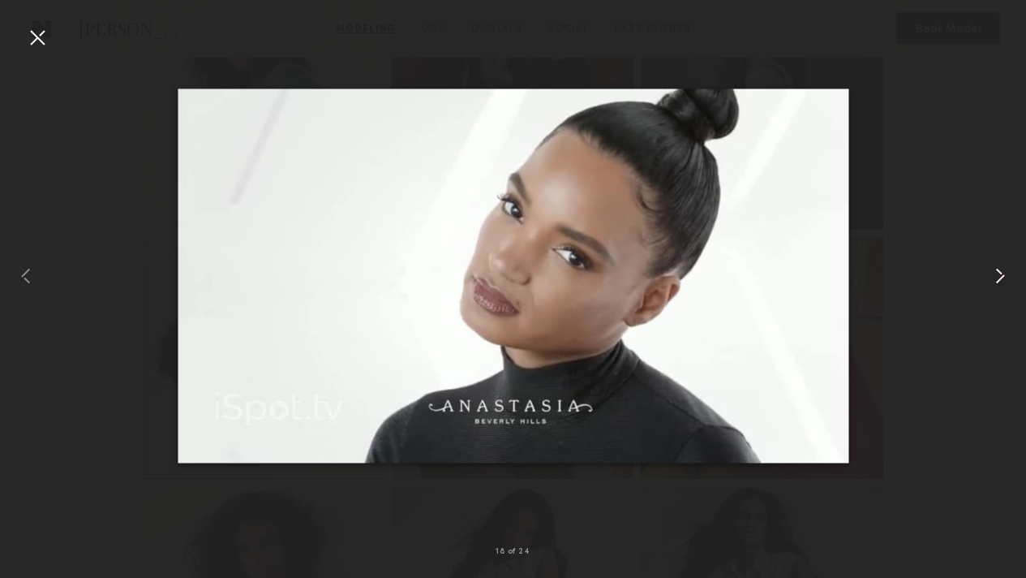
click at [992, 278] on common-icon at bounding box center [1001, 276] width 26 height 26
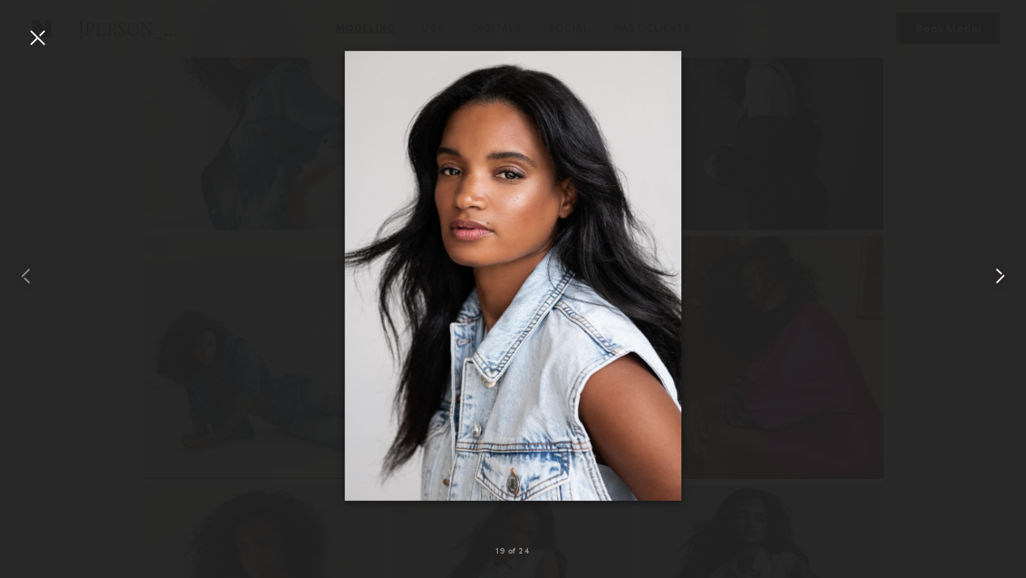
click at [992, 278] on common-icon at bounding box center [1001, 276] width 26 height 26
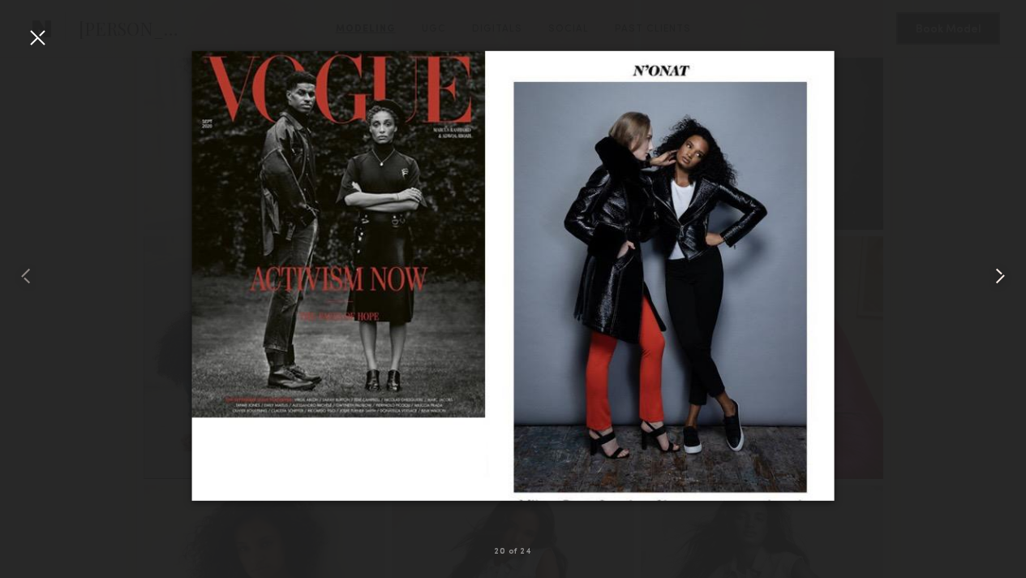
click at [992, 278] on common-icon at bounding box center [1001, 276] width 26 height 26
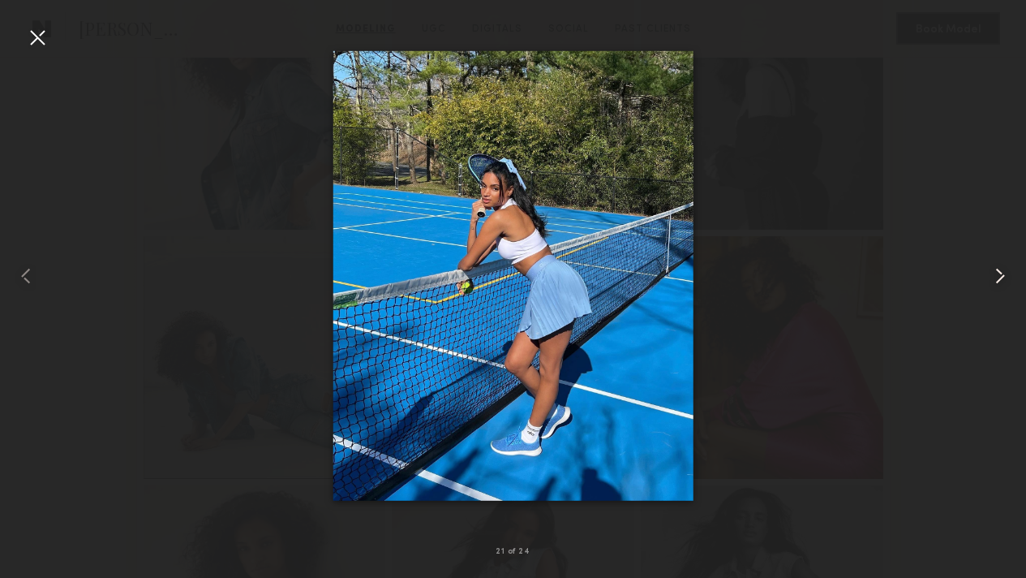
click at [1007, 283] on common-icon at bounding box center [1001, 276] width 26 height 26
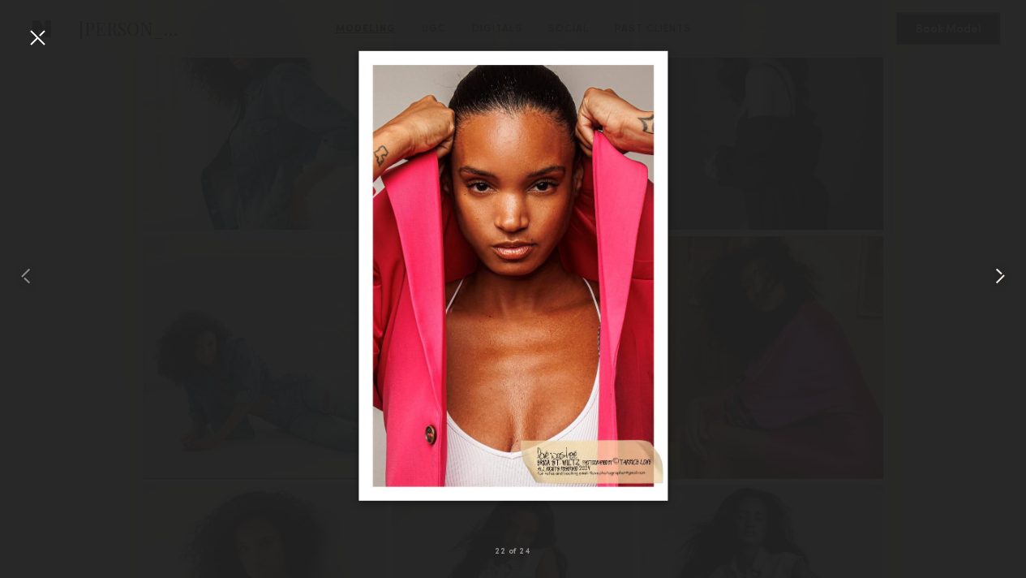
click at [1007, 283] on common-icon at bounding box center [1001, 276] width 26 height 26
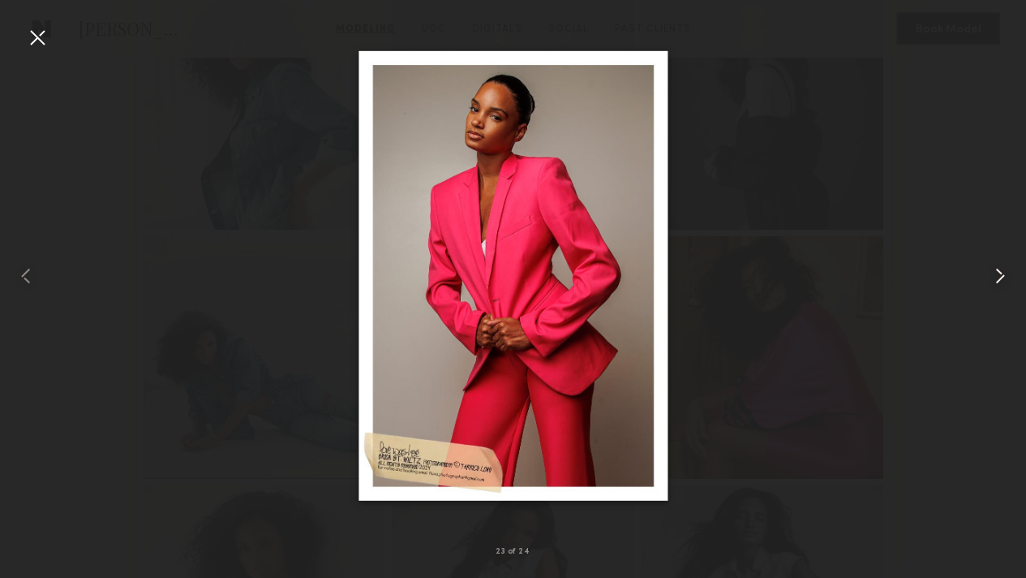
click at [1007, 283] on common-icon at bounding box center [1001, 276] width 26 height 26
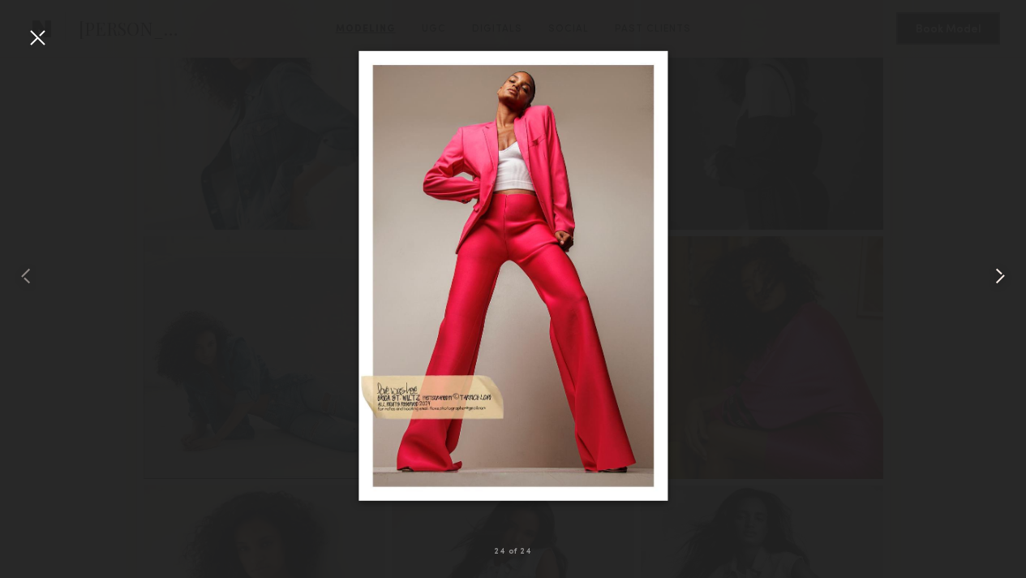
click at [1007, 283] on common-icon at bounding box center [1001, 276] width 26 height 26
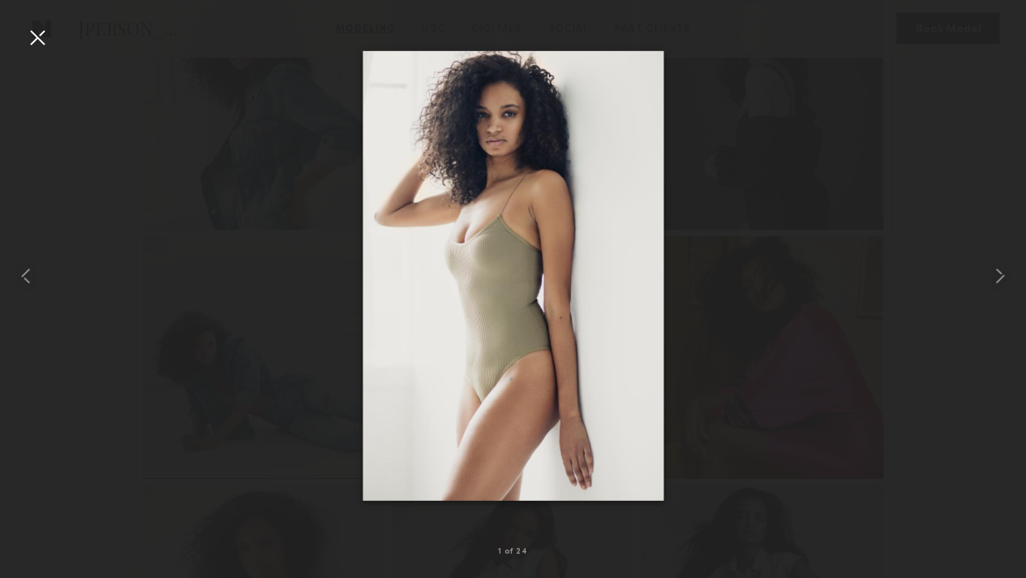
click at [961, 319] on div at bounding box center [513, 276] width 1026 height 500
click at [937, 271] on div at bounding box center [513, 276] width 1026 height 500
click at [37, 44] on div at bounding box center [37, 37] width 26 height 26
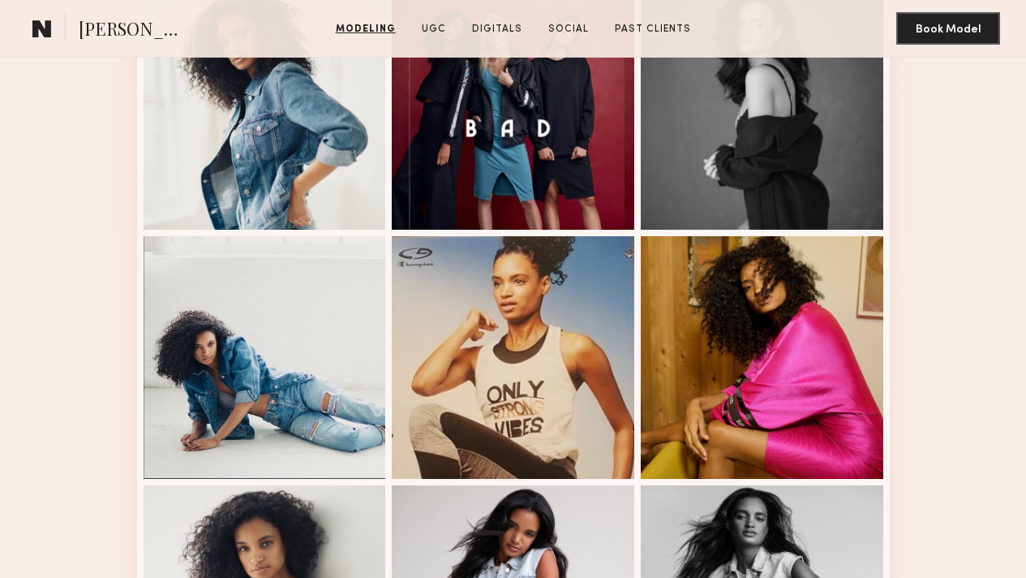
click at [0, 0] on button "Message" at bounding box center [0, 0] width 0 height 0
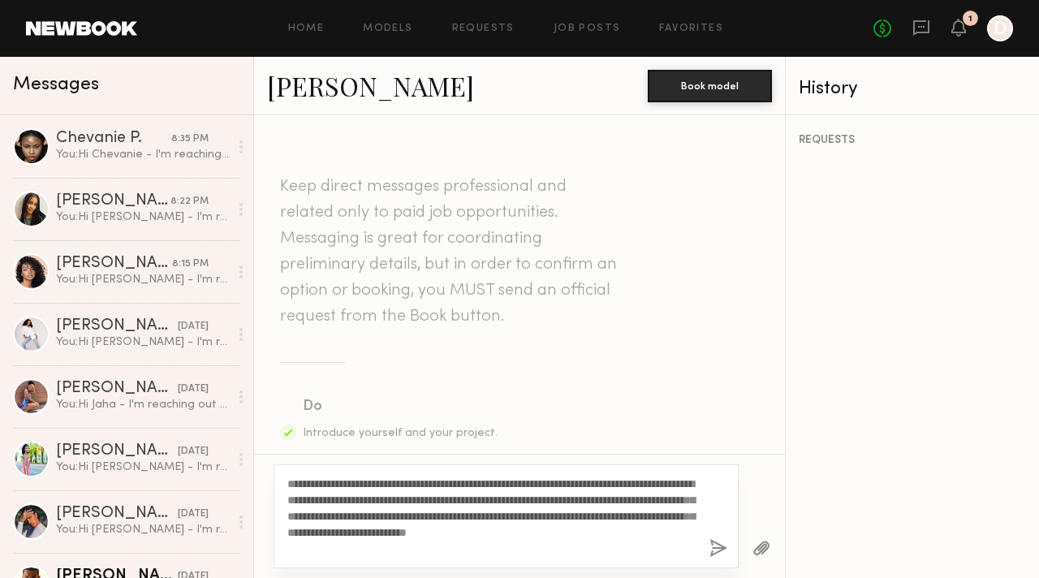
click at [308, 479] on textarea "**********" at bounding box center [491, 515] width 409 height 81
drag, startPoint x: 308, startPoint y: 479, endPoint x: 360, endPoint y: 497, distance: 54.9
click at [308, 480] on textarea "**********" at bounding box center [491, 515] width 409 height 81
drag, startPoint x: 425, startPoint y: 497, endPoint x: 496, endPoint y: 500, distance: 70.7
click at [496, 500] on textarea "**********" at bounding box center [491, 515] width 409 height 81
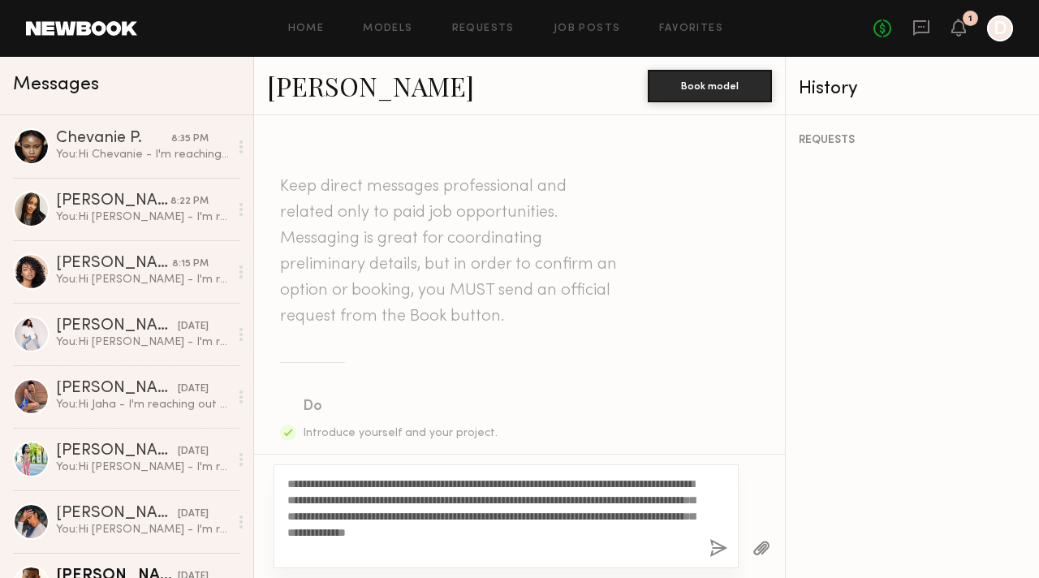
drag, startPoint x: 358, startPoint y: 510, endPoint x: 515, endPoint y: 514, distance: 157.5
click at [497, 511] on textarea "**********" at bounding box center [491, 515] width 409 height 81
click at [527, 514] on textarea "**********" at bounding box center [491, 515] width 409 height 81
drag, startPoint x: 495, startPoint y: 514, endPoint x: 588, endPoint y: 517, distance: 93.3
click at [588, 517] on textarea "**********" at bounding box center [491, 515] width 409 height 81
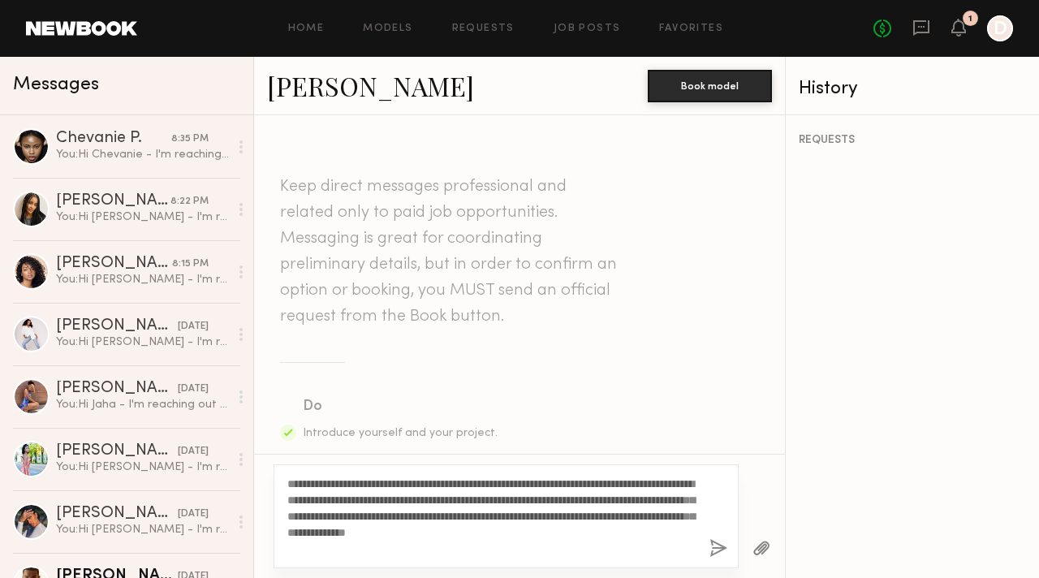
click at [585, 527] on textarea "**********" at bounding box center [491, 515] width 409 height 81
drag, startPoint x: 393, startPoint y: 531, endPoint x: 537, endPoint y: 531, distance: 144.4
click at [537, 531] on textarea "**********" at bounding box center [491, 515] width 409 height 81
click at [583, 531] on textarea "**********" at bounding box center [491, 515] width 409 height 81
click at [539, 547] on textarea "**********" at bounding box center [491, 515] width 409 height 81
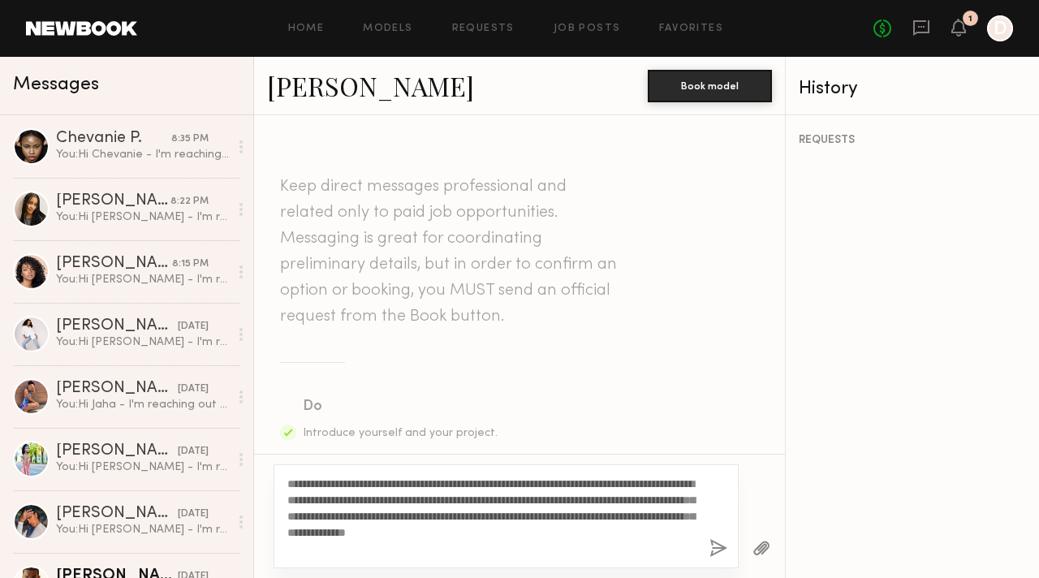
click at [509, 528] on textarea "**********" at bounding box center [491, 515] width 409 height 81
click at [407, 553] on textarea "**********" at bounding box center [491, 515] width 409 height 81
type textarea "**********"
click at [716, 550] on button "button" at bounding box center [718, 549] width 18 height 20
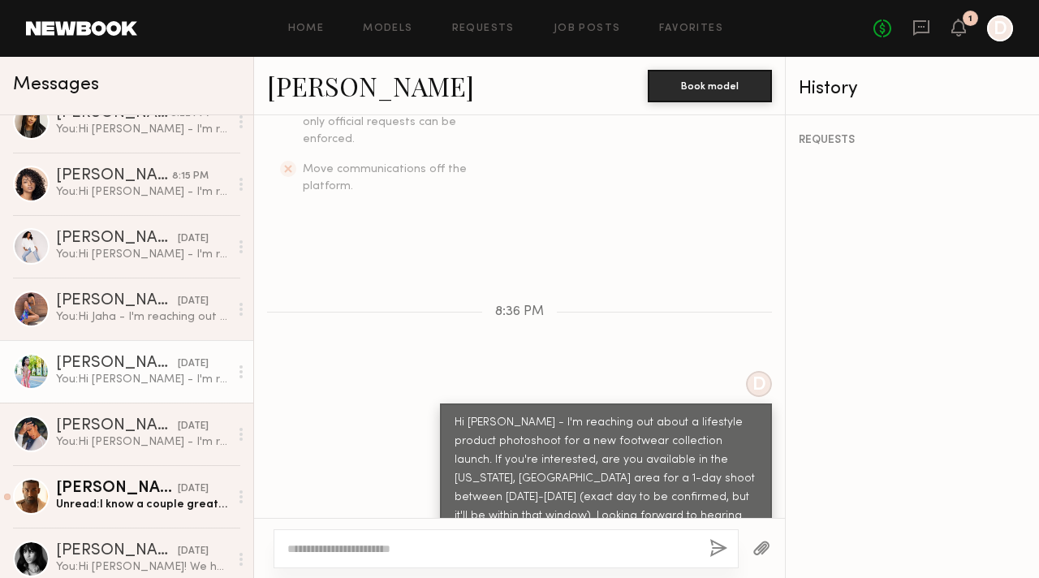
scroll to position [225, 0]
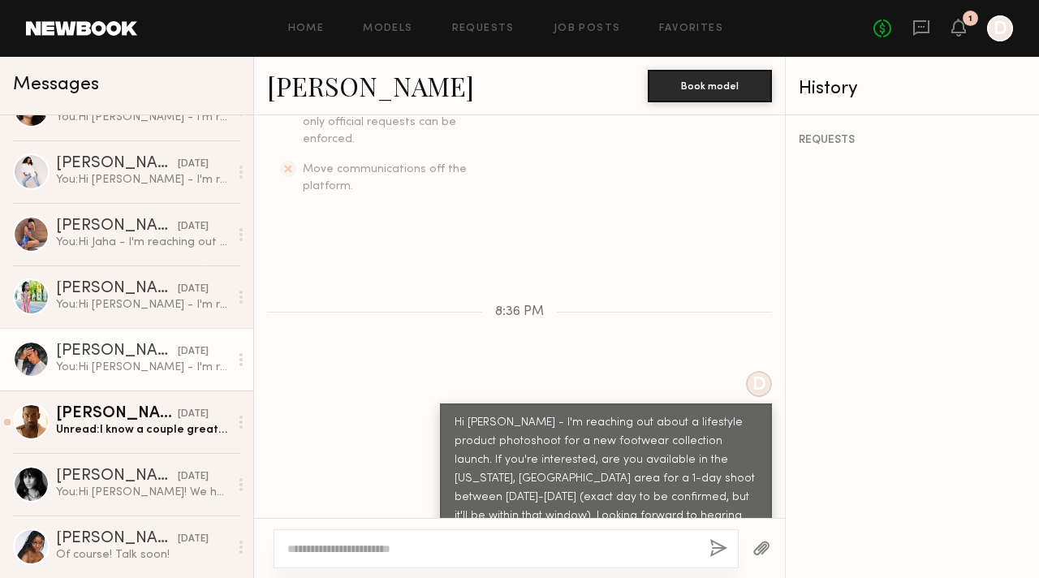
click at [124, 359] on div "You: Hi Jasmine - I'm reaching out about a photoshoot for a new footwear collec…" at bounding box center [142, 366] width 173 height 15
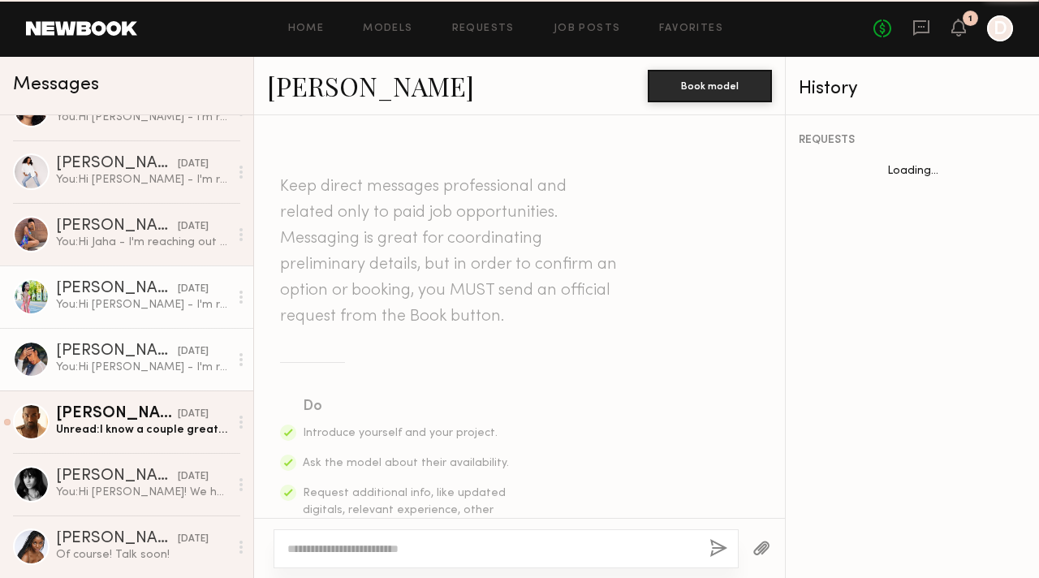
scroll to position [523, 0]
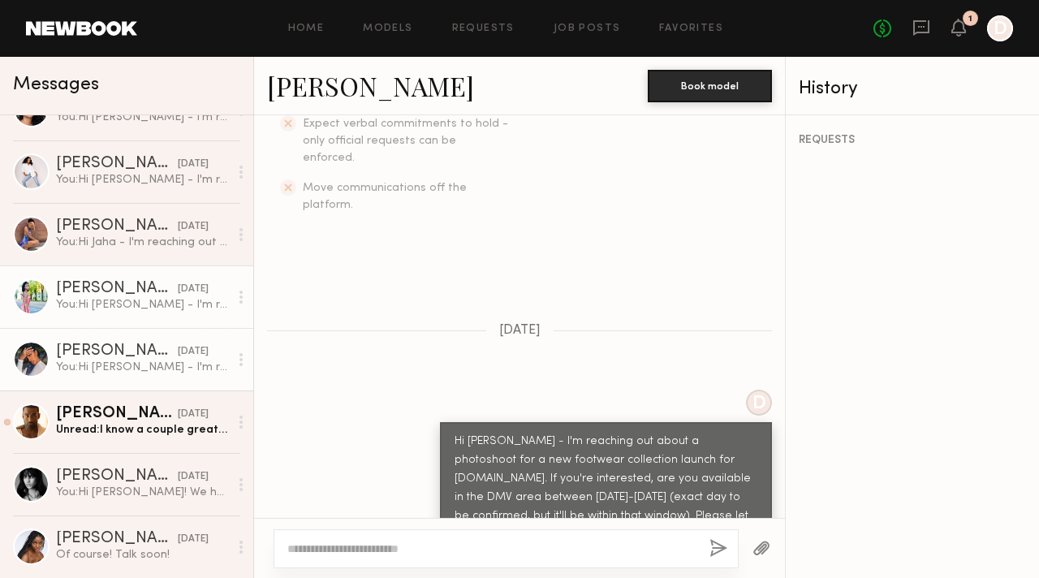
click at [112, 303] on div "You: Hi Emely - I'm reaching out about a photoshoot for a new footwear collecti…" at bounding box center [142, 304] width 173 height 15
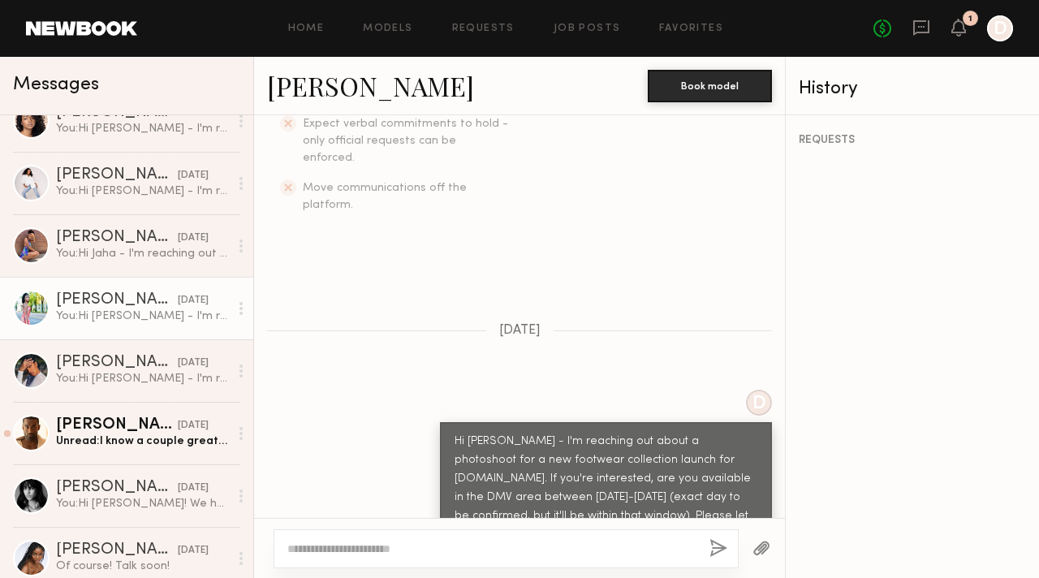
scroll to position [196, 0]
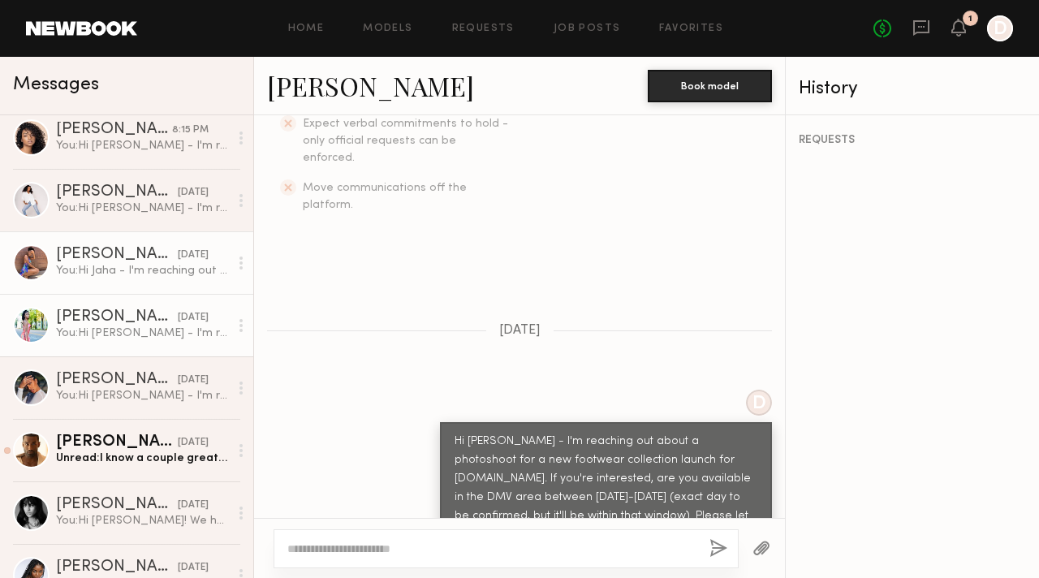
click at [123, 266] on div "You: Hi Jaha - I'm reaching out about a photoshoot for a new footwear collectio…" at bounding box center [142, 270] width 173 height 15
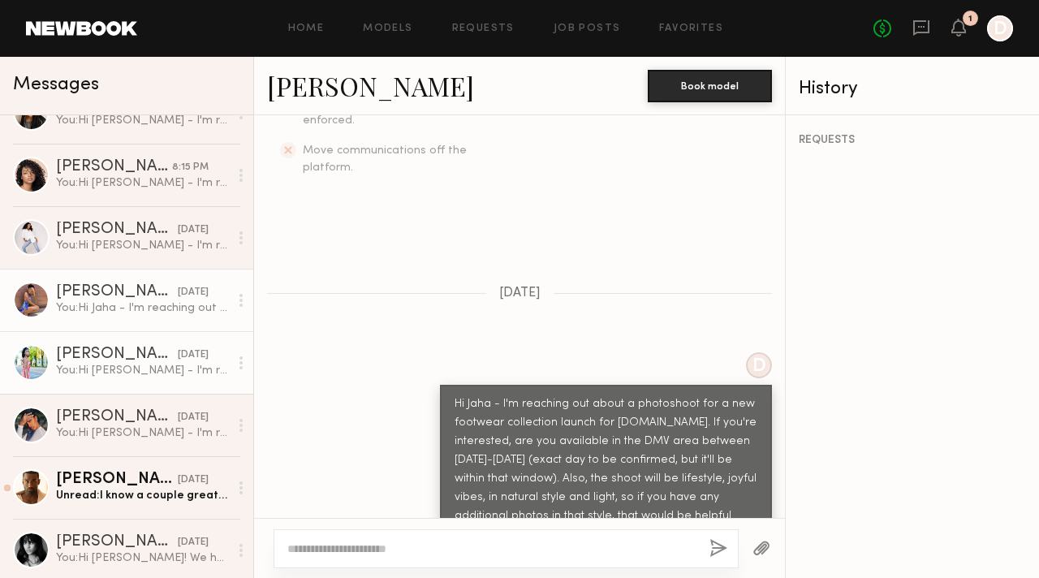
scroll to position [143, 0]
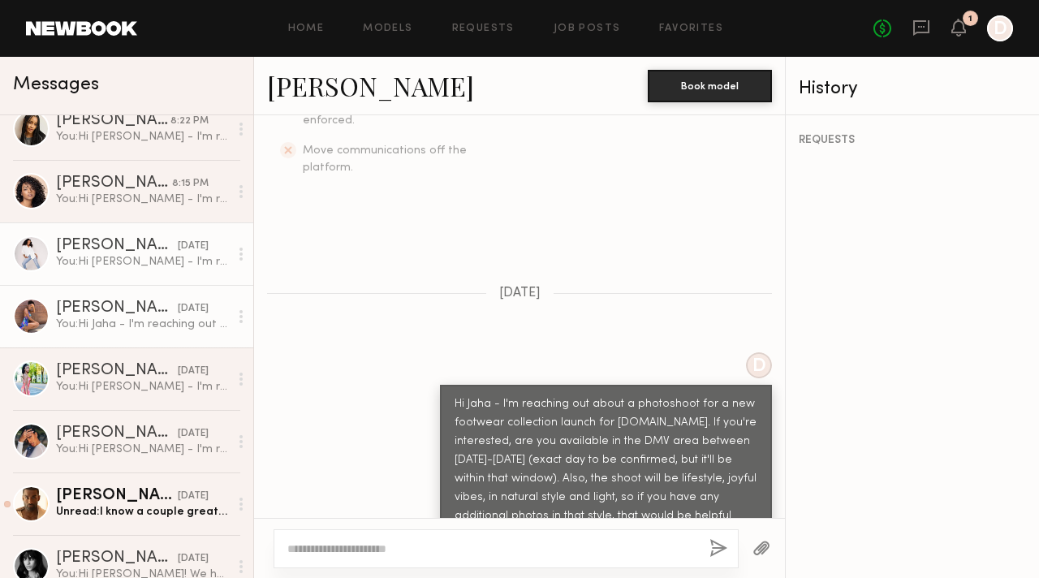
click at [117, 254] on div "You: Hi Terrencia - I'm reaching out about a lifestyle photoshoot for a new foo…" at bounding box center [142, 261] width 173 height 15
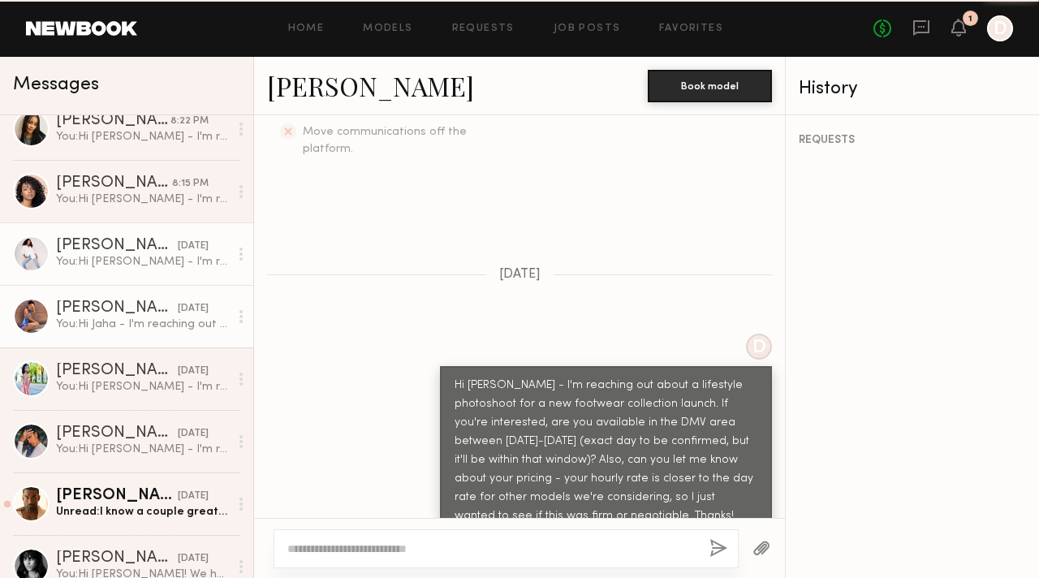
scroll to position [24, 0]
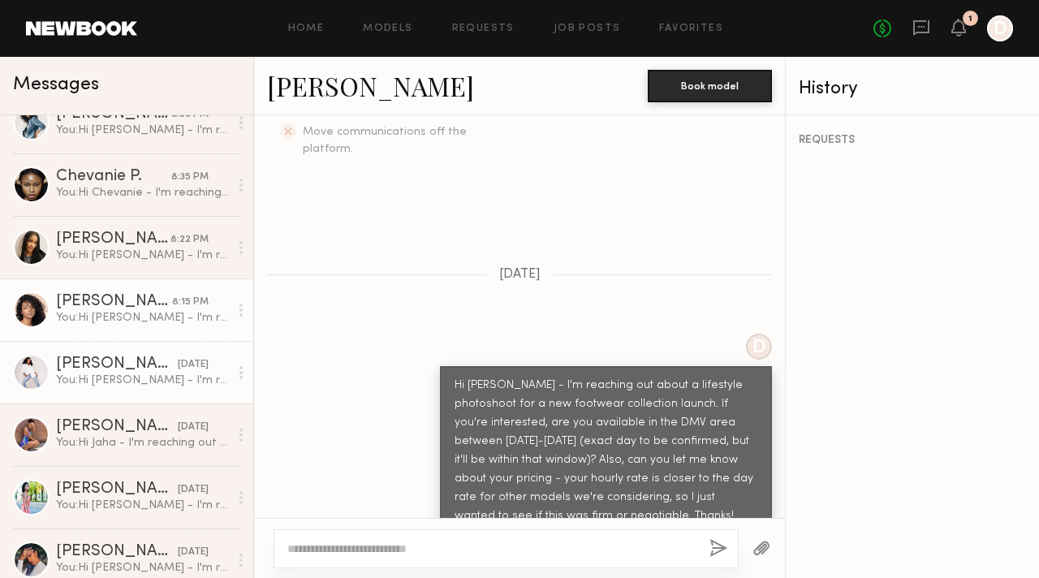
click at [123, 317] on div "You: Hi Tirzah - I'm reaching out about a lifestyle product photoshoot for a ne…" at bounding box center [142, 317] width 173 height 15
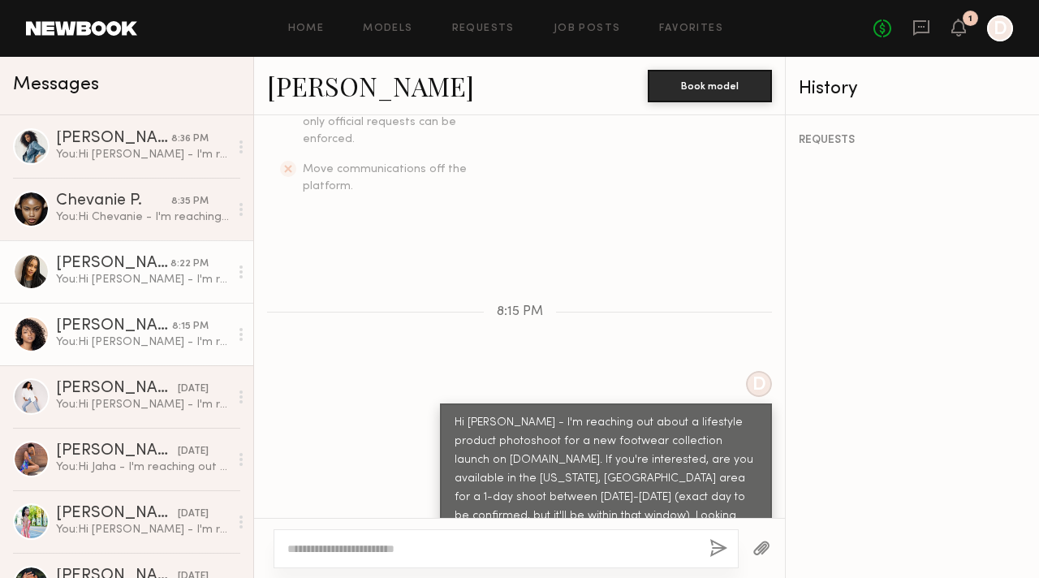
click at [114, 273] on div "You: Hi Jordan - I'm reaching out about a lifestyle product photoshoot for a ne…" at bounding box center [142, 279] width 173 height 15
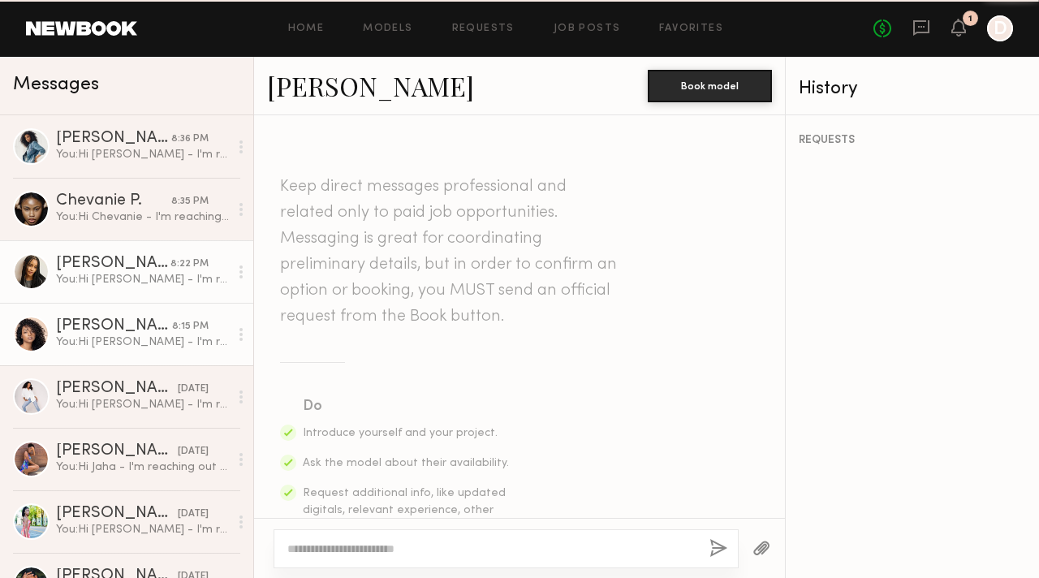
scroll to position [541, 0]
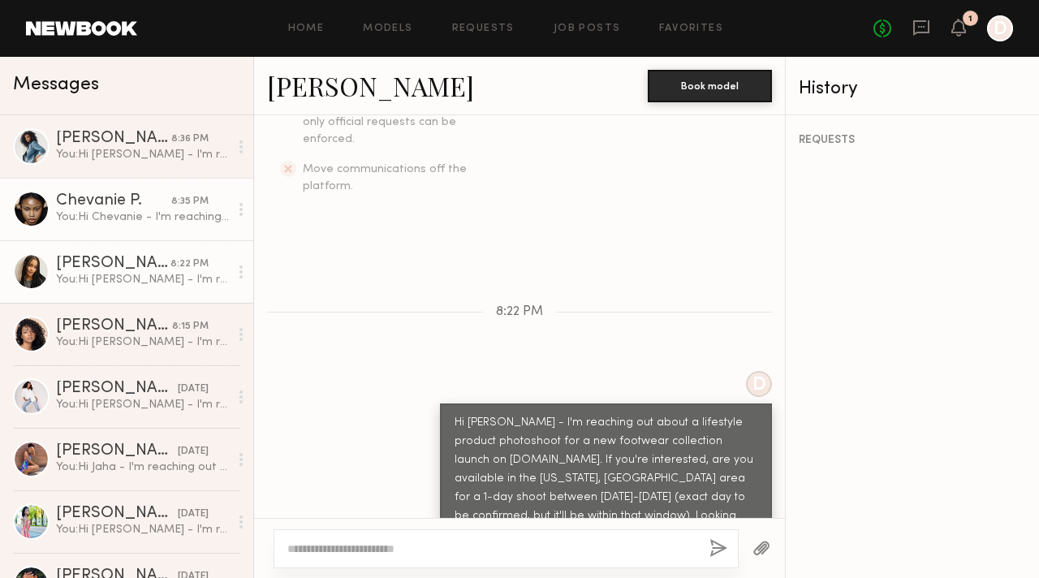
click at [110, 219] on div "You: Hi Chevanie - I'm reaching out about a lifestyle product photoshoot for a …" at bounding box center [142, 216] width 173 height 15
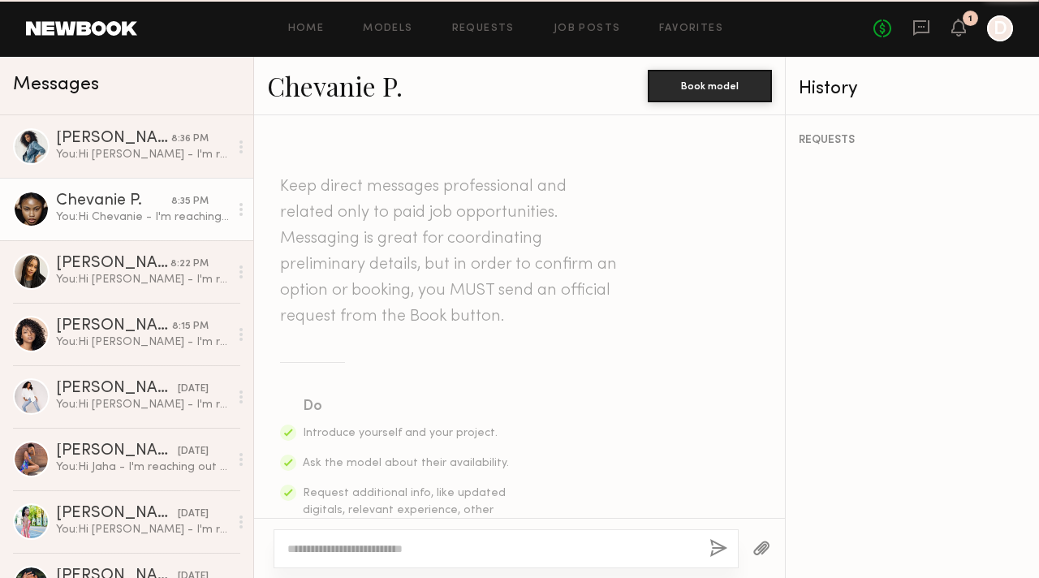
scroll to position [560, 0]
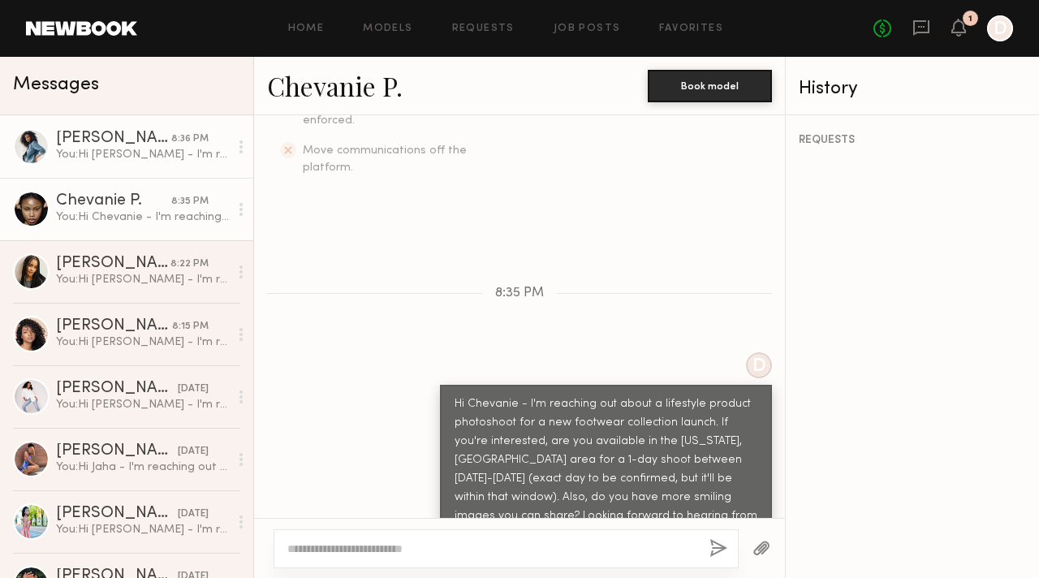
click at [93, 169] on link "Erica W. 8:36 PM You: Hi Erica - I'm reaching out about a lifestyle product pho…" at bounding box center [126, 146] width 253 height 62
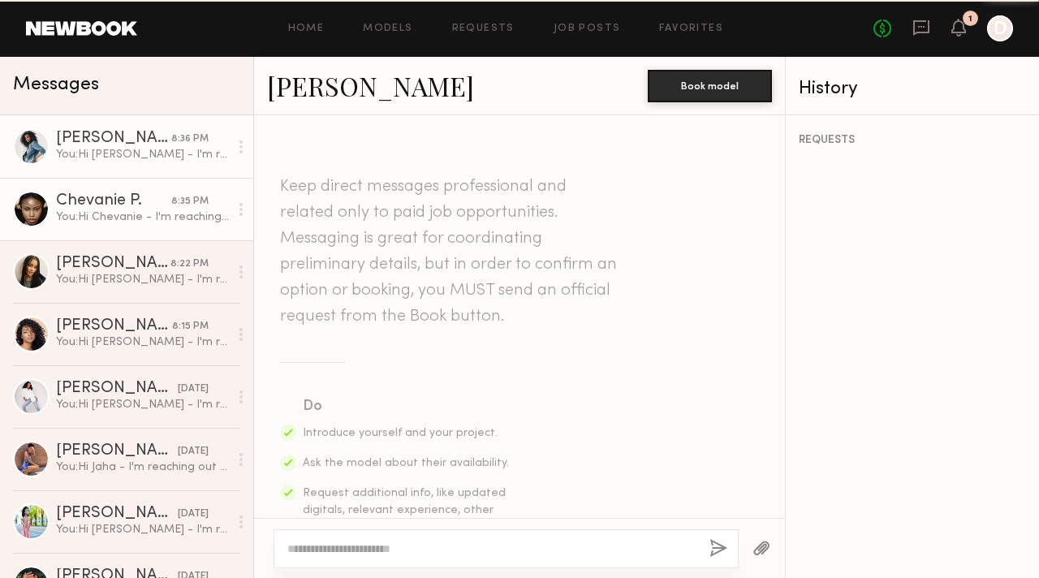
scroll to position [541, 0]
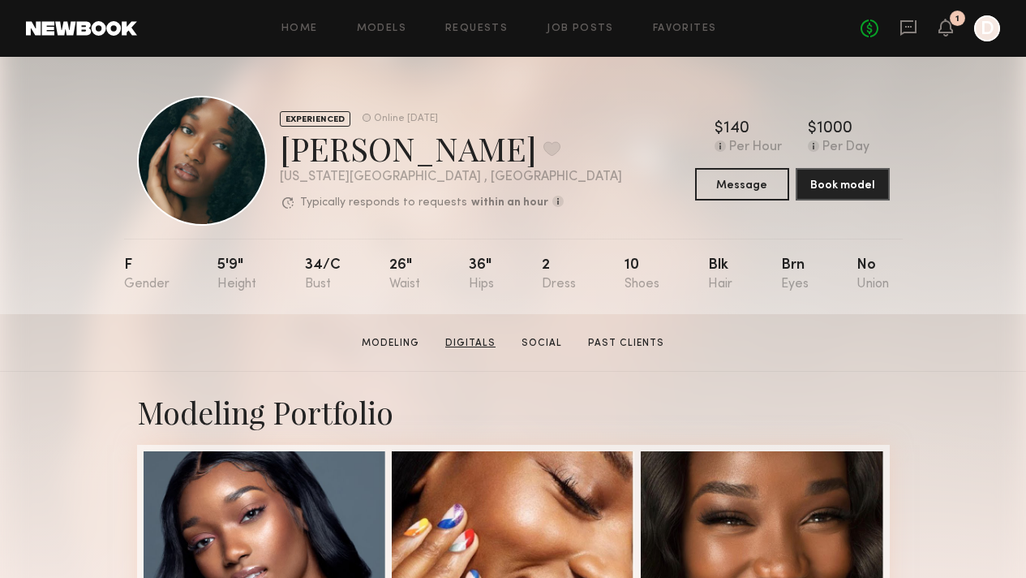
click at [478, 346] on link "Digitals" at bounding box center [470, 343] width 63 height 15
click at [544, 150] on button at bounding box center [552, 148] width 17 height 15
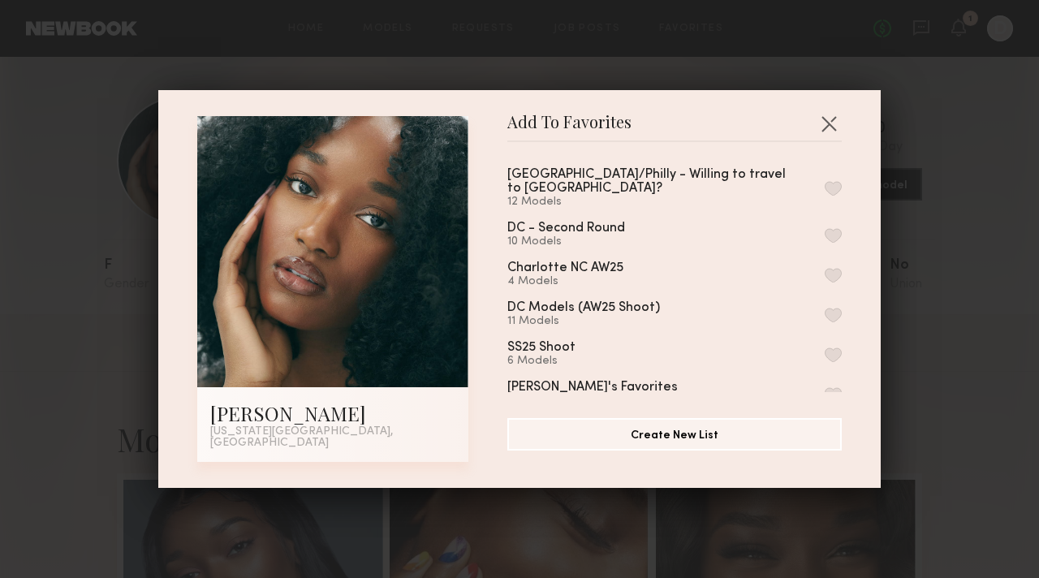
click at [824, 187] on button "button" at bounding box center [832, 188] width 17 height 15
click at [957, 336] on div "Add To Favorites [PERSON_NAME] [US_STATE][GEOGRAPHIC_DATA], [GEOGRAPHIC_DATA] A…" at bounding box center [519, 289] width 1039 height 578
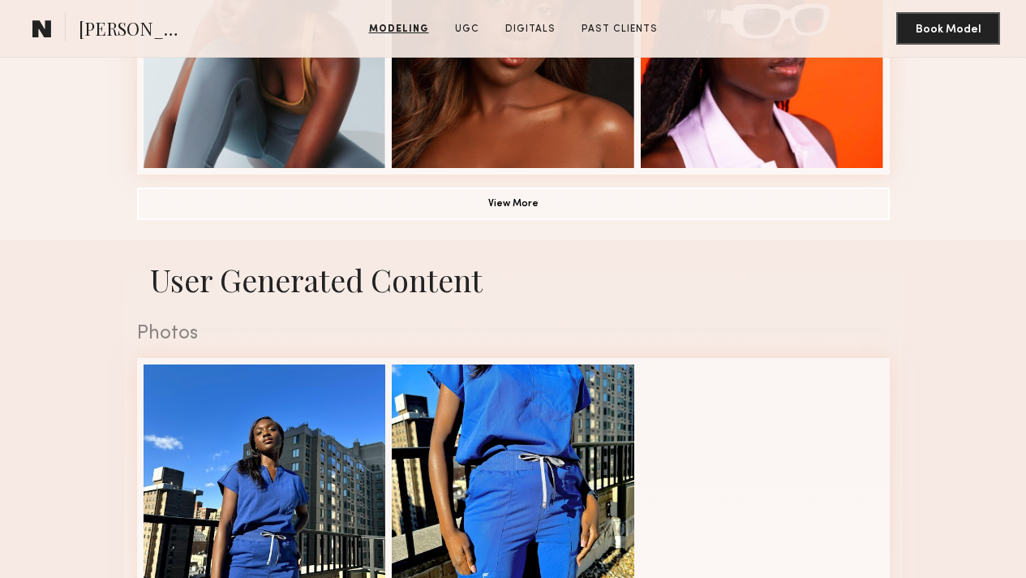
scroll to position [1276, 0]
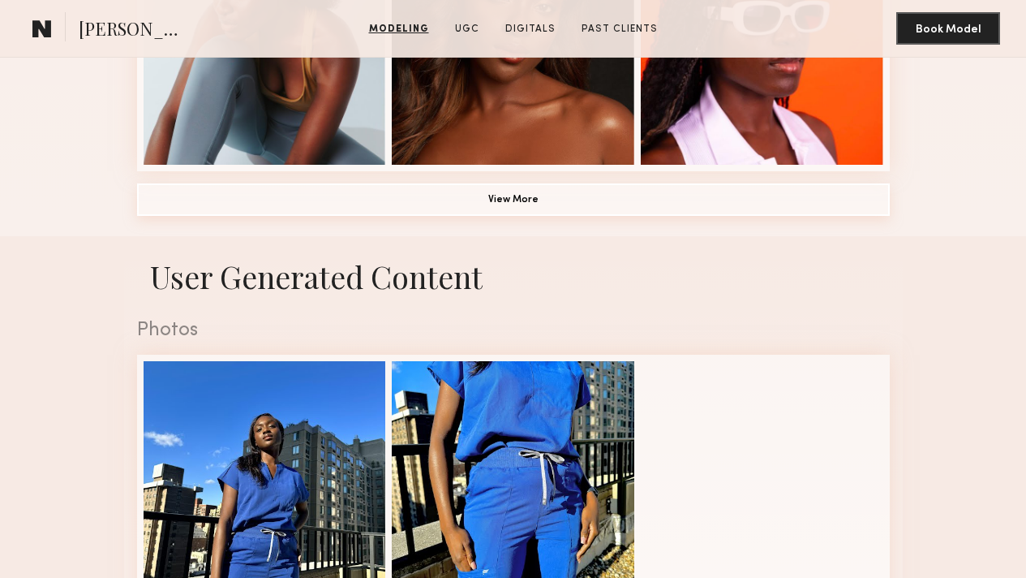
click at [699, 216] on button "View More" at bounding box center [513, 199] width 753 height 32
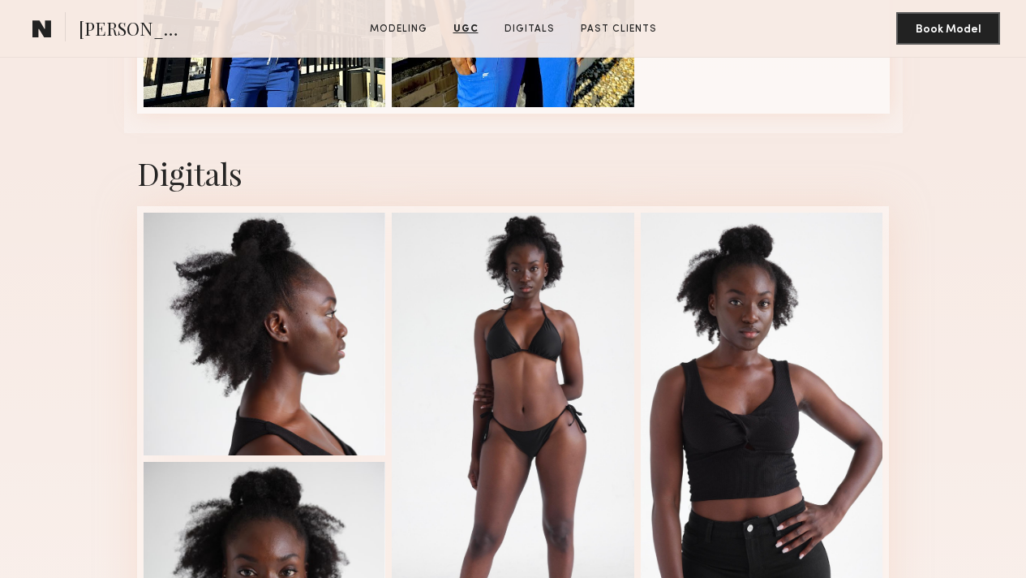
scroll to position [1999, 0]
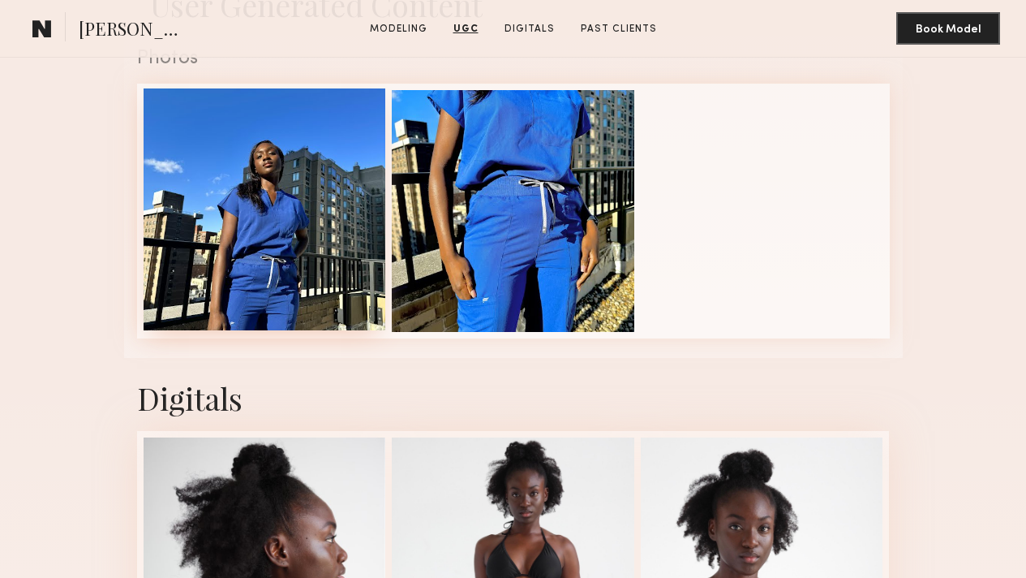
click at [261, 331] on div at bounding box center [265, 209] width 243 height 243
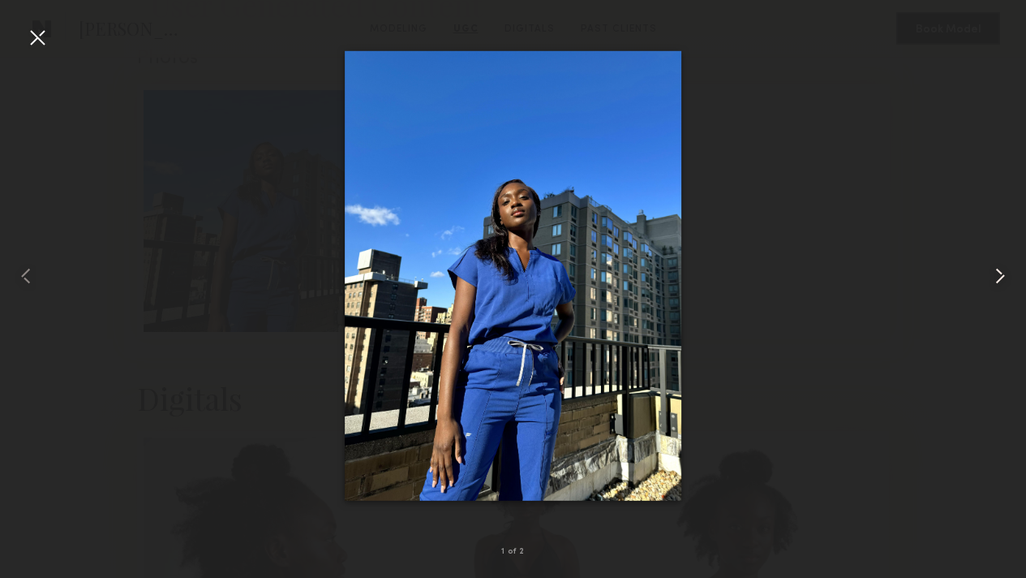
click at [1000, 271] on common-icon at bounding box center [1001, 276] width 26 height 26
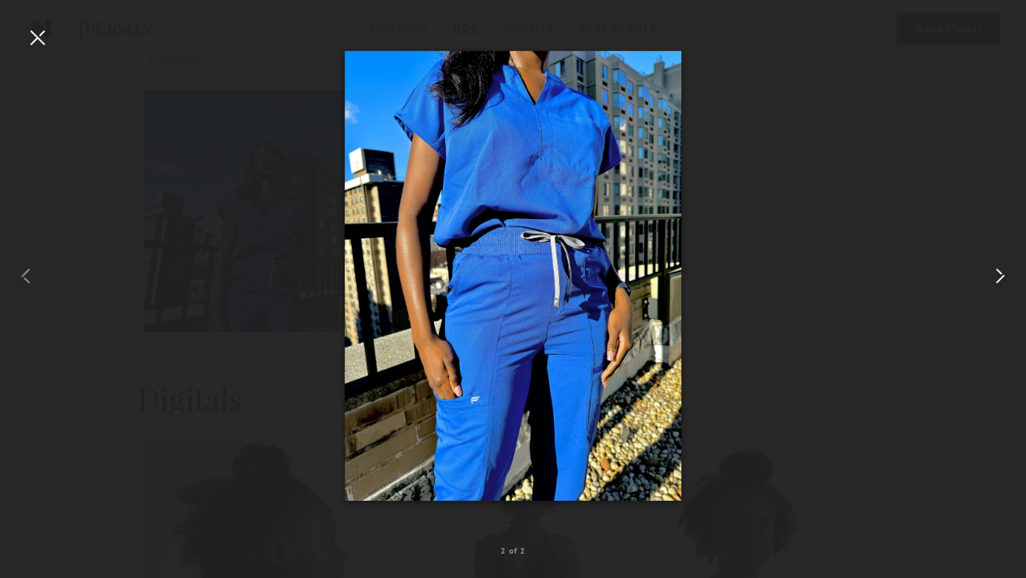
click at [1000, 271] on common-icon at bounding box center [1001, 276] width 26 height 26
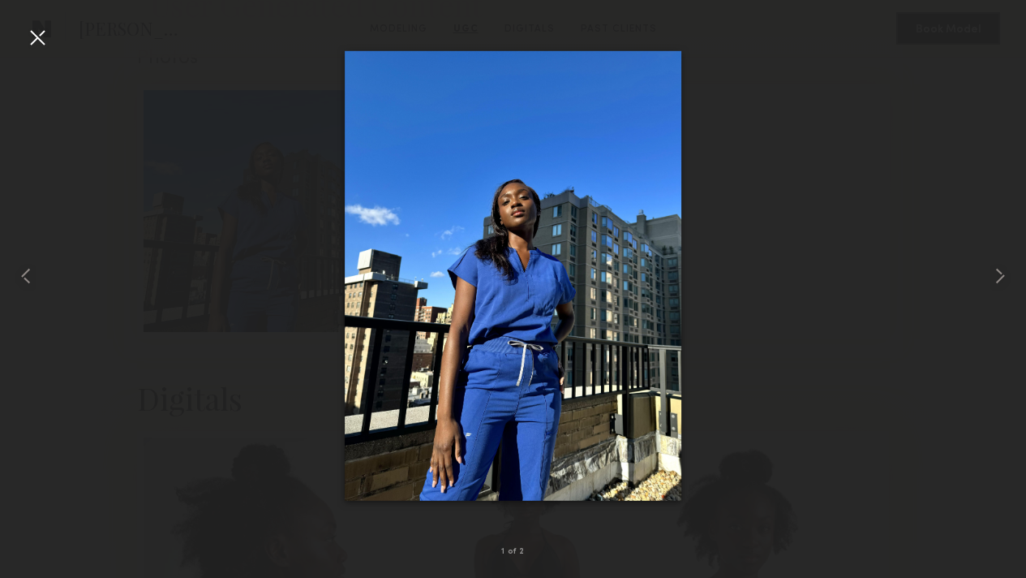
click at [28, 34] on div at bounding box center [37, 37] width 26 height 26
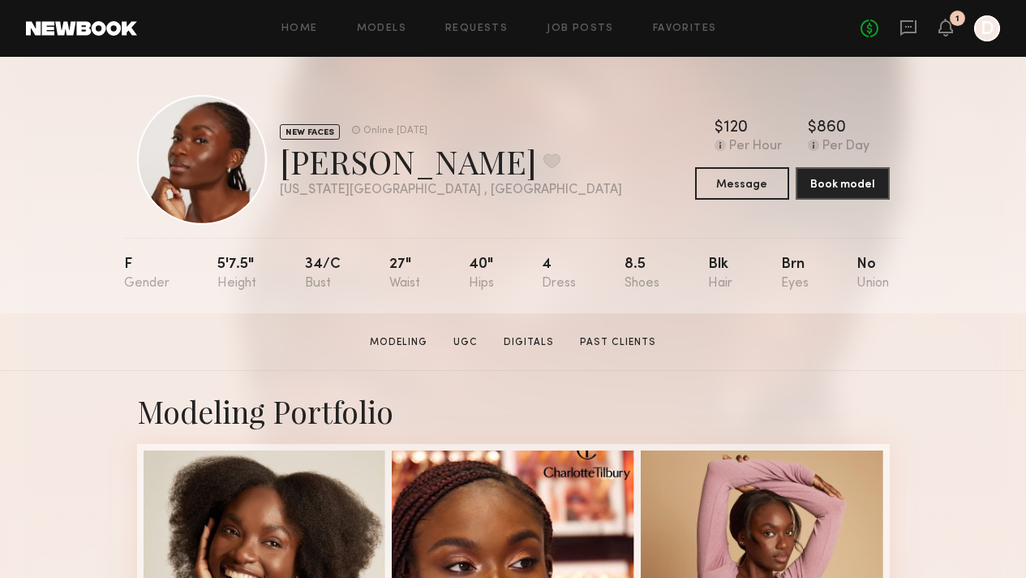
scroll to position [0, 0]
click at [544, 168] on button at bounding box center [552, 161] width 17 height 15
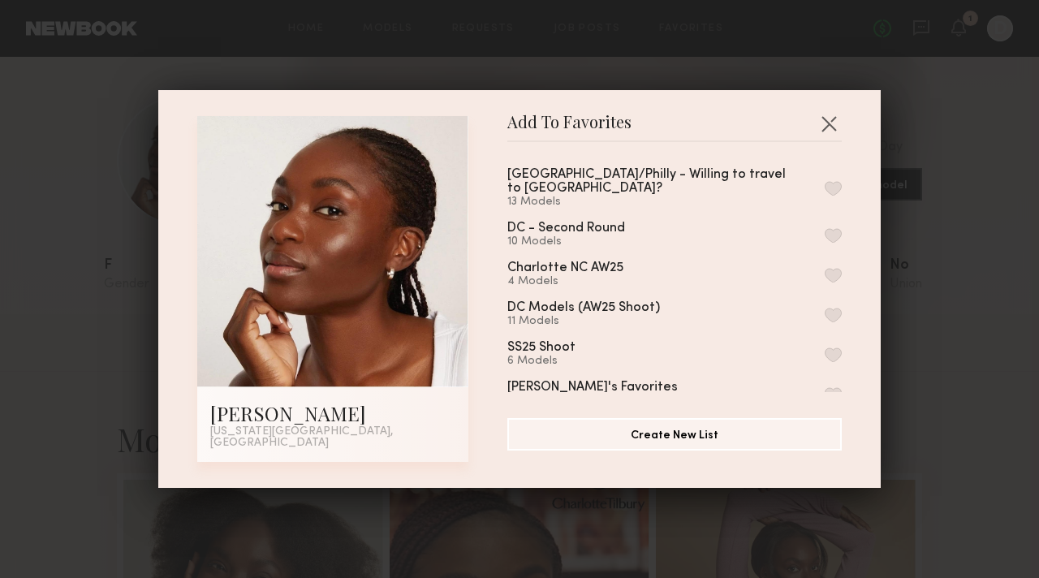
click at [824, 186] on button "button" at bounding box center [832, 188] width 17 height 15
click at [943, 342] on div "Add To Favorites Margaret D. New York City, NY Add To Favorites NYC/Philly - Wi…" at bounding box center [519, 289] width 1039 height 578
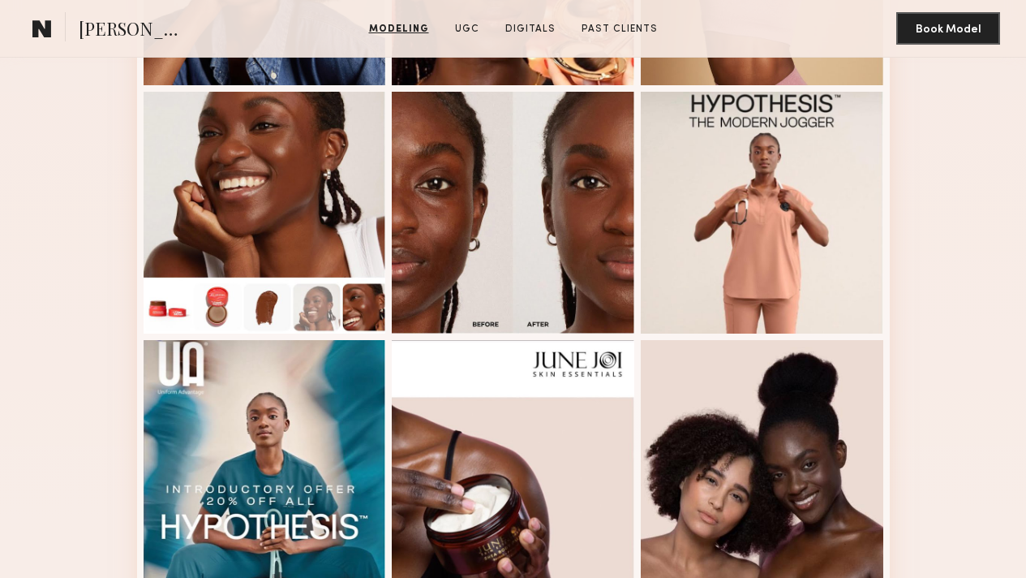
scroll to position [183, 0]
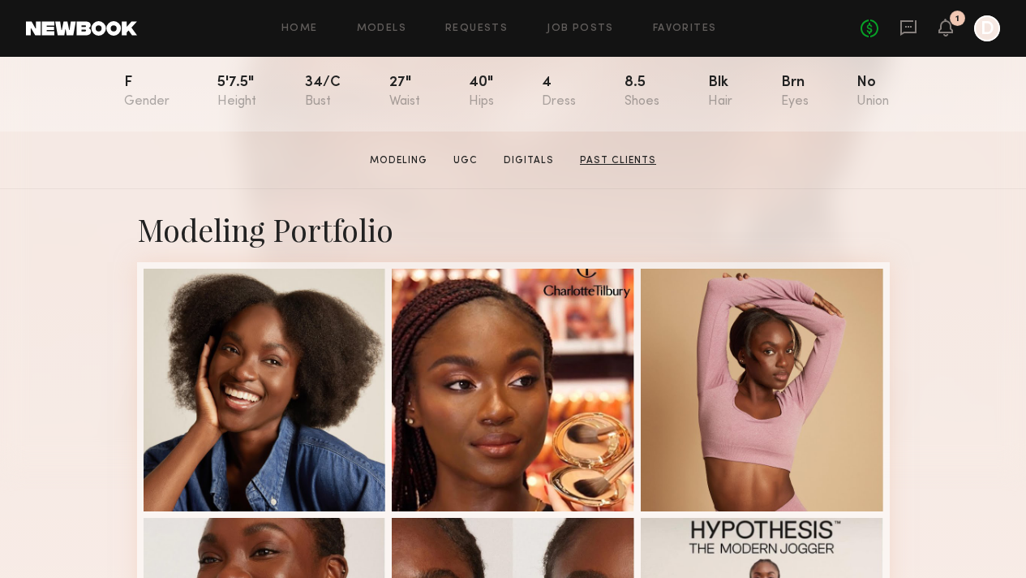
click at [629, 162] on link "Past Clients" at bounding box center [618, 160] width 89 height 15
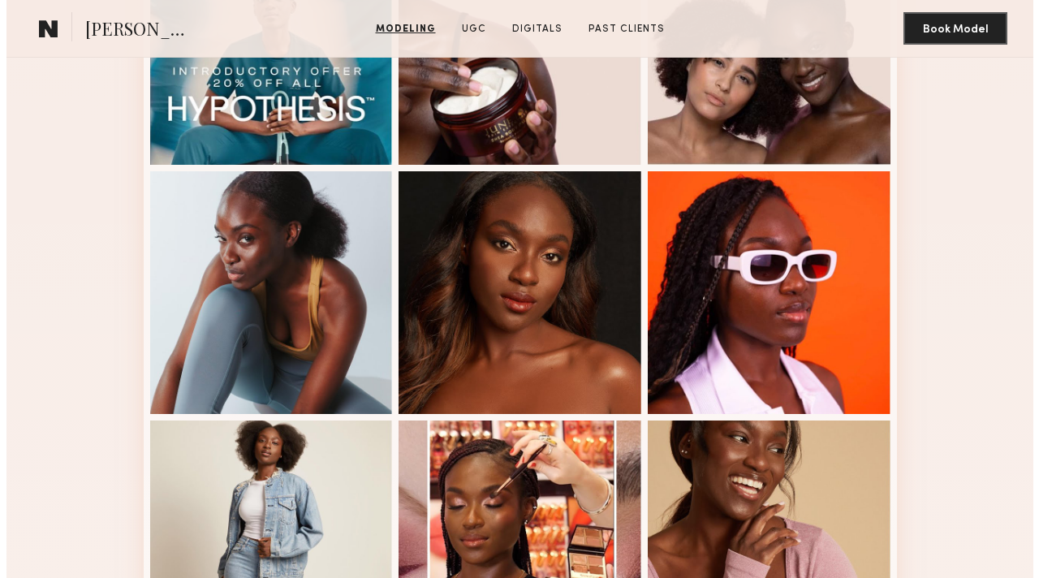
scroll to position [0, 0]
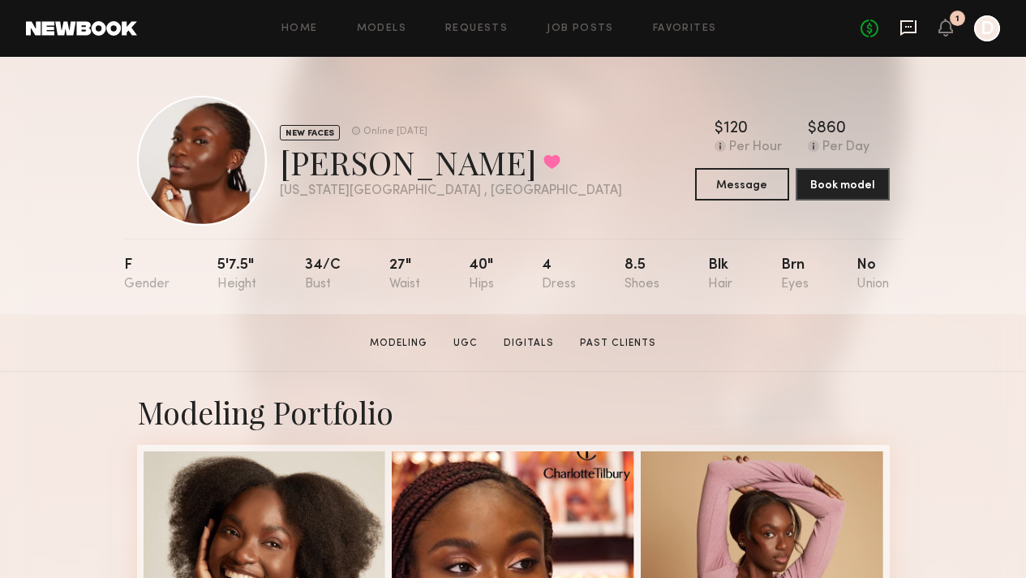
click at [910, 31] on icon at bounding box center [909, 27] width 16 height 15
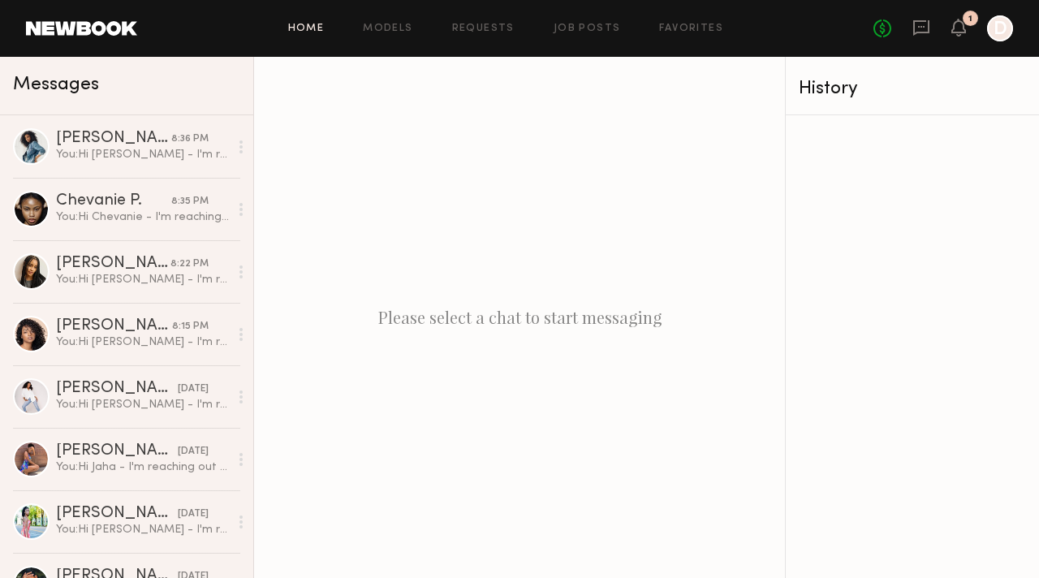
click at [307, 30] on link "Home" at bounding box center [306, 29] width 37 height 11
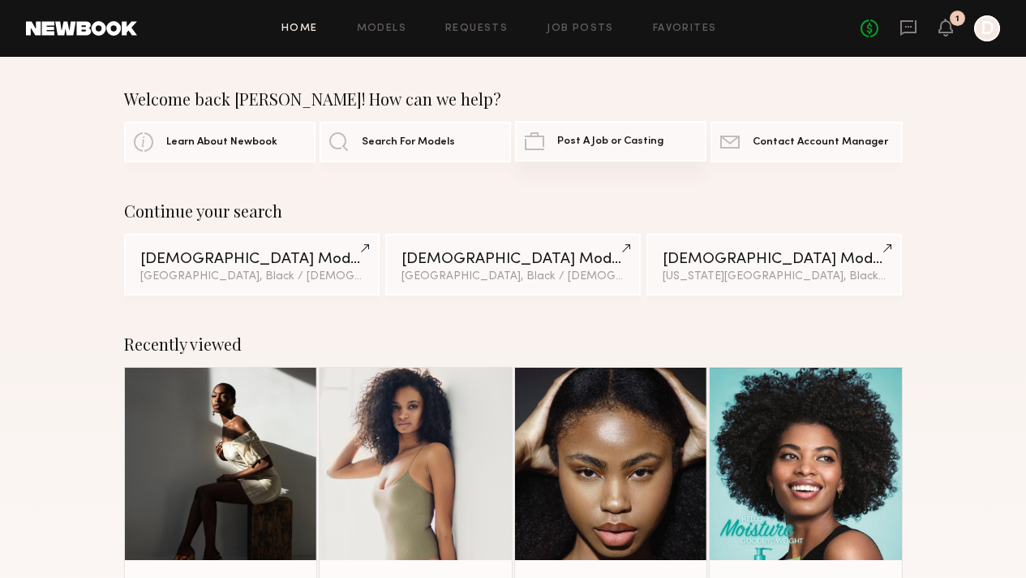
click at [630, 147] on link "Post A Job or Casting" at bounding box center [610, 141] width 191 height 41
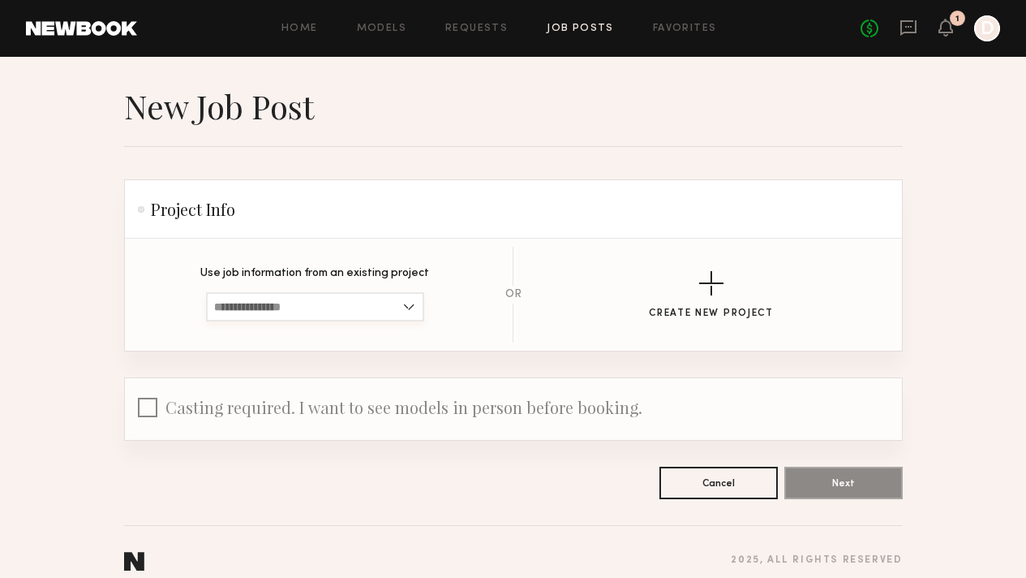
click at [387, 308] on input at bounding box center [315, 306] width 218 height 29
click at [724, 285] on div "button" at bounding box center [711, 283] width 24 height 24
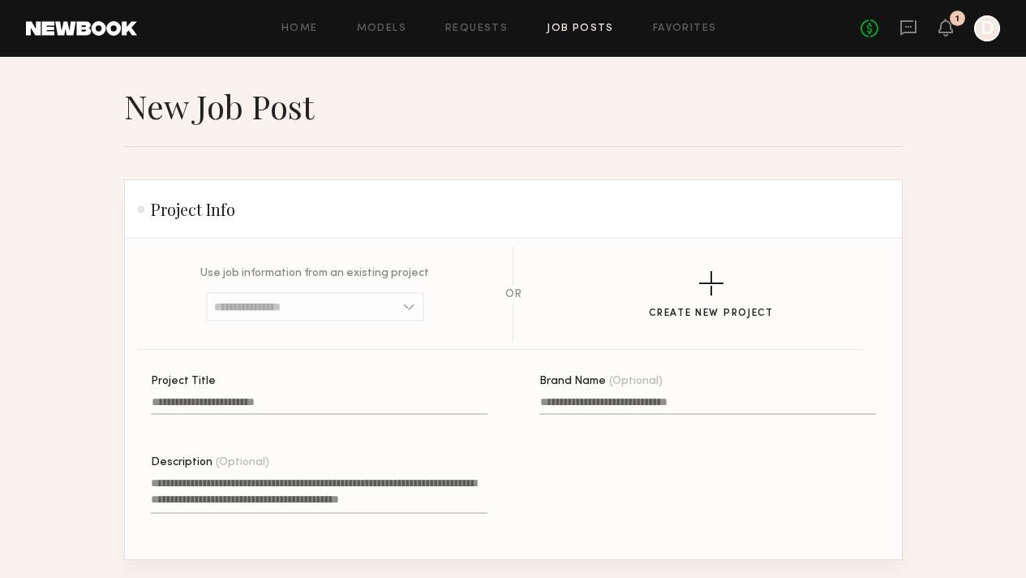
click at [290, 404] on input "Project Title" at bounding box center [319, 405] width 337 height 19
click at [392, 309] on input at bounding box center [315, 306] width 218 height 29
click at [310, 407] on input "Project Title A project title is required" at bounding box center [319, 405] width 337 height 19
type input "**********"
click at [609, 408] on input "Brand Name (Optional)" at bounding box center [708, 405] width 337 height 19
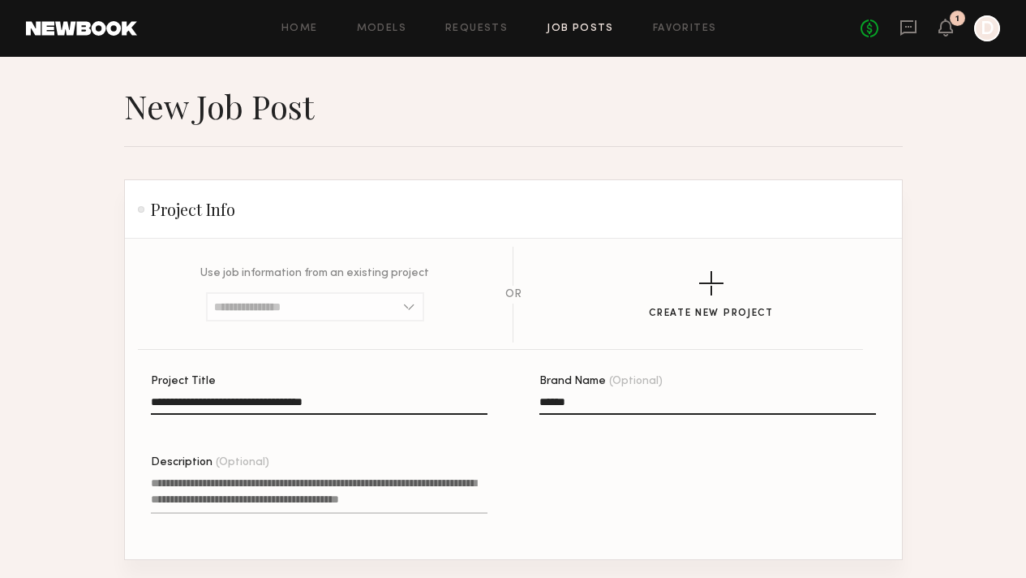
type input "******"
drag, startPoint x: 159, startPoint y: 398, endPoint x: 106, endPoint y: 396, distance: 52.8
click at [125, 396] on section "**********" at bounding box center [513, 399] width 777 height 321
click at [587, 415] on input "******" at bounding box center [708, 405] width 337 height 19
click at [321, 398] on input "**********" at bounding box center [319, 405] width 337 height 19
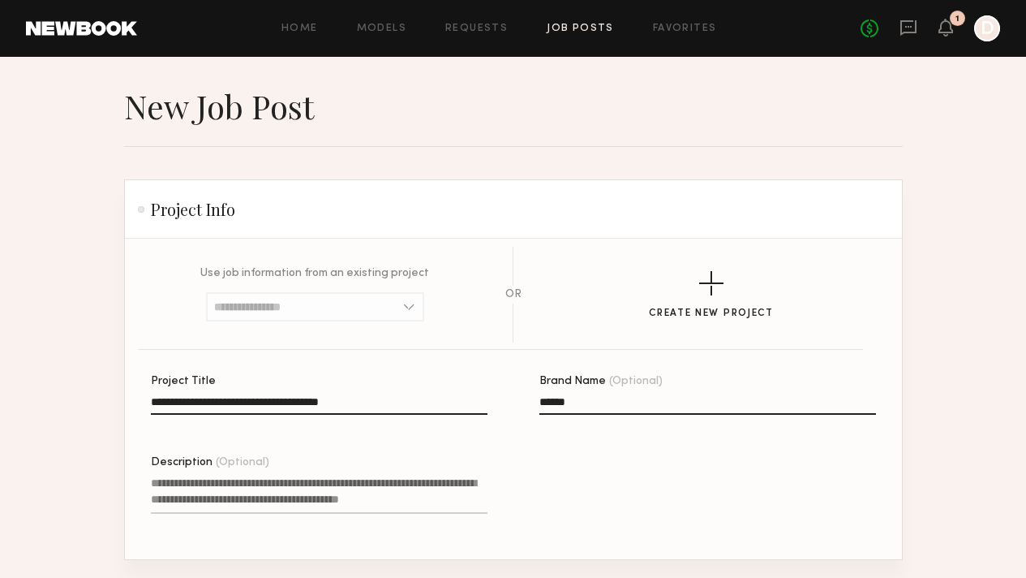
drag, startPoint x: 313, startPoint y: 403, endPoint x: 361, endPoint y: 409, distance: 48.2
click at [319, 406] on input "**********" at bounding box center [319, 405] width 337 height 19
click at [382, 410] on input "**********" at bounding box center [319, 405] width 337 height 19
drag, startPoint x: 343, startPoint y: 403, endPoint x: 418, endPoint y: 408, distance: 74.8
click at [418, 408] on input "**********" at bounding box center [319, 405] width 337 height 19
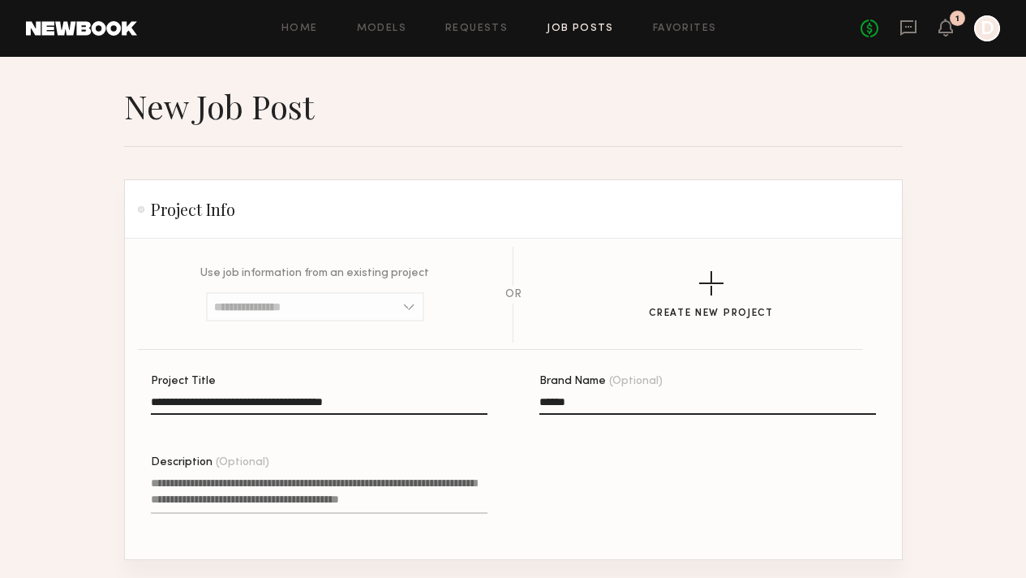
type input "**********"
click at [295, 488] on textarea "Description (Optional)" at bounding box center [319, 494] width 337 height 39
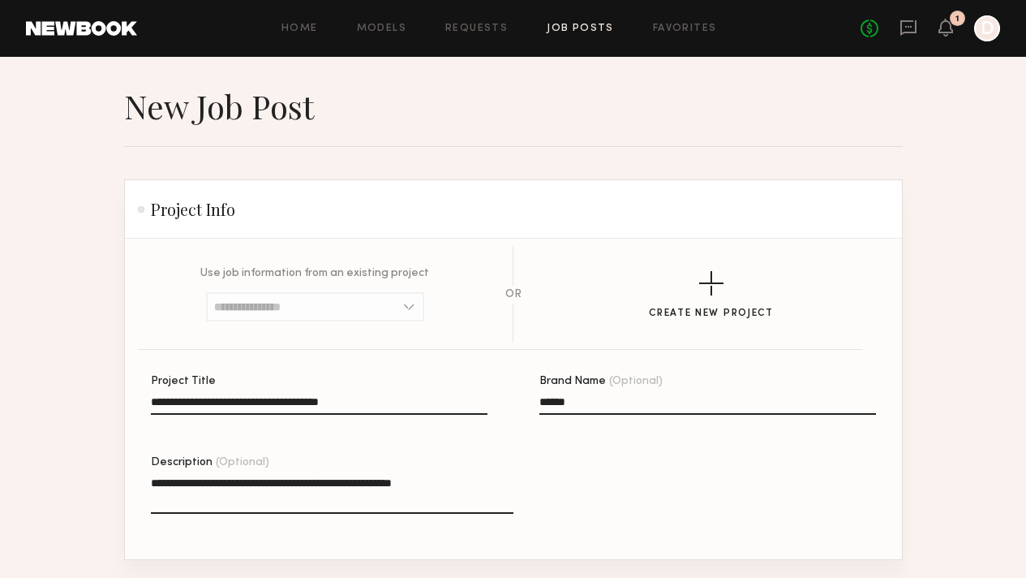
type textarea "**********"
click at [604, 399] on input "******" at bounding box center [708, 405] width 337 height 19
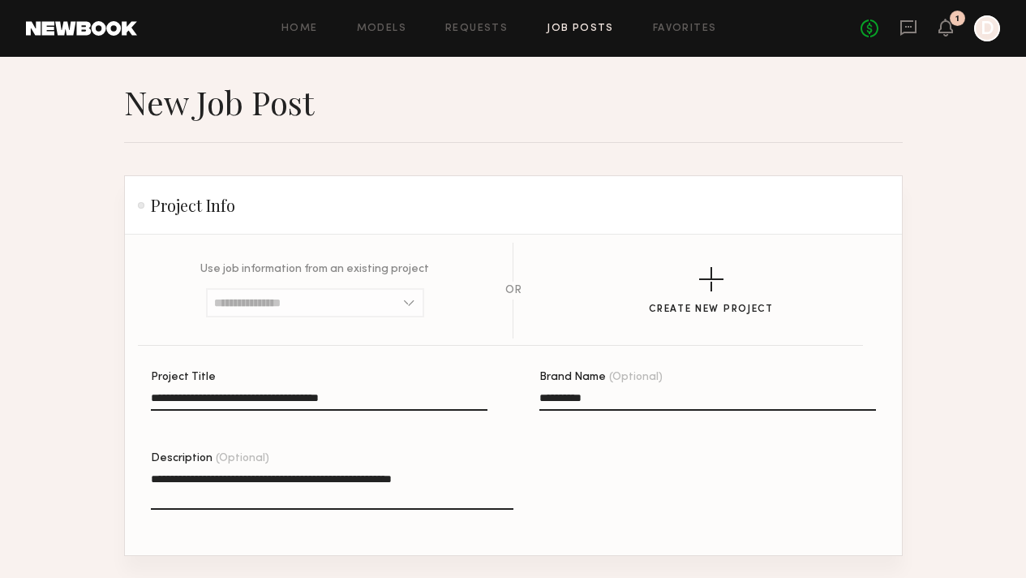
scroll to position [225, 0]
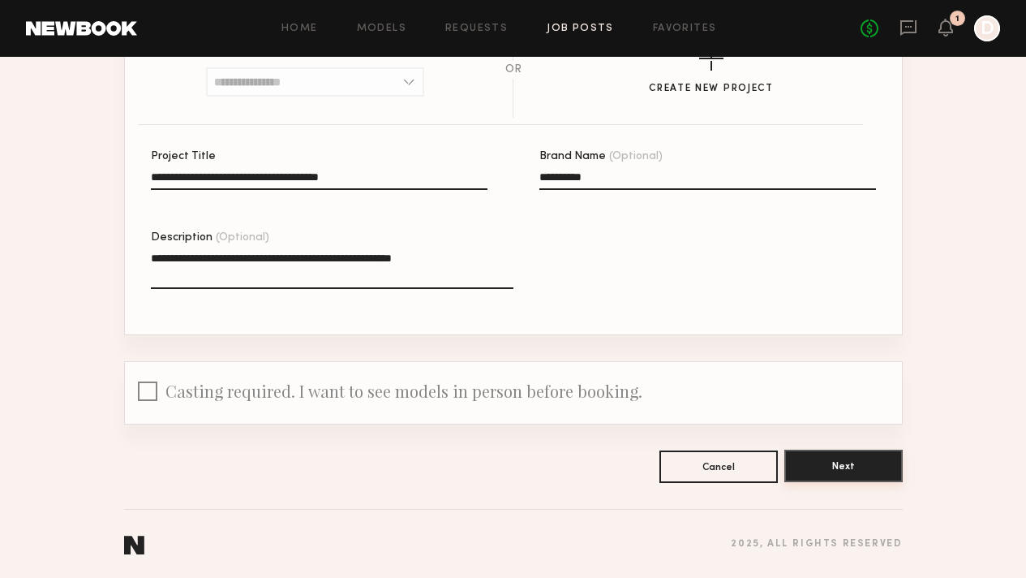
type input "**********"
click at [903, 476] on button "Next" at bounding box center [844, 466] width 118 height 32
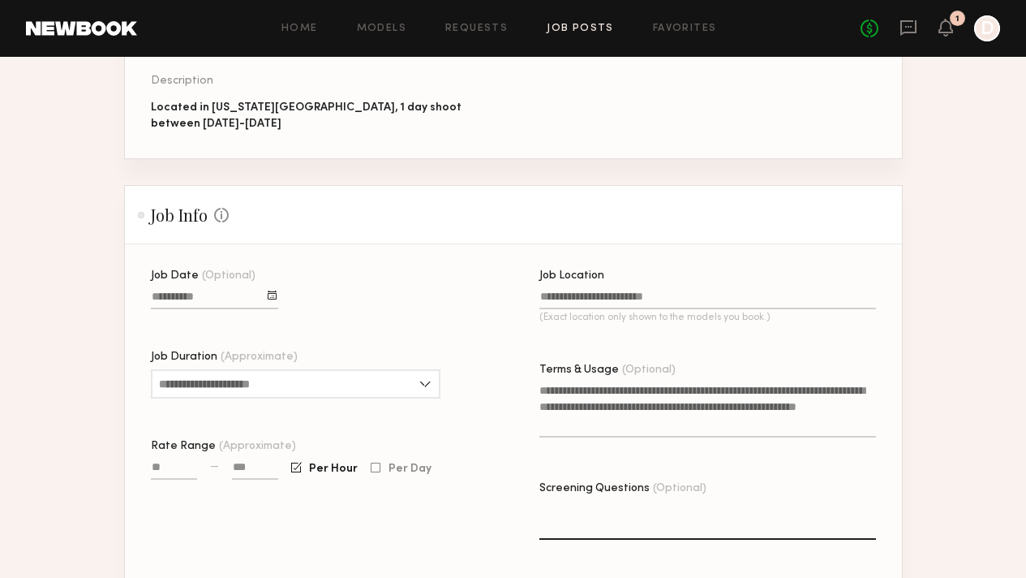
scroll to position [257, 0]
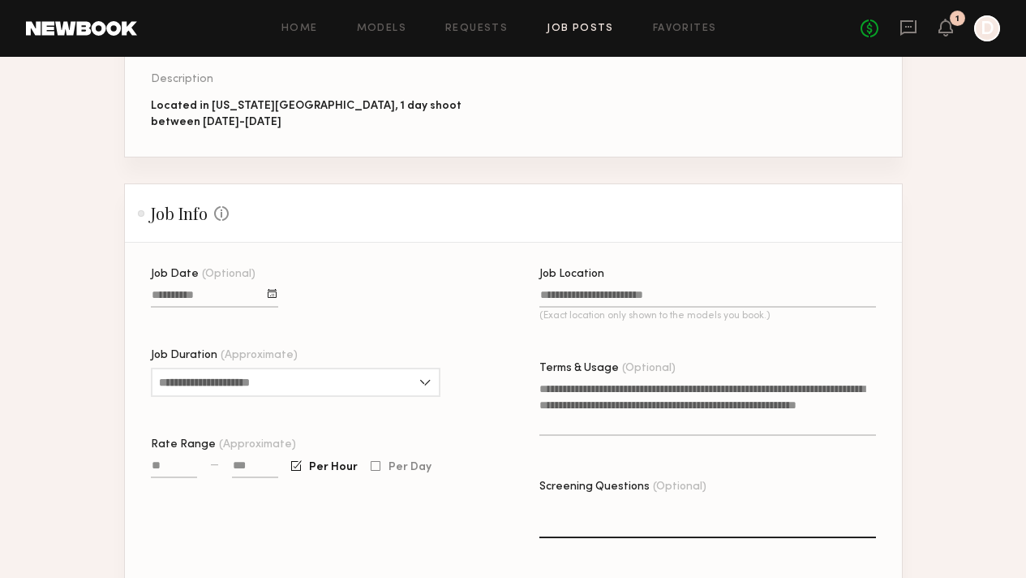
click at [200, 289] on input "Job Date (Optional)" at bounding box center [214, 298] width 127 height 19
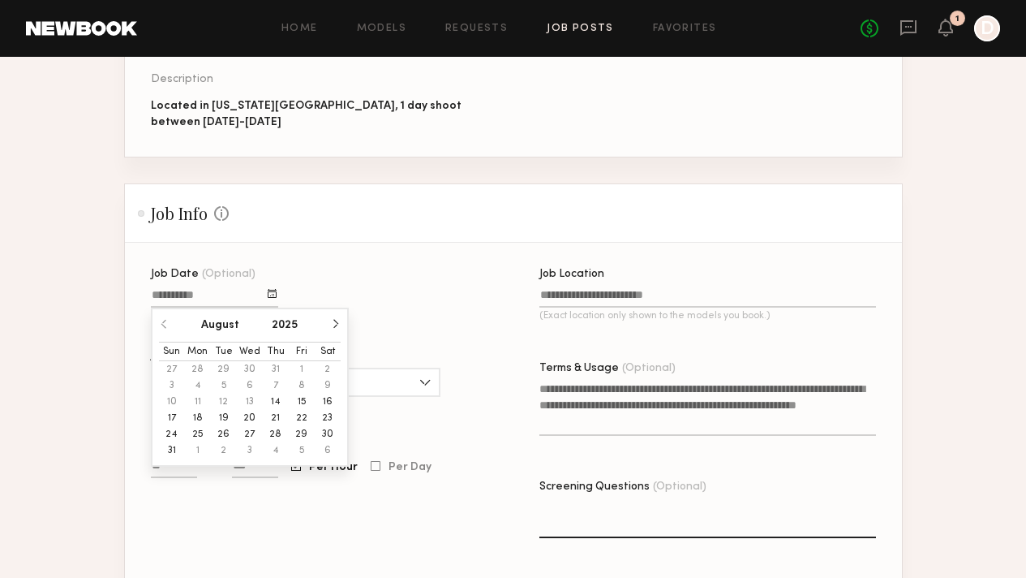
click at [330, 319] on button "button" at bounding box center [335, 324] width 10 height 10
click at [263, 361] on button "4" at bounding box center [276, 369] width 26 height 16
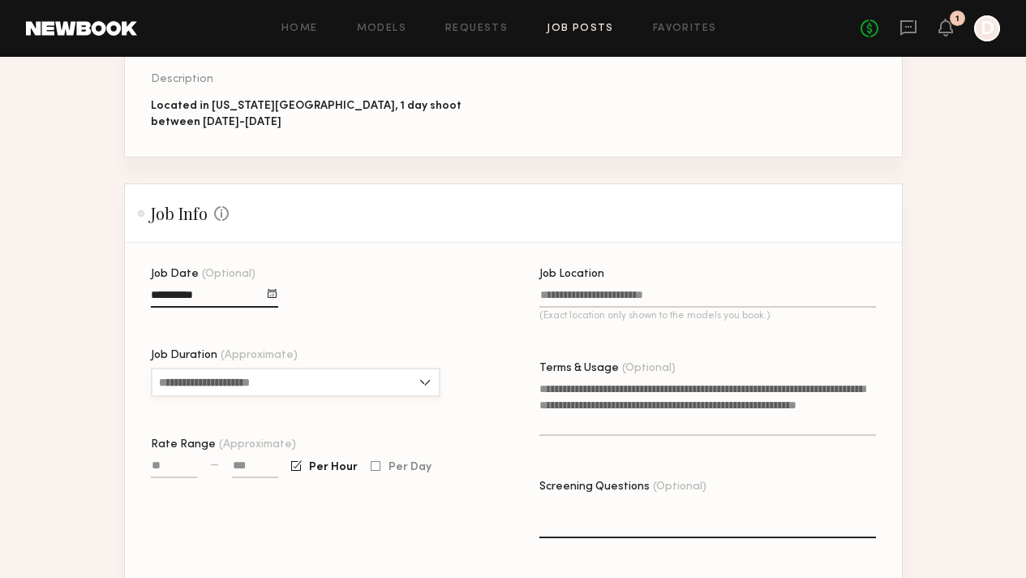
click at [373, 368] on input "Job Duration (Approximate)" at bounding box center [296, 382] width 290 height 29
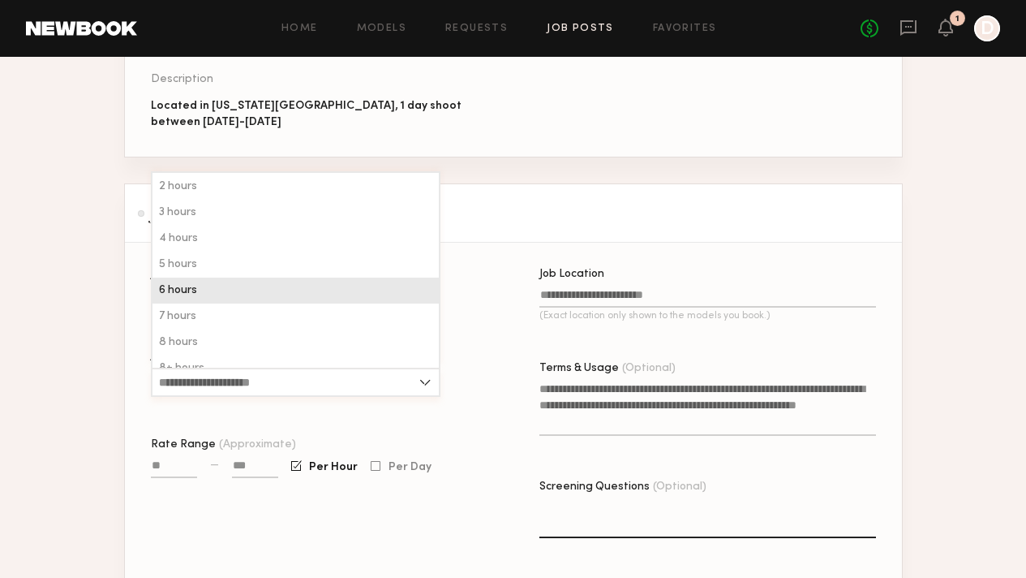
scroll to position [28, 0]
click at [326, 275] on div "6 hours" at bounding box center [296, 288] width 286 height 26
type input "*******"
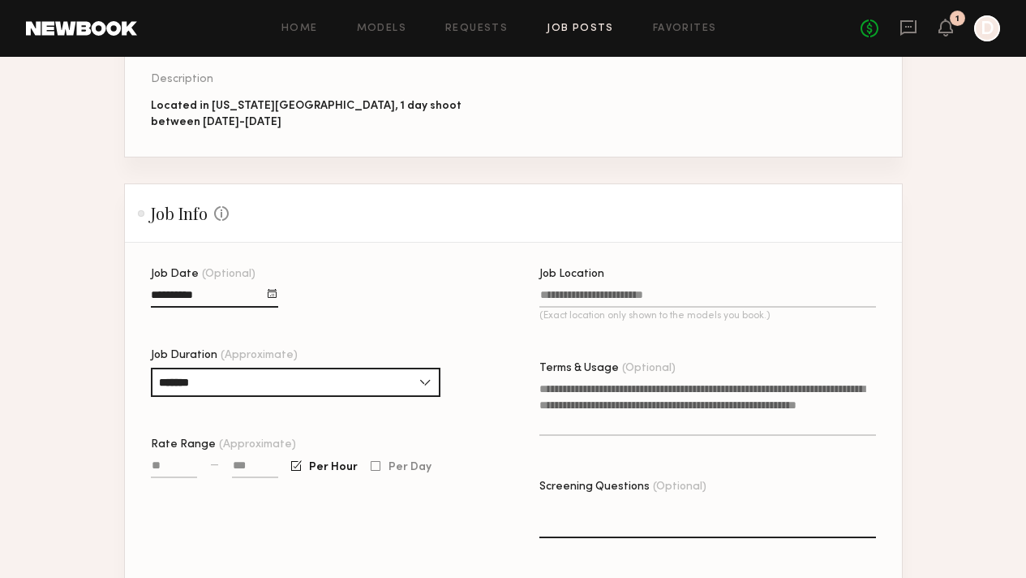
click at [617, 289] on input "Job Location (Exact location only shown to the models you book.)" at bounding box center [708, 298] width 337 height 19
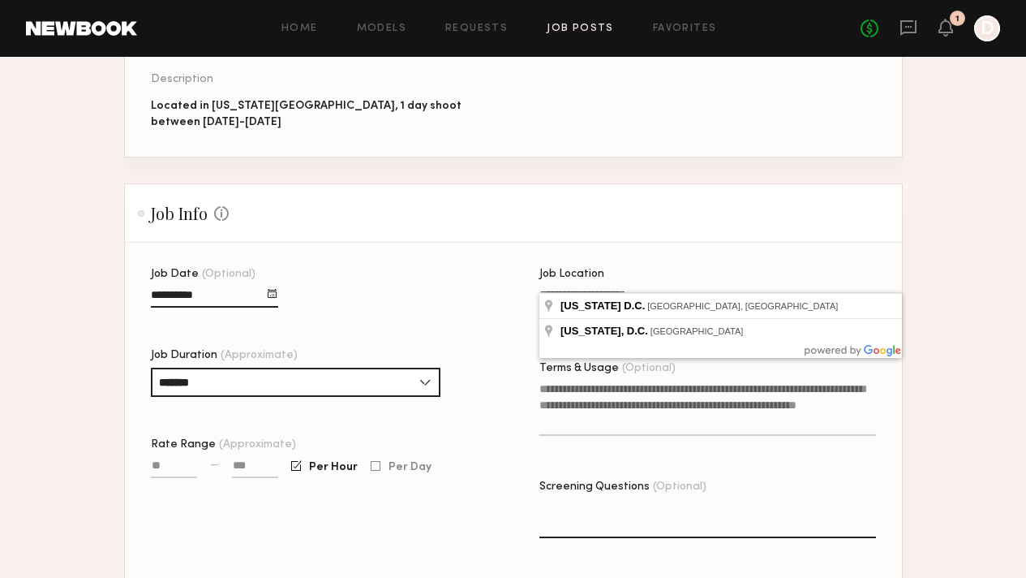
type input "**********"
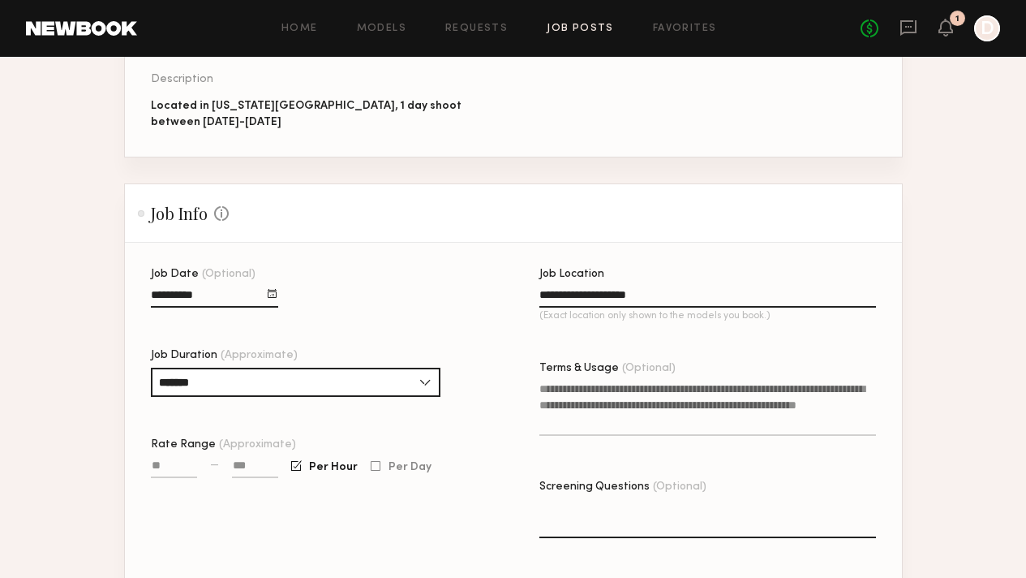
click at [928, 389] on div "**********" at bounding box center [539, 426] width 777 height 315
click at [577, 381] on textarea "Terms & Usage (Optional)" at bounding box center [708, 408] width 337 height 55
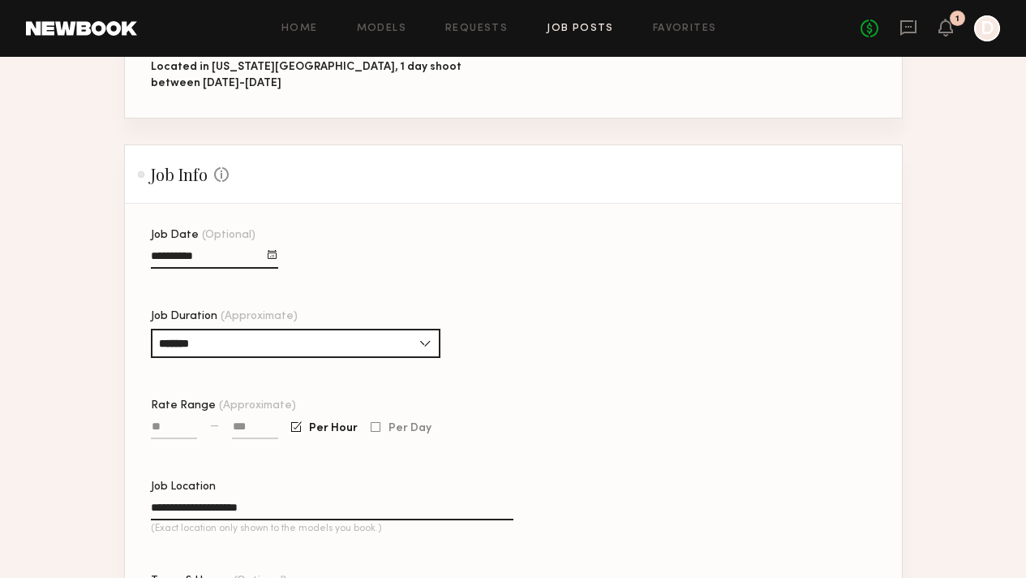
scroll to position [381, 0]
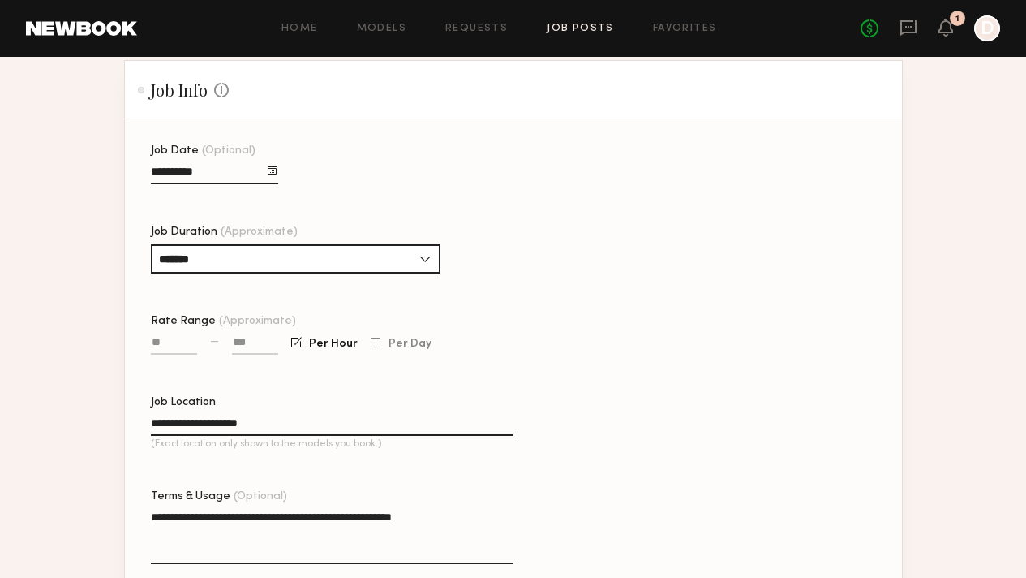
type textarea "**********"
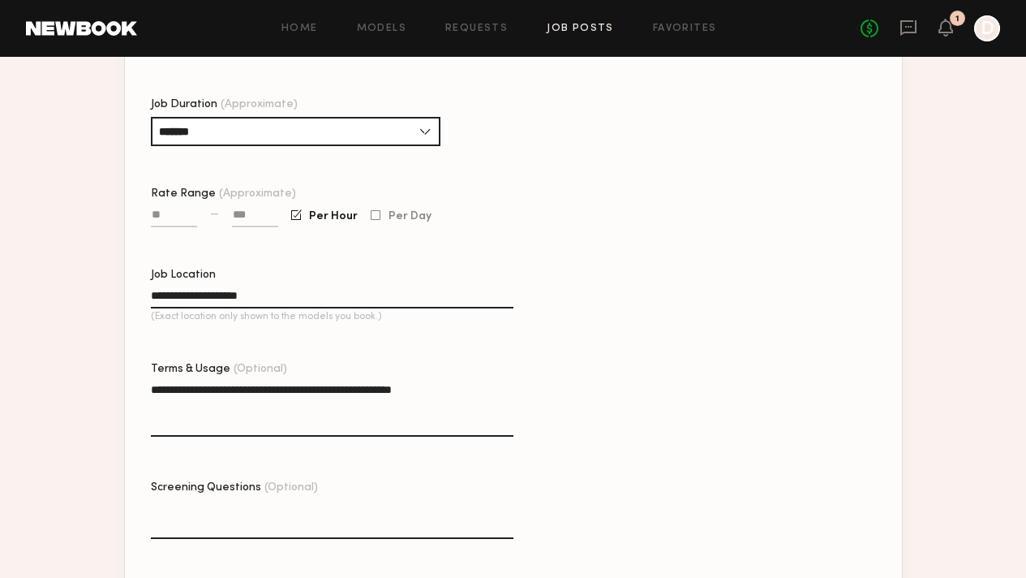
type textarea "*"
click at [514, 500] on textarea "**********" at bounding box center [332, 519] width 363 height 39
type textarea "**********"
click at [514, 500] on textarea "**********" at bounding box center [332, 519] width 363 height 39
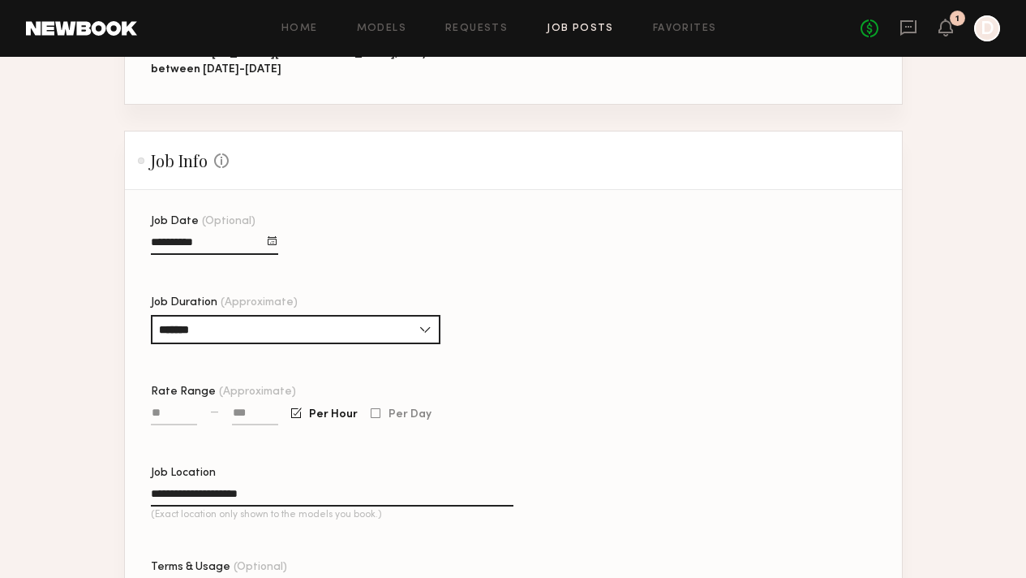
scroll to position [429, 0]
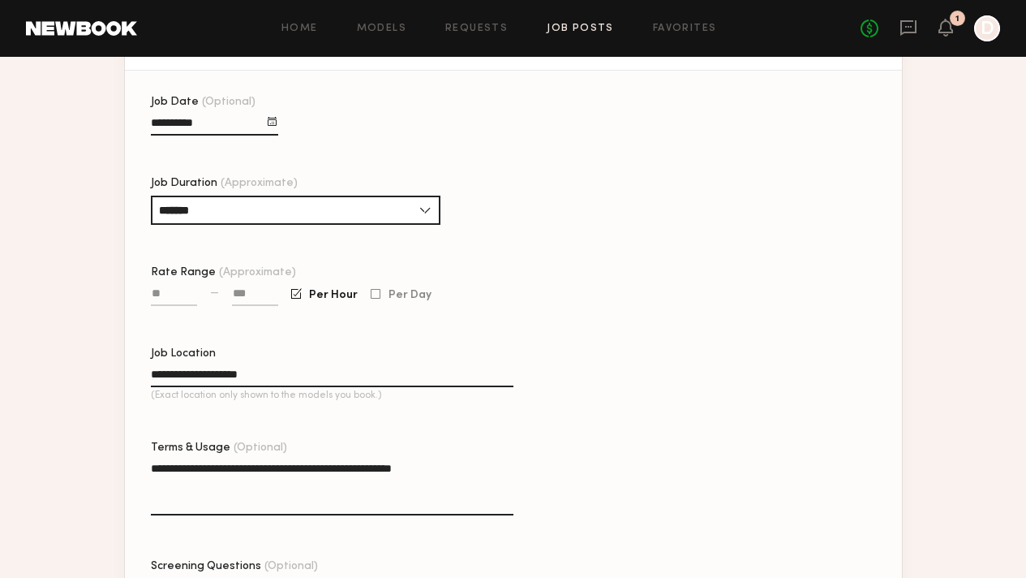
drag, startPoint x: 661, startPoint y: 320, endPoint x: 511, endPoint y: 313, distance: 149.4
click at [511, 313] on div "**********" at bounding box center [539, 380] width 777 height 566
click at [233, 287] on input at bounding box center [255, 296] width 46 height 19
click at [151, 287] on input "Rate Range (Approximate)" at bounding box center [174, 296] width 46 height 19
click at [232, 287] on input at bounding box center [255, 296] width 46 height 19
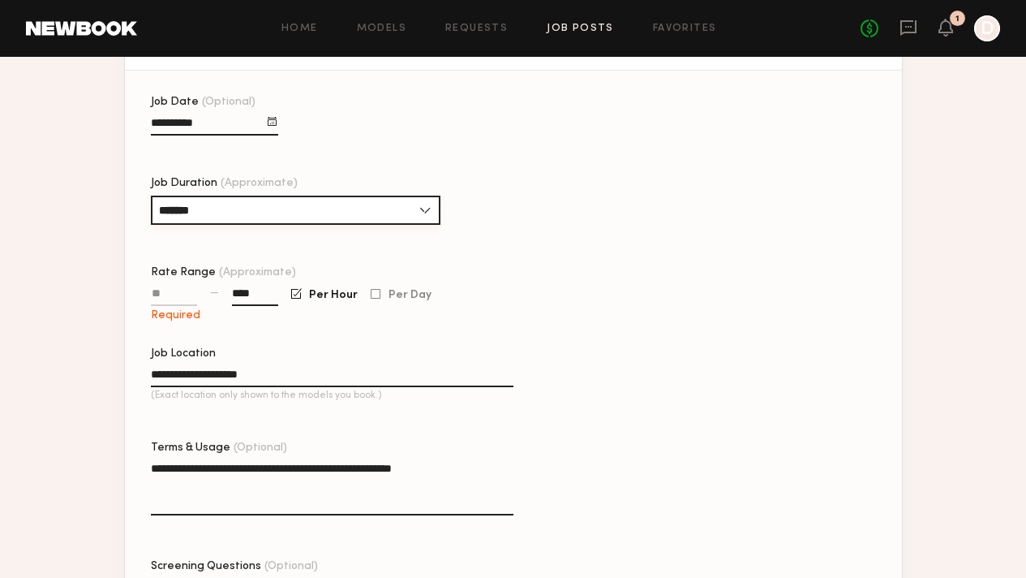
type input "****"
click at [402, 196] on input "*******" at bounding box center [296, 210] width 290 height 29
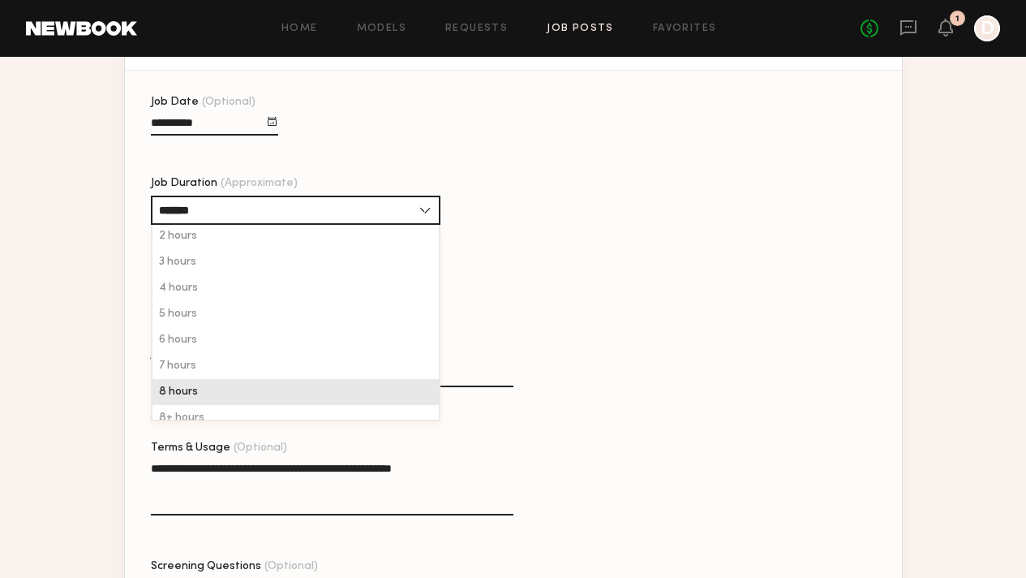
click at [344, 379] on div "8 hours" at bounding box center [296, 392] width 286 height 26
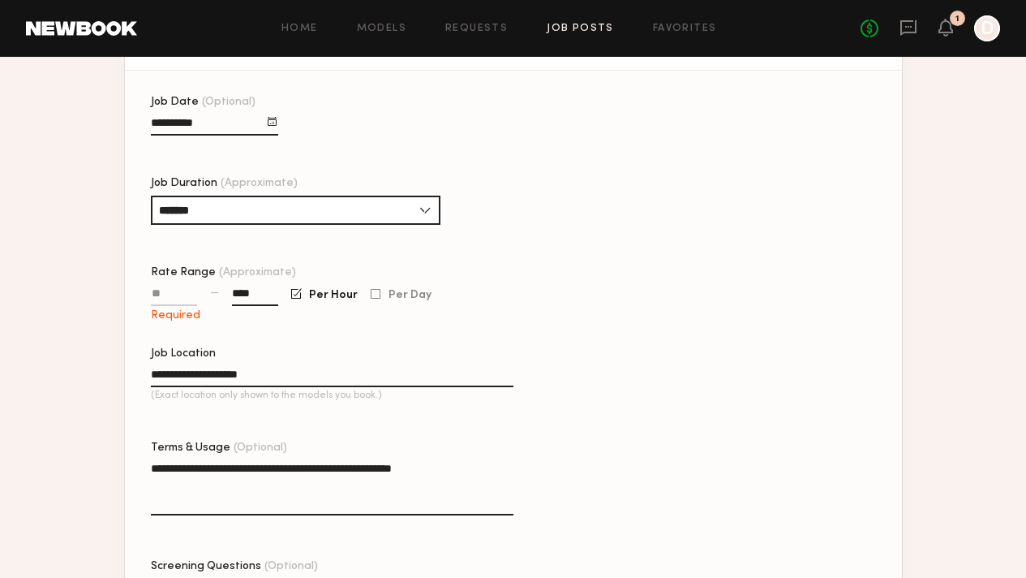
click at [514, 460] on textarea "**********" at bounding box center [332, 487] width 363 height 55
click at [402, 200] on input "*******" at bounding box center [296, 210] width 290 height 29
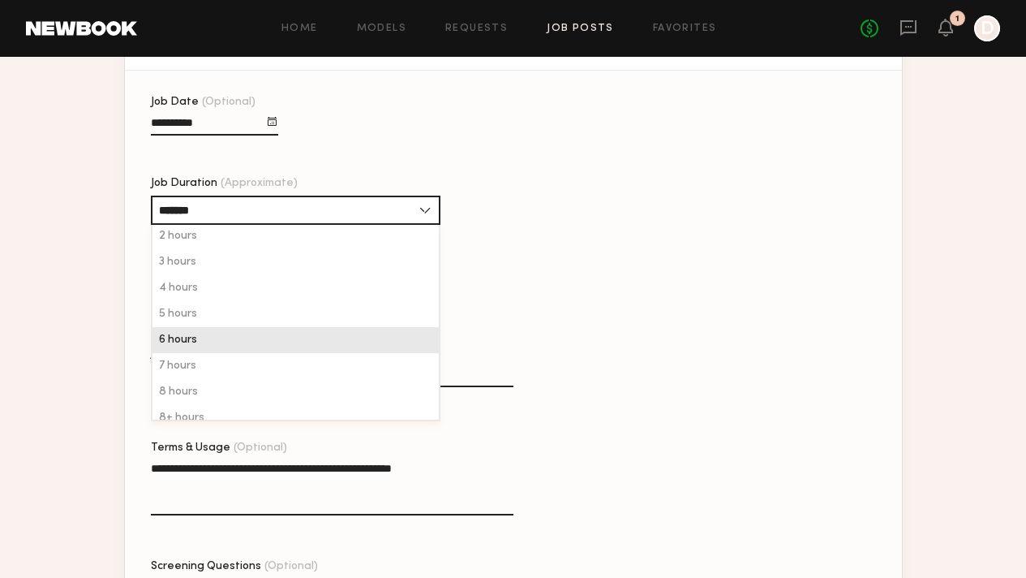
click at [374, 327] on div "6 hours" at bounding box center [296, 340] width 286 height 26
type input "*******"
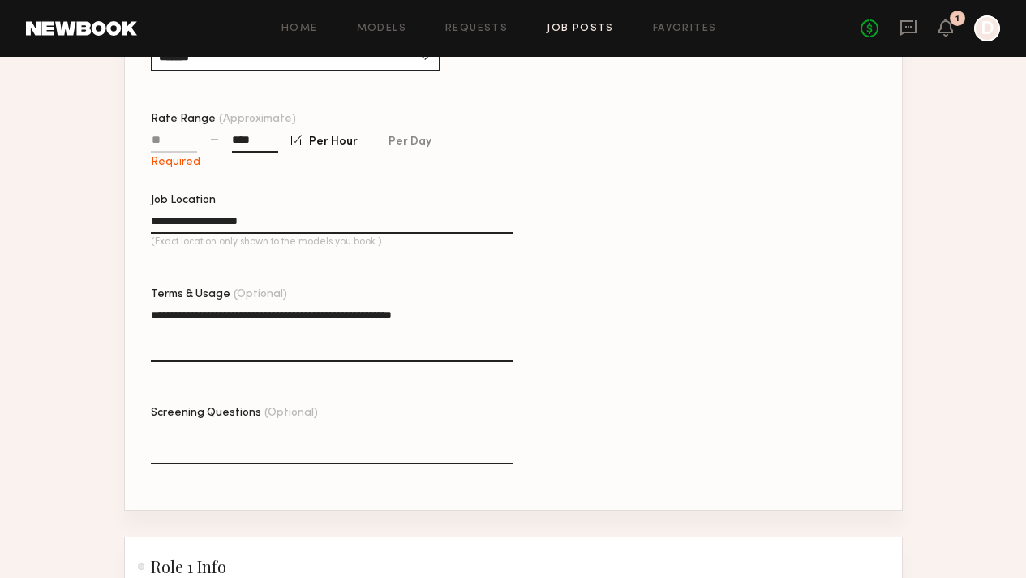
scroll to position [673, 0]
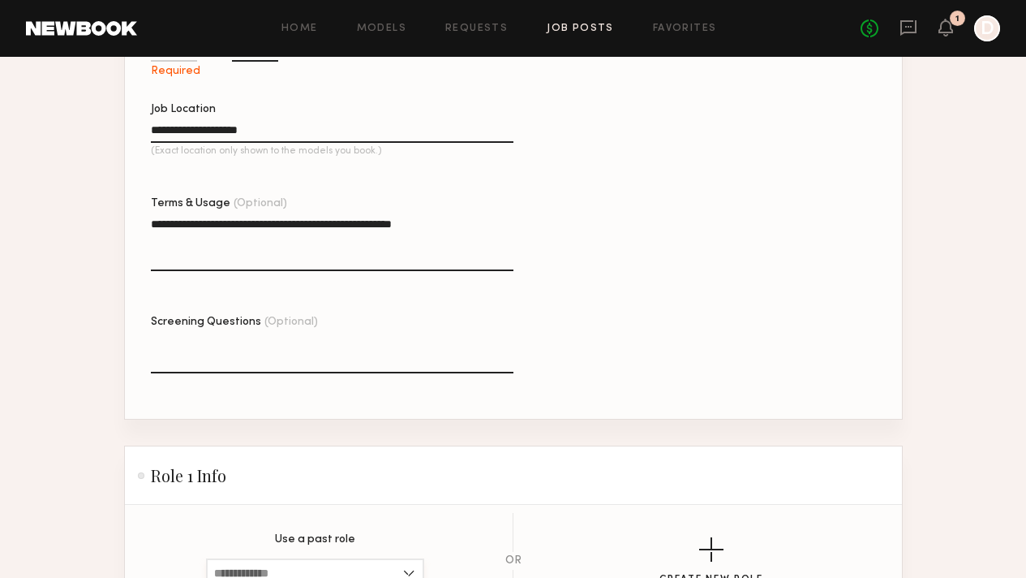
click at [344, 558] on input at bounding box center [315, 572] width 218 height 29
click at [486, 513] on section "Use a past role No Past Roles Exist OR Create New Role" at bounding box center [513, 561] width 725 height 96
click at [724, 537] on div "button" at bounding box center [711, 549] width 24 height 24
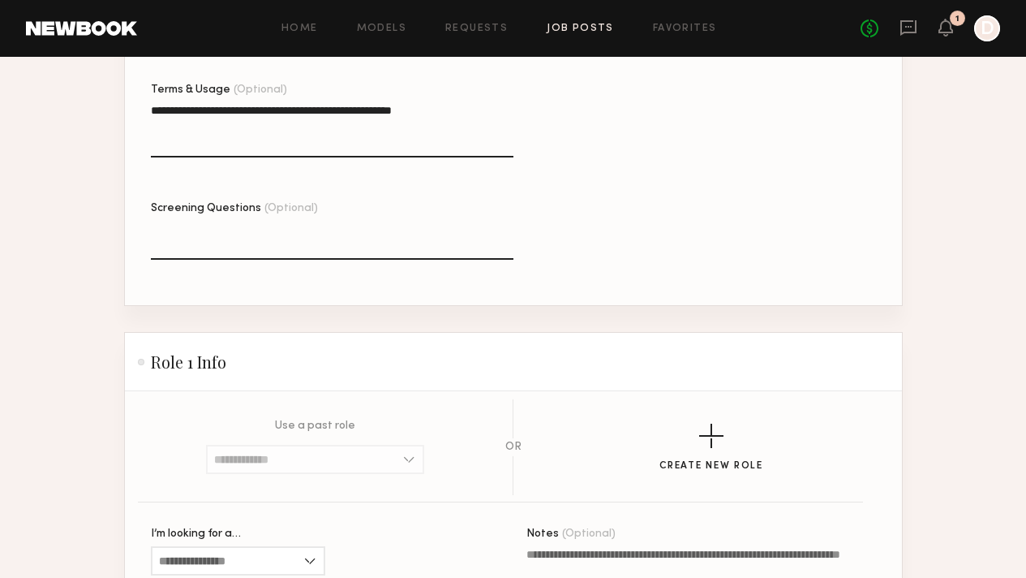
scroll to position [791, 0]
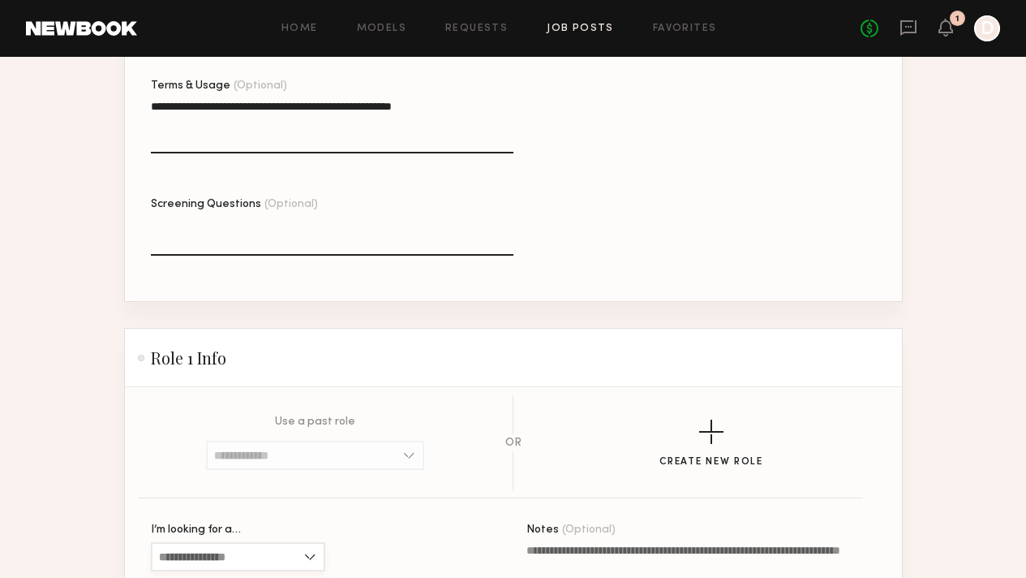
click at [279, 542] on input "I’m looking for a…" at bounding box center [238, 556] width 174 height 29
click at [233, 571] on div "Female" at bounding box center [238, 584] width 171 height 26
type input "******"
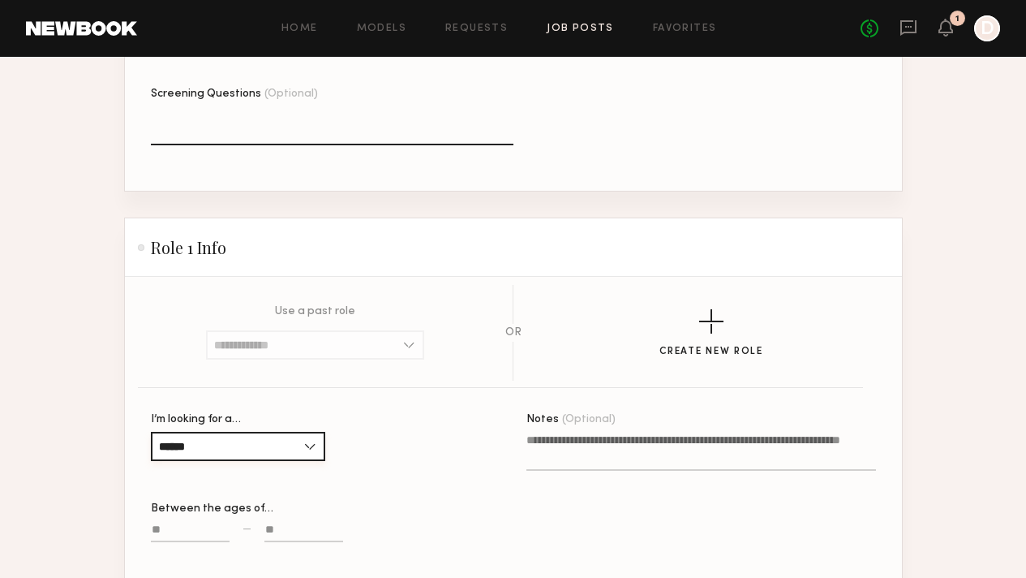
scroll to position [901, 0]
click at [151, 523] on input at bounding box center [190, 532] width 79 height 19
type input "**"
click at [265, 523] on input at bounding box center [304, 532] width 79 height 19
type input "**"
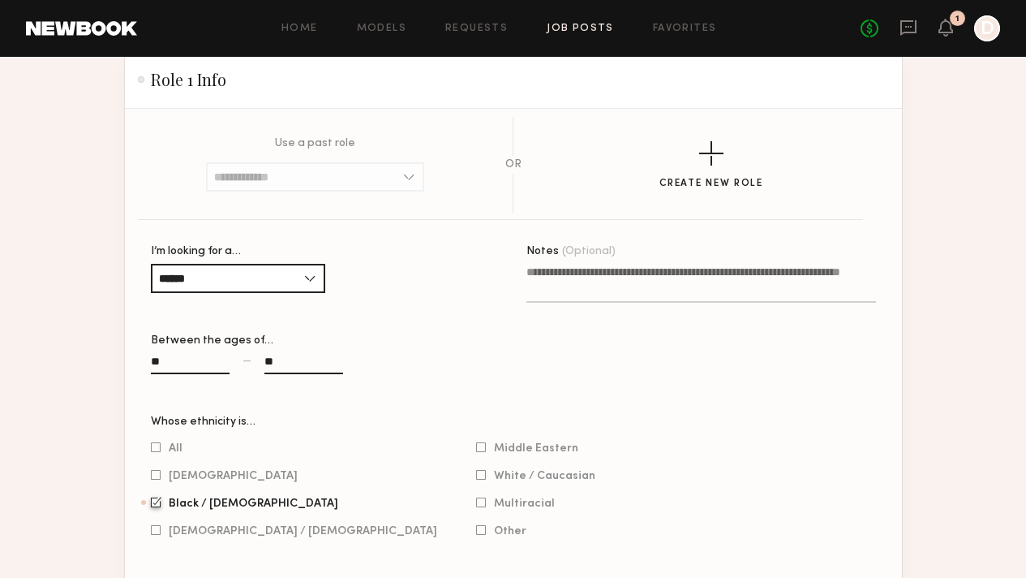
scroll to position [853, 0]
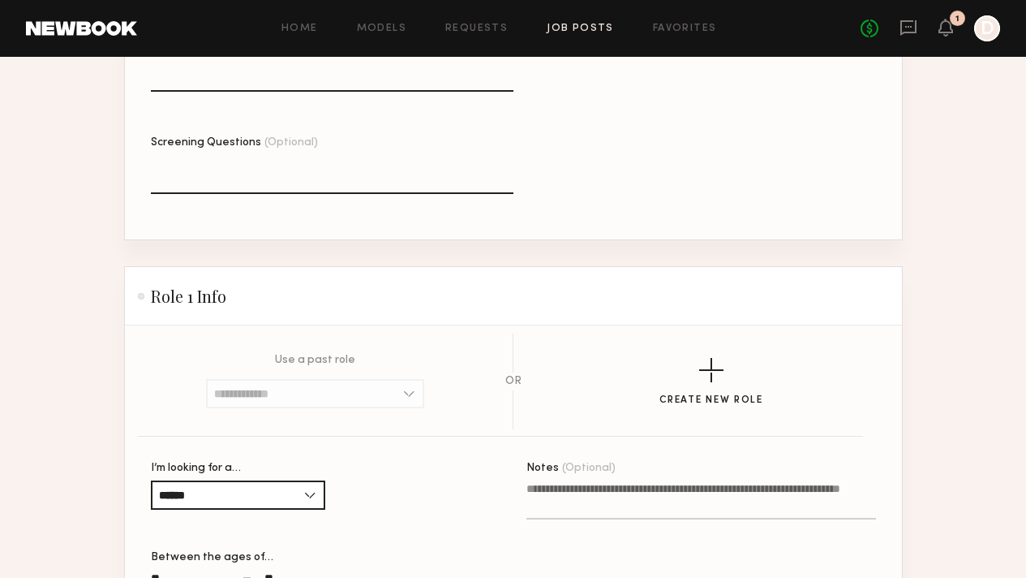
click at [613, 480] on textarea "Notes (Optional)" at bounding box center [702, 499] width 350 height 39
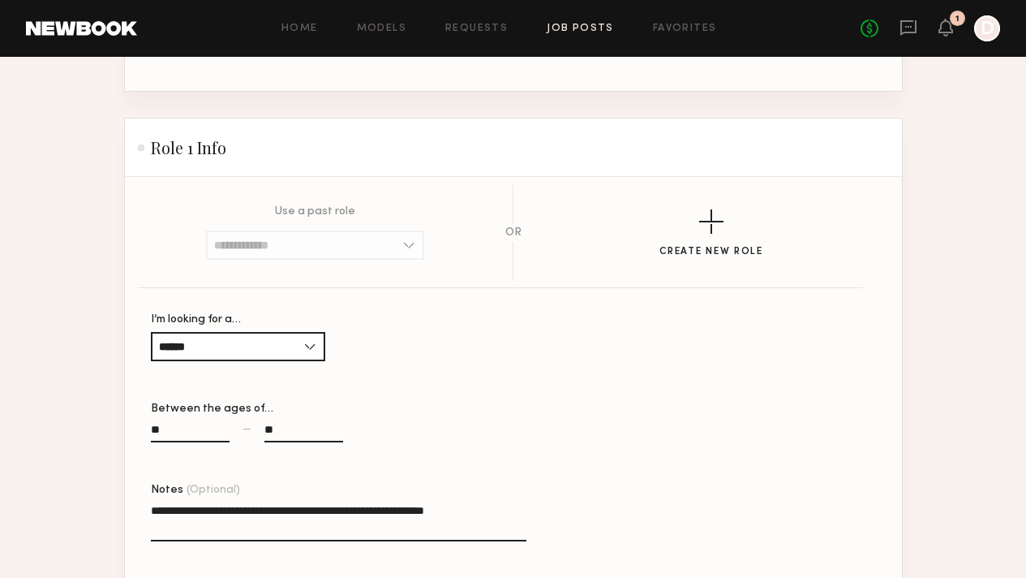
scroll to position [1120, 0]
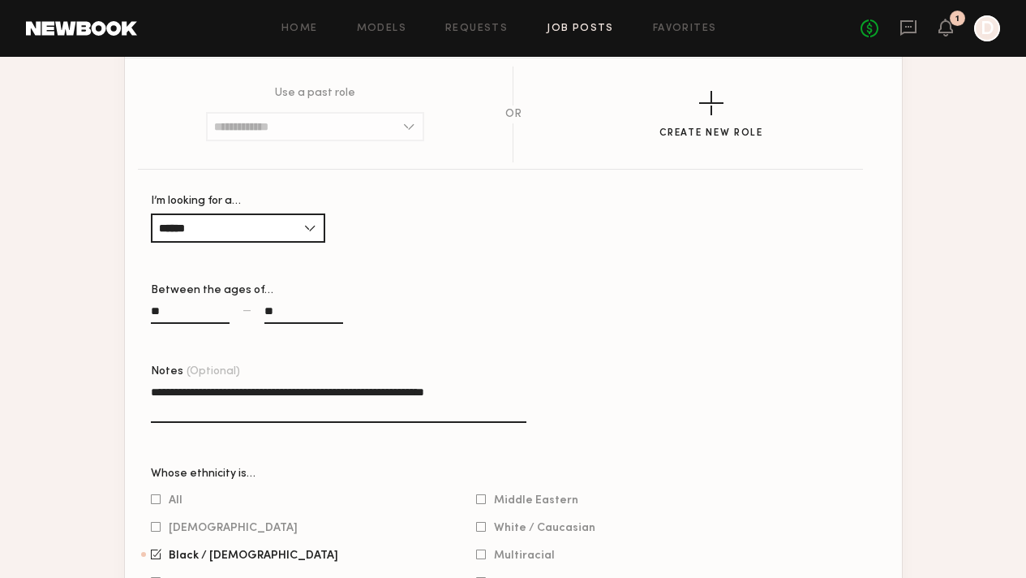
type textarea "**********"
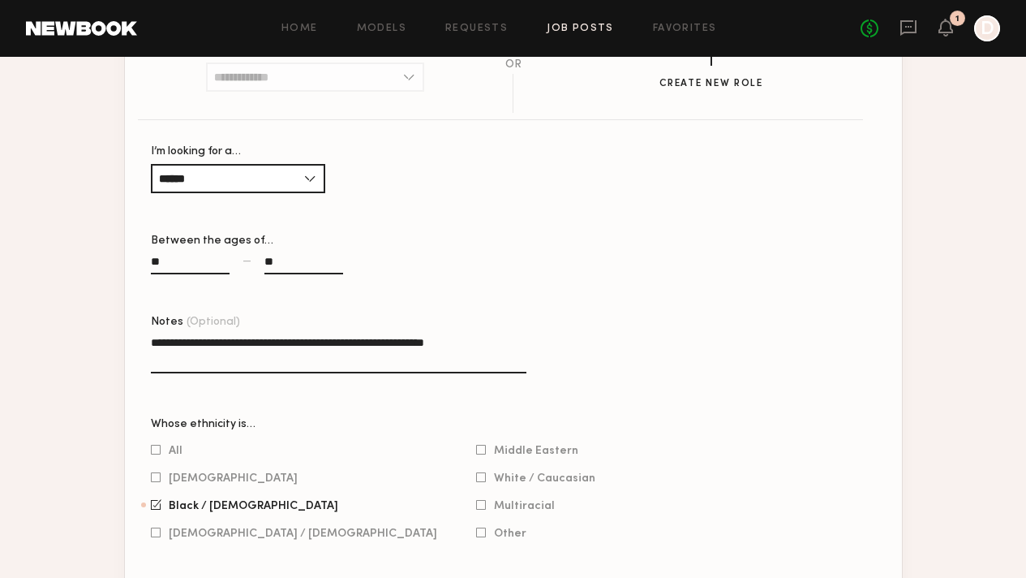
scroll to position [1259, 0]
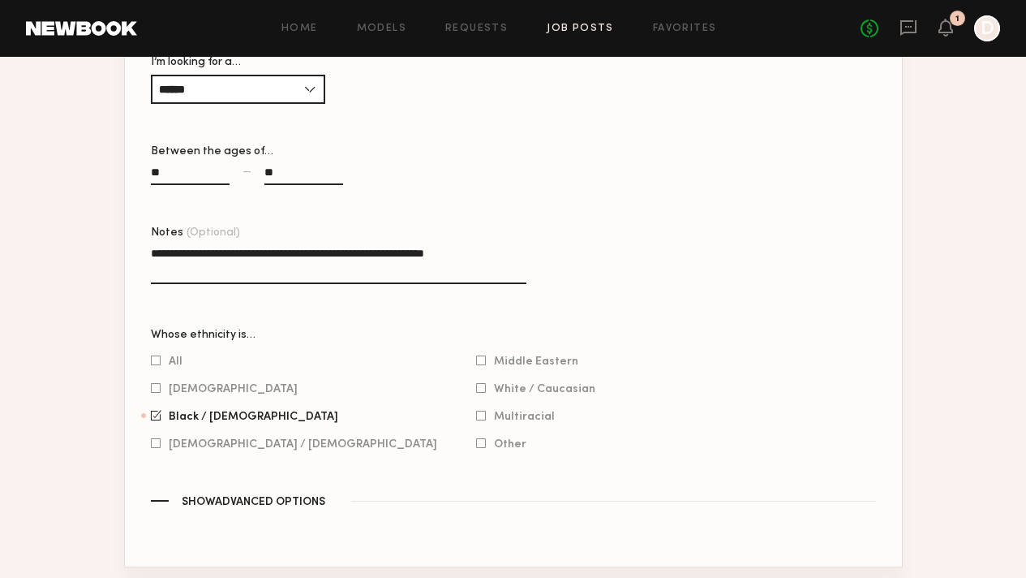
type input "****"
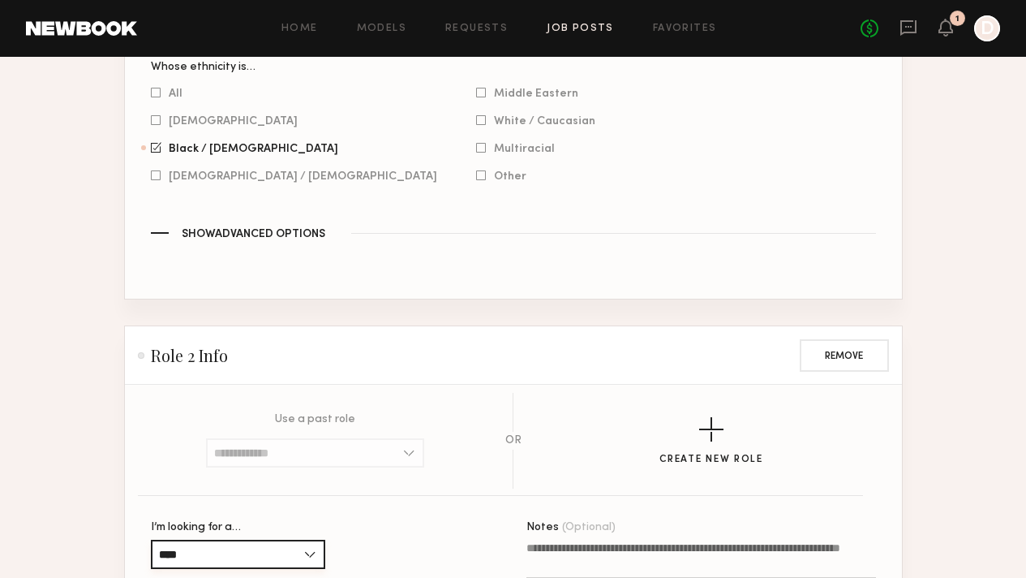
scroll to position [1544, 0]
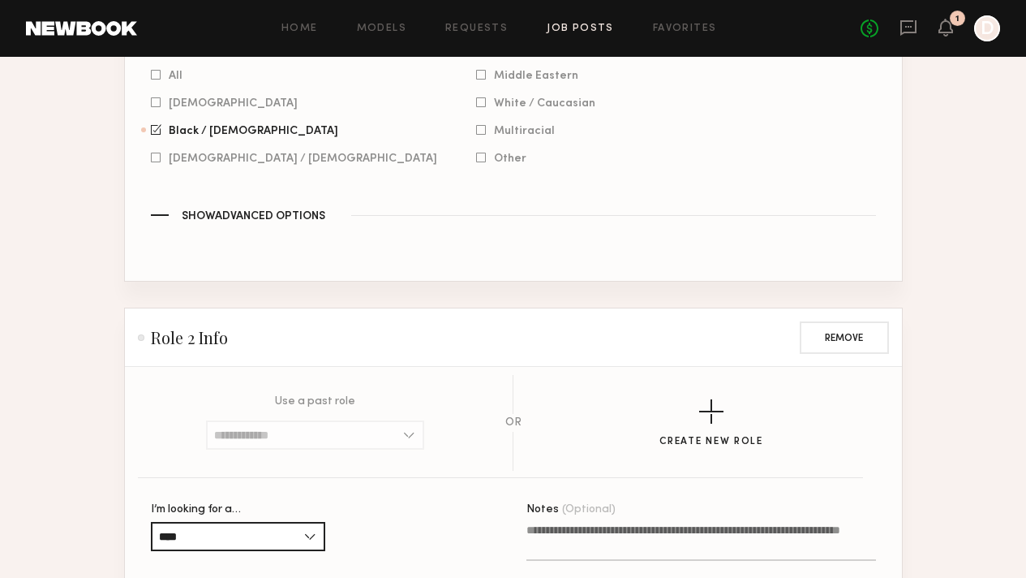
type input "**"
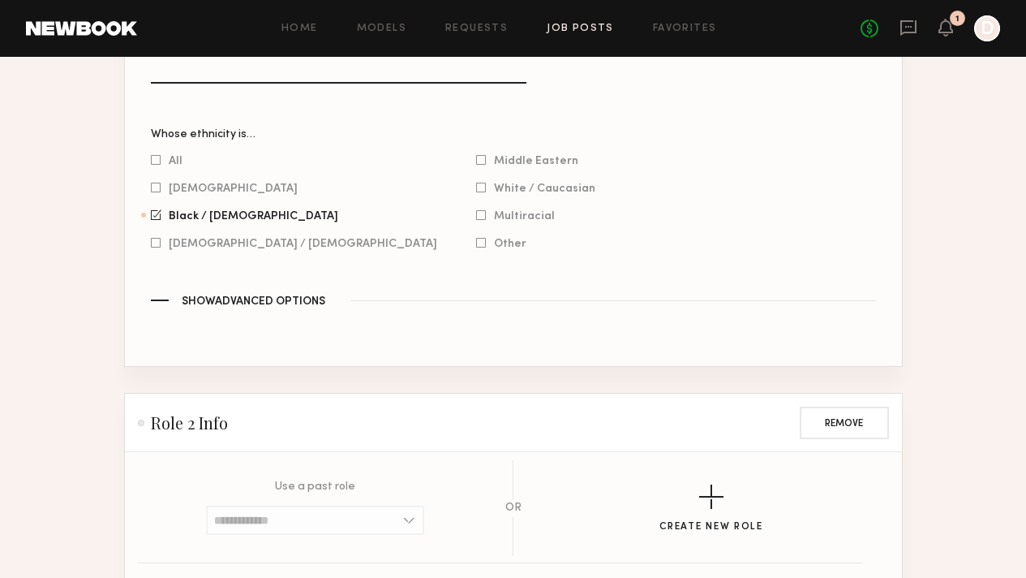
scroll to position [1461, 0]
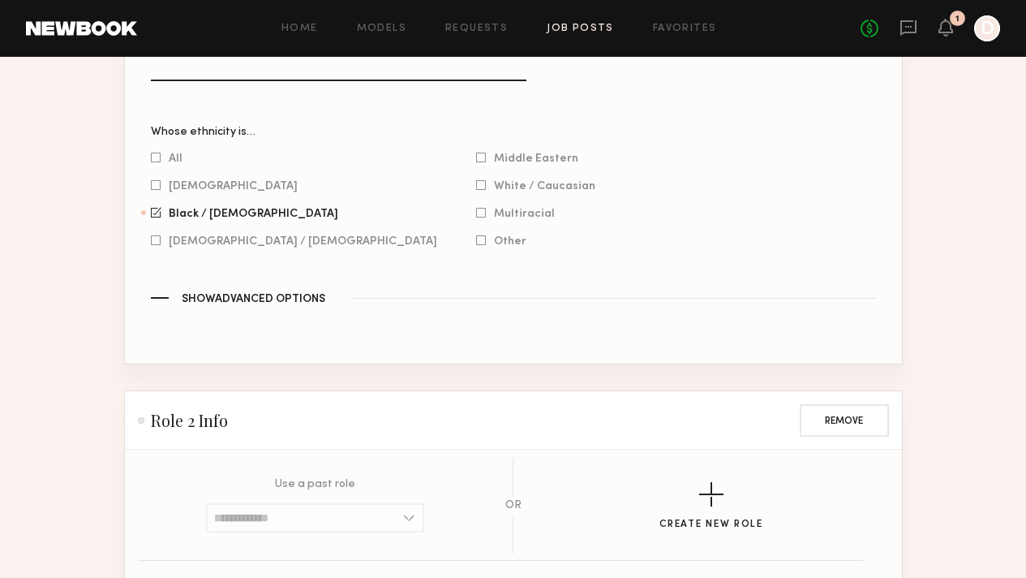
type input "**"
drag, startPoint x: 161, startPoint y: 338, endPoint x: 88, endPoint y: 332, distance: 73.3
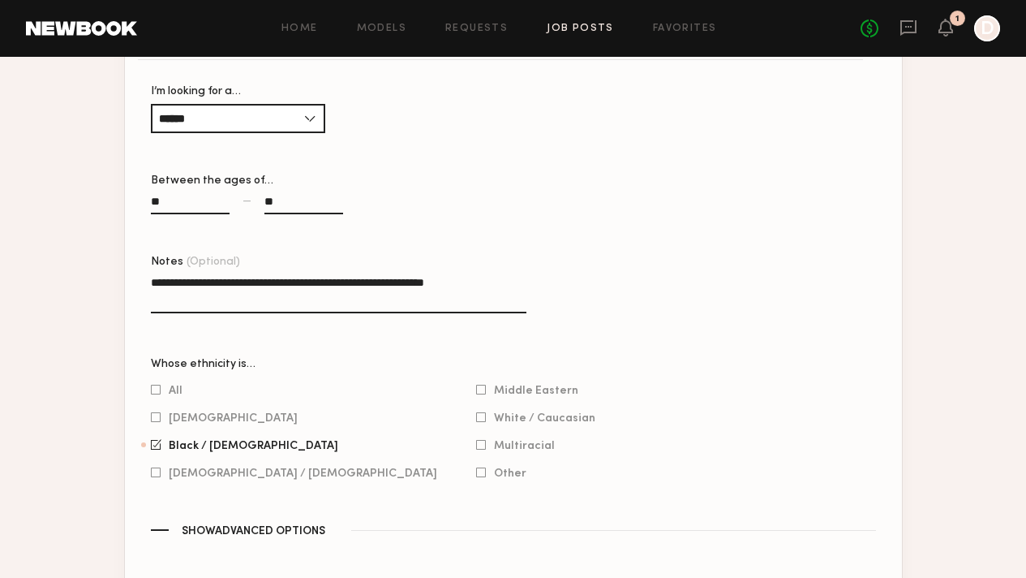
scroll to position [880, 0]
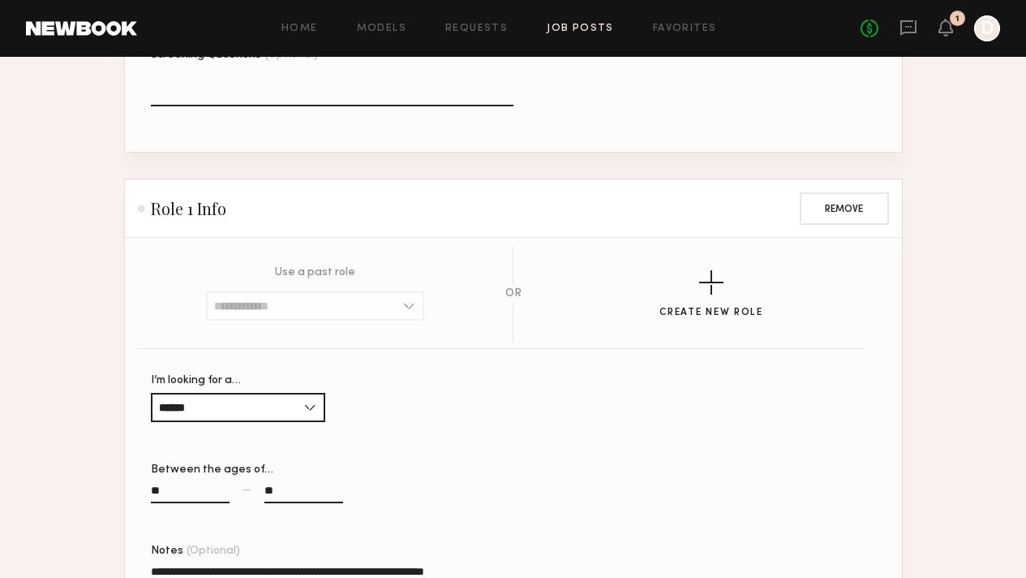
scroll to position [717, 0]
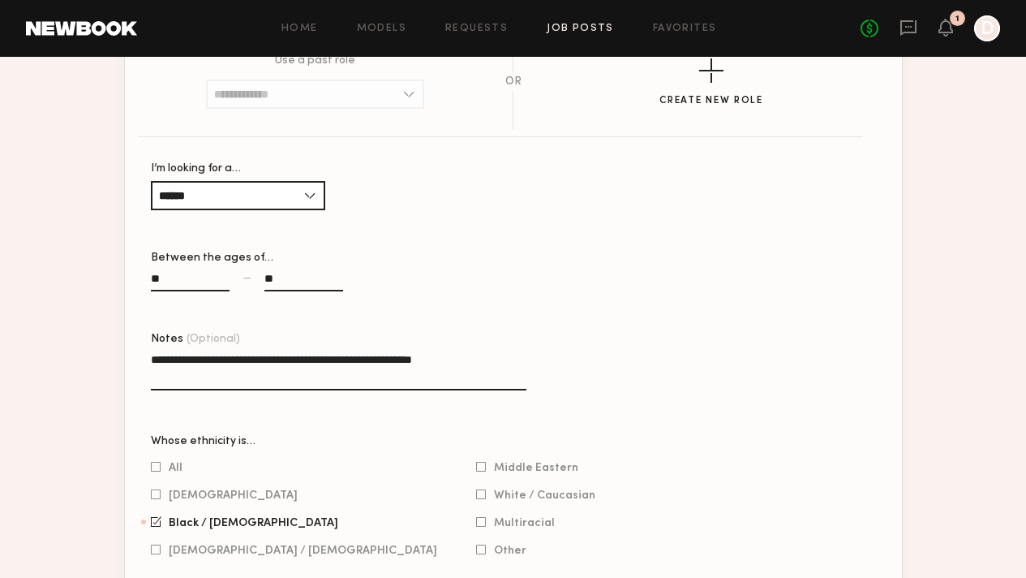
scroll to position [1362, 0]
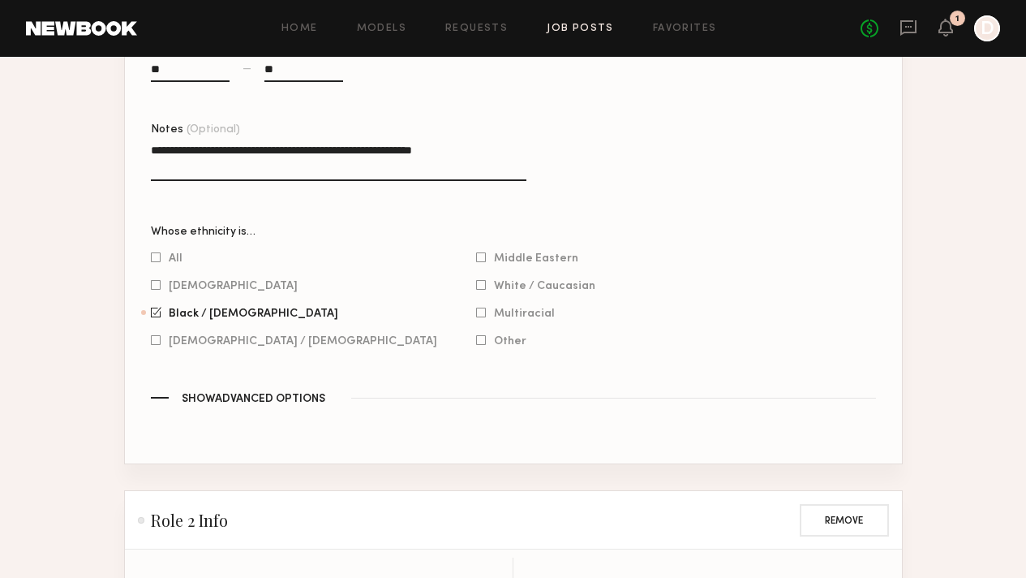
type textarea "**********"
paste textarea "**********"
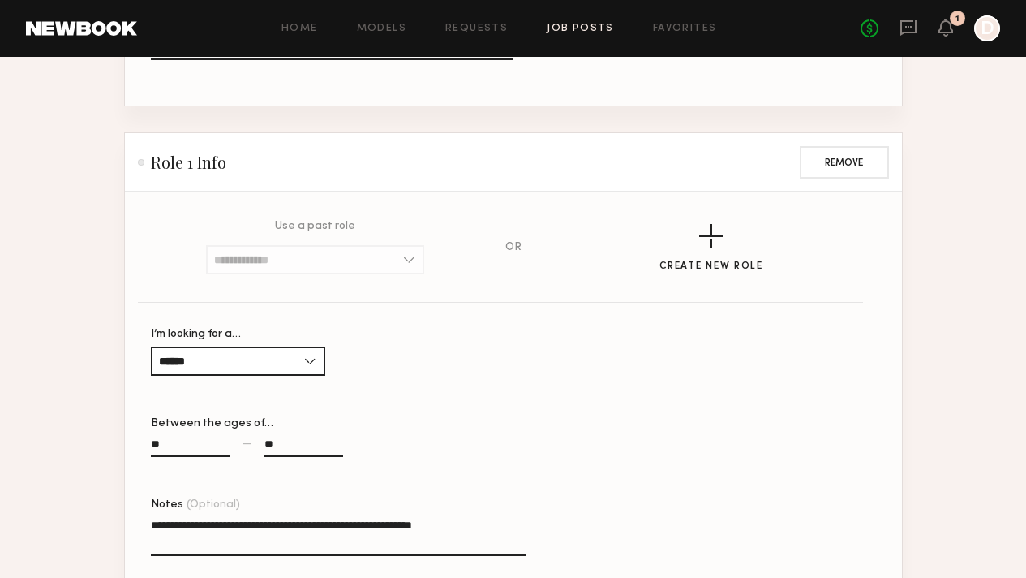
scroll to position [924, 0]
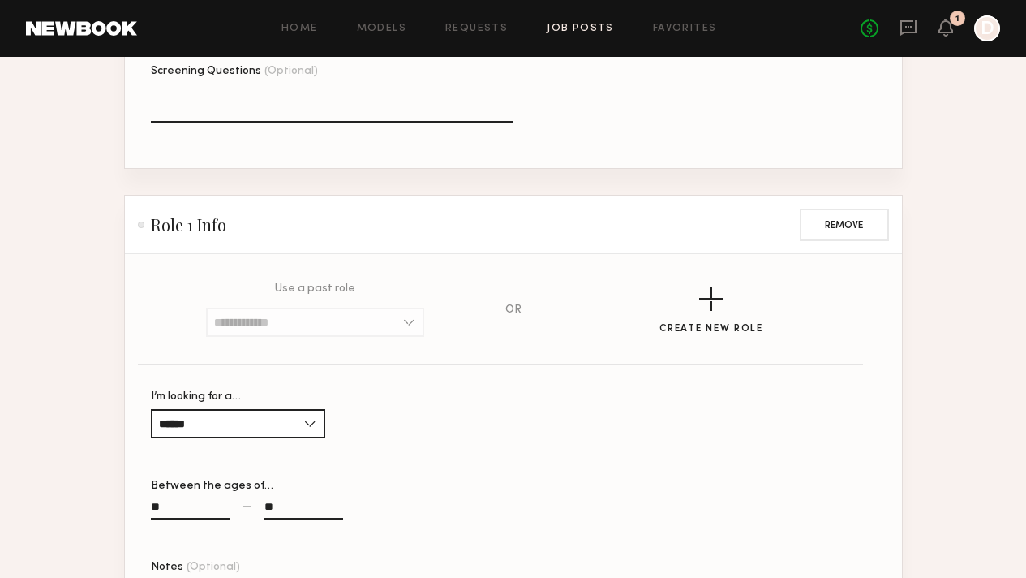
type textarea "**********"
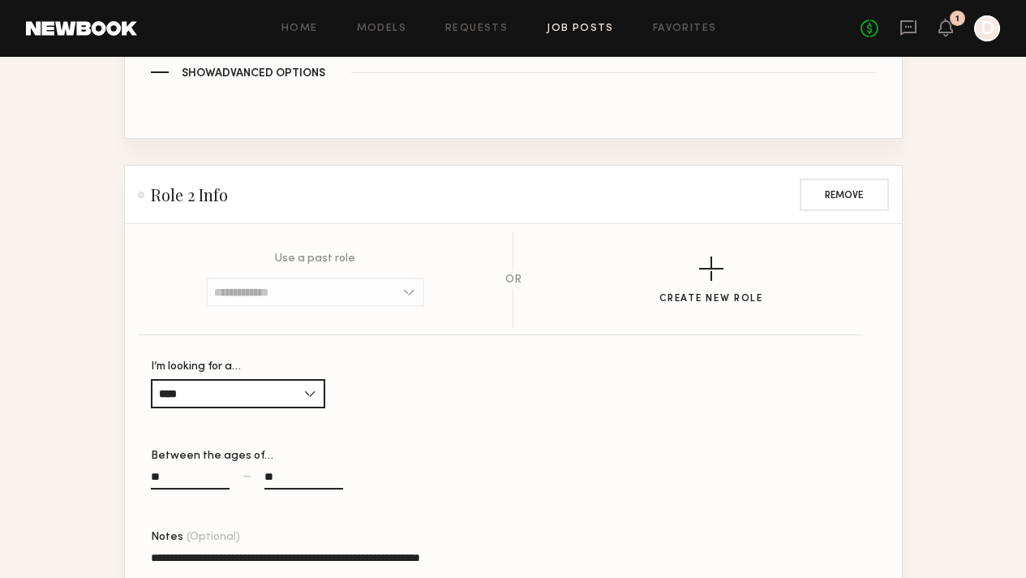
scroll to position [1752, 0]
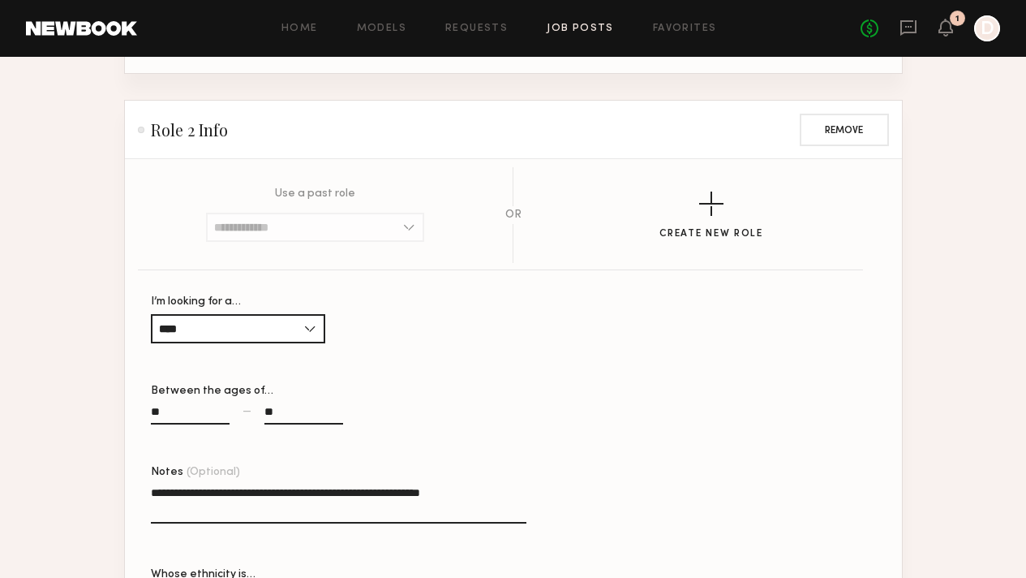
type textarea "**********"
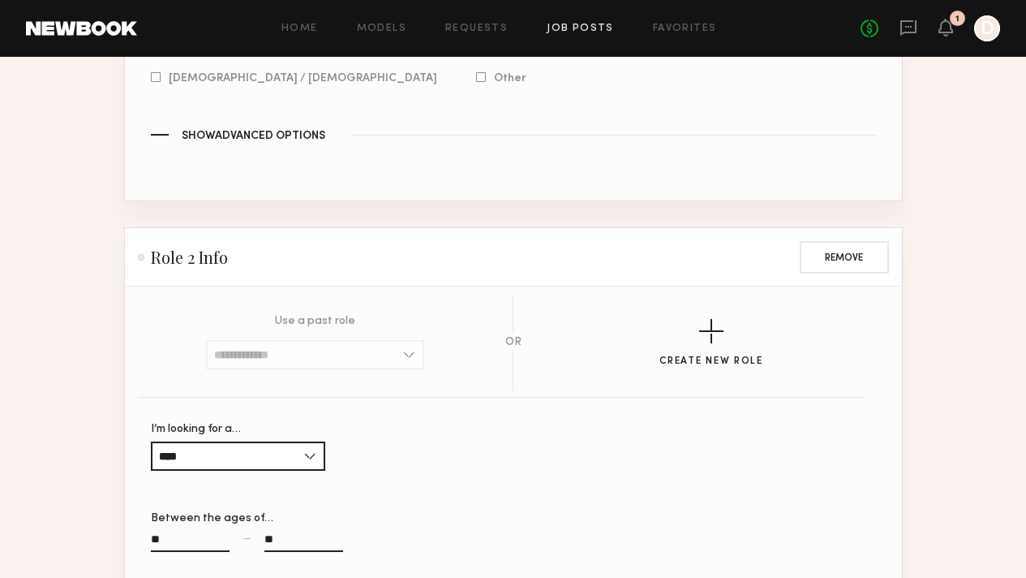
scroll to position [1309, 0]
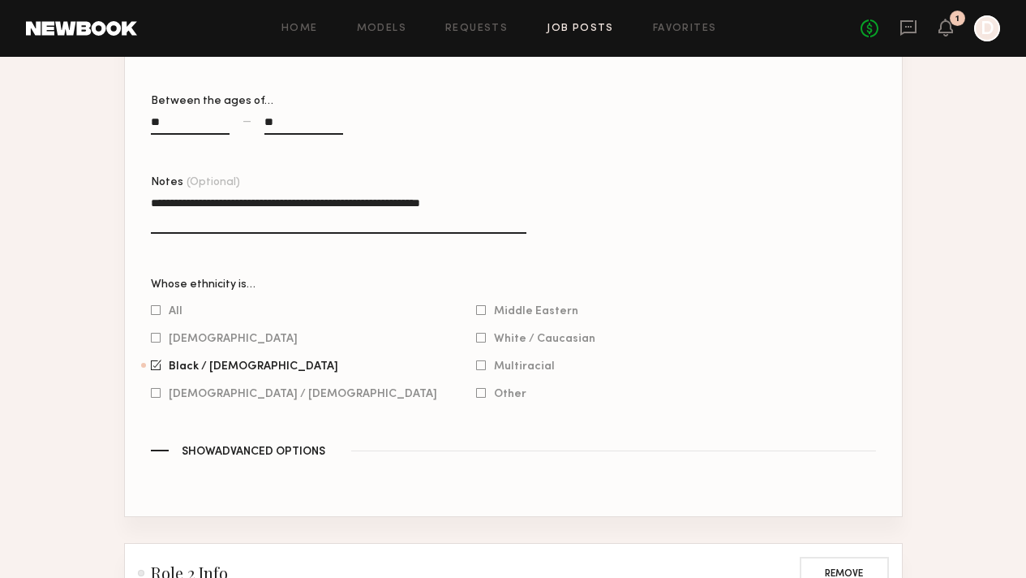
drag, startPoint x: 527, startPoint y: 387, endPoint x: 534, endPoint y: 391, distance: 8.4
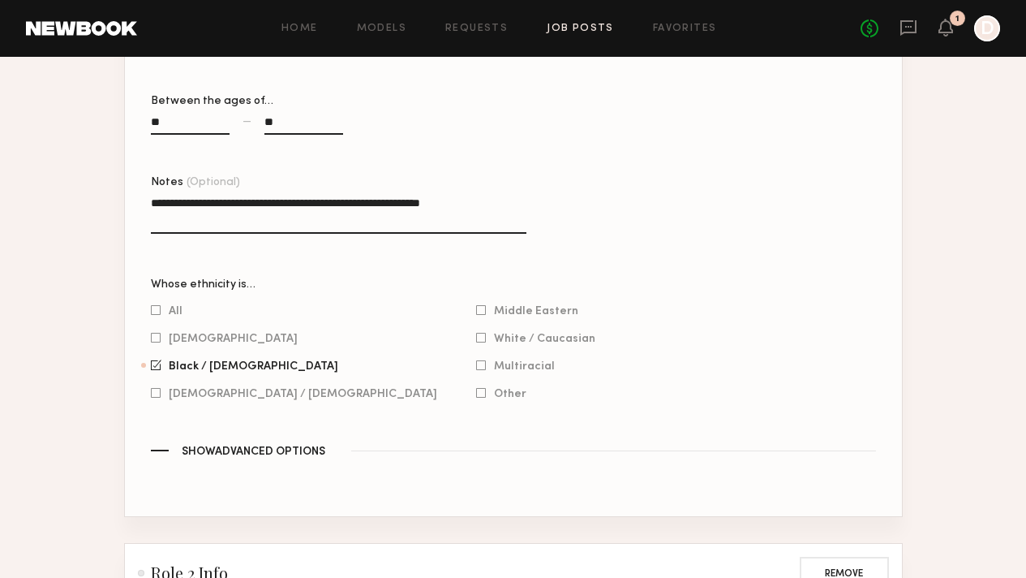
drag, startPoint x: 781, startPoint y: 398, endPoint x: 721, endPoint y: 398, distance: 60.9
drag, startPoint x: 873, startPoint y: 413, endPoint x: 922, endPoint y: 419, distance: 49.0
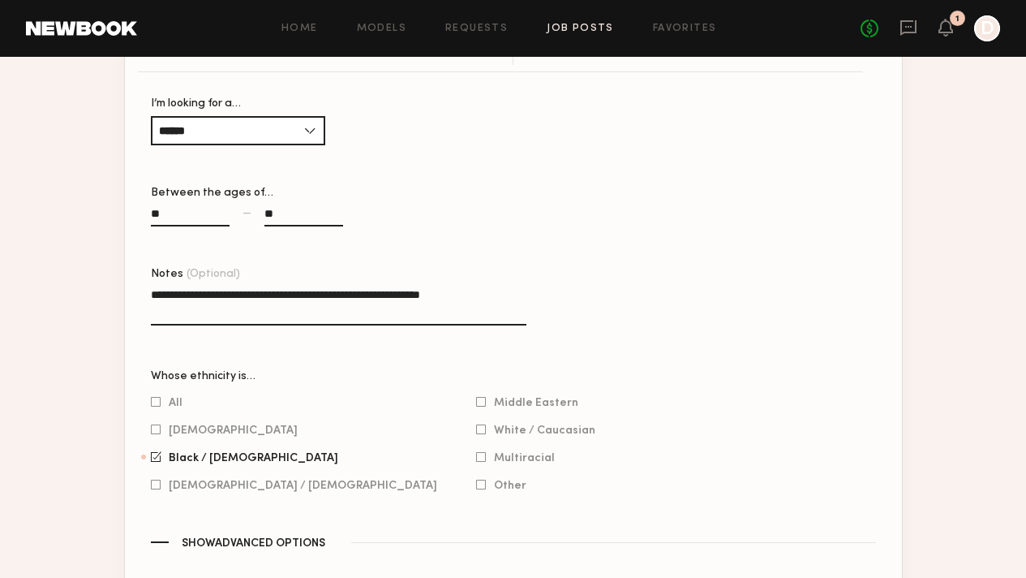
scroll to position [1358, 0]
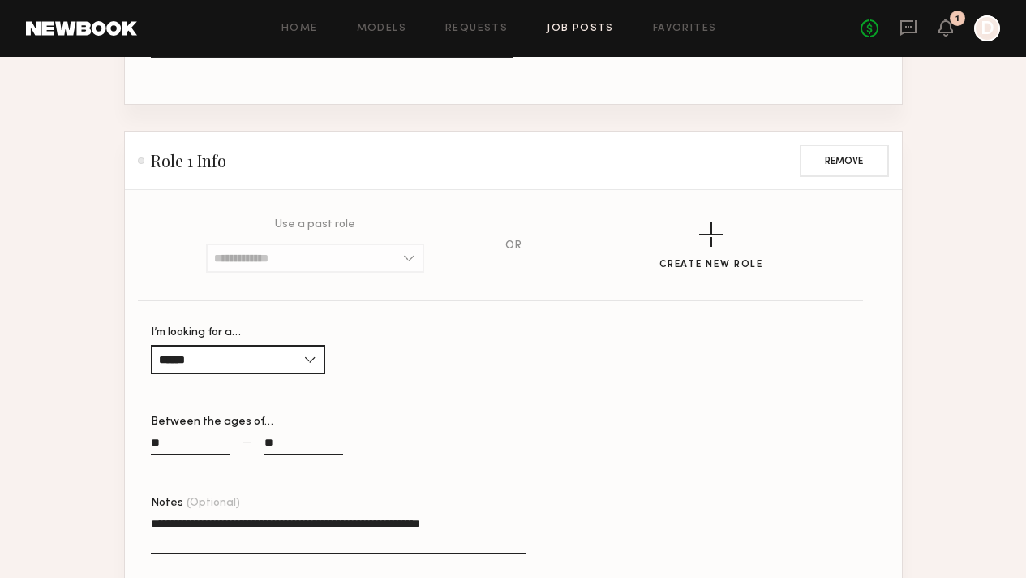
scroll to position [766, 0]
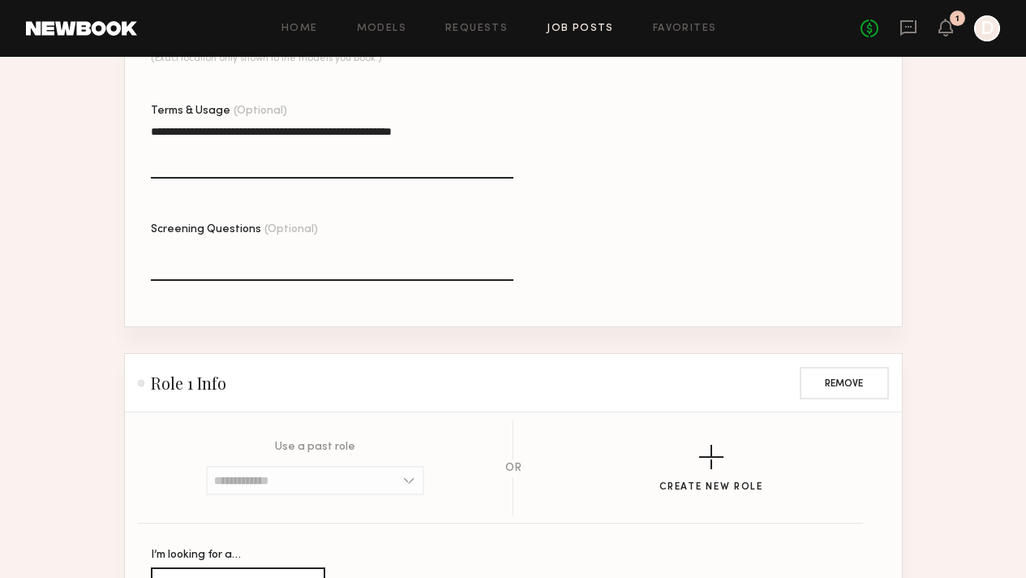
type textarea "**********"
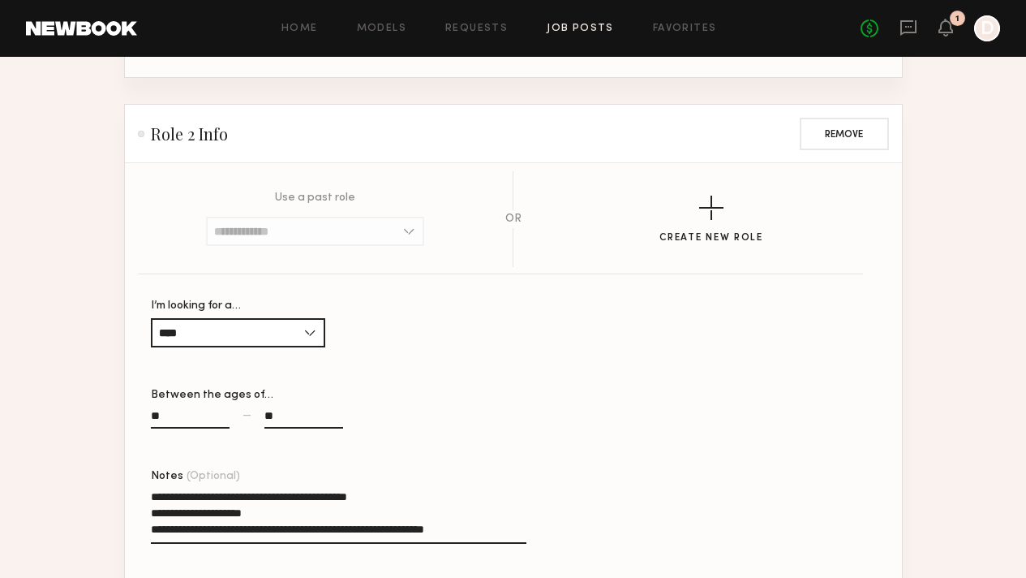
scroll to position [1752, 0]
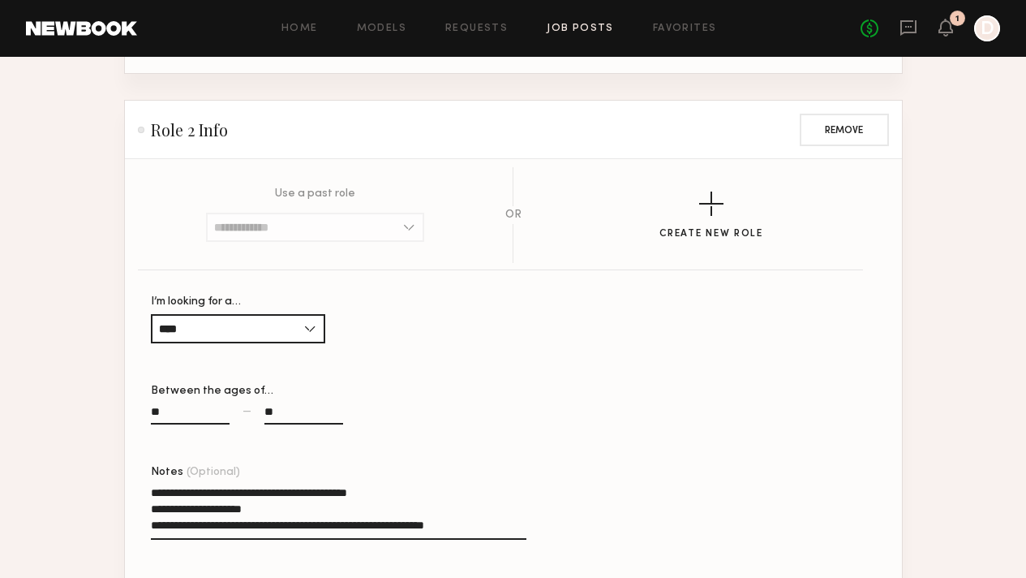
type textarea "**********"
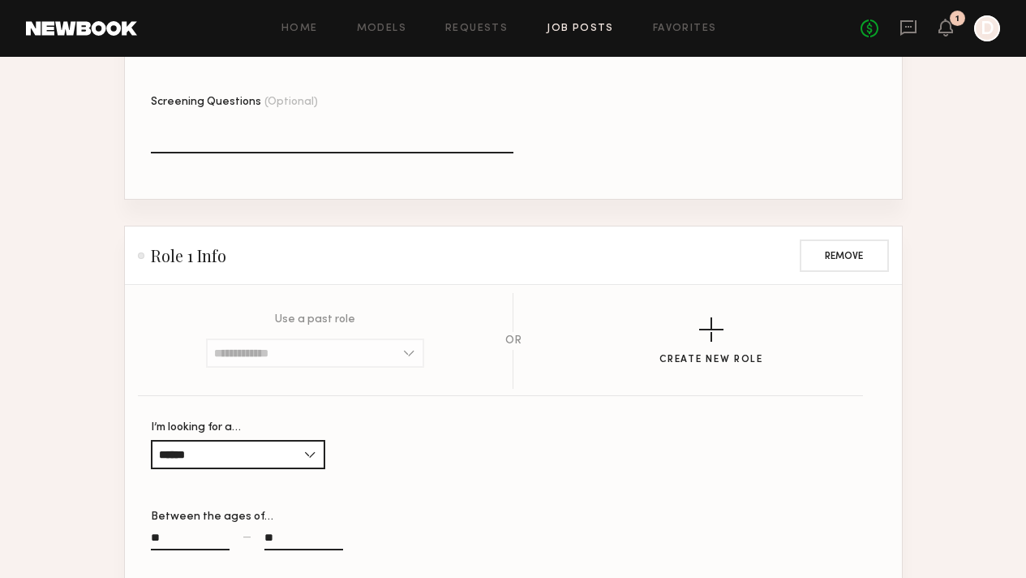
scroll to position [490, 0]
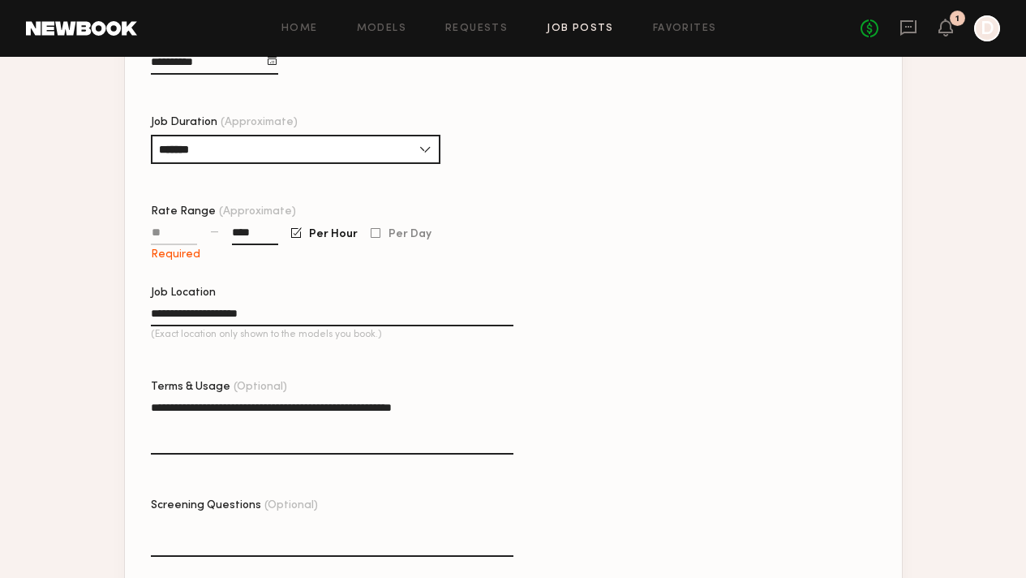
click at [151, 226] on input "Rate Range (Approximate)" at bounding box center [174, 235] width 46 height 19
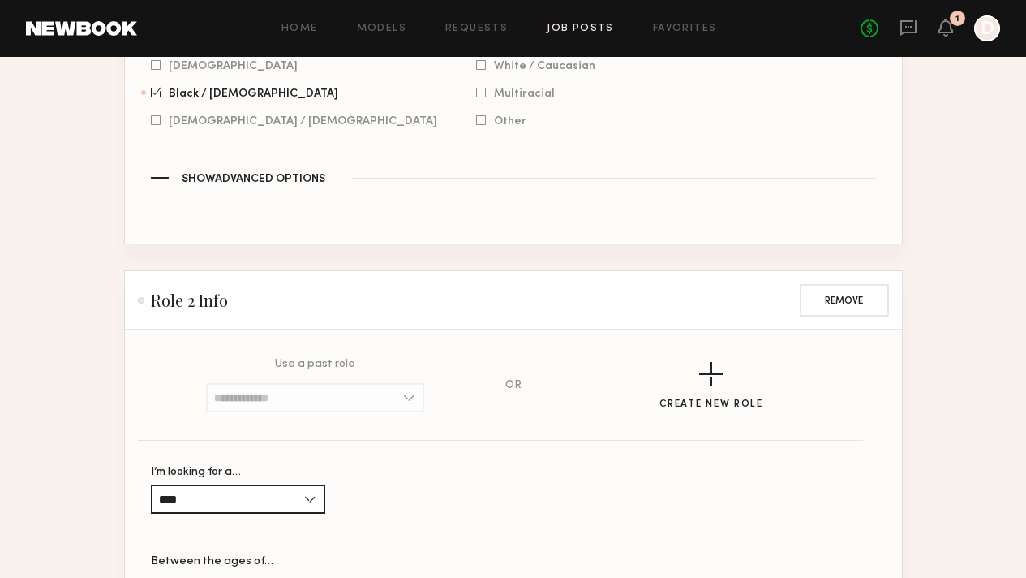
scroll to position [1752, 0]
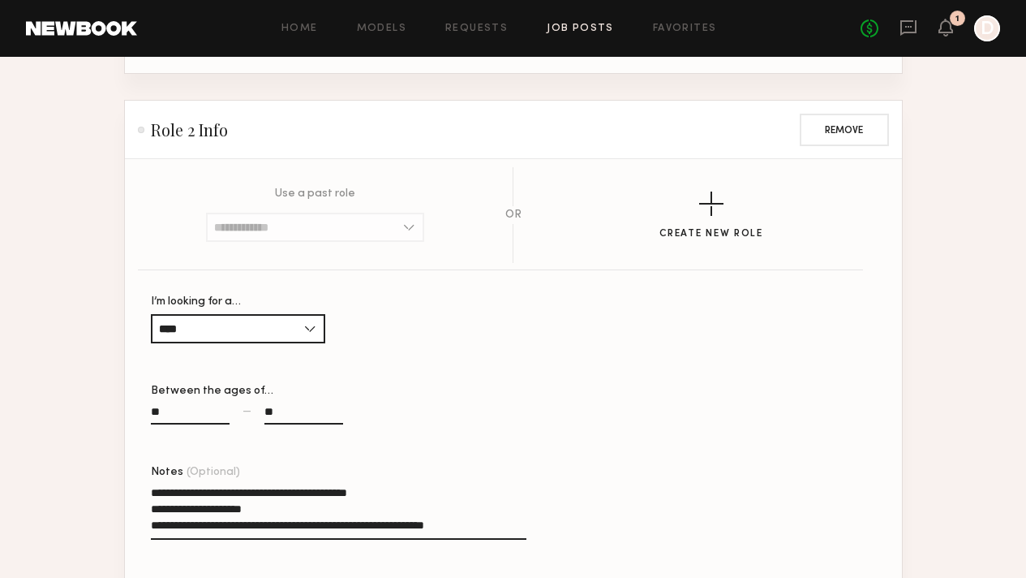
type input "***"
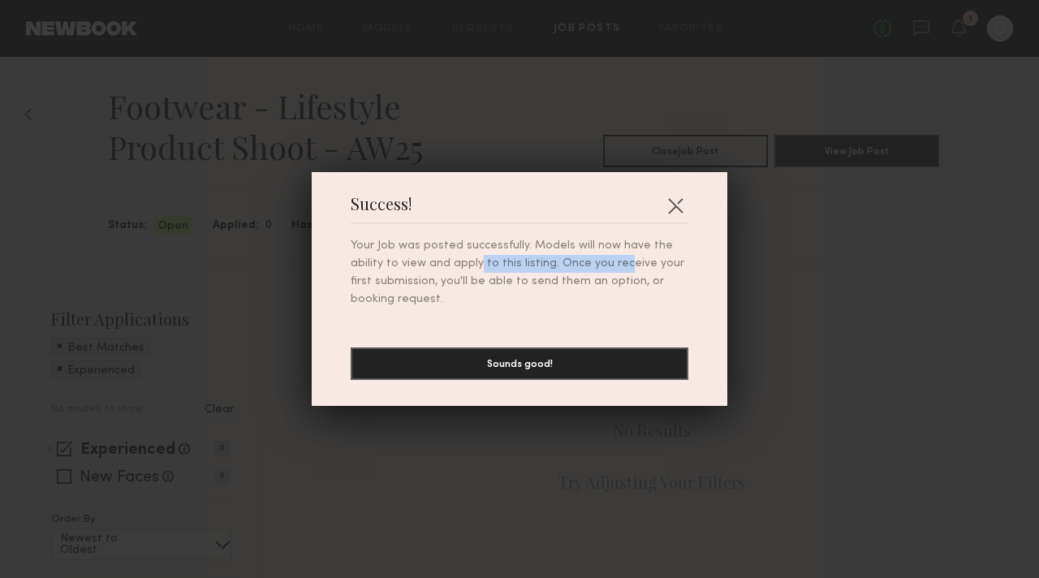
drag, startPoint x: 435, startPoint y: 263, endPoint x: 589, endPoint y: 264, distance: 154.2
click at [579, 264] on p "Your Job was posted successfully. Models will now have the ability to view and …" at bounding box center [520, 272] width 338 height 71
click at [600, 265] on p "Your Job was posted successfully. Models will now have the ability to view and …" at bounding box center [520, 272] width 338 height 71
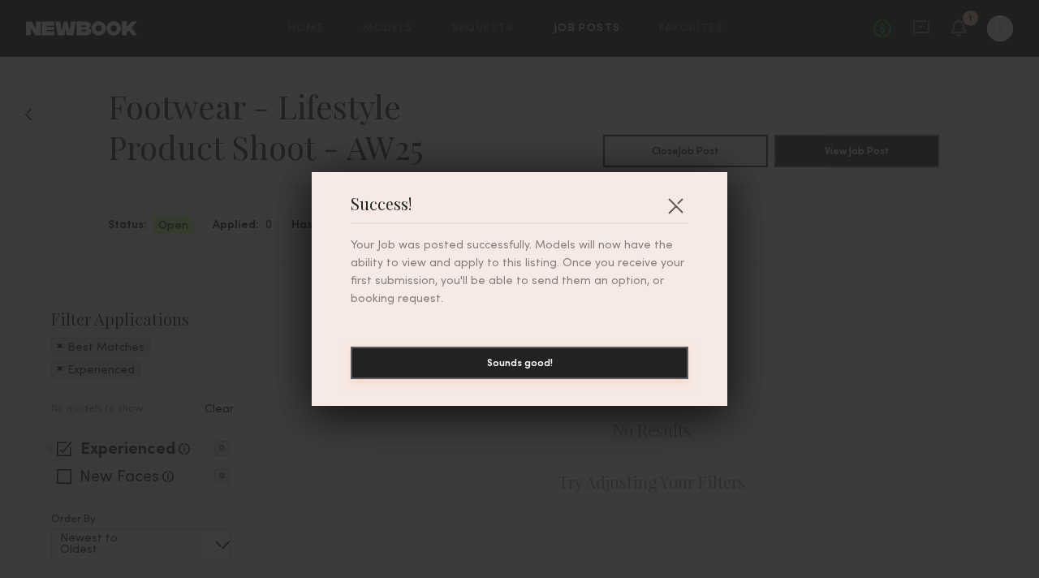
click at [553, 363] on button "Sounds good!" at bounding box center [520, 362] width 338 height 32
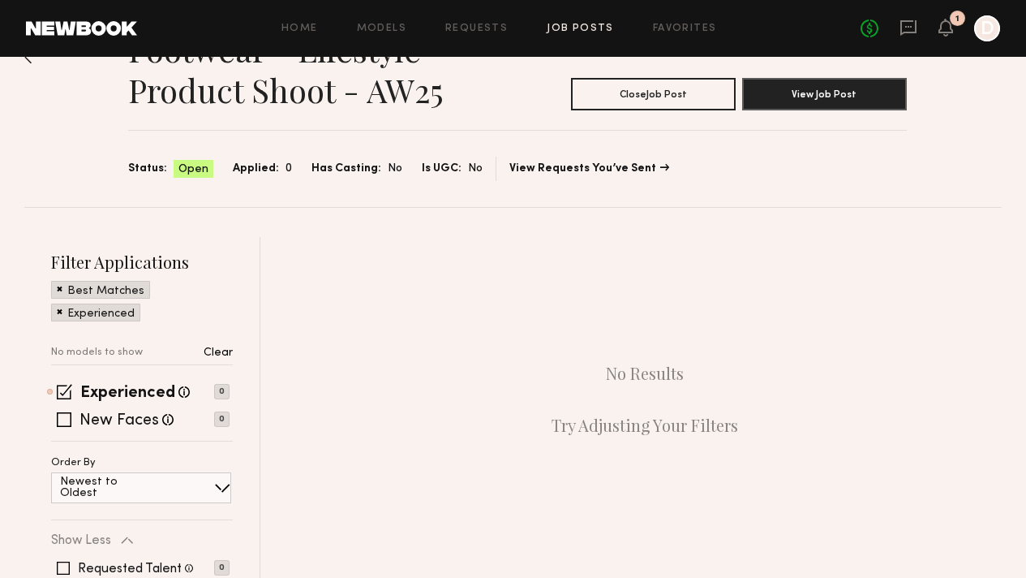
scroll to position [74, 0]
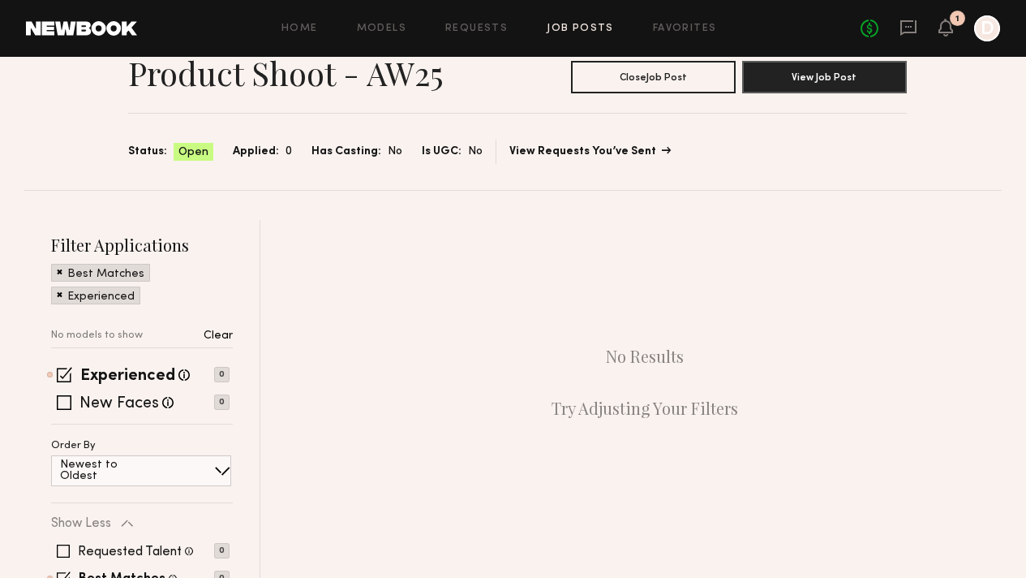
click at [570, 152] on link "View Requests You’ve Sent" at bounding box center [590, 151] width 160 height 11
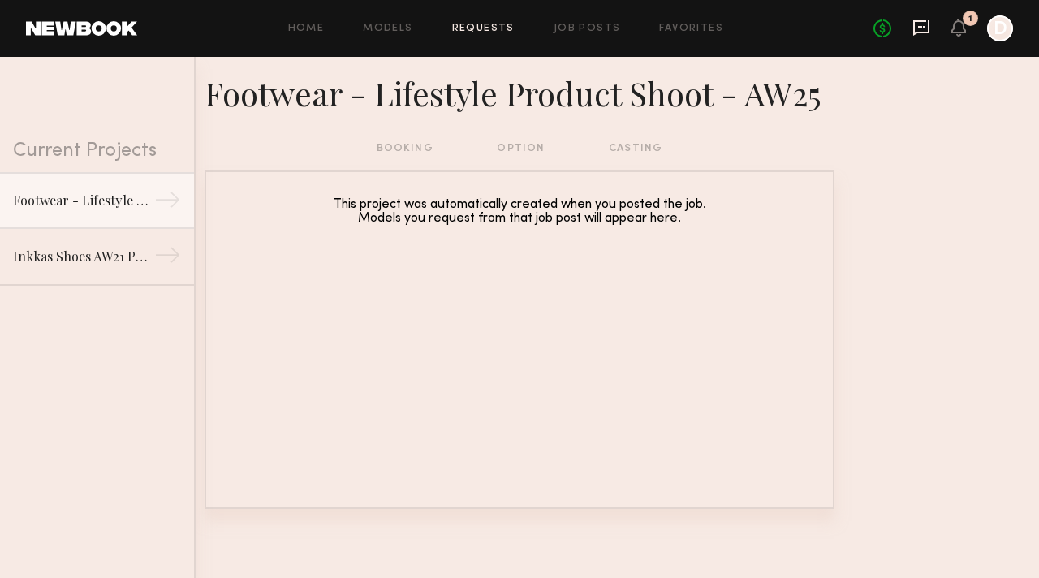
click at [922, 32] on icon at bounding box center [921, 27] width 16 height 15
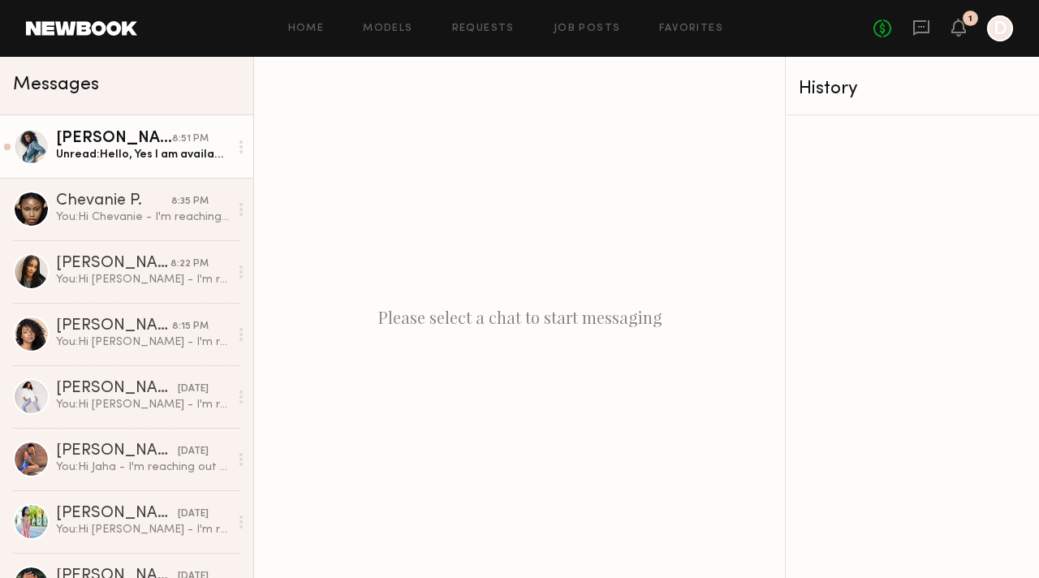
click at [118, 157] on div "Unread: Hello, Yes I am available during those dates. Keep me posted as you get…" at bounding box center [142, 154] width 173 height 15
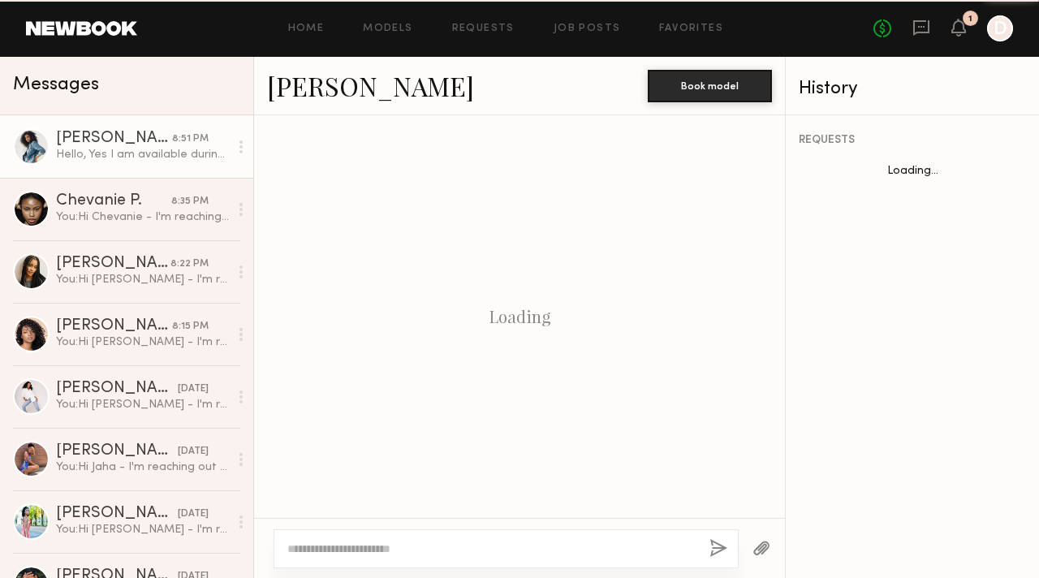
scroll to position [661, 0]
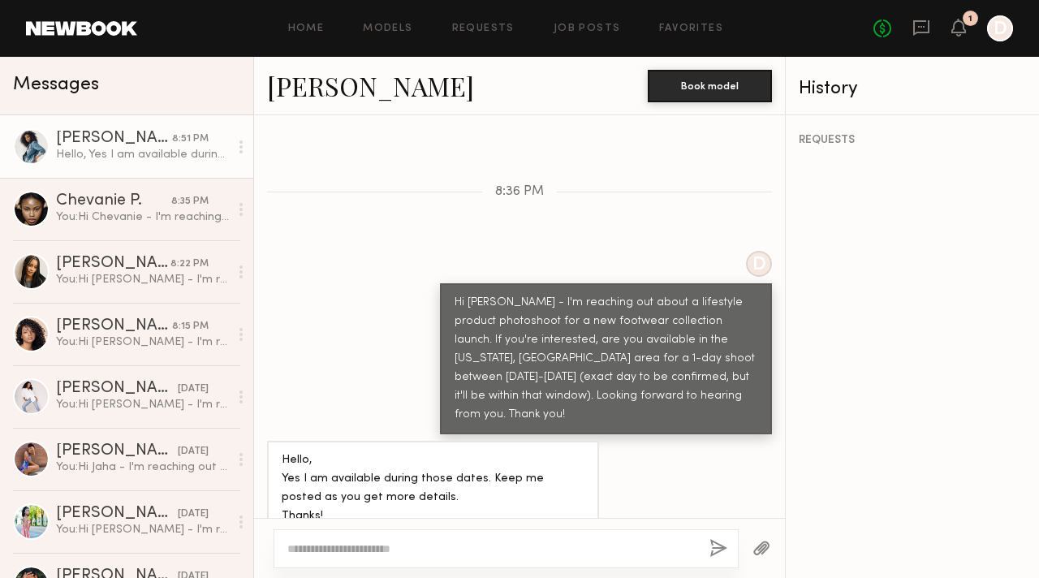
click at [348, 88] on link "Erica W." at bounding box center [370, 85] width 207 height 35
click at [429, 546] on textarea at bounding box center [491, 548] width 409 height 16
click at [324, 88] on link "Erica W." at bounding box center [370, 85] width 207 height 35
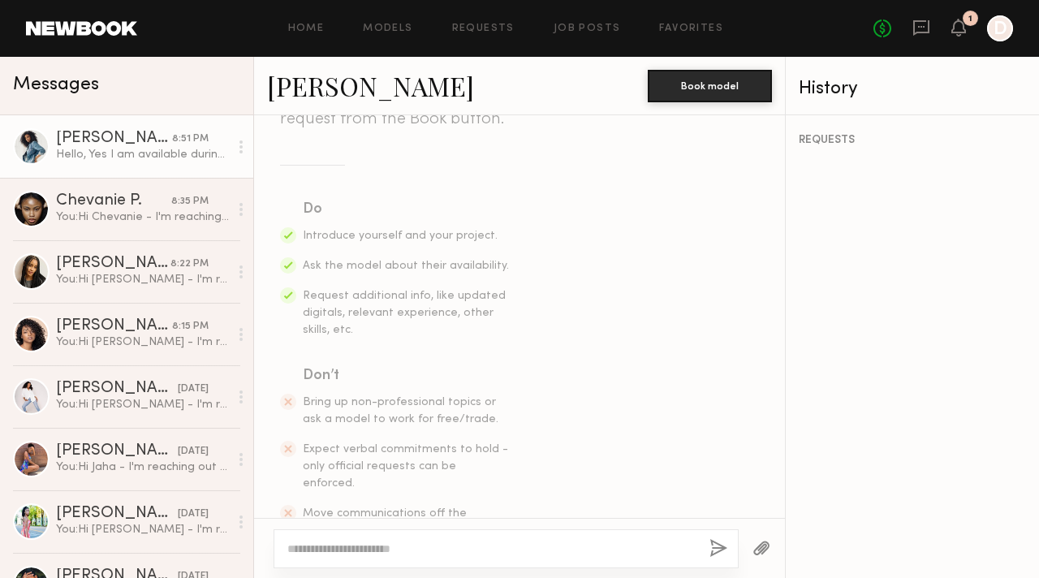
scroll to position [0, 0]
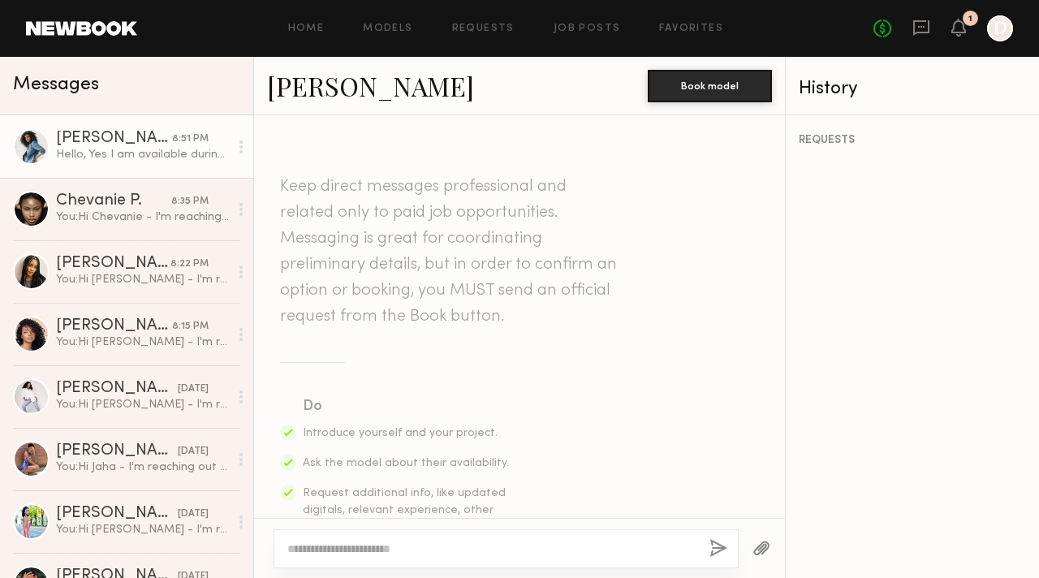
click at [330, 80] on link "Erica W." at bounding box center [370, 85] width 207 height 35
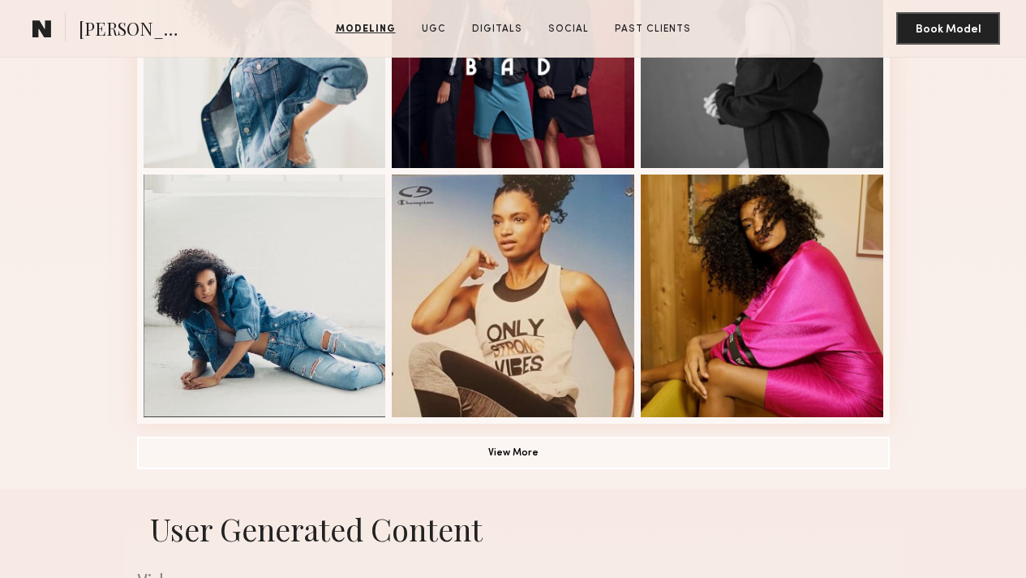
scroll to position [1117, 0]
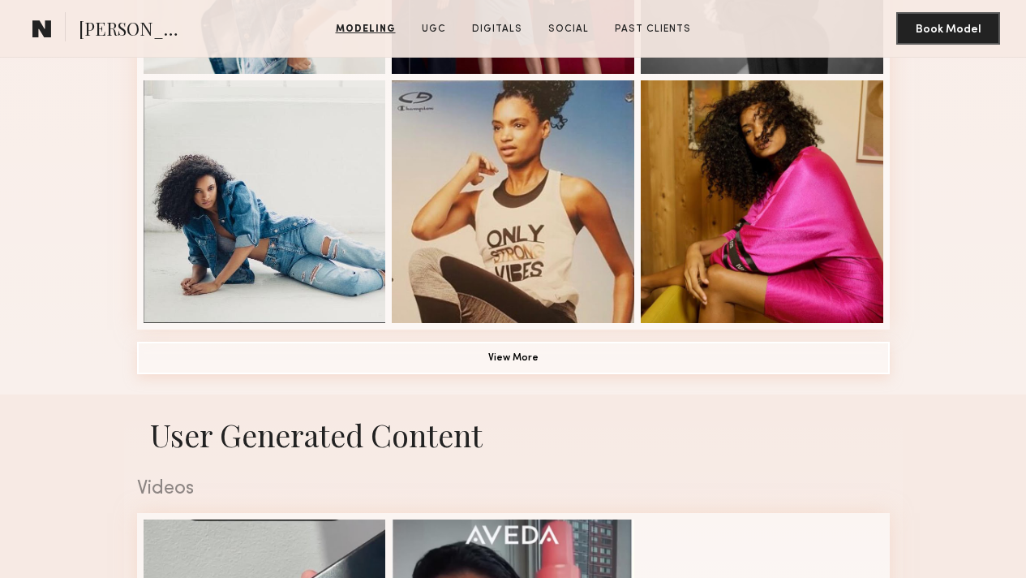
click at [607, 374] on button "View More" at bounding box center [513, 358] width 753 height 32
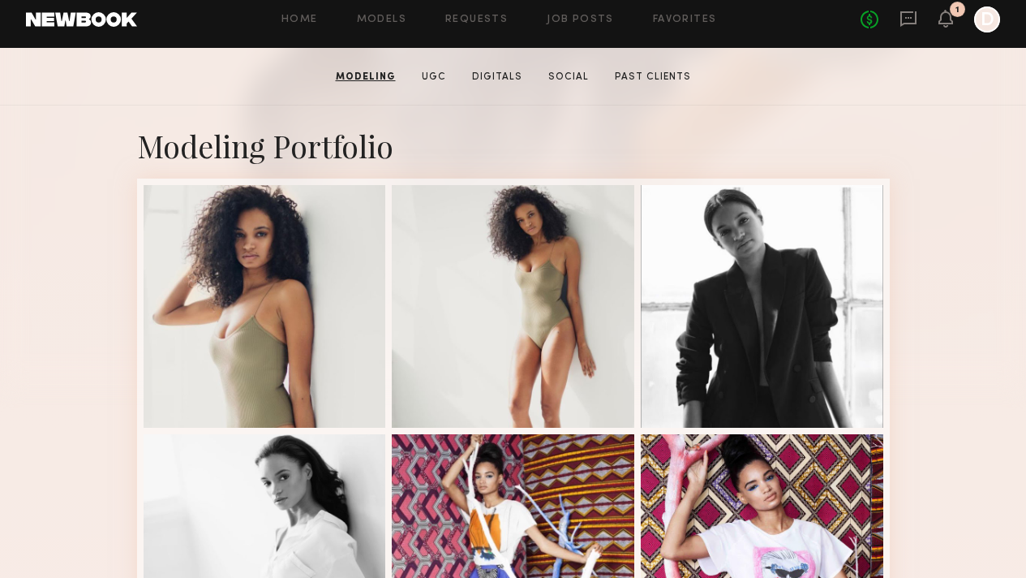
scroll to position [0, 0]
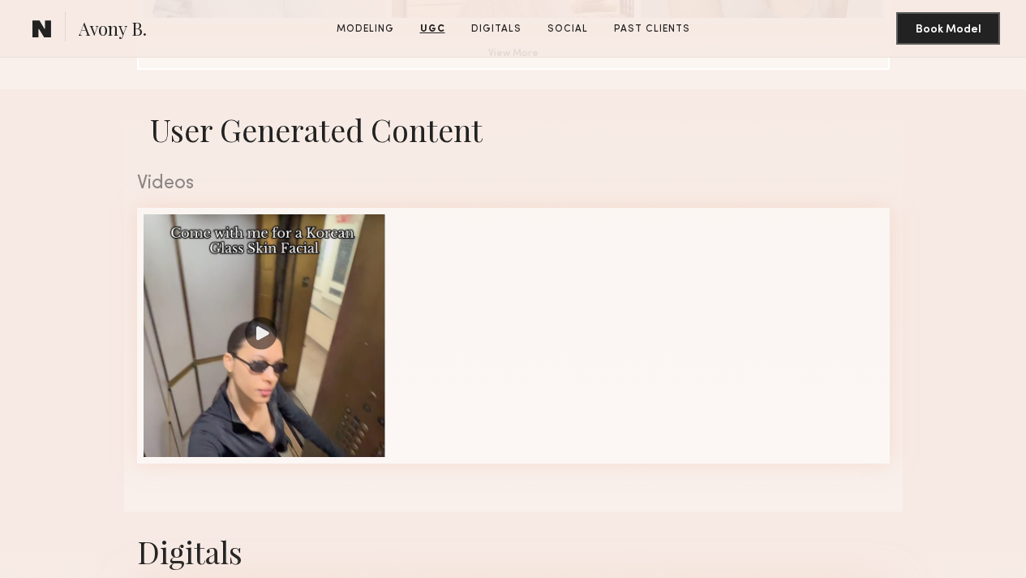
scroll to position [1383, 0]
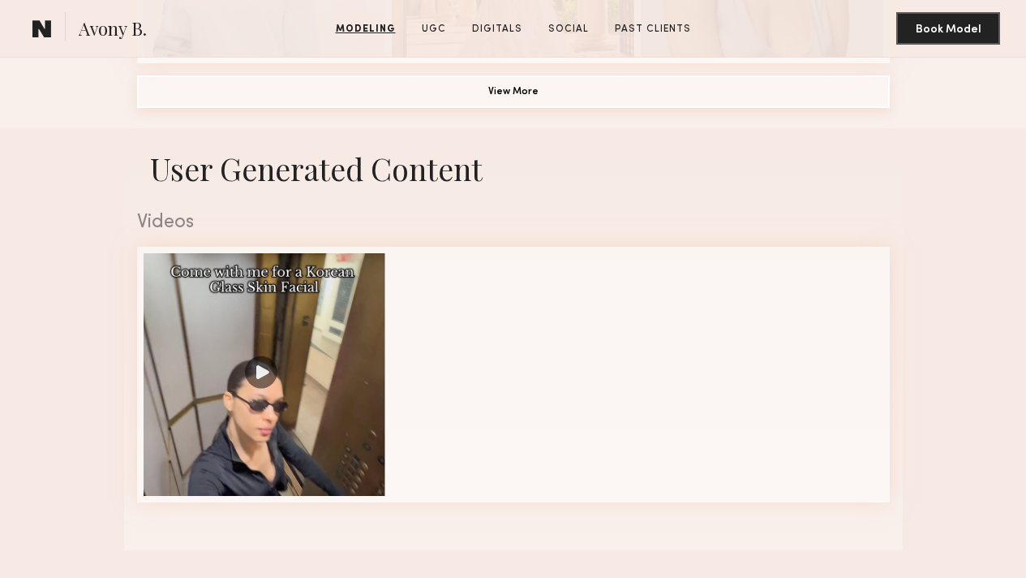
click at [547, 108] on button "View More" at bounding box center [513, 91] width 753 height 32
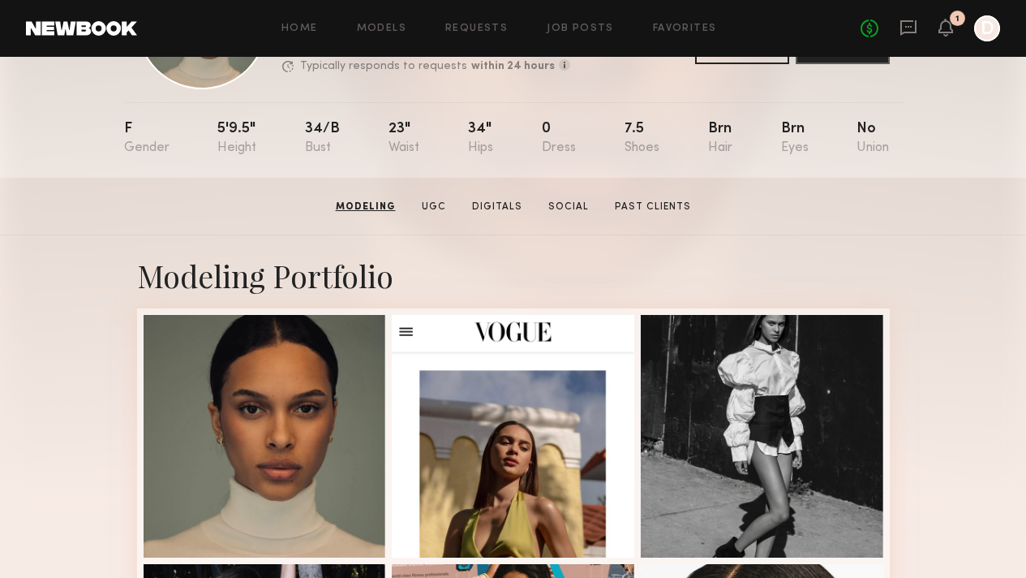
scroll to position [0, 0]
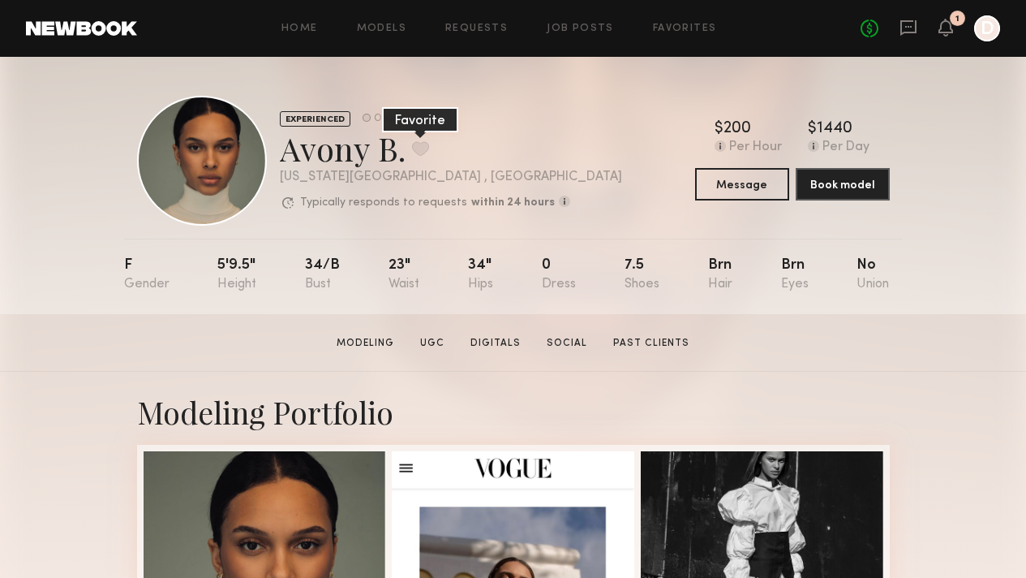
click at [412, 147] on button at bounding box center [420, 148] width 17 height 15
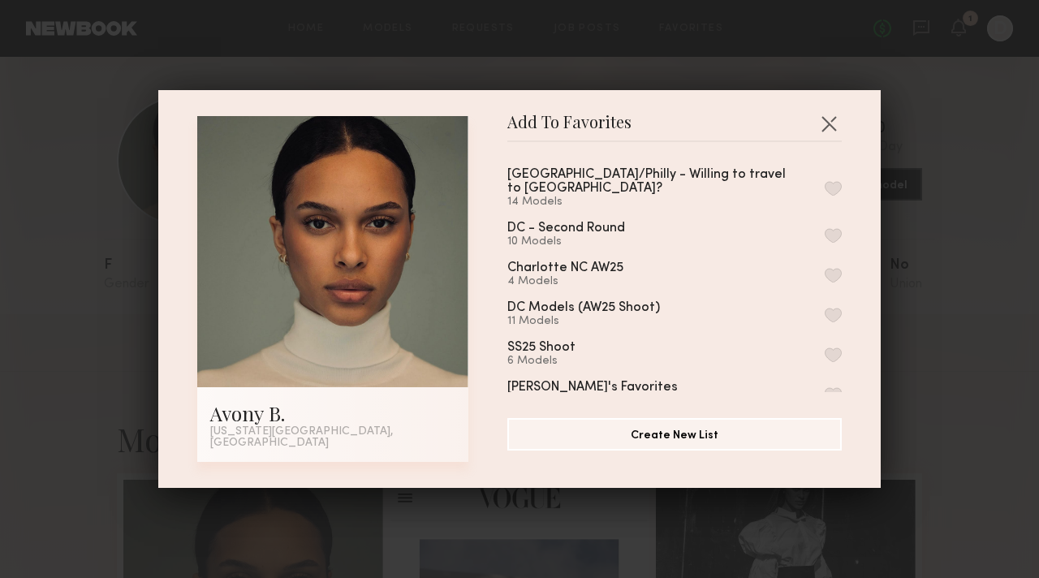
click at [824, 183] on button "button" at bounding box center [832, 188] width 17 height 15
click at [936, 426] on div "Add To Favorites Avony B. [US_STATE][GEOGRAPHIC_DATA], [GEOGRAPHIC_DATA] Add To…" at bounding box center [519, 289] width 1039 height 578
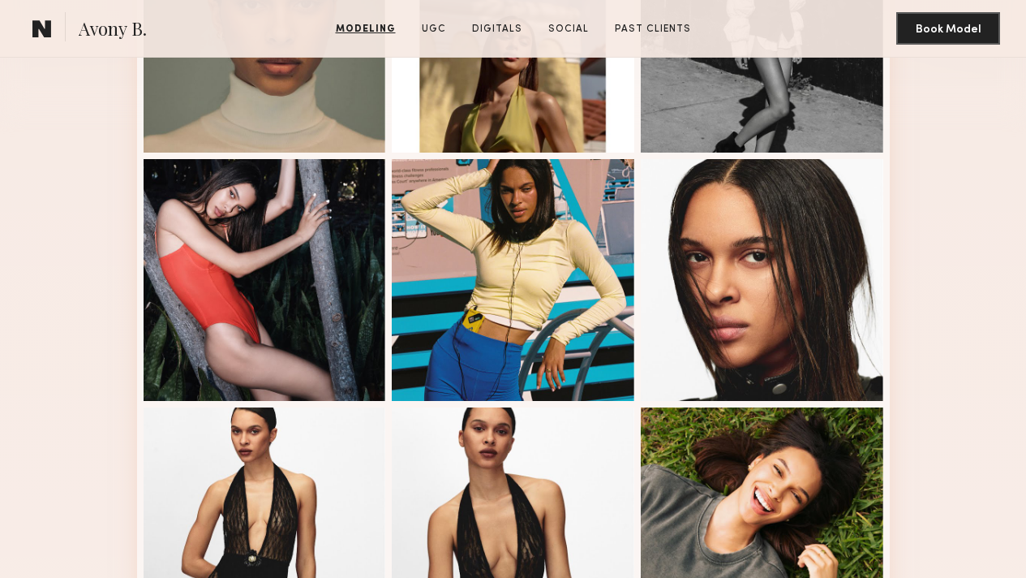
scroll to position [405, 0]
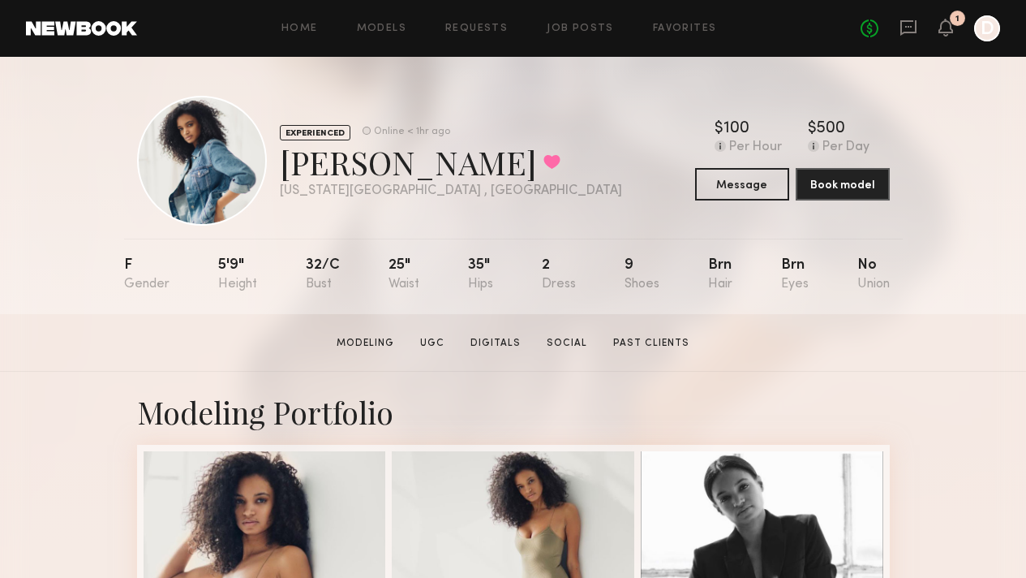
scroll to position [311, 0]
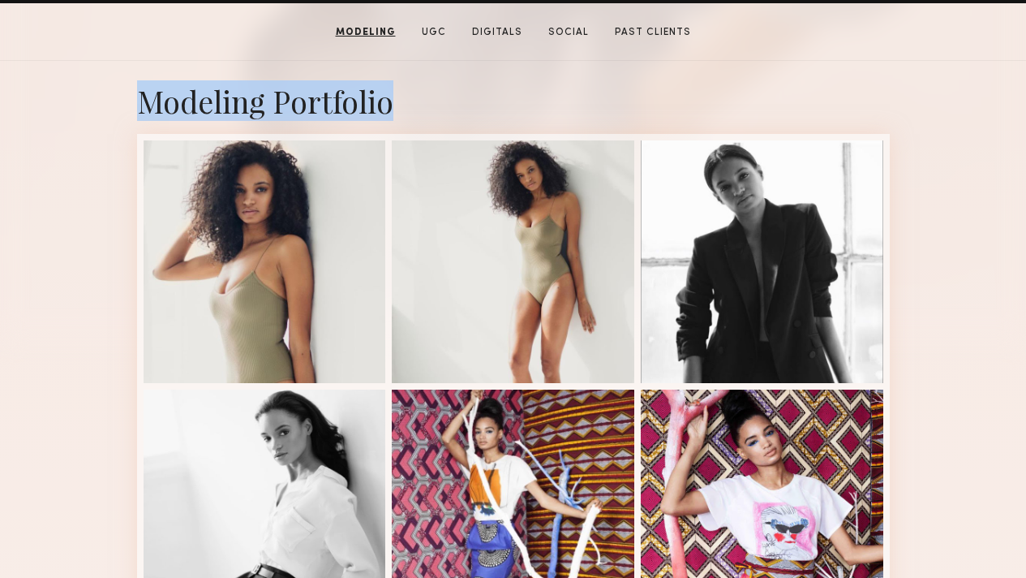
drag, startPoint x: 114, startPoint y: 129, endPoint x: 902, endPoint y: 430, distance: 843.5
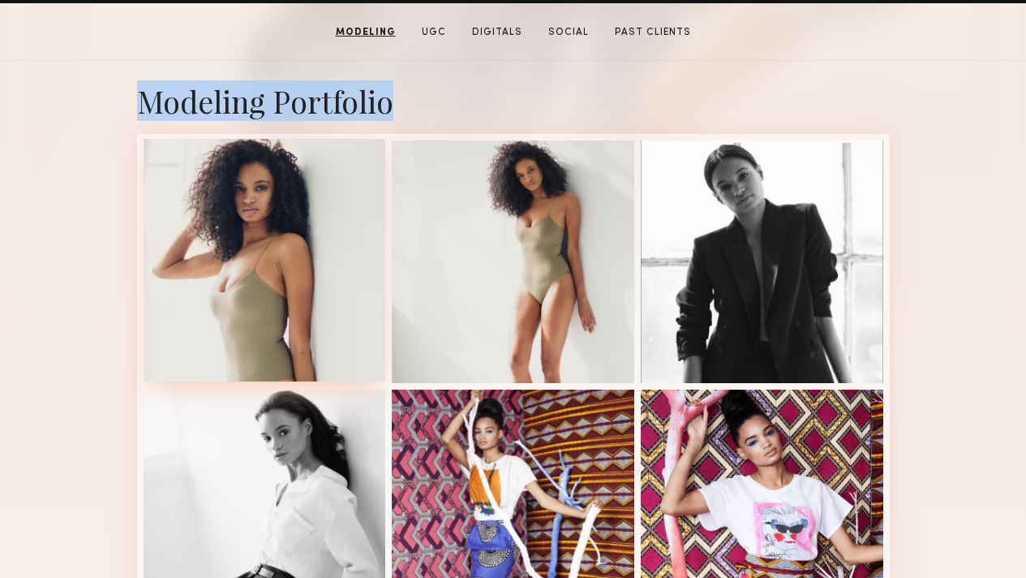
copy div "Modeling Portfolio"
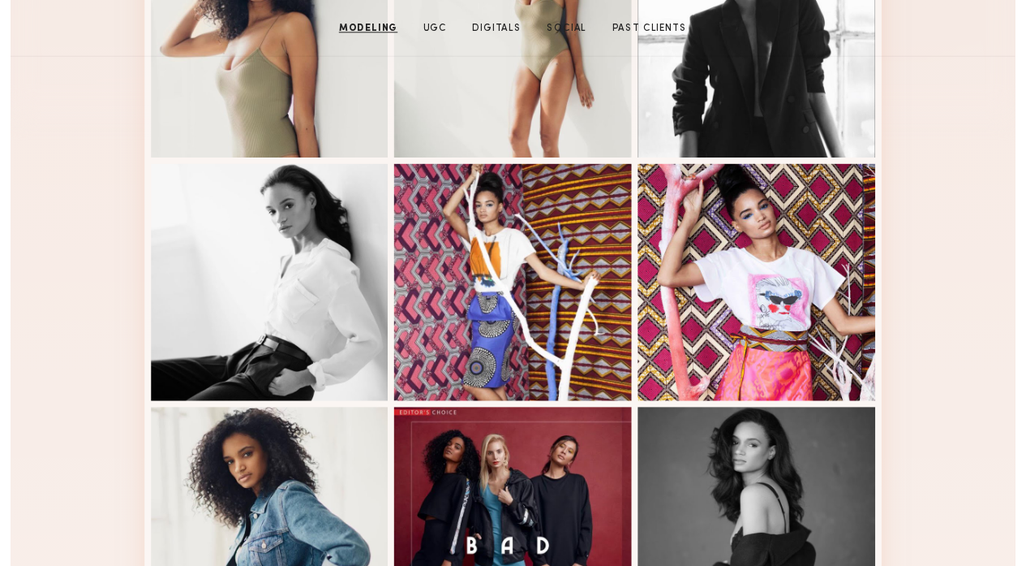
scroll to position [0, 0]
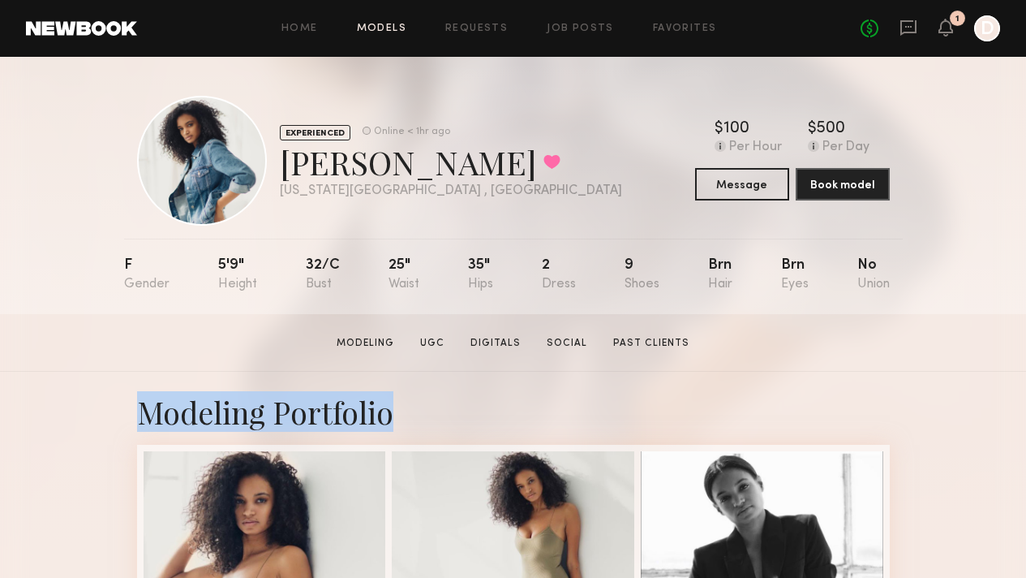
click at [383, 31] on link "Models" at bounding box center [381, 29] width 49 height 11
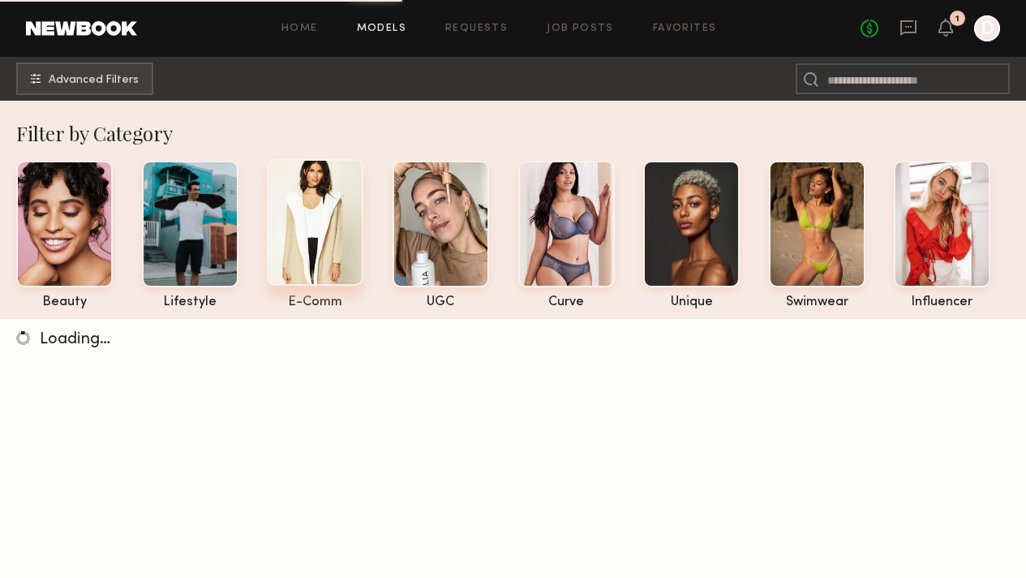
click at [316, 258] on div at bounding box center [315, 222] width 97 height 127
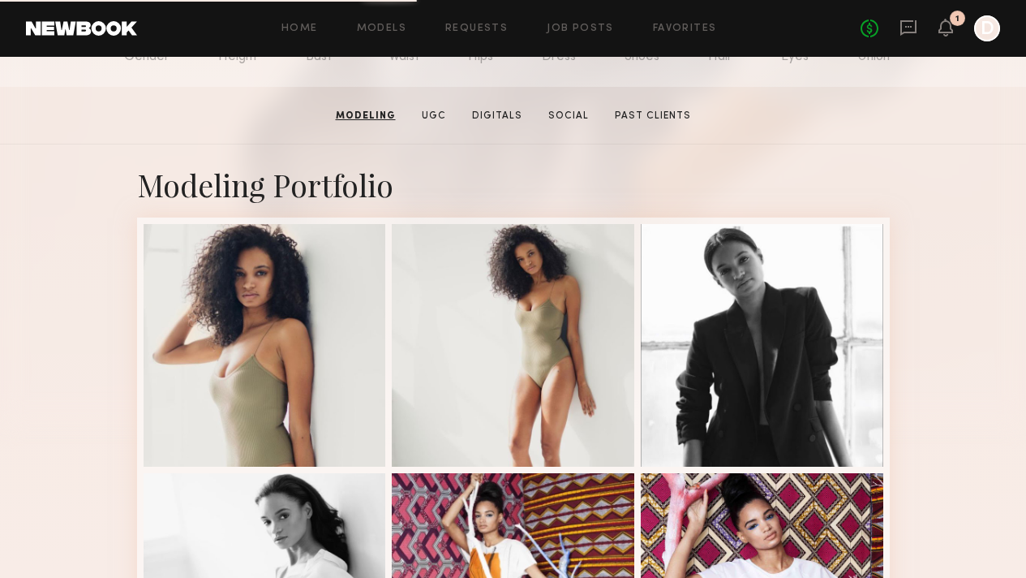
scroll to position [337, 0]
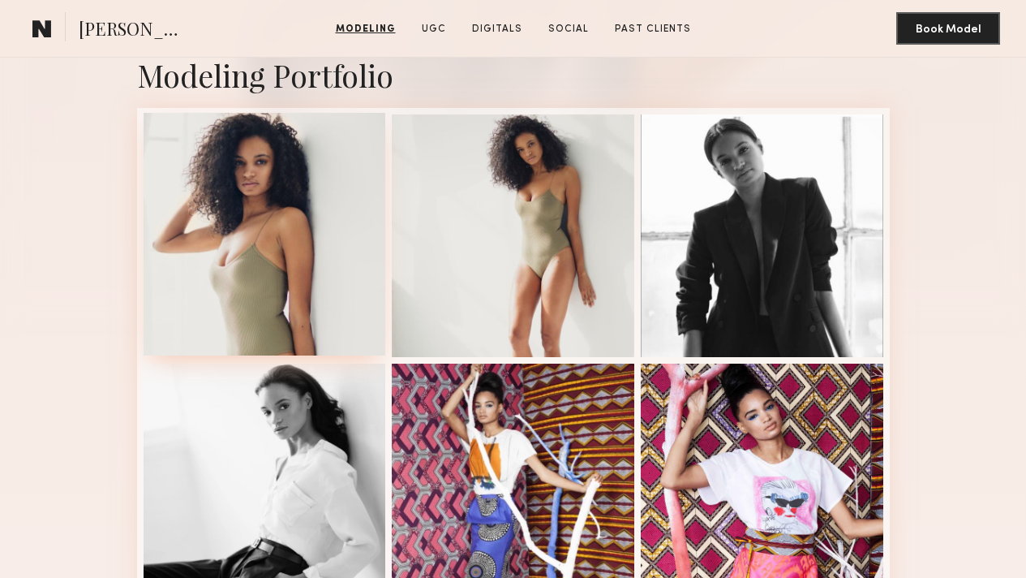
click at [326, 287] on div at bounding box center [265, 234] width 243 height 243
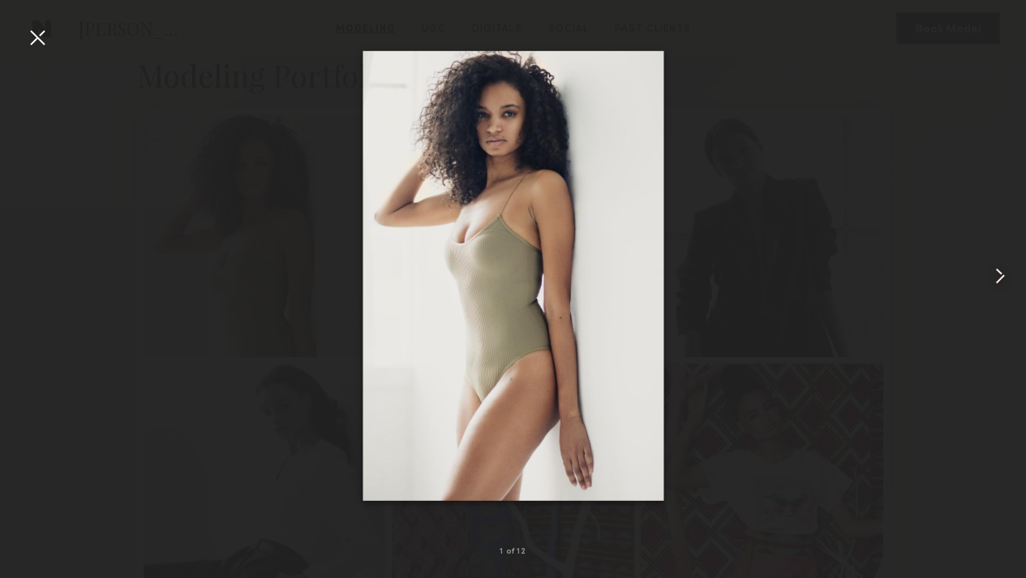
click at [1005, 278] on common-icon at bounding box center [1001, 276] width 26 height 26
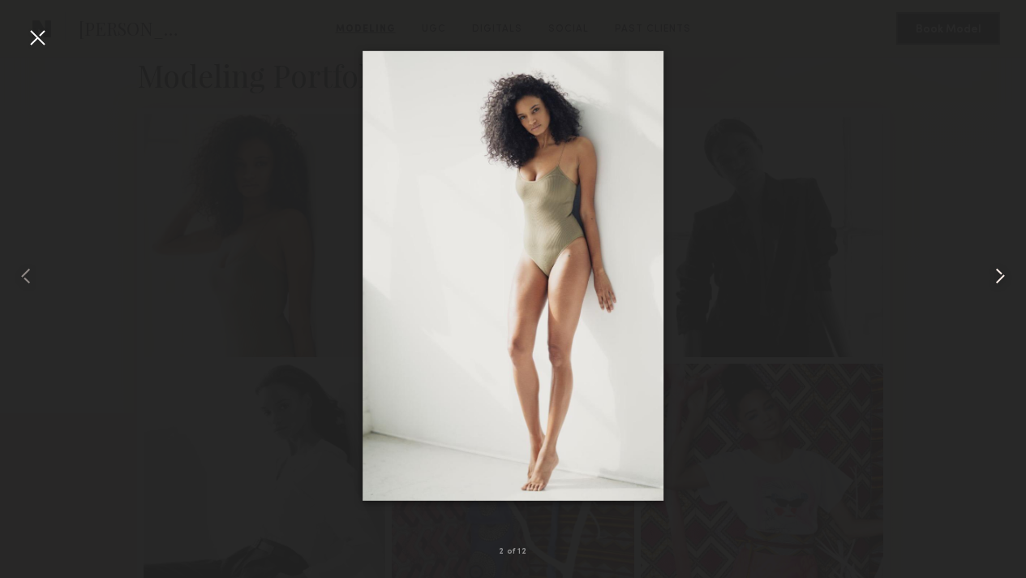
click at [1005, 278] on common-icon at bounding box center [1001, 276] width 26 height 26
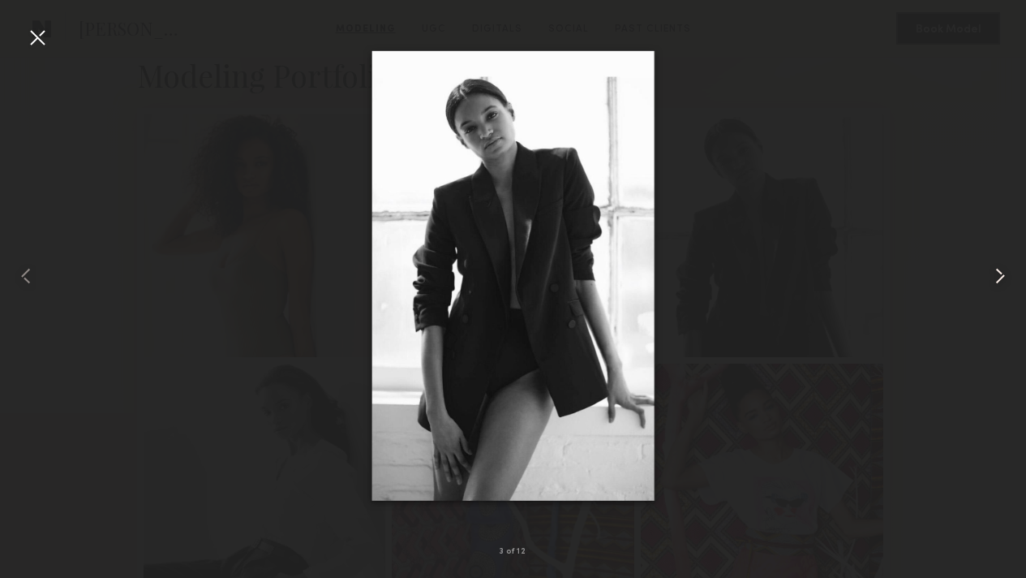
click at [1004, 278] on common-icon at bounding box center [1001, 276] width 26 height 26
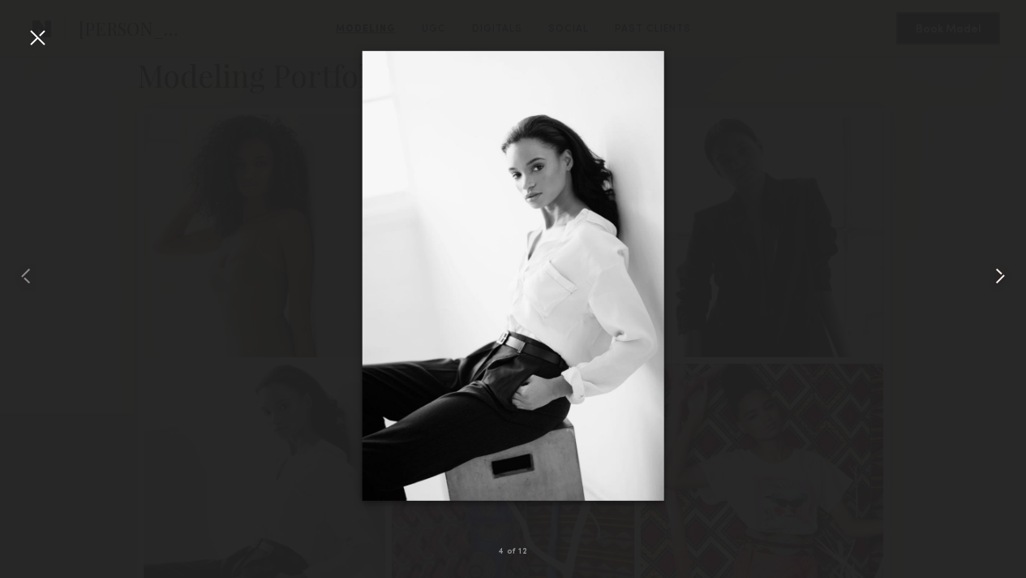
click at [1004, 278] on common-icon at bounding box center [1001, 276] width 26 height 26
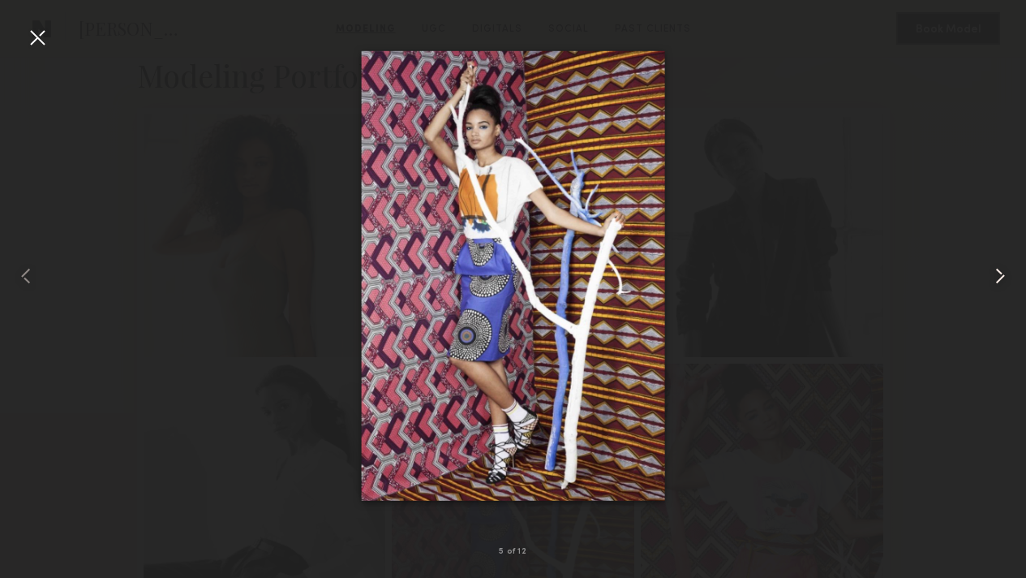
click at [1004, 278] on common-icon at bounding box center [1001, 276] width 26 height 26
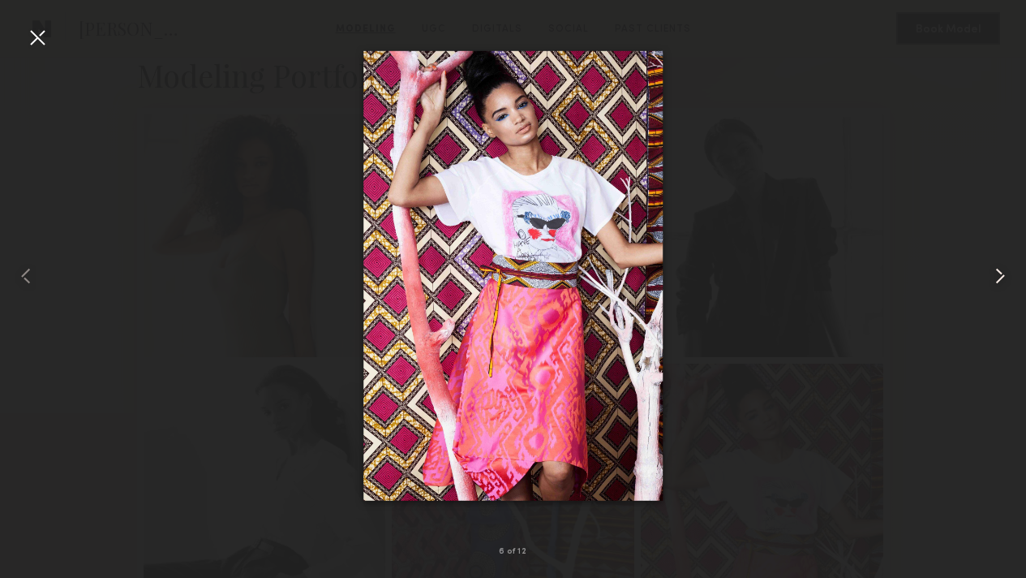
click at [1004, 278] on common-icon at bounding box center [1001, 276] width 26 height 26
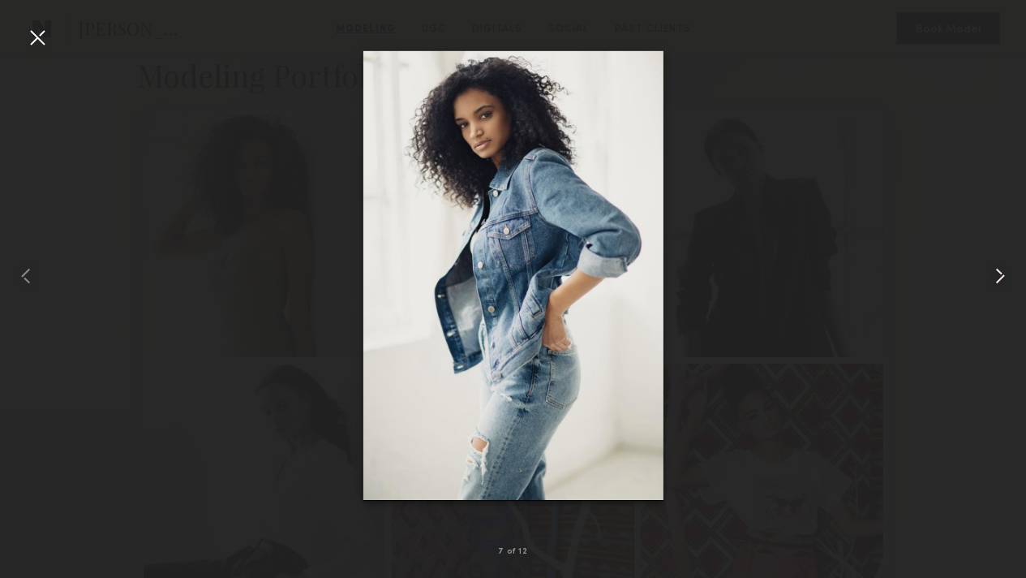
click at [1004, 278] on common-icon at bounding box center [1001, 276] width 26 height 26
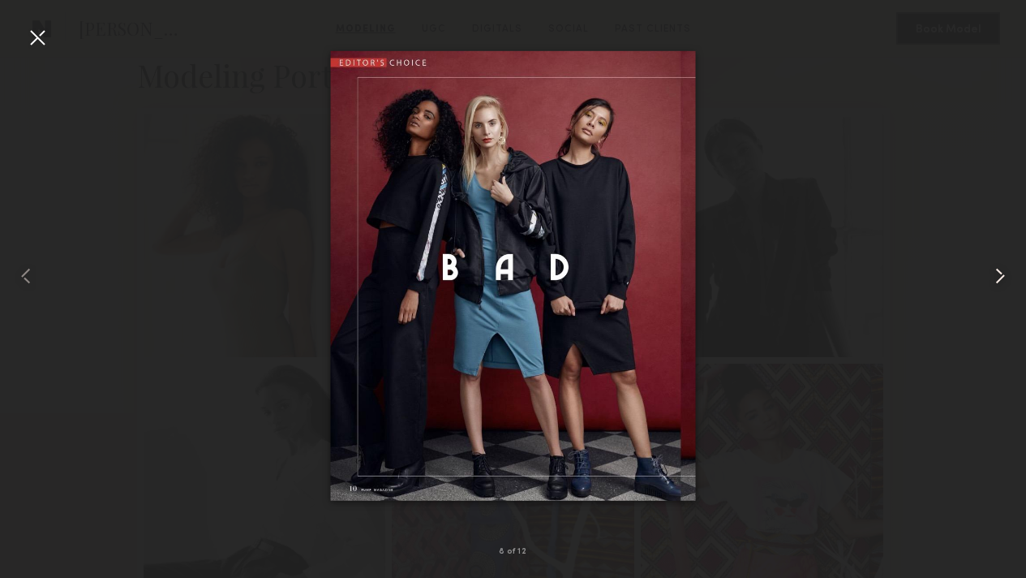
click at [1004, 278] on common-icon at bounding box center [1001, 276] width 26 height 26
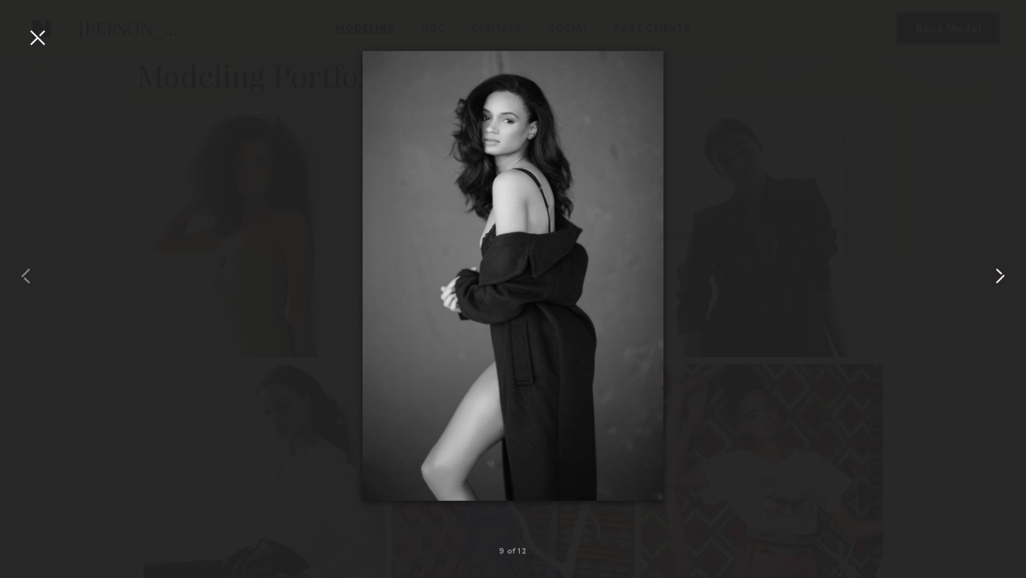
click at [1004, 278] on common-icon at bounding box center [1001, 276] width 26 height 26
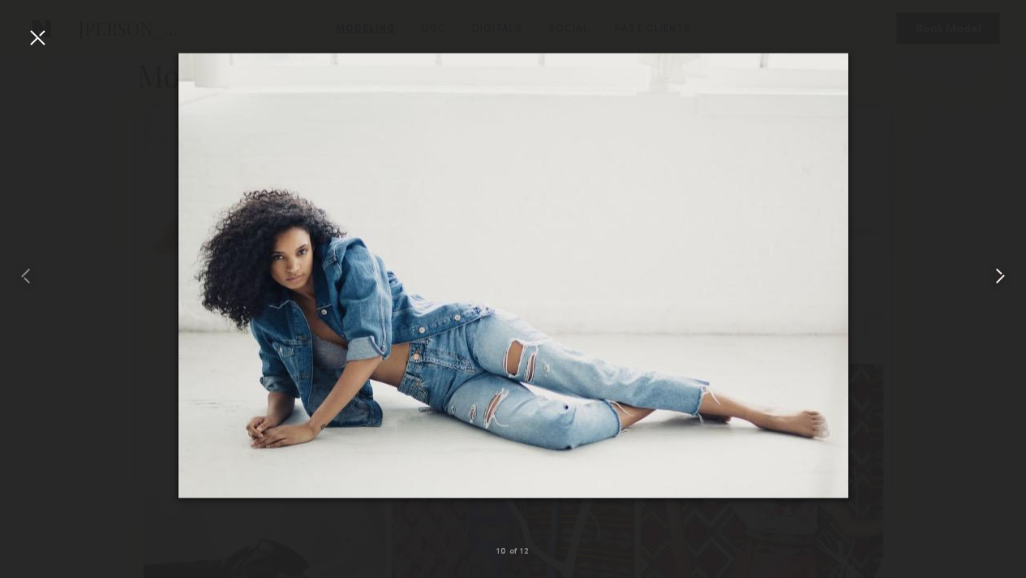
click at [1004, 278] on common-icon at bounding box center [1001, 276] width 26 height 26
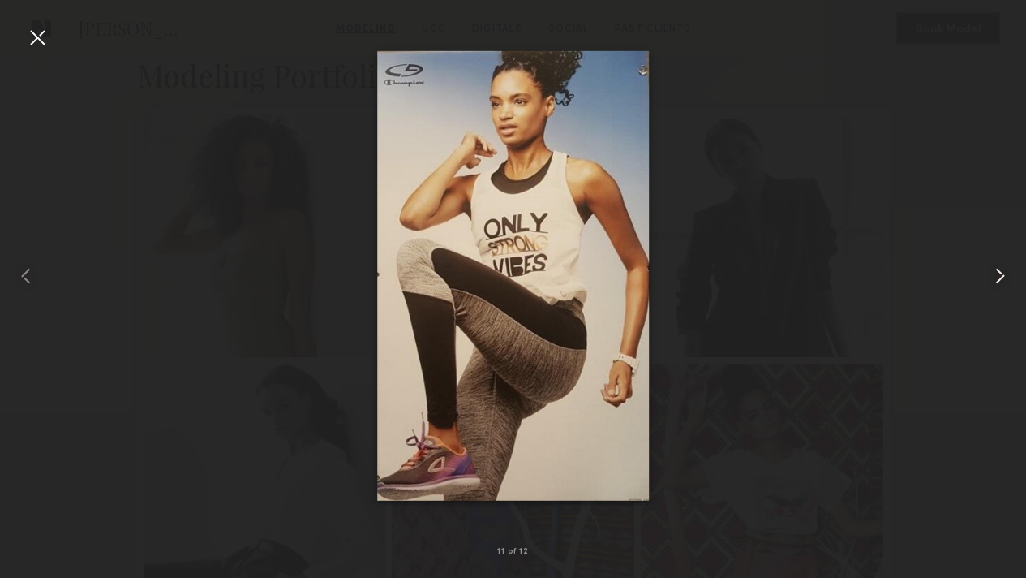
click at [1004, 278] on common-icon at bounding box center [1001, 276] width 26 height 26
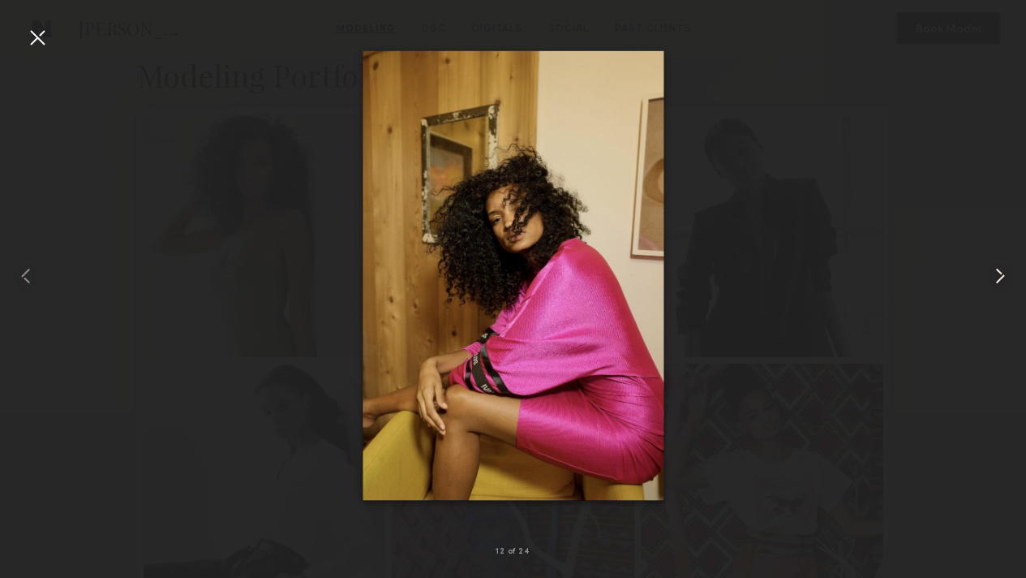
click at [1004, 278] on common-icon at bounding box center [1001, 276] width 26 height 26
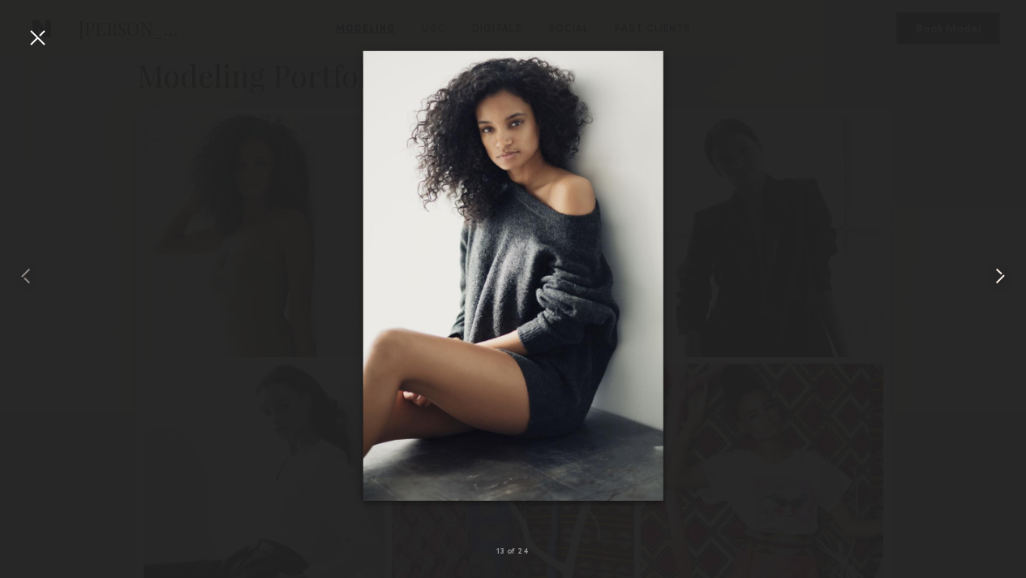
click at [1004, 278] on common-icon at bounding box center [1001, 276] width 26 height 26
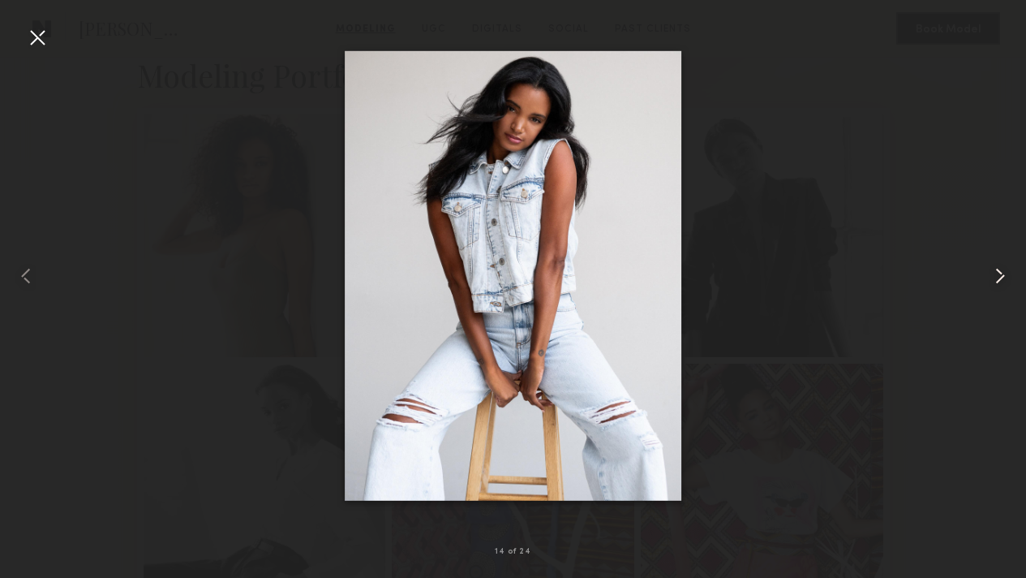
click at [1004, 278] on common-icon at bounding box center [1001, 276] width 26 height 26
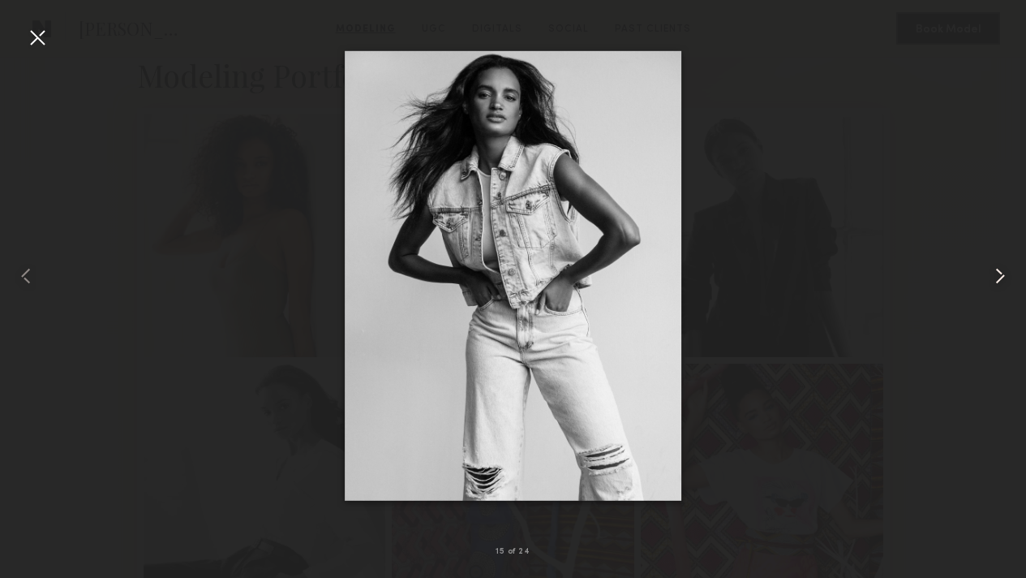
click at [1004, 278] on common-icon at bounding box center [1001, 276] width 26 height 26
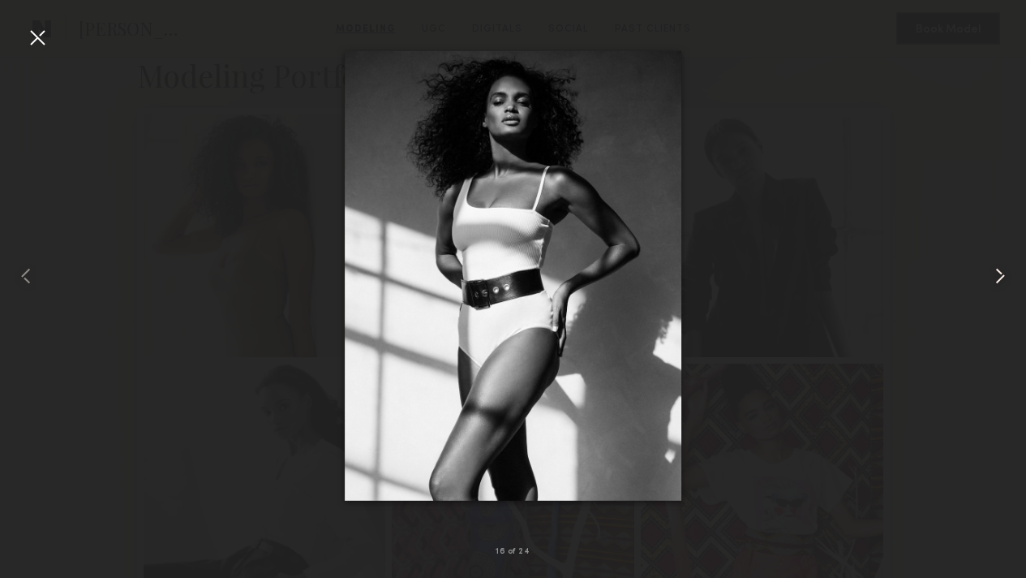
click at [1004, 278] on common-icon at bounding box center [1001, 276] width 26 height 26
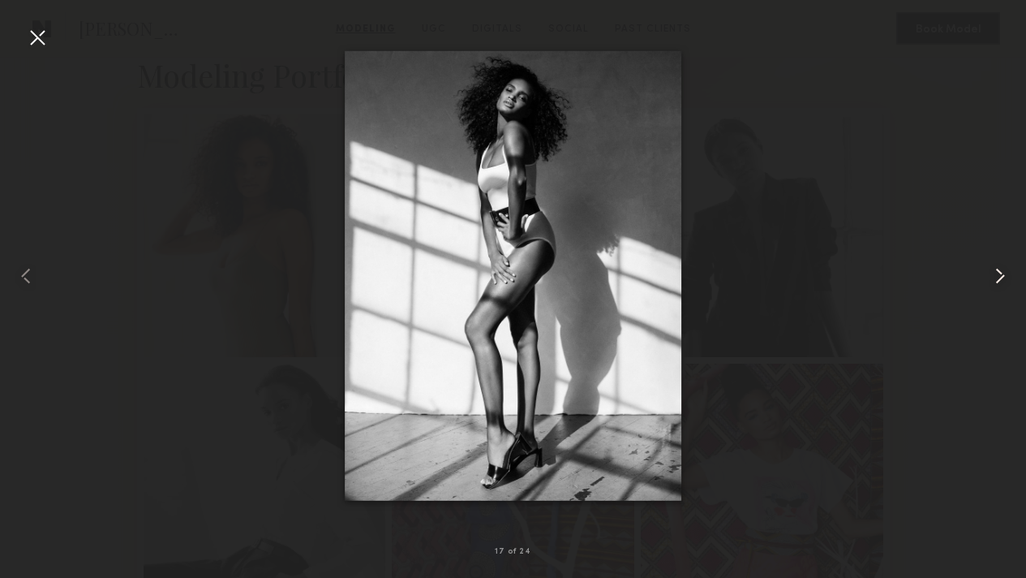
click at [1004, 278] on common-icon at bounding box center [1001, 276] width 26 height 26
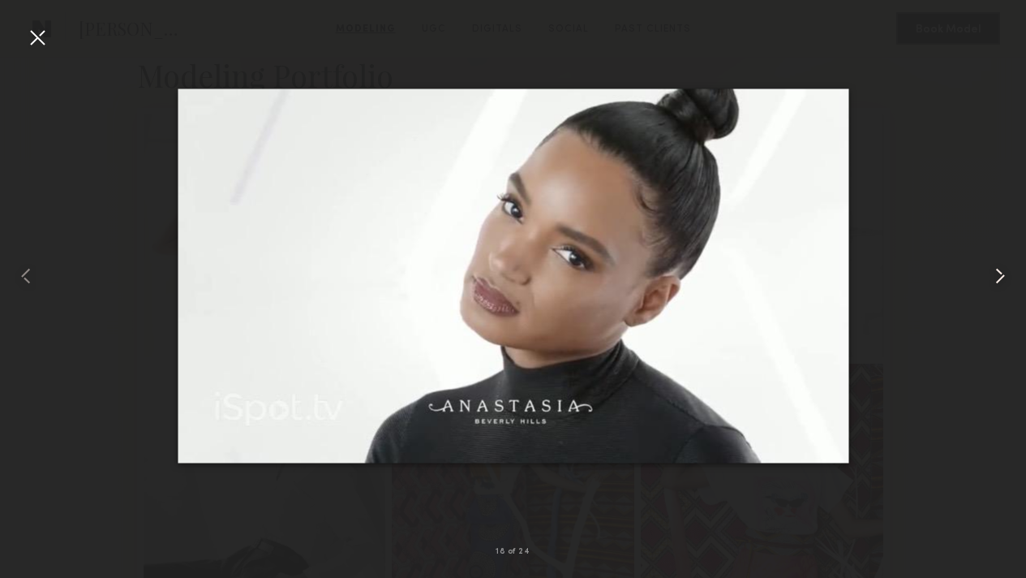
click at [1004, 278] on common-icon at bounding box center [1001, 276] width 26 height 26
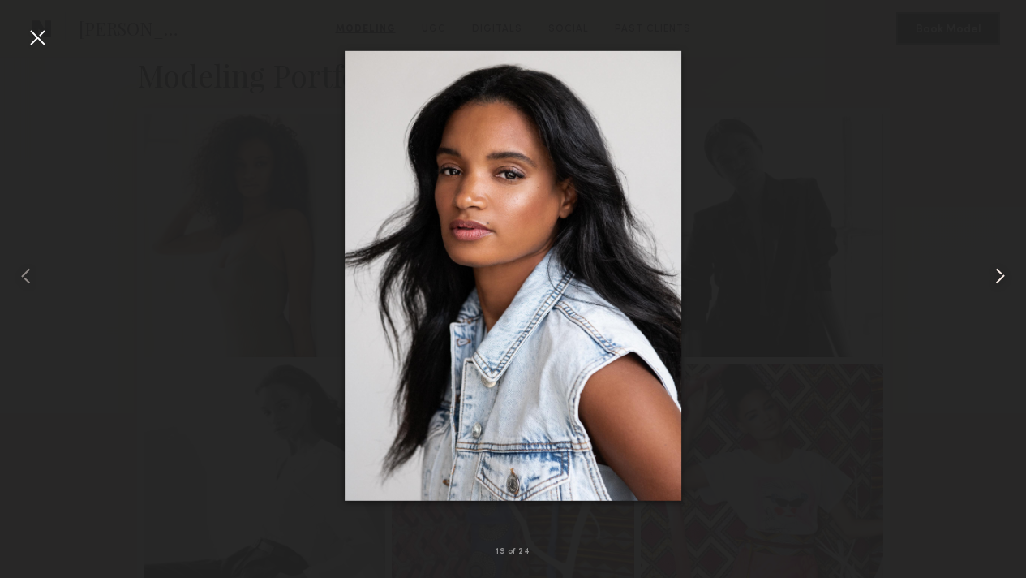
click at [1004, 278] on common-icon at bounding box center [1001, 276] width 26 height 26
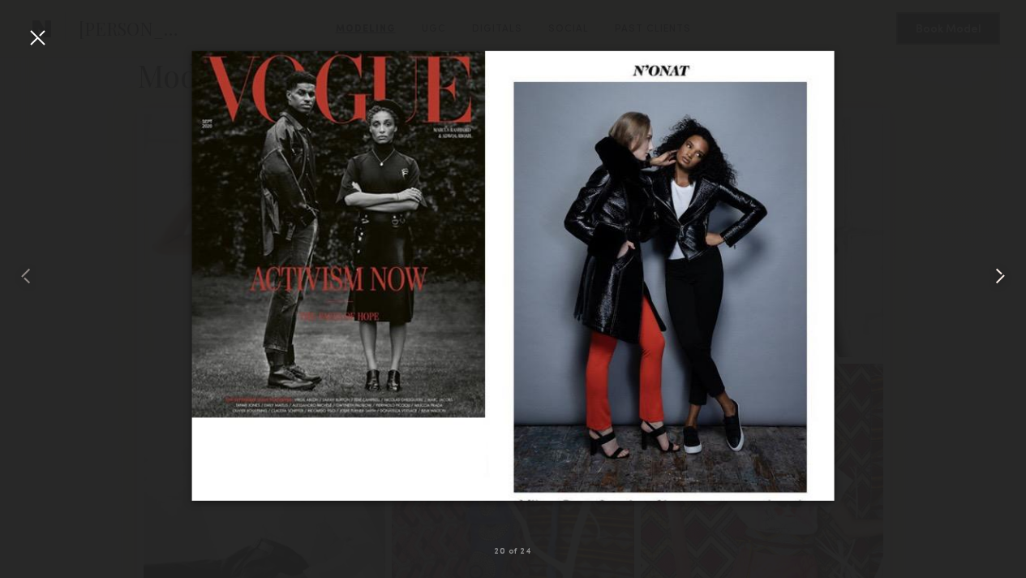
click at [1004, 278] on common-icon at bounding box center [1001, 276] width 26 height 26
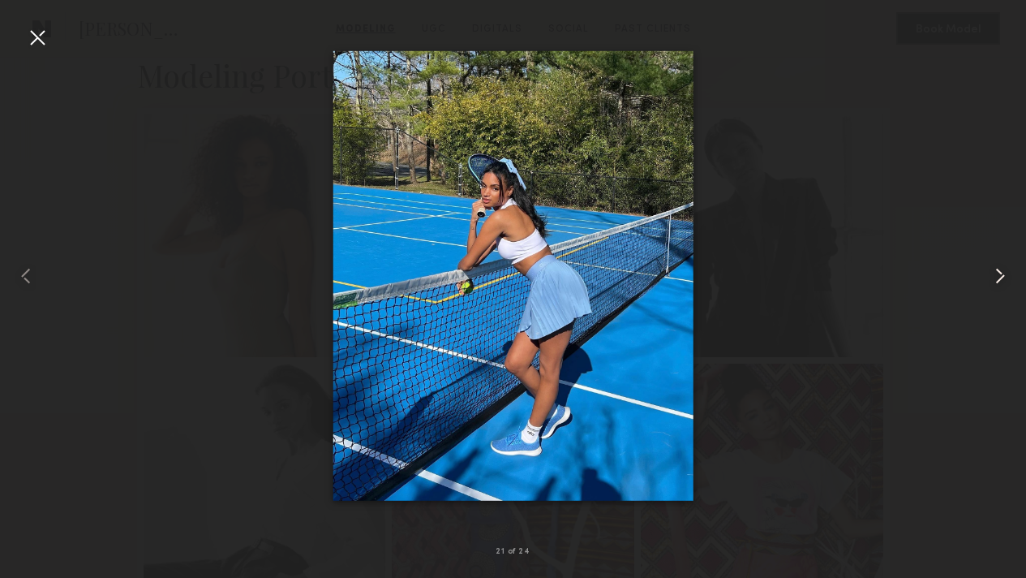
click at [1004, 278] on common-icon at bounding box center [1001, 276] width 26 height 26
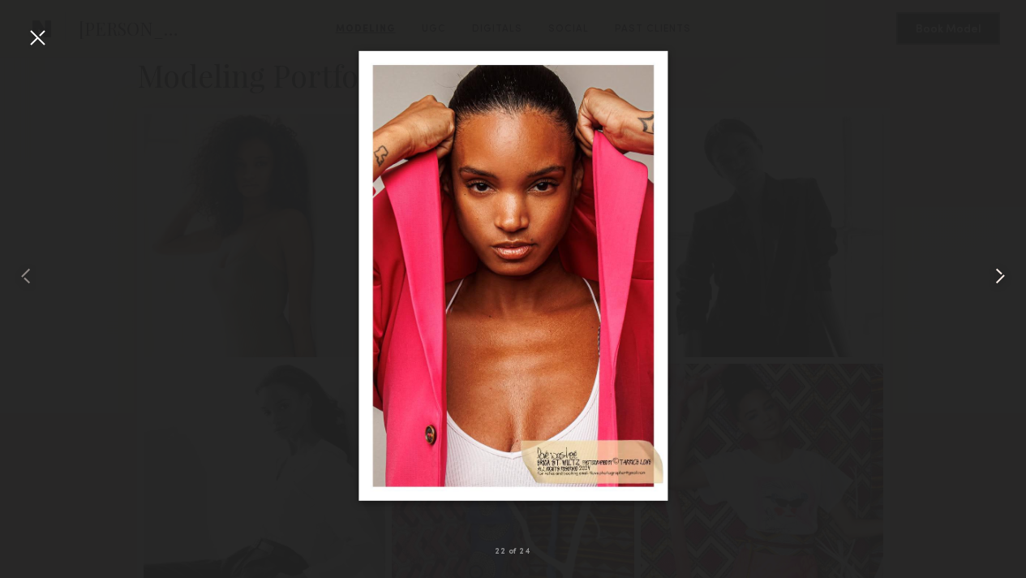
click at [1004, 278] on common-icon at bounding box center [1001, 276] width 26 height 26
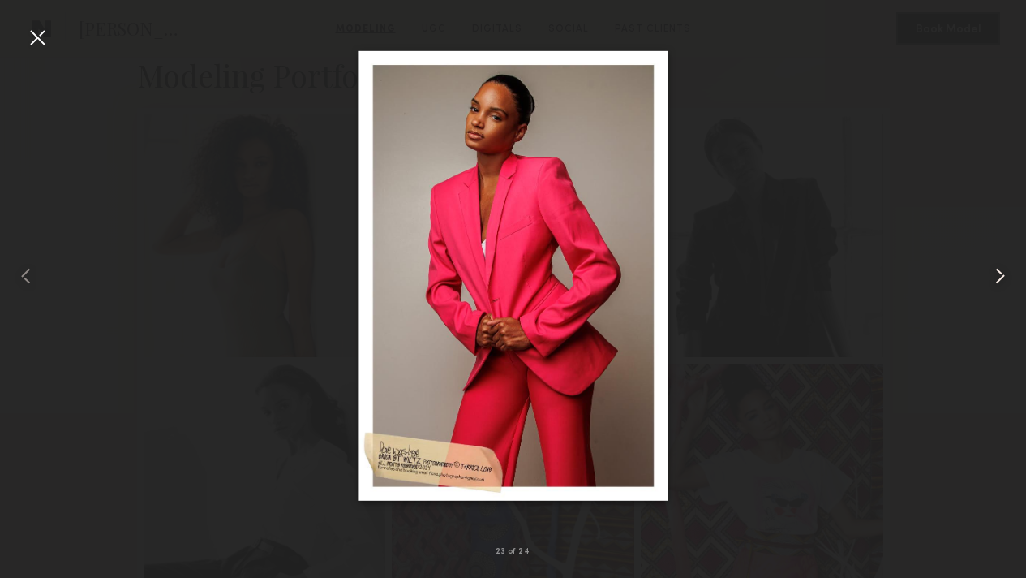
click at [1004, 278] on common-icon at bounding box center [1001, 276] width 26 height 26
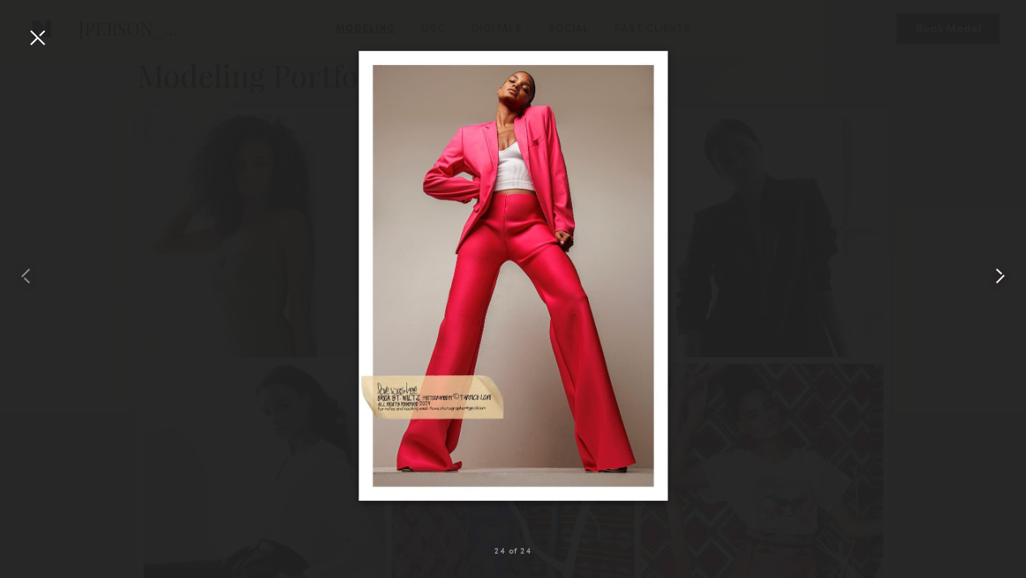
click at [1004, 278] on common-icon at bounding box center [1001, 276] width 26 height 26
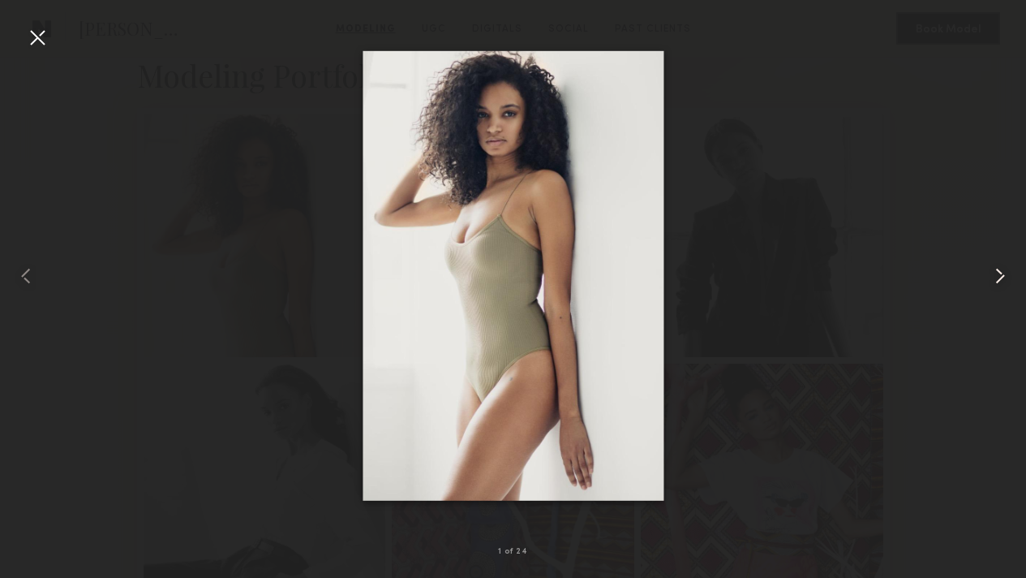
click at [1004, 278] on common-icon at bounding box center [1001, 276] width 26 height 26
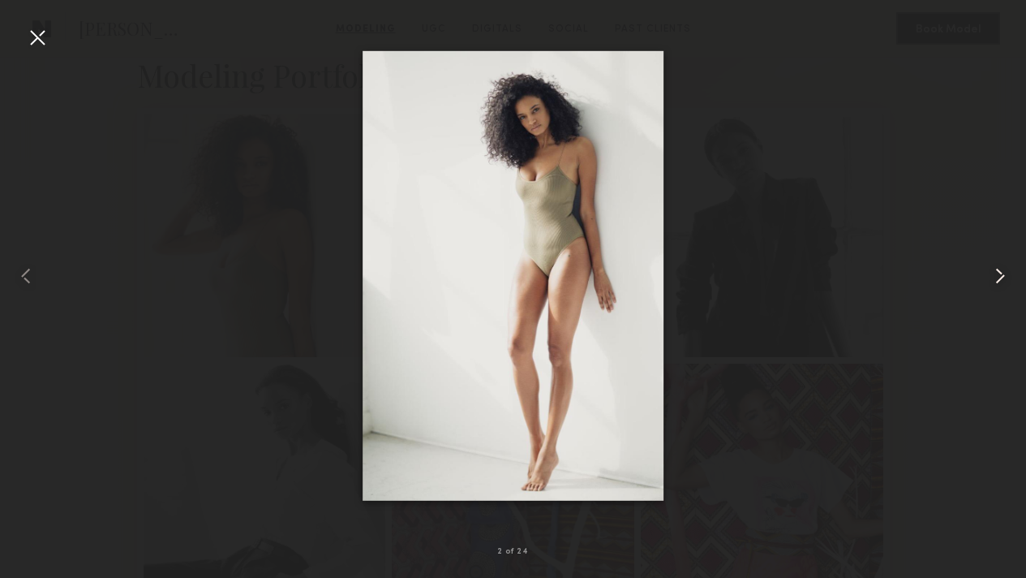
click at [1004, 278] on common-icon at bounding box center [1001, 276] width 26 height 26
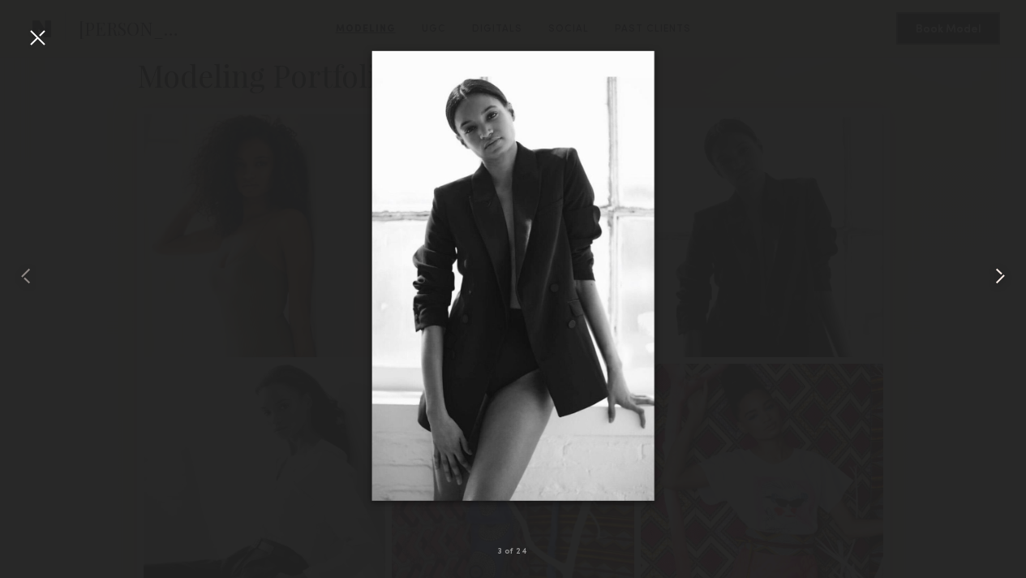
click at [1004, 278] on common-icon at bounding box center [1001, 276] width 26 height 26
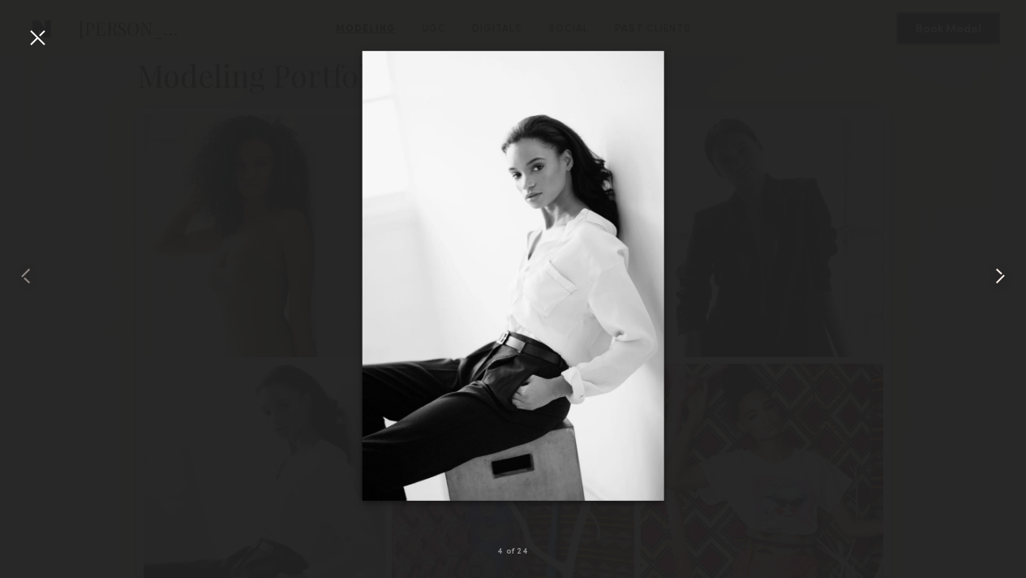
click at [1004, 278] on common-icon at bounding box center [1001, 276] width 26 height 26
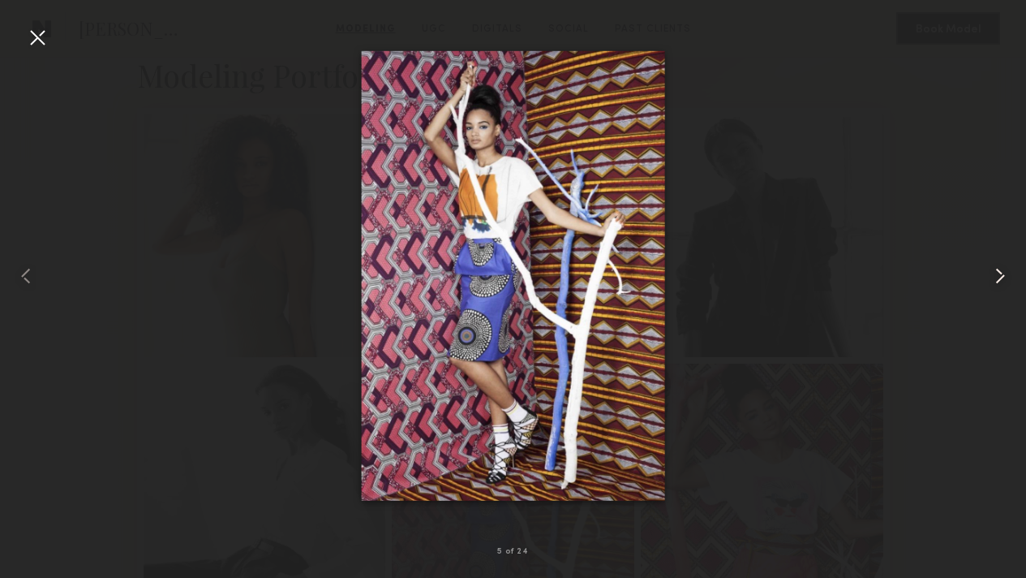
click at [1004, 278] on common-icon at bounding box center [1001, 276] width 26 height 26
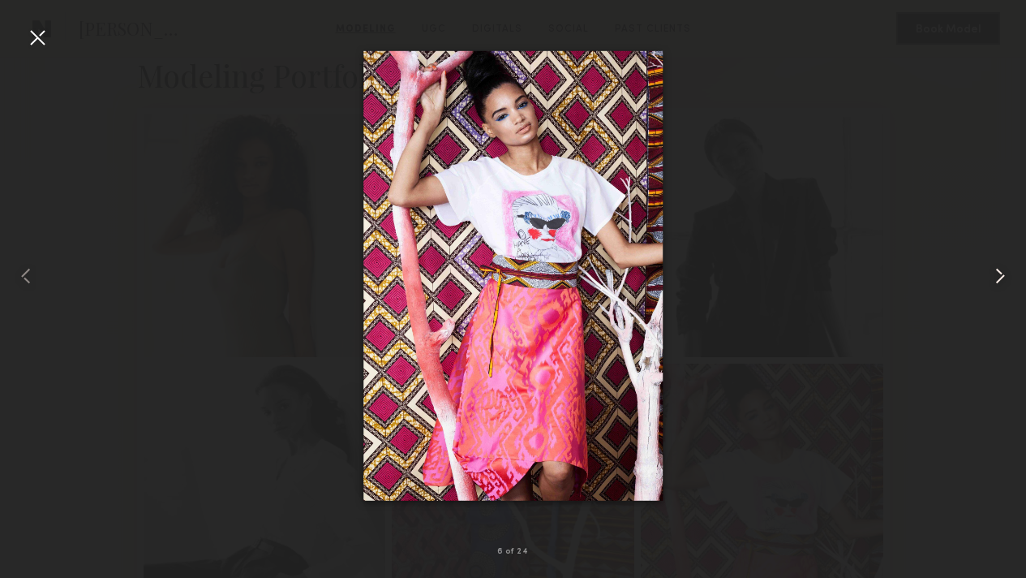
click at [1004, 278] on common-icon at bounding box center [1001, 276] width 26 height 26
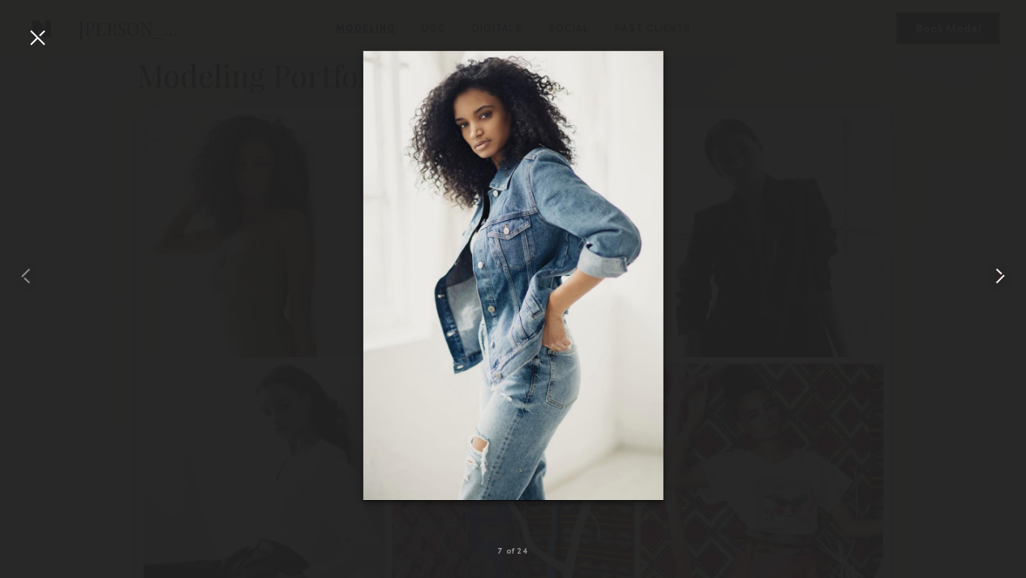
click at [1004, 278] on common-icon at bounding box center [1001, 276] width 26 height 26
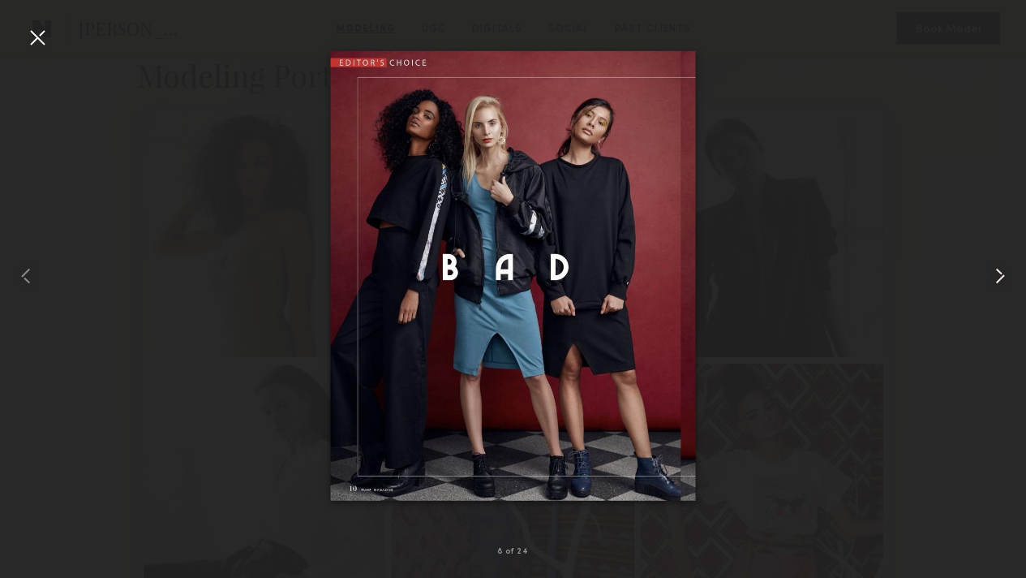
click at [1004, 278] on common-icon at bounding box center [1001, 276] width 26 height 26
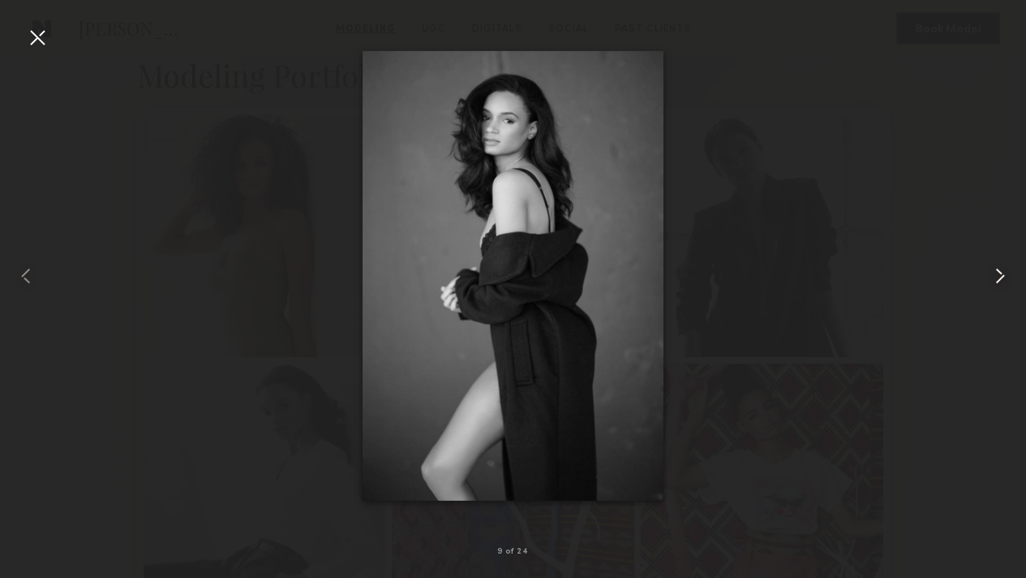
click at [1004, 278] on common-icon at bounding box center [1001, 276] width 26 height 26
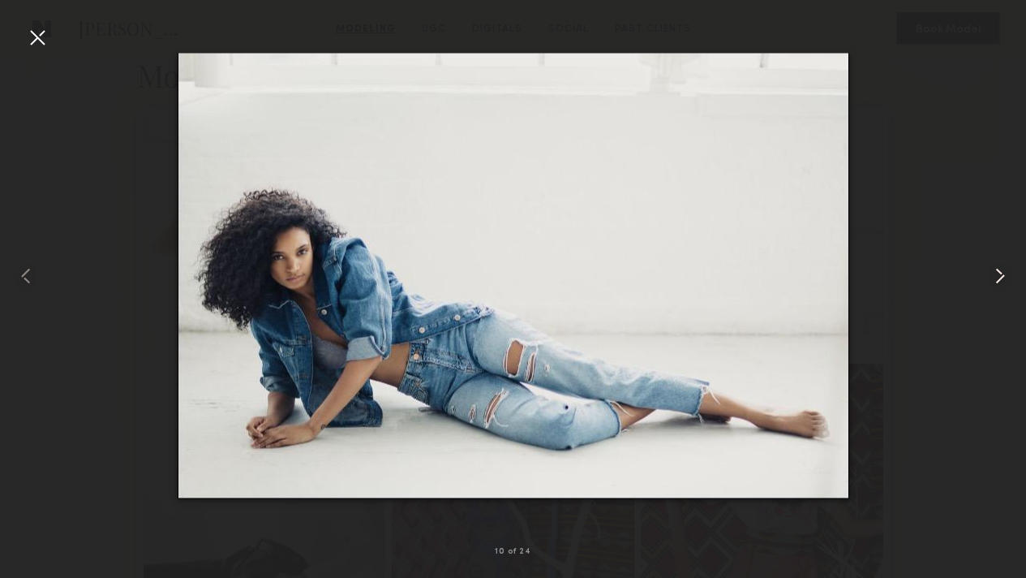
click at [1004, 278] on common-icon at bounding box center [1001, 276] width 26 height 26
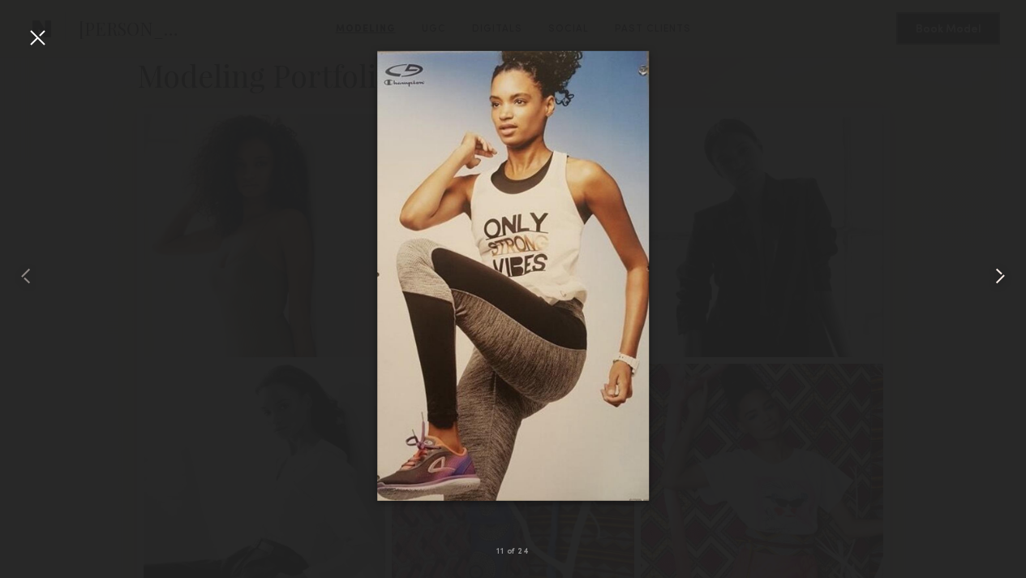
click at [1004, 278] on common-icon at bounding box center [1001, 276] width 26 height 26
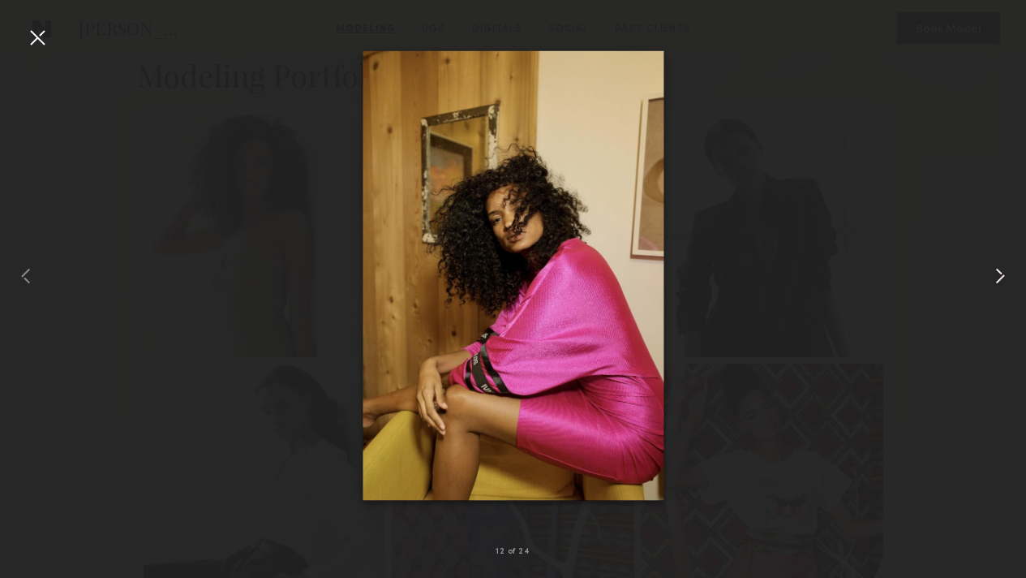
click at [1004, 278] on common-icon at bounding box center [1001, 276] width 26 height 26
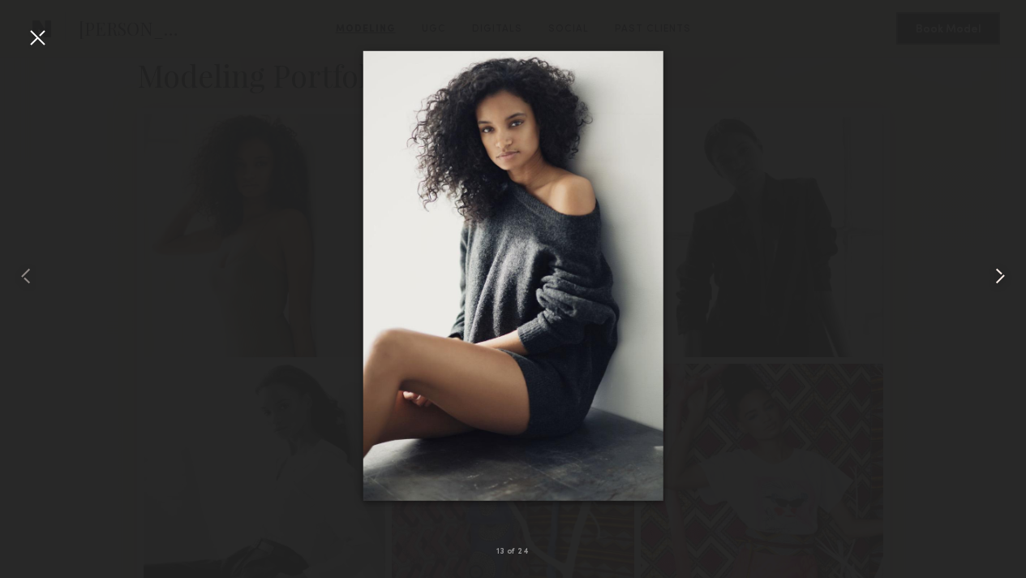
click at [1004, 278] on common-icon at bounding box center [1001, 276] width 26 height 26
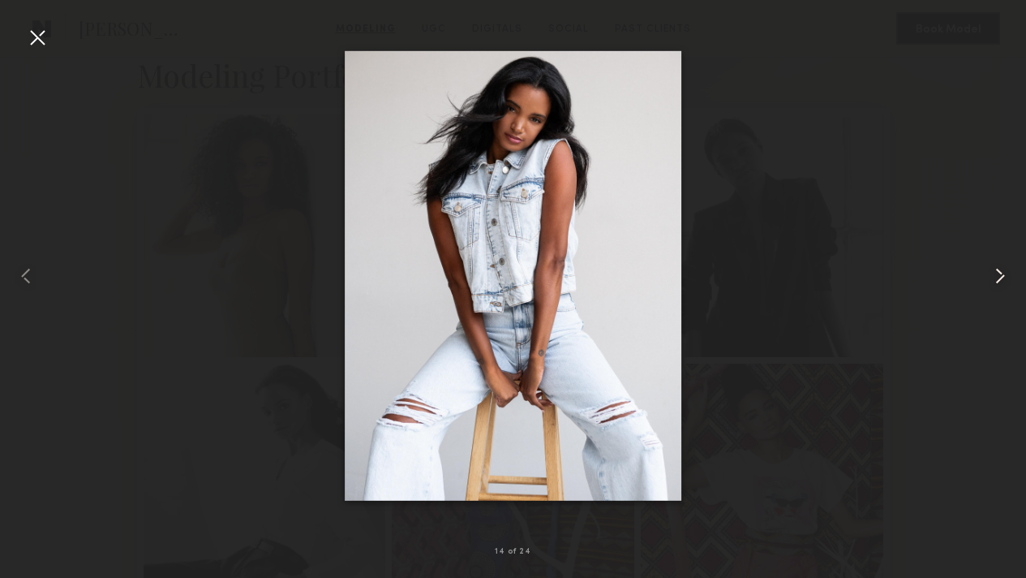
click at [1004, 278] on common-icon at bounding box center [1001, 276] width 26 height 26
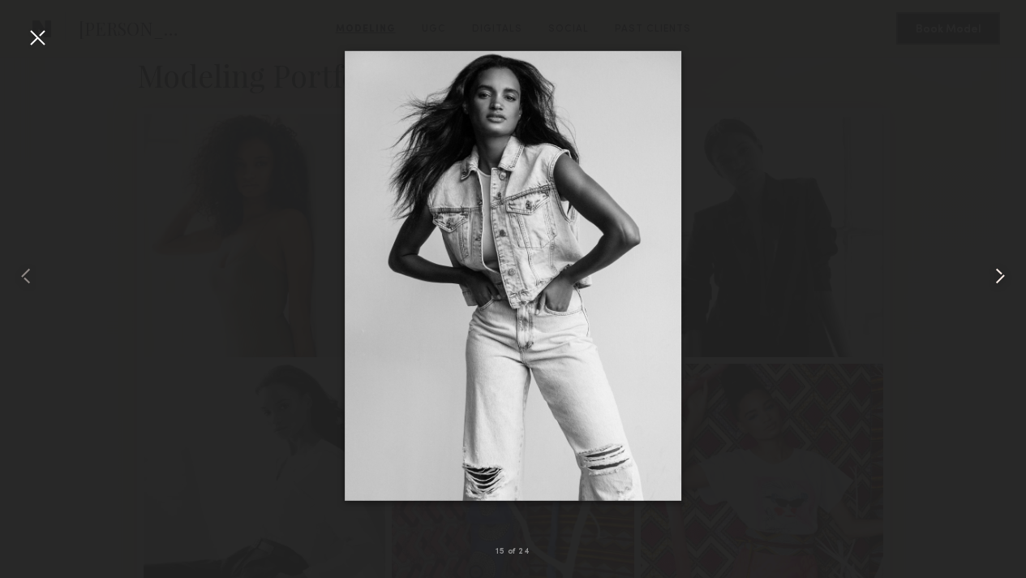
click at [1004, 278] on common-icon at bounding box center [1001, 276] width 26 height 26
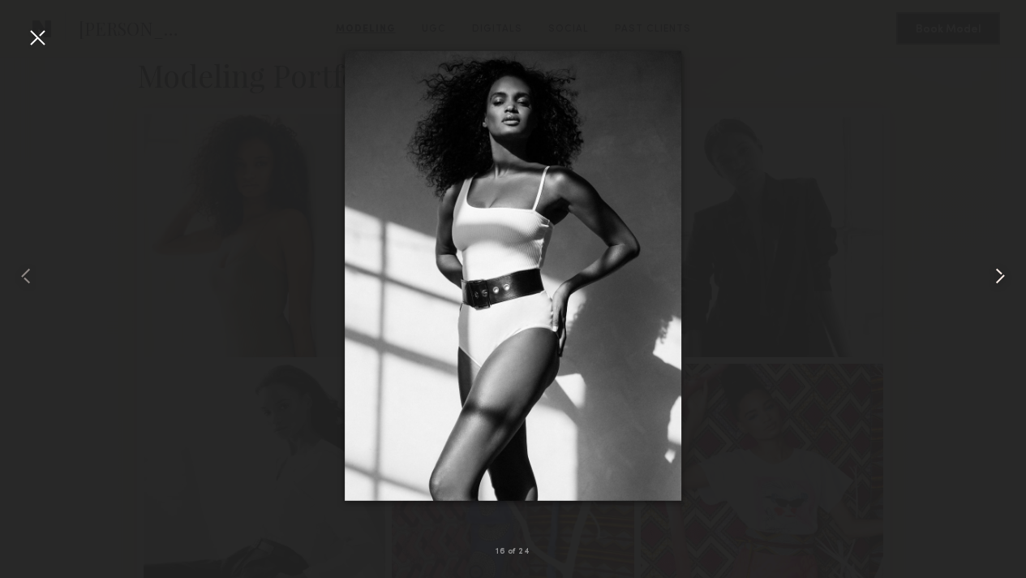
click at [1004, 278] on common-icon at bounding box center [1001, 276] width 26 height 26
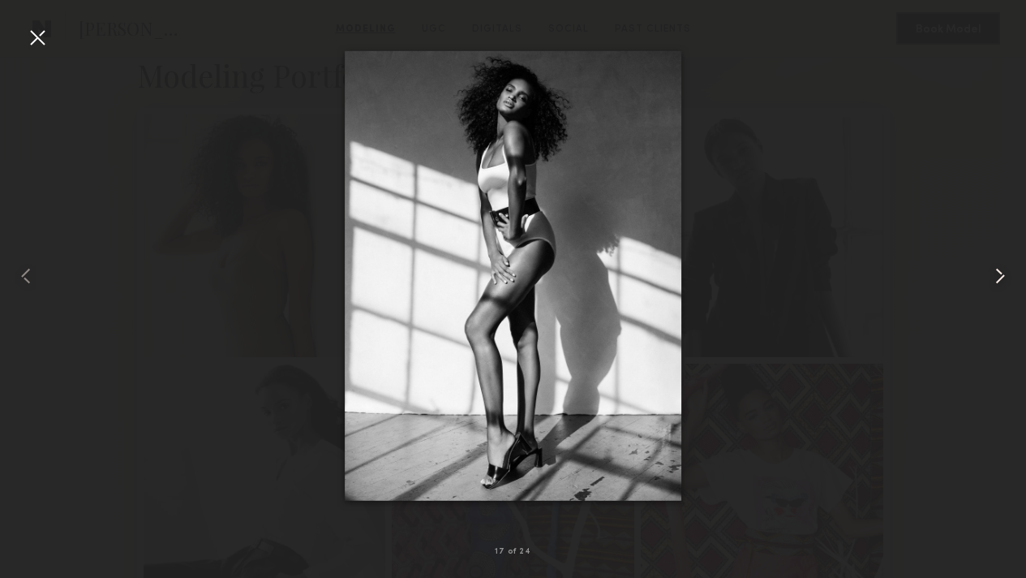
click at [1004, 278] on common-icon at bounding box center [1001, 276] width 26 height 26
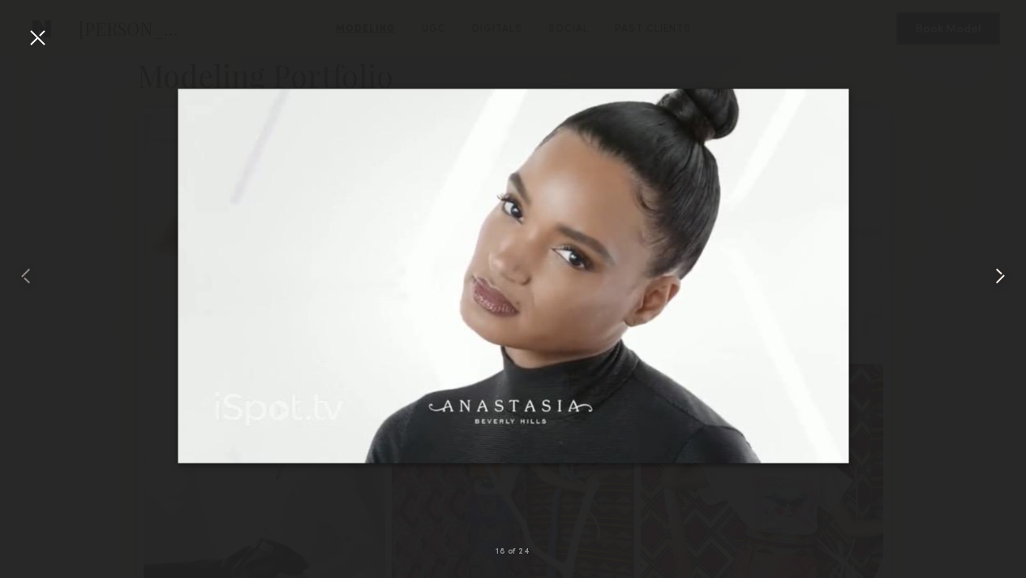
click at [1004, 278] on common-icon at bounding box center [1001, 276] width 26 height 26
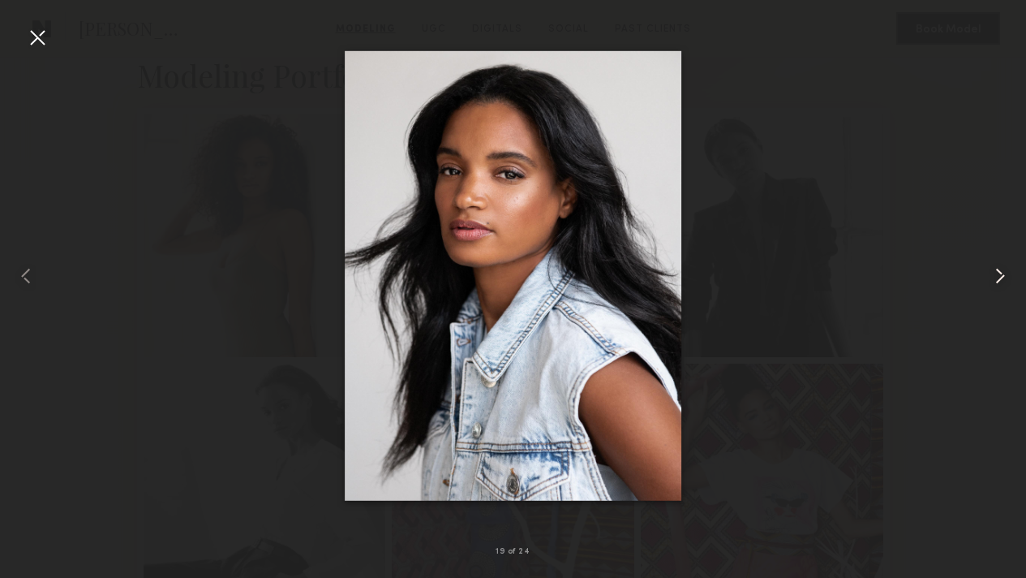
click at [1004, 278] on common-icon at bounding box center [1001, 276] width 26 height 26
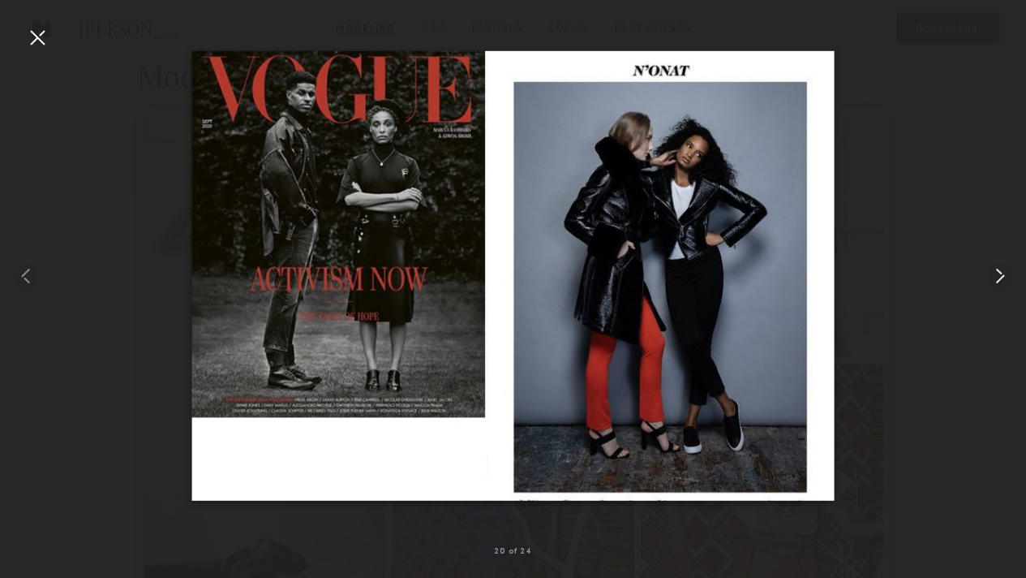
click at [1004, 278] on common-icon at bounding box center [1001, 276] width 26 height 26
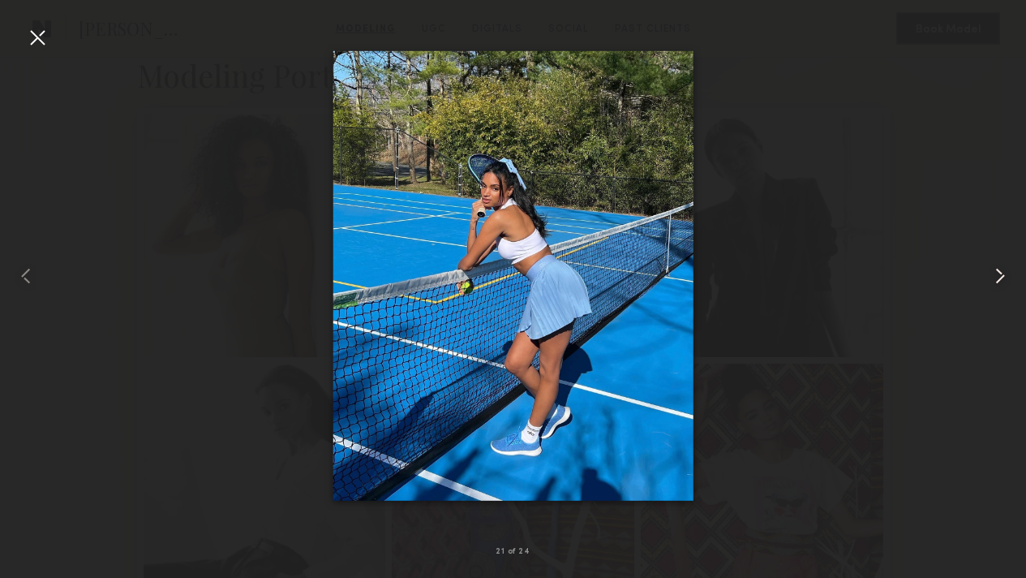
click at [1004, 278] on common-icon at bounding box center [1001, 276] width 26 height 26
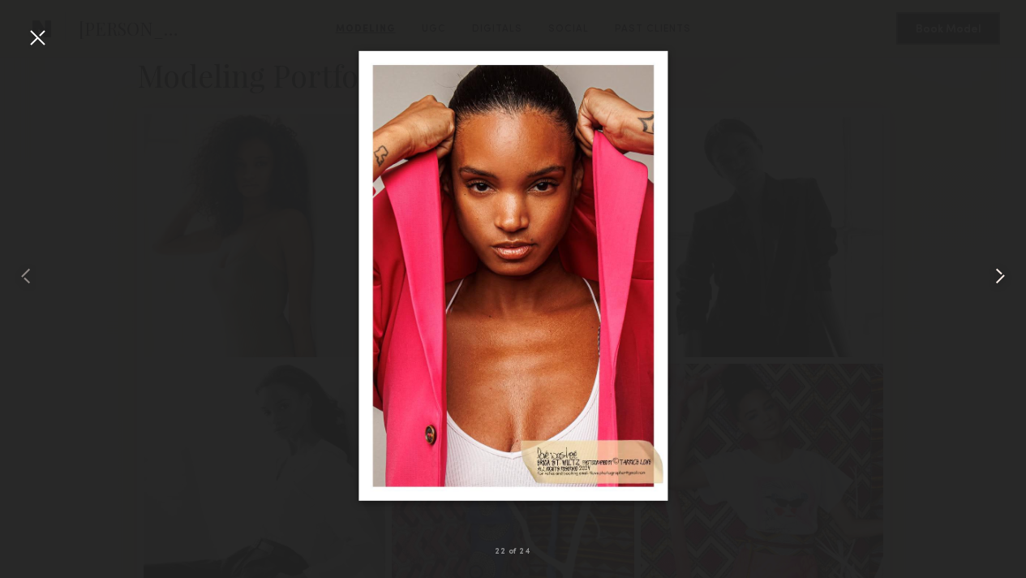
click at [1004, 278] on common-icon at bounding box center [1001, 276] width 26 height 26
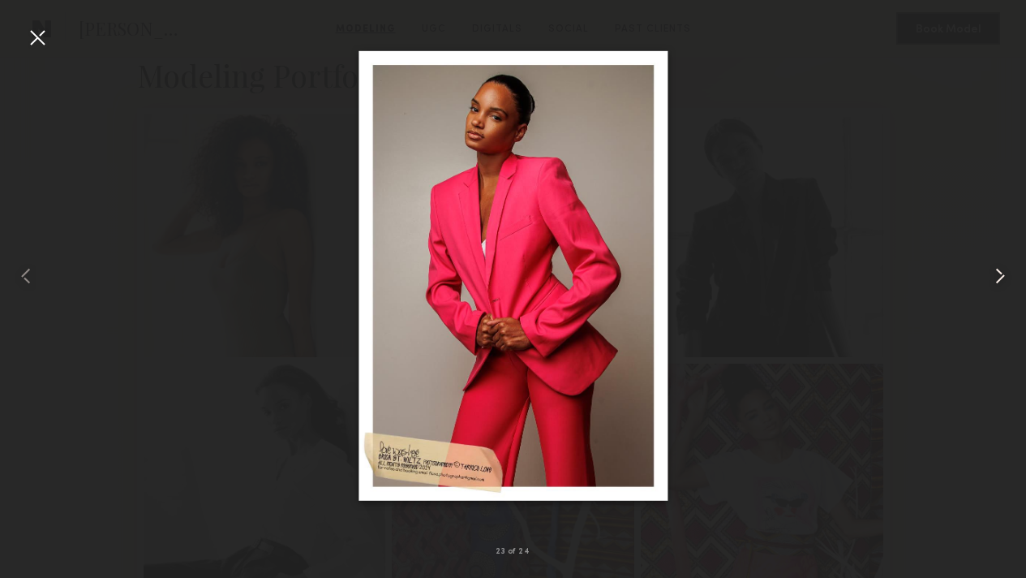
click at [1004, 278] on common-icon at bounding box center [1001, 276] width 26 height 26
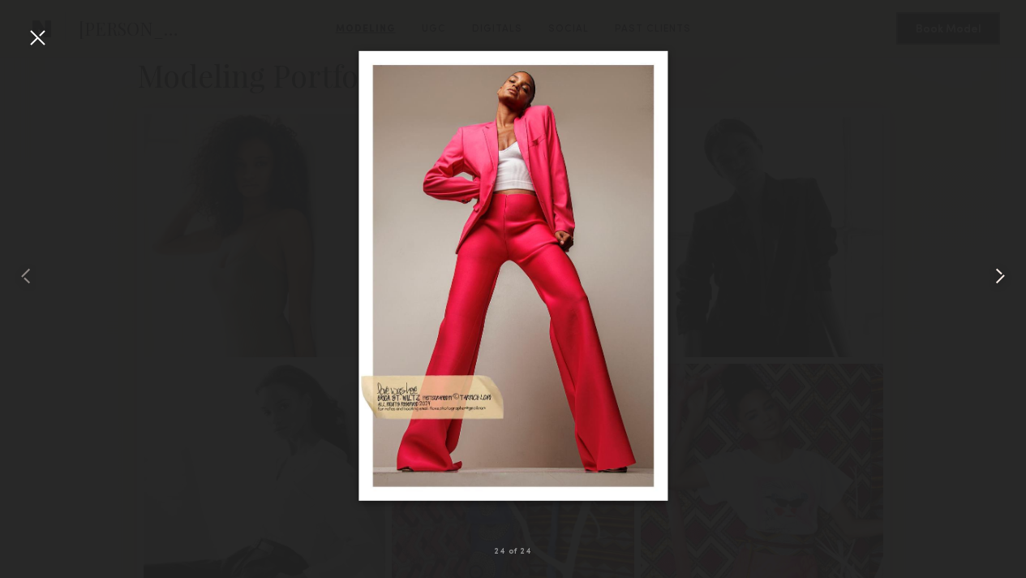
click at [1004, 278] on common-icon at bounding box center [1001, 276] width 26 height 26
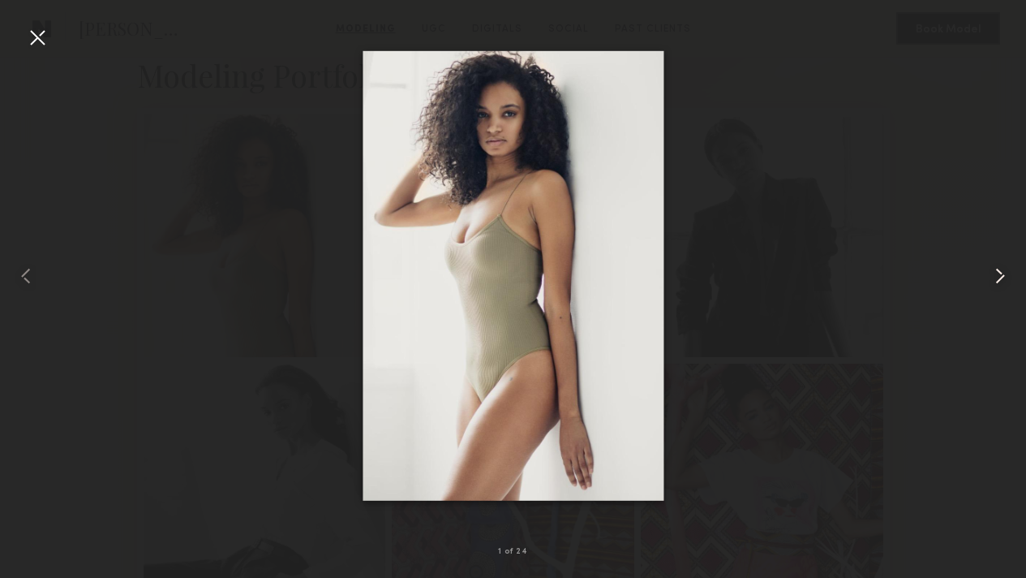
click at [1004, 278] on common-icon at bounding box center [1001, 276] width 26 height 26
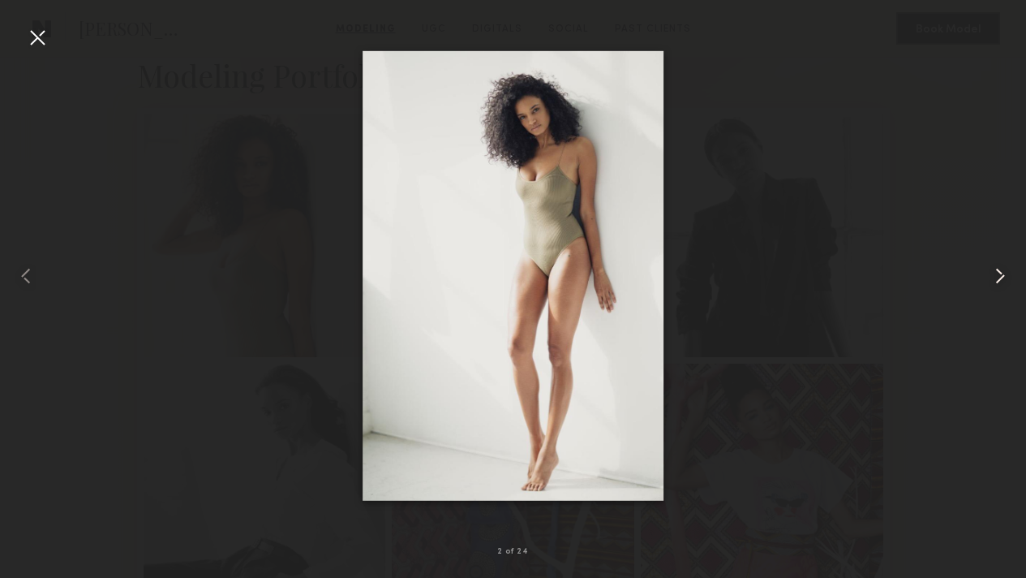
click at [1004, 278] on common-icon at bounding box center [1001, 276] width 26 height 26
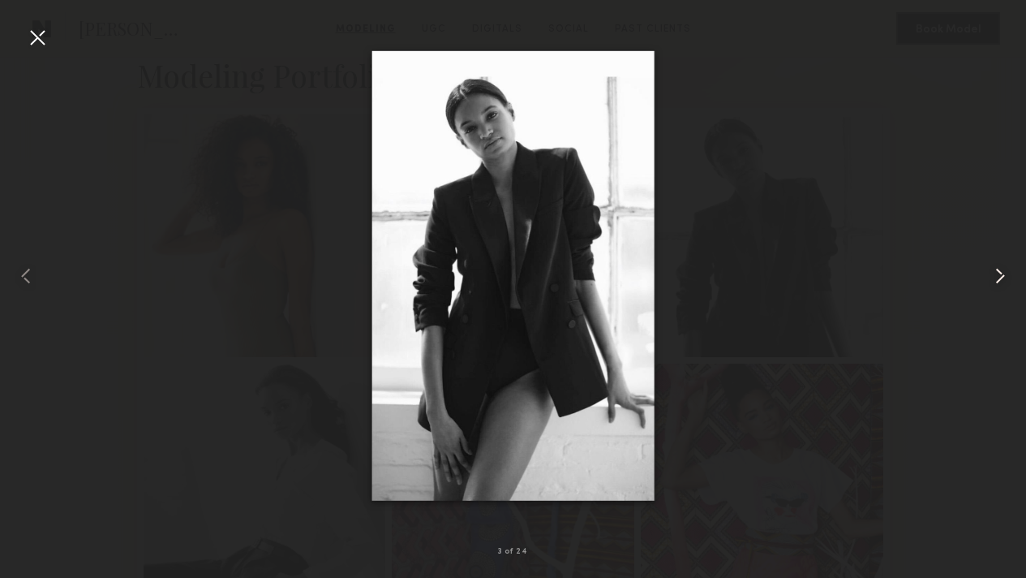
click at [1004, 278] on common-icon at bounding box center [1001, 276] width 26 height 26
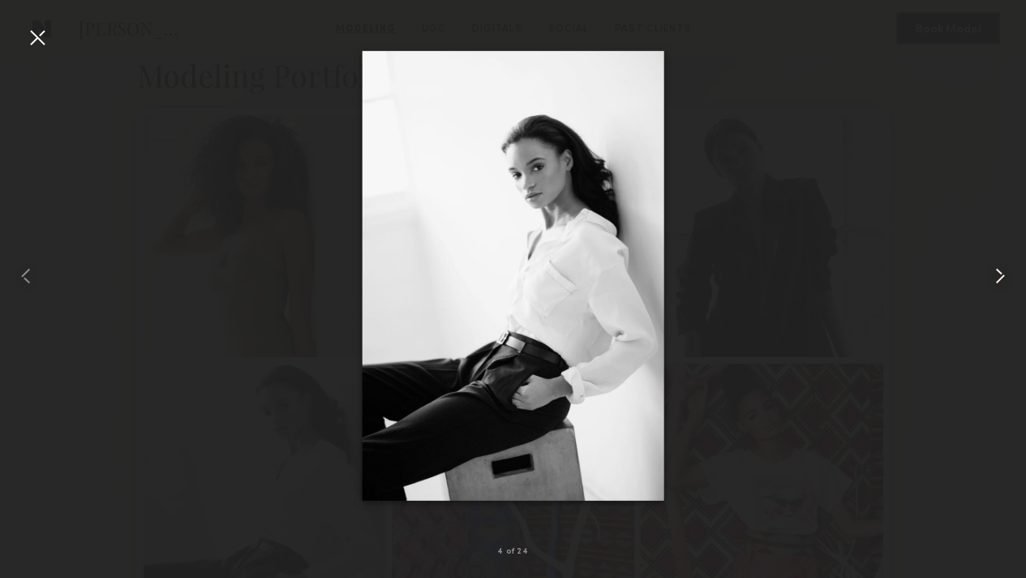
click at [1004, 278] on common-icon at bounding box center [1001, 276] width 26 height 26
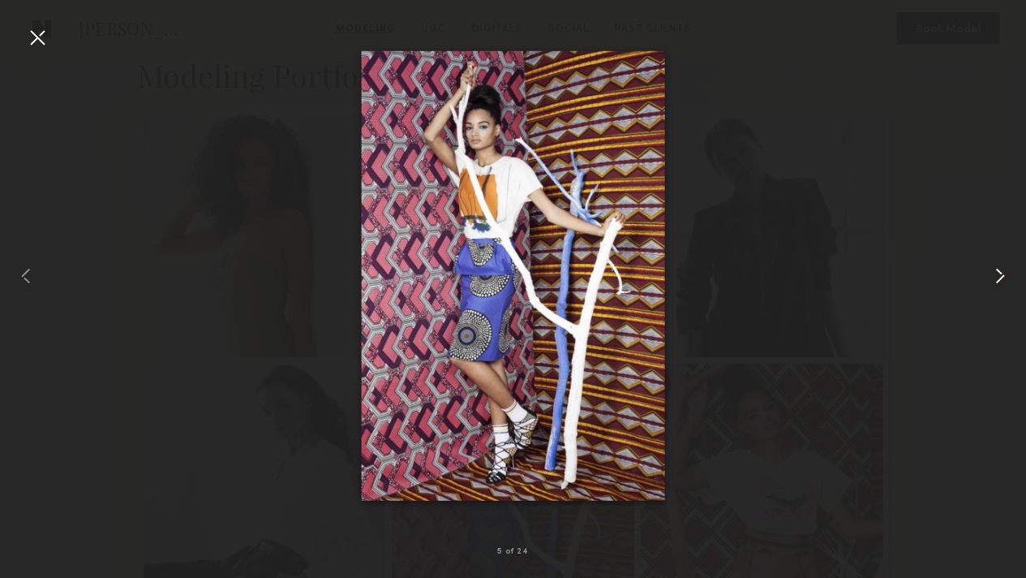
click at [1004, 278] on common-icon at bounding box center [1001, 276] width 26 height 26
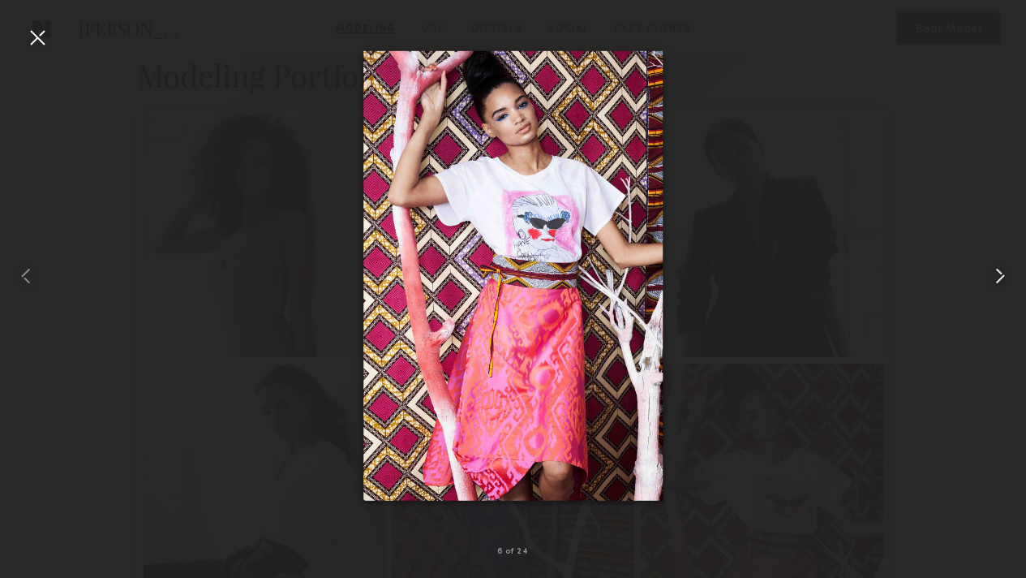
click at [1004, 278] on common-icon at bounding box center [1001, 276] width 26 height 26
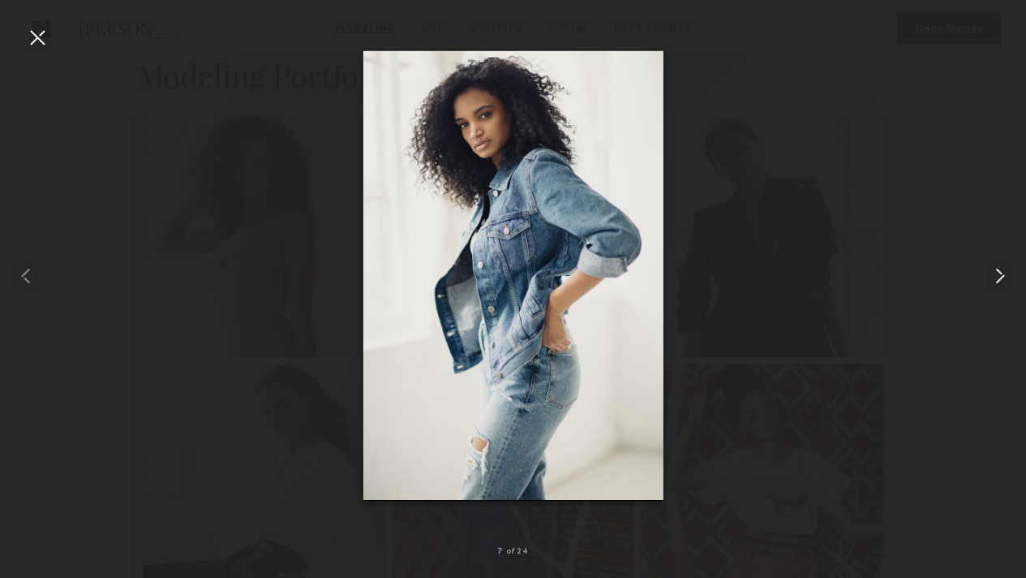
click at [1004, 278] on common-icon at bounding box center [1001, 276] width 26 height 26
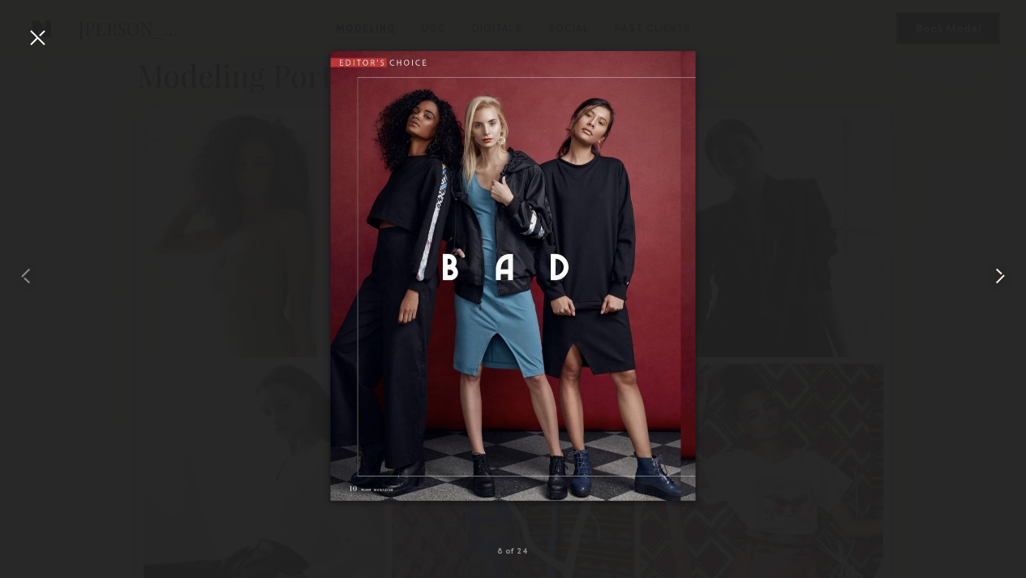
click at [1004, 278] on common-icon at bounding box center [1001, 276] width 26 height 26
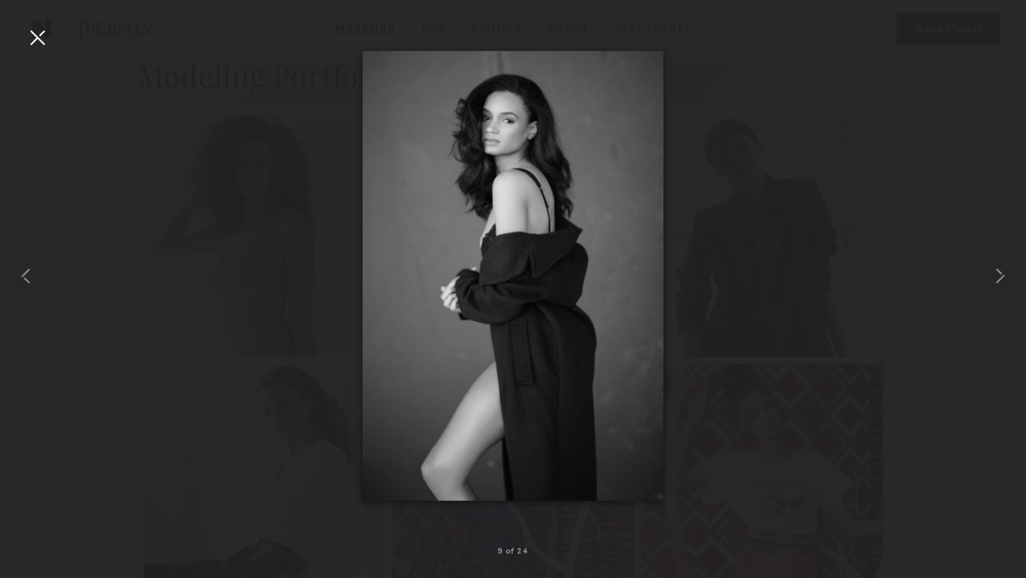
click at [37, 33] on div at bounding box center [37, 37] width 26 height 26
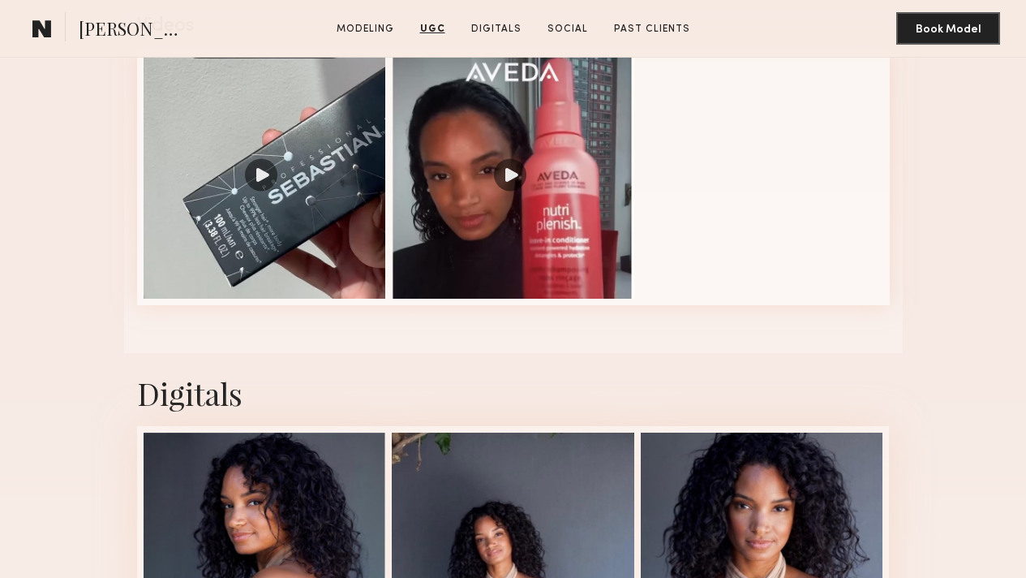
scroll to position [2595, 0]
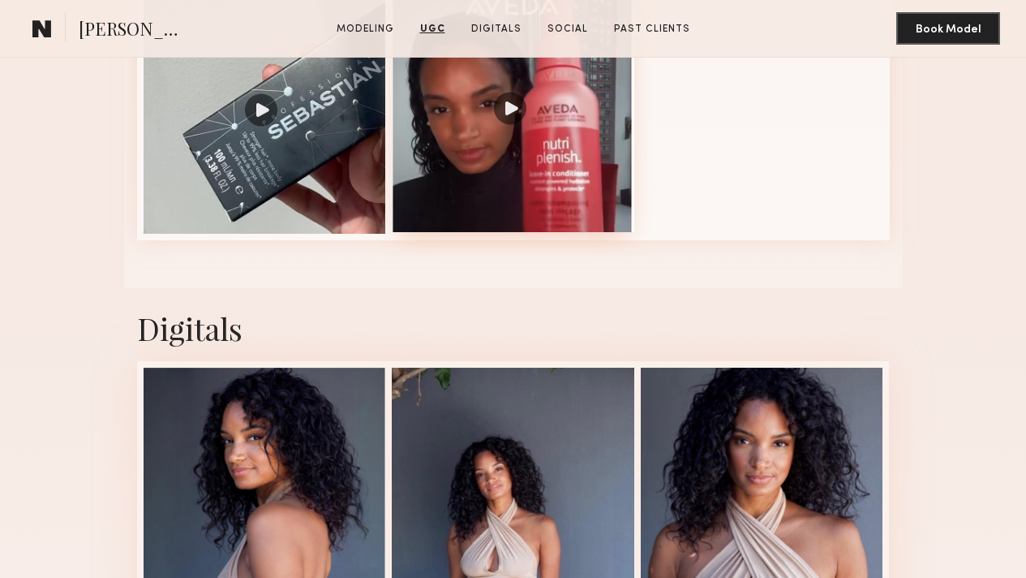
click at [514, 233] on div at bounding box center [513, 111] width 243 height 243
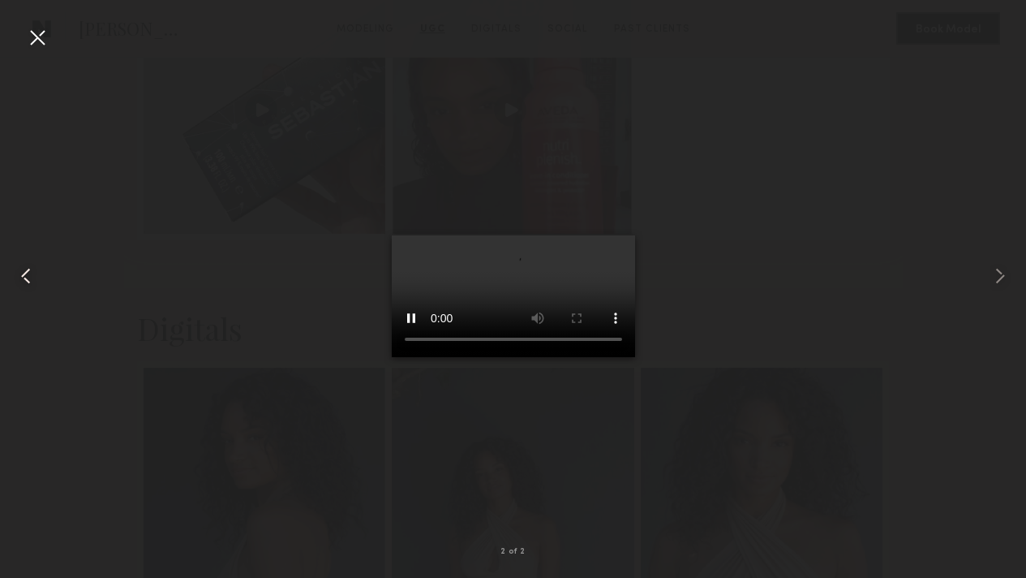
click at [21, 286] on common-icon at bounding box center [26, 276] width 26 height 26
click at [42, 33] on div at bounding box center [37, 37] width 26 height 26
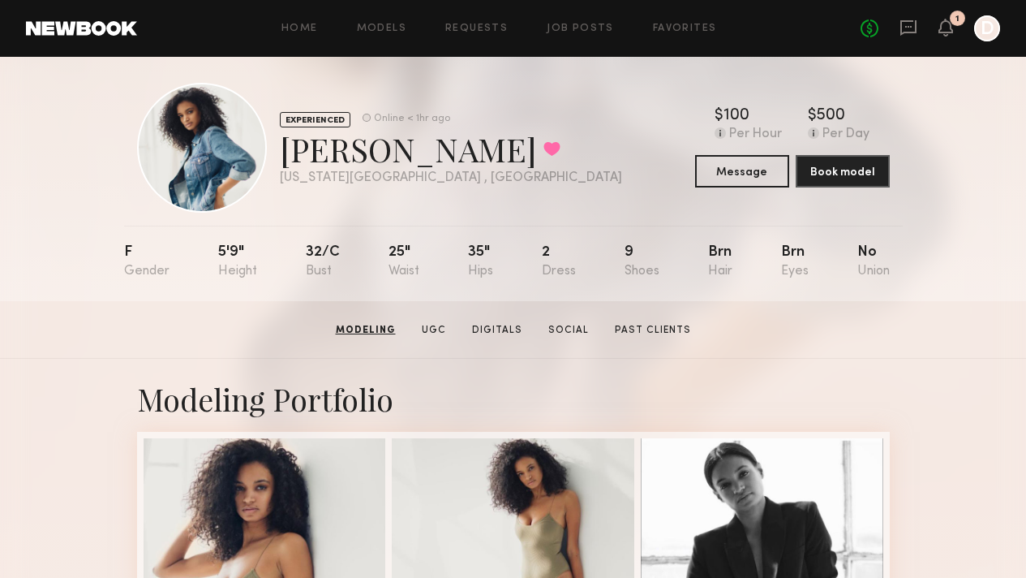
scroll to position [0, 0]
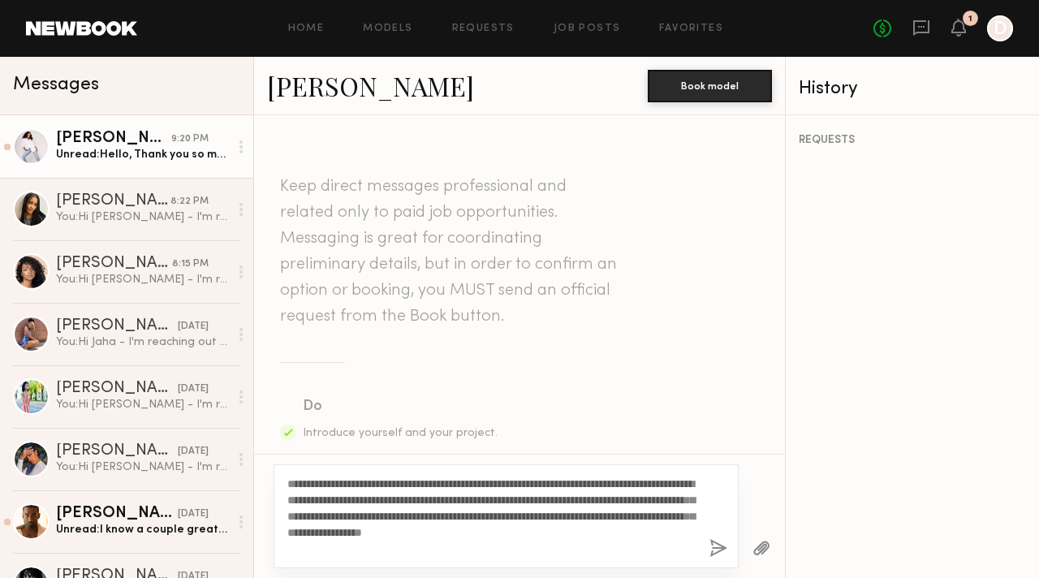
click at [77, 140] on div "[PERSON_NAME]" at bounding box center [113, 139] width 115 height 16
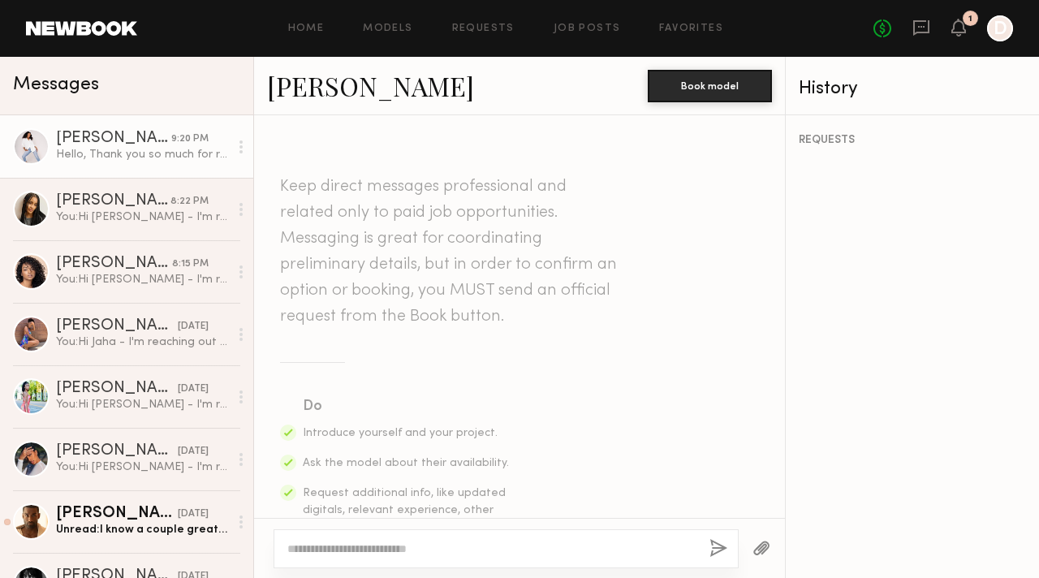
click at [351, 84] on link "[PERSON_NAME]" at bounding box center [370, 85] width 207 height 35
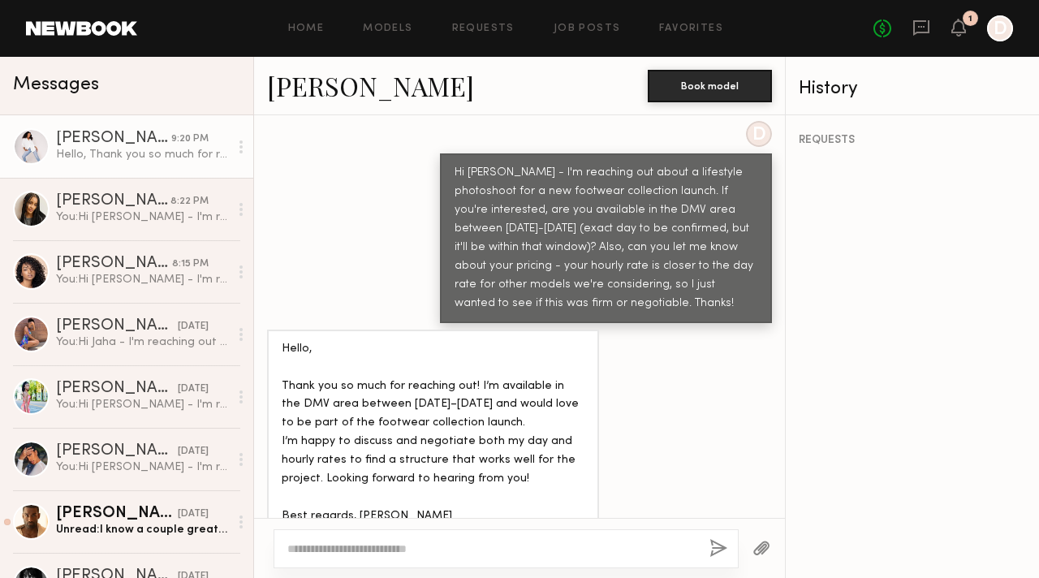
scroll to position [20, 0]
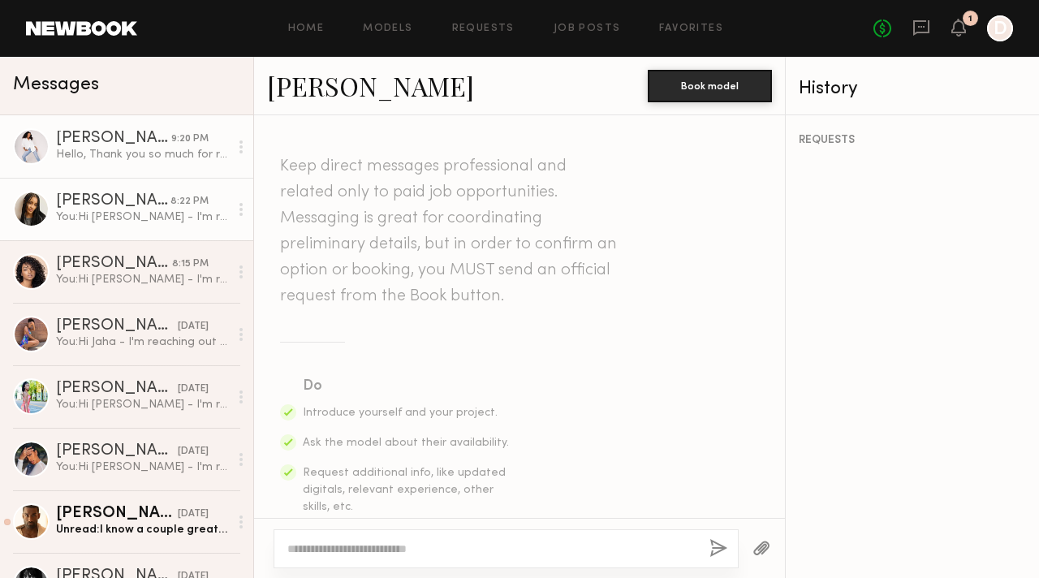
click at [99, 213] on div "You: Hi [PERSON_NAME] - I'm reaching out about a lifestyle product photoshoot f…" at bounding box center [142, 216] width 173 height 15
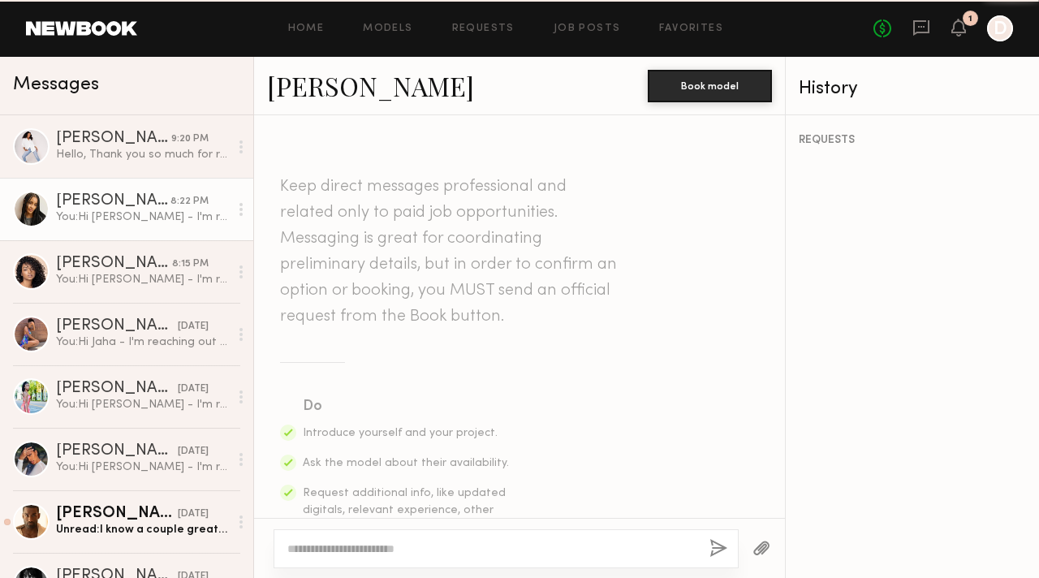
scroll to position [541, 0]
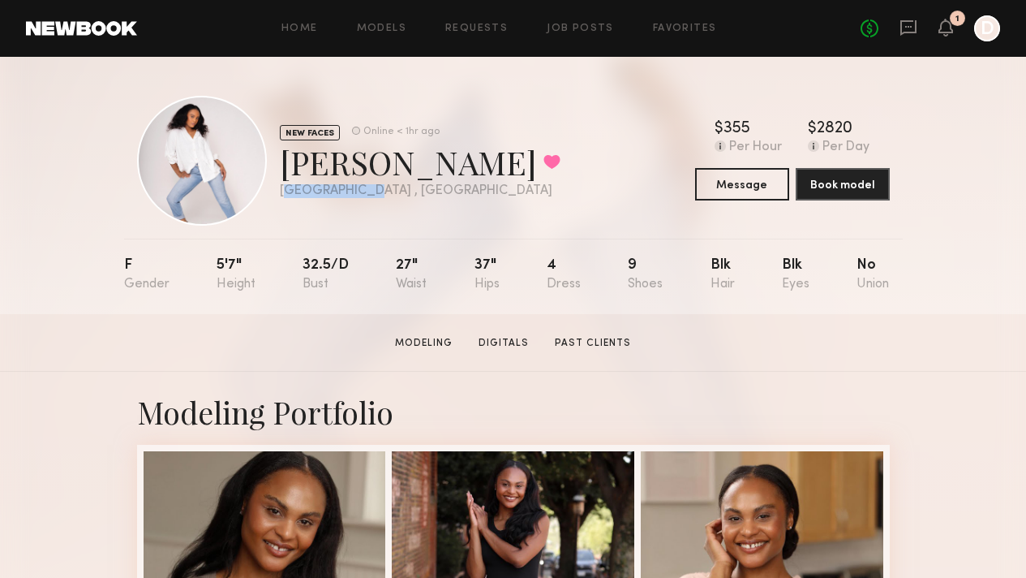
drag, startPoint x: 260, startPoint y: 187, endPoint x: 351, endPoint y: 191, distance: 91.0
click at [351, 191] on div "Richmond , VA" at bounding box center [420, 191] width 281 height 14
drag, startPoint x: 354, startPoint y: 193, endPoint x: 408, endPoint y: 199, distance: 54.7
click at [354, 193] on div "Richmond , VA" at bounding box center [420, 191] width 281 height 14
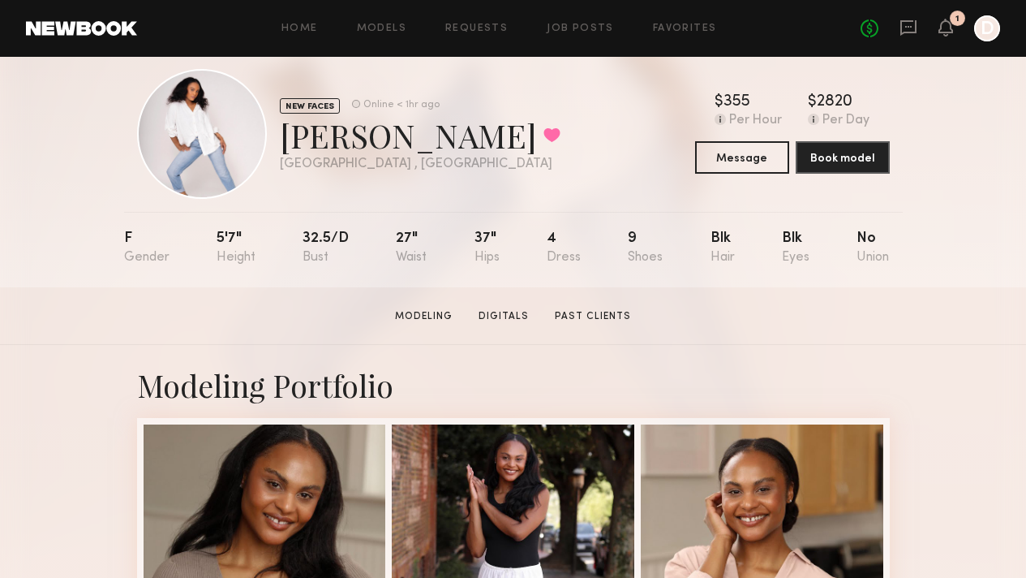
scroll to position [28, 0]
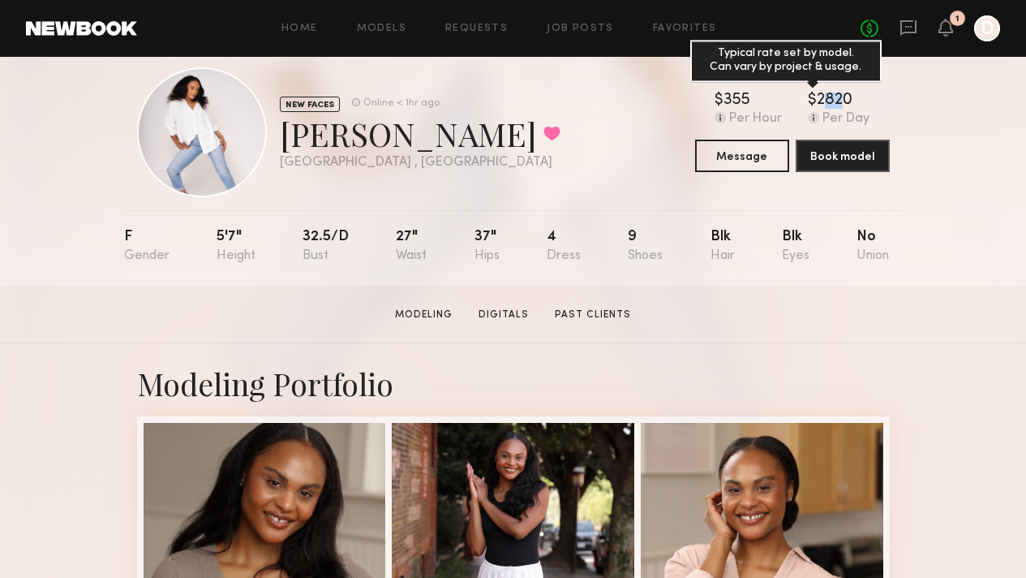
drag, startPoint x: 872, startPoint y: 101, endPoint x: 855, endPoint y: 99, distance: 17.2
click at [853, 99] on div "2820" at bounding box center [835, 101] width 36 height 16
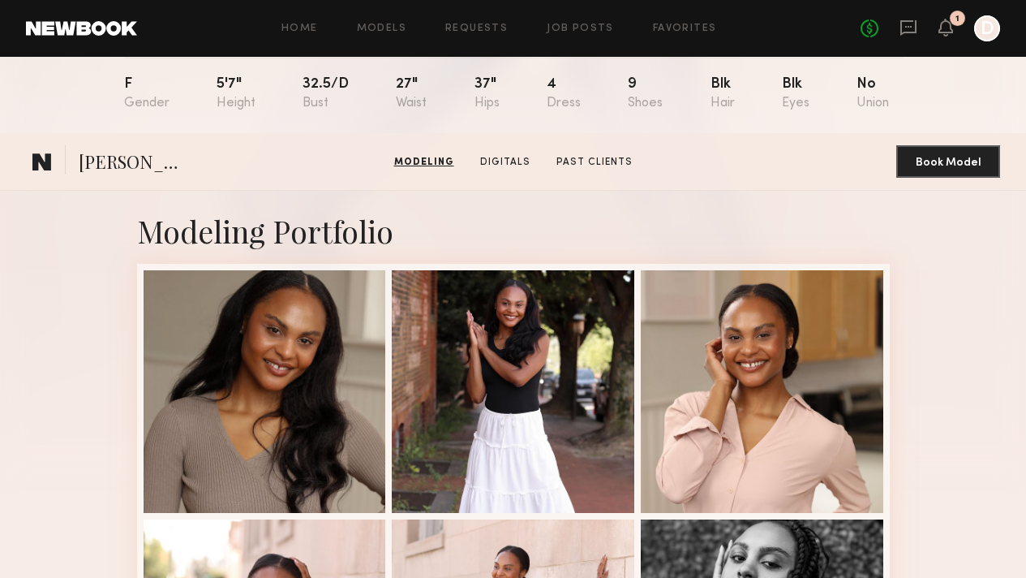
scroll to position [0, 0]
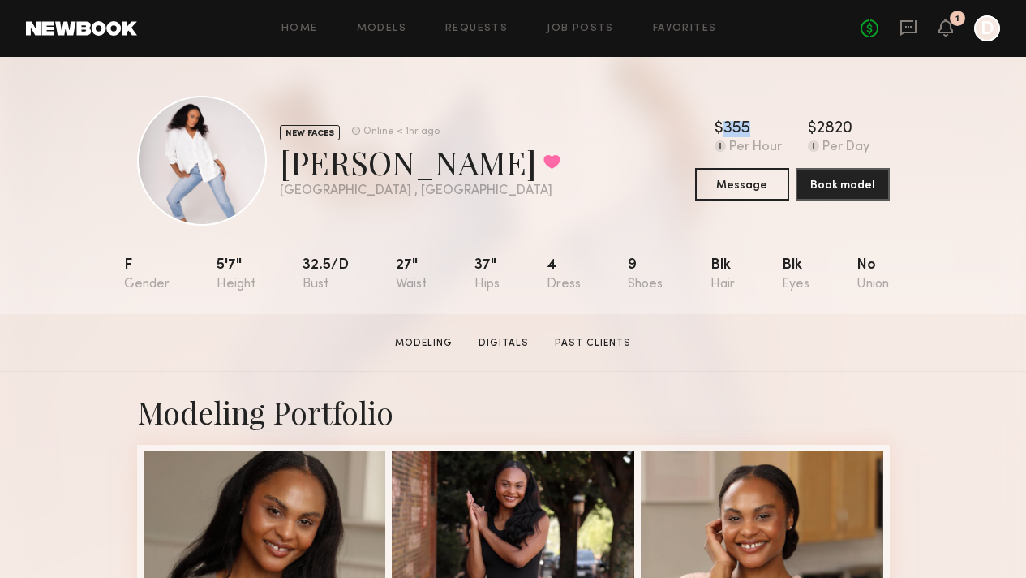
drag, startPoint x: 772, startPoint y: 120, endPoint x: 734, endPoint y: 118, distance: 37.4
click at [734, 118] on div "NEW FACES Online < 1hr ago Terrencia F. Favorited Richmond , VA Online < 1hr ag…" at bounding box center [513, 161] width 753 height 130
